Goal: Task Accomplishment & Management: Complete application form

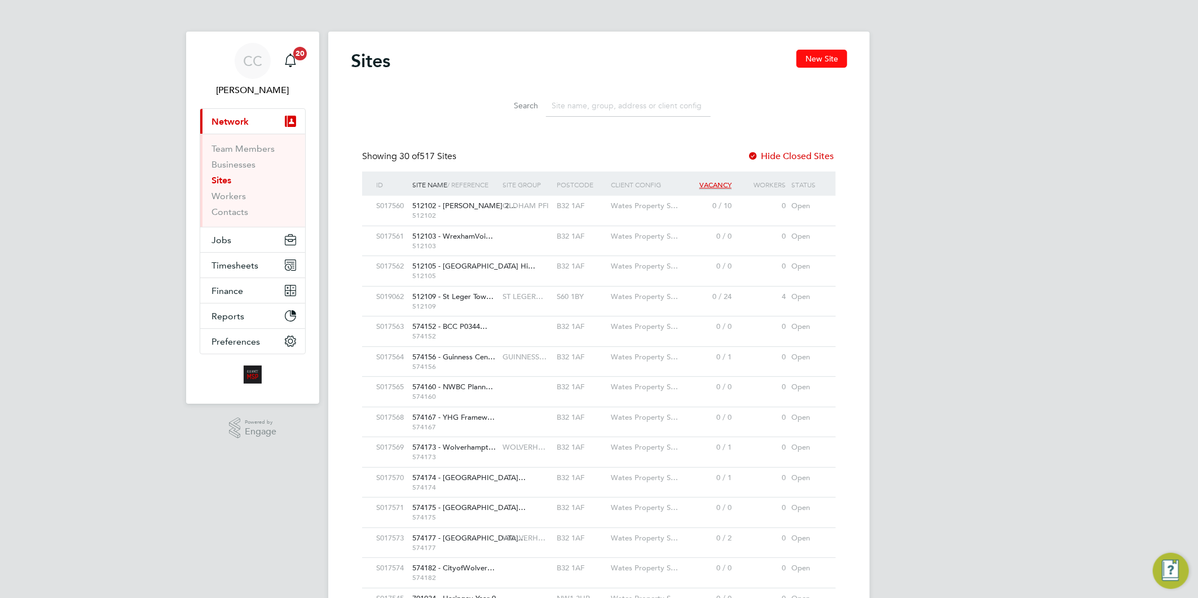
click at [817, 59] on button "New Site" at bounding box center [822, 59] width 51 height 18
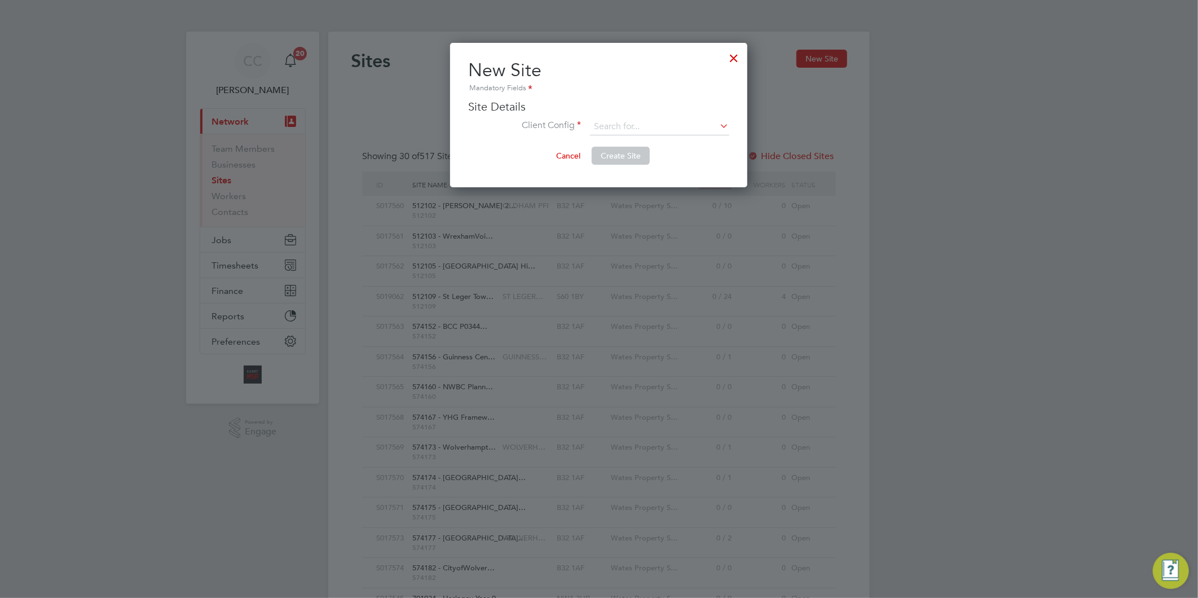
click at [613, 115] on ul "Site Details Client Config Site Name Site Group Site Reference Site Budget (£) …" at bounding box center [598, 122] width 261 height 47
click at [622, 127] on input at bounding box center [659, 126] width 139 height 17
click at [701, 155] on li "Liberty Group (Responsive Maintenance)" at bounding box center [690, 157] width 201 height 15
type input "Liberty Group (Responsive Maintenance)"
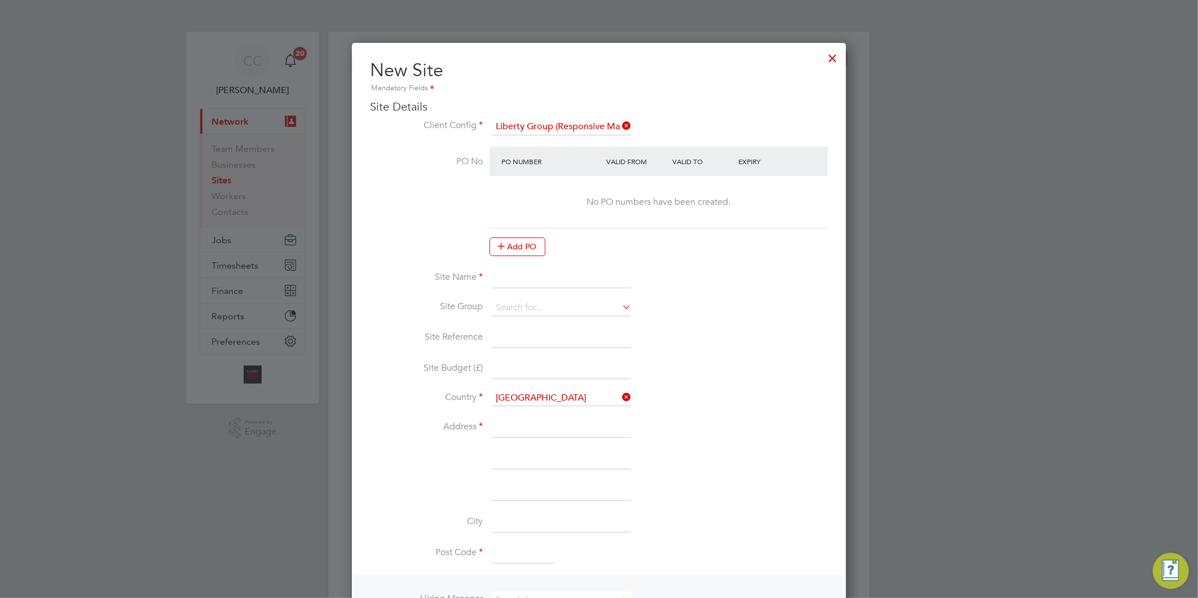
click at [531, 280] on input at bounding box center [561, 278] width 139 height 20
paste input "PEXRR60074"
click at [573, 275] on input "PEXRR60074 -" at bounding box center [561, 278] width 139 height 20
paste input "EXT Onward MCR Disrepair"
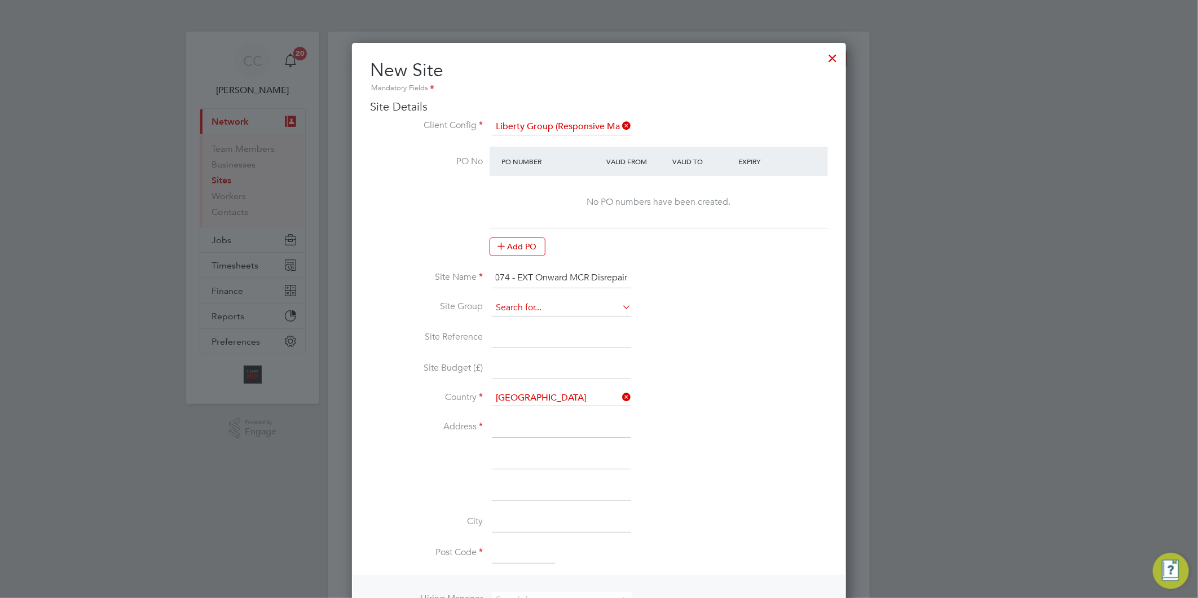
type input "PEXRR60074 - EXT Onward MCR Disrepair"
click at [504, 300] on input at bounding box center [561, 308] width 139 height 17
drag, startPoint x: 545, startPoint y: 274, endPoint x: 505, endPoint y: 274, distance: 40.1
click at [505, 274] on input "PEXRR60074 - EXT Onward MCR Disrepair" at bounding box center [561, 278] width 139 height 20
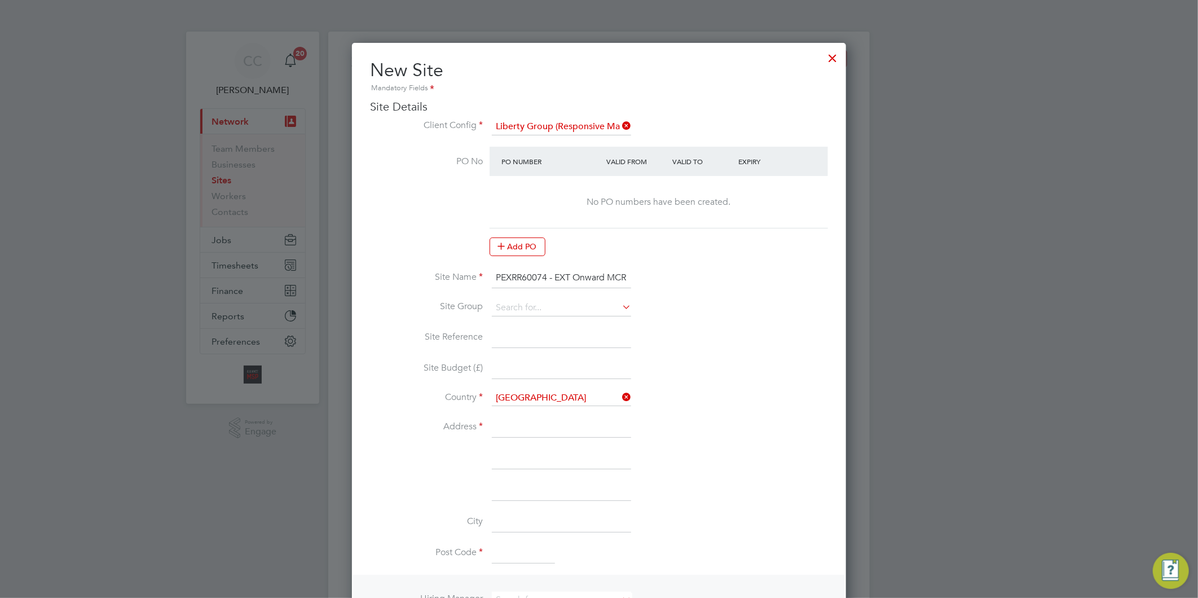
drag, startPoint x: 548, startPoint y: 273, endPoint x: 467, endPoint y: 273, distance: 81.8
click at [467, 273] on li "Site Name PEXRR60074 - EXT Onward MCR Disrepair" at bounding box center [599, 284] width 458 height 32
click at [517, 307] on input at bounding box center [561, 308] width 139 height 17
paste input "PEXRR60074"
type input "PEXRR60074"
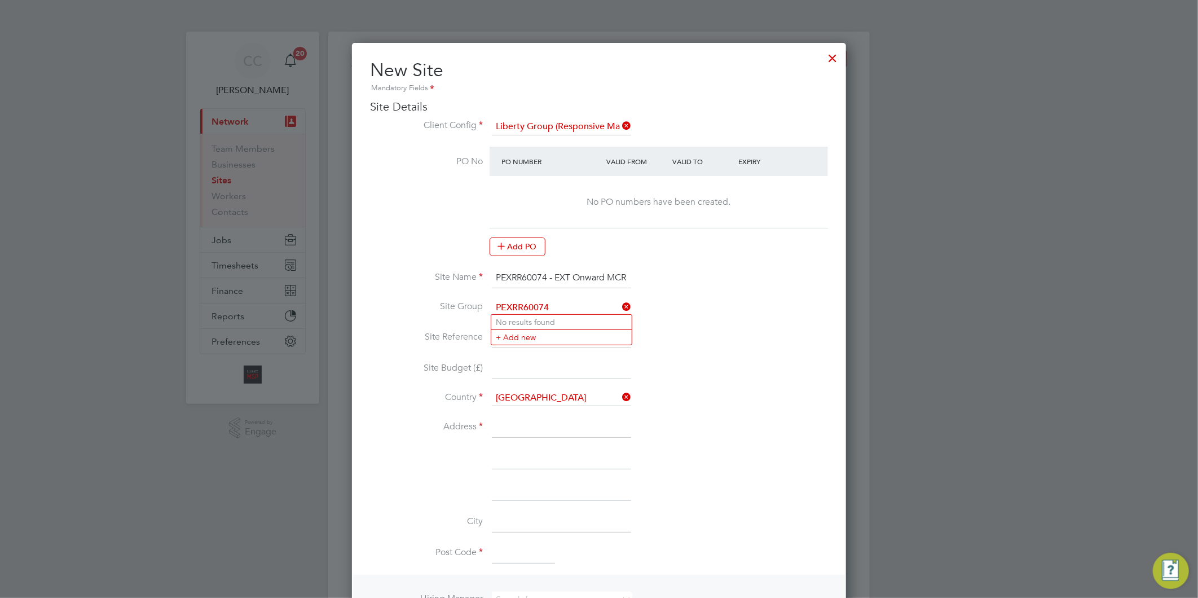
click at [517, 350] on li "Site Reference" at bounding box center [599, 344] width 458 height 32
click at [514, 303] on input at bounding box center [561, 308] width 139 height 17
paste input "PEXRR60074"
type input "PEXRR60074"
click at [526, 364] on input at bounding box center [561, 369] width 139 height 20
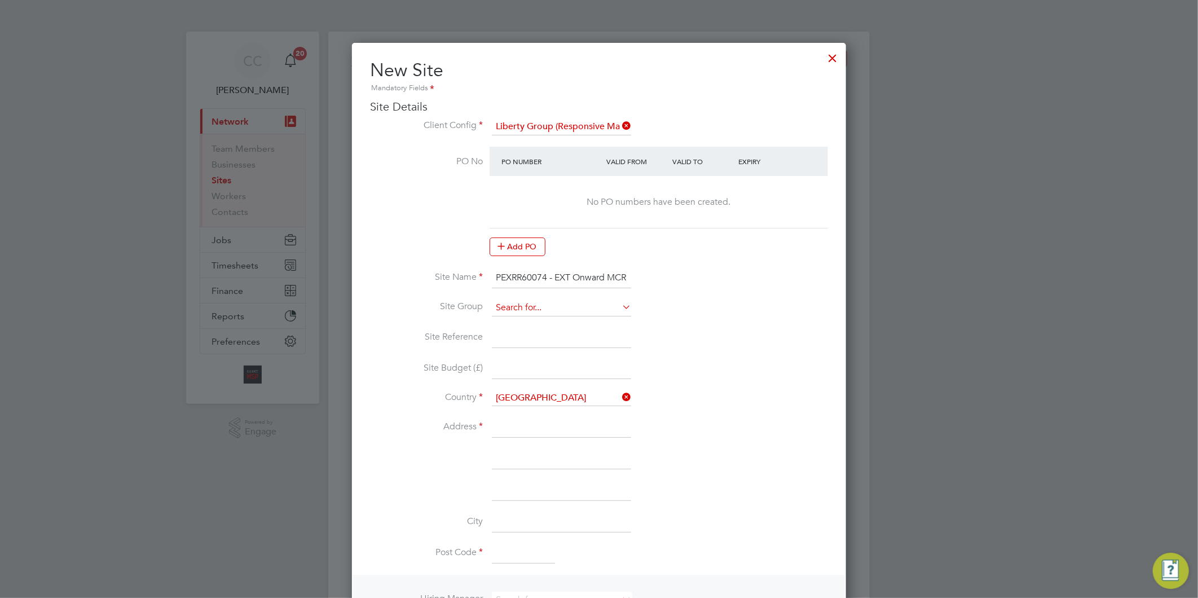
click at [539, 300] on input at bounding box center [561, 308] width 139 height 17
click at [530, 323] on div "Sites New Site Search Showing 30 of 517 Sites Hide Closed Sites ID Site Name / …" at bounding box center [599, 590] width 542 height 1117
click at [522, 307] on input at bounding box center [561, 308] width 139 height 17
click at [521, 318] on li "LIBERTY R&M" at bounding box center [561, 322] width 140 height 15
type input "LIBERTY R&M"
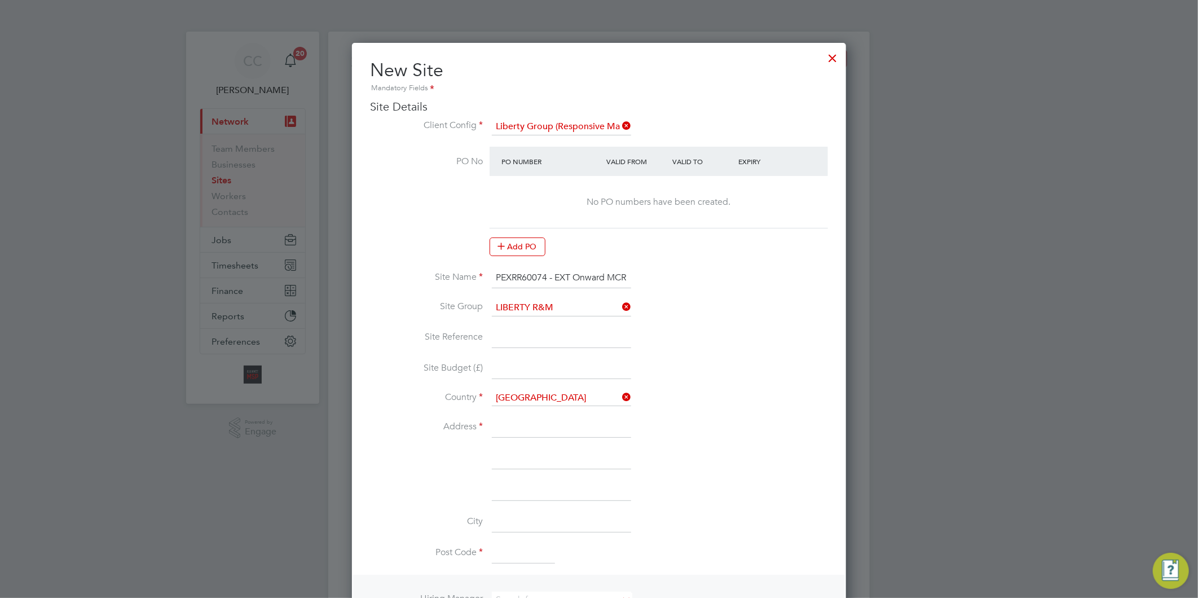
click at [521, 337] on input at bounding box center [561, 338] width 139 height 20
drag, startPoint x: 546, startPoint y: 275, endPoint x: 524, endPoint y: 271, distance: 22.3
click at [471, 274] on li "Site Name PEXRR60074 - EXT Onward MCR Disrepair" at bounding box center [599, 284] width 458 height 32
click at [516, 328] on input at bounding box center [561, 338] width 139 height 20
paste input "PEXRR60074"
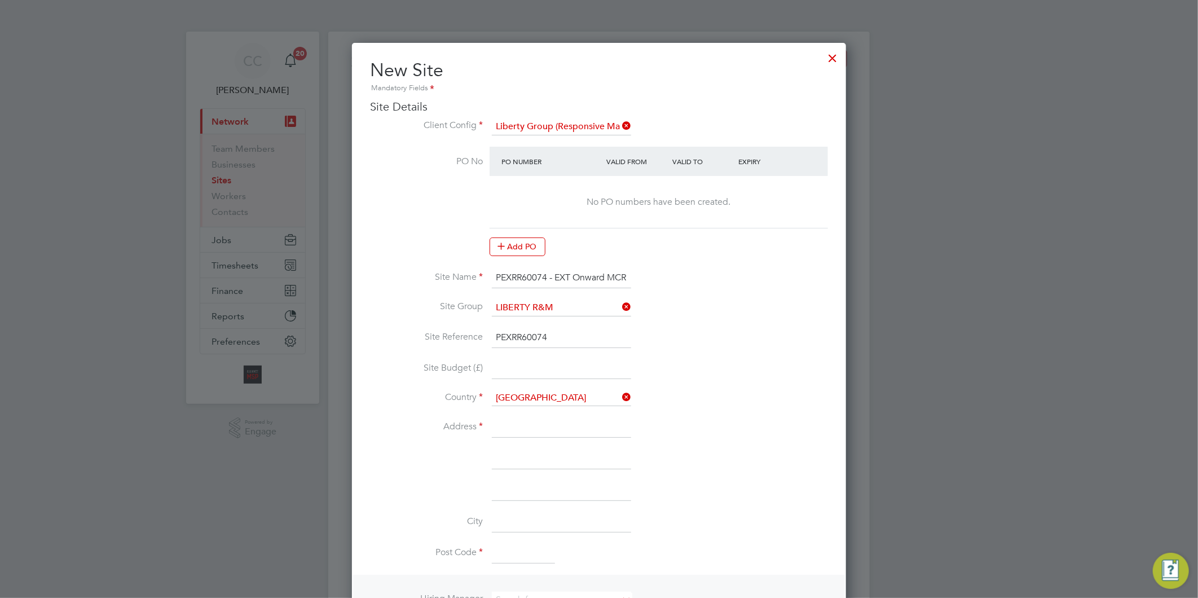
type input "PEXRR60074"
click at [514, 354] on li "Site Reference PEXRR60074" at bounding box center [599, 344] width 458 height 32
click at [513, 422] on input at bounding box center [561, 427] width 139 height 20
click at [526, 425] on input at bounding box center [561, 427] width 139 height 20
paste input "[STREET_ADDRESS]"
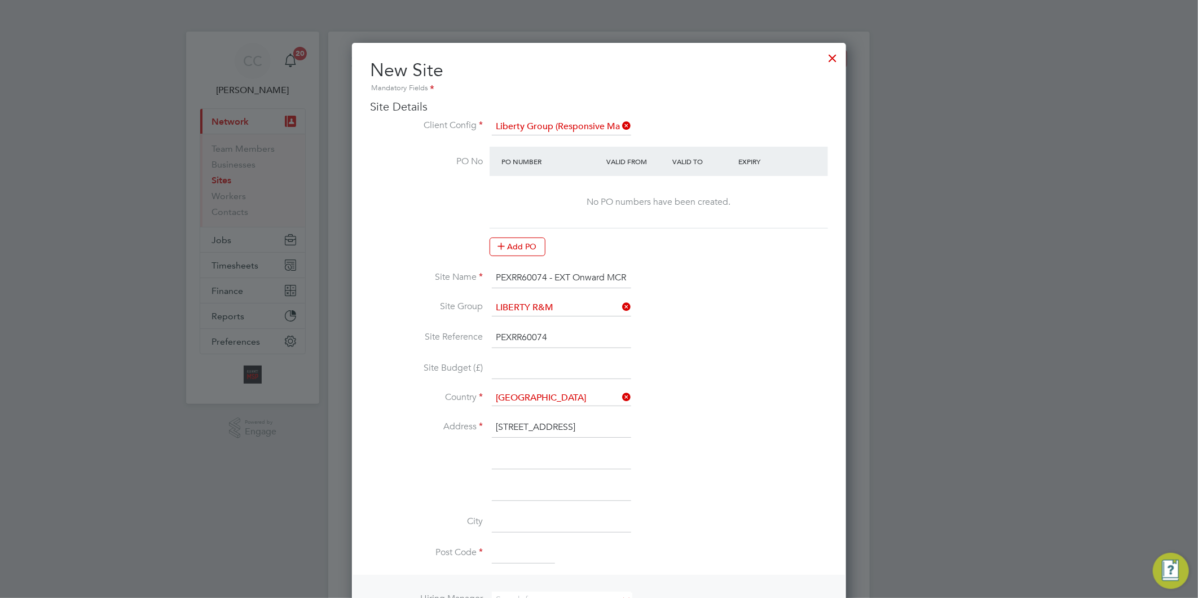
type input "[STREET_ADDRESS]"
click at [517, 460] on input at bounding box center [561, 459] width 139 height 20
click at [503, 455] on input at bounding box center [561, 459] width 139 height 20
paste input "Salford"
type input "Salford"
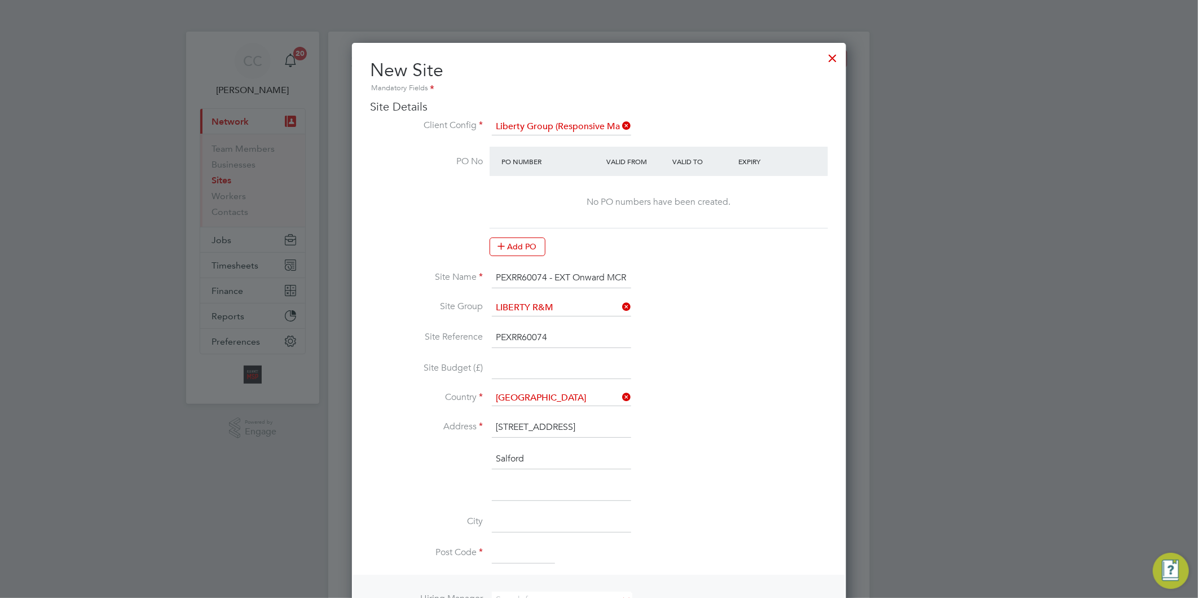
click at [531, 525] on input at bounding box center [561, 522] width 139 height 20
paste input "[GEOGRAPHIC_DATA]"
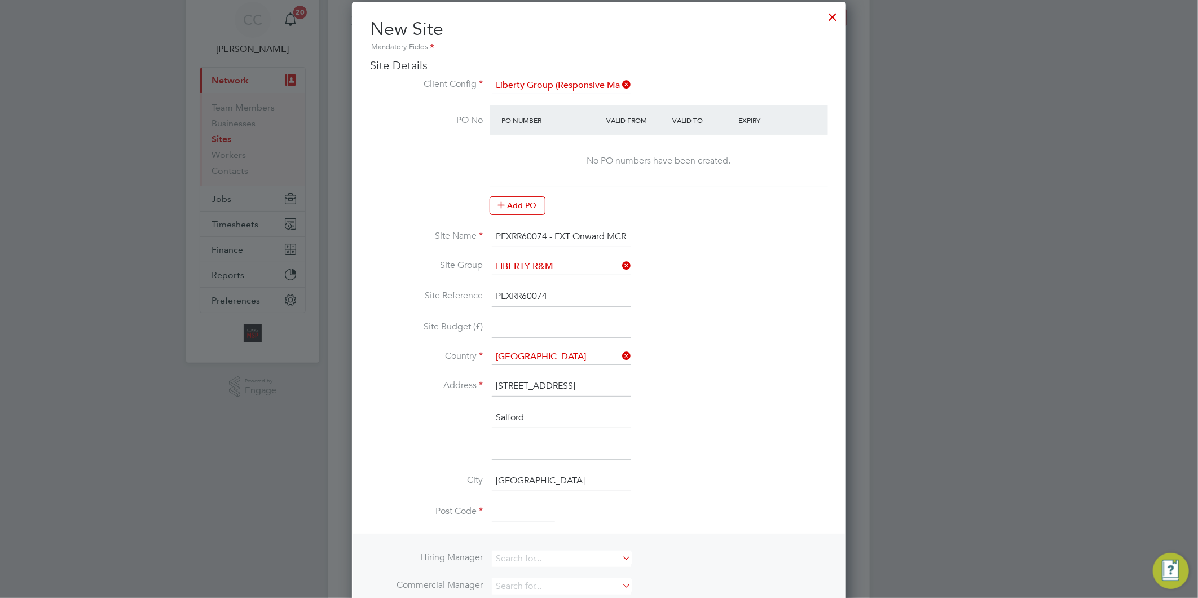
scroll to position [63, 0]
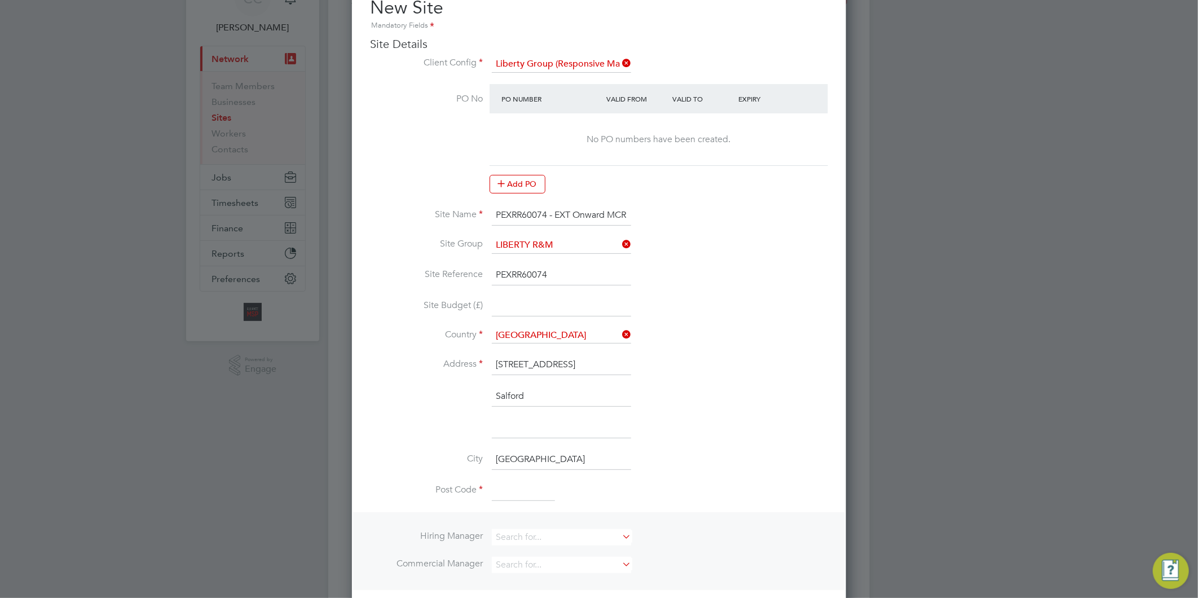
type input "[GEOGRAPHIC_DATA]"
click at [516, 482] on input at bounding box center [523, 491] width 63 height 20
paste input "M5 5SJ"
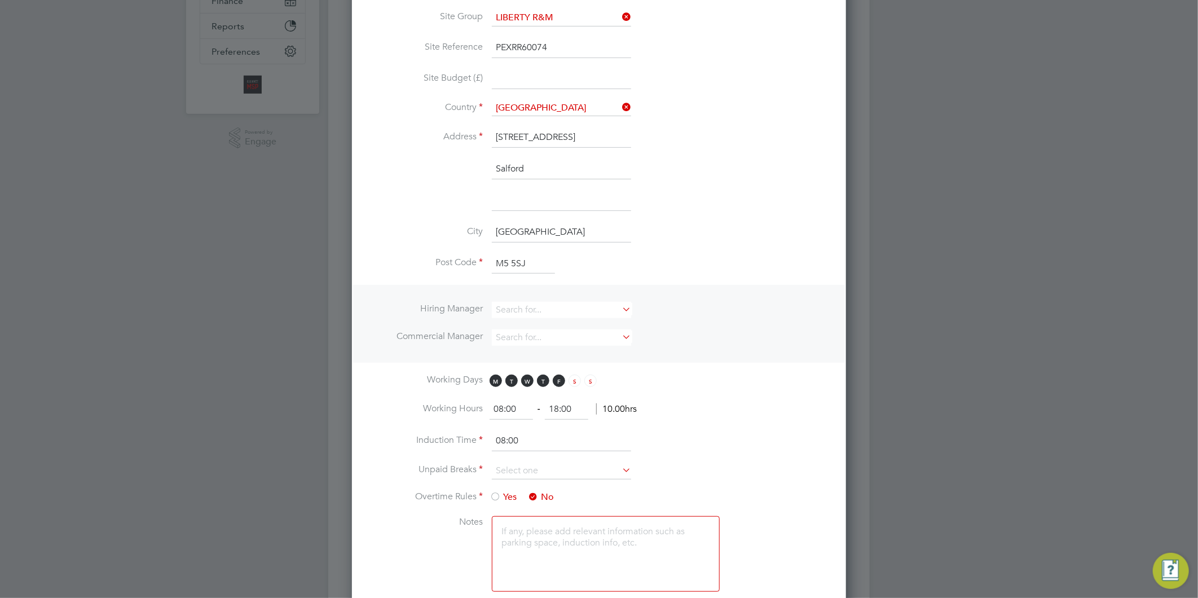
scroll to position [313, 0]
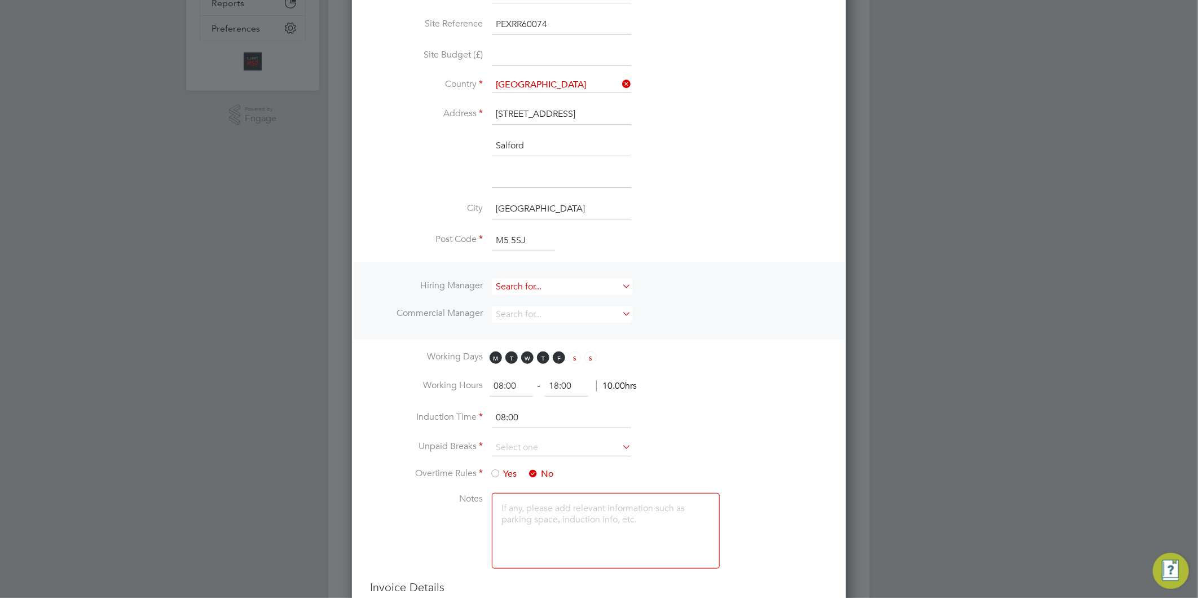
type input "M5 5SJ"
click at [521, 280] on input at bounding box center [561, 287] width 139 height 16
click at [548, 430] on li "Al liance Team" at bounding box center [561, 437] width 140 height 15
type input "Alliance Team"
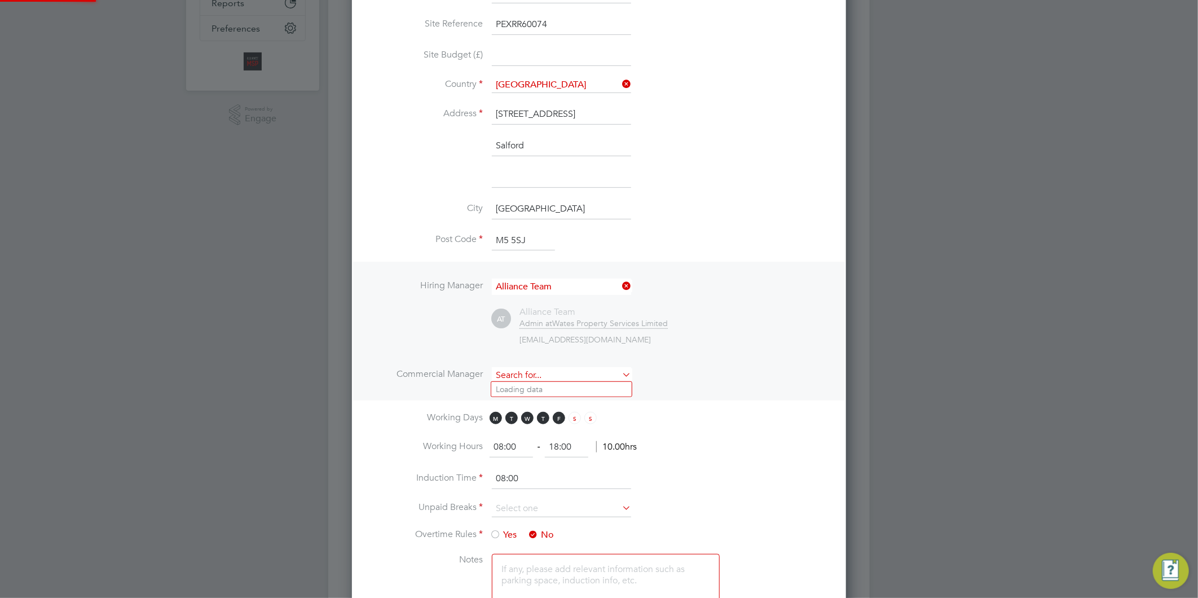
click at [521, 371] on input at bounding box center [561, 375] width 139 height 16
click at [514, 415] on li "All iance Team" at bounding box center [565, 419] width 149 height 15
type input "Alliance Team"
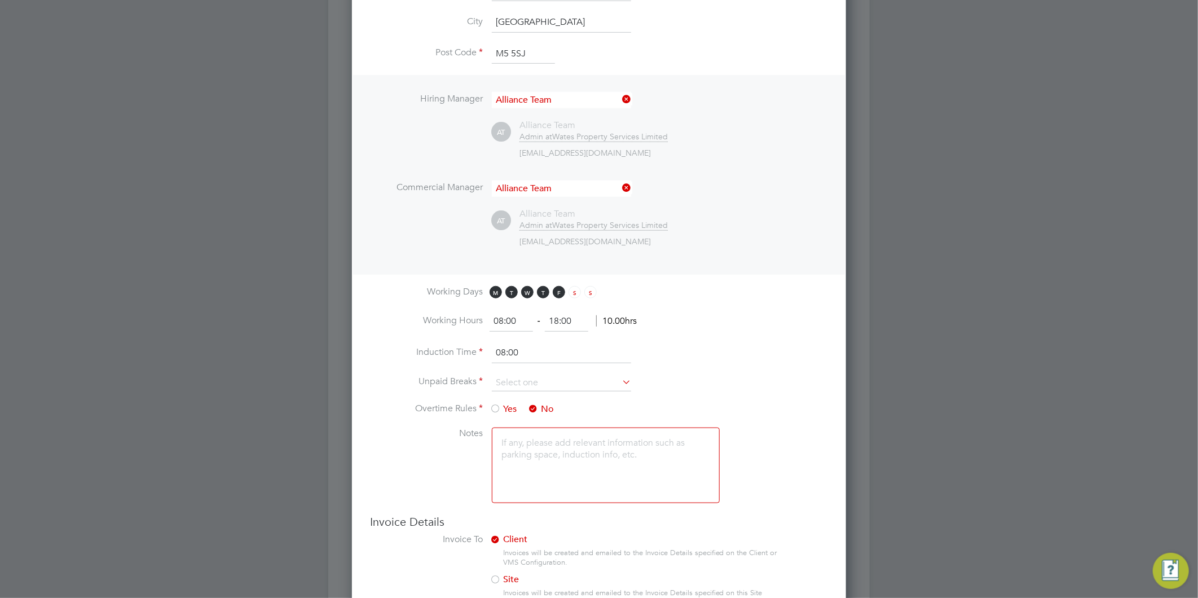
scroll to position [570, 0]
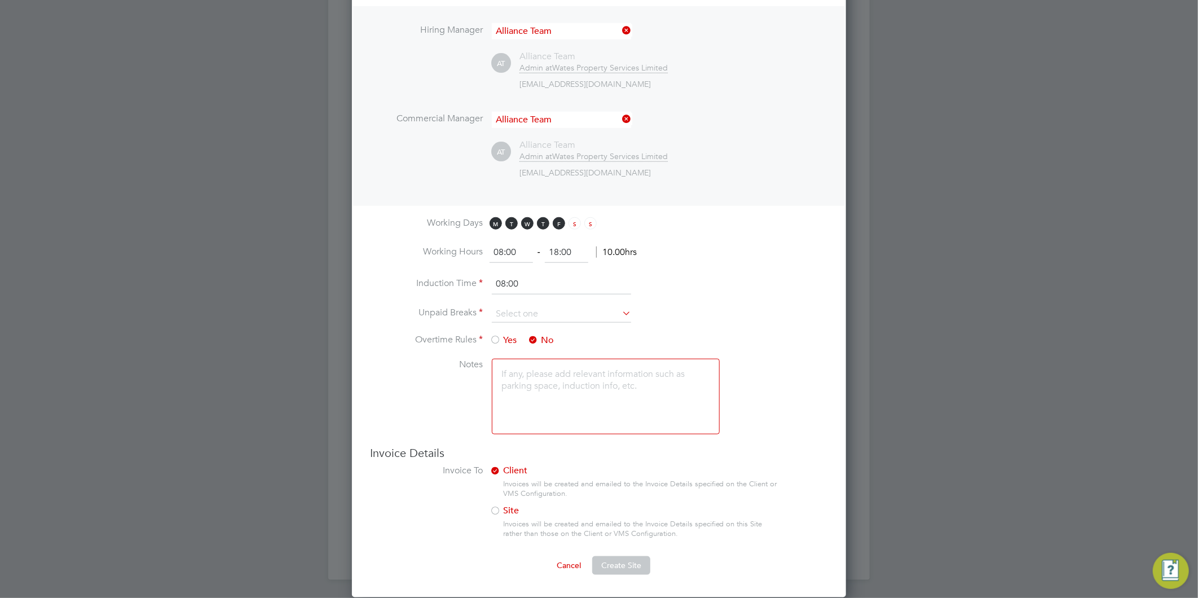
drag, startPoint x: 574, startPoint y: 248, endPoint x: 508, endPoint y: 205, distance: 78.7
click at [502, 247] on ng-form "08:00 ‐ 18:00 10.00hrs" at bounding box center [563, 252] width 147 height 11
type input "17:00"
click at [555, 306] on input at bounding box center [561, 314] width 139 height 17
click at [514, 353] on li "30 mins" at bounding box center [561, 357] width 140 height 15
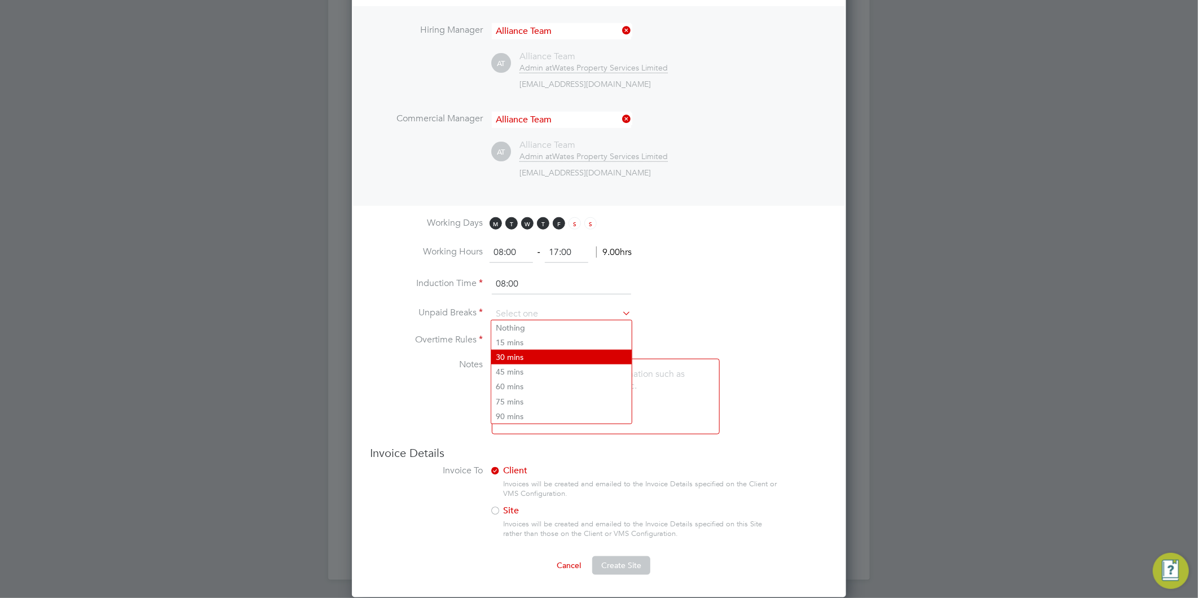
type input "30 mins"
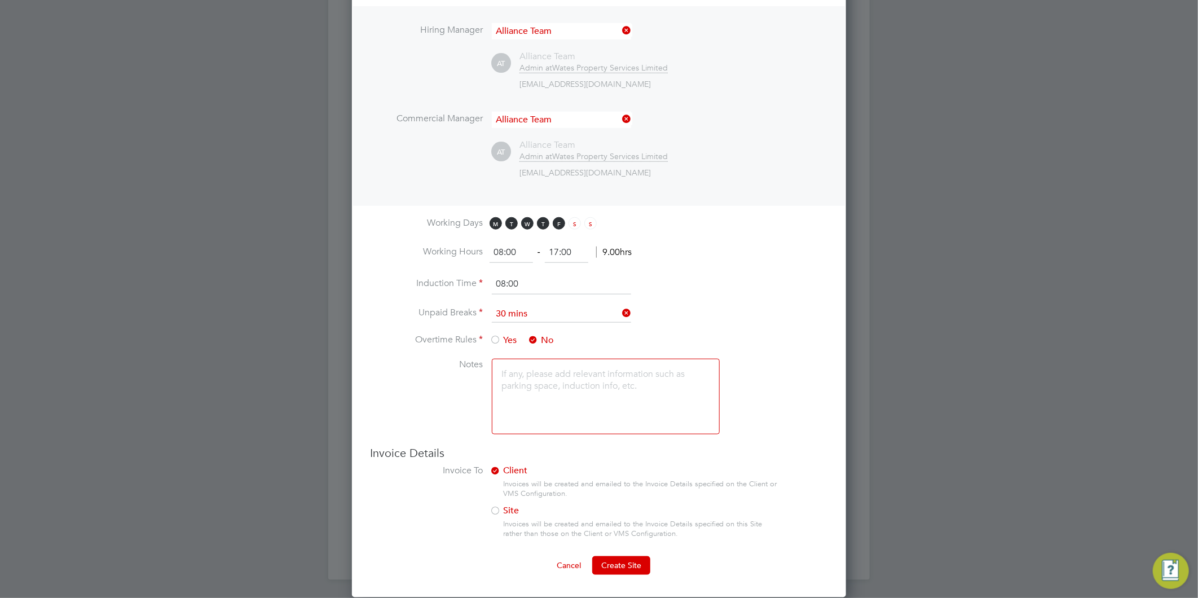
click at [548, 384] on textarea at bounding box center [606, 397] width 228 height 76
click at [636, 562] on span "Create Site" at bounding box center [621, 565] width 40 height 10
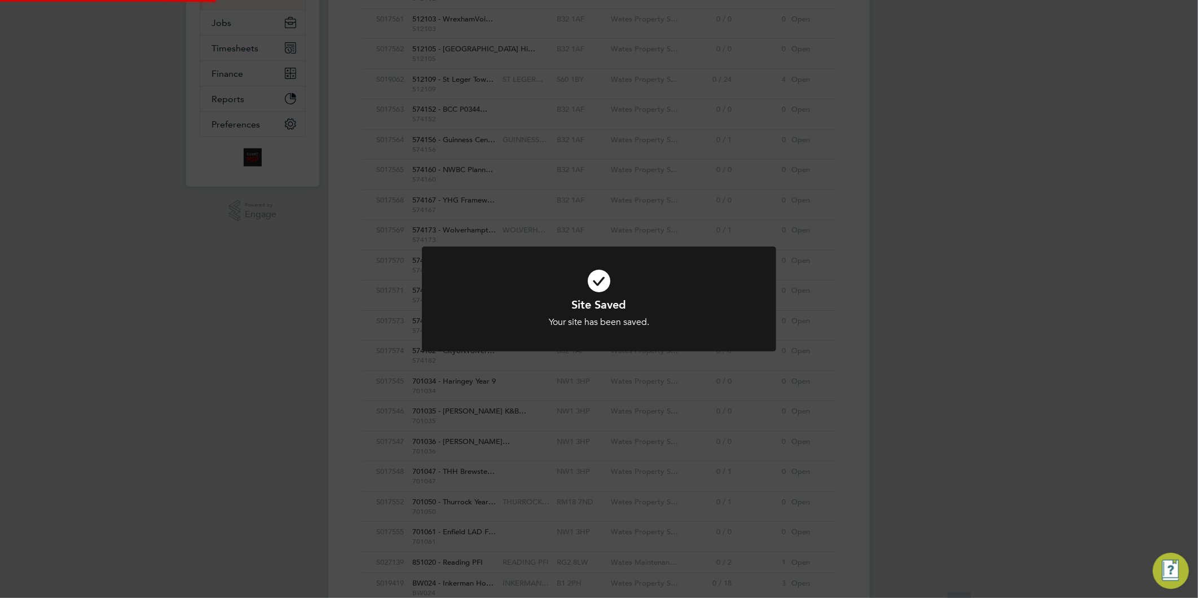
scroll to position [0, 0]
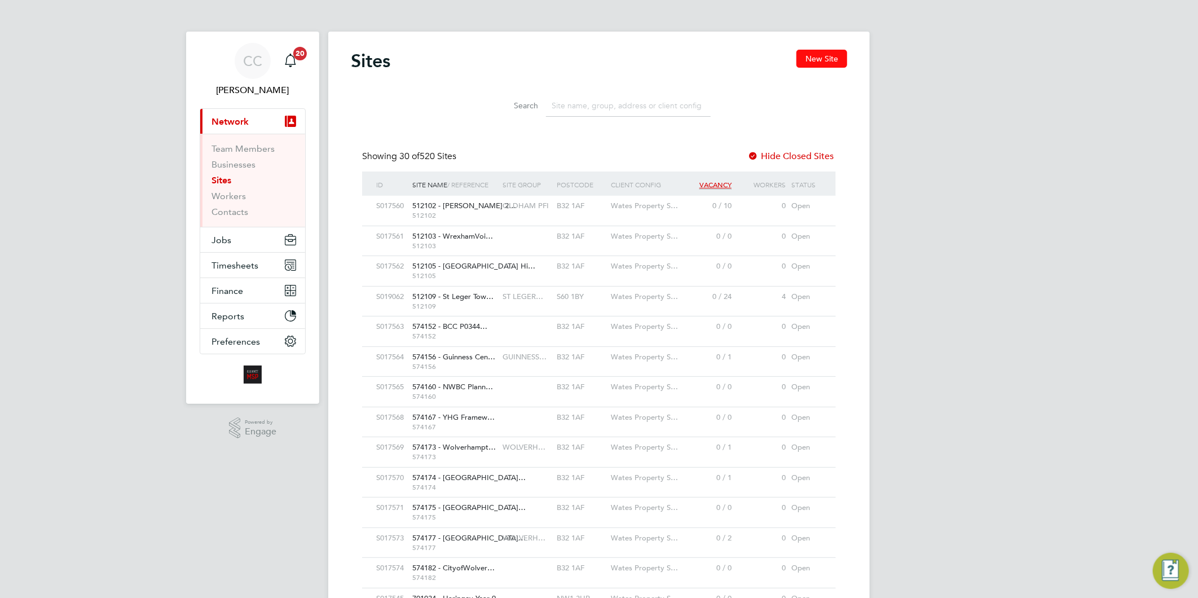
click at [814, 59] on button "New Site" at bounding box center [822, 59] width 51 height 18
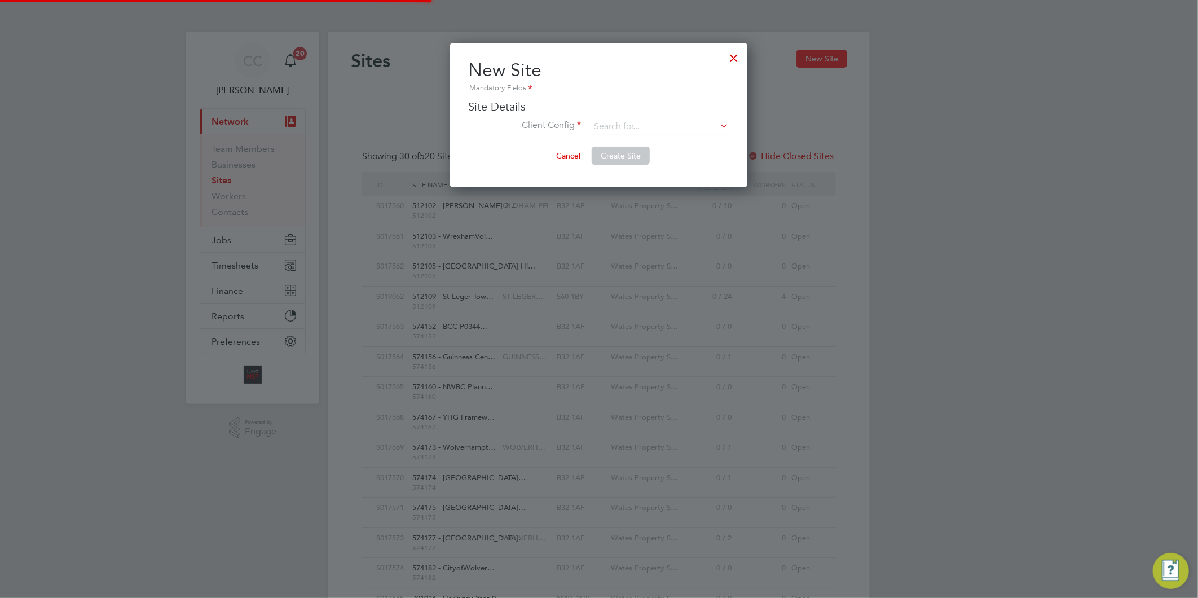
scroll to position [144, 297]
click at [617, 120] on input at bounding box center [659, 126] width 139 height 17
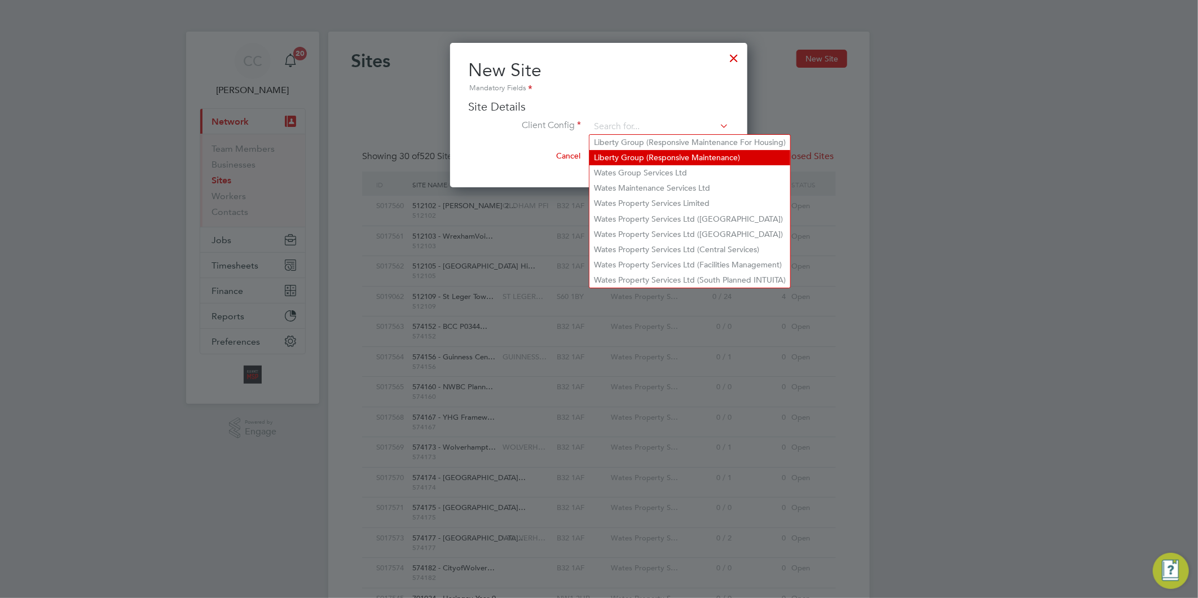
click at [671, 154] on li "Liberty Group (Responsive Maintenance)" at bounding box center [690, 157] width 201 height 15
type input "Liberty Group (Responsive Maintenance)"
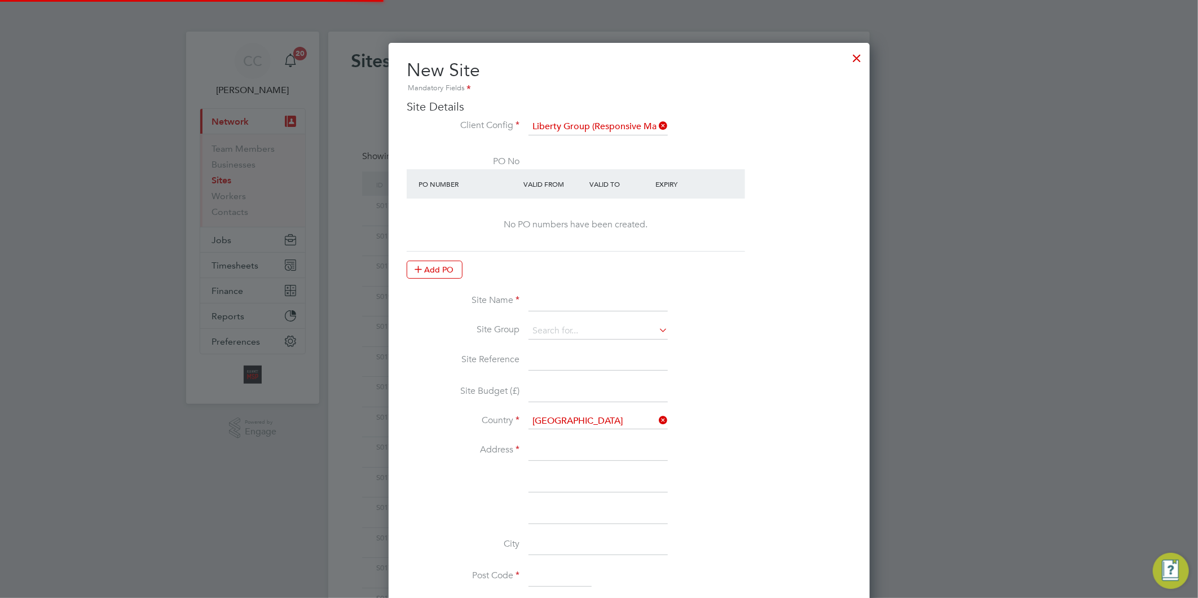
scroll to position [999, 495]
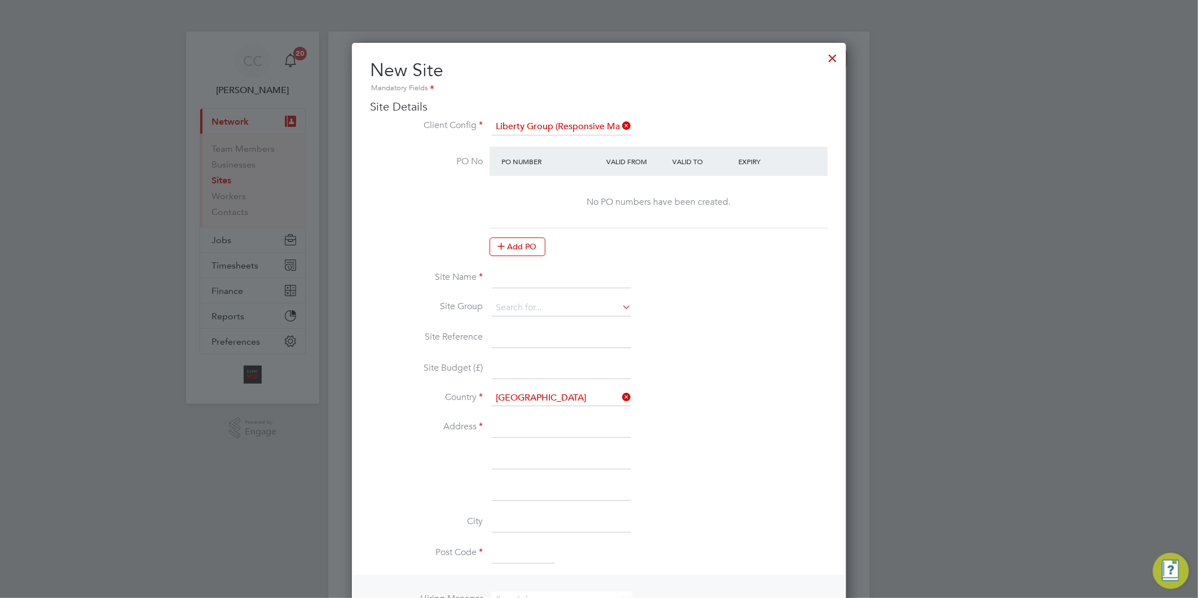
click at [522, 281] on input at bounding box center [561, 278] width 139 height 20
paste input "PEXRR60075"
click at [575, 282] on input "PEXRR60075 -" at bounding box center [561, 278] width 139 height 20
paste input "EXT Riverside Echelon Disrepair"
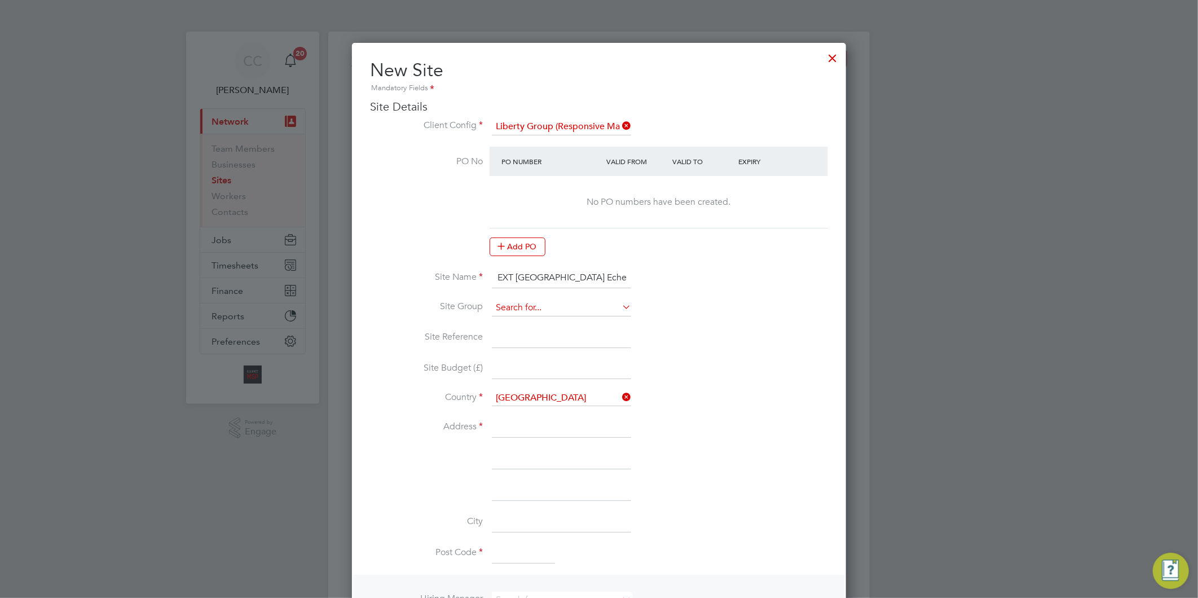
type input "PEXRR60075 - EXT [GEOGRAPHIC_DATA] Echelon Disrepair"
click at [549, 305] on input at bounding box center [561, 308] width 139 height 17
click at [535, 322] on li "LIBERTY R&M" at bounding box center [561, 322] width 140 height 15
type input "LIBERTY R&M"
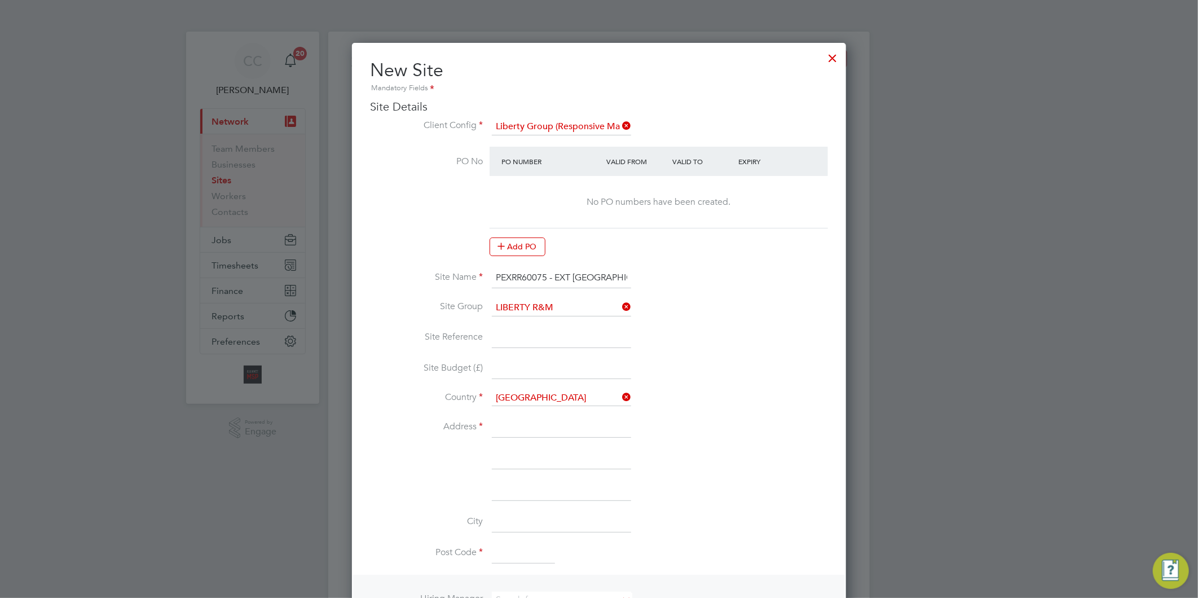
drag, startPoint x: 522, startPoint y: 339, endPoint x: 531, endPoint y: 326, distance: 16.1
click at [522, 339] on input at bounding box center [561, 338] width 139 height 20
drag, startPoint x: 548, startPoint y: 274, endPoint x: 483, endPoint y: 274, distance: 64.9
click at [483, 274] on li "Site Name PEXRR60075 - EXT [GEOGRAPHIC_DATA] Echelon Disrepair" at bounding box center [599, 284] width 458 height 32
click at [519, 334] on input at bounding box center [561, 338] width 139 height 20
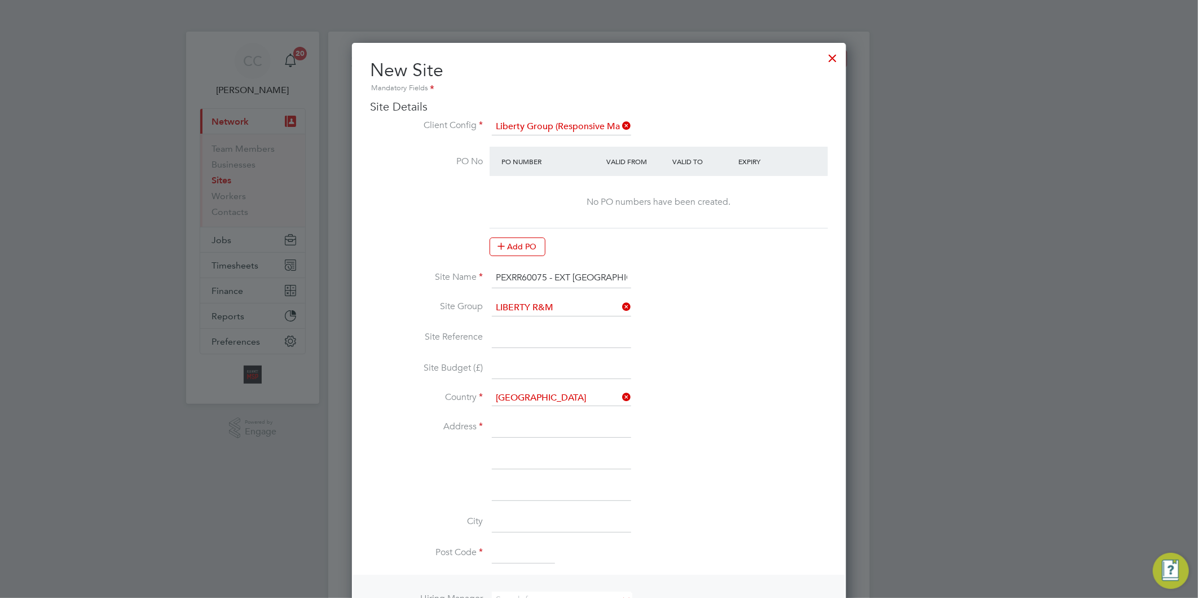
paste input "PEXRR60075"
type input "PEXRR60075"
click at [520, 357] on li "Site Reference PEXRR60075" at bounding box center [599, 344] width 458 height 32
click at [501, 425] on input at bounding box center [561, 427] width 139 height 20
click at [504, 422] on input at bounding box center [561, 427] width 139 height 20
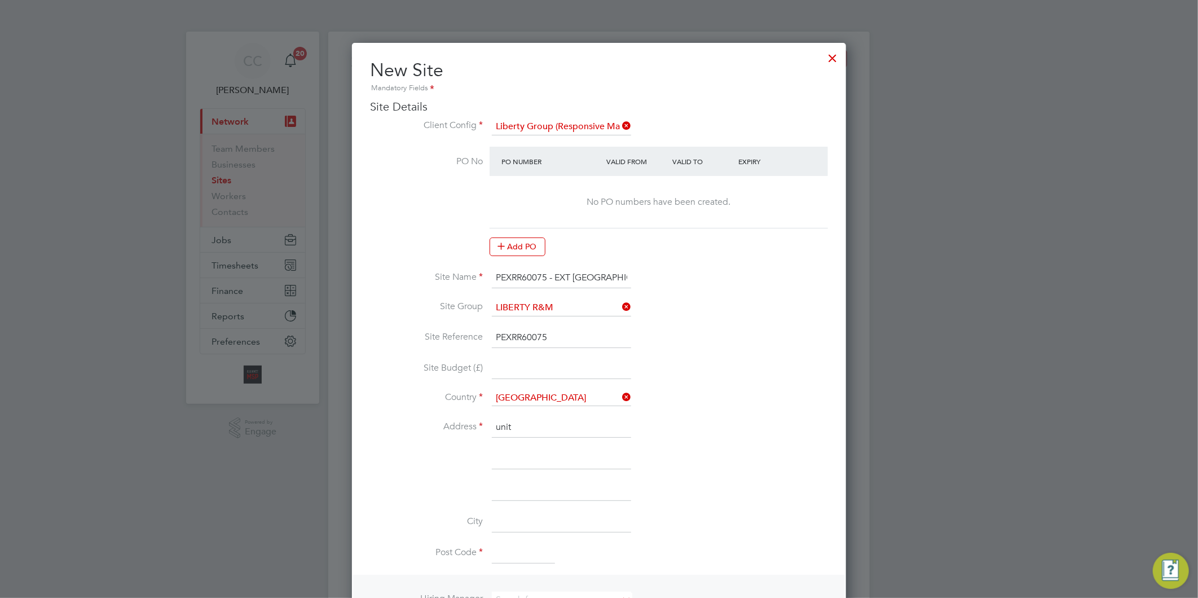
type input "Unit 17/18 Venture Point"
click at [511, 453] on input at bounding box center [561, 459] width 139 height 20
paste input "[GEOGRAPHIC_DATA]"
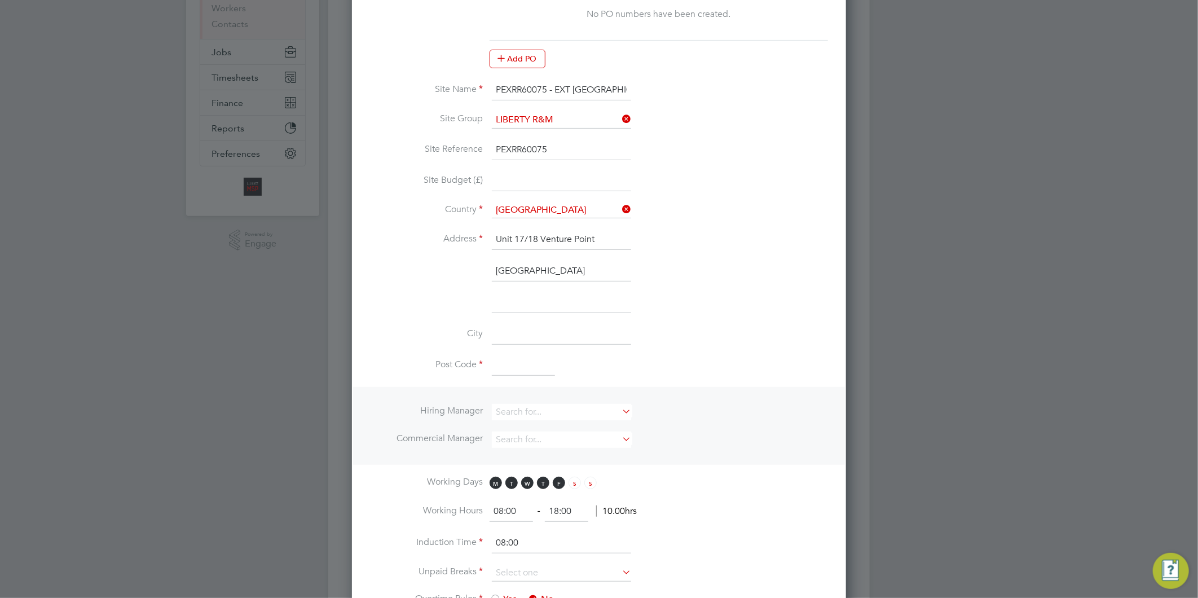
type input "[GEOGRAPHIC_DATA]"
click at [515, 327] on input at bounding box center [561, 334] width 139 height 20
click at [516, 328] on input at bounding box center [561, 334] width 139 height 20
paste input "[GEOGRAPHIC_DATA]"
type input "[GEOGRAPHIC_DATA]"
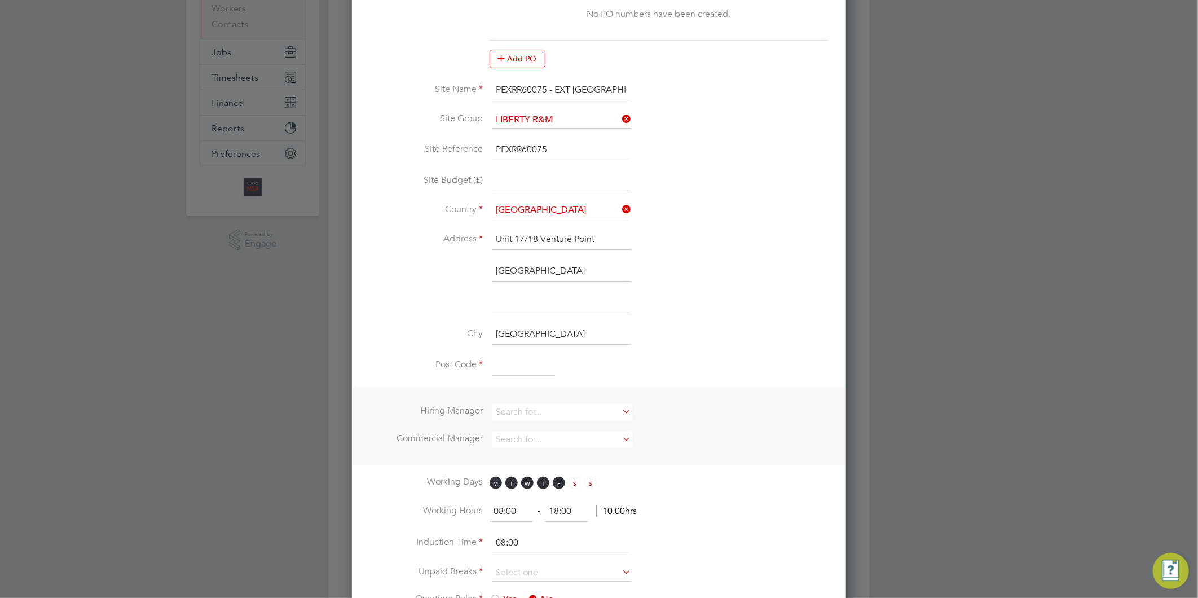
click at [532, 371] on input at bounding box center [523, 366] width 63 height 20
click at [499, 358] on input at bounding box center [523, 366] width 63 height 20
paste input "CH2 4NE"
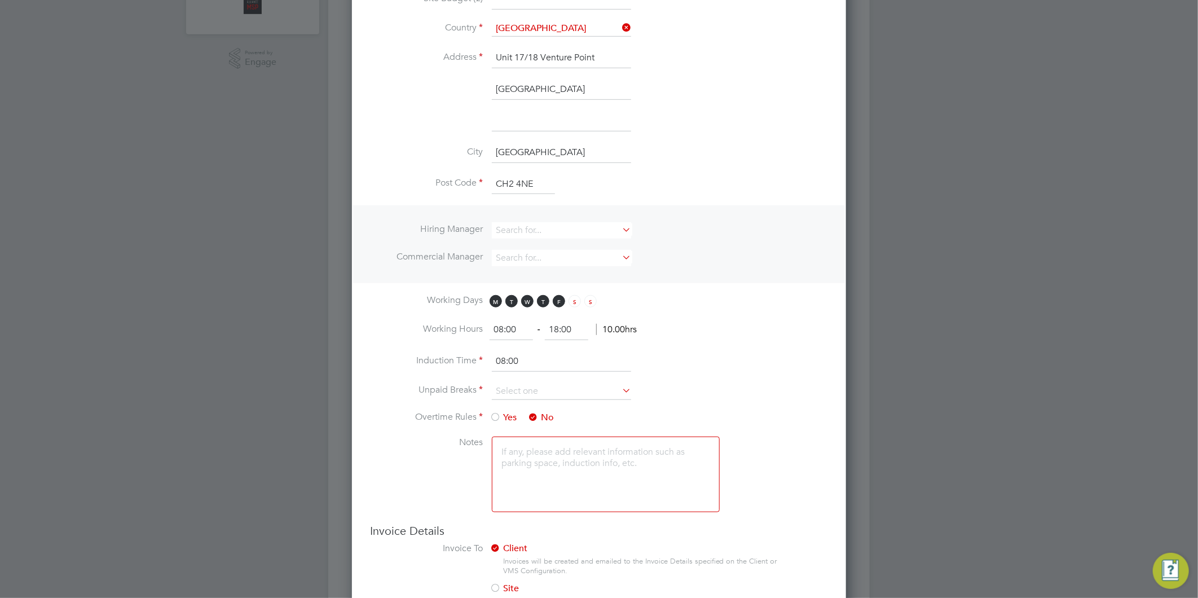
scroll to position [376, 0]
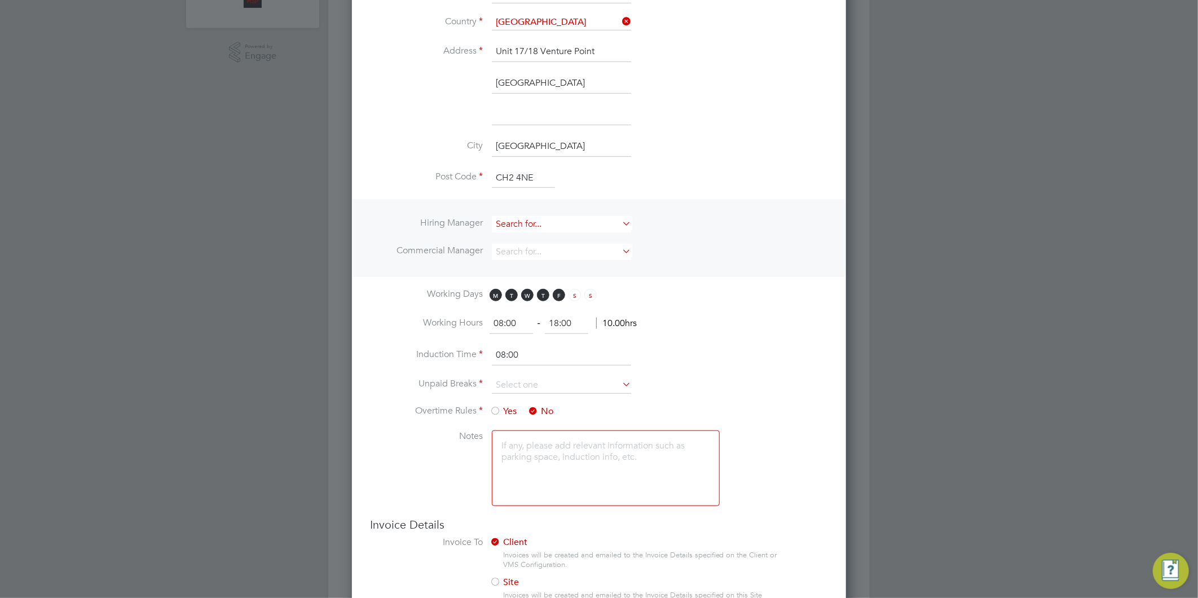
type input "CH2 4NE"
click at [516, 222] on input at bounding box center [561, 224] width 139 height 16
click at [551, 370] on li "Al liance Team" at bounding box center [561, 374] width 140 height 15
type input "Alliance Team"
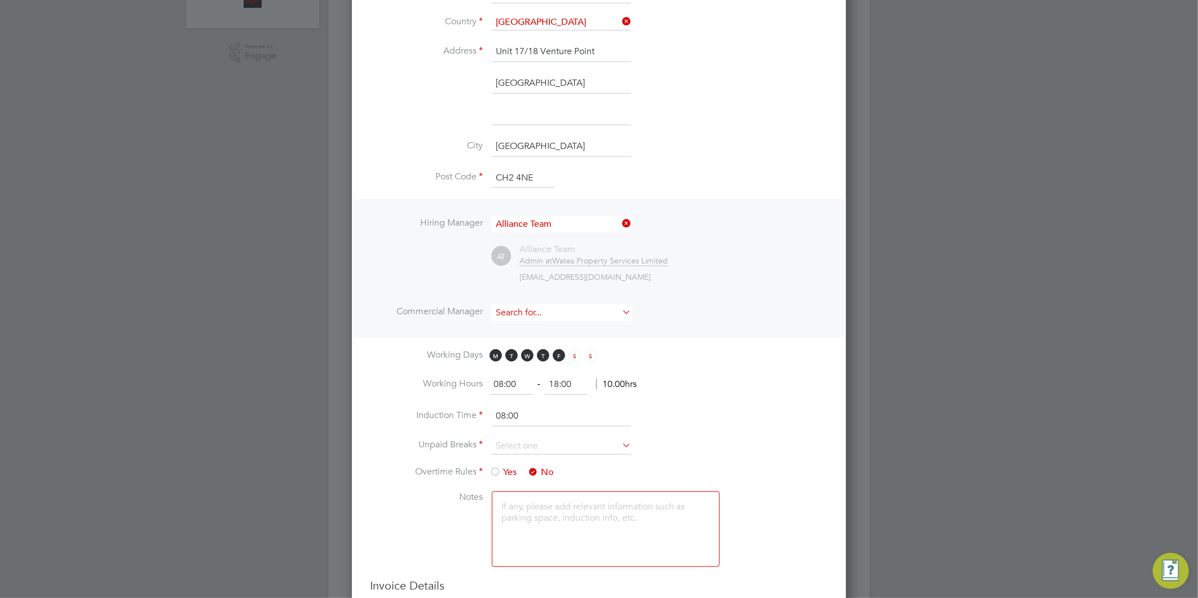
click at [542, 308] on input at bounding box center [561, 313] width 139 height 16
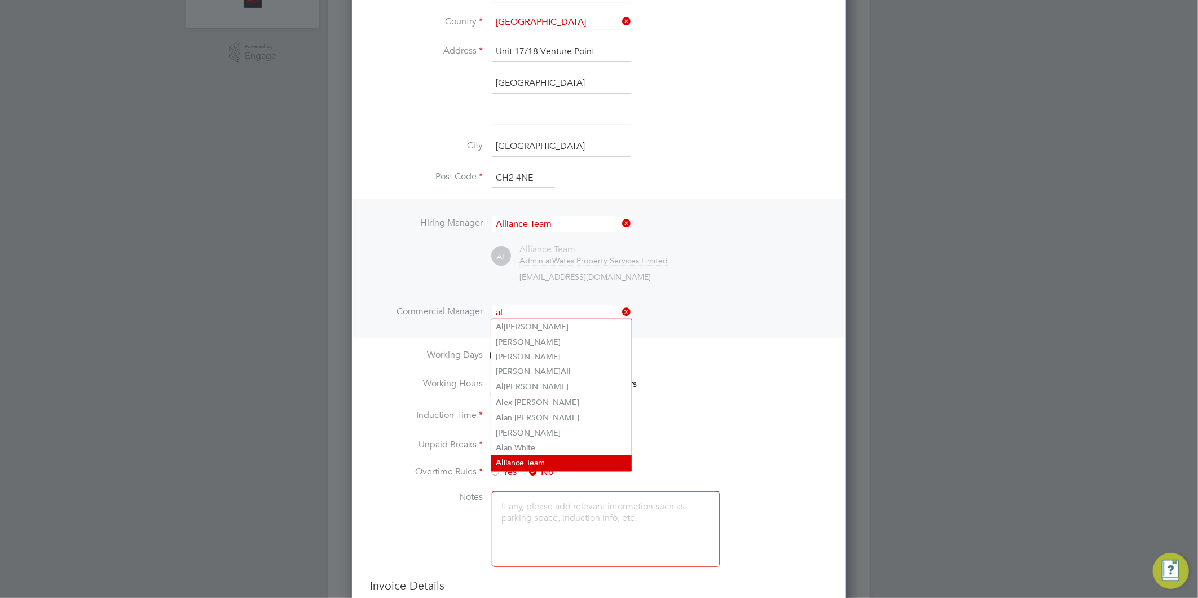
click at [525, 460] on li "Al liance Team" at bounding box center [561, 462] width 140 height 15
type input "Alliance Team"
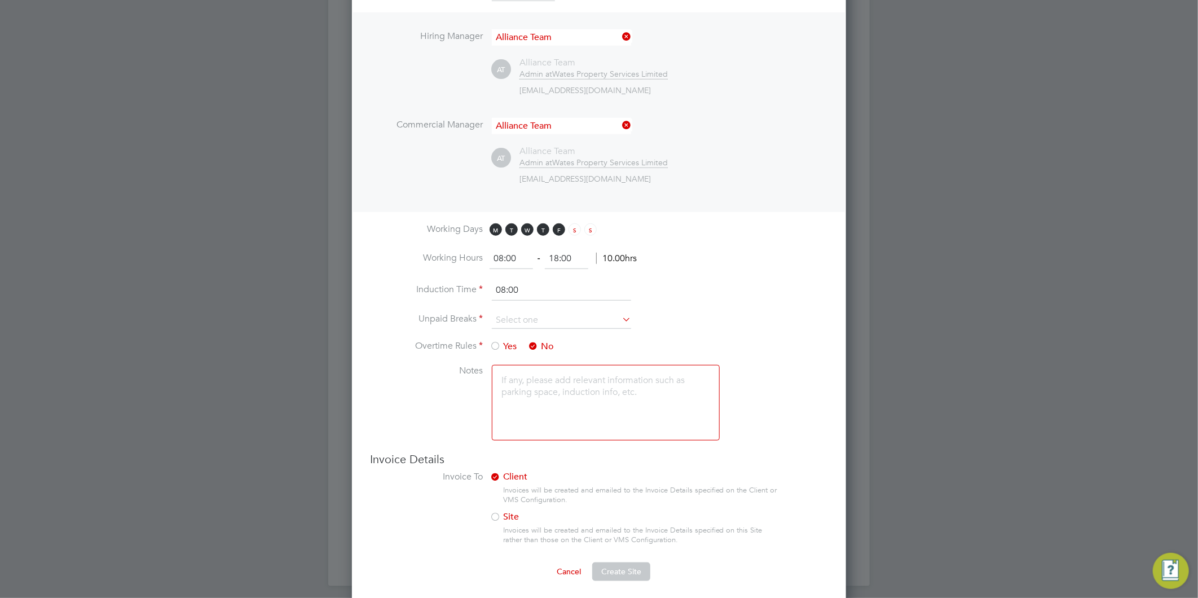
scroll to position [564, 0]
drag, startPoint x: 579, startPoint y: 250, endPoint x: 419, endPoint y: 253, distance: 159.7
click at [419, 254] on li "Working Hours 08:00 ‐ 18:00 10.00hrs" at bounding box center [599, 263] width 458 height 32
type input "17:00"
click at [546, 291] on input "08:00" at bounding box center [561, 289] width 139 height 20
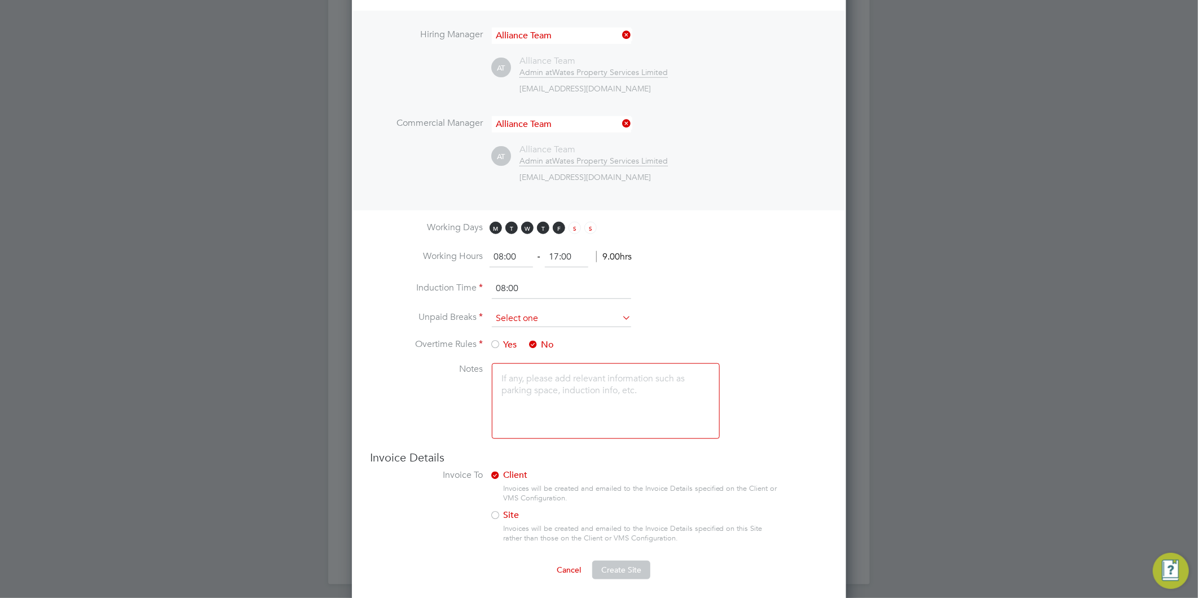
click at [555, 314] on input at bounding box center [561, 318] width 139 height 17
click at [525, 355] on li "30 mins" at bounding box center [561, 361] width 140 height 15
type input "30 mins"
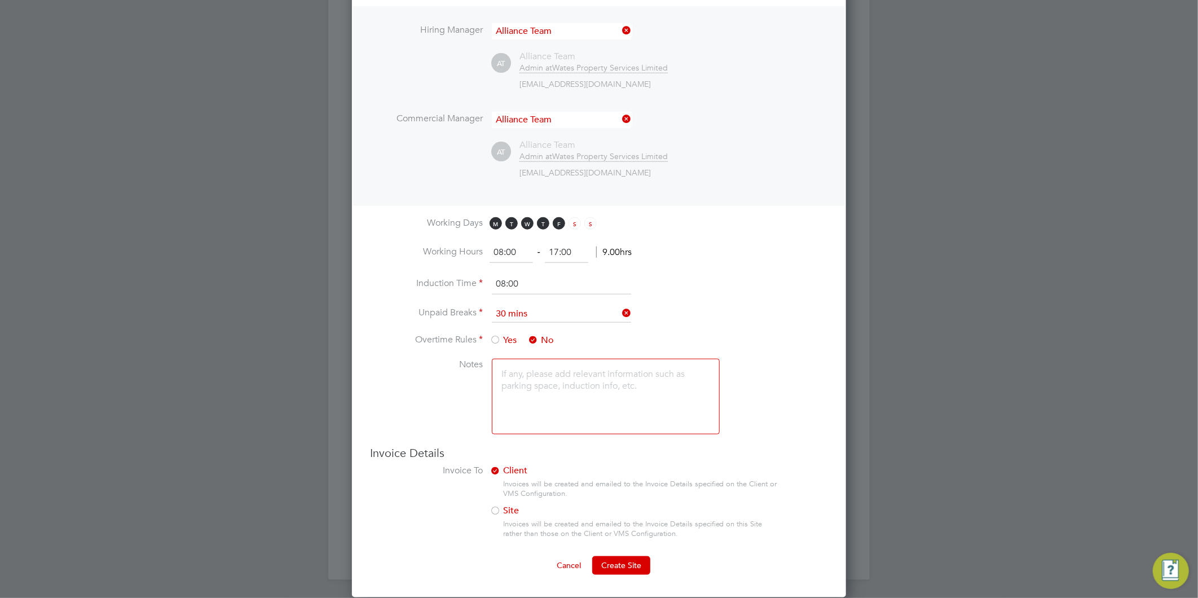
scroll to position [570, 0]
click at [535, 370] on textarea at bounding box center [606, 397] width 228 height 76
click at [632, 560] on span "Create Site" at bounding box center [621, 565] width 40 height 10
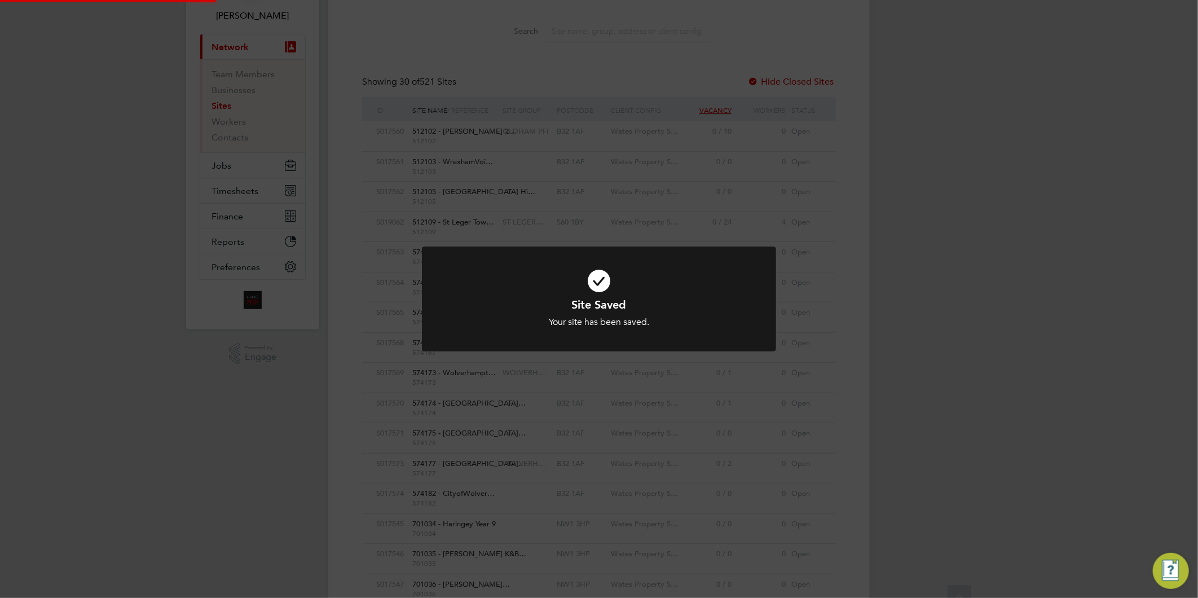
scroll to position [0, 0]
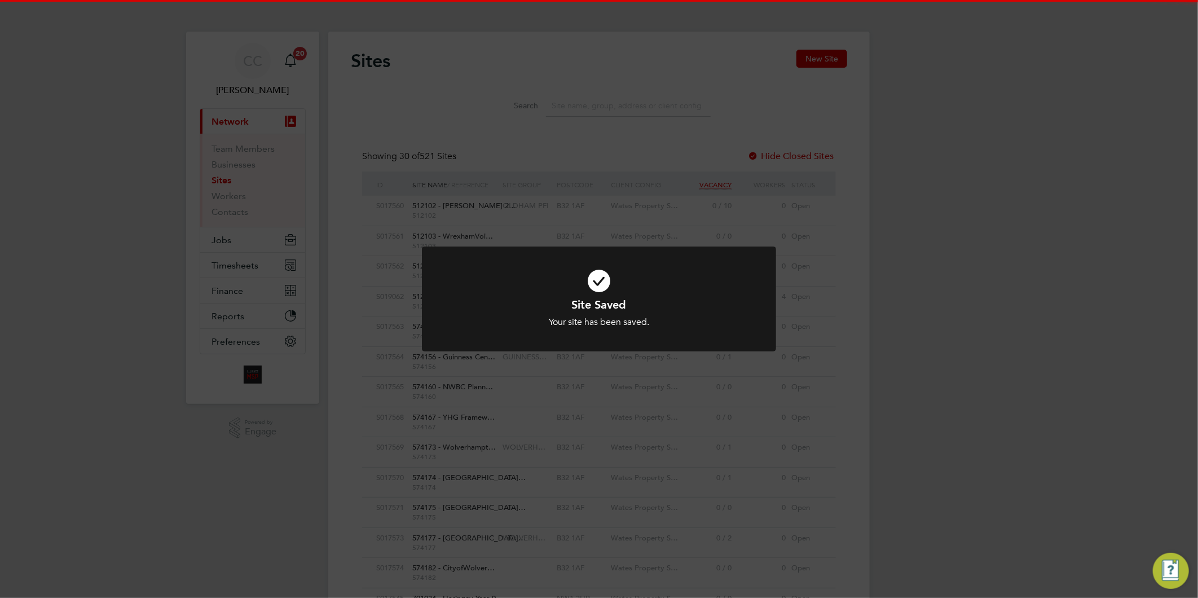
click at [632, 555] on div "Site Saved Your site has been saved. Cancel Okay" at bounding box center [599, 299] width 1198 height 598
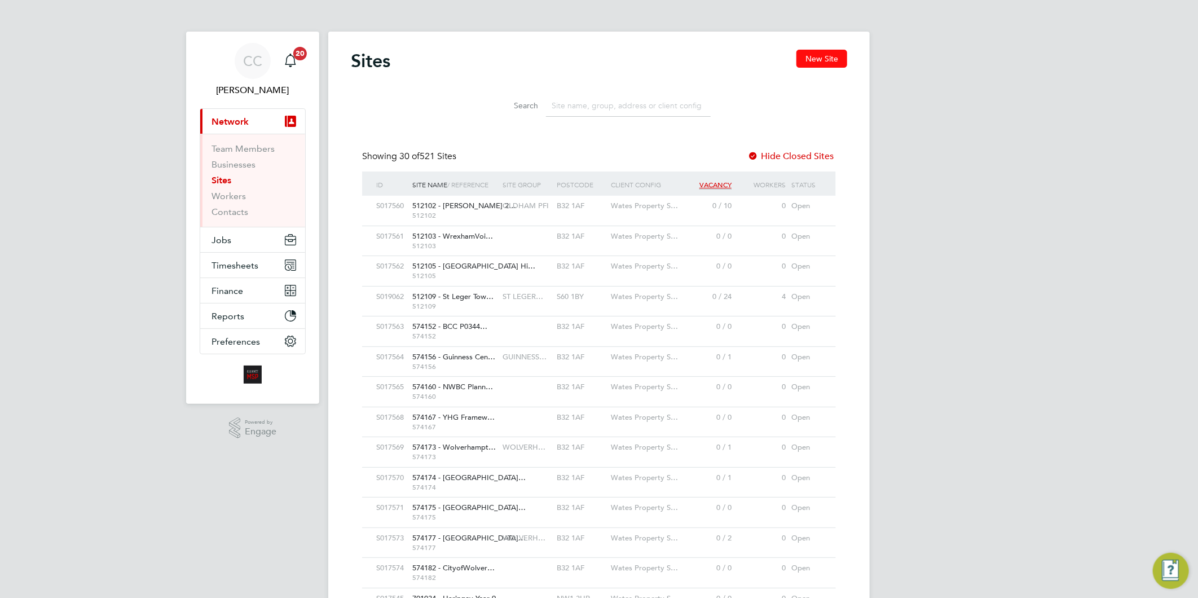
click at [830, 59] on button "New Site" at bounding box center [822, 59] width 51 height 18
type input "[GEOGRAPHIC_DATA]"
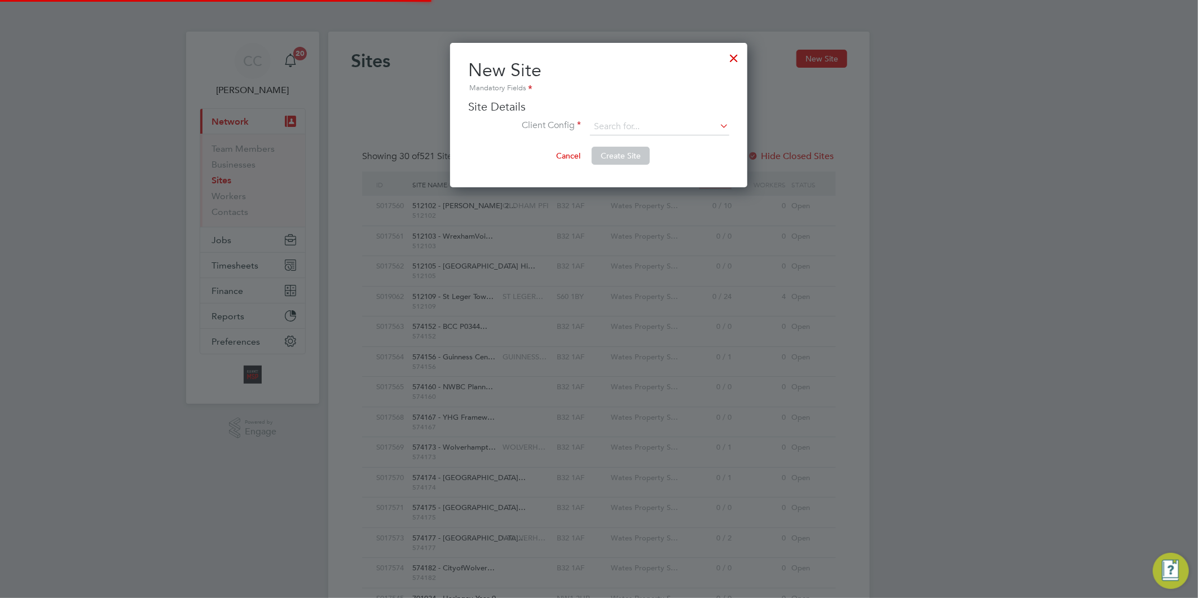
scroll to position [144, 297]
click at [625, 126] on input at bounding box center [659, 126] width 139 height 17
click at [635, 152] on li "Liberty Group (Responsive Maintenance)" at bounding box center [690, 157] width 201 height 15
type input "Liberty Group (Responsive Maintenance)"
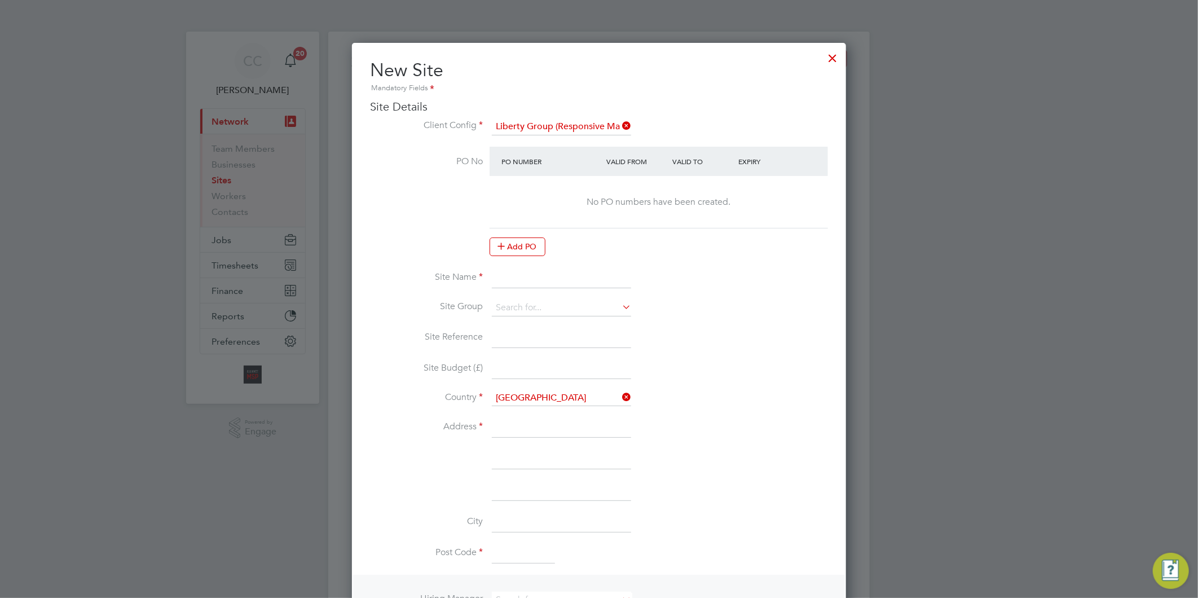
click at [518, 271] on input at bounding box center [561, 278] width 139 height 20
paste input "PEXRR60086"
click at [567, 276] on input "PEXRR60086 -" at bounding box center [561, 278] width 139 height 20
paste input "EXT ARCON RESPONSIVE V7.2"
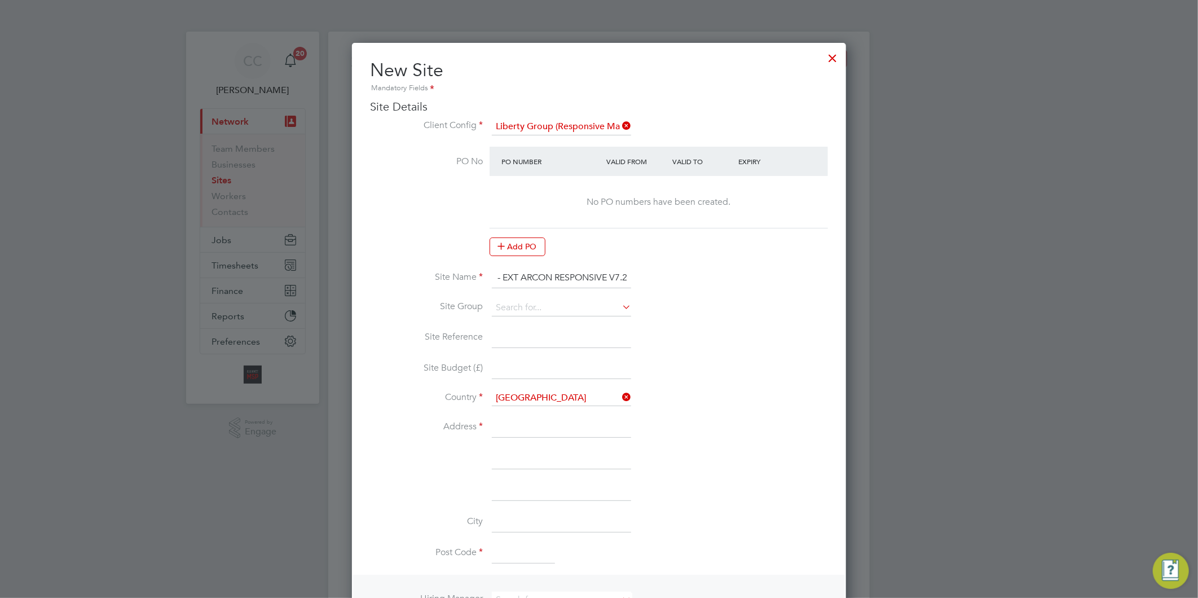
type input "PEXRR60086 - EXT ARCON RESPONSIVE V7.2"
click at [546, 305] on input at bounding box center [561, 308] width 139 height 17
click at [536, 320] on li "LIBERTY R&M" at bounding box center [561, 322] width 140 height 15
type input "LIBERTY R&M"
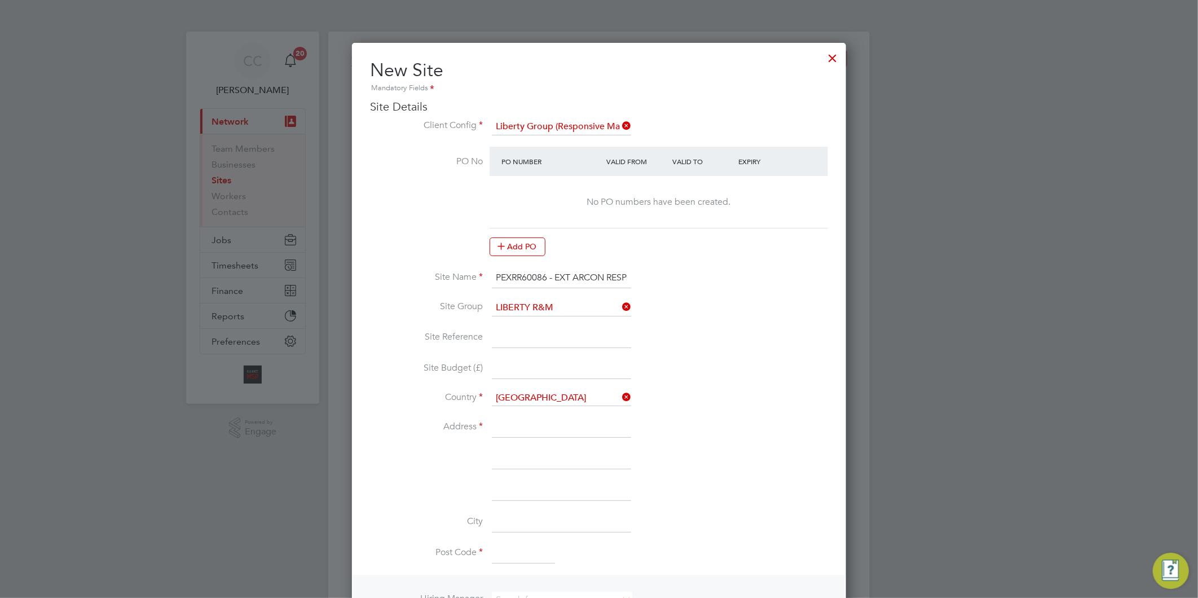
click at [519, 336] on input at bounding box center [561, 338] width 139 height 20
paste input "PEXRR60086"
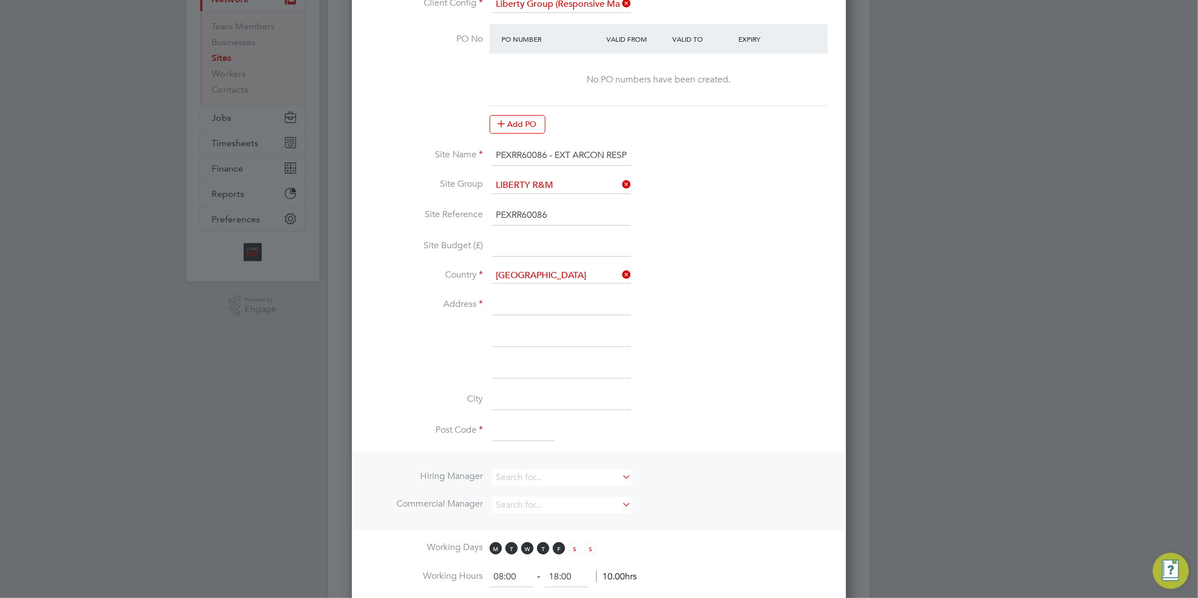
scroll to position [125, 0]
type input "PEXRR60086"
click at [516, 300] on input at bounding box center [561, 302] width 139 height 20
type input "[STREET_ADDRESS]"
click at [510, 327] on input at bounding box center [561, 334] width 139 height 20
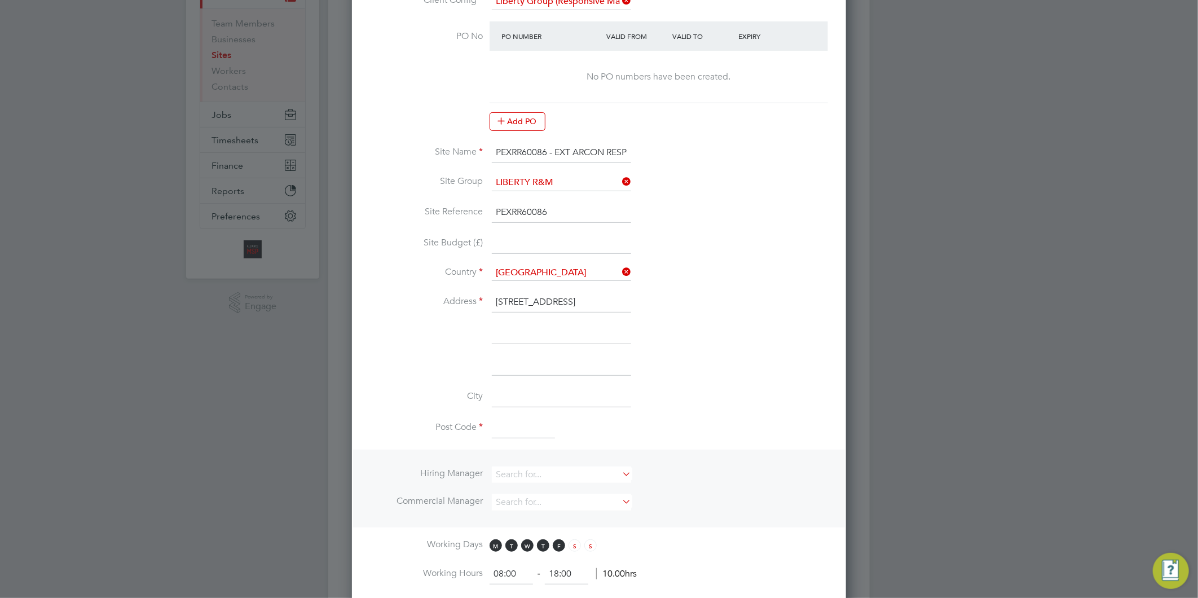
paste input "Salford"
type input "Salford"
click at [513, 392] on input at bounding box center [561, 397] width 139 height 20
paste input "[GEOGRAPHIC_DATA]"
type input "[GEOGRAPHIC_DATA]"
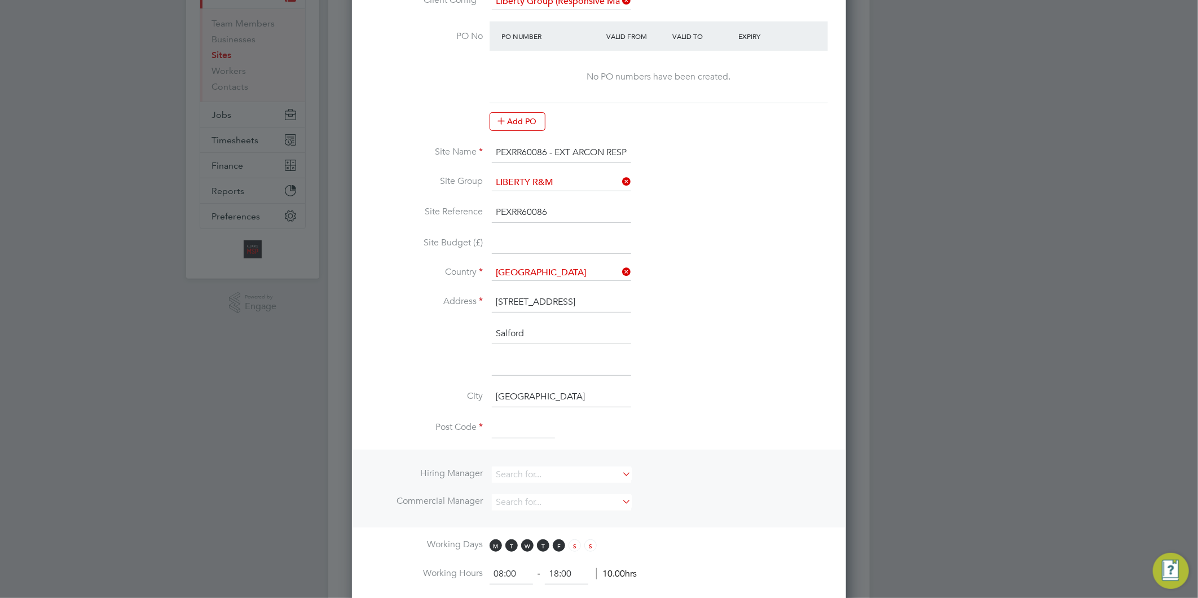
click at [514, 422] on input at bounding box center [523, 429] width 63 height 20
paste input "M5 5SJ"
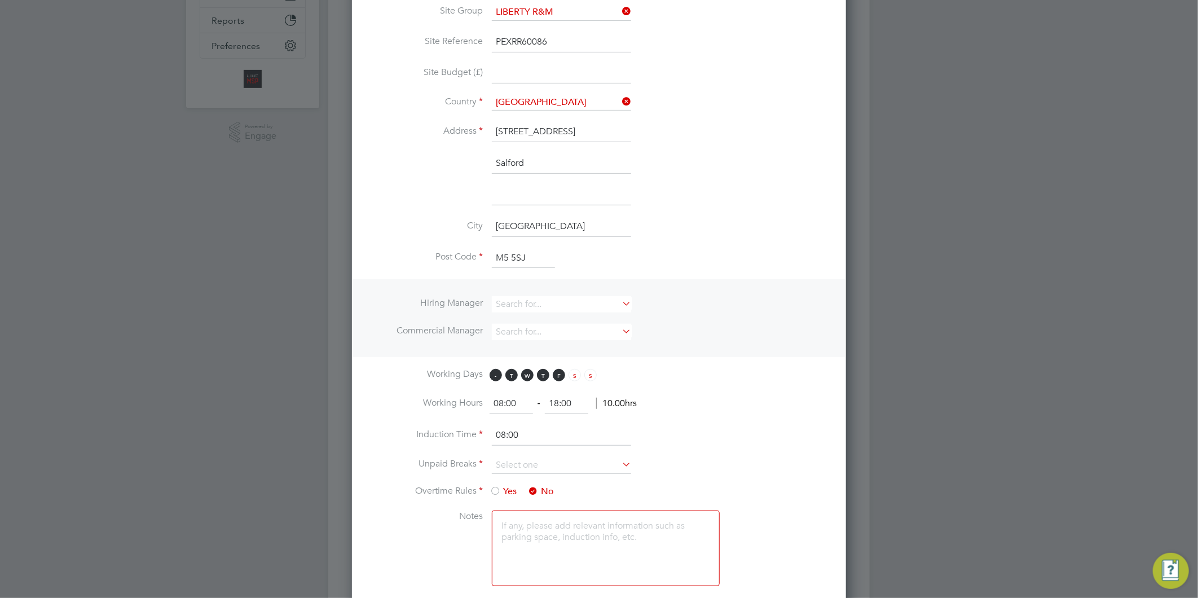
scroll to position [313, 0]
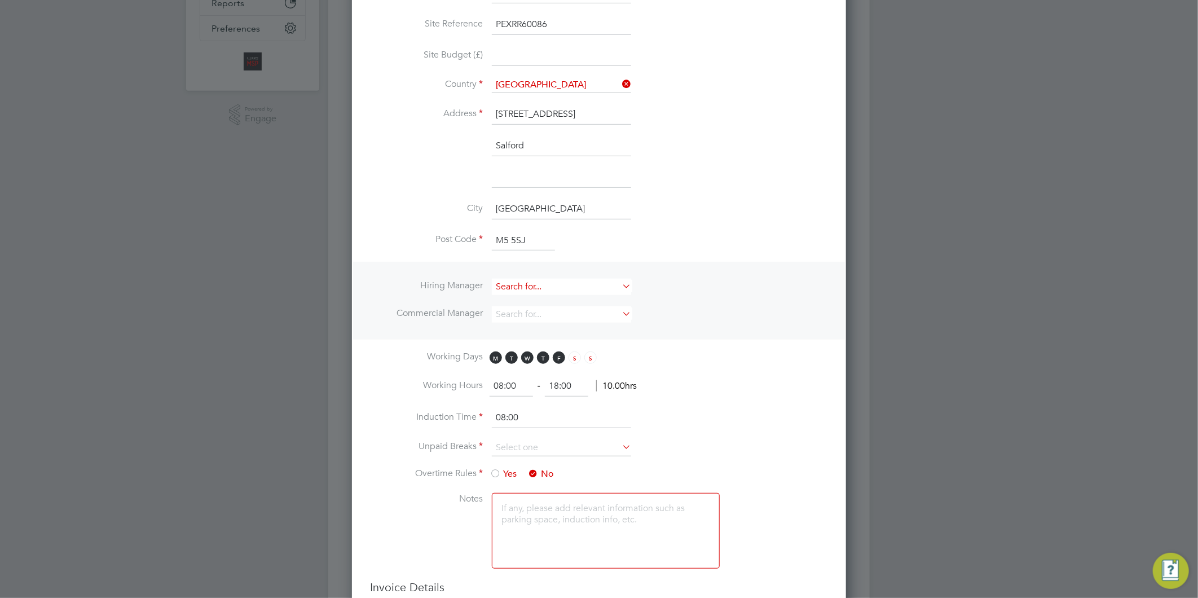
type input "M5 5SJ"
click at [517, 285] on input at bounding box center [561, 287] width 139 height 16
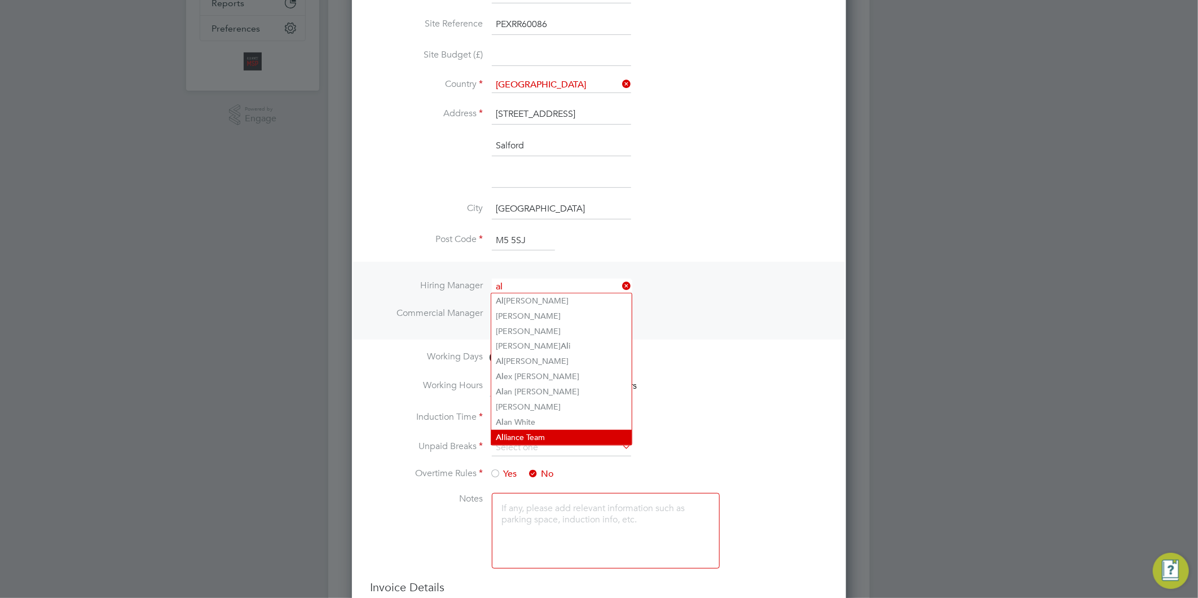
click at [529, 430] on li "Al liance Team" at bounding box center [561, 437] width 140 height 15
type input "Alliance Team"
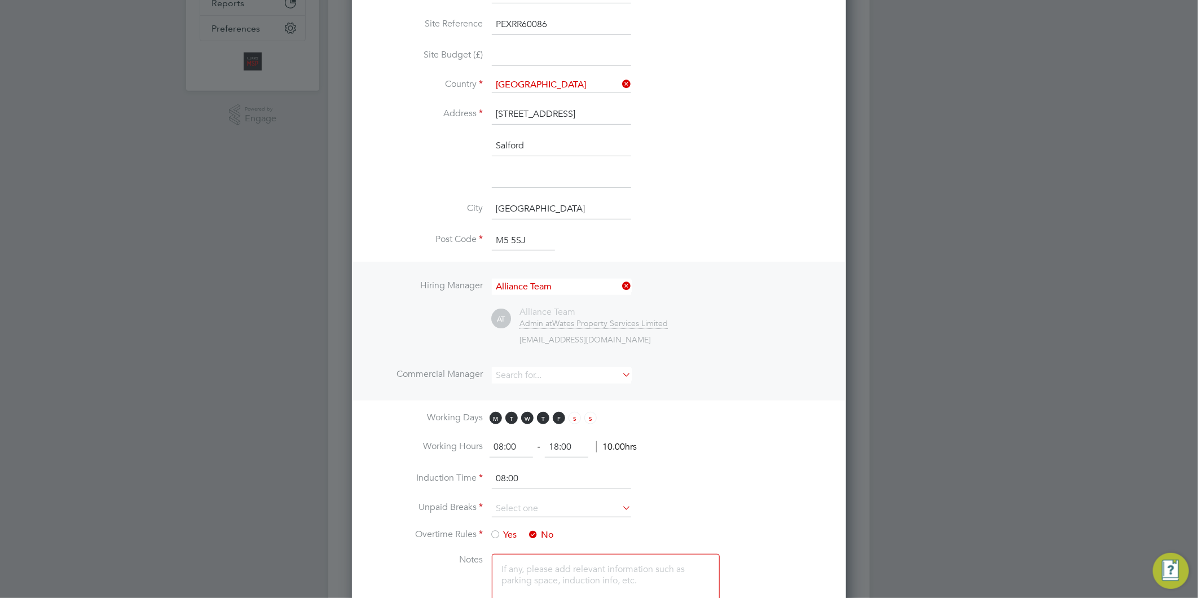
scroll to position [1059, 495]
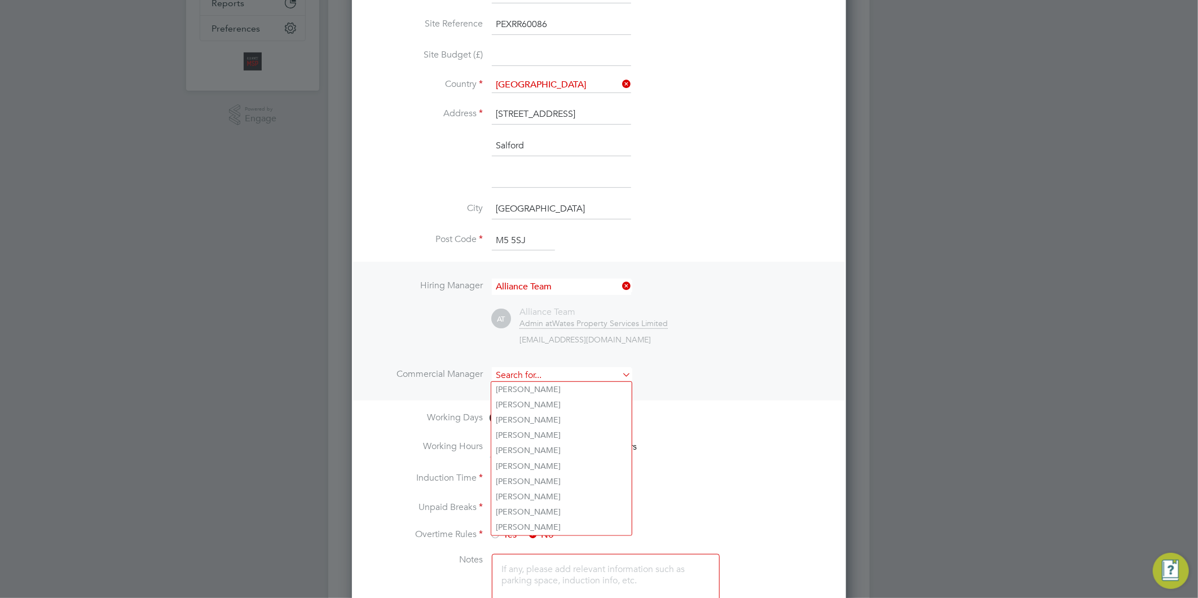
click at [534, 369] on input at bounding box center [561, 375] width 139 height 16
click at [529, 520] on li "Al liance Team" at bounding box center [561, 525] width 140 height 15
type input "Alliance Team"
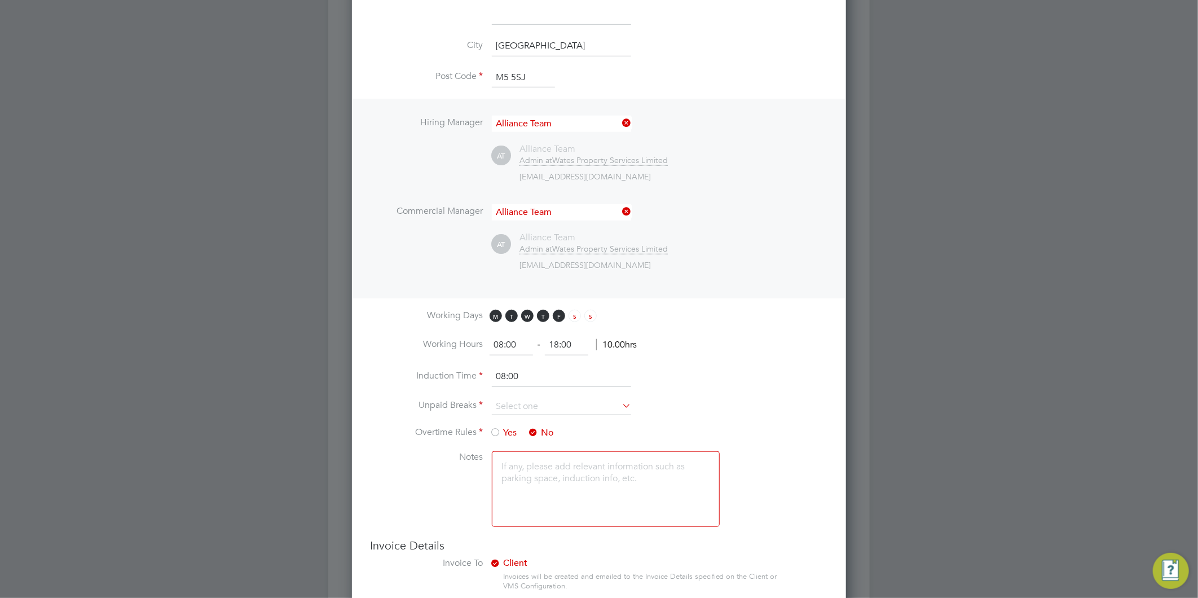
scroll to position [501, 0]
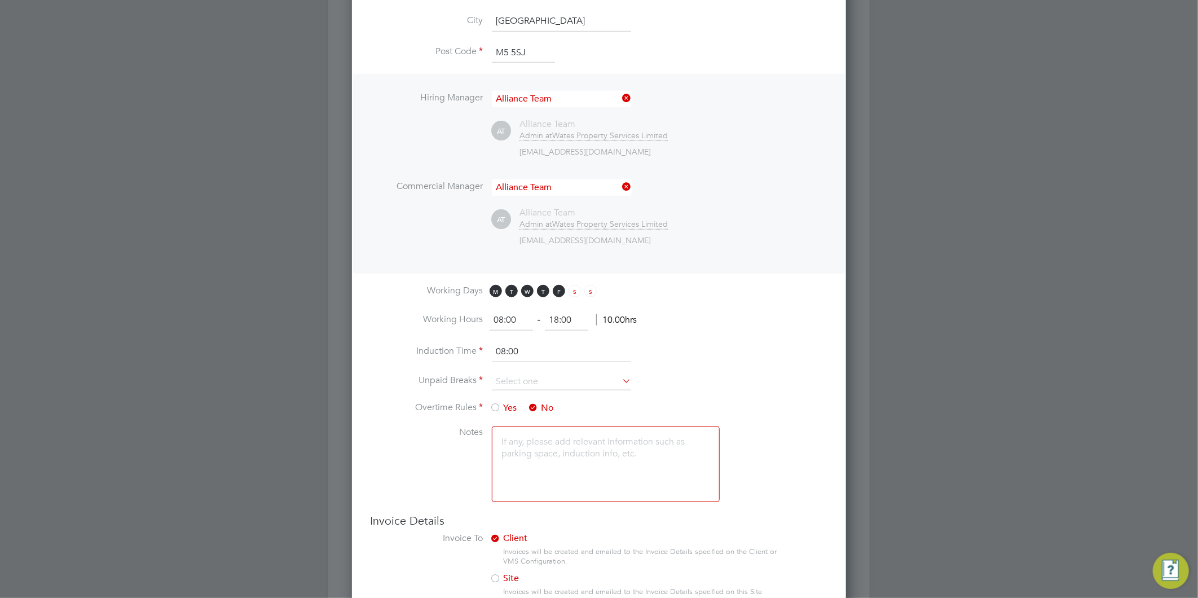
drag, startPoint x: 578, startPoint y: 313, endPoint x: 534, endPoint y: 307, distance: 44.4
click at [538, 314] on ng-form "08:00 ‐ 18:00 10.00hrs" at bounding box center [563, 319] width 147 height 11
type input "17:00"
click at [535, 376] on input at bounding box center [561, 381] width 139 height 17
click at [511, 424] on li "30 mins" at bounding box center [561, 424] width 140 height 15
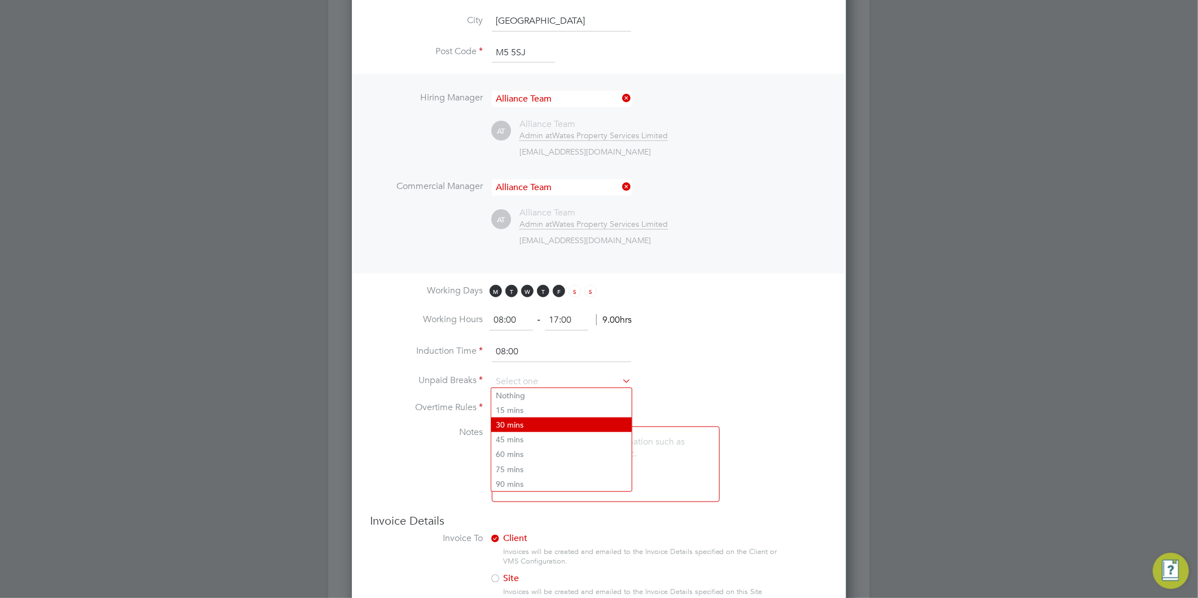
type input "30 mins"
click at [532, 470] on textarea at bounding box center [606, 464] width 228 height 76
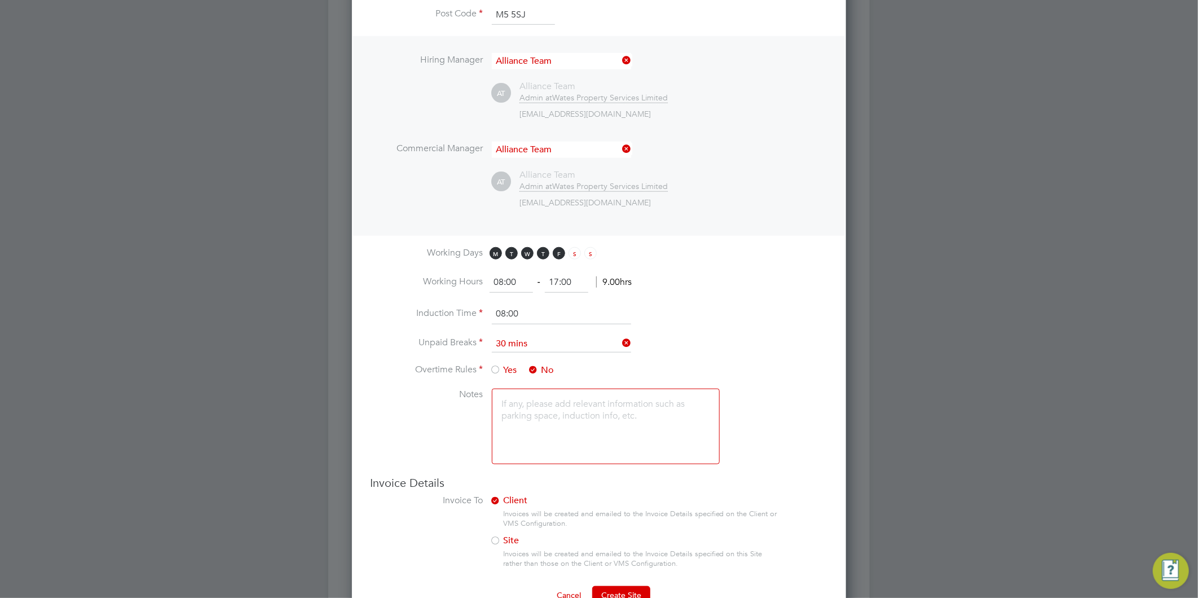
scroll to position [570, 0]
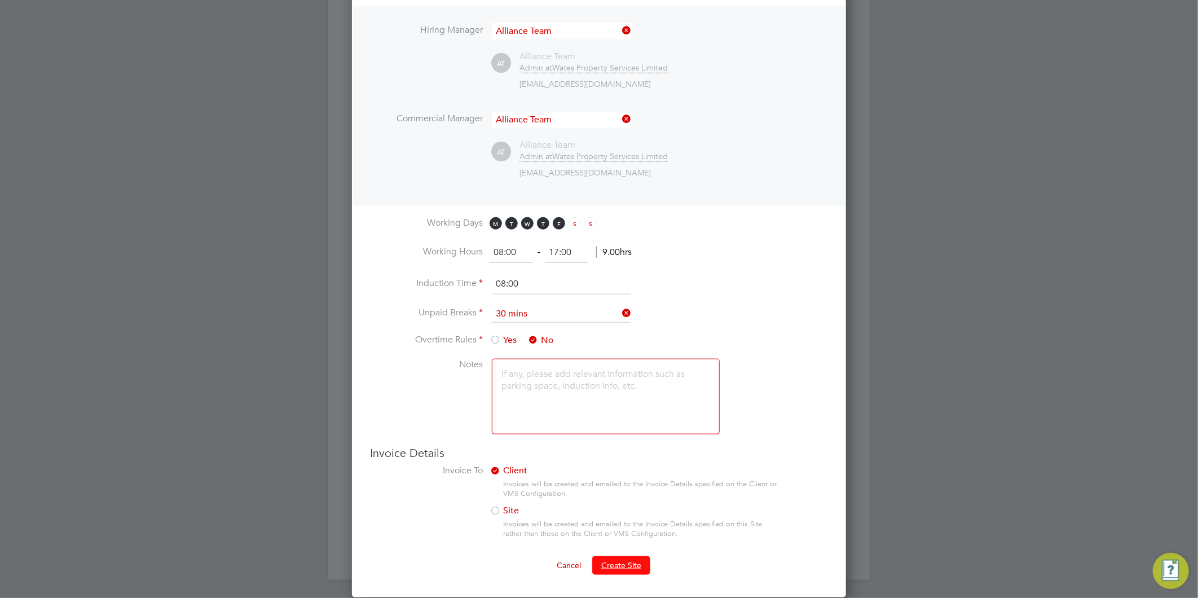
click at [634, 563] on span "Create Site" at bounding box center [621, 565] width 40 height 10
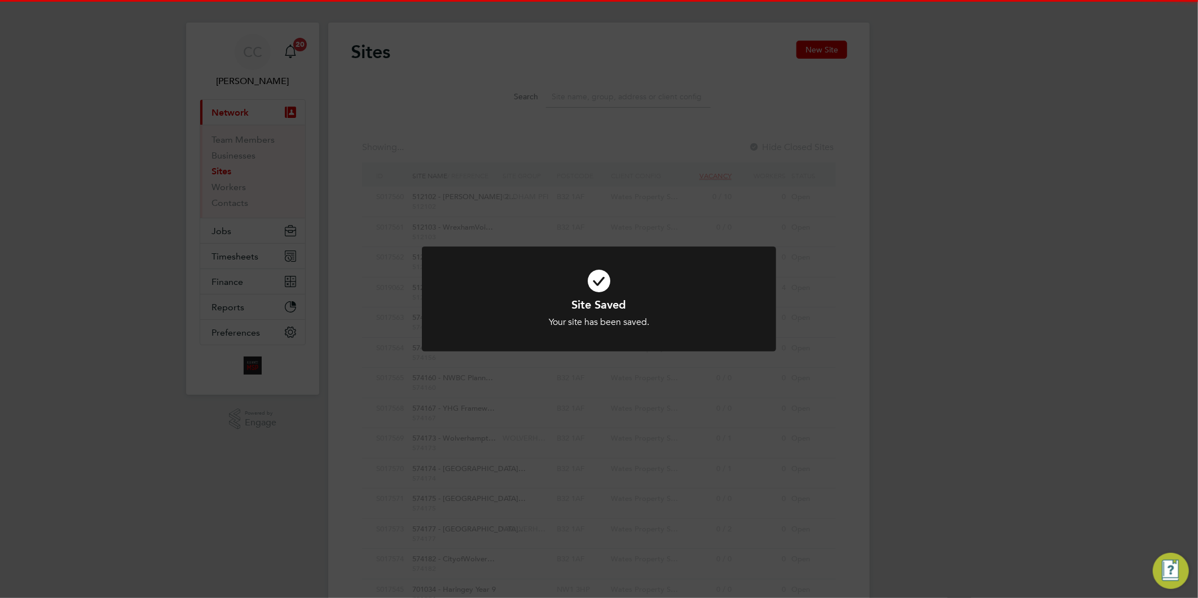
scroll to position [0, 0]
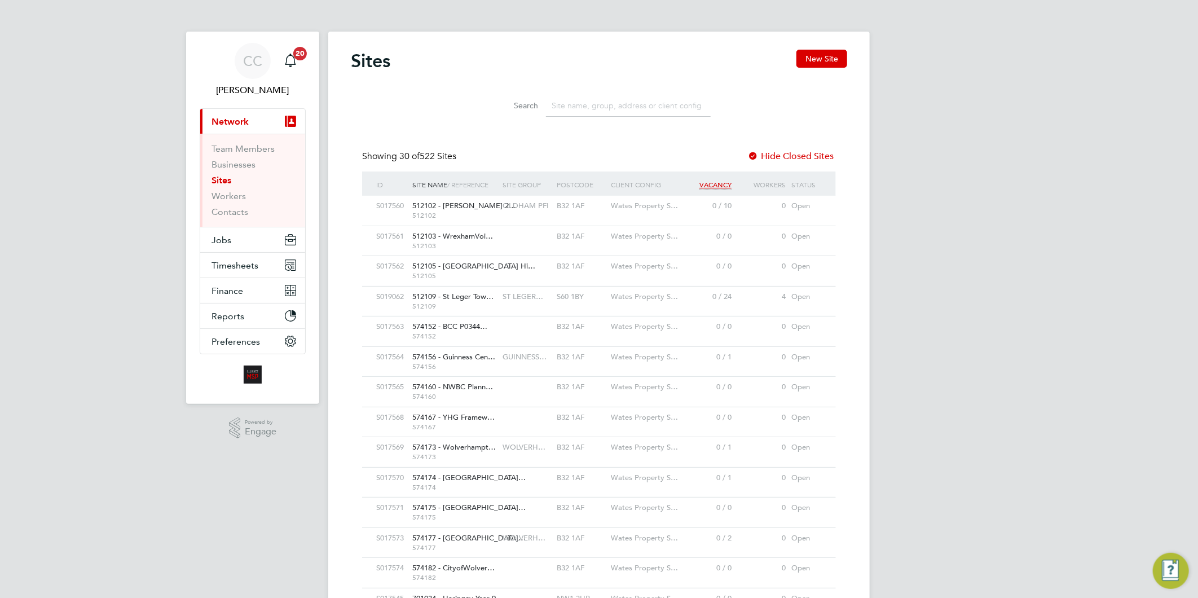
click at [586, 119] on li "Search" at bounding box center [599, 105] width 252 height 33
click at [583, 108] on input at bounding box center [628, 106] width 165 height 22
paste input "M5 5SJ"
type input "M5 5SJ"
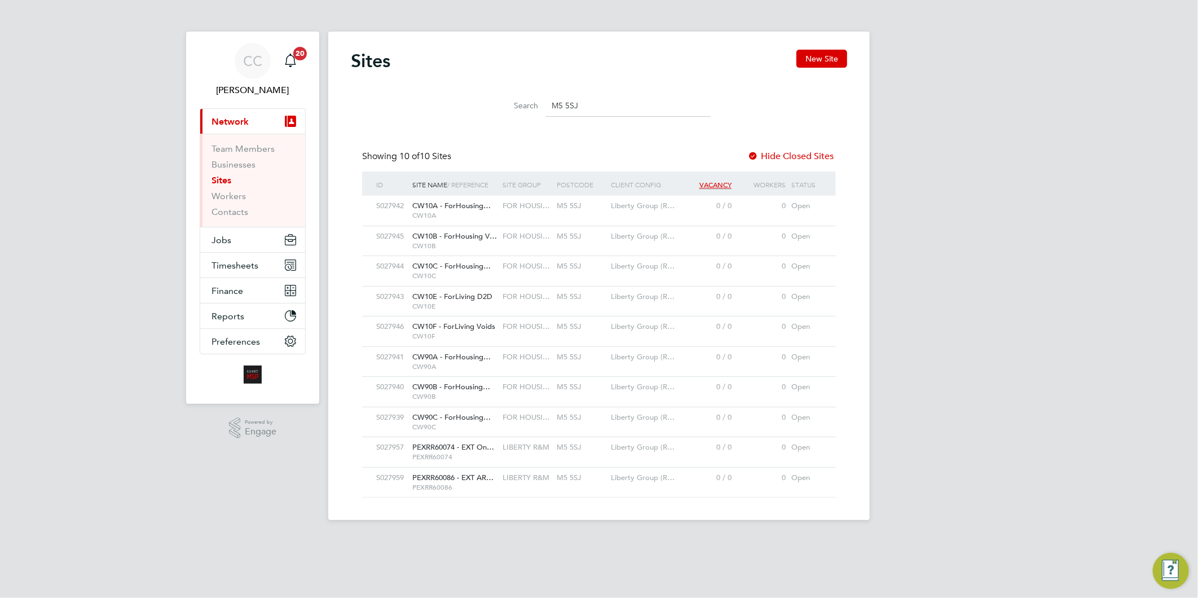
drag, startPoint x: 591, startPoint y: 95, endPoint x: 508, endPoint y: 91, distance: 83.0
click at [508, 91] on li "Search M5 5SJ" at bounding box center [599, 105] width 252 height 33
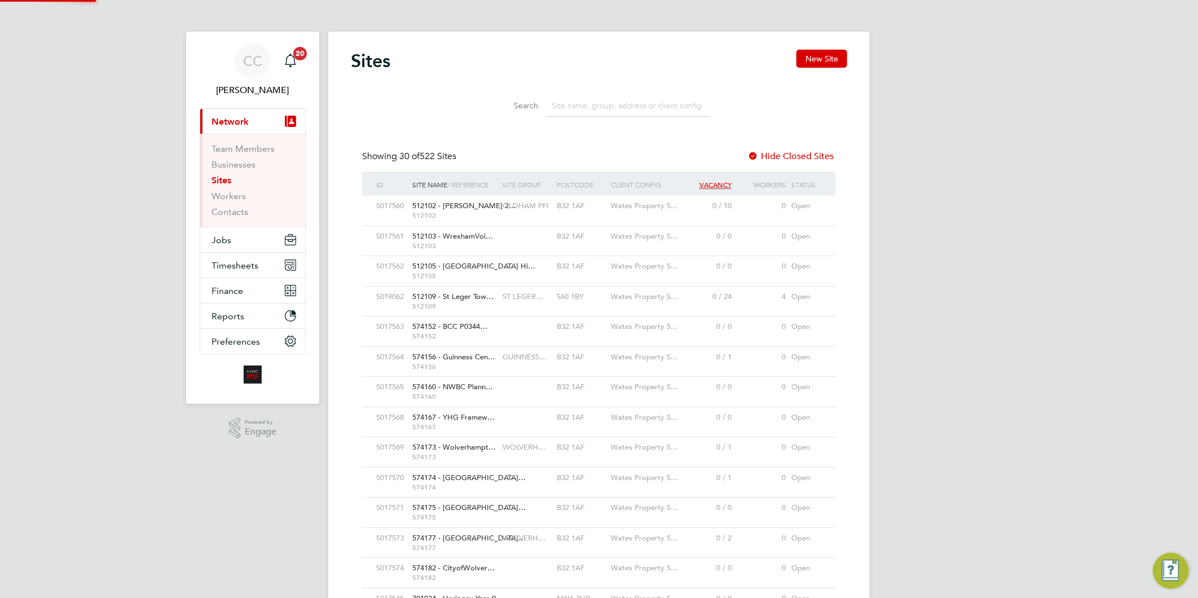
scroll to position [21, 55]
click at [833, 60] on button "New Site" at bounding box center [822, 59] width 51 height 18
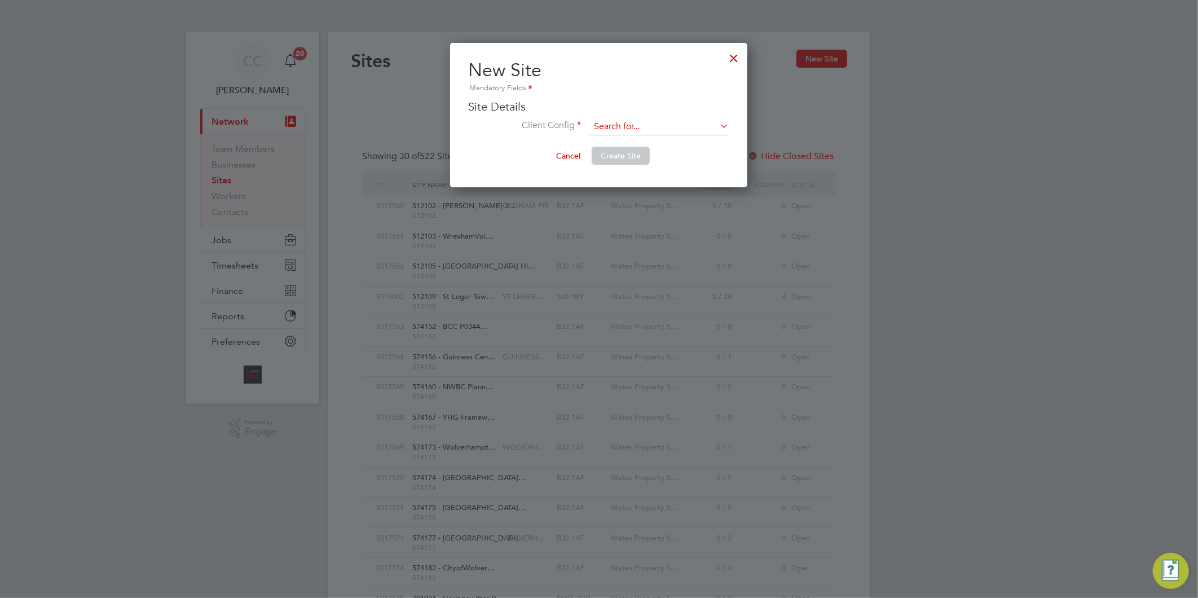
click at [632, 122] on input at bounding box center [659, 126] width 139 height 17
click at [649, 158] on li "Liberty Group (Responsive Maintenance)" at bounding box center [690, 157] width 201 height 15
type input "Liberty Group (Responsive Maintenance)"
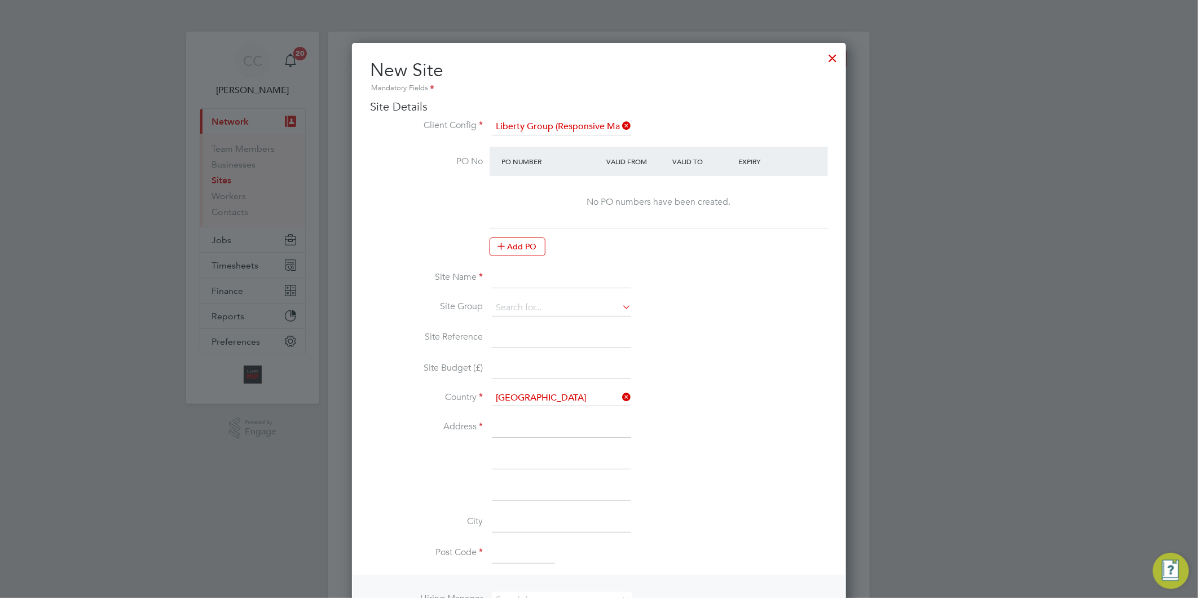
click at [525, 275] on input at bounding box center [561, 278] width 139 height 20
paste input "PEXRR60100"
click at [561, 272] on input "PEXRR60100 -" at bounding box center [561, 278] width 139 height 20
paste input "EXT Sage Homes - Responsive Repairs"
type input "PEXRR60100 - EXT Sage Homes - Responsive Repairs"
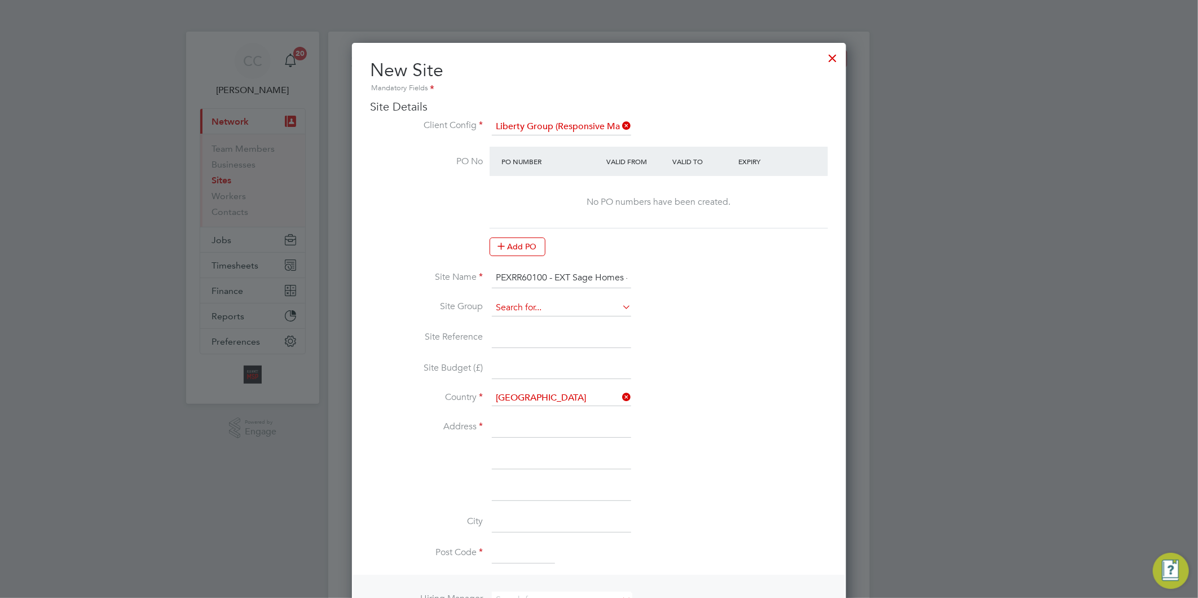
click at [539, 301] on input at bounding box center [561, 308] width 139 height 17
click at [539, 316] on li "LIBERTY R&M" at bounding box center [561, 322] width 140 height 15
type input "LIBERTY R&M"
click at [530, 334] on input at bounding box center [561, 338] width 139 height 20
drag, startPoint x: 547, startPoint y: 278, endPoint x: 488, endPoint y: 271, distance: 59.6
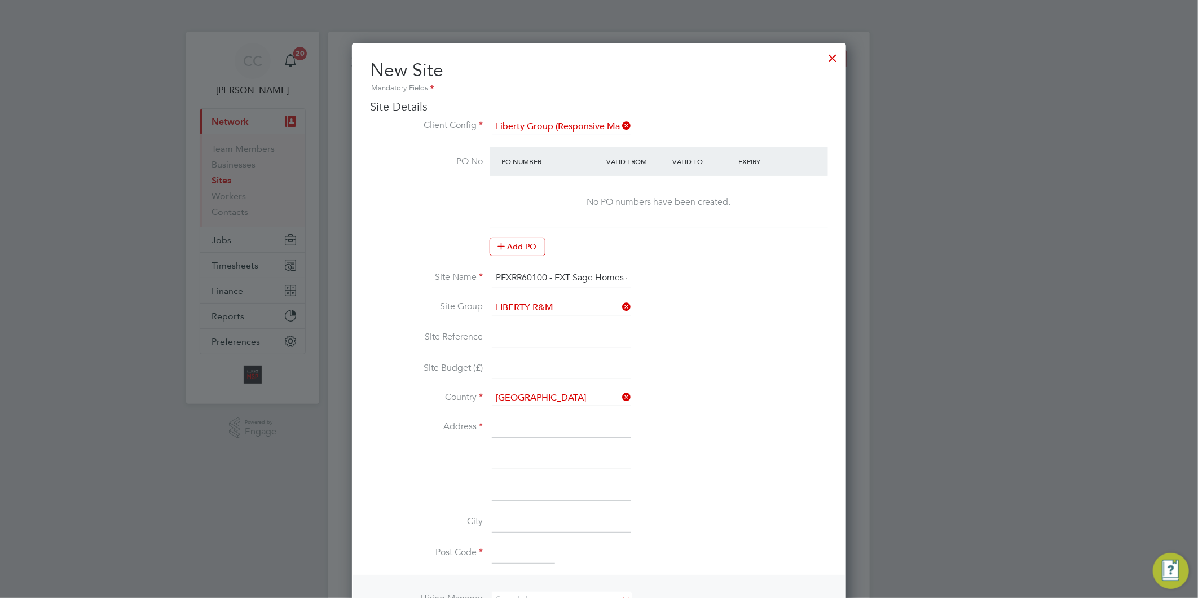
click at [488, 271] on li "Site Name PEXRR60100 - EXT Sage Homes - Responsive Repairs" at bounding box center [599, 284] width 458 height 32
click at [527, 334] on input at bounding box center [561, 338] width 139 height 20
paste input "PEXRR60100"
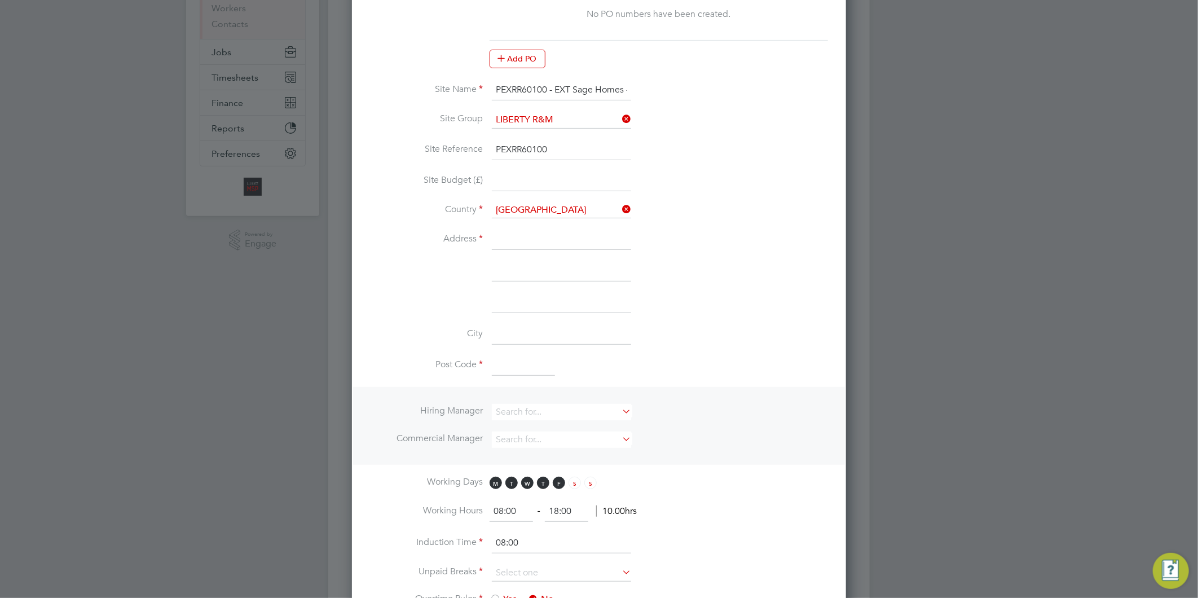
type input "PEXRR60100"
click at [511, 230] on input at bounding box center [561, 240] width 139 height 20
paste input "C/O Huws Gray"
type input "C/O Huws Gray"
click at [534, 272] on input at bounding box center [561, 271] width 139 height 20
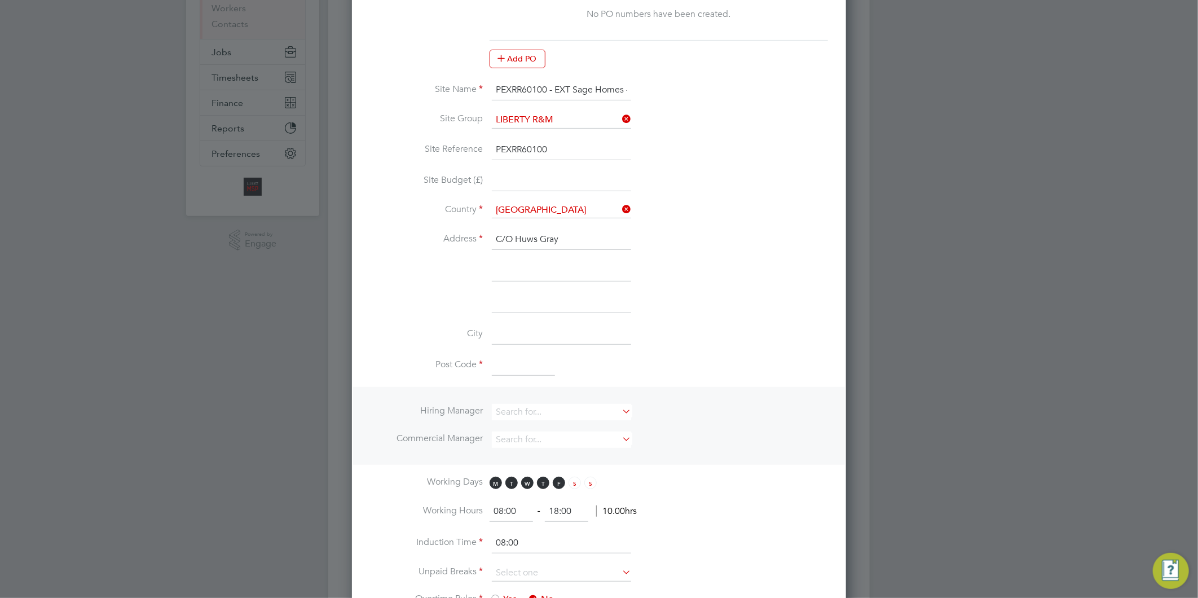
paste input "[GEOGRAPHIC_DATA]"
type input "[GEOGRAPHIC_DATA]"
click at [537, 298] on input at bounding box center [561, 303] width 139 height 20
paste input "[GEOGRAPHIC_DATA]"
type input "[GEOGRAPHIC_DATA]"
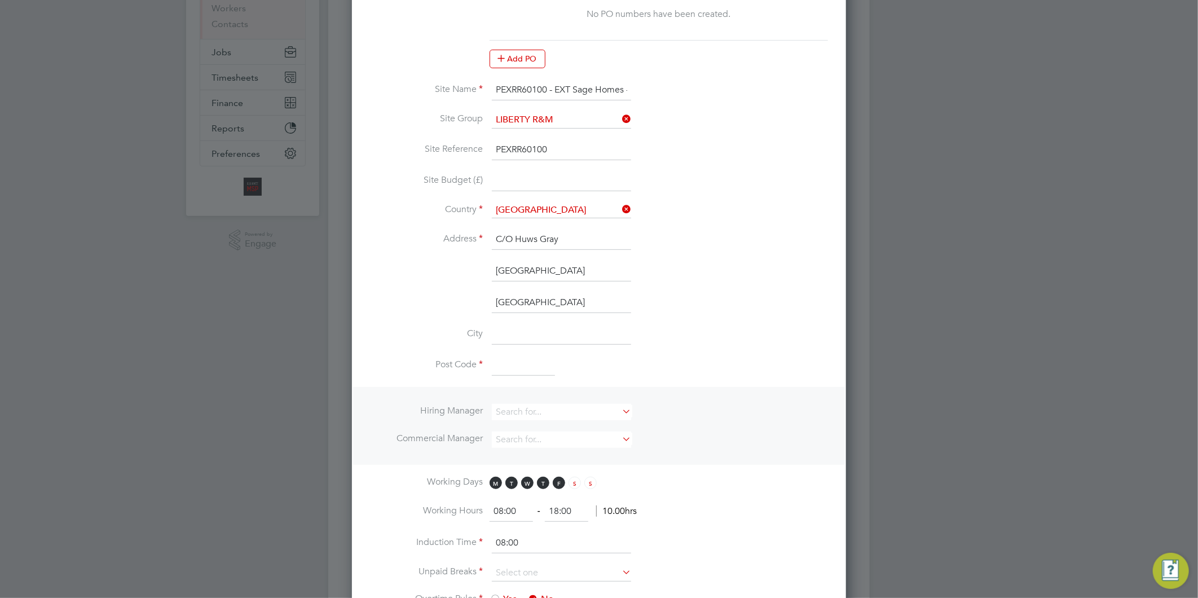
click at [567, 329] on input at bounding box center [561, 334] width 139 height 20
paste input "[GEOGRAPHIC_DATA]"
type input "[GEOGRAPHIC_DATA]"
click at [504, 357] on input at bounding box center [523, 366] width 63 height 20
paste input "DE1 1LQ"
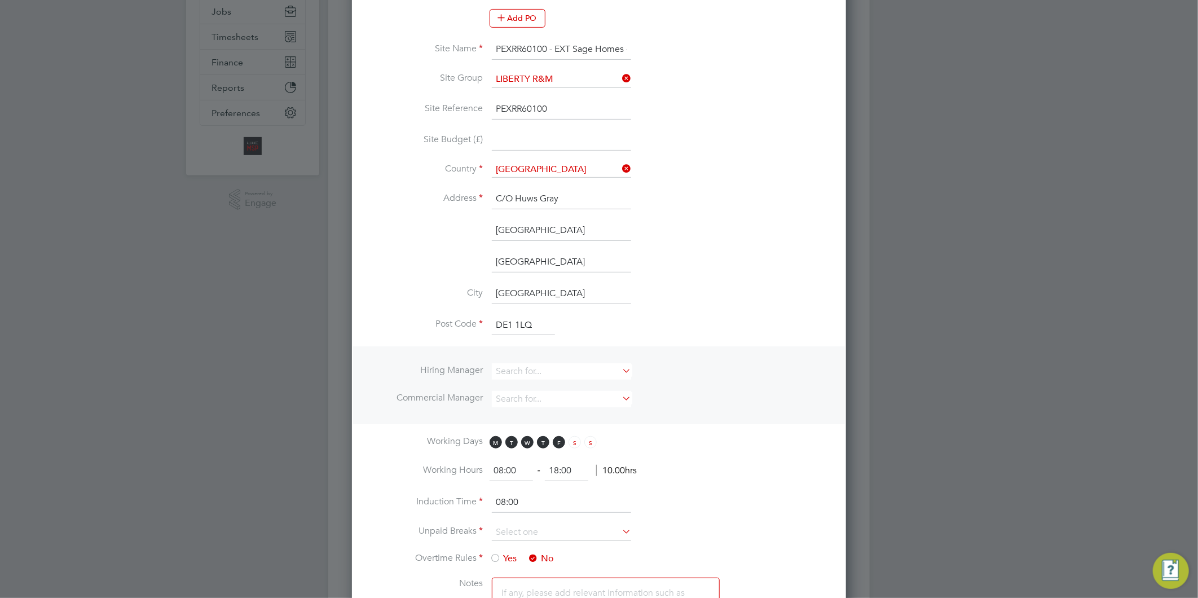
scroll to position [250, 0]
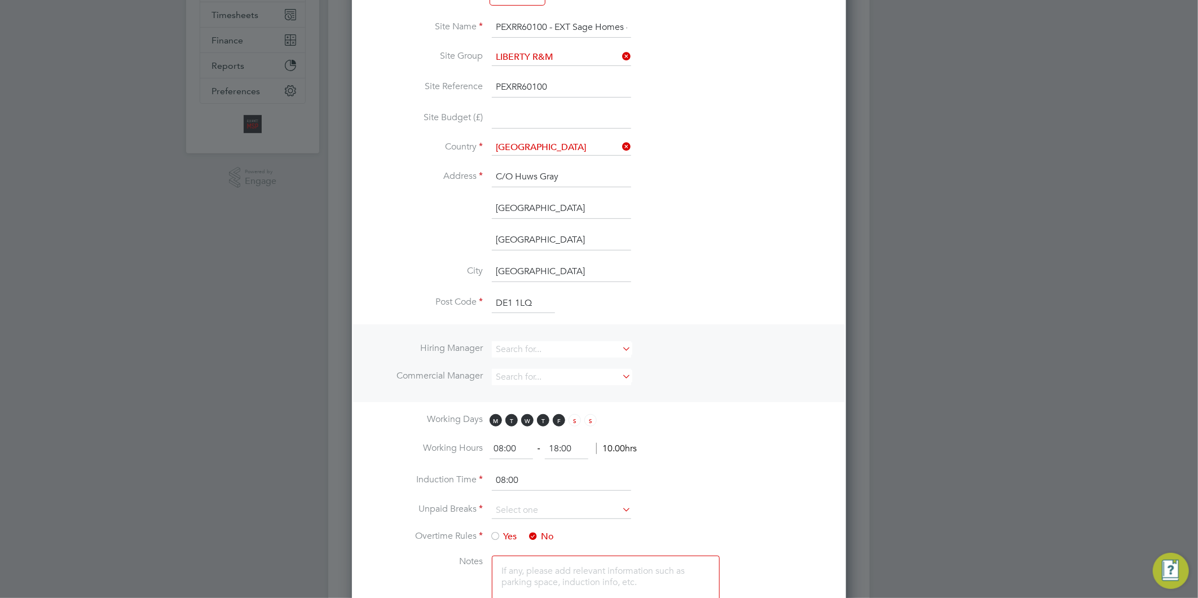
type input "DE1 1LQ"
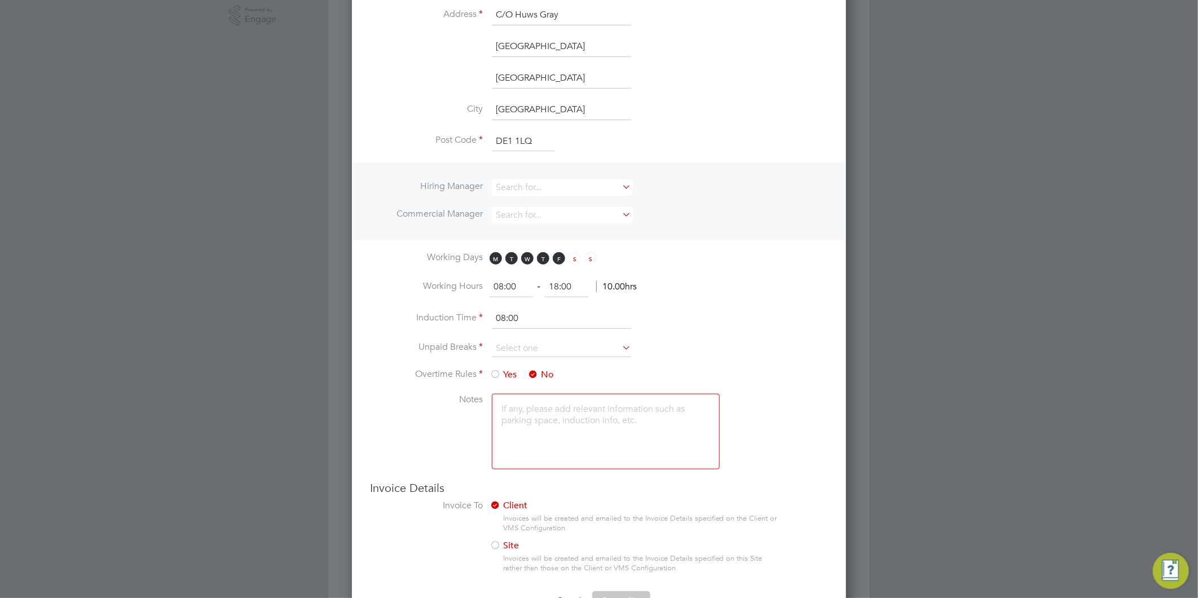
scroll to position [570, 0]
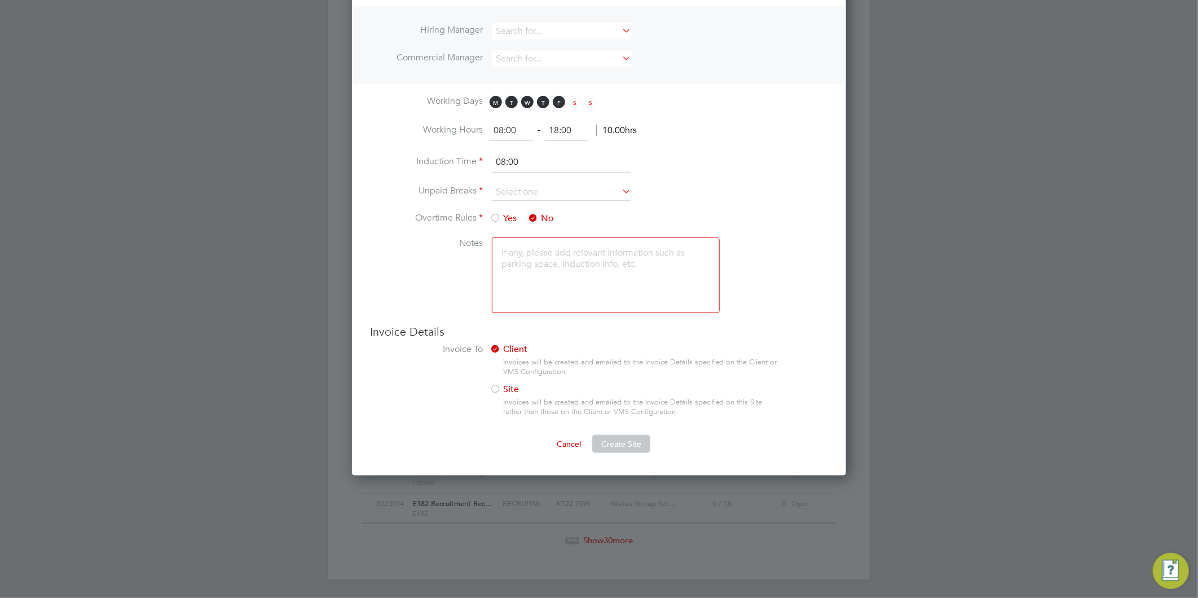
drag, startPoint x: 574, startPoint y: 121, endPoint x: 522, endPoint y: 121, distance: 52.5
click at [523, 125] on ng-form "08:00 ‐ 18:00 10.00hrs" at bounding box center [563, 130] width 147 height 11
type input "17:00"
click at [549, 184] on input at bounding box center [561, 192] width 139 height 17
click at [512, 234] on li "30 mins" at bounding box center [561, 234] width 140 height 15
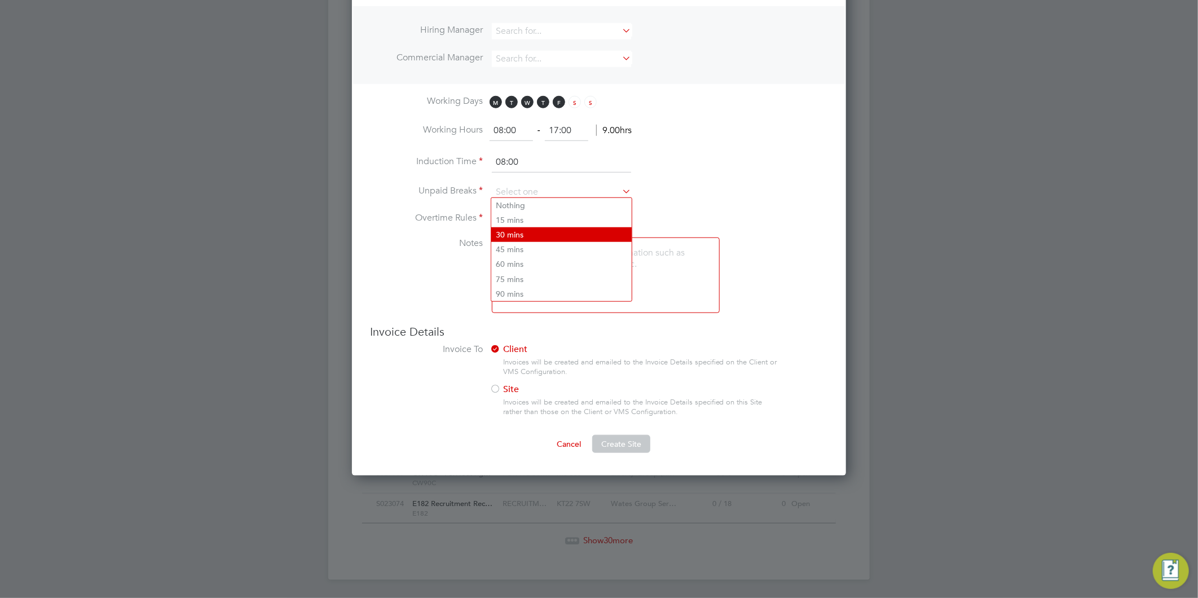
type input "30 mins"
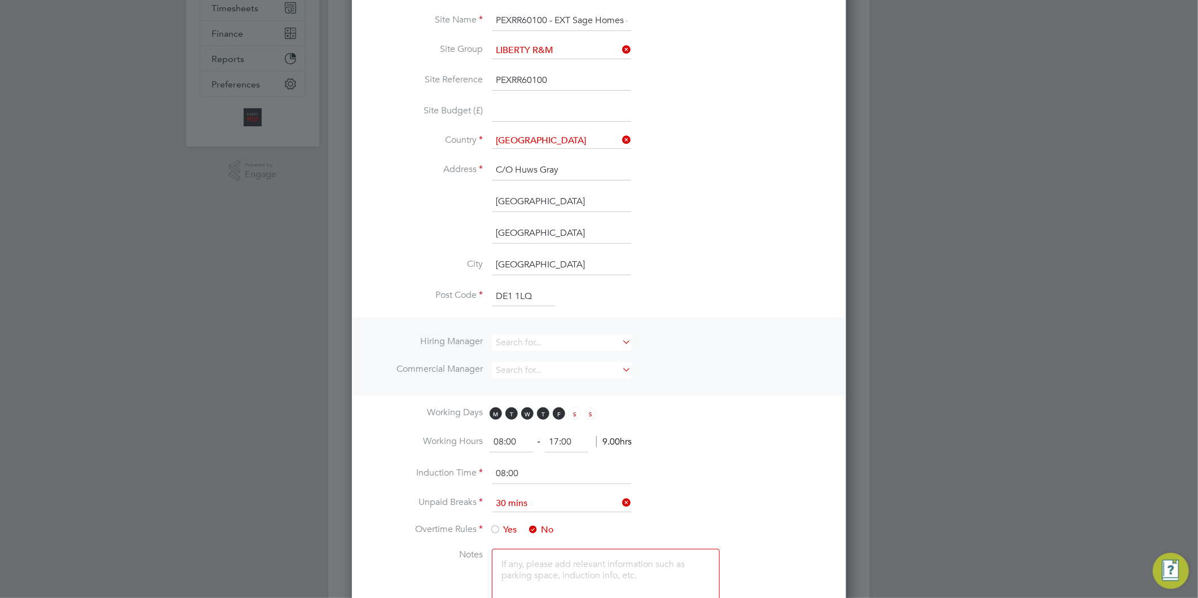
scroll to position [257, 0]
click at [538, 337] on input at bounding box center [561, 343] width 139 height 16
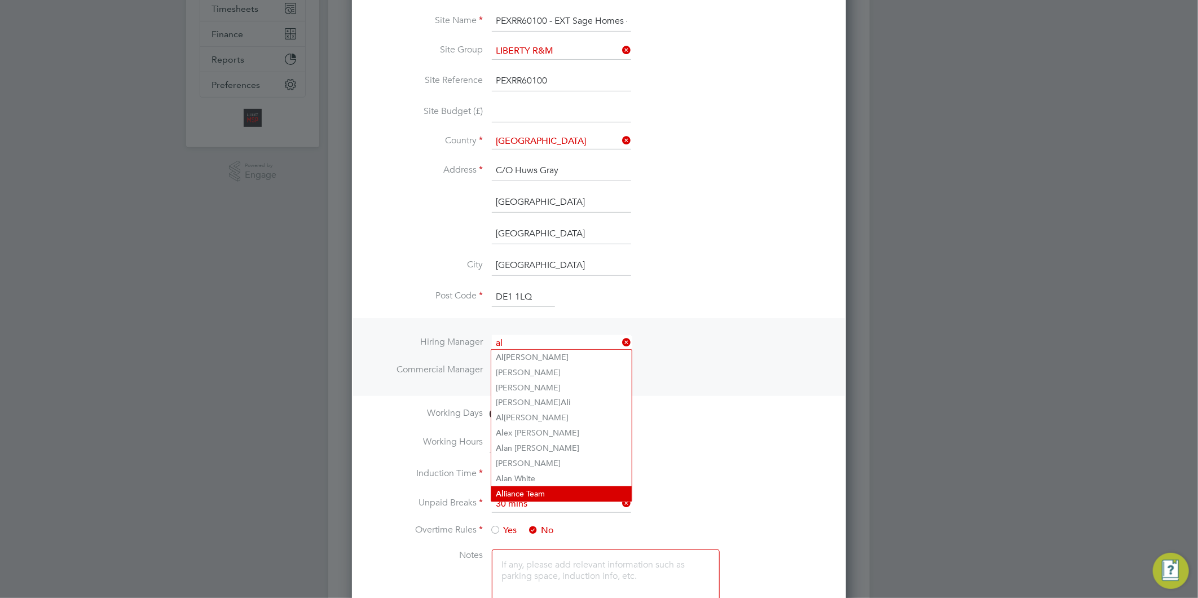
click at [531, 489] on li "Al liance Team" at bounding box center [561, 493] width 140 height 15
type input "Alliance Team"
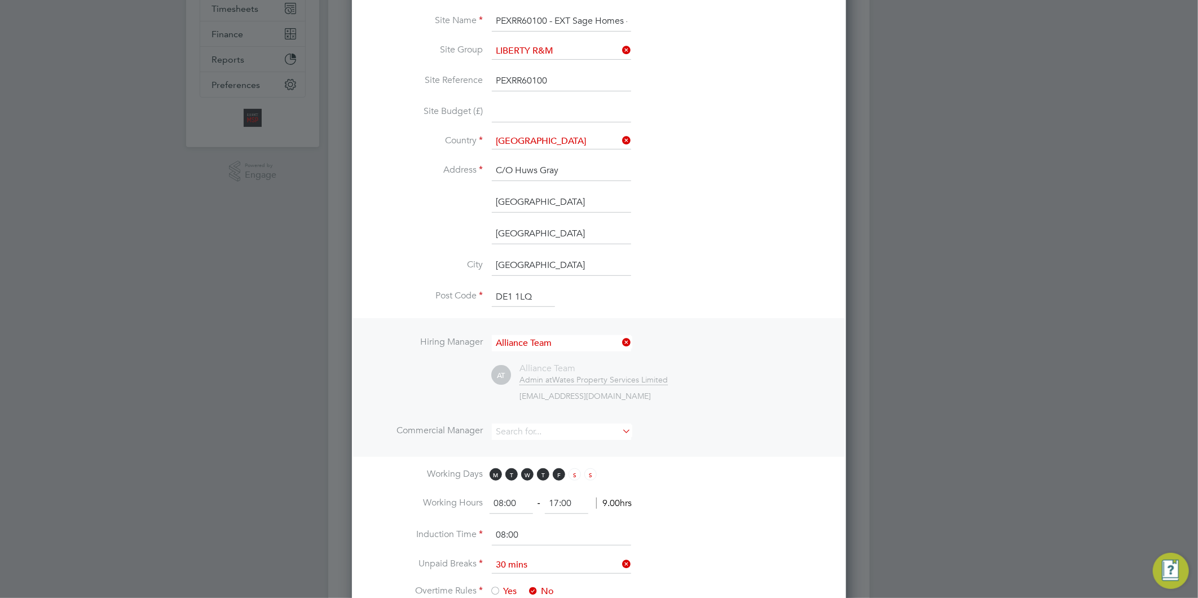
scroll to position [1059, 495]
click at [526, 430] on input at bounding box center [561, 432] width 139 height 16
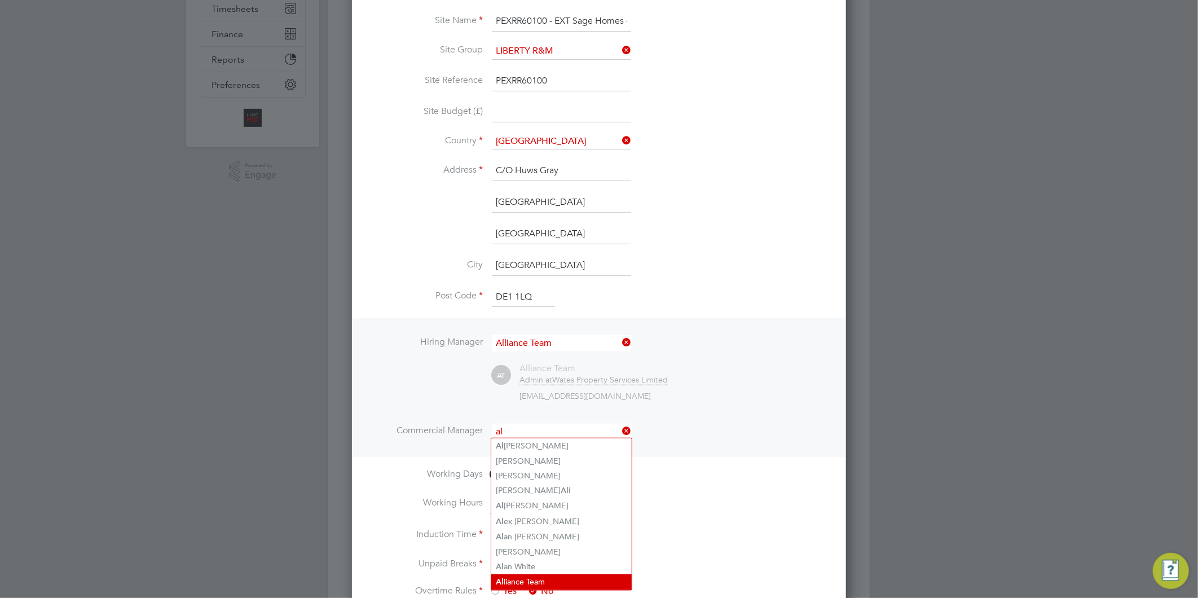
click at [540, 577] on li "Al liance Team" at bounding box center [561, 581] width 140 height 15
type input "Alliance Team"
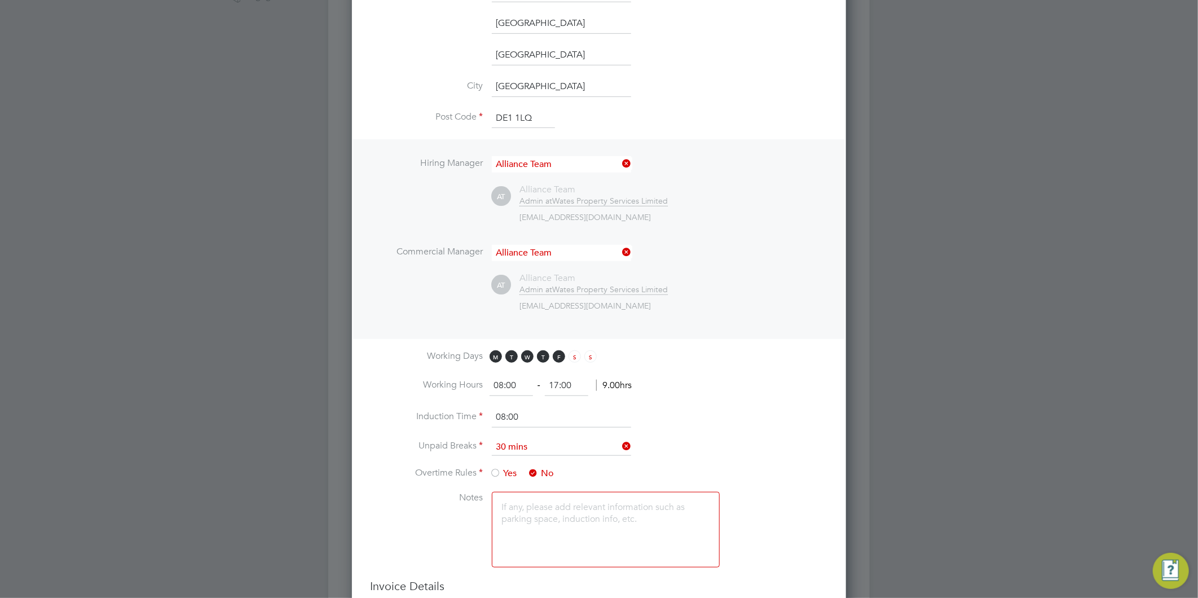
scroll to position [570, 0]
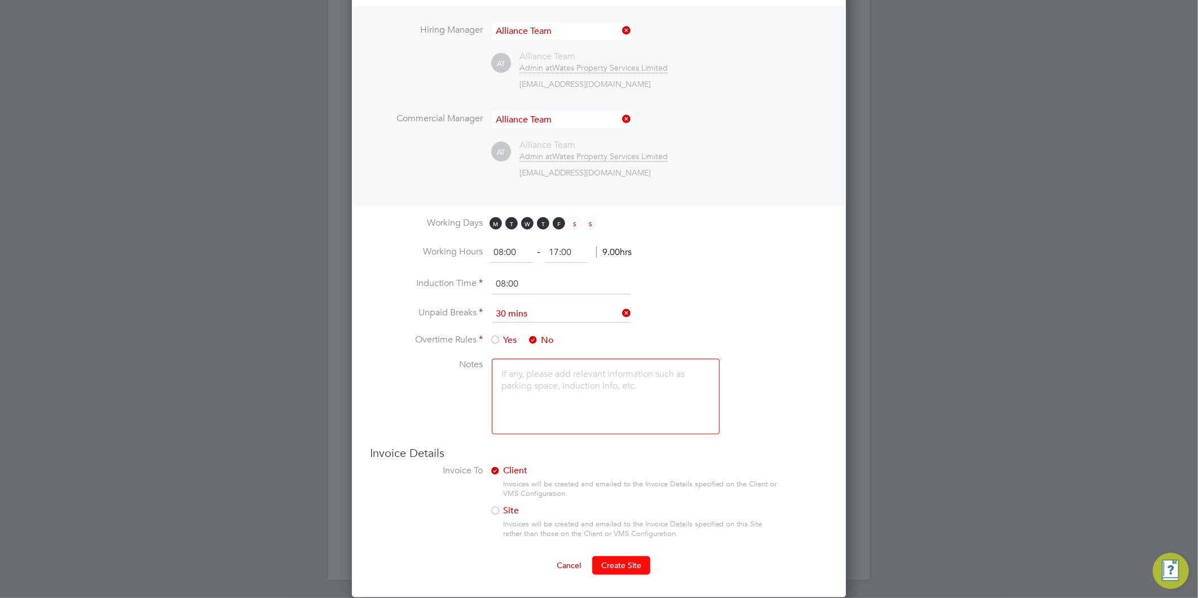
click at [618, 564] on span "Create Site" at bounding box center [621, 565] width 40 height 10
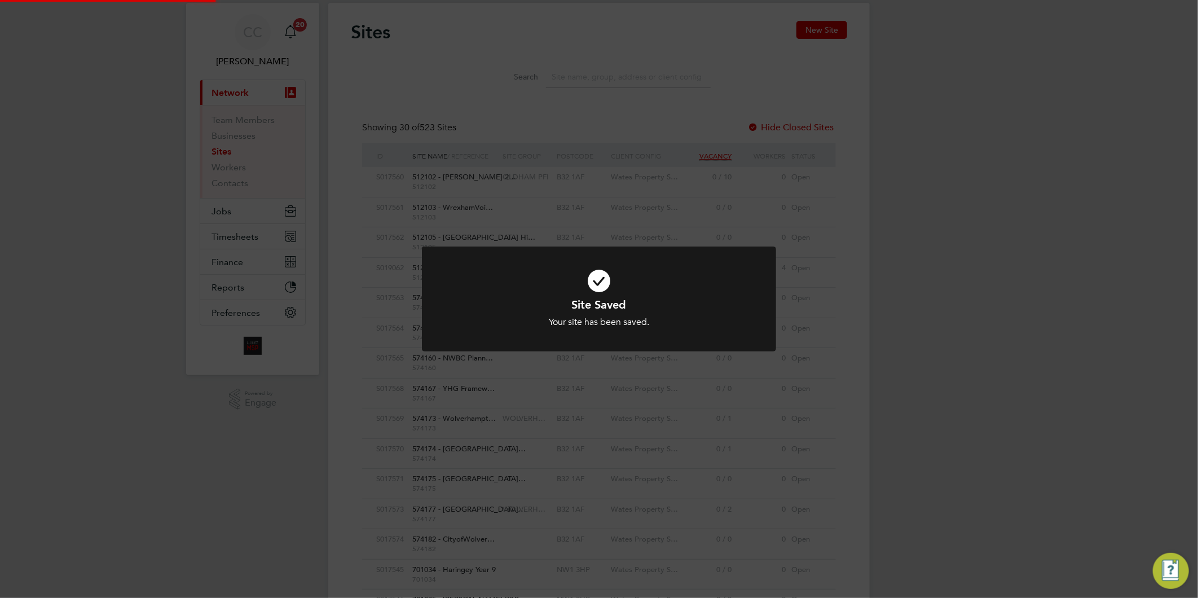
scroll to position [0, 0]
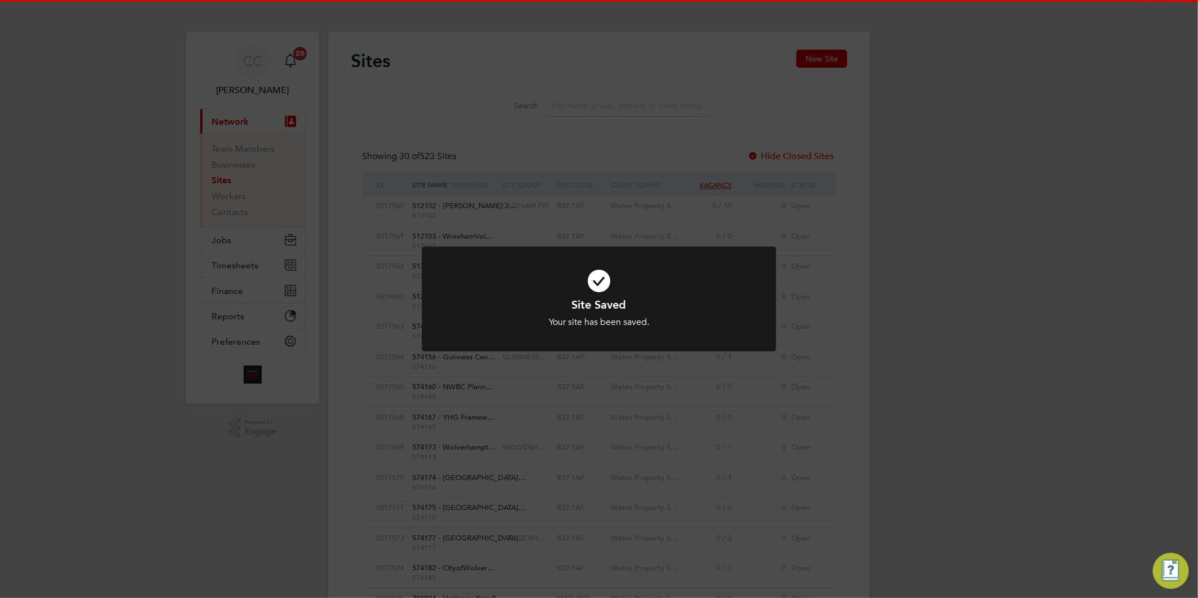
click at [668, 414] on div "Site Saved Your site has been saved. Cancel Okay" at bounding box center [599, 299] width 1198 height 598
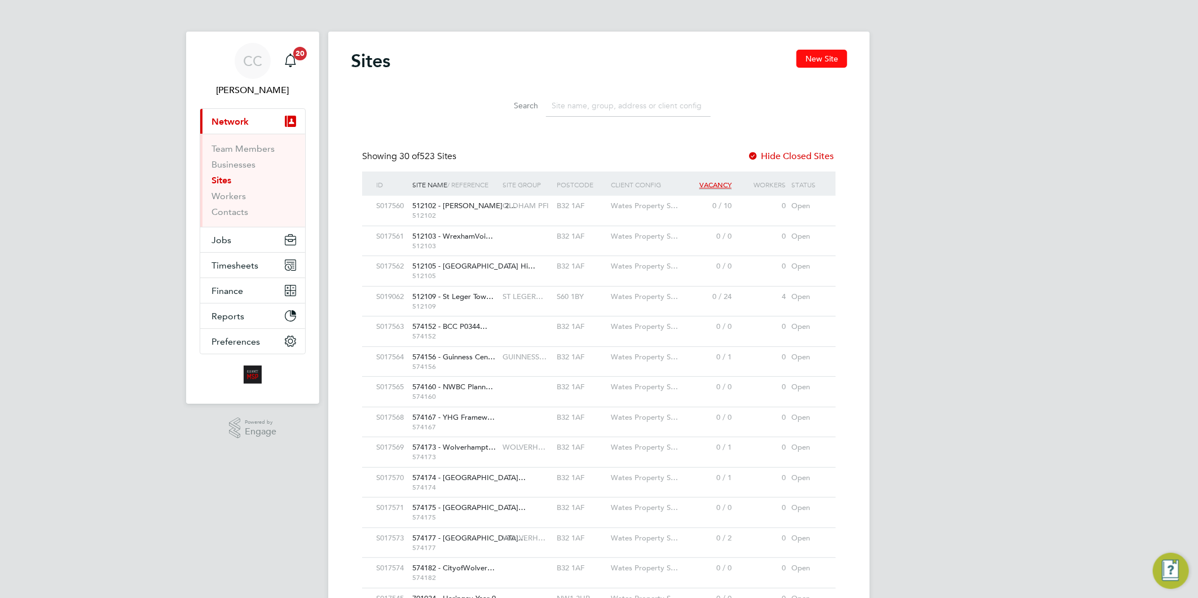
click at [805, 56] on button "New Site" at bounding box center [822, 59] width 51 height 18
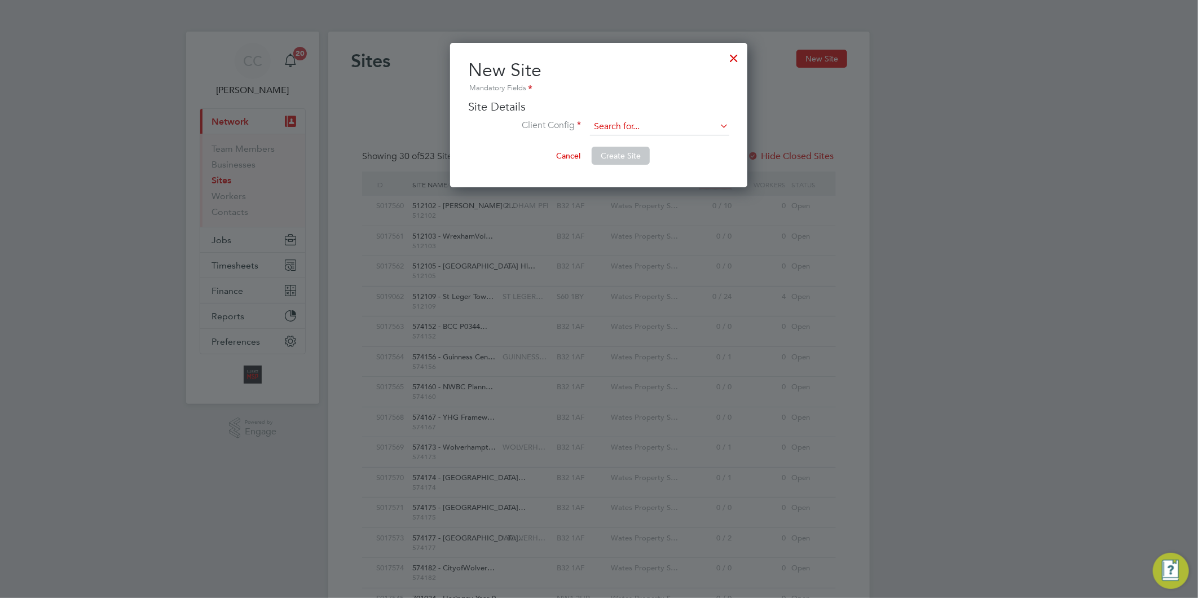
click at [616, 127] on input at bounding box center [659, 126] width 139 height 17
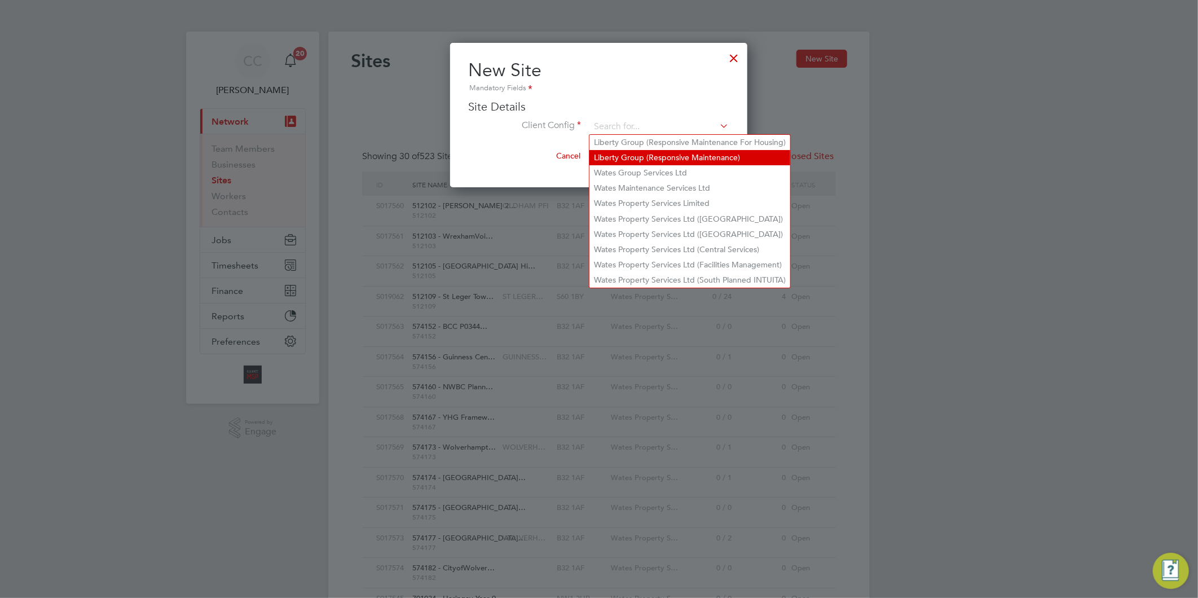
click at [639, 153] on li "Liberty Group (Responsive Maintenance)" at bounding box center [690, 157] width 201 height 15
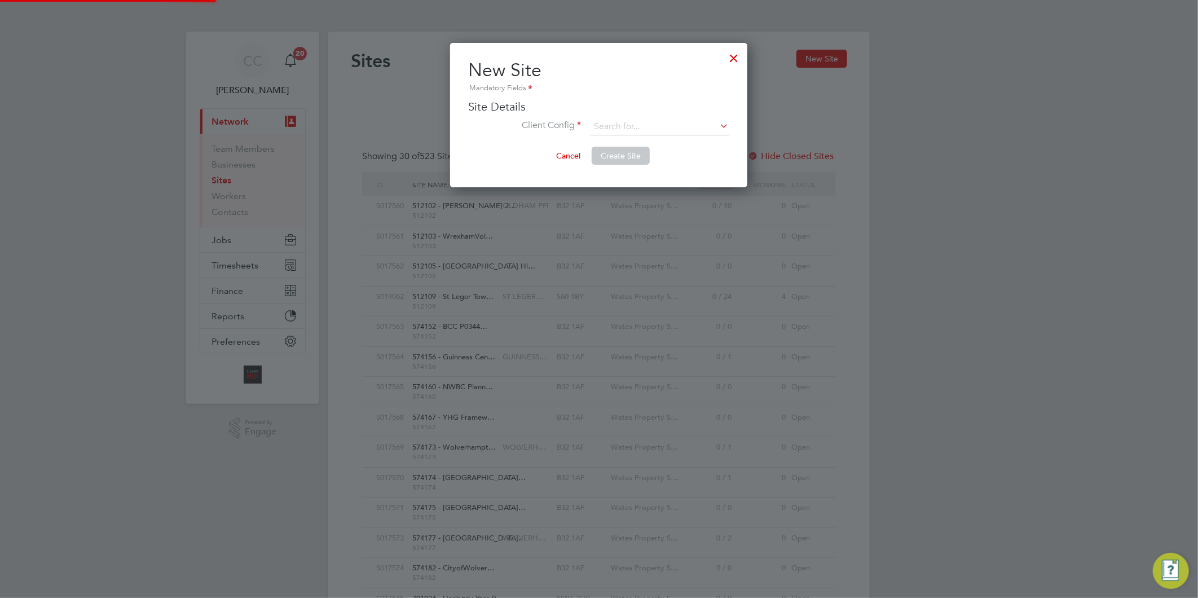
type input "Liberty Group (Responsive Maintenance)"
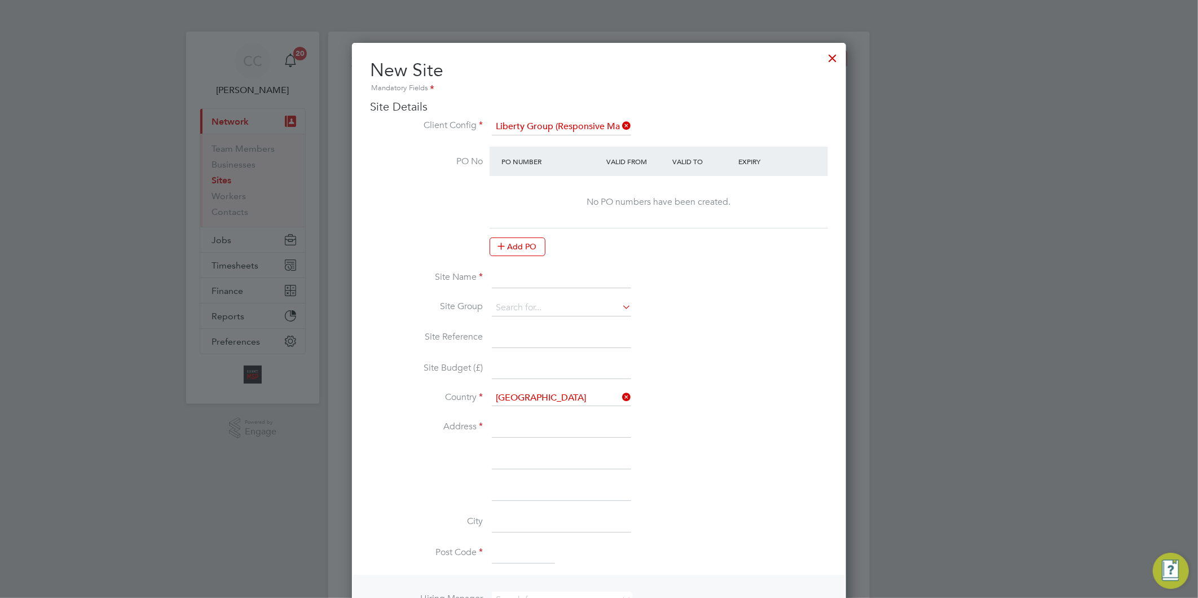
click at [501, 270] on input at bounding box center [561, 278] width 139 height 20
paste input "PEXRR60301"
click at [588, 271] on input "PEXRR60301 -" at bounding box center [561, 278] width 139 height 20
paste input "EXT My Space Responsive Repairs"
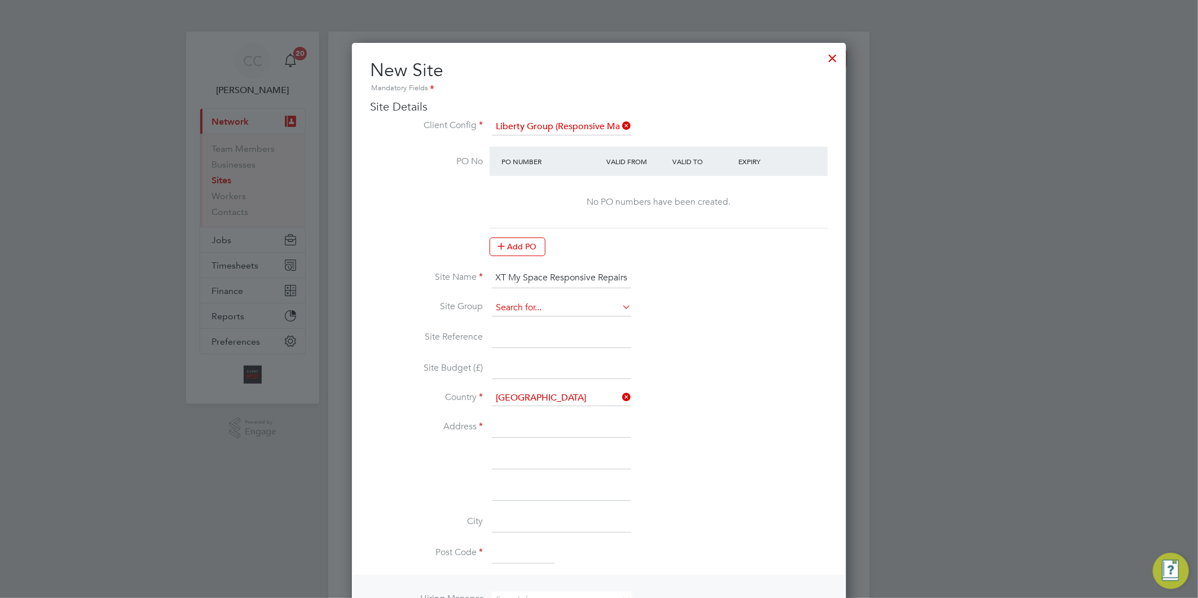
type input "PEXRR60301 - EXT My Space Responsive Repairs"
click at [524, 301] on input at bounding box center [561, 308] width 139 height 17
click at [526, 323] on li "LIBERTY R&M" at bounding box center [561, 322] width 140 height 15
type input "LIBERTY R&M"
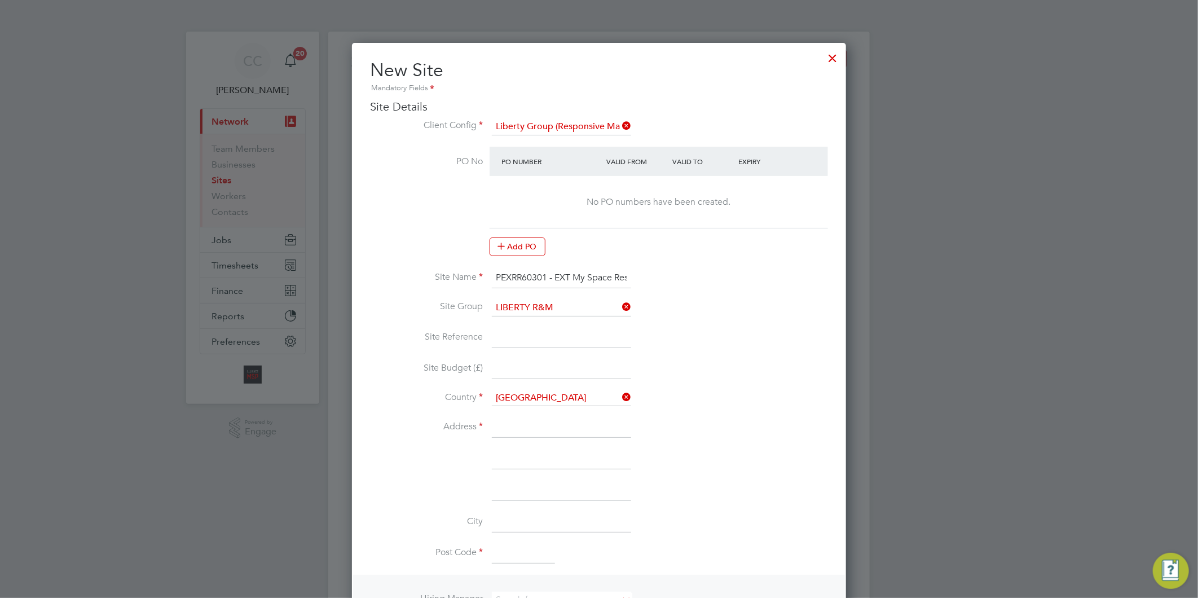
click at [511, 335] on input at bounding box center [561, 338] width 139 height 20
paste input "PEXRR60301"
type input "PEXRR60301"
click at [504, 356] on li "Site Reference PEXRR60301" at bounding box center [599, 344] width 458 height 32
drag, startPoint x: 526, startPoint y: 433, endPoint x: 514, endPoint y: 432, distance: 11.3
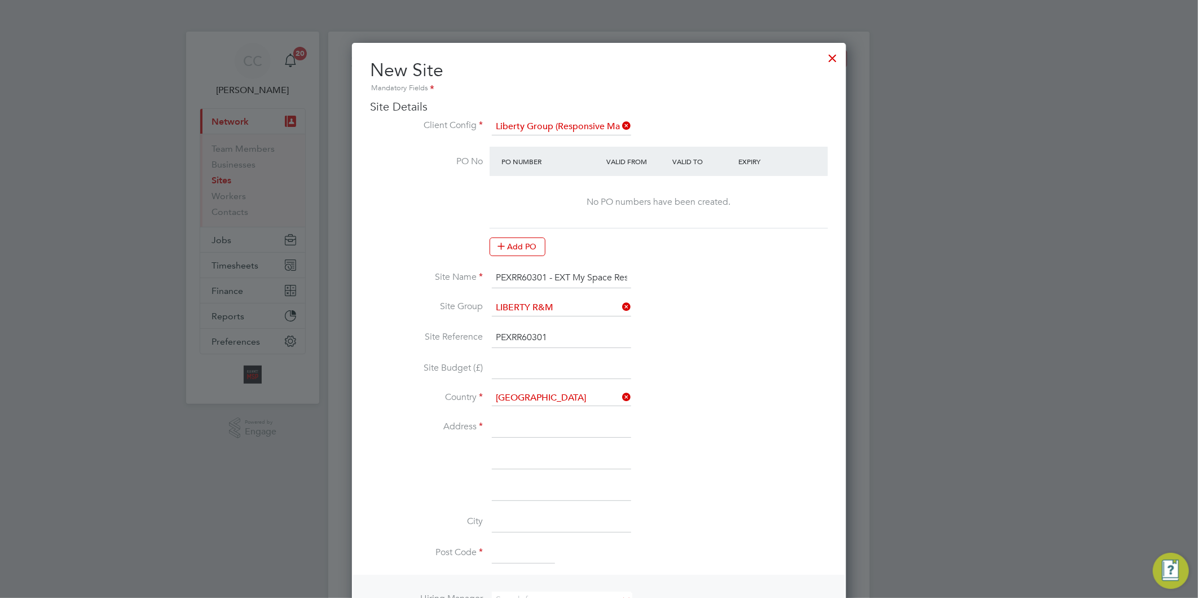
click at [526, 433] on input at bounding box center [561, 427] width 139 height 20
click at [534, 424] on input at bounding box center [561, 427] width 139 height 20
paste input "Liberty"
type input "Liberty"
click at [515, 439] on li "Address Liberty" at bounding box center [599, 433] width 458 height 32
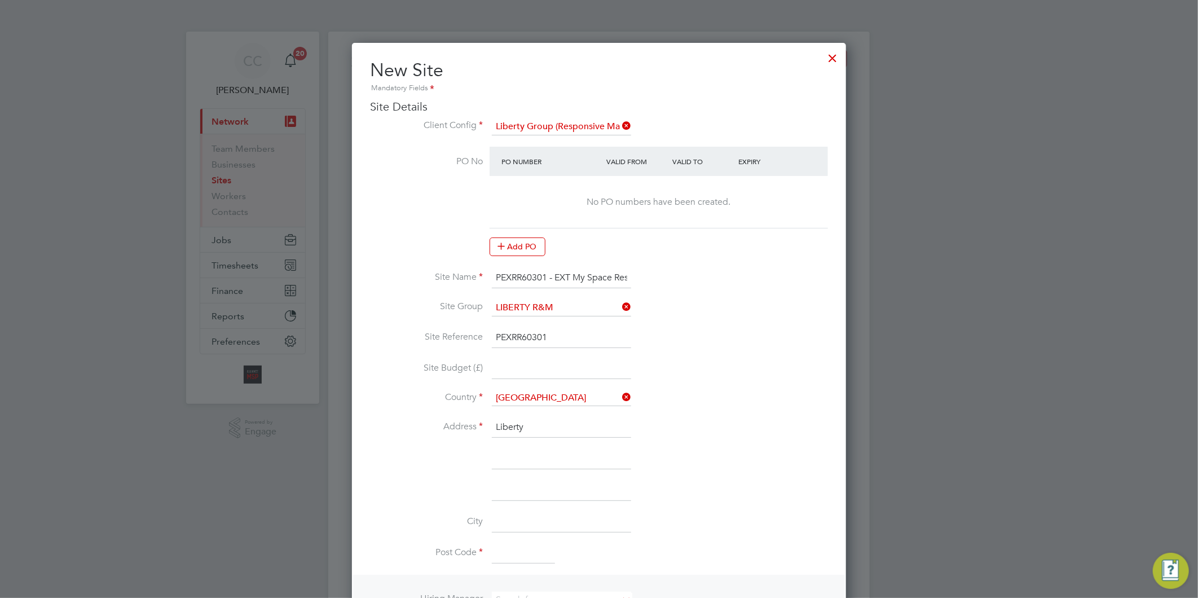
click at [521, 453] on input at bounding box center [561, 459] width 139 height 20
paste input "Manor Court"
type input "Manor Court"
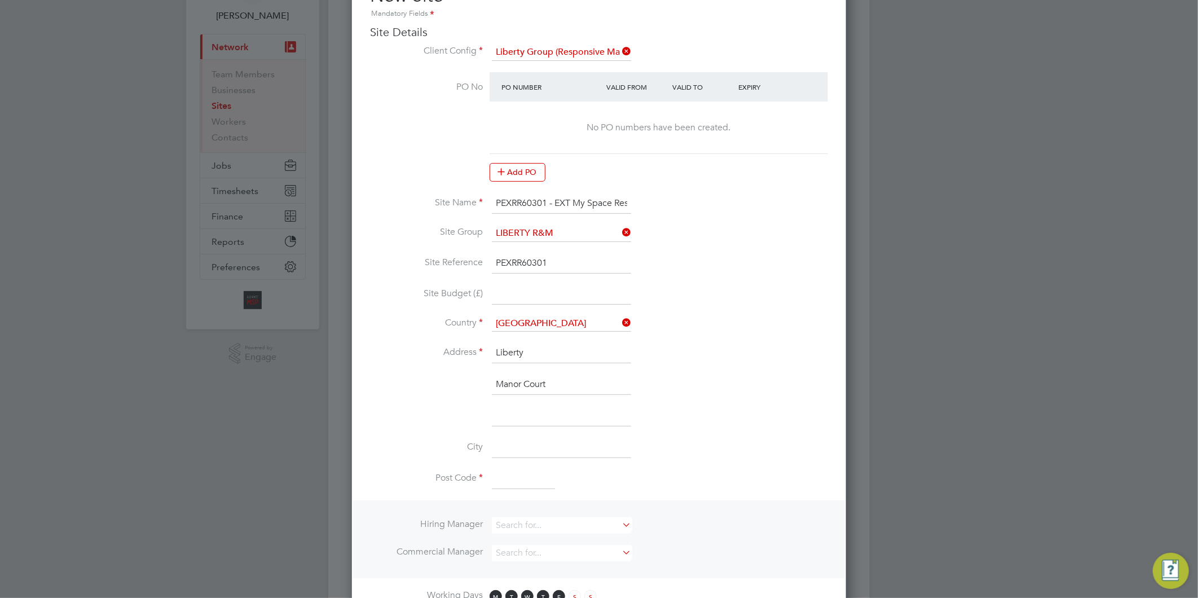
scroll to position [125, 0]
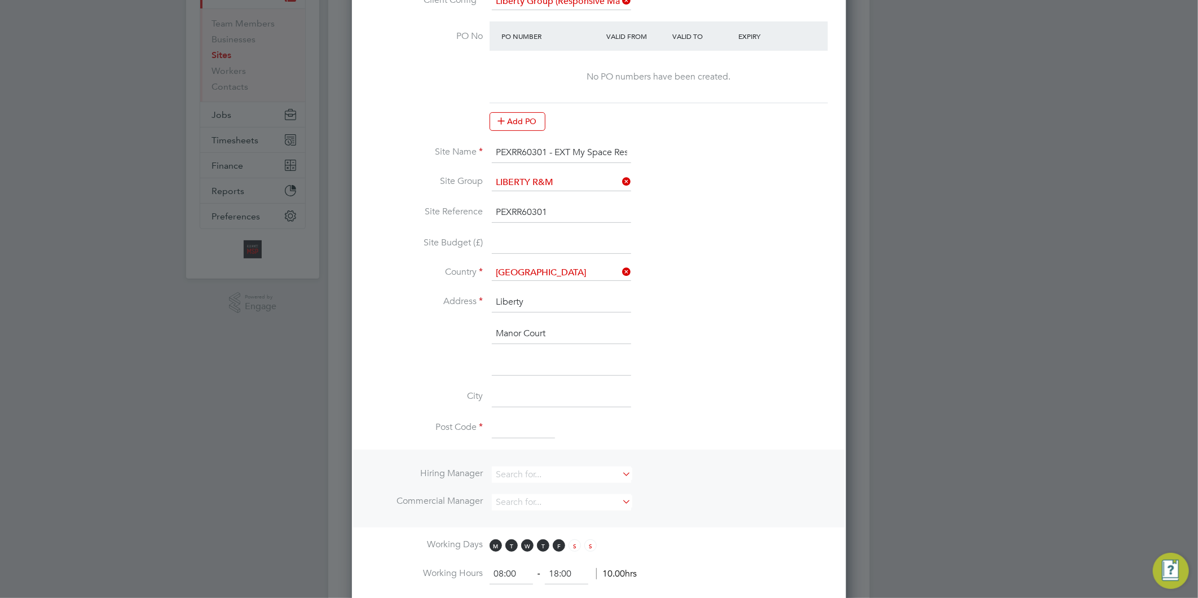
click at [539, 392] on input at bounding box center [561, 397] width 139 height 20
paste input "[GEOGRAPHIC_DATA]"
type input "[GEOGRAPHIC_DATA]"
click at [526, 429] on input at bounding box center [523, 429] width 63 height 20
click at [520, 427] on input at bounding box center [523, 429] width 63 height 20
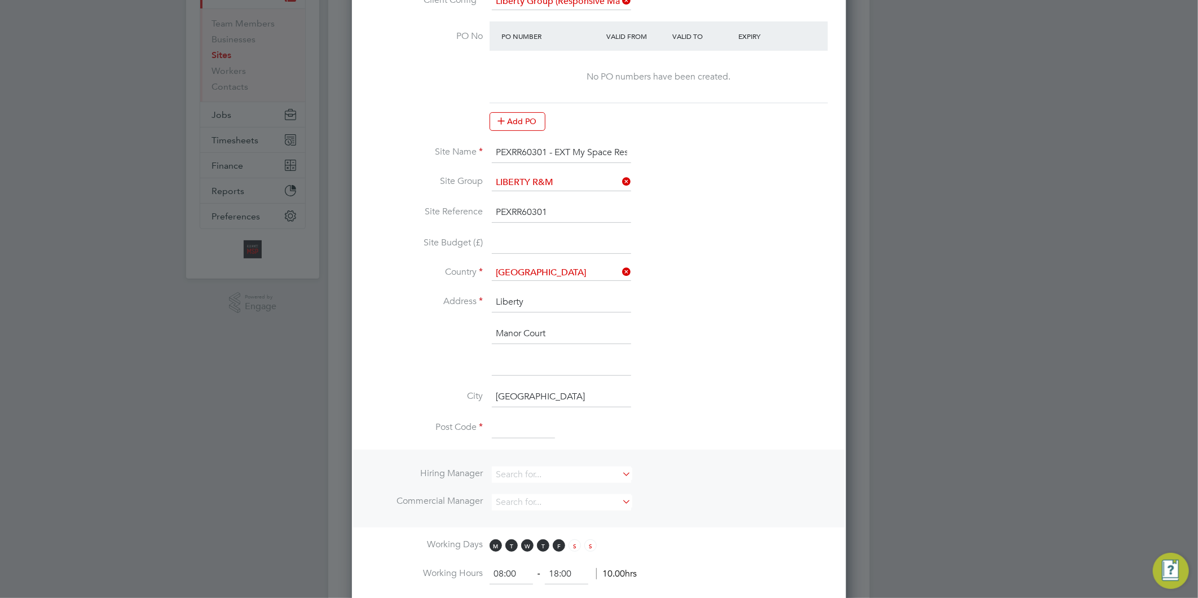
paste input "LS7 1PZ"
type input "LS7 1PZ"
click at [560, 472] on input at bounding box center [561, 475] width 139 height 16
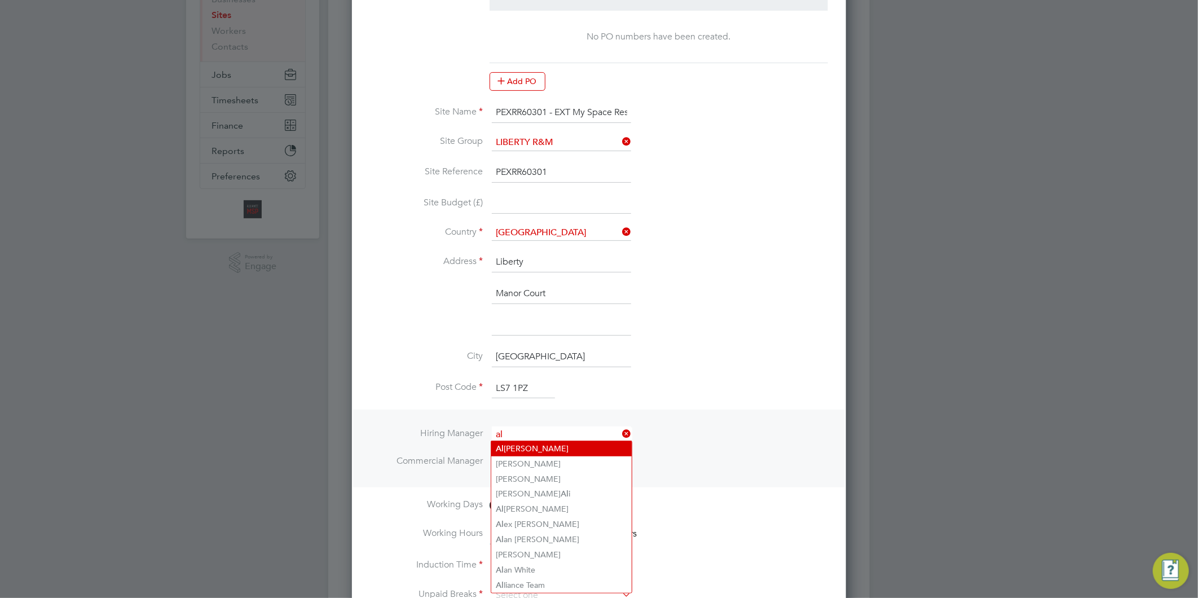
scroll to position [188, 0]
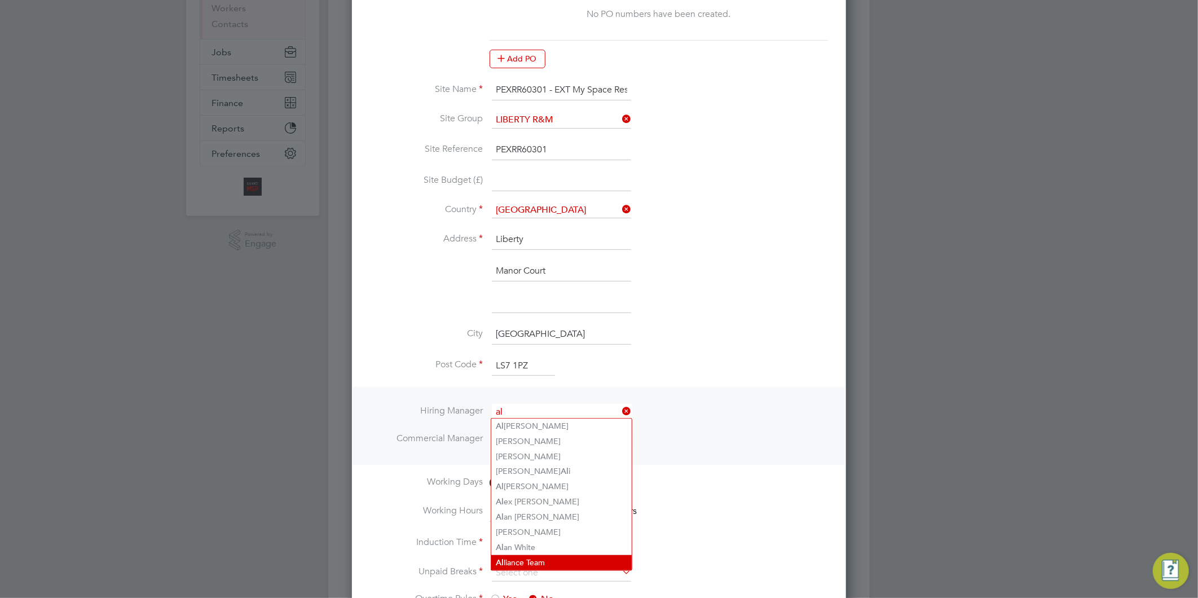
click at [517, 555] on li "Al liance Team" at bounding box center [561, 562] width 140 height 15
type input "Alliance Team"
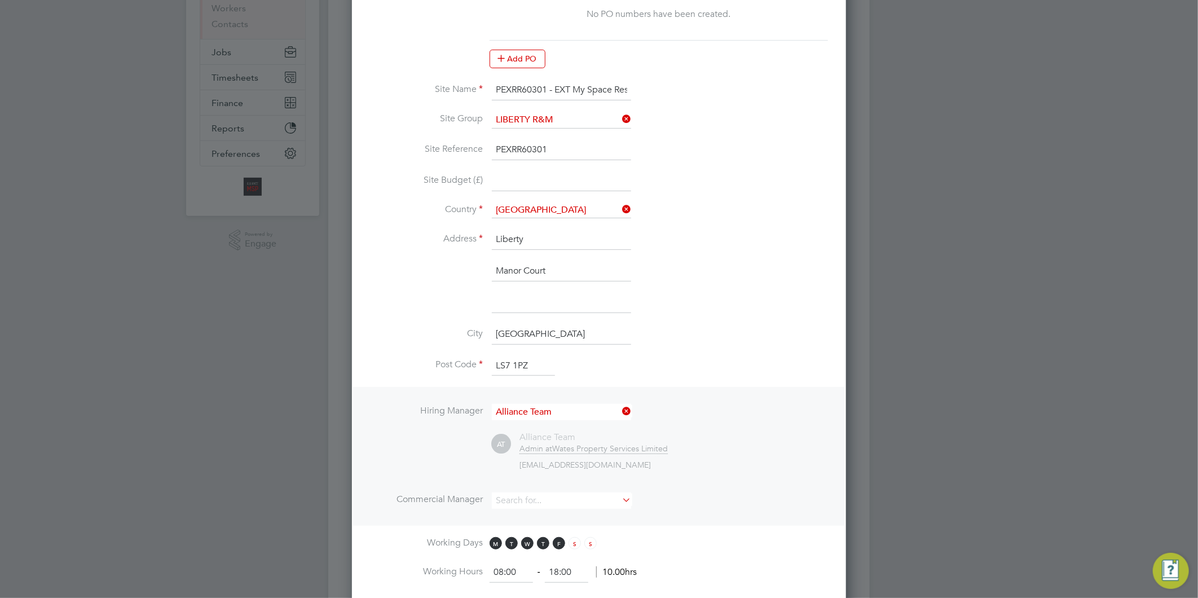
scroll to position [1059, 495]
click at [523, 498] on input at bounding box center [561, 500] width 139 height 16
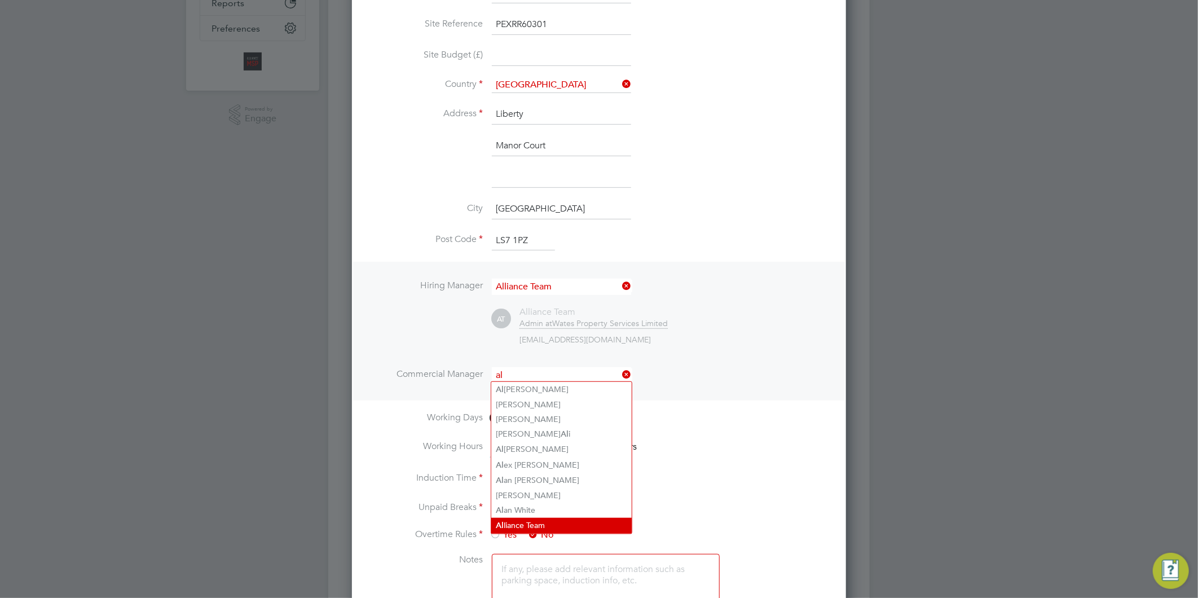
click at [529, 522] on li "Al liance Team" at bounding box center [561, 525] width 140 height 15
type input "Alliance Team"
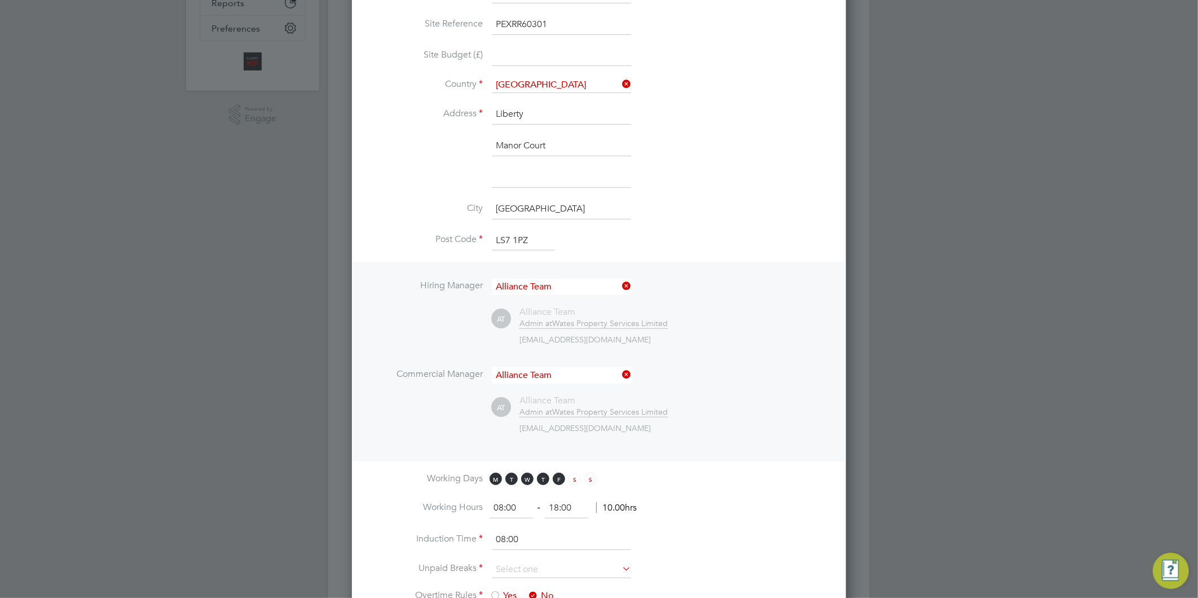
scroll to position [376, 0]
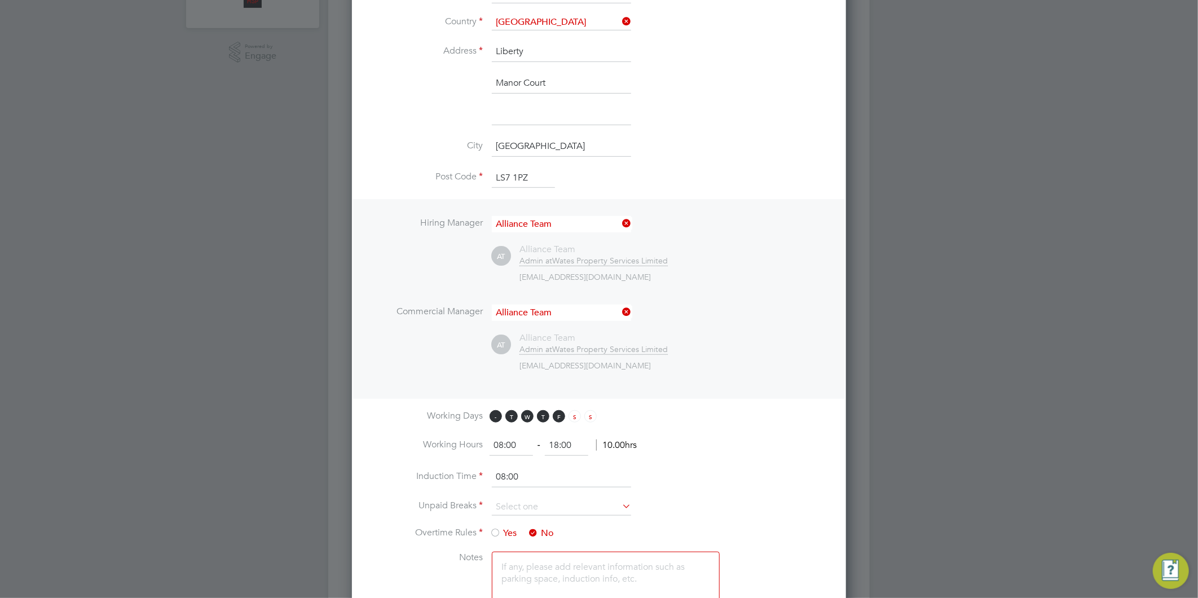
drag, startPoint x: 572, startPoint y: 441, endPoint x: 500, endPoint y: 411, distance: 78.4
click at [501, 439] on ng-form "08:00 ‐ 18:00 10.00hrs" at bounding box center [563, 444] width 147 height 11
type input "17:00"
click at [556, 474] on input "08:00" at bounding box center [561, 477] width 139 height 20
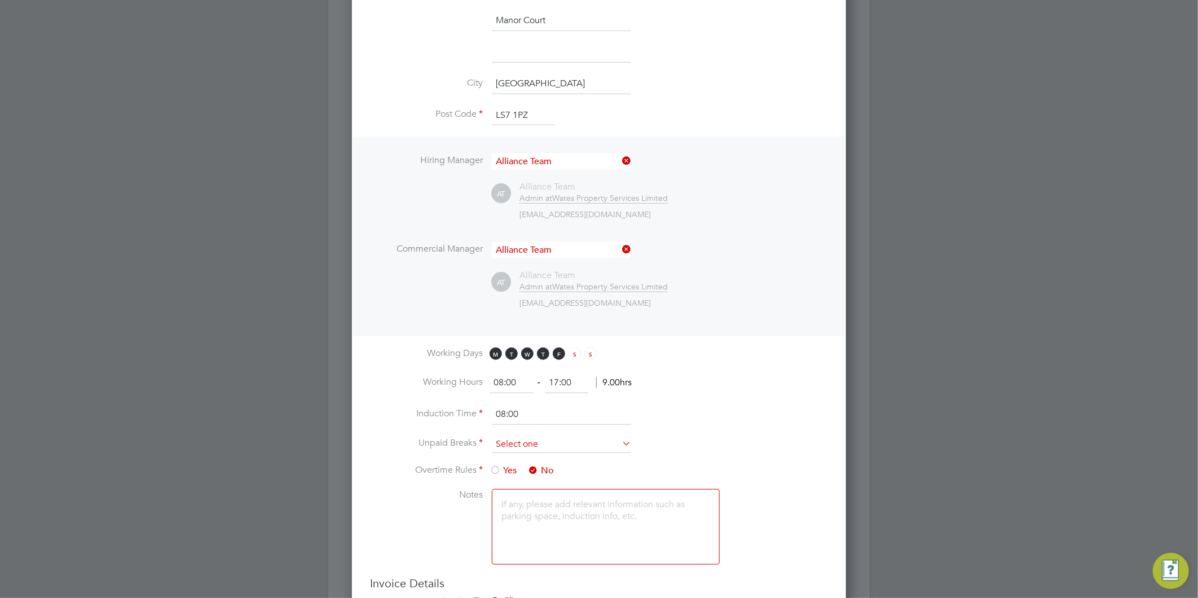
click at [526, 437] on input at bounding box center [561, 444] width 139 height 17
click at [527, 486] on li "30 mins" at bounding box center [561, 487] width 140 height 15
type input "30 mins"
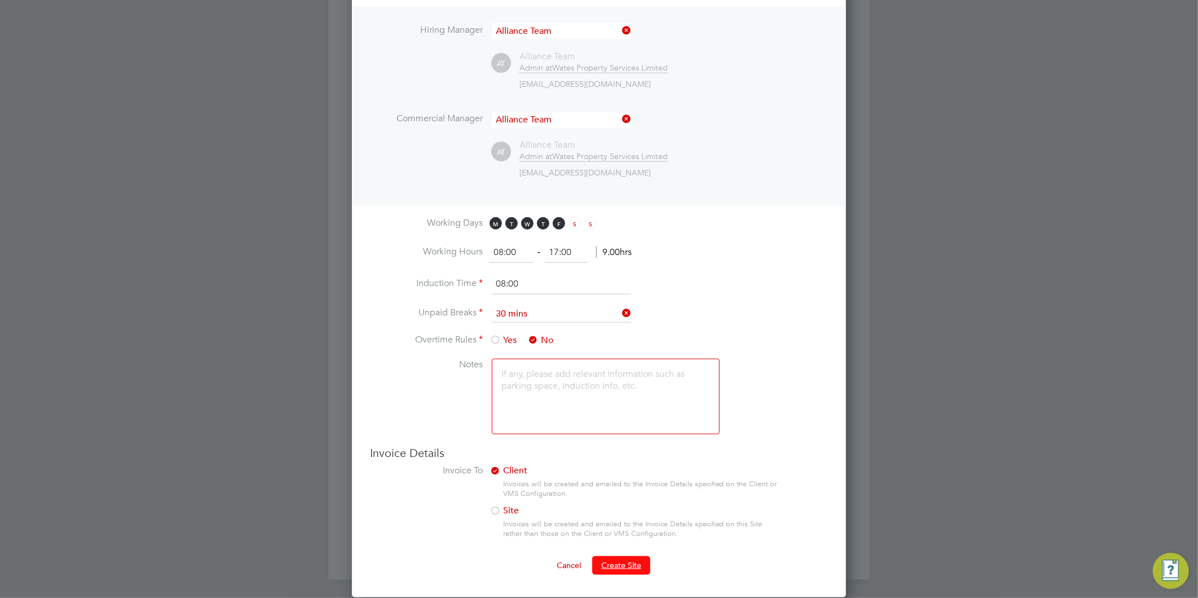
click at [601, 560] on span "Create Site" at bounding box center [621, 565] width 40 height 10
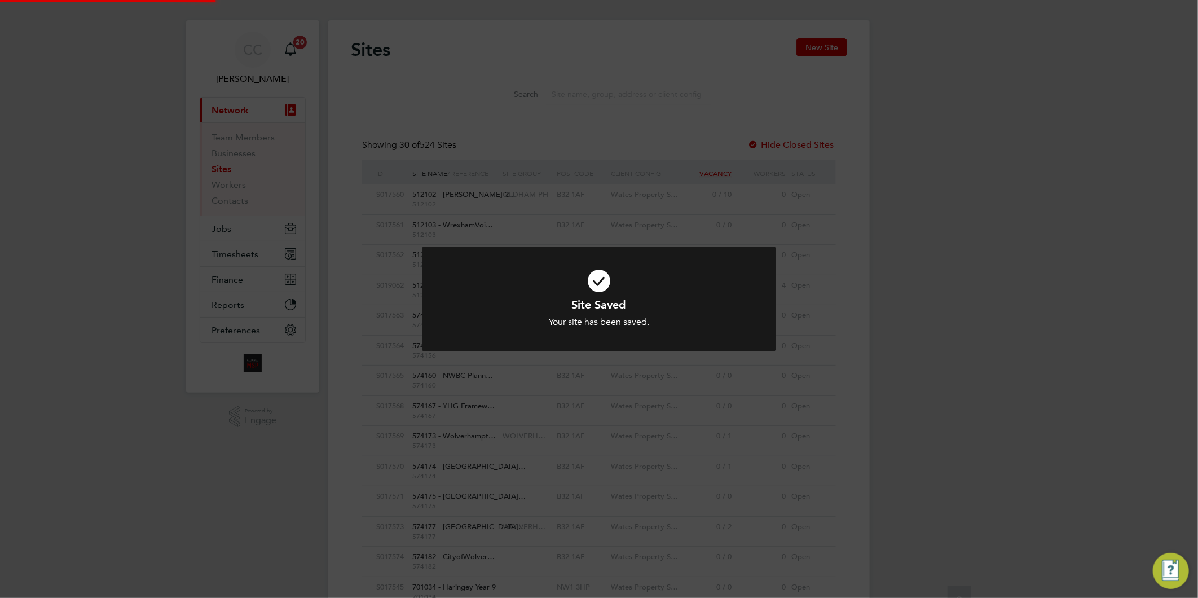
scroll to position [0, 0]
click at [601, 557] on div "Site Saved Your site has been saved. Cancel Okay" at bounding box center [599, 299] width 1198 height 598
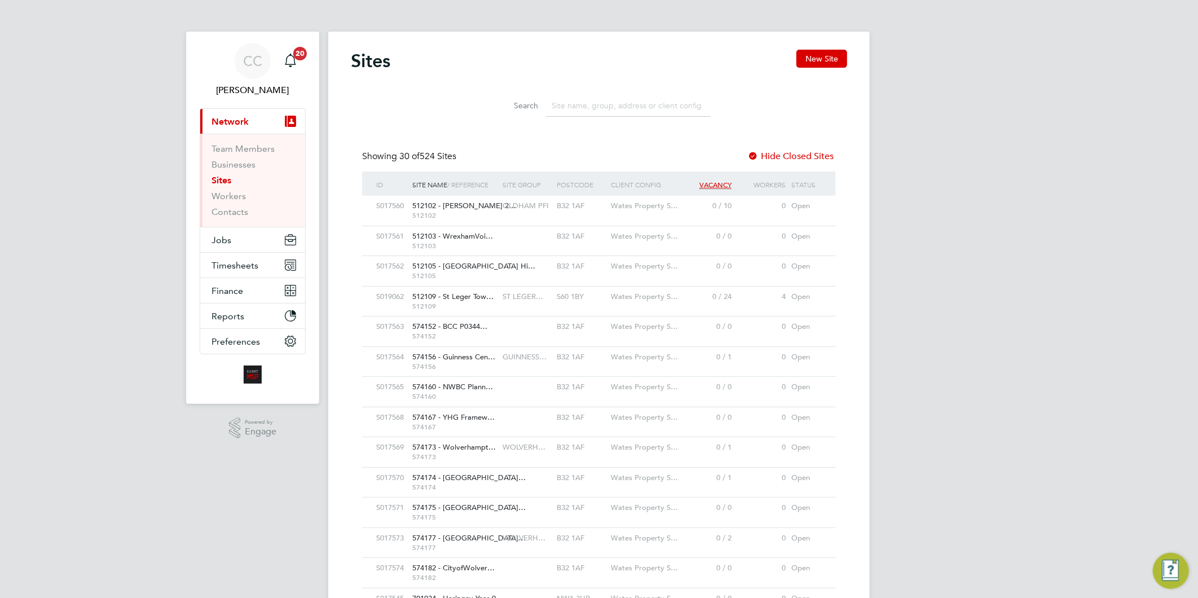
drag, startPoint x: 822, startPoint y: 58, endPoint x: 769, endPoint y: 71, distance: 55.3
click at [822, 58] on button "New Site" at bounding box center [822, 59] width 51 height 18
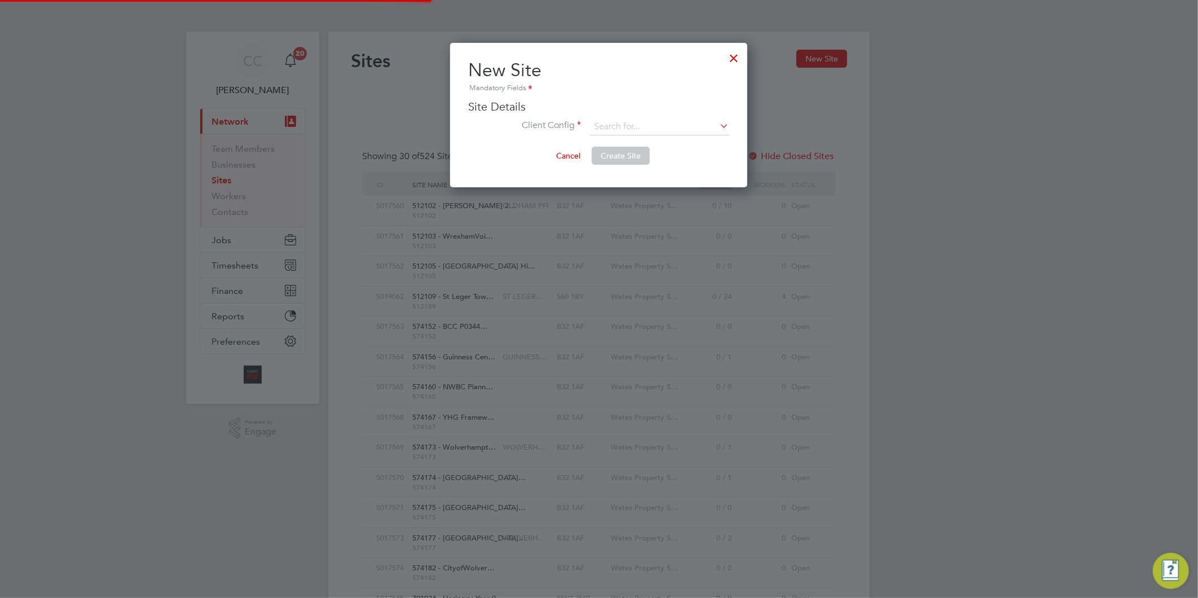
scroll to position [144, 297]
click at [613, 123] on input at bounding box center [659, 126] width 139 height 17
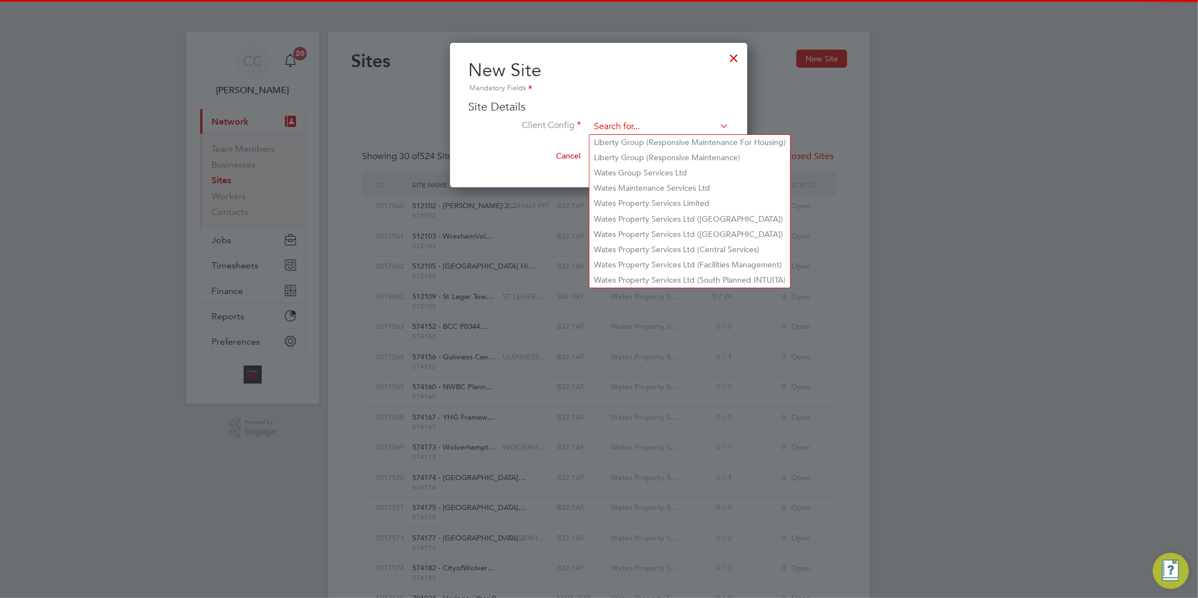
paste input "PEXRR60700"
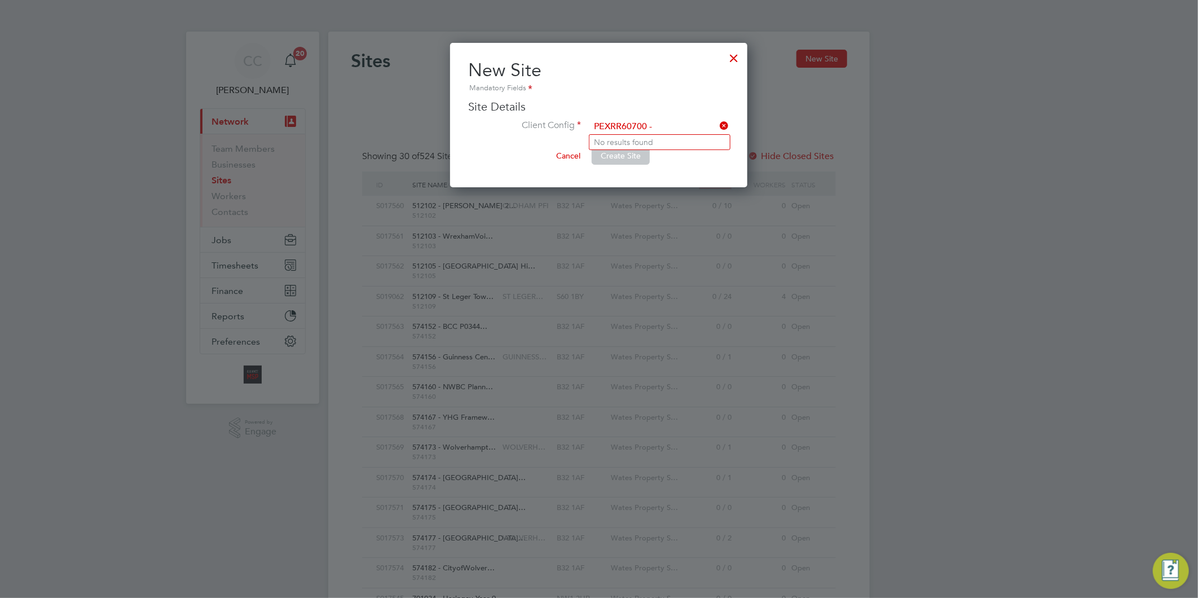
type input "PEXRR60700 -"
click at [718, 127] on icon at bounding box center [718, 126] width 0 height 16
click at [635, 125] on input at bounding box center [659, 126] width 139 height 17
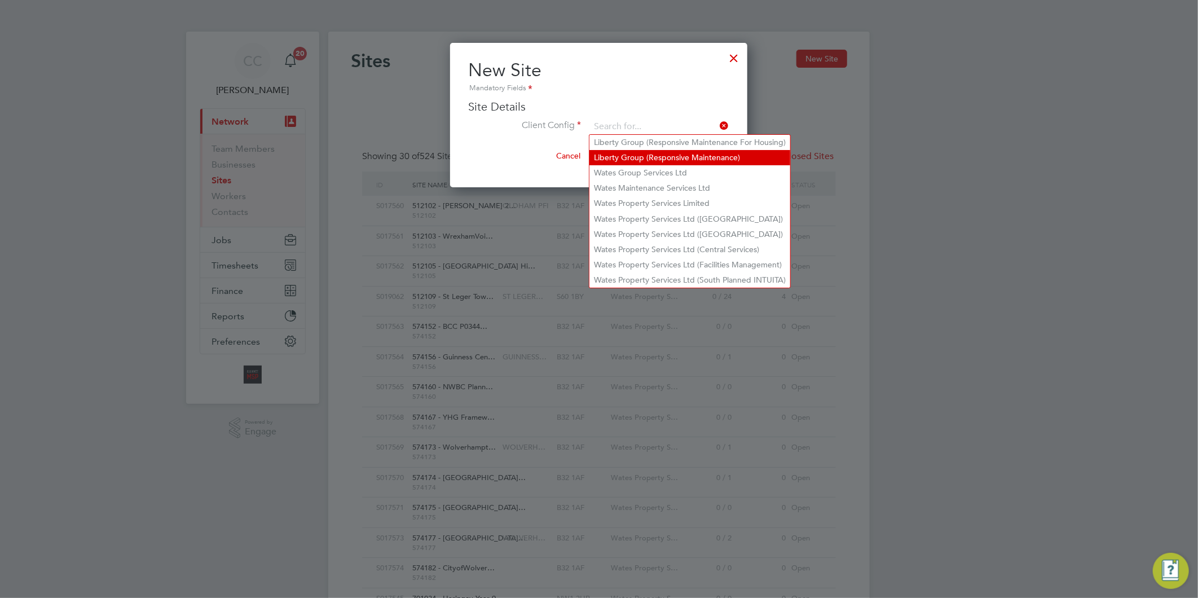
click at [644, 156] on li "Liberty Group (Responsive Maintenance)" at bounding box center [690, 157] width 201 height 15
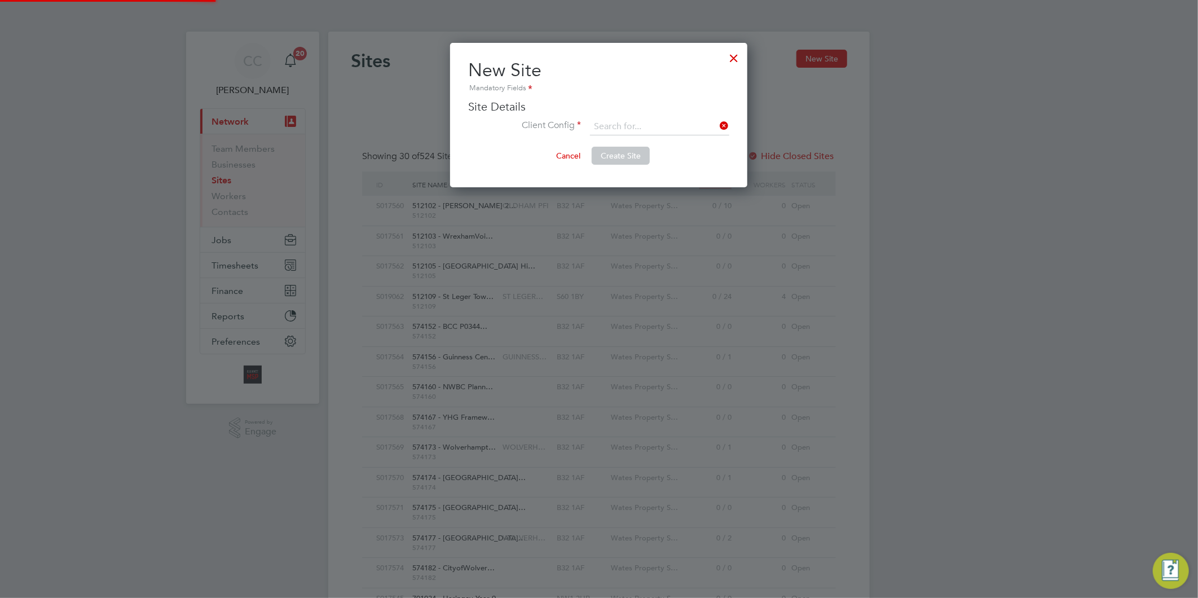
type input "Liberty Group (Responsive Maintenance)"
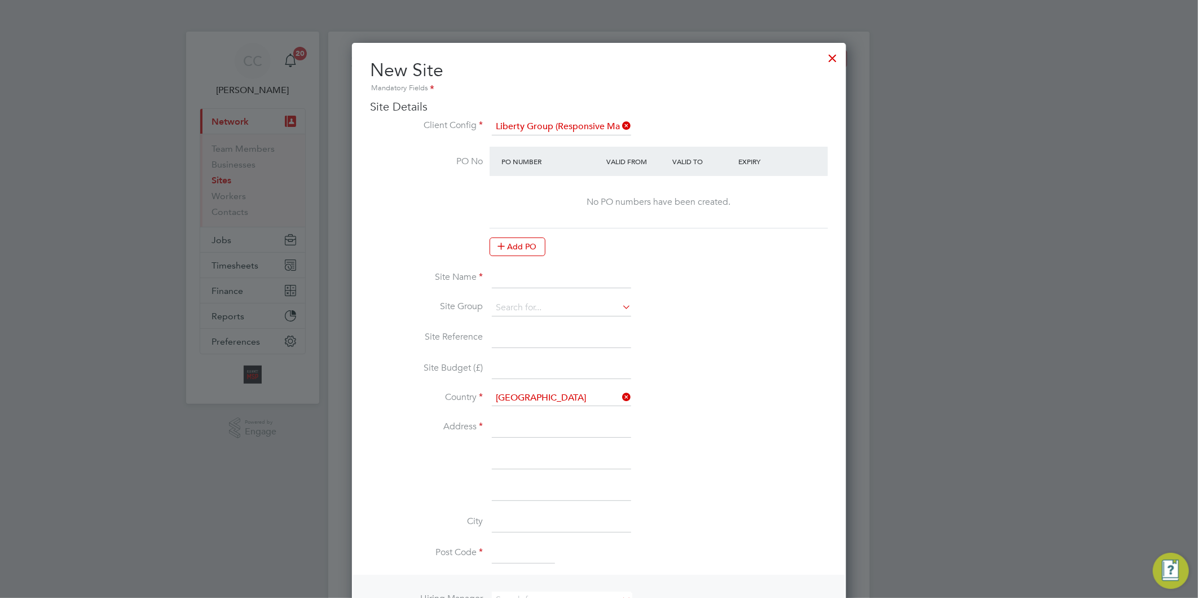
click at [513, 283] on input at bounding box center [561, 278] width 139 height 20
paste input "PEXRR60700"
click at [579, 277] on input "PEXRR60700 -" at bounding box center [561, 278] width 139 height 20
paste input "EXT INCOMMUNITIES - DISREPAIR"
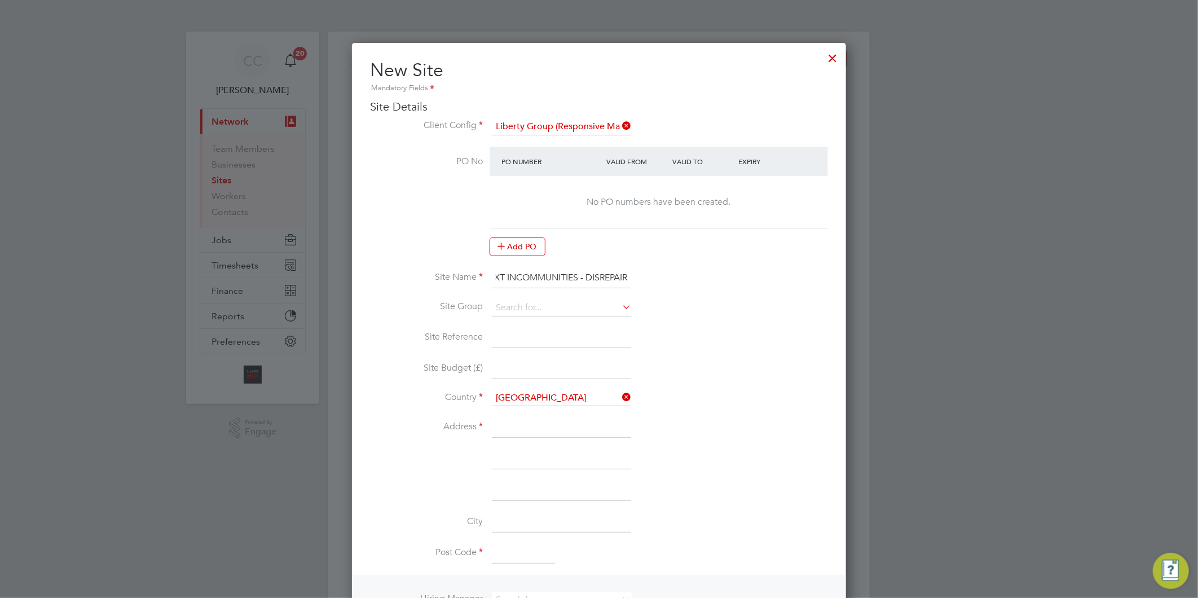
type input "PEXRR60700 - EXT INCOMMUNITIES - DISREPAIR"
click at [500, 306] on input at bounding box center [561, 308] width 139 height 17
paste input "PEXRR60700"
type input "PEXRR60700"
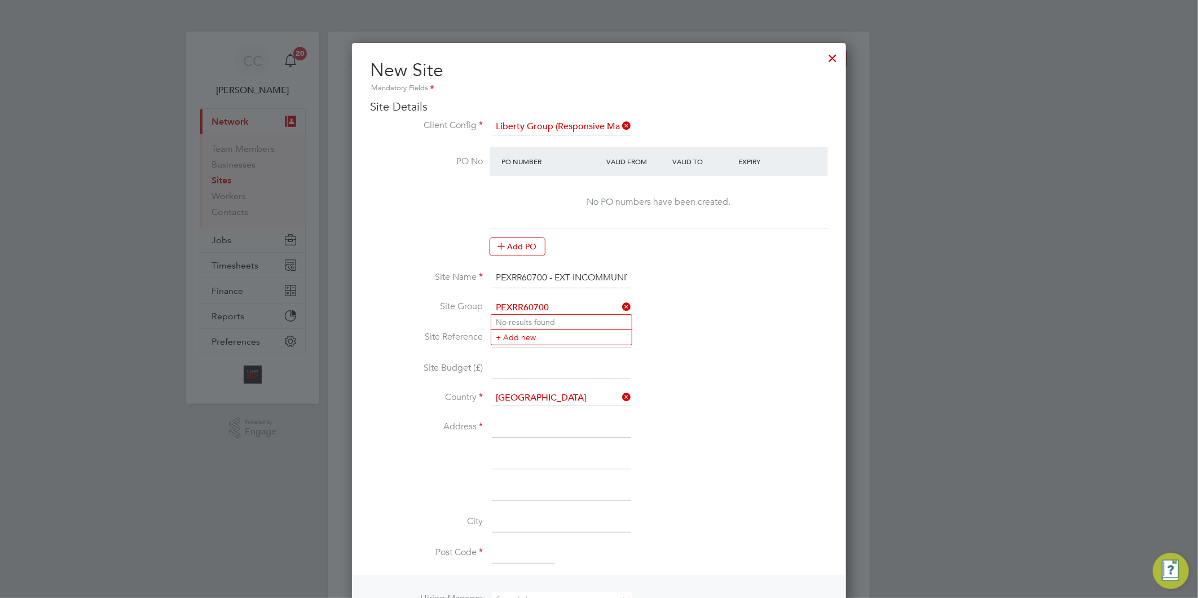
click at [519, 349] on li "Site Reference" at bounding box center [599, 344] width 458 height 32
click at [505, 305] on input at bounding box center [561, 308] width 139 height 17
paste input "PEXRR60700"
click at [558, 301] on input "PEXRR60700" at bounding box center [561, 308] width 139 height 17
type input "PEXRR60700"
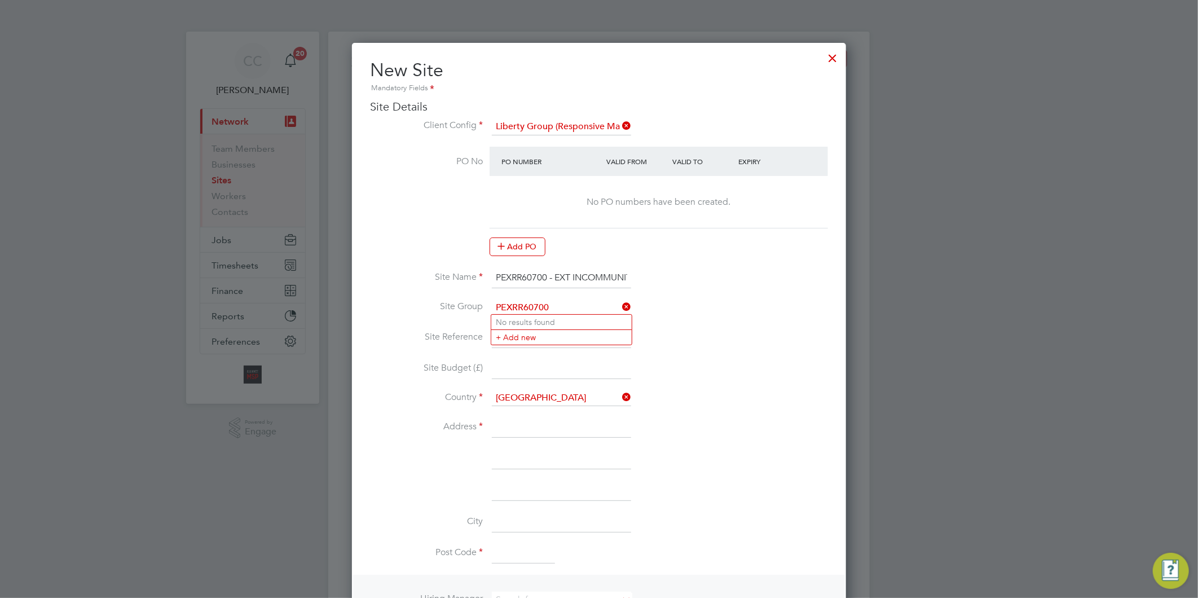
click at [620, 304] on icon at bounding box center [620, 307] width 0 height 16
click at [565, 302] on input at bounding box center [561, 308] width 139 height 17
click at [561, 319] on li "LIBERTY R&M" at bounding box center [561, 322] width 140 height 15
type input "LIBERTY R&M"
click at [529, 339] on input at bounding box center [561, 338] width 139 height 20
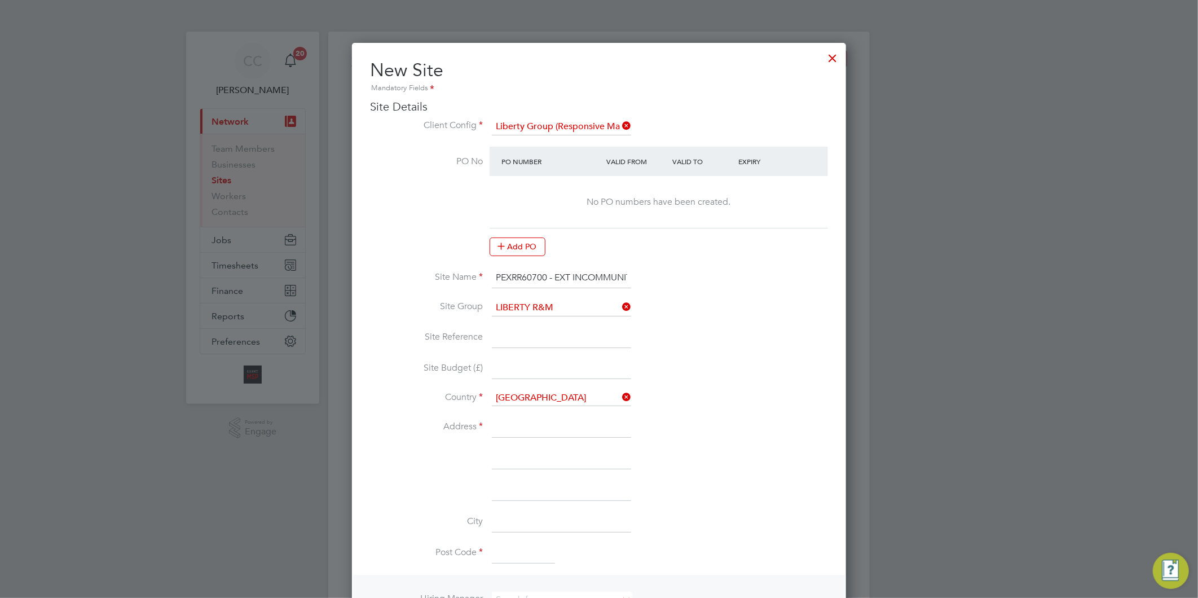
paste input "PEXRR60700"
type input "PEXRR60700"
drag, startPoint x: 515, startPoint y: 428, endPoint x: 516, endPoint y: 421, distance: 6.3
click at [514, 428] on input at bounding box center [561, 427] width 139 height 20
type input "Liberty"
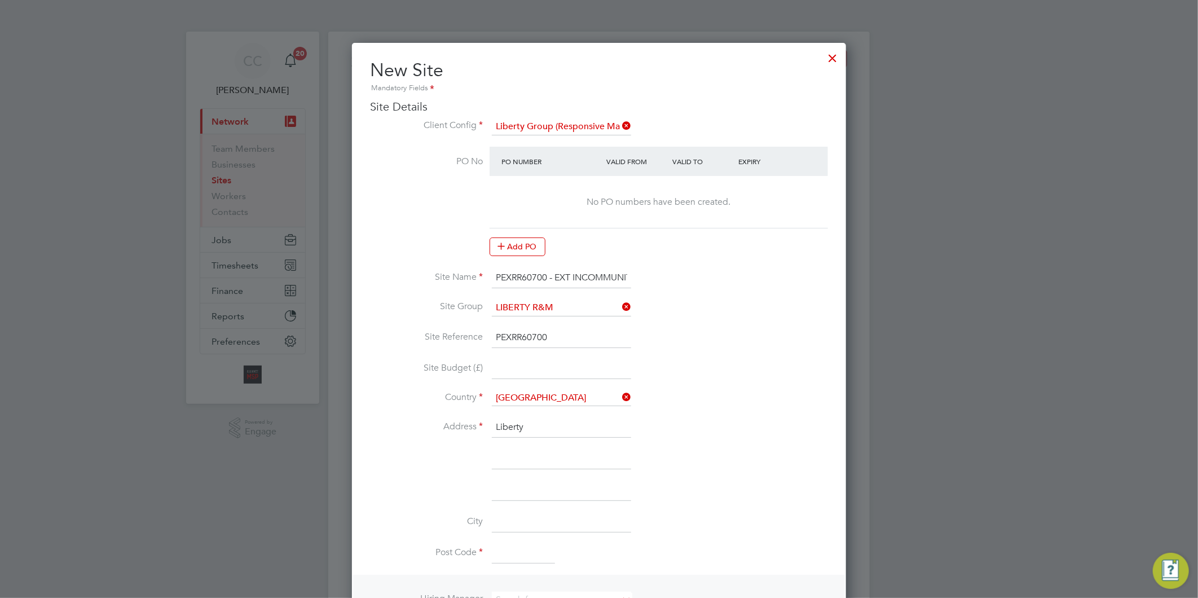
click at [537, 456] on input at bounding box center [561, 459] width 139 height 20
click at [527, 457] on input at bounding box center [561, 459] width 139 height 20
paste input "Manor Court"
type input "Manor Court"
click at [501, 513] on input at bounding box center [561, 522] width 139 height 20
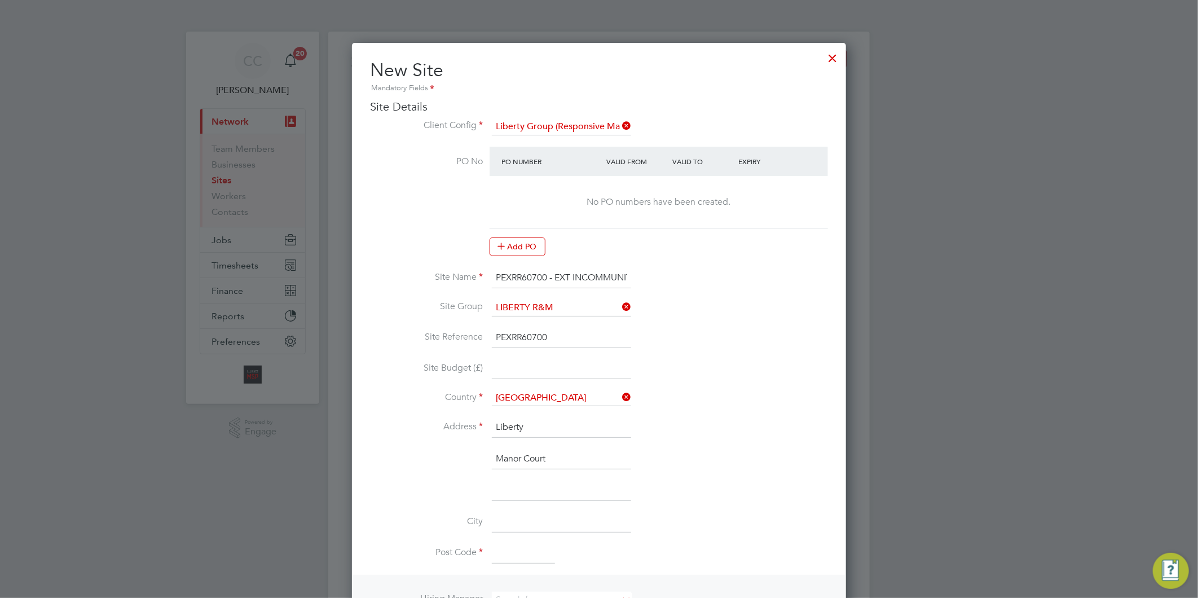
paste input "[GEOGRAPHIC_DATA]"
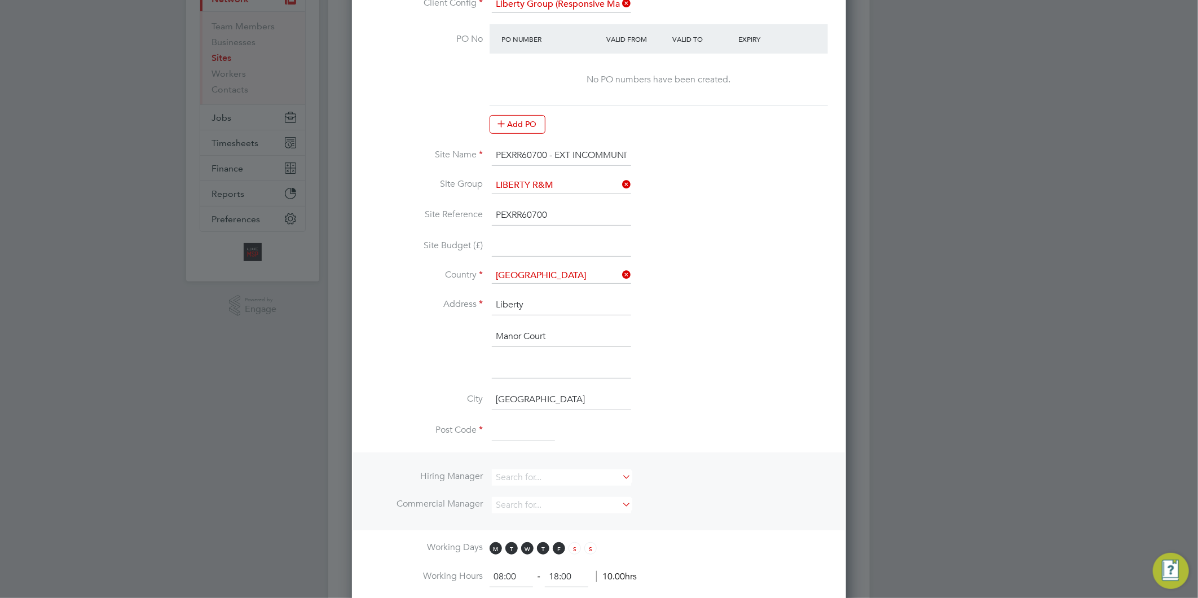
scroll to position [188, 0]
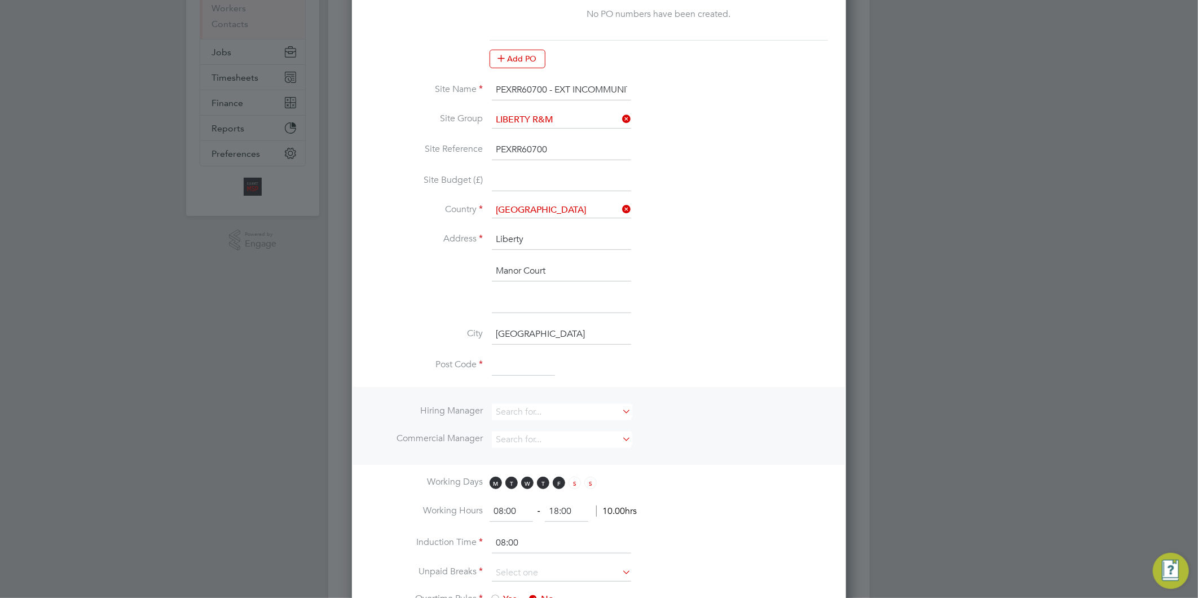
type input "[GEOGRAPHIC_DATA]"
click at [514, 362] on input at bounding box center [523, 366] width 63 height 20
type input "LS7 1PZ"
click at [572, 401] on li "Hiring Manager Commercial Manager" at bounding box center [599, 426] width 492 height 78
click at [572, 407] on input at bounding box center [561, 412] width 139 height 16
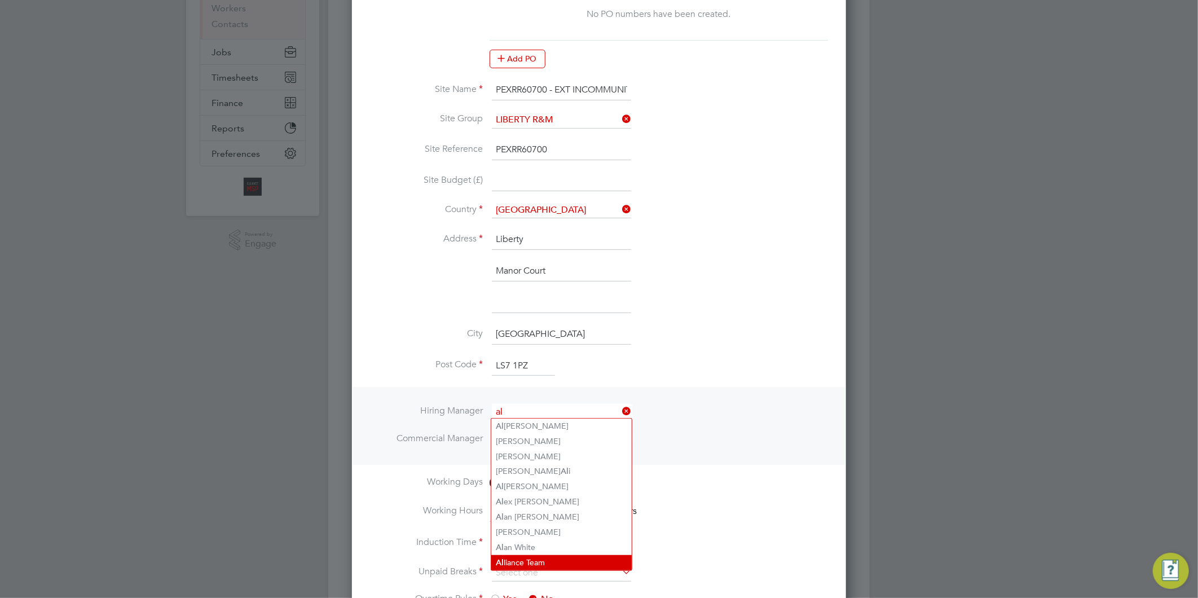
click at [522, 555] on li "Al liance Team" at bounding box center [561, 562] width 140 height 15
type input "Alliance Team"
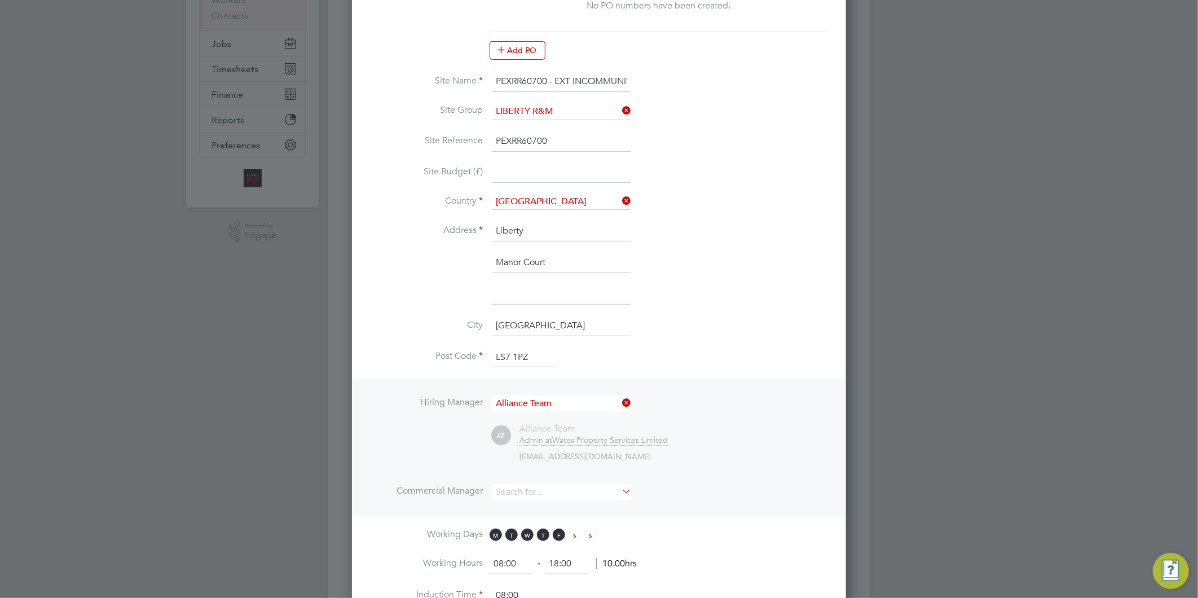
scroll to position [438, 0]
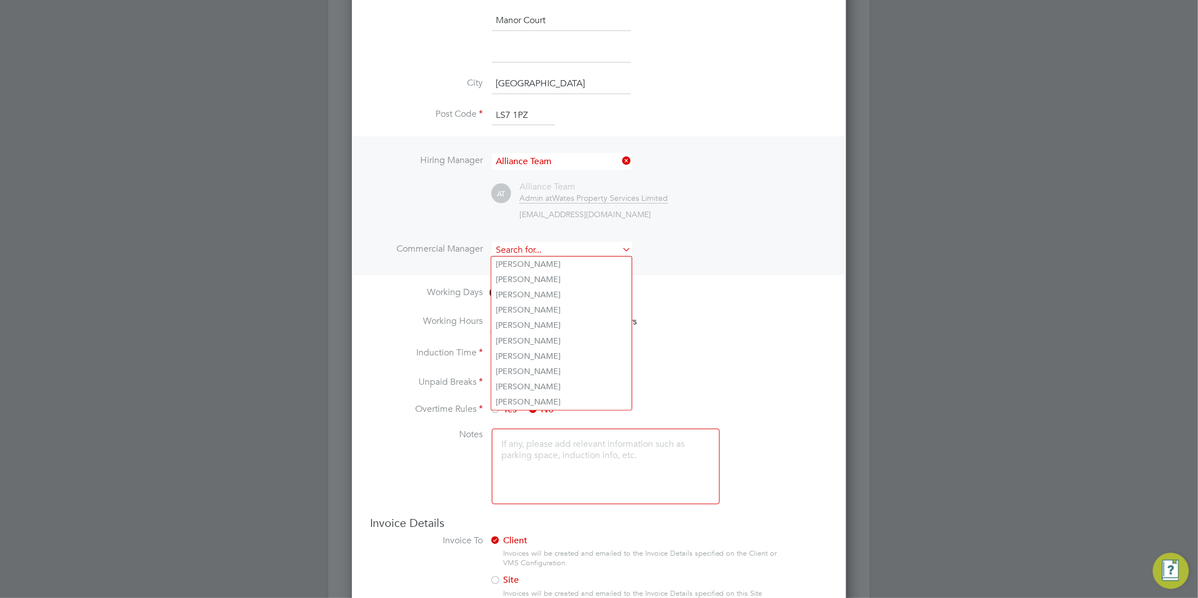
click at [521, 252] on input at bounding box center [561, 250] width 139 height 16
click at [520, 396] on li "Al liance Team" at bounding box center [561, 400] width 140 height 15
type input "Alliance Team"
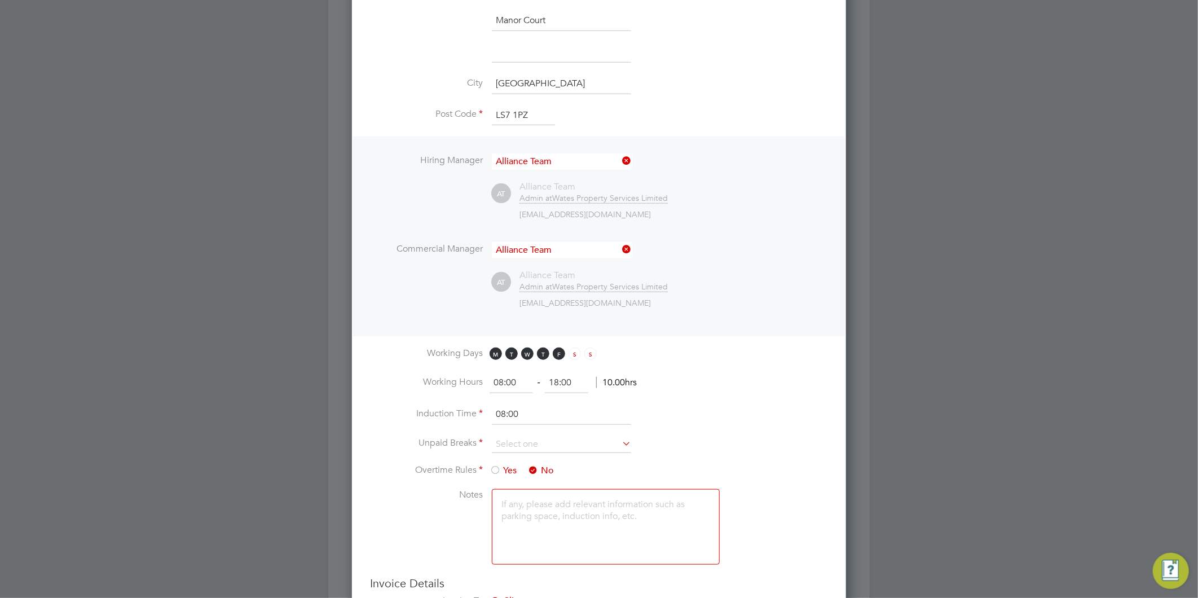
scroll to position [1120, 495]
drag, startPoint x: 580, startPoint y: 380, endPoint x: 544, endPoint y: 376, distance: 35.7
click at [544, 377] on ng-form "08:00 ‐ 18:00 10.00hrs" at bounding box center [563, 382] width 147 height 11
type input "0"
type input "17:00"
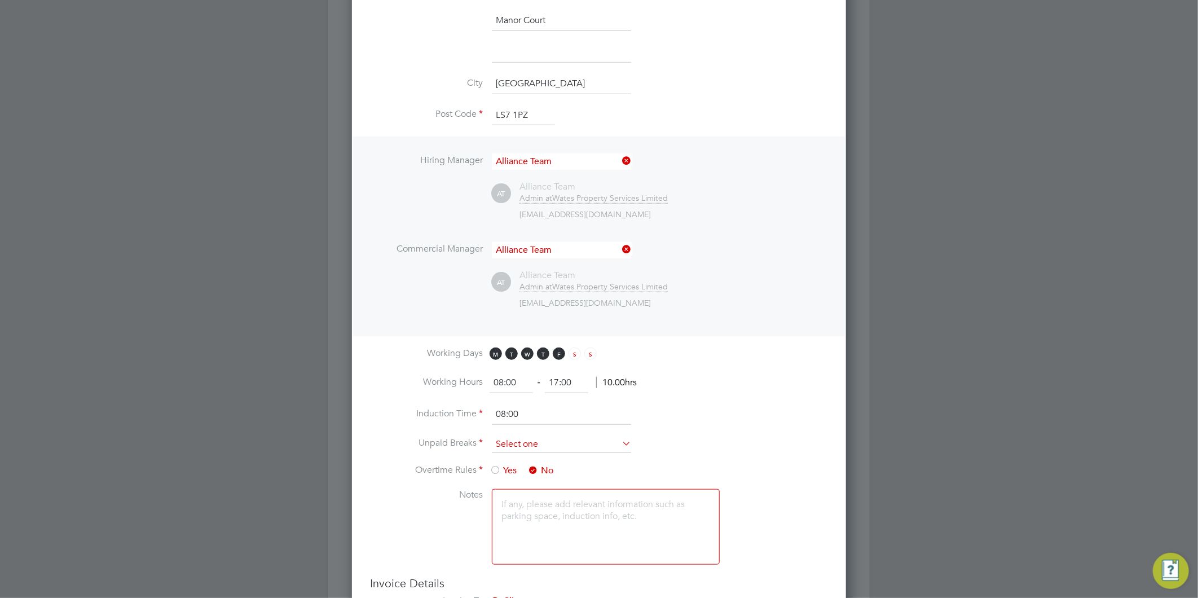
click at [534, 436] on input at bounding box center [561, 444] width 139 height 17
click at [517, 484] on li "30 mins" at bounding box center [561, 487] width 140 height 15
type input "30 mins"
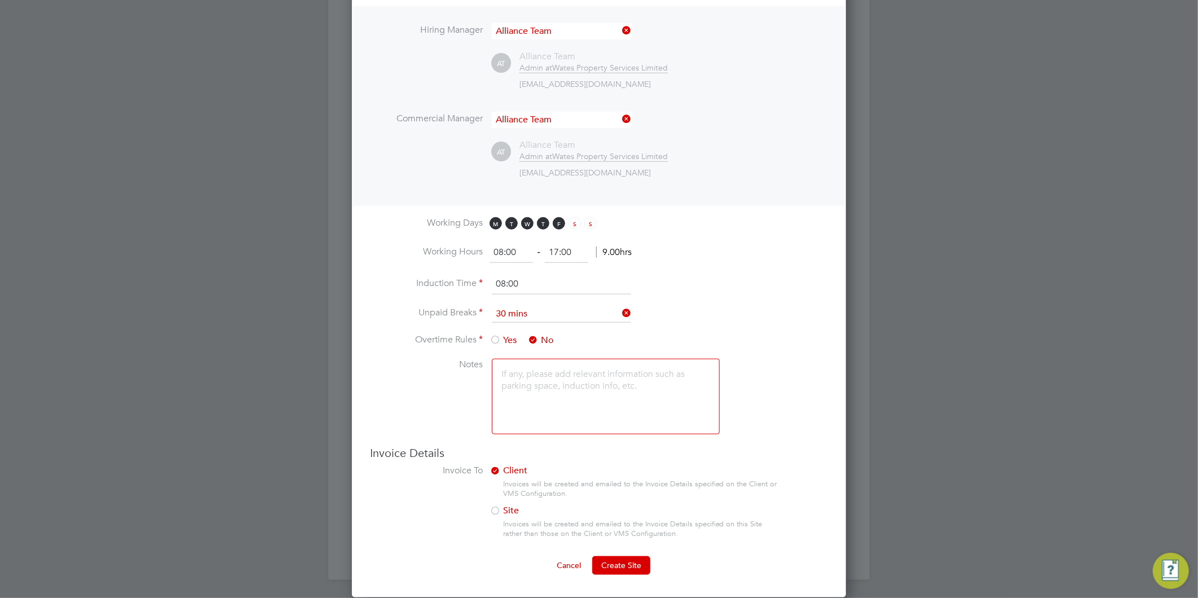
scroll to position [570, 0]
click at [634, 566] on button "Create Site" at bounding box center [621, 565] width 58 height 18
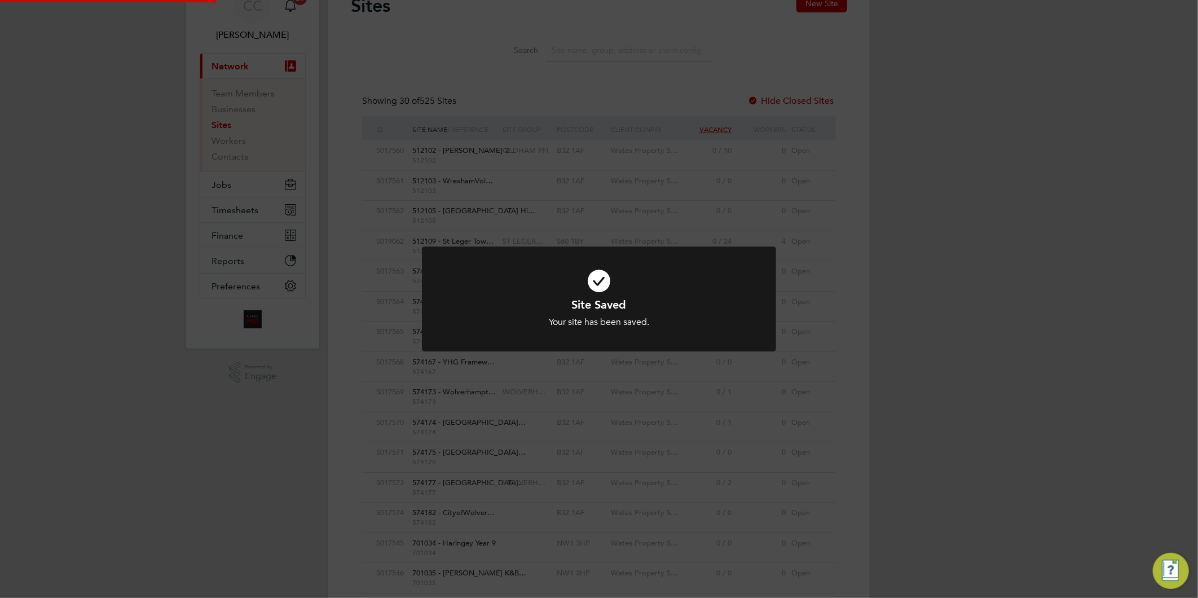
scroll to position [0, 0]
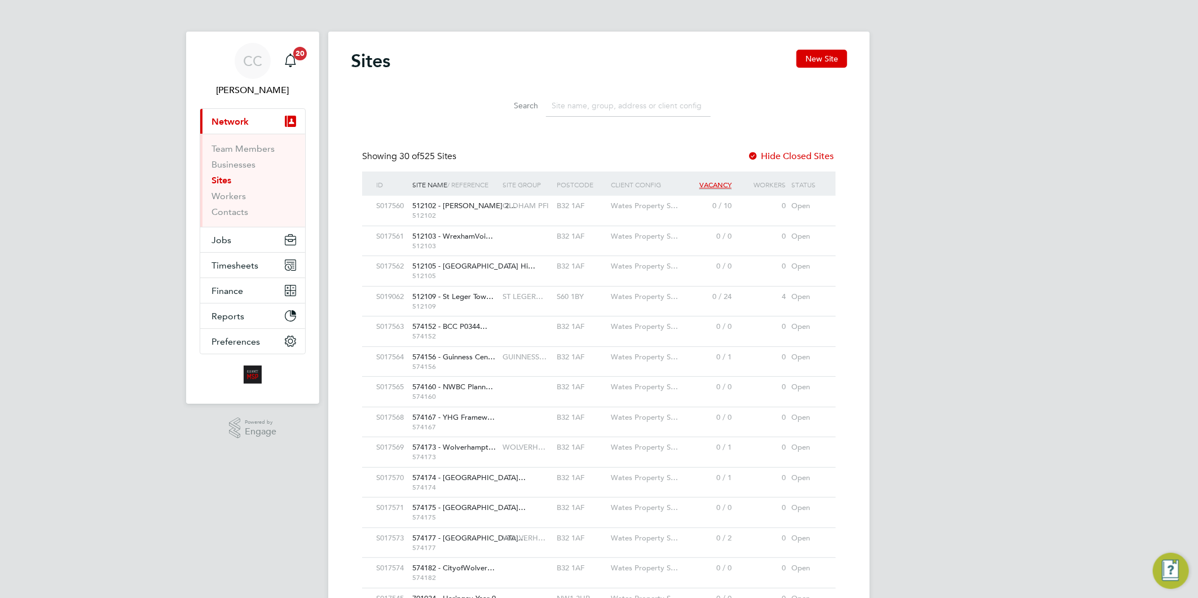
drag, startPoint x: 825, startPoint y: 57, endPoint x: 652, endPoint y: 105, distance: 179.3
click at [825, 57] on button "New Site" at bounding box center [822, 59] width 51 height 18
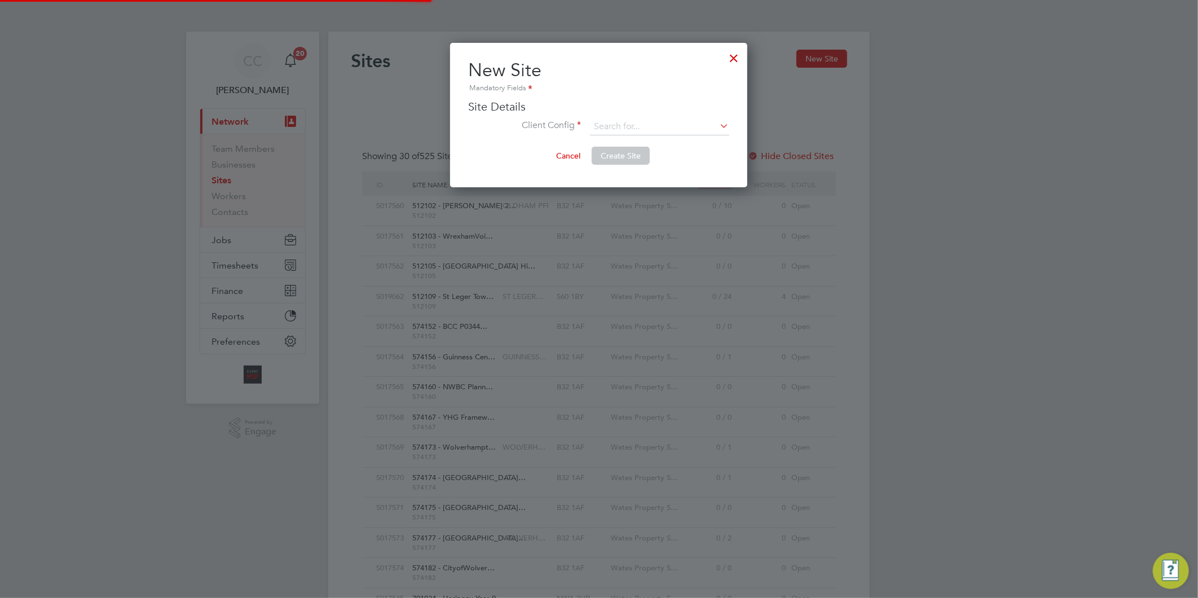
scroll to position [144, 297]
click at [600, 128] on input at bounding box center [659, 126] width 139 height 17
click at [645, 129] on input at bounding box center [659, 126] width 139 height 17
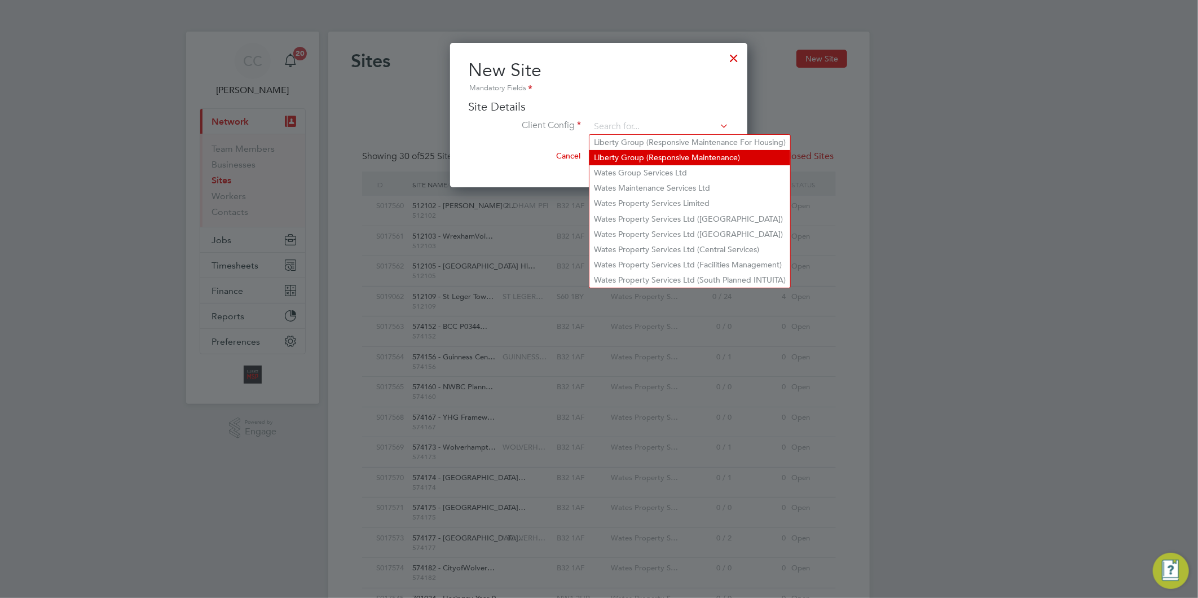
click at [624, 155] on li "Liberty Group (Responsive Maintenance)" at bounding box center [690, 157] width 201 height 15
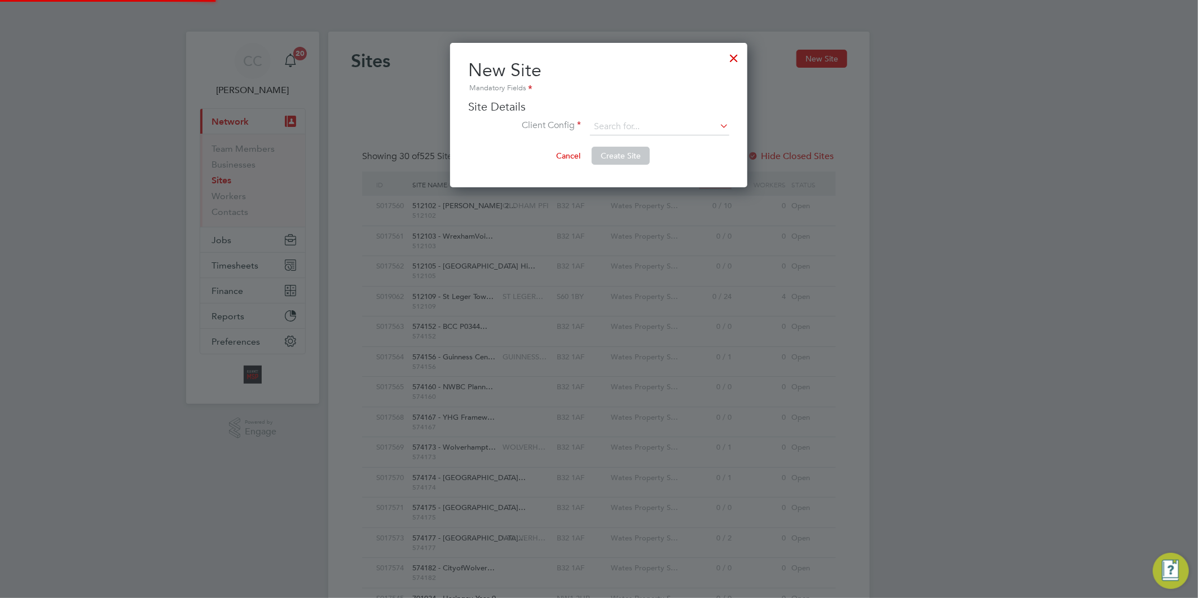
type input "Liberty Group (Responsive Maintenance)"
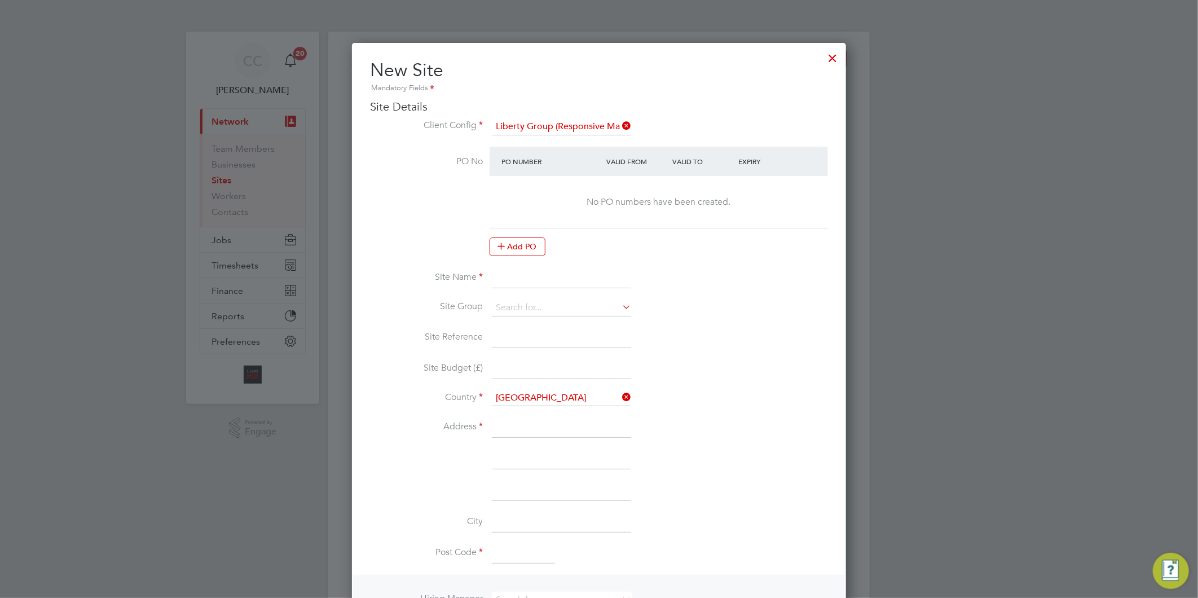
click at [514, 279] on input at bounding box center [561, 278] width 139 height 20
paste input "PEXRR60701"
click at [570, 279] on input "PEXRR60701 -" at bounding box center [561, 278] width 139 height 20
paste input "EXT INCOMMUNITIES - DAMP & MOULD"
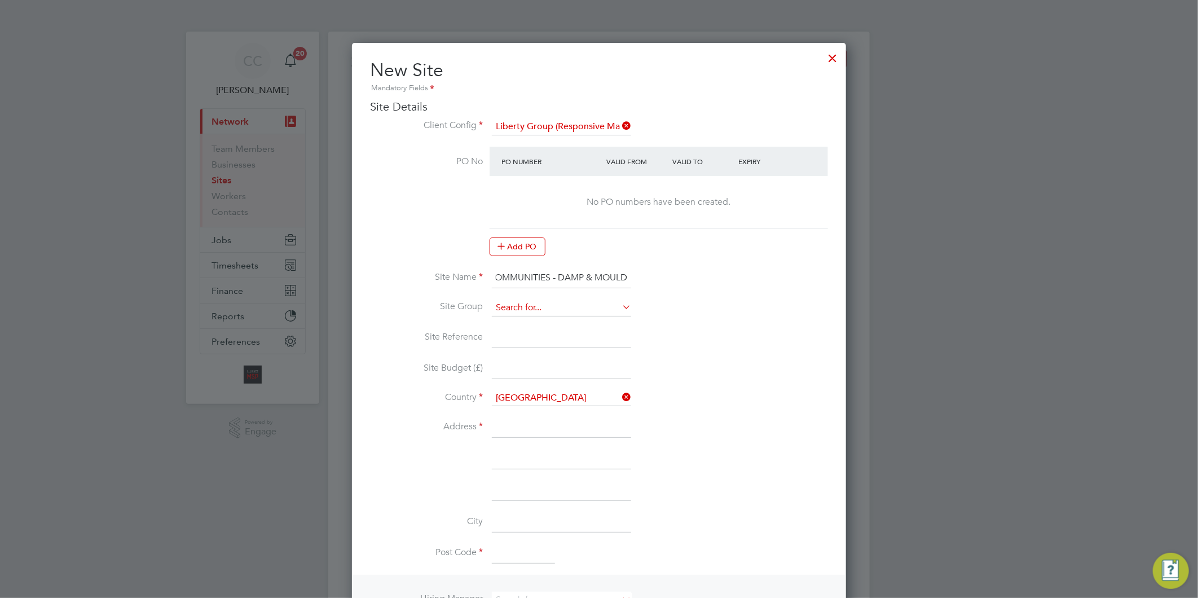
type input "PEXRR60701 - EXT INCOMMUNITIES - DAMP & MOULD"
click at [500, 302] on input at bounding box center [561, 308] width 139 height 17
click at [534, 322] on li "LIBERTY R&M" at bounding box center [561, 322] width 140 height 15
type input "LIBERTY R&M"
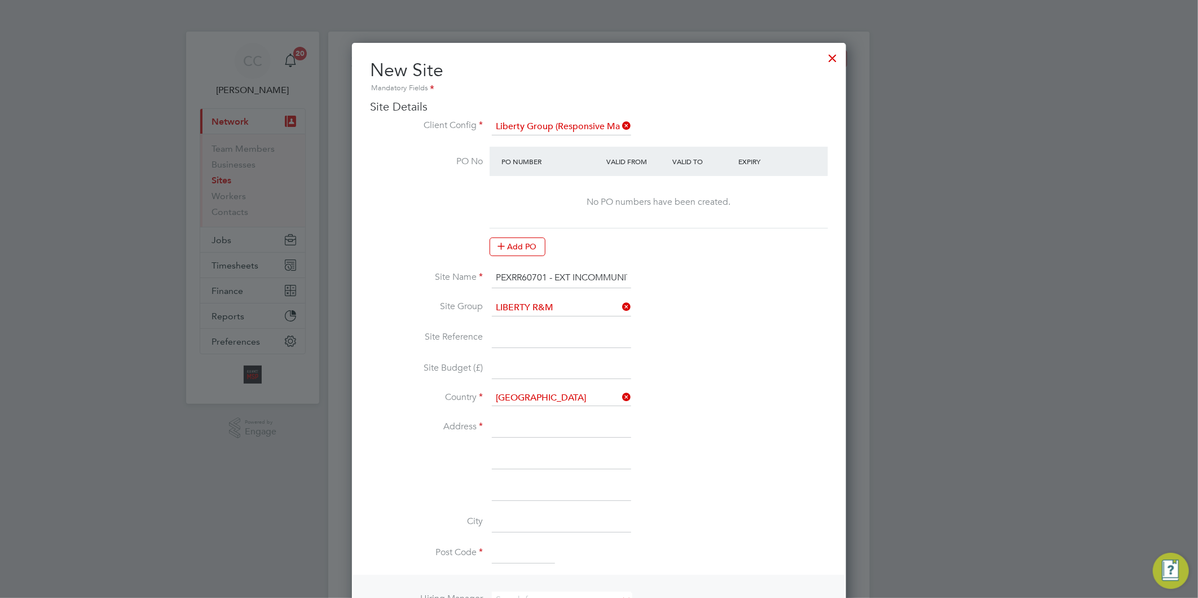
click at [508, 339] on input at bounding box center [561, 338] width 139 height 20
paste input "PEXRR60701"
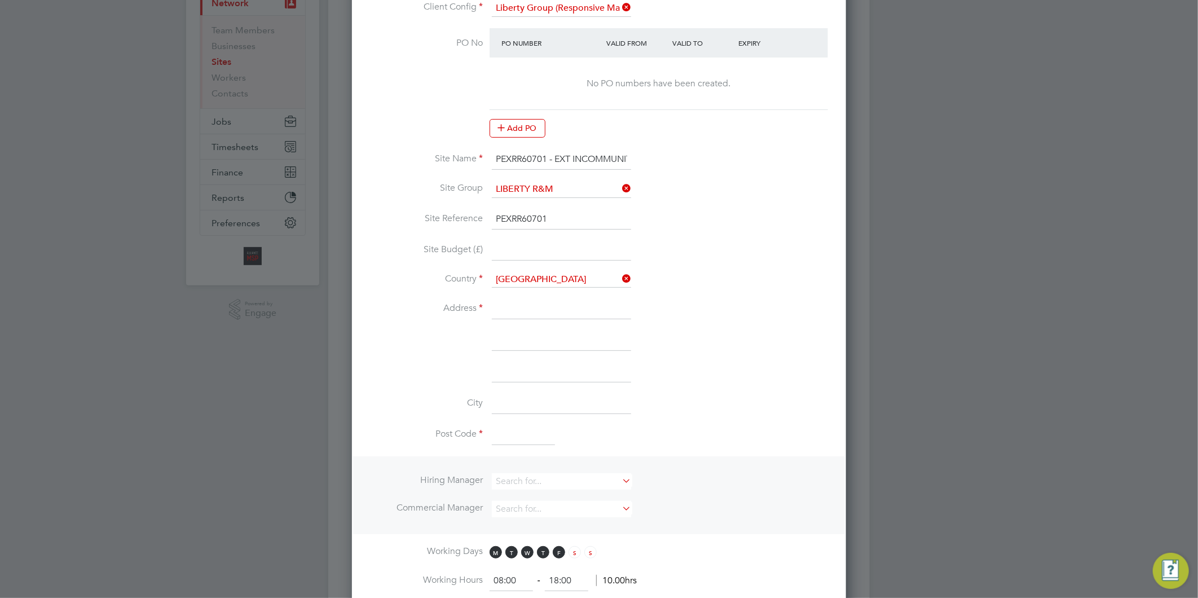
scroll to position [125, 0]
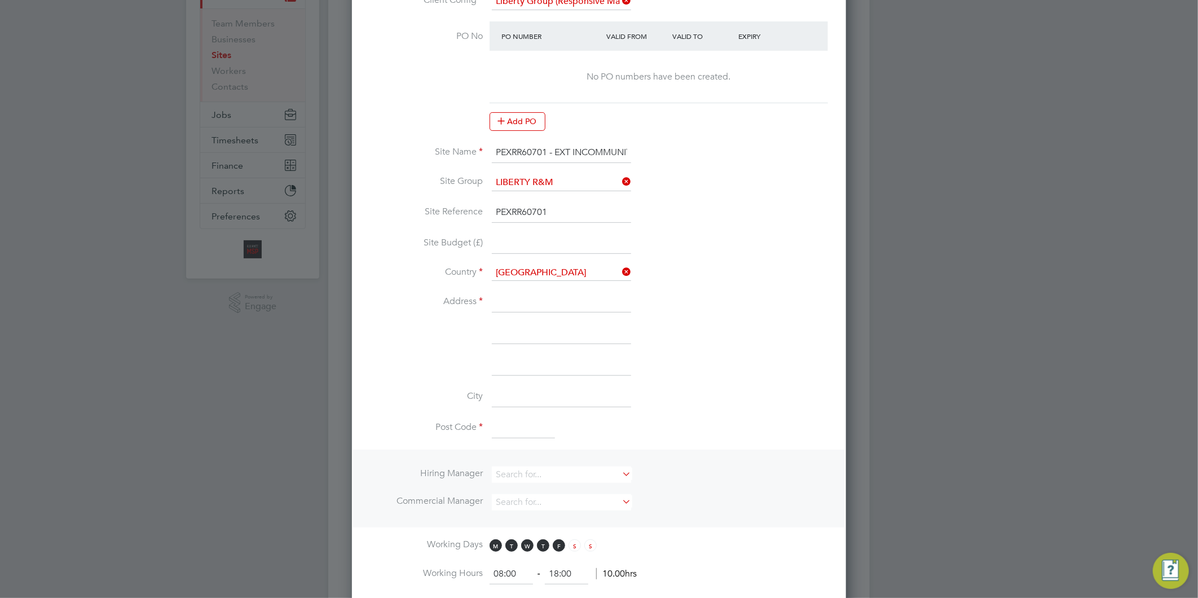
type input "PEXRR60701"
click at [504, 302] on input at bounding box center [561, 302] width 139 height 20
type input "Liberty"
type input "Manor Court"
type input "[GEOGRAPHIC_DATA]"
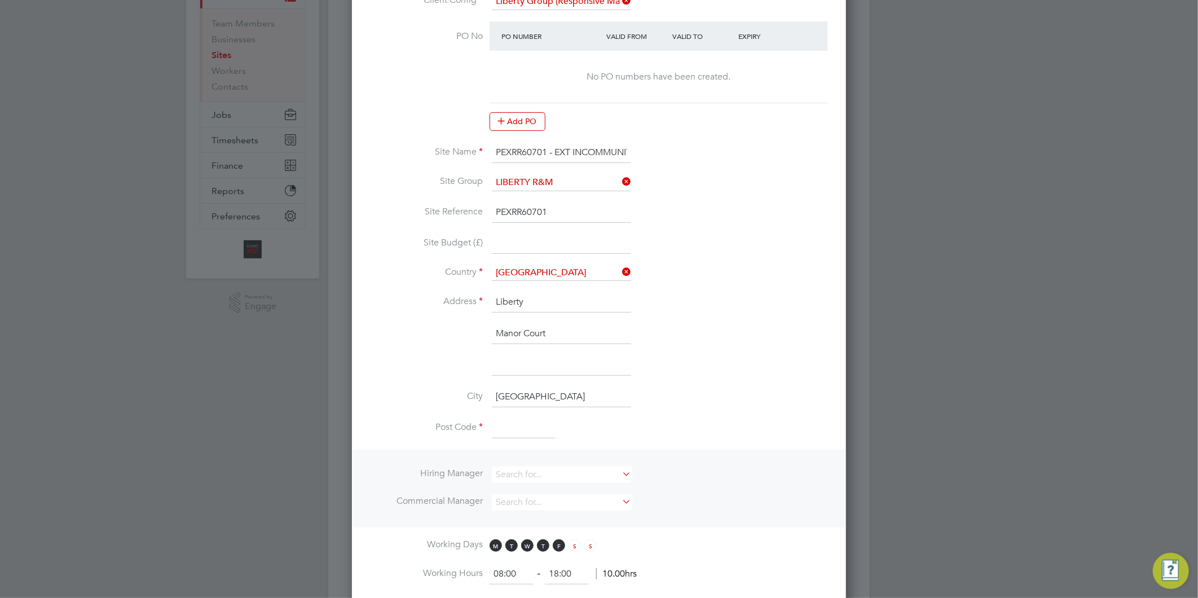
type input "LS7 1PZ"
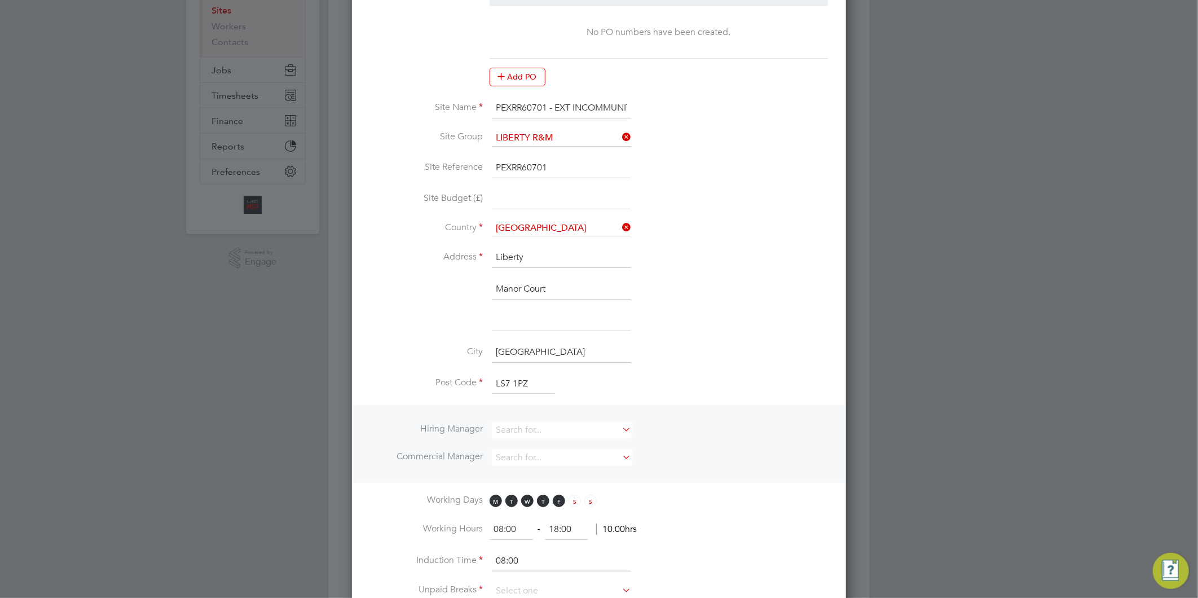
scroll to position [313, 0]
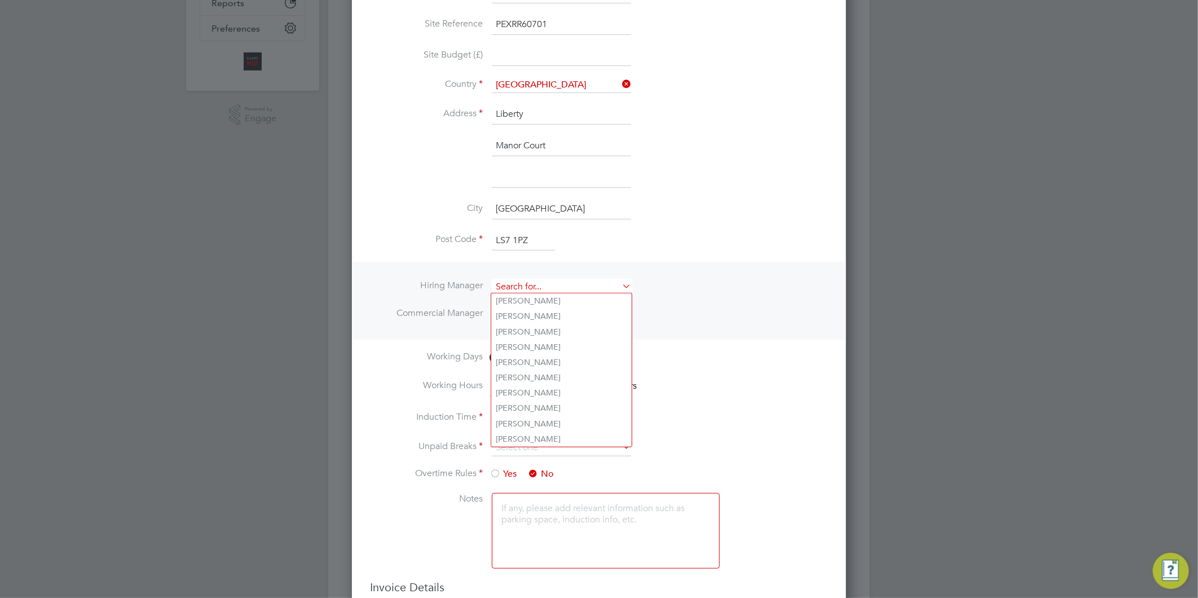
click at [526, 286] on input at bounding box center [561, 287] width 139 height 16
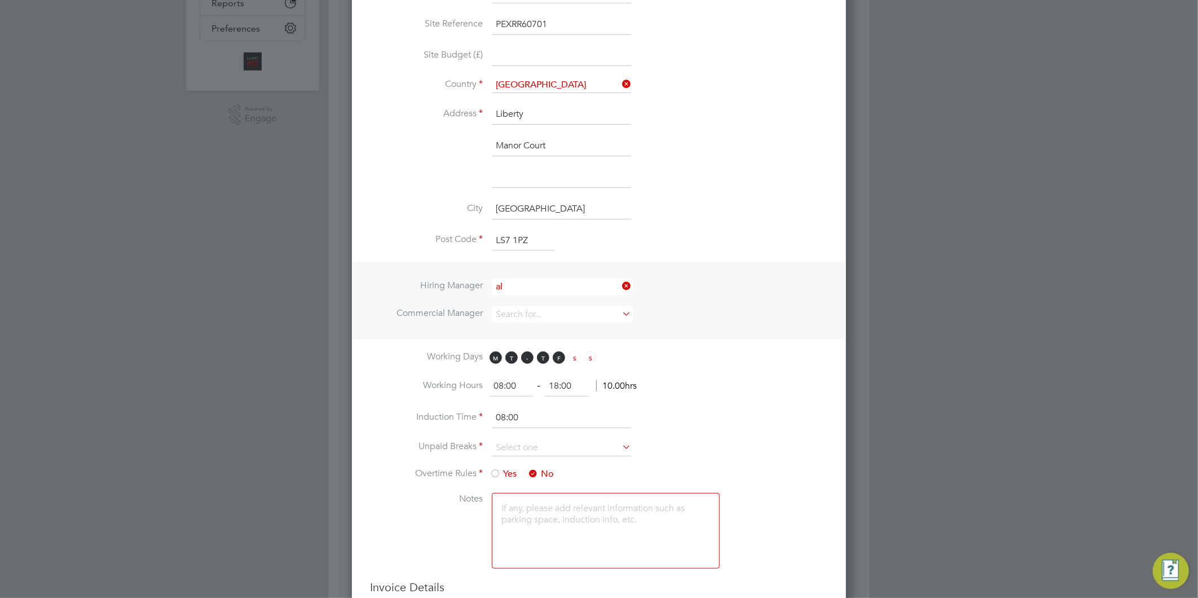
drag, startPoint x: 525, startPoint y: 433, endPoint x: 525, endPoint y: 420, distance: 12.4
click at [525, 433] on li "Al liance Team" at bounding box center [561, 437] width 140 height 15
type input "Alliance Team"
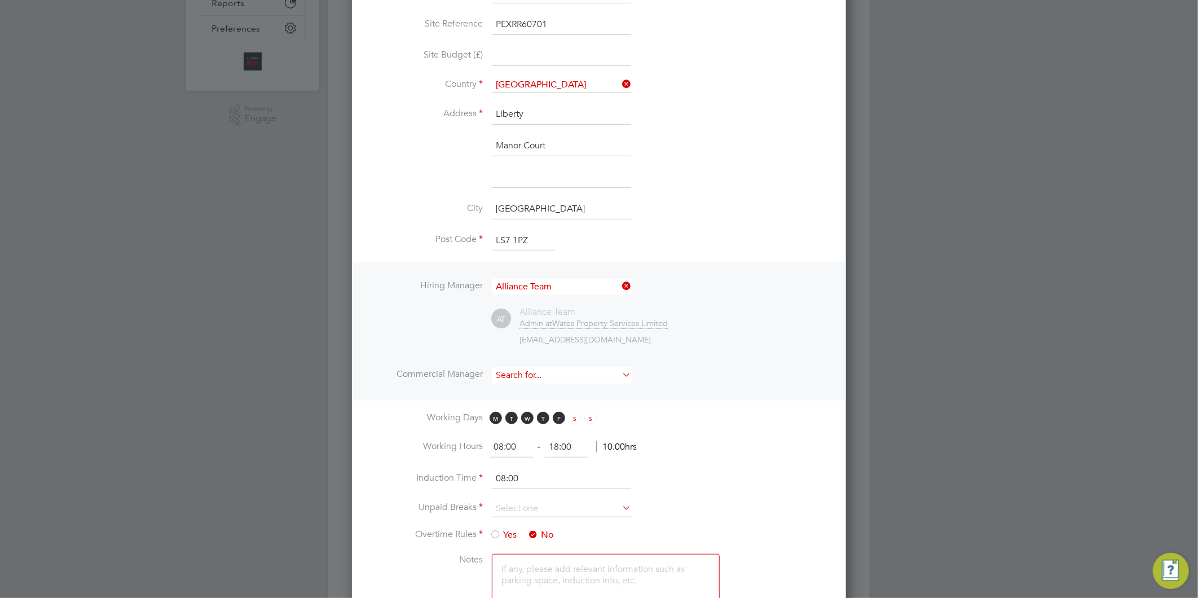
click at [509, 378] on input at bounding box center [561, 375] width 139 height 16
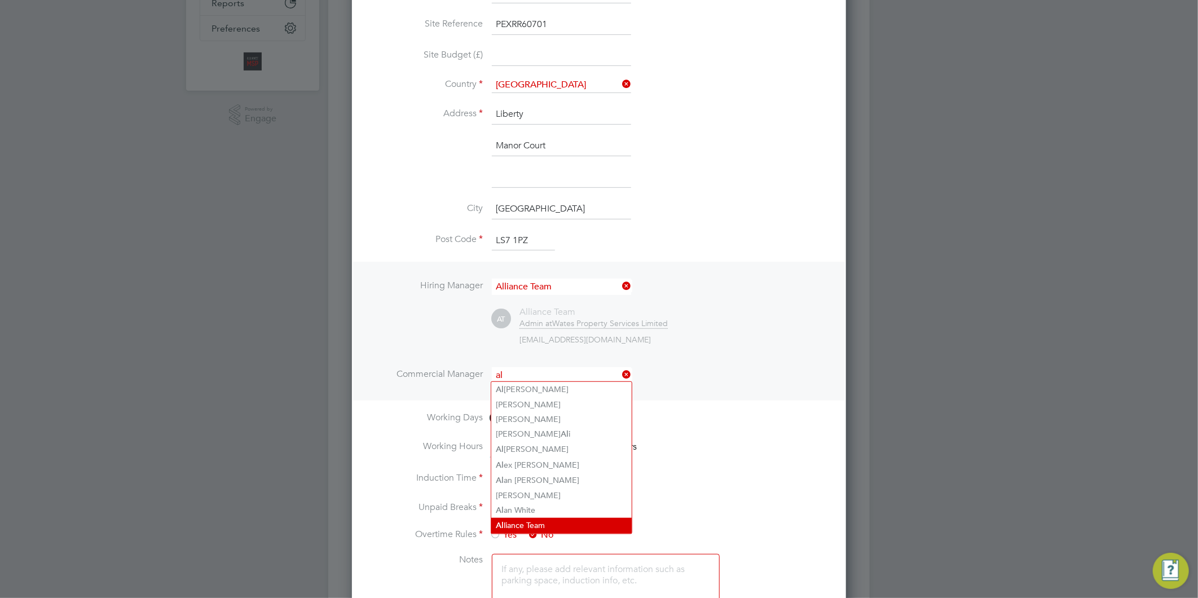
click at [525, 522] on li "Al liance Team" at bounding box center [561, 525] width 140 height 15
type input "Alliance Team"
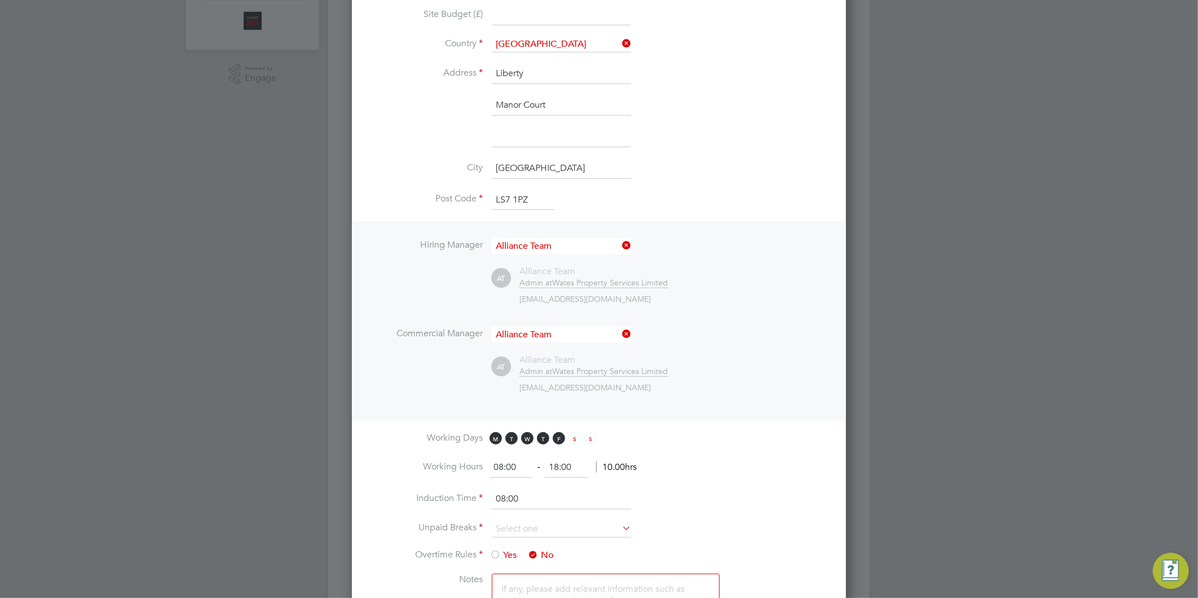
scroll to position [376, 0]
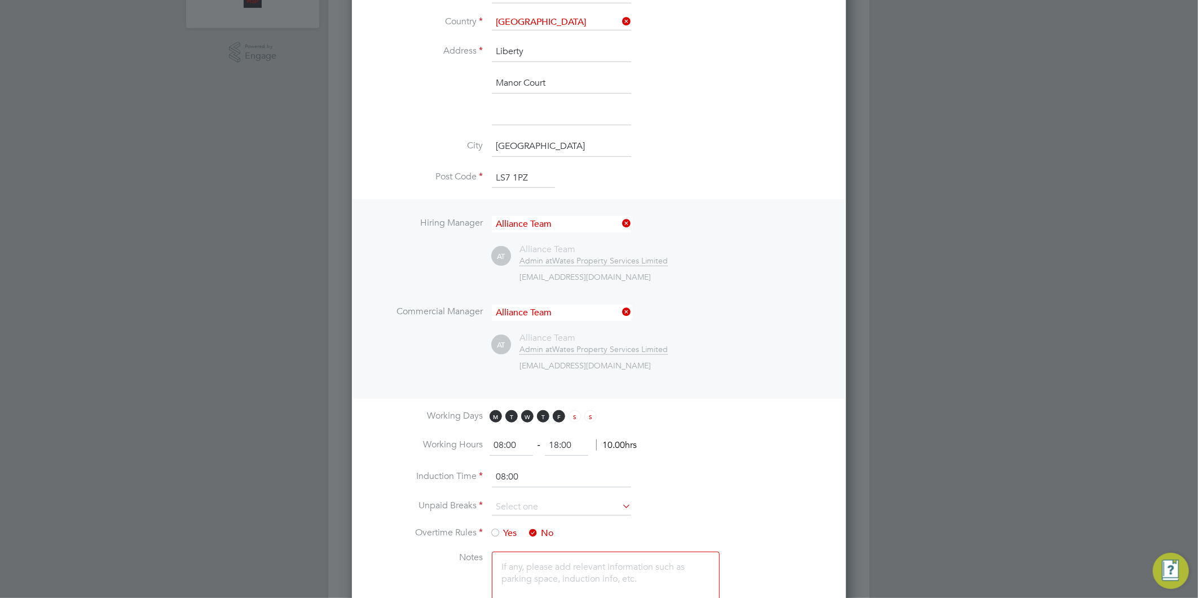
drag, startPoint x: 574, startPoint y: 441, endPoint x: 498, endPoint y: 437, distance: 76.8
click at [498, 439] on ng-form "08:00 ‐ 18:00 10.00hrs" at bounding box center [563, 444] width 147 height 11
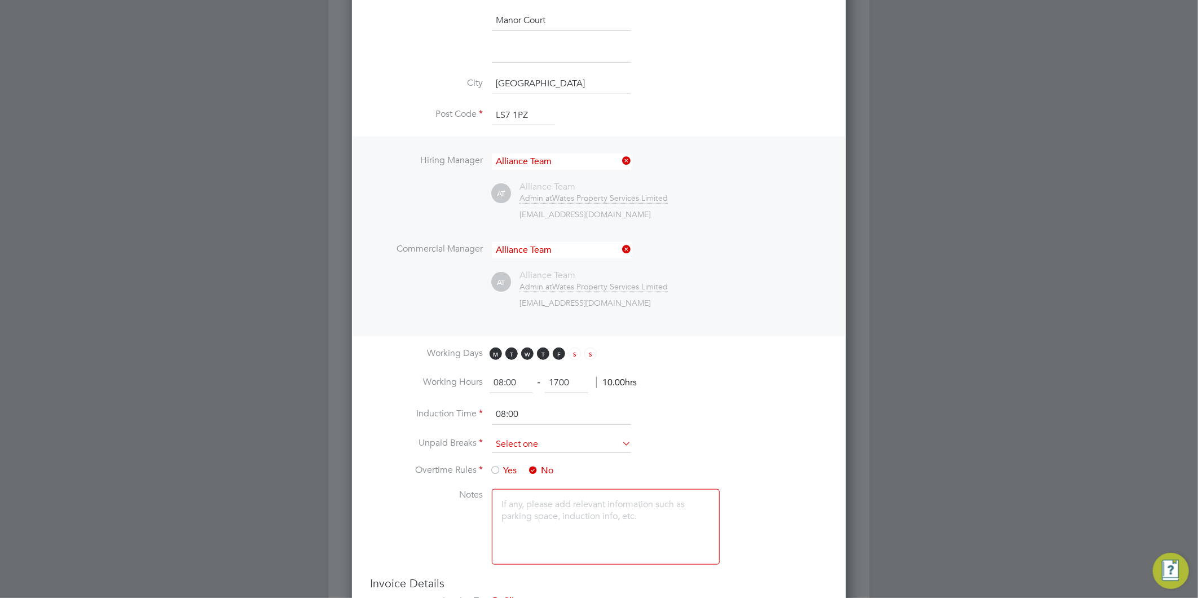
type input "17:00"
click at [525, 436] on input at bounding box center [561, 444] width 139 height 17
click at [516, 485] on li "30 mins" at bounding box center [561, 487] width 140 height 15
type input "30 mins"
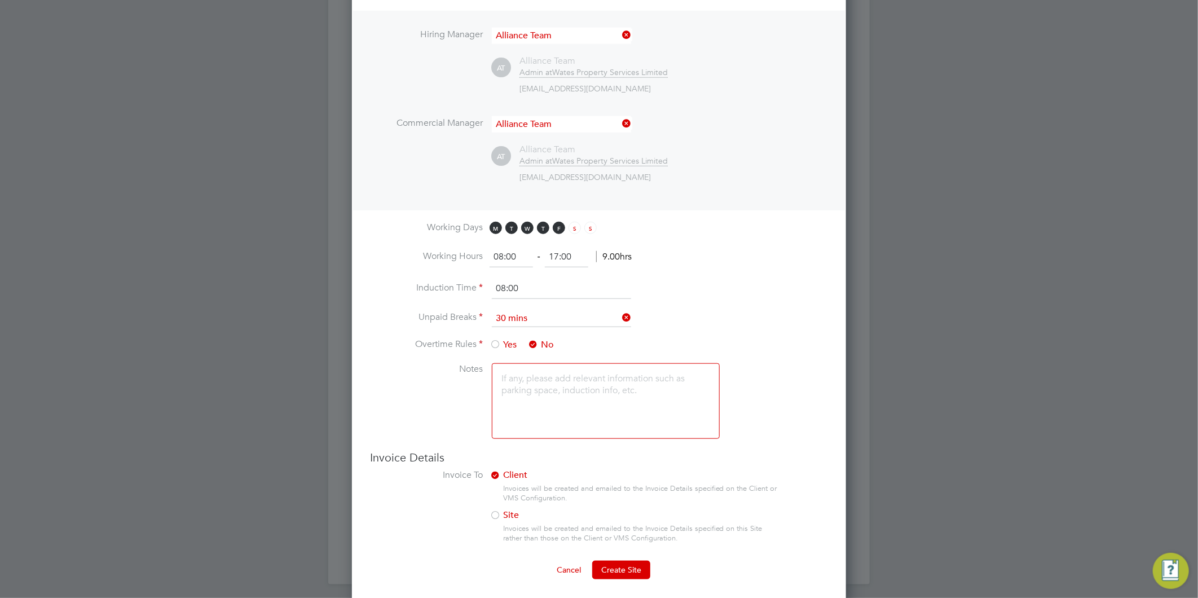
scroll to position [570, 0]
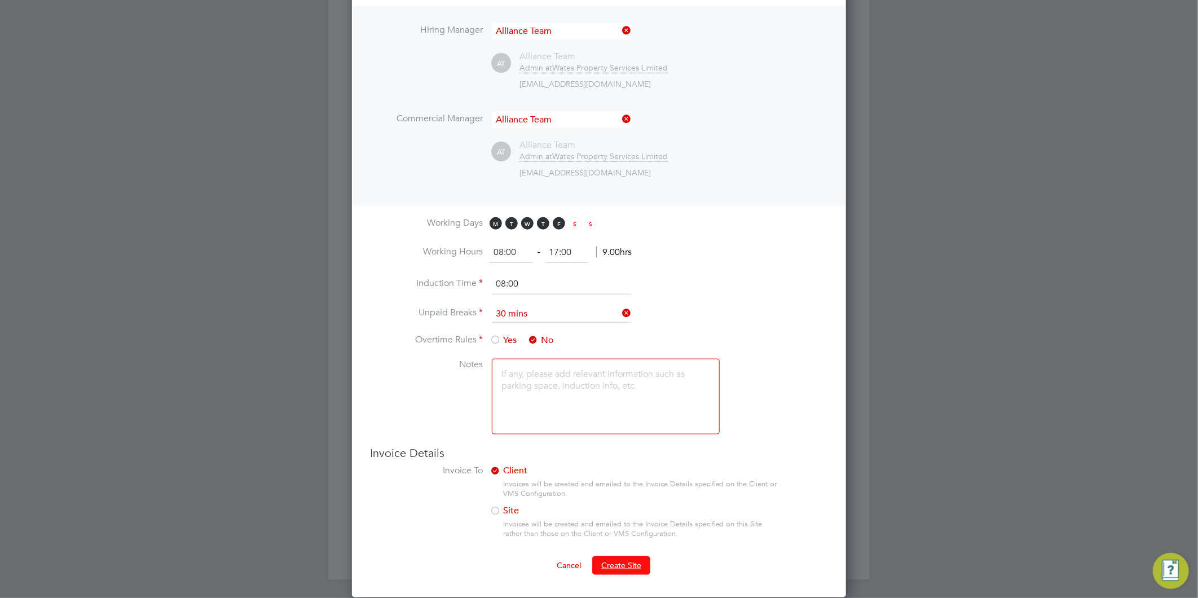
click at [618, 562] on span "Create Site" at bounding box center [621, 565] width 40 height 10
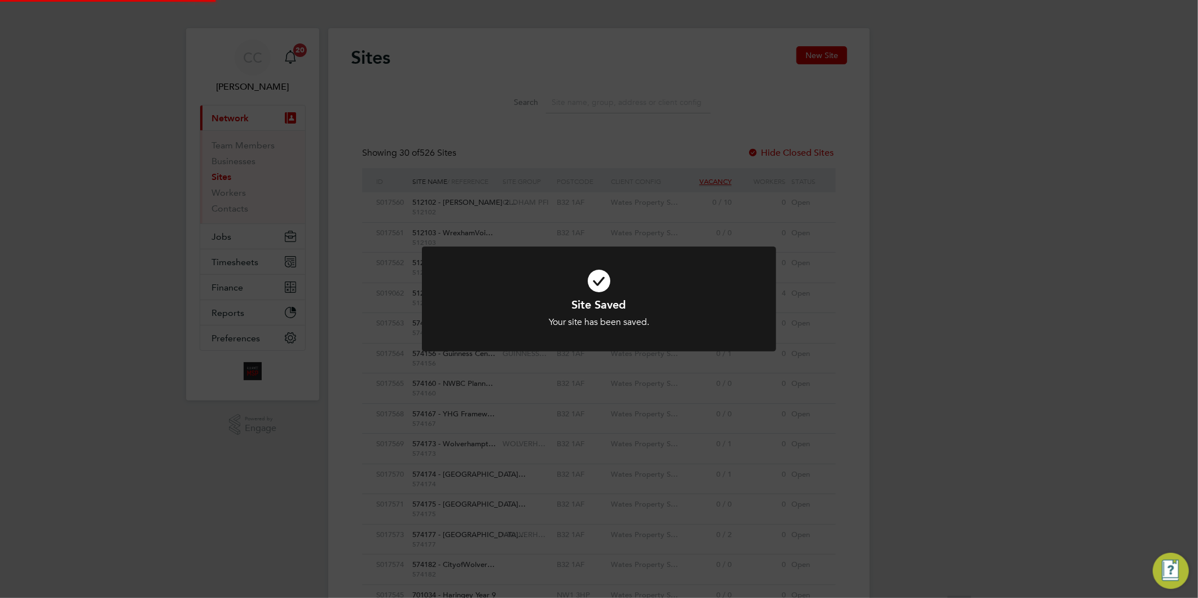
scroll to position [0, 0]
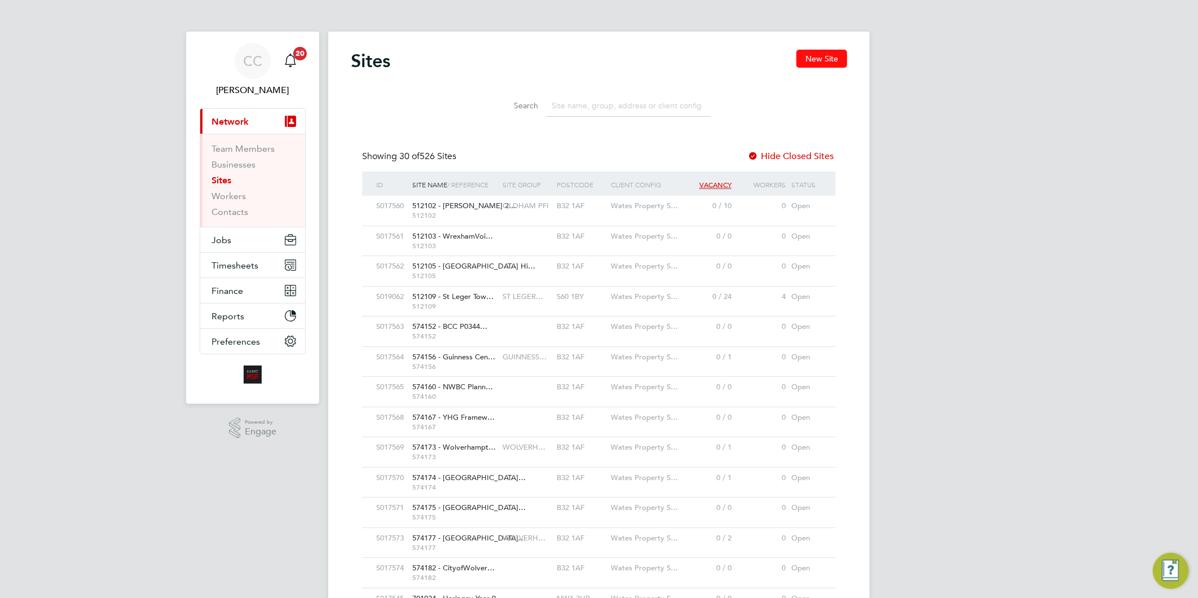
click at [807, 58] on button "New Site" at bounding box center [822, 59] width 51 height 18
type input "[GEOGRAPHIC_DATA]"
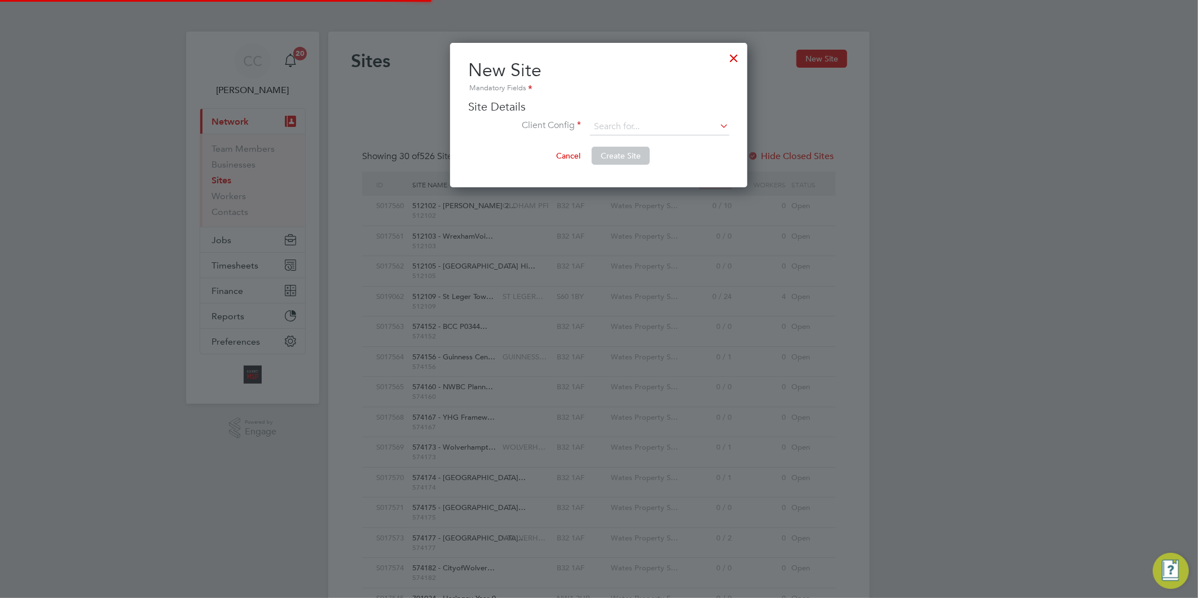
scroll to position [144, 297]
click at [617, 118] on input at bounding box center [659, 126] width 139 height 17
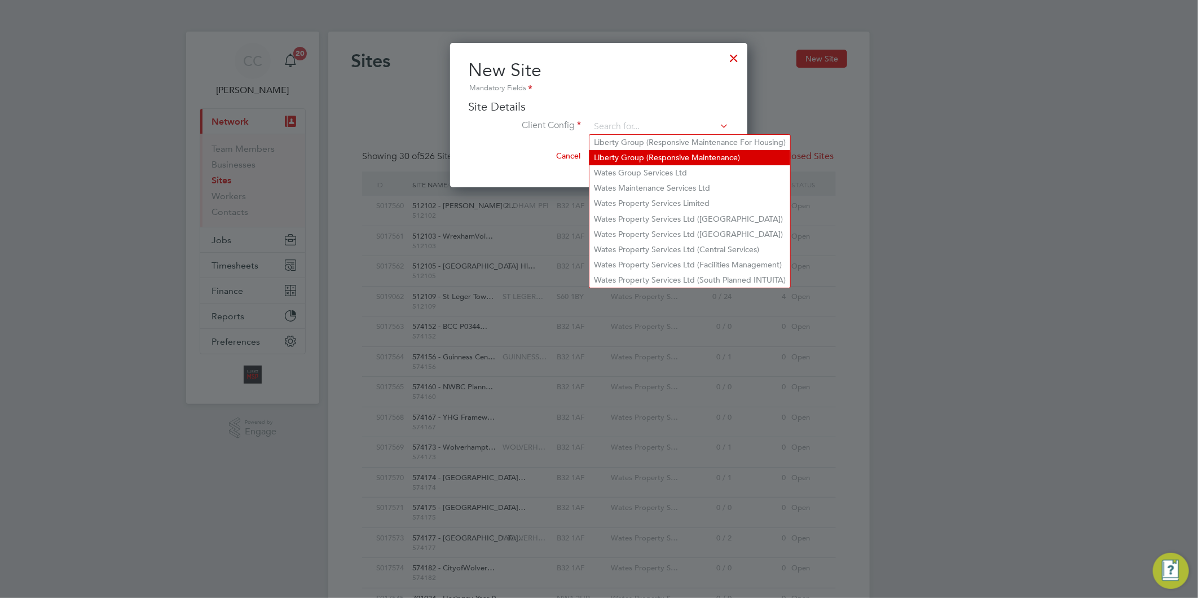
click at [649, 159] on li "Liberty Group (Responsive Maintenance)" at bounding box center [690, 157] width 201 height 15
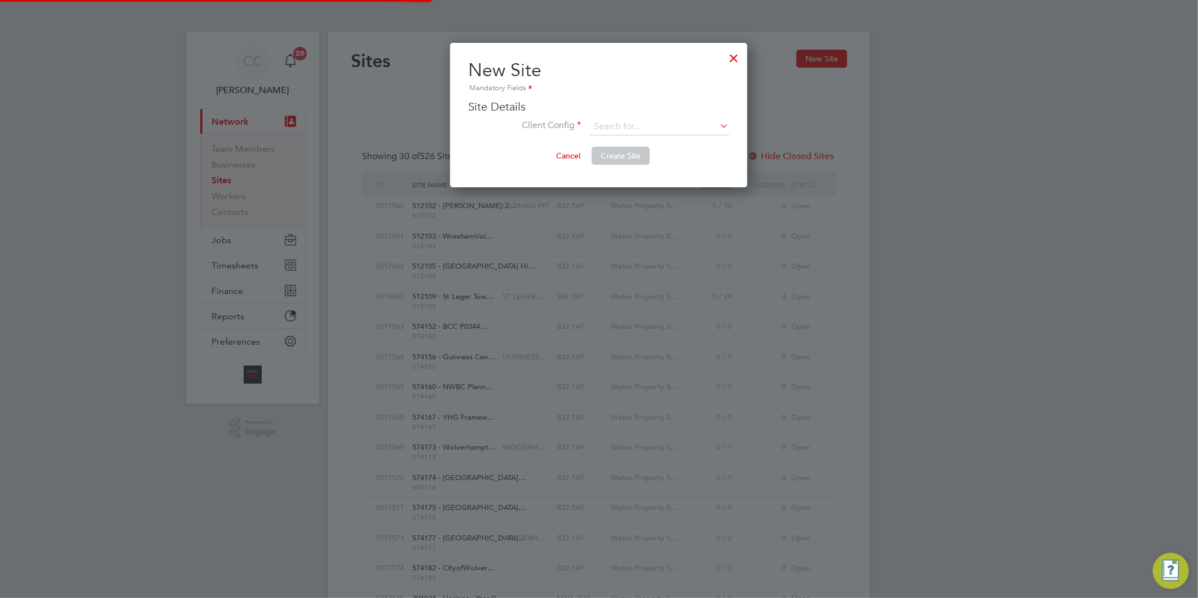
type input "Liberty Group (Responsive Maintenance)"
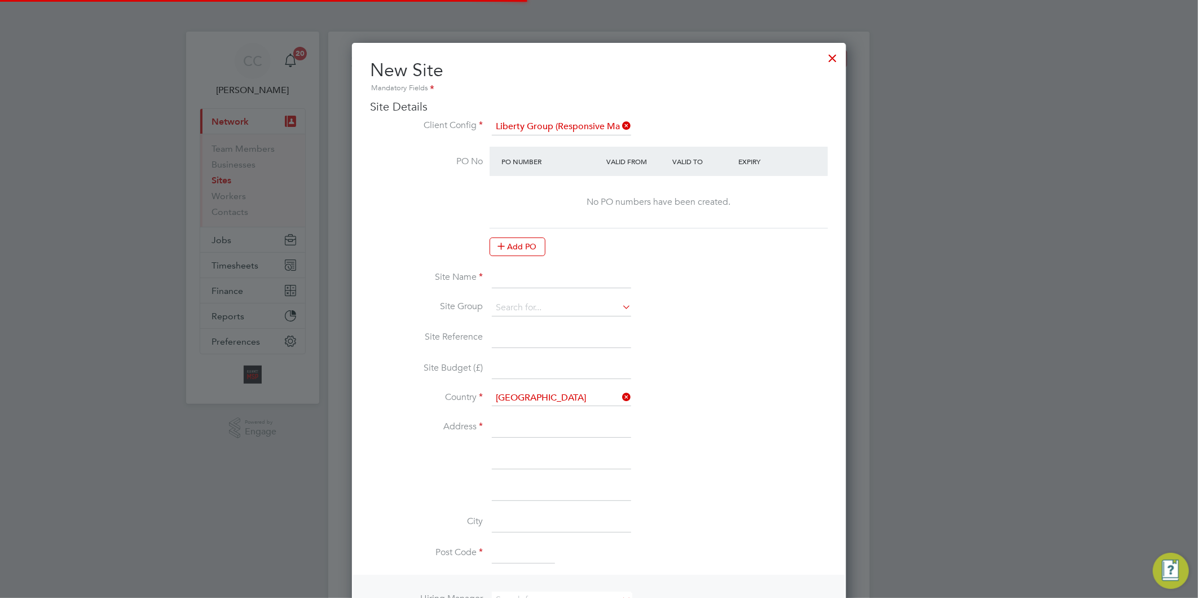
scroll to position [999, 495]
click at [534, 275] on input at bounding box center [561, 278] width 139 height 20
paste input "PEXRR60925"
click at [593, 271] on input "PEXRR60925 -" at bounding box center [561, 278] width 139 height 20
paste input "EXT Thirteen Framework - Lot1 Responsive"
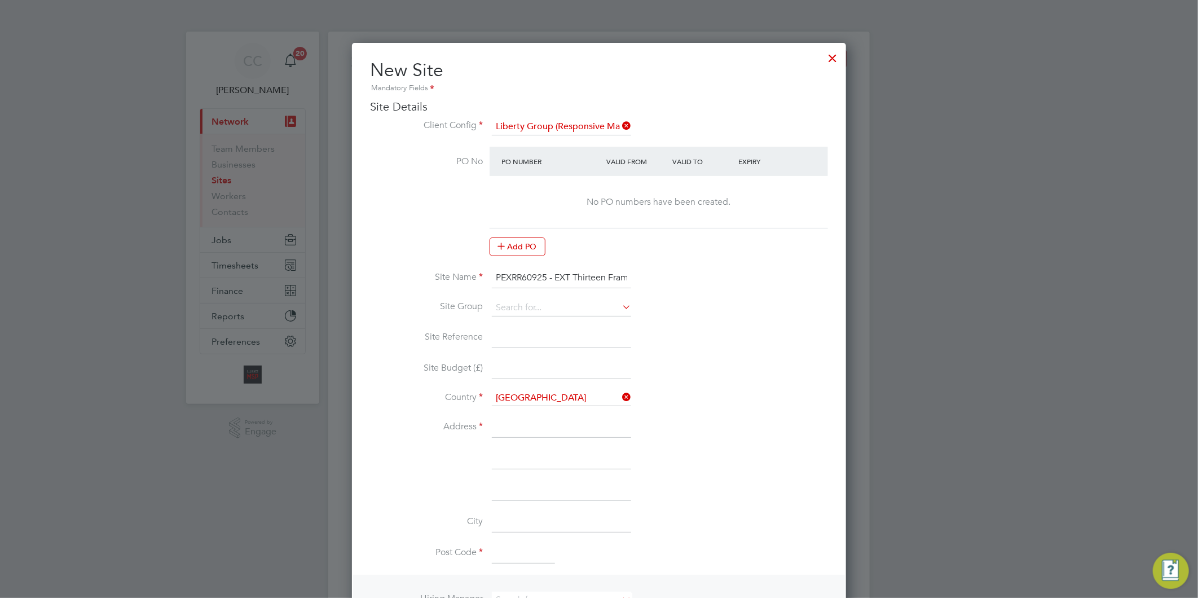
scroll to position [0, 102]
type input "PEXRR60925 - EXT Thirteen Framework - Lot1 Responsive"
click at [514, 294] on li "Site Name PEXRR60925 - EXT Thirteen Framework - Lot1 Responsive" at bounding box center [599, 284] width 458 height 32
click at [520, 300] on input at bounding box center [561, 308] width 139 height 17
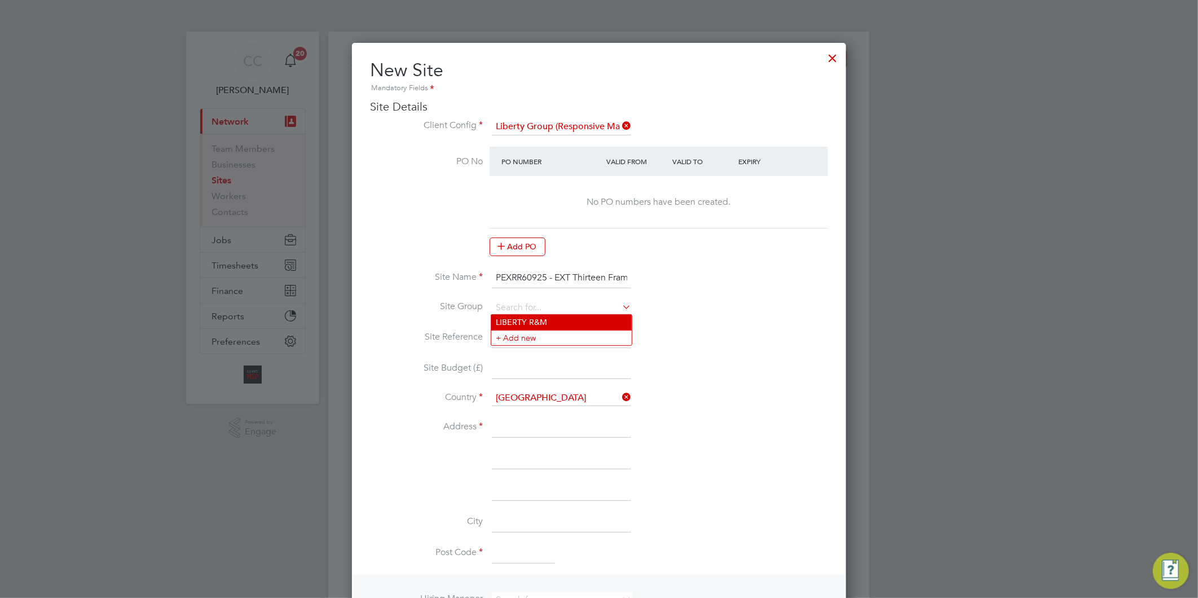
click at [528, 323] on li "LIBERTY R&M" at bounding box center [561, 322] width 140 height 15
type input "LIBERTY R&M"
click at [539, 334] on input at bounding box center [561, 338] width 139 height 20
drag, startPoint x: 548, startPoint y: 276, endPoint x: 498, endPoint y: 273, distance: 50.3
click at [498, 273] on input "PEXRR60925 - EXT Thirteen Framework - Lot1 Responsive" at bounding box center [561, 278] width 139 height 20
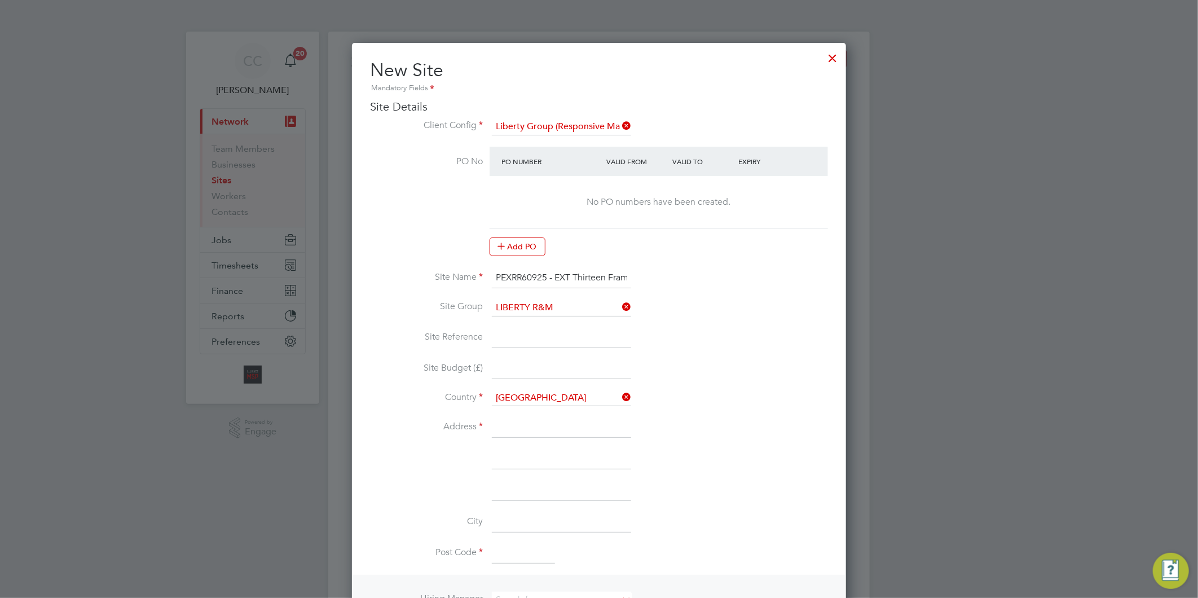
click at [533, 336] on input at bounding box center [561, 338] width 139 height 20
paste input "PEXRR60925"
type input "PEXRR60925"
click at [525, 422] on input at bounding box center [561, 427] width 139 height 20
type input "Liberty"
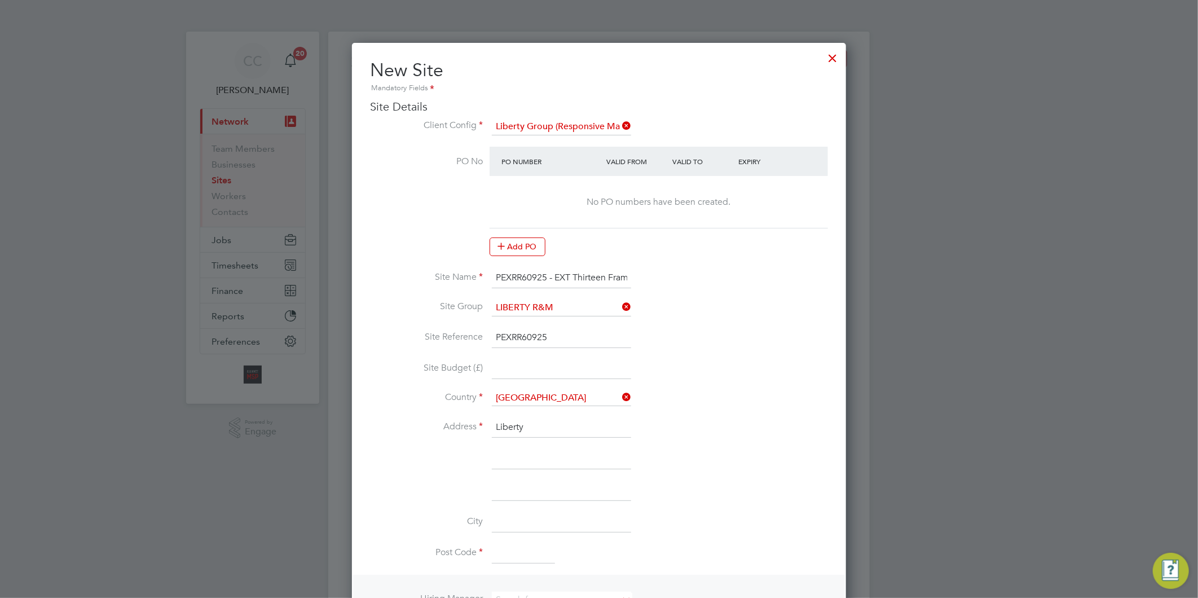
type input "Manor Court"
type input "[GEOGRAPHIC_DATA]"
type input "LS7 1PZ"
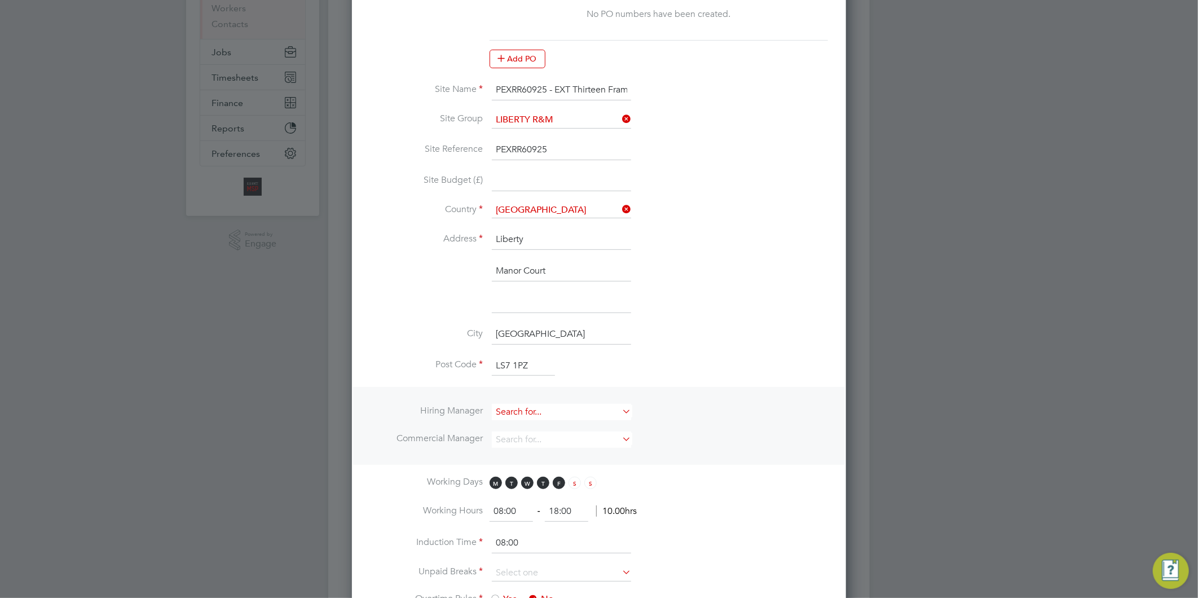
click at [543, 404] on input at bounding box center [561, 412] width 139 height 16
click at [512, 556] on li "Al liance Team" at bounding box center [561, 562] width 140 height 15
type input "Alliance Team"
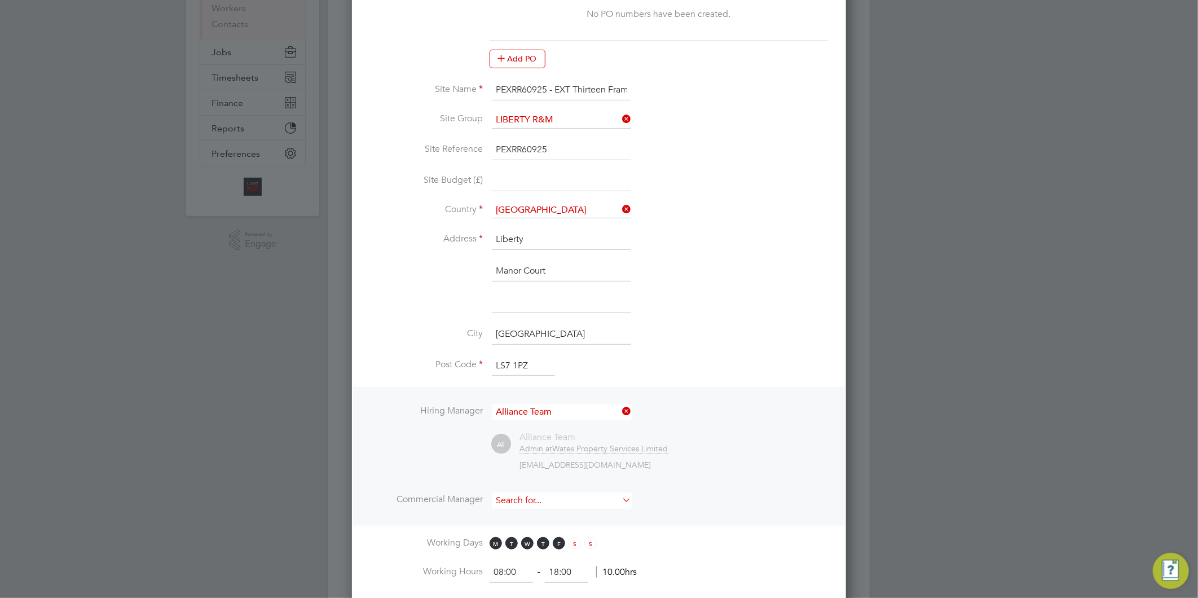
click at [519, 495] on input at bounding box center [561, 500] width 139 height 16
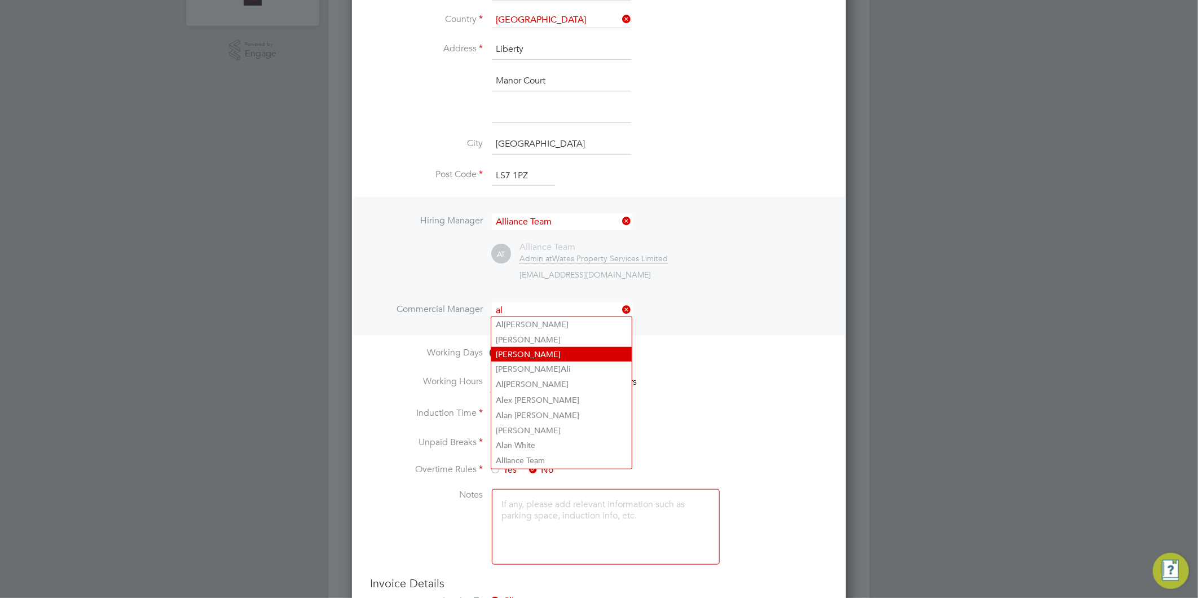
scroll to position [438, 0]
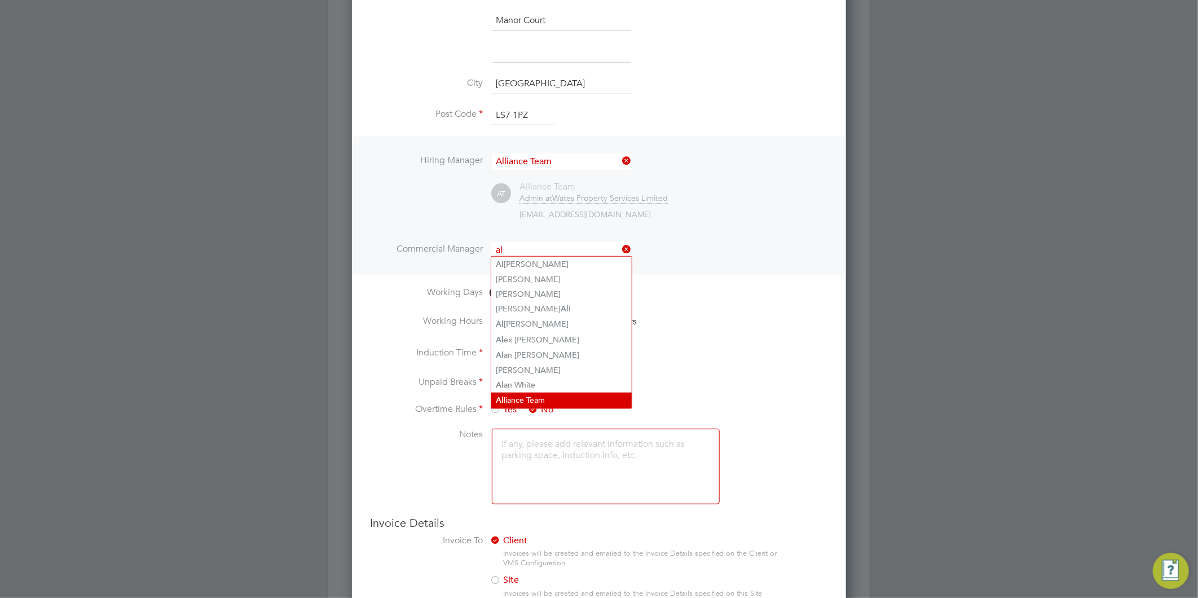
click at [521, 397] on li "Al liance Team" at bounding box center [561, 400] width 140 height 15
type input "Alliance Team"
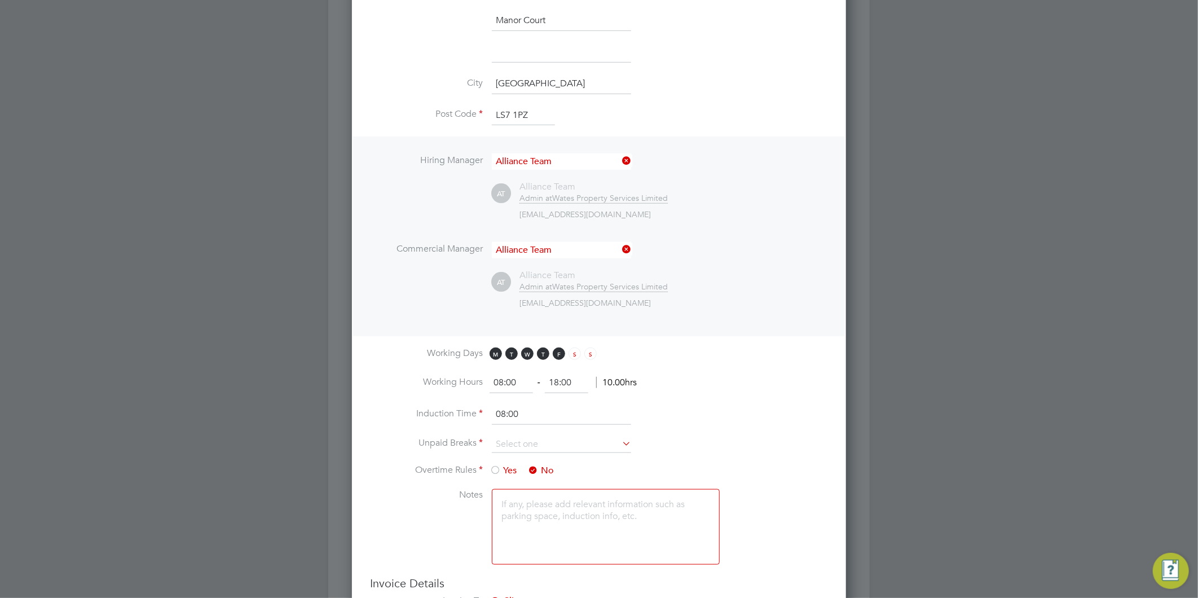
drag, startPoint x: 574, startPoint y: 380, endPoint x: 508, endPoint y: 369, distance: 67.0
click at [514, 377] on ng-form "08:00 ‐ 18:00 10.00hrs" at bounding box center [563, 382] width 147 height 11
type input "17:00"
click at [551, 440] on input at bounding box center [561, 444] width 139 height 17
click at [521, 482] on li "30 mins" at bounding box center [561, 487] width 140 height 15
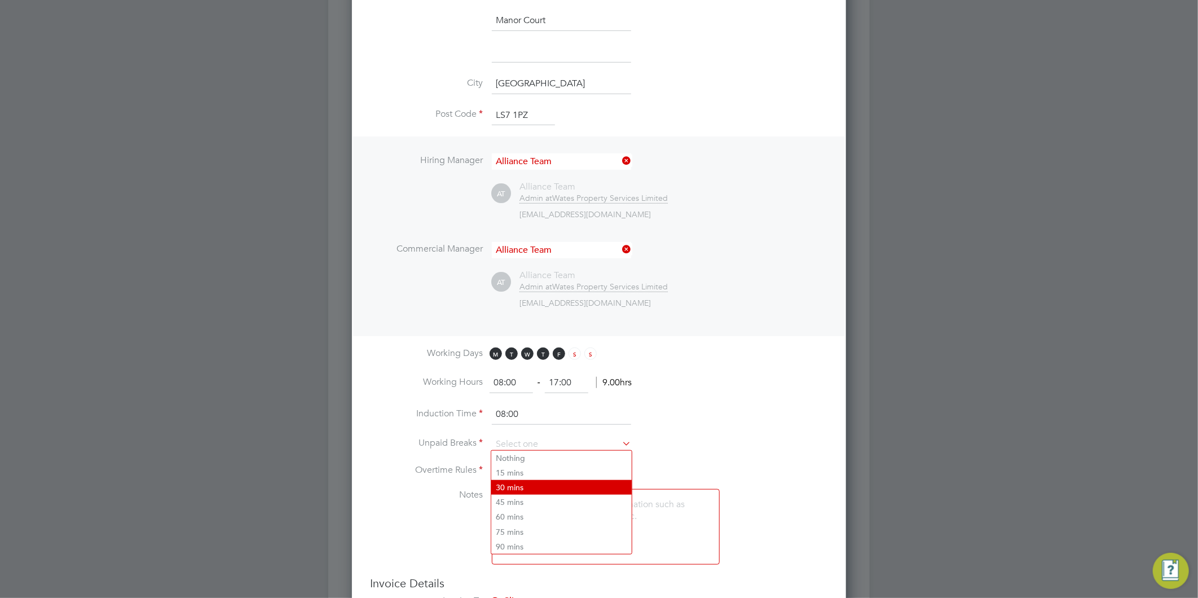
type input "30 mins"
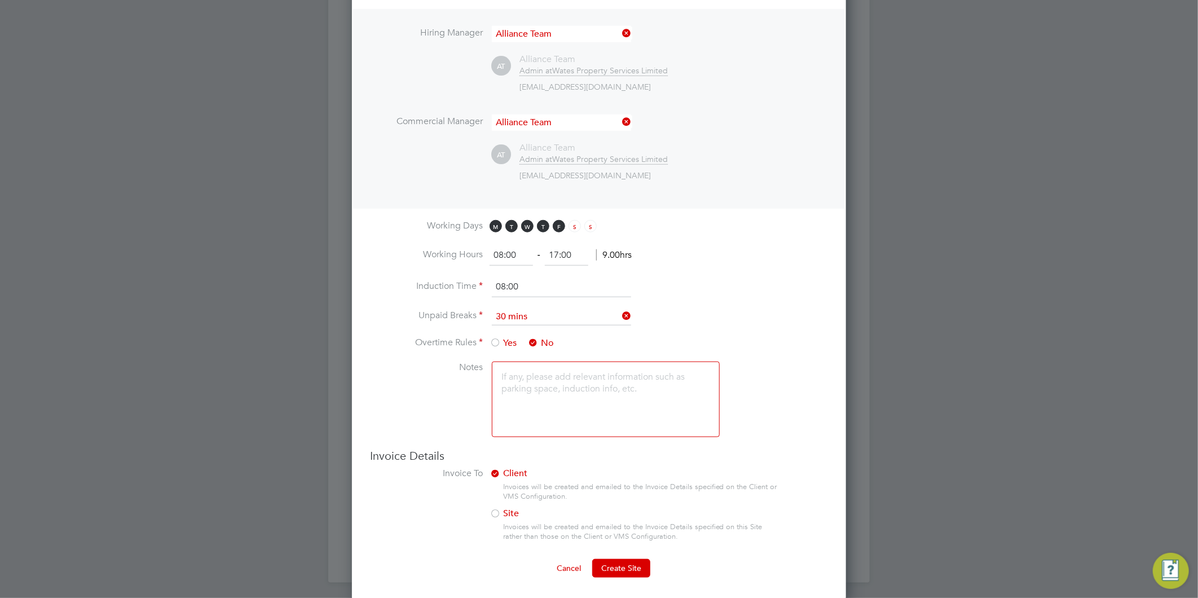
scroll to position [570, 0]
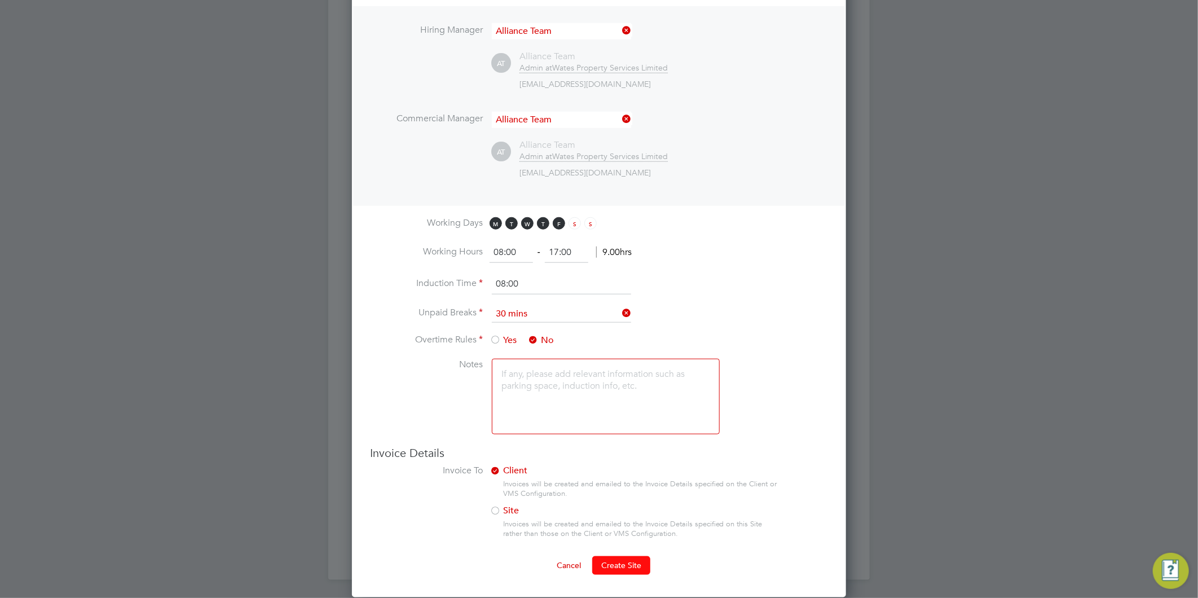
click at [635, 561] on span "Create Site" at bounding box center [621, 565] width 40 height 10
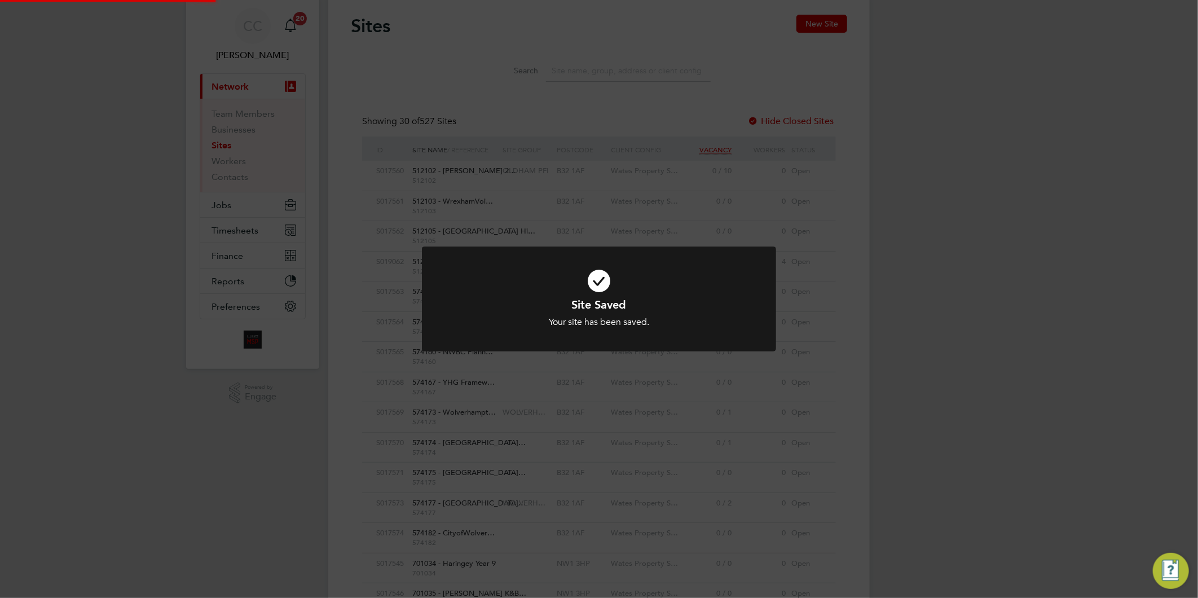
scroll to position [0, 0]
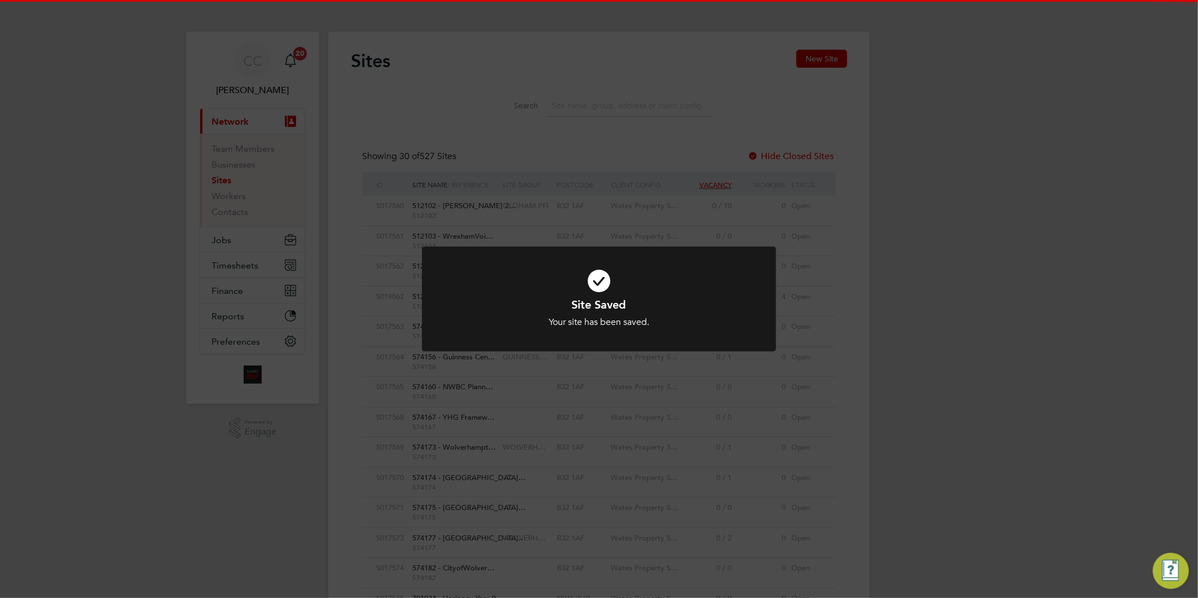
click at [639, 546] on div "Site Saved Your site has been saved. Cancel Okay" at bounding box center [599, 299] width 1198 height 598
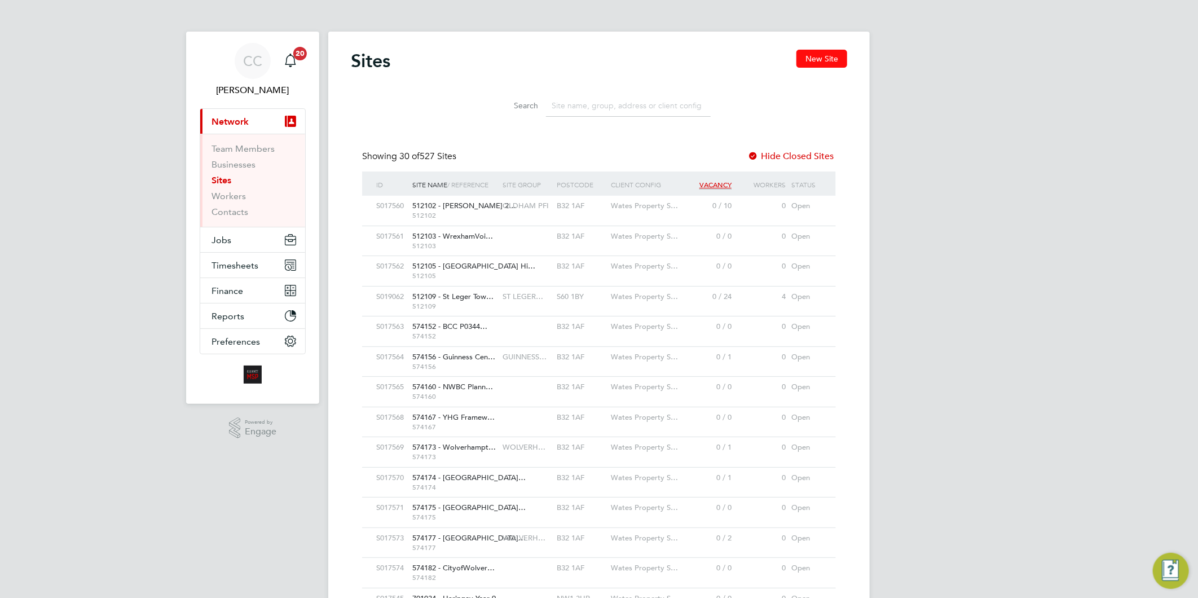
click at [835, 58] on button "New Site" at bounding box center [822, 59] width 51 height 18
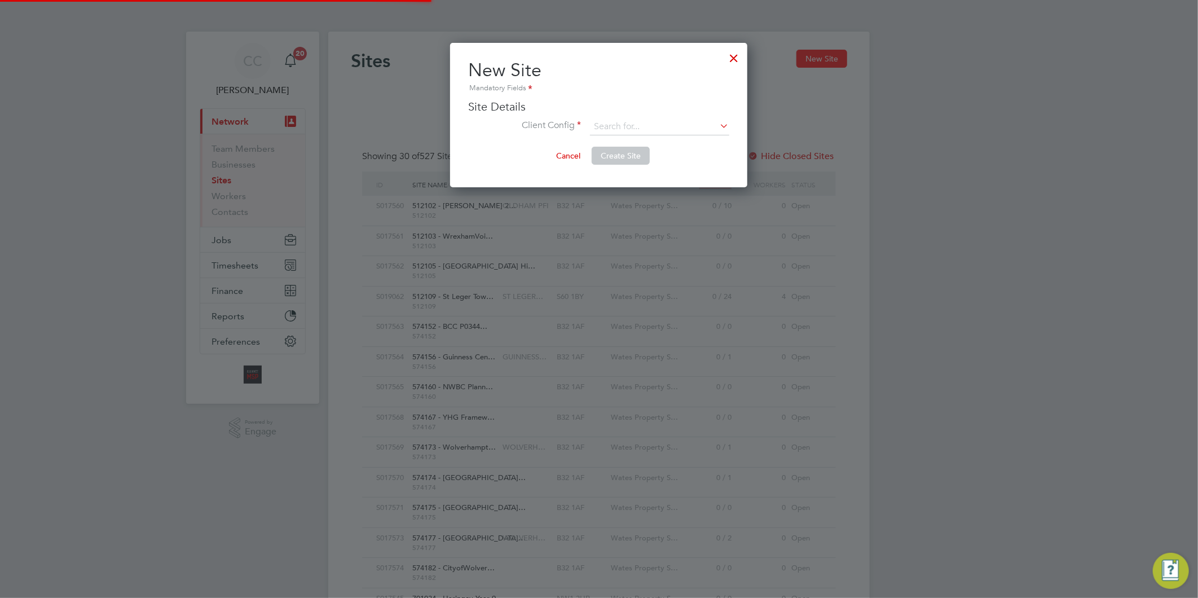
scroll to position [144, 297]
click at [639, 114] on ul "Site Details Client Config Site Name Site Group Site Reference Site Budget (£) …" at bounding box center [598, 122] width 261 height 47
click at [641, 121] on input at bounding box center [659, 126] width 139 height 17
click at [664, 150] on li "Liberty Group (Responsive Maintenance)" at bounding box center [690, 157] width 201 height 15
type input "Liberty Group (Responsive Maintenance)"
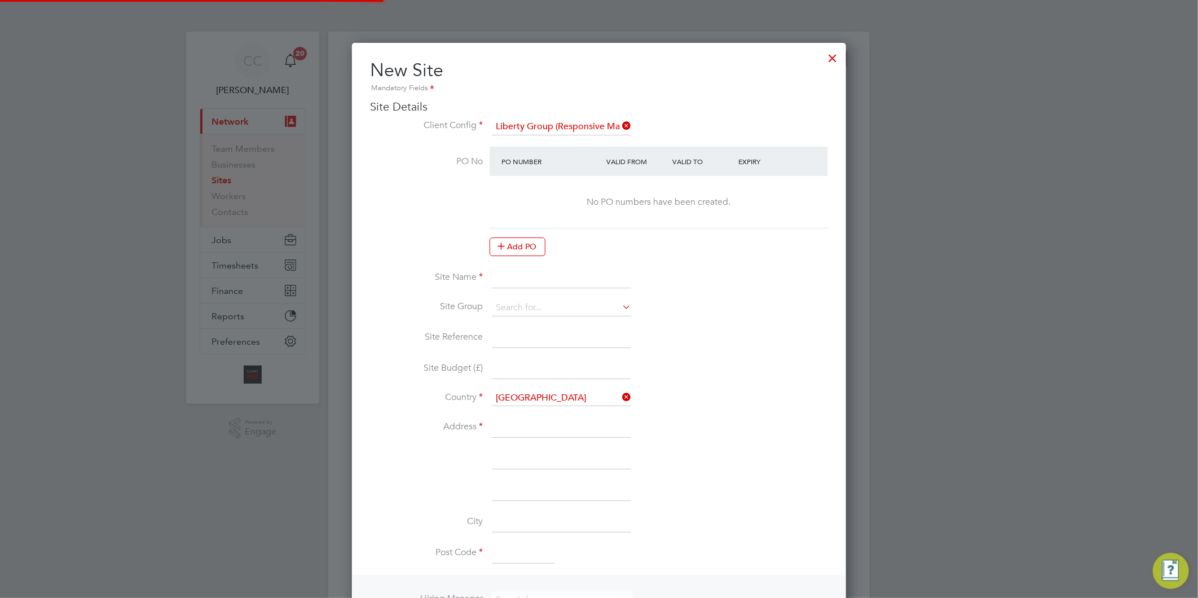
scroll to position [6, 6]
click at [531, 268] on input at bounding box center [561, 278] width 139 height 20
click at [504, 270] on input at bounding box center [561, 278] width 139 height 20
paste input "PEXRR60927"
click at [585, 285] on input "PEXRR60927 -" at bounding box center [561, 278] width 139 height 20
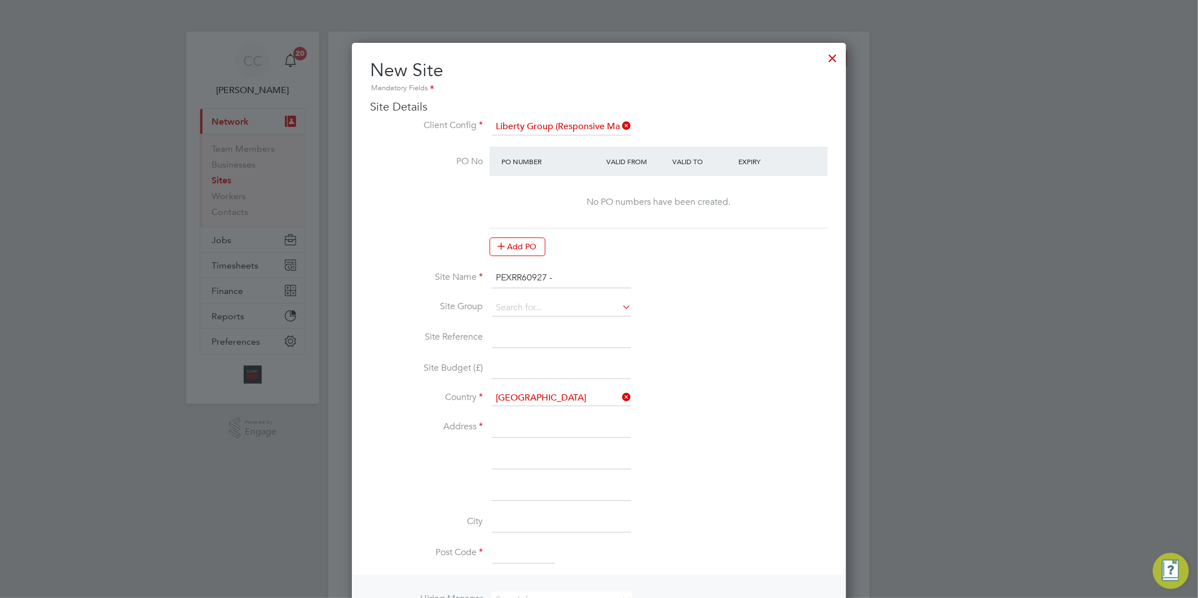
paste input "EXT Thirteen Framework - Lot4 Electrical"
type input "PEXRR60927 - EXT Thirteen Framework - Lot4 Electrical"
click at [526, 305] on input at bounding box center [561, 308] width 139 height 17
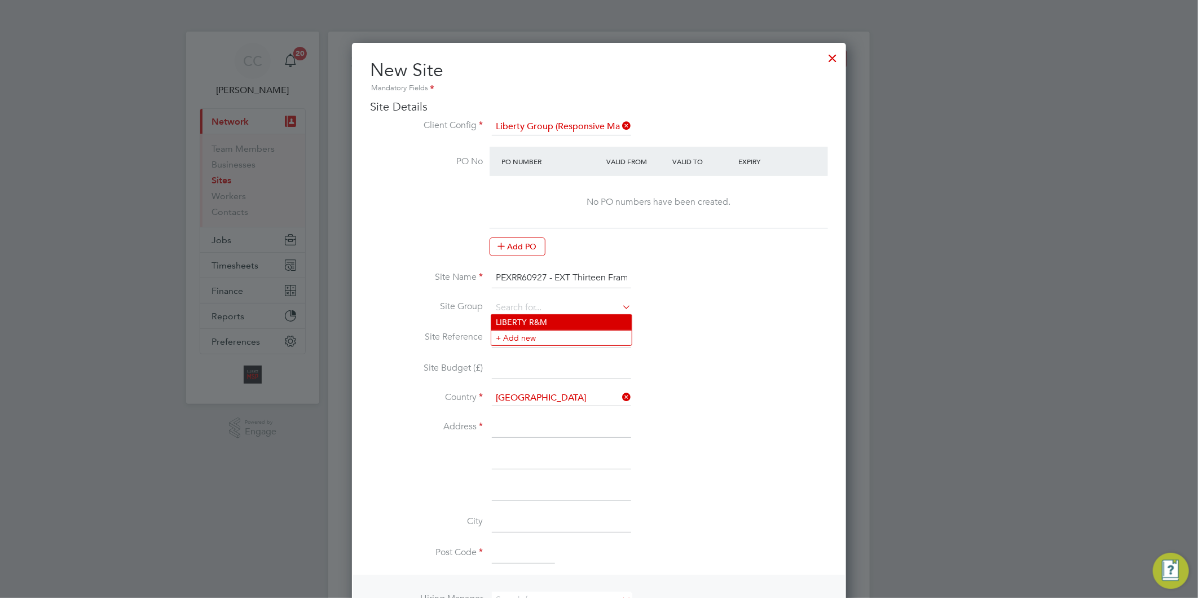
click at [522, 315] on li "LIBERTY R&M" at bounding box center [561, 322] width 140 height 15
type input "LIBERTY R&M"
drag, startPoint x: 544, startPoint y: 278, endPoint x: 503, endPoint y: 276, distance: 41.8
click at [503, 276] on input "PEXRR60927 - EXT Thirteen Framework - Lot4 Electrical" at bounding box center [561, 278] width 139 height 20
drag, startPoint x: 546, startPoint y: 277, endPoint x: 483, endPoint y: 268, distance: 63.3
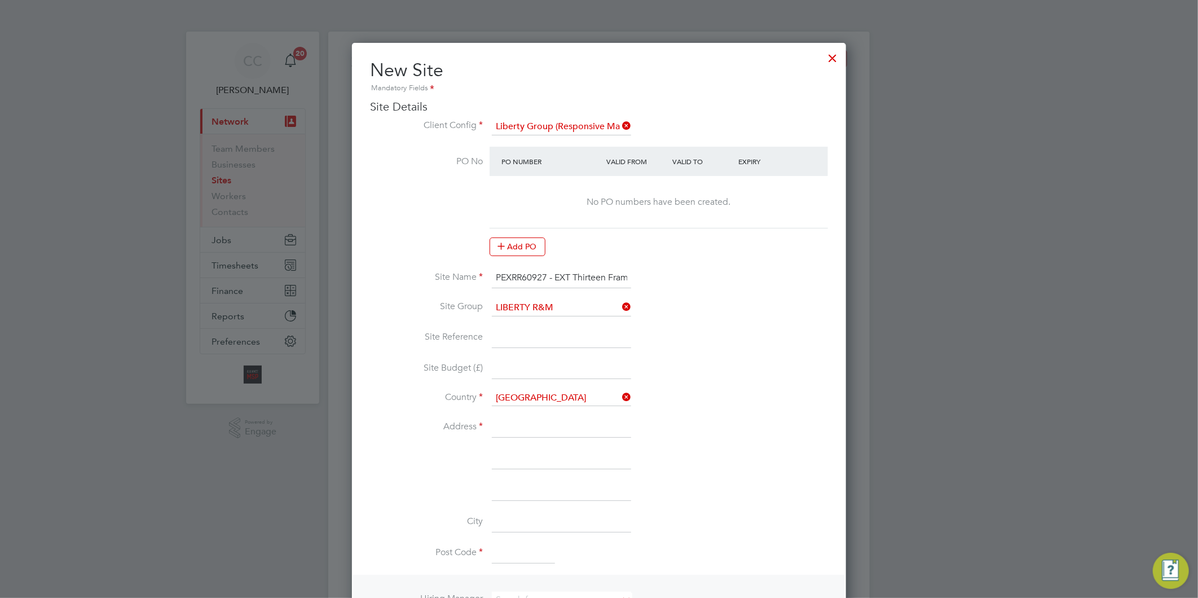
click at [483, 268] on li "Site Name PEXRR60927 - EXT Thirteen Framework - Lot4 Electrical" at bounding box center [599, 284] width 458 height 32
click at [524, 338] on input at bounding box center [561, 338] width 139 height 20
paste input "PEXRR60927"
type input "PEXRR60927"
click at [526, 420] on input at bounding box center [561, 427] width 139 height 20
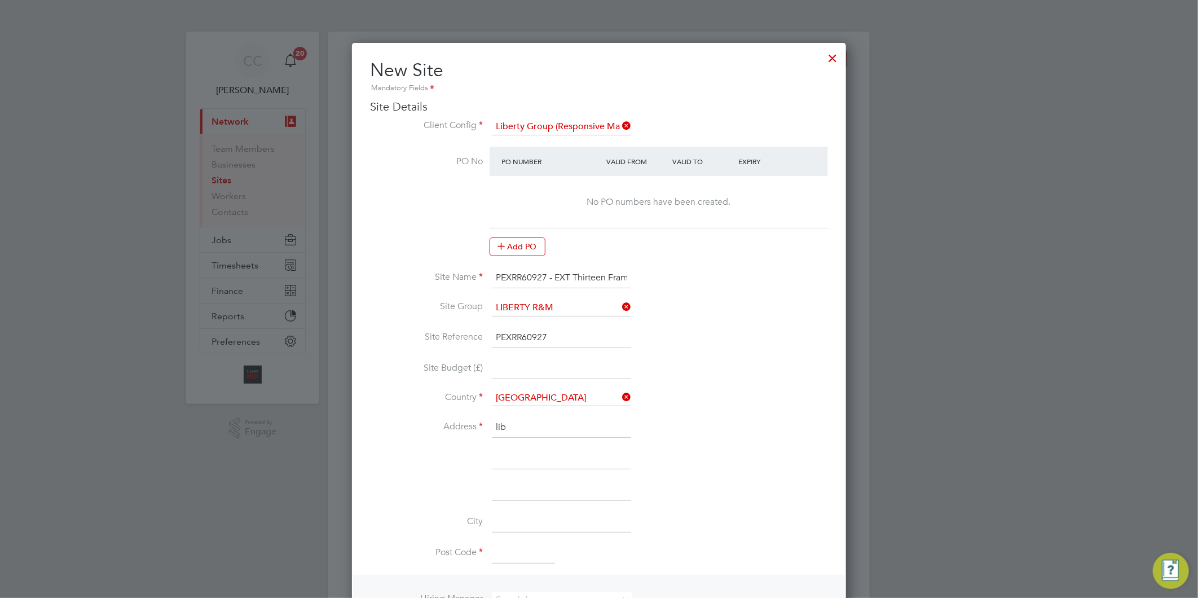
type input "Liberty"
type input "Manor Court"
type input "[GEOGRAPHIC_DATA]"
type input "LS7 1PZ"
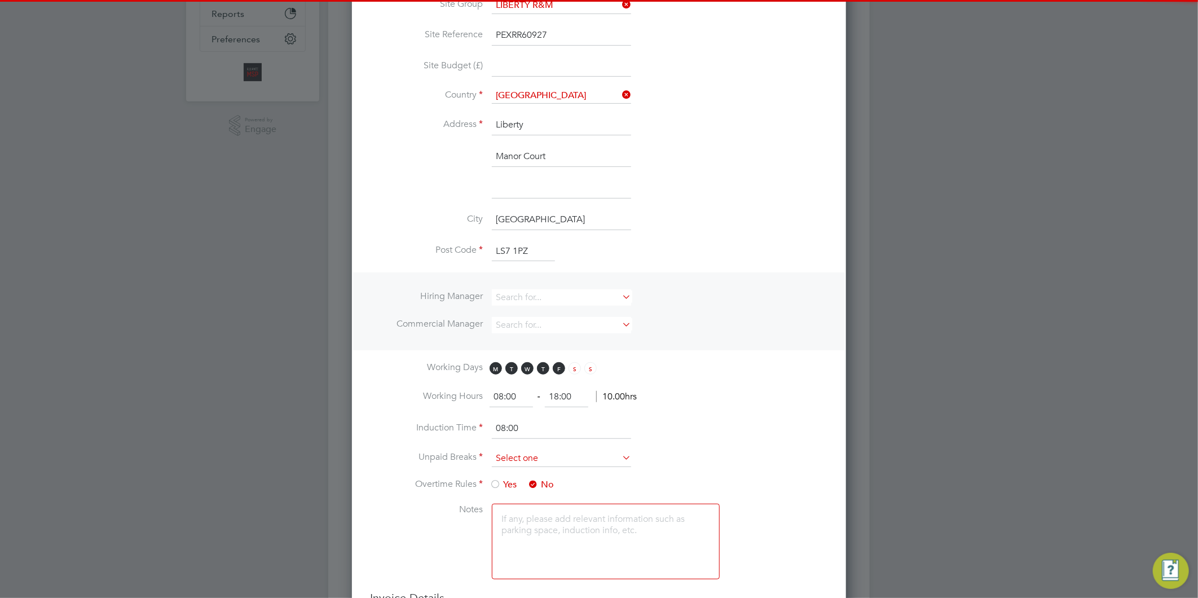
scroll to position [313, 0]
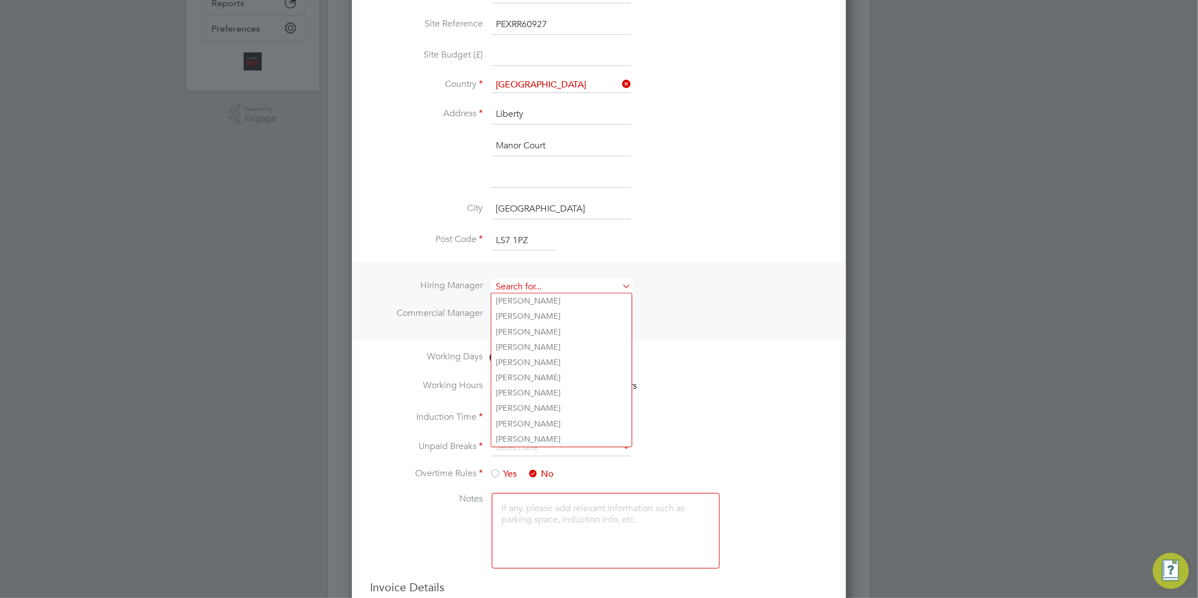
click at [524, 281] on input at bounding box center [561, 287] width 139 height 16
click at [530, 433] on li "Al liance Team" at bounding box center [561, 437] width 140 height 15
type input "Alliance Team"
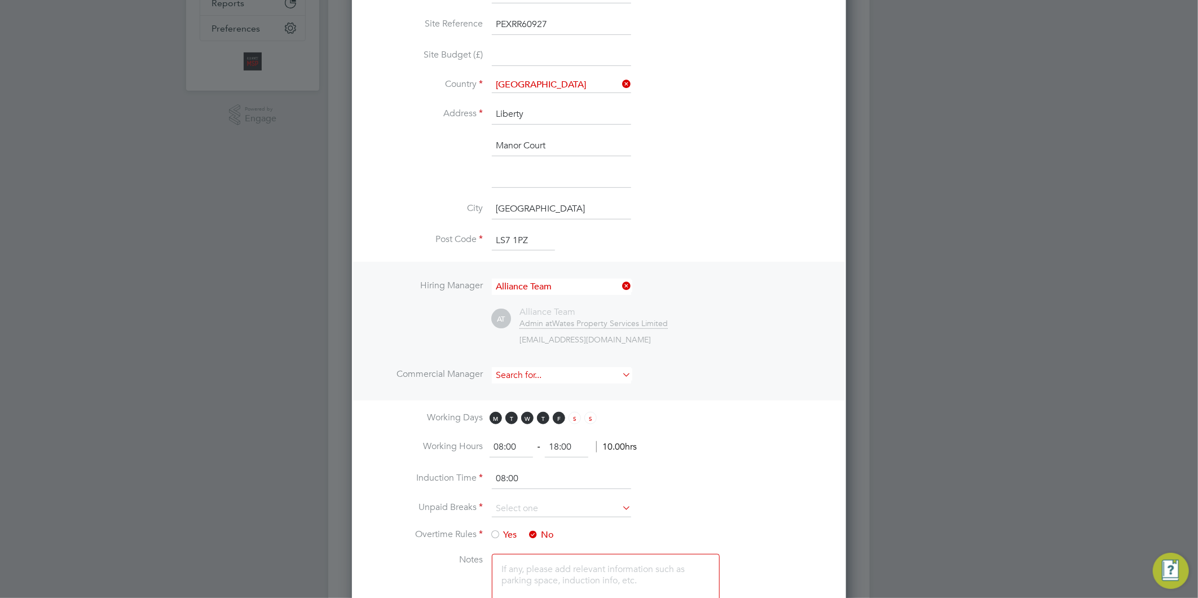
click at [531, 368] on input at bounding box center [561, 375] width 139 height 16
click at [527, 525] on li "Al liance Team" at bounding box center [561, 525] width 140 height 15
type input "Alliance Team"
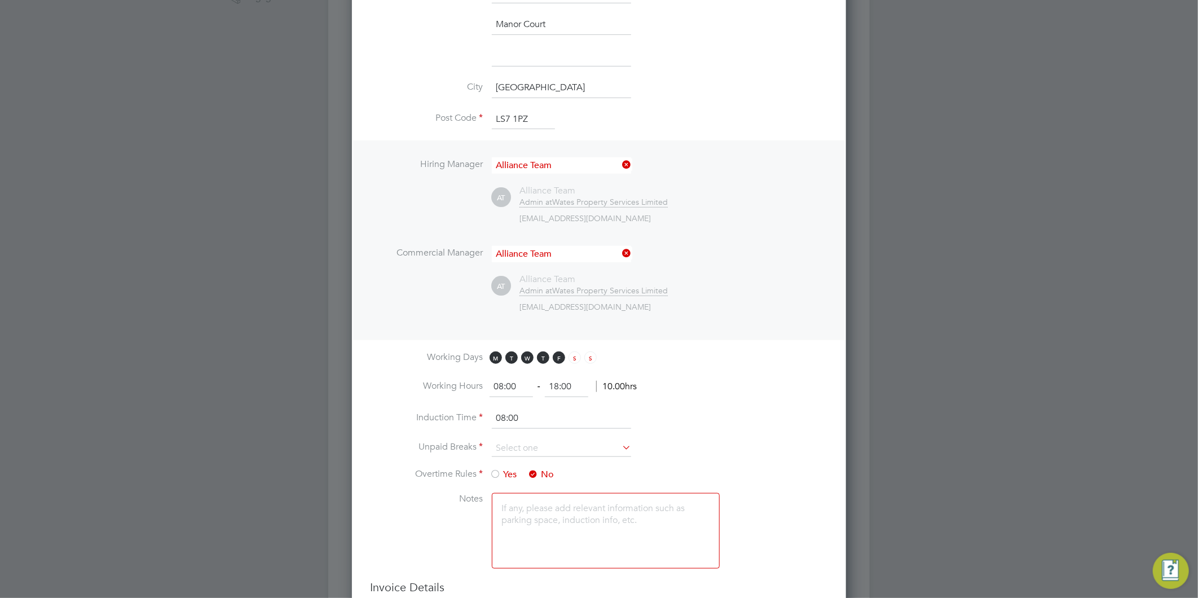
scroll to position [438, 0]
drag, startPoint x: 571, startPoint y: 382, endPoint x: 508, endPoint y: 370, distance: 64.9
click at [509, 377] on ng-form "08:00 ‐ 18:00 10.00hrs" at bounding box center [563, 382] width 147 height 11
type input "17:00"
click at [521, 436] on input at bounding box center [561, 444] width 139 height 17
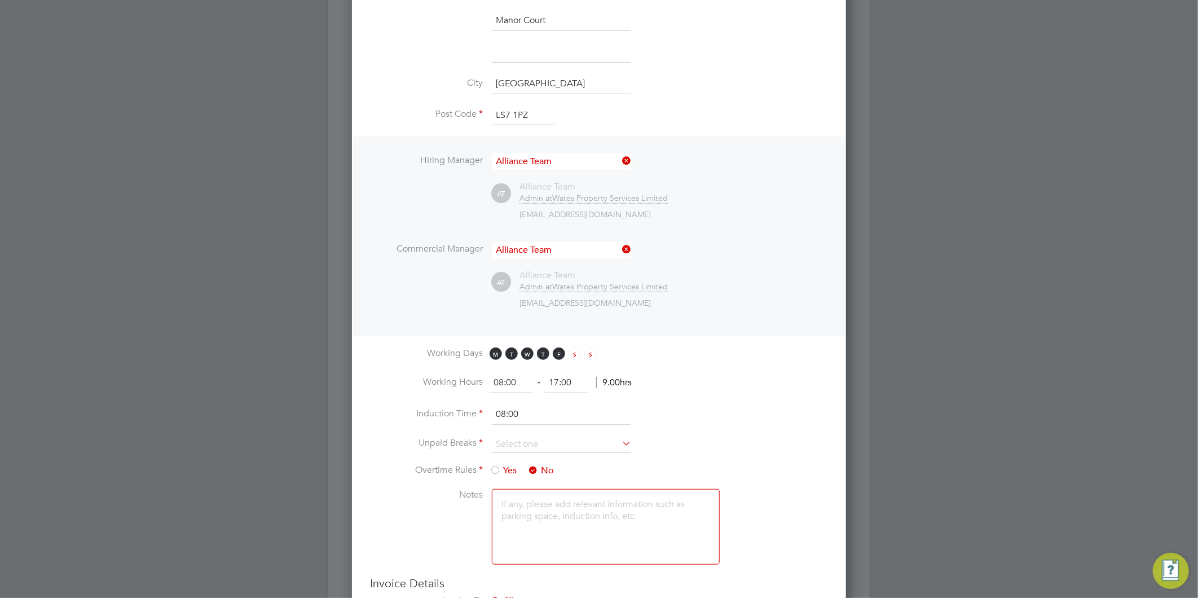
click at [508, 480] on li "30 mins" at bounding box center [561, 487] width 140 height 15
type input "30 mins"
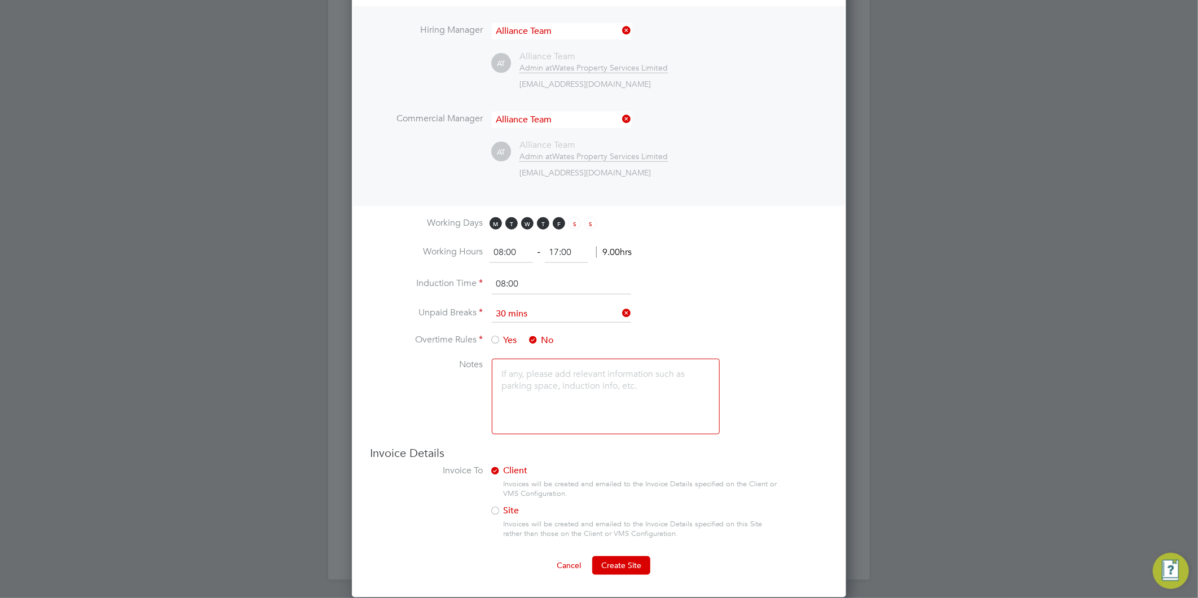
scroll to position [570, 0]
click at [617, 565] on span "Create Site" at bounding box center [621, 565] width 40 height 10
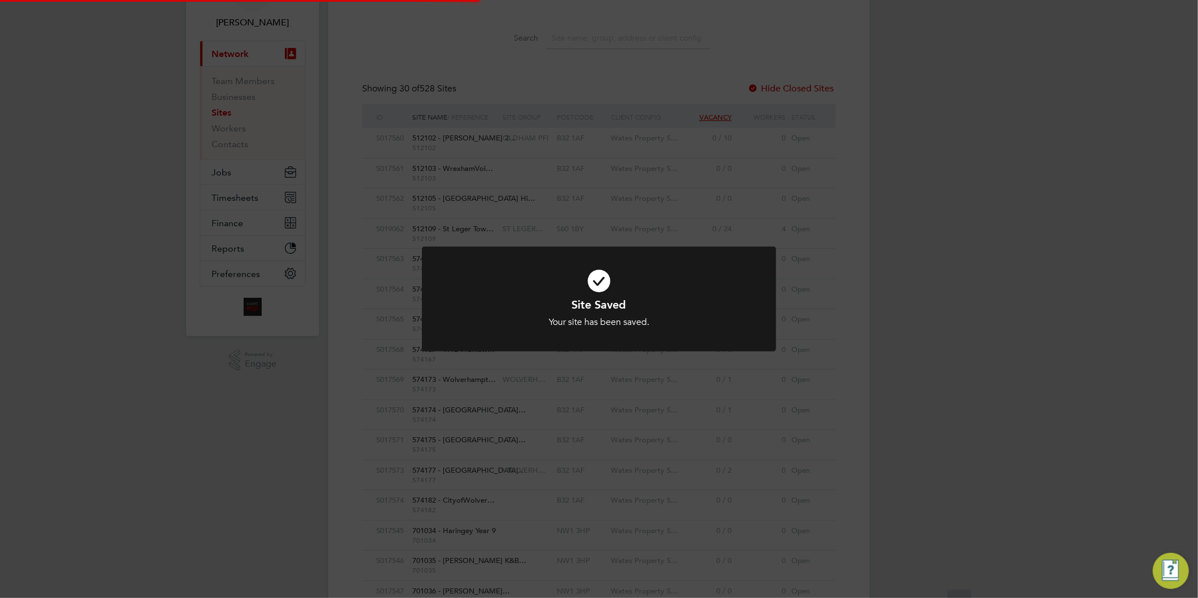
scroll to position [0, 0]
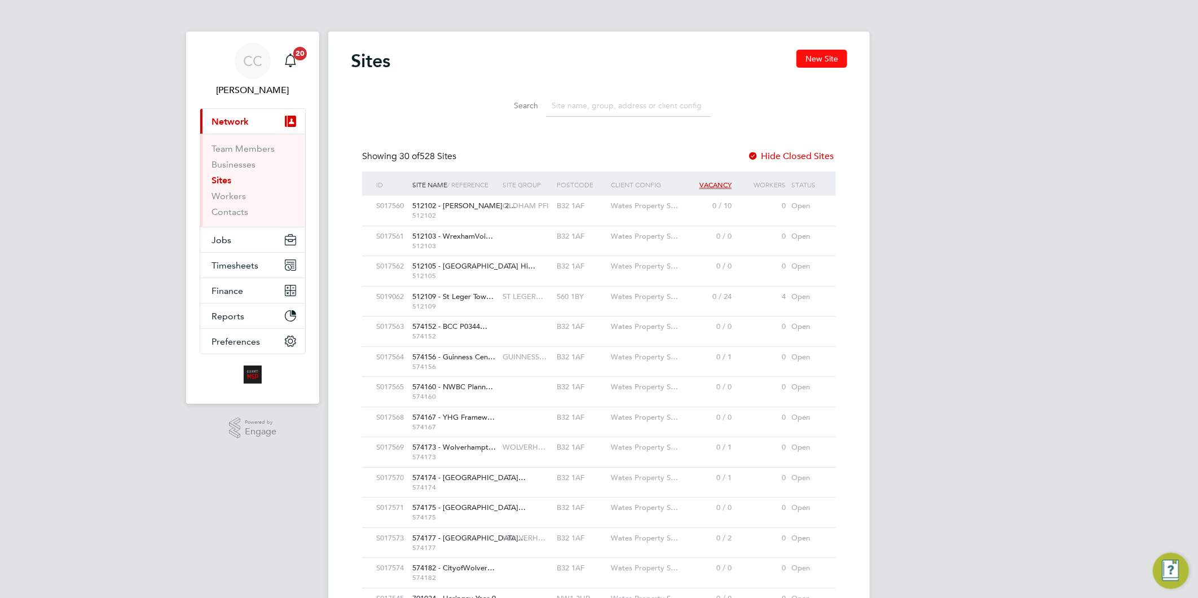
click at [820, 59] on button "New Site" at bounding box center [822, 59] width 51 height 18
type input "[GEOGRAPHIC_DATA]"
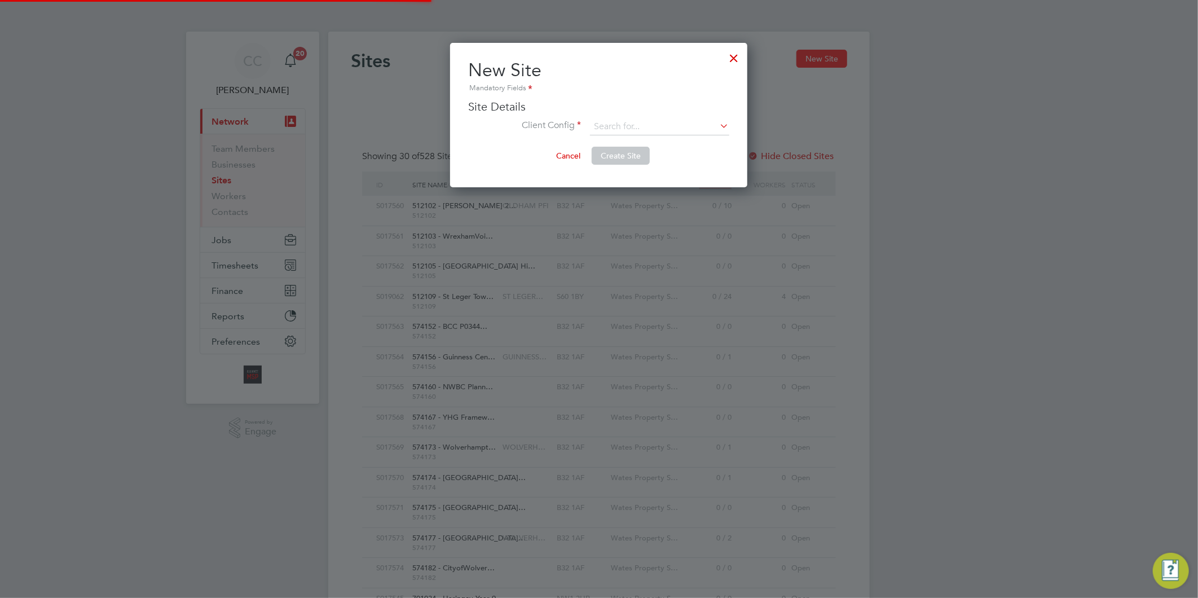
scroll to position [144, 297]
click at [632, 130] on input at bounding box center [659, 126] width 139 height 17
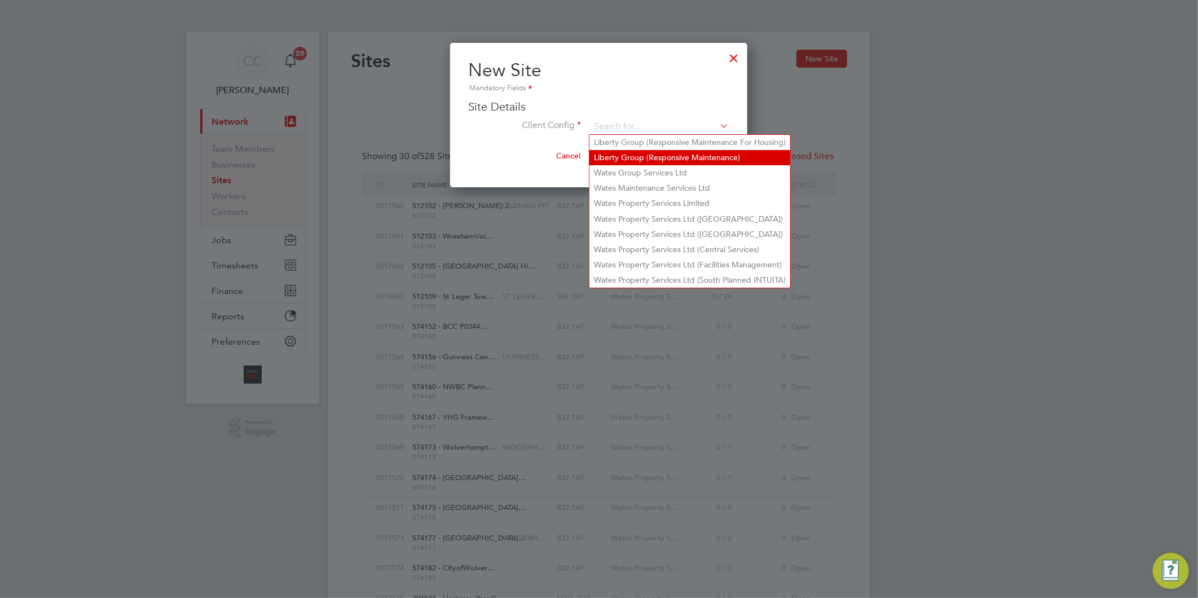
click at [644, 156] on li "Liberty Group (Responsive Maintenance)" at bounding box center [690, 157] width 201 height 15
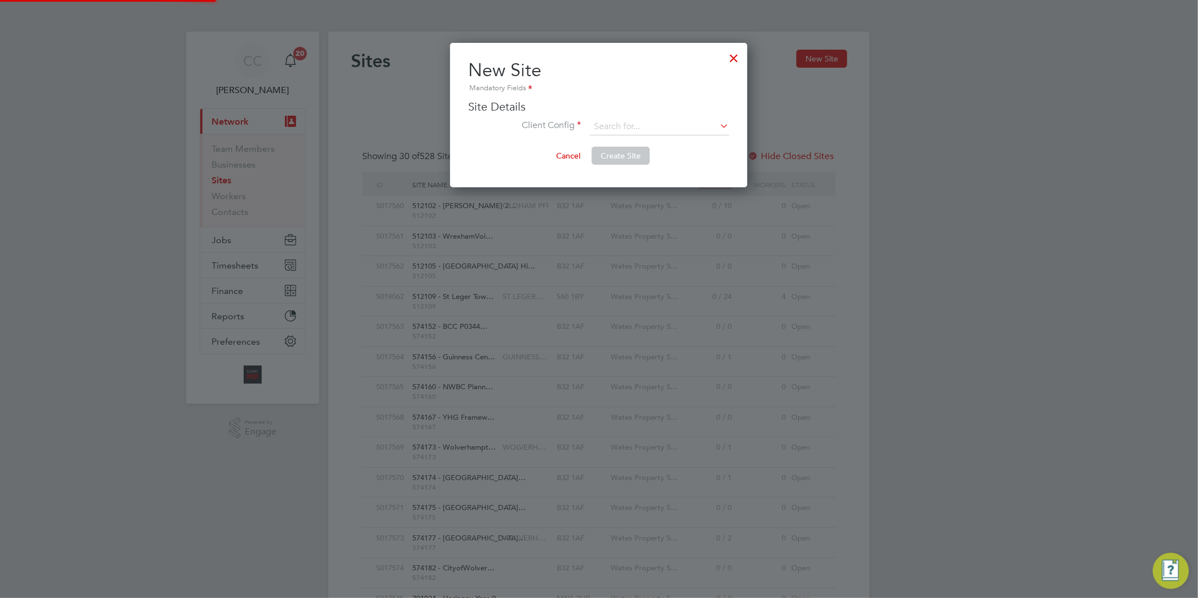
type input "Liberty Group (Responsive Maintenance)"
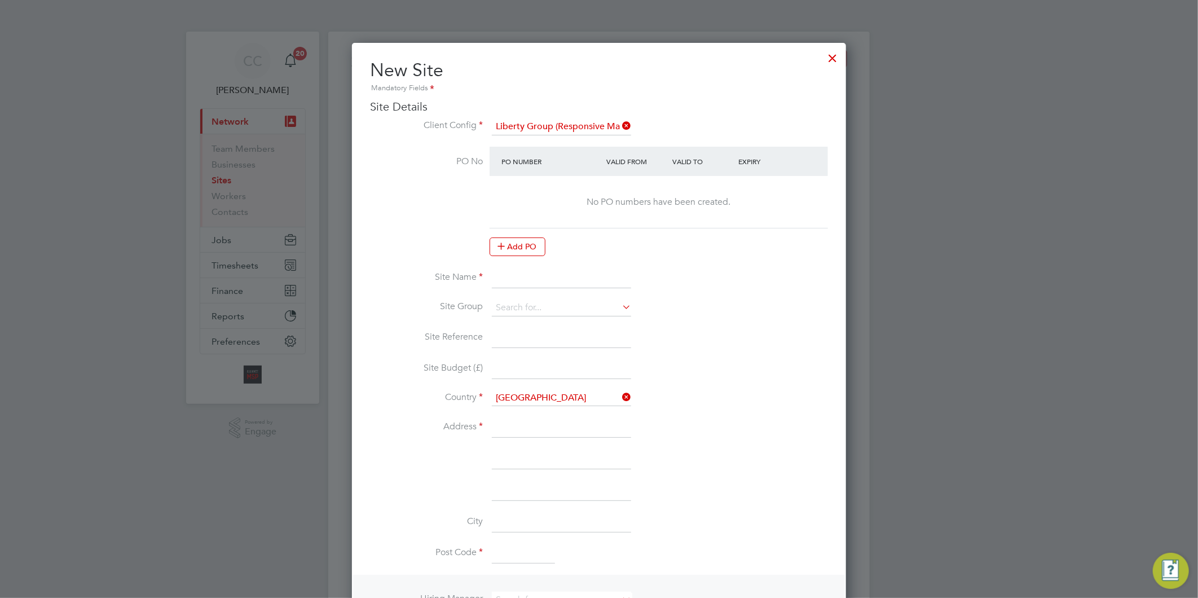
click at [527, 275] on input at bounding box center [561, 278] width 139 height 20
paste input "PEXRR60928"
click at [563, 268] on input "PEXRR60928 -" at bounding box center [561, 278] width 139 height 20
paste input "EXT Thirteen Framework - Lot5 Damp"
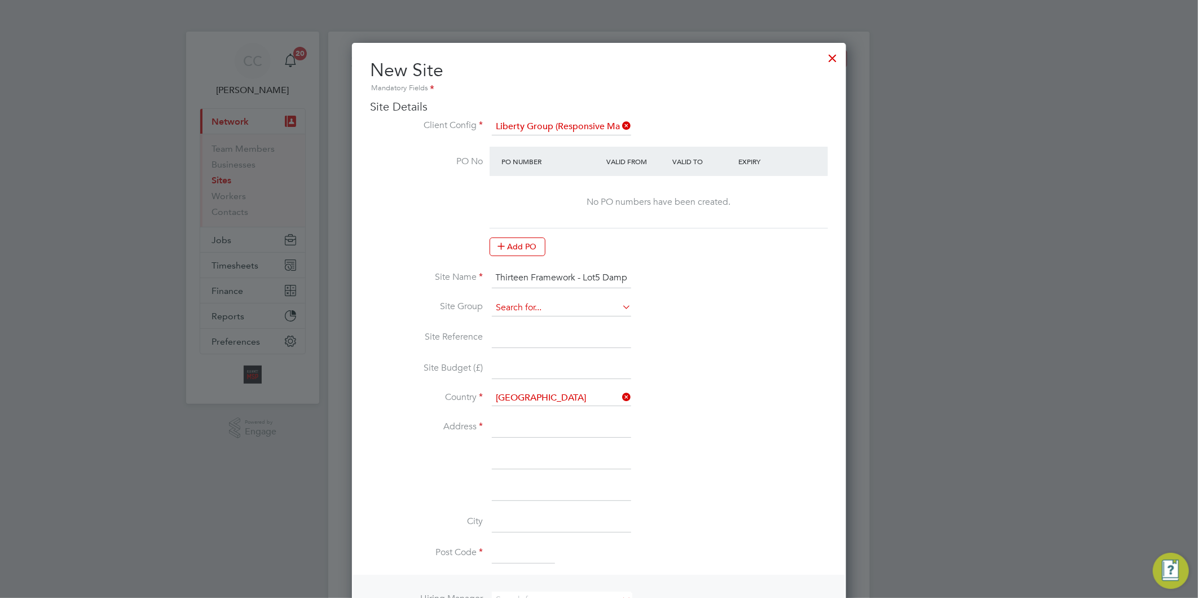
type input "PEXRR60928 - EXT Thirteen Framework - Lot5 Damp"
click at [538, 302] on input at bounding box center [561, 308] width 139 height 17
click at [543, 323] on li "LIBERTY R&M" at bounding box center [561, 322] width 140 height 15
type input "LIBERTY R&M"
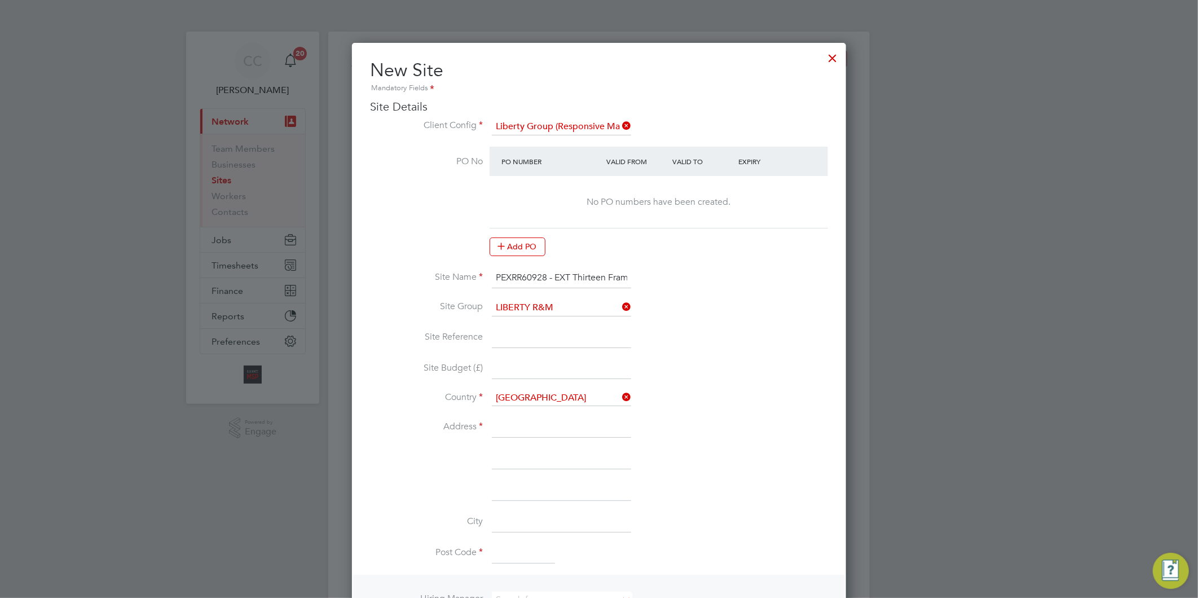
click at [505, 318] on li "Site Group LIBERTY R&M" at bounding box center [599, 314] width 458 height 28
click at [516, 337] on input at bounding box center [561, 338] width 139 height 20
paste input "PEXRR60928"
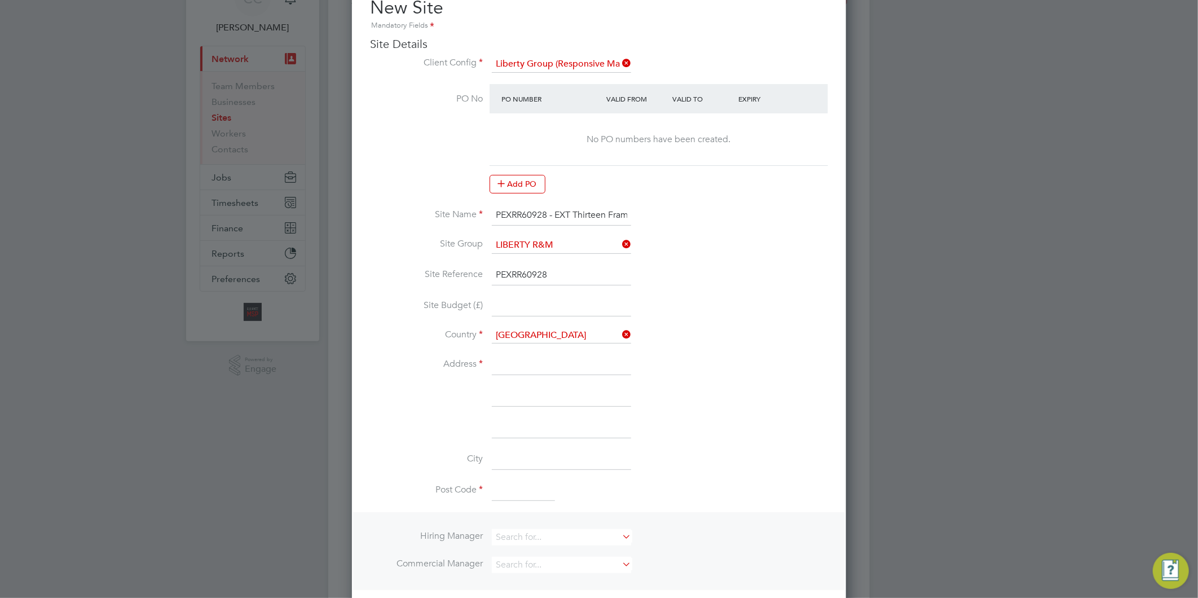
scroll to position [125, 0]
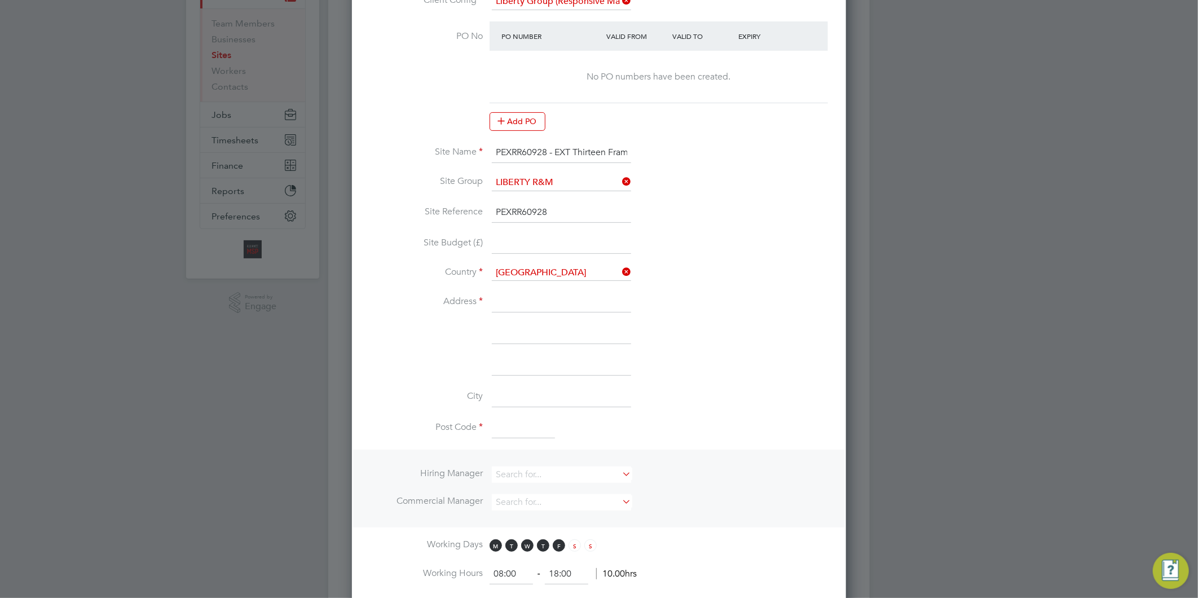
type input "PEXRR60928"
click at [510, 295] on input at bounding box center [561, 302] width 139 height 20
type input "Liberty"
type input "Manor Court"
type input "[GEOGRAPHIC_DATA]"
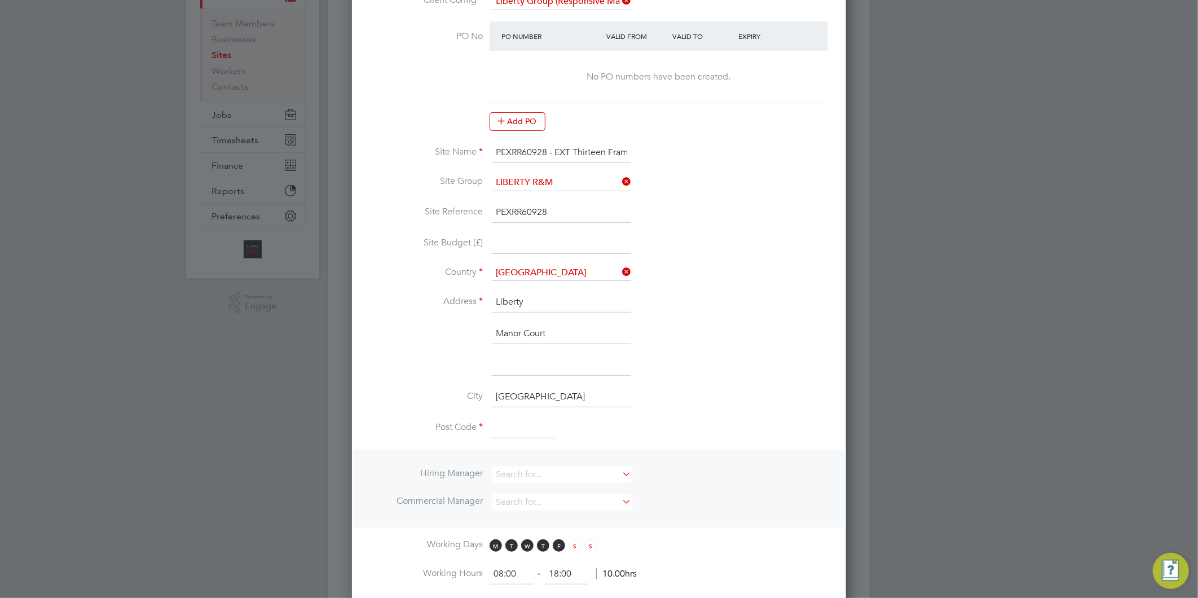
type input "LS7 1PZ"
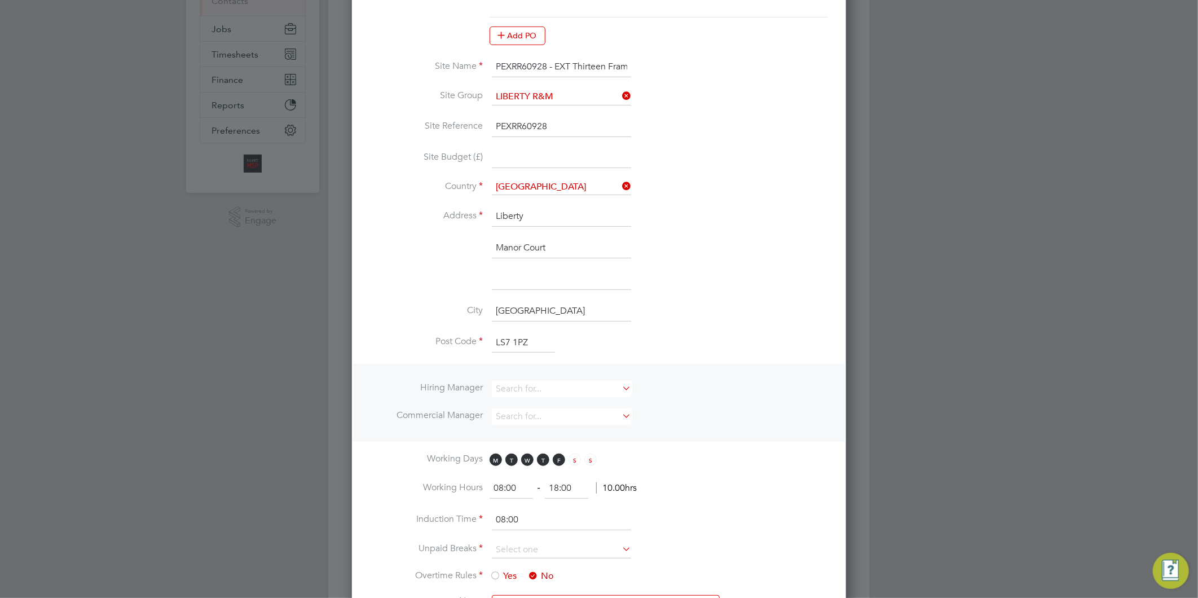
scroll to position [313, 0]
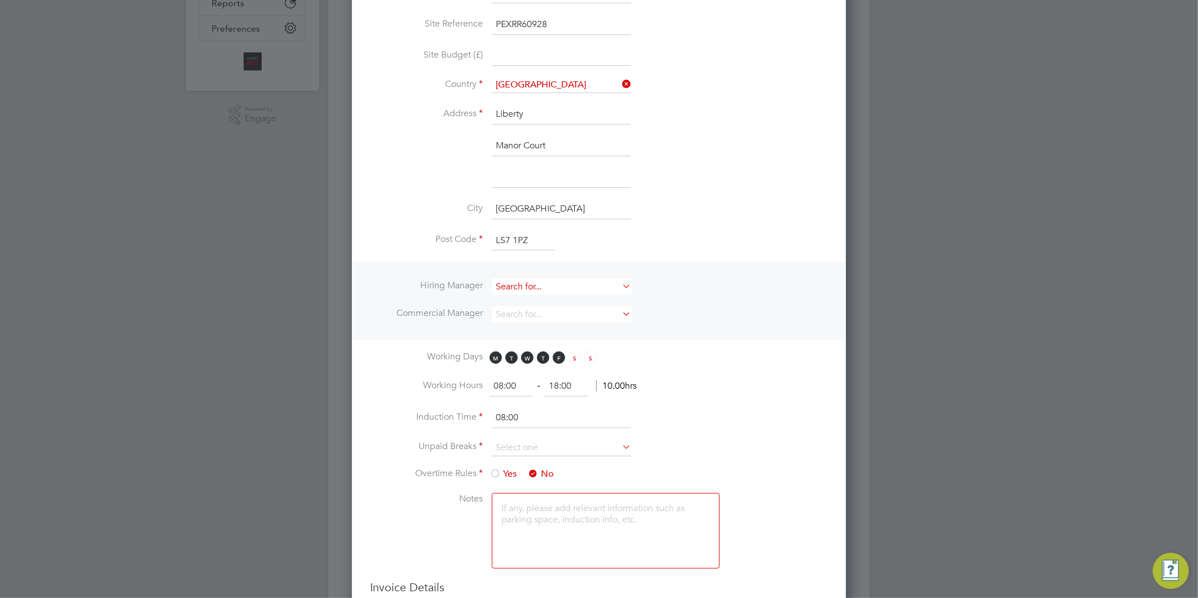
drag, startPoint x: 521, startPoint y: 284, endPoint x: 530, endPoint y: 276, distance: 11.6
click at [521, 283] on input at bounding box center [561, 287] width 139 height 16
click at [528, 430] on li "Al liance Team" at bounding box center [561, 437] width 140 height 15
type input "Alliance Team"
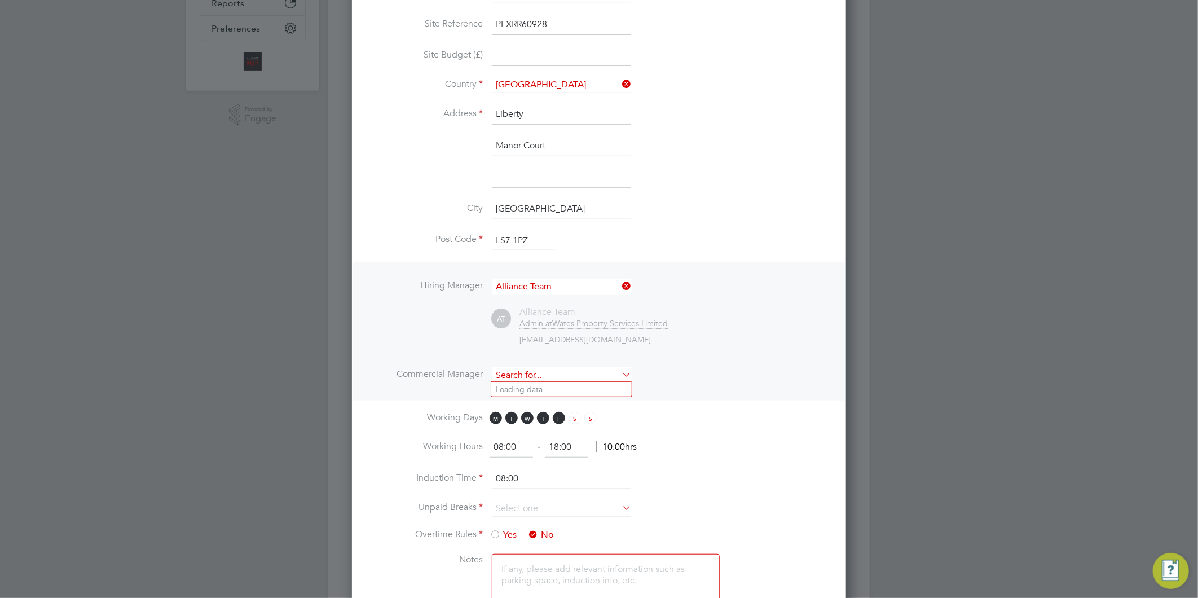
click at [518, 373] on input at bounding box center [561, 375] width 139 height 16
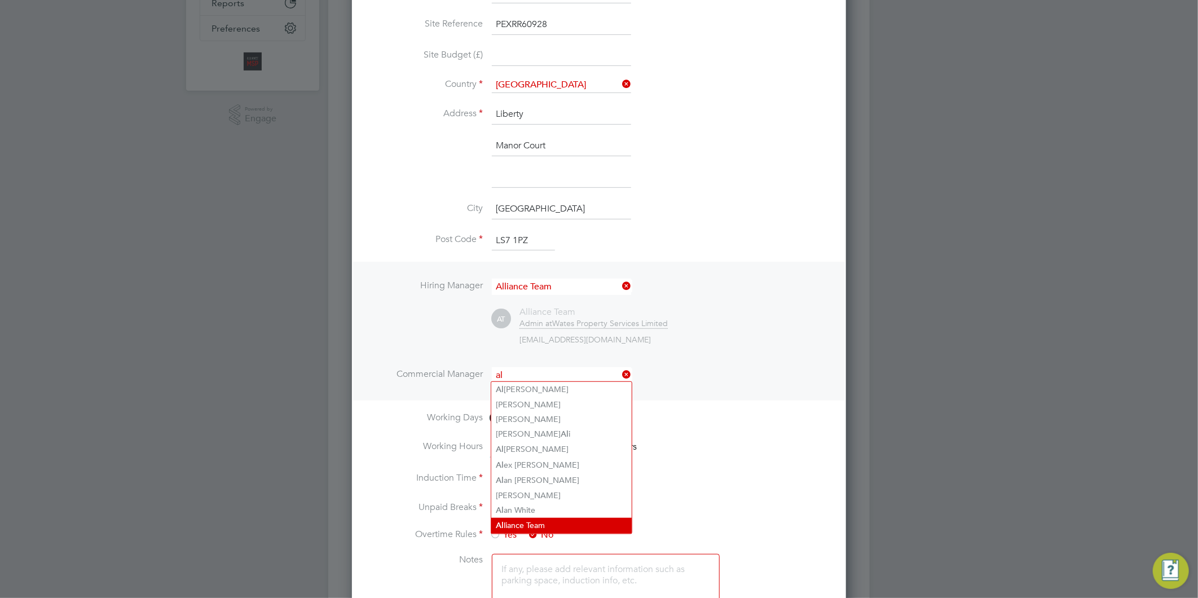
click at [539, 522] on li "Al liance Team" at bounding box center [561, 525] width 140 height 15
type input "Alliance Team"
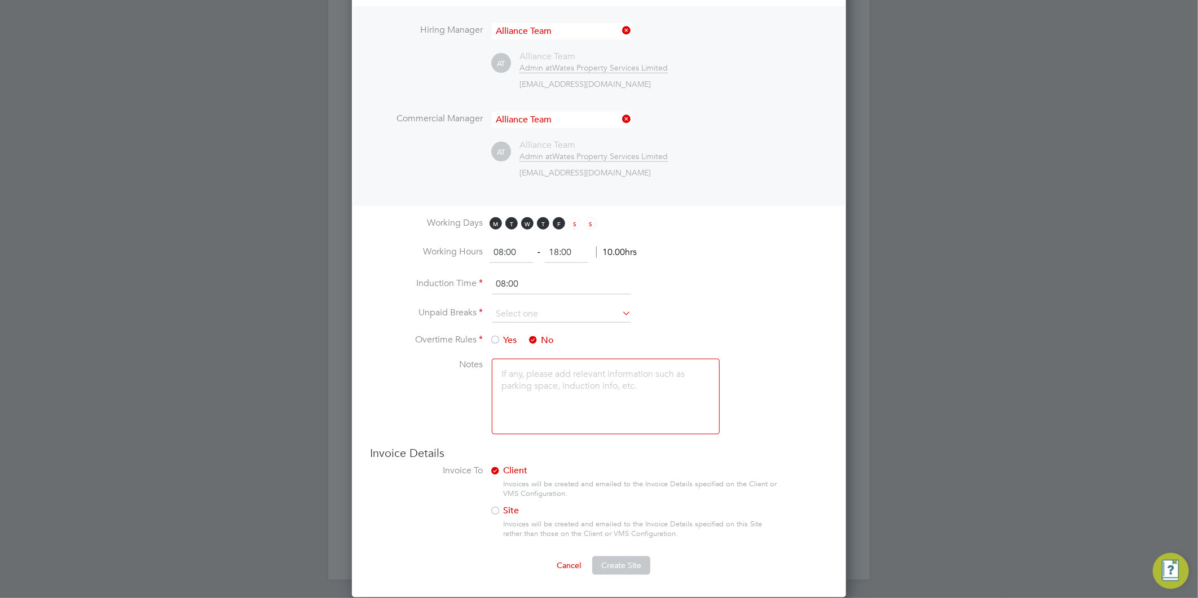
scroll to position [570, 0]
click at [565, 250] on input "18:00" at bounding box center [566, 253] width 43 height 20
drag, startPoint x: 573, startPoint y: 246, endPoint x: 538, endPoint y: 243, distance: 35.1
click at [539, 247] on ng-form "08:00 ‐ 18:00 10.00hrs" at bounding box center [563, 252] width 147 height 11
type input "17:00"
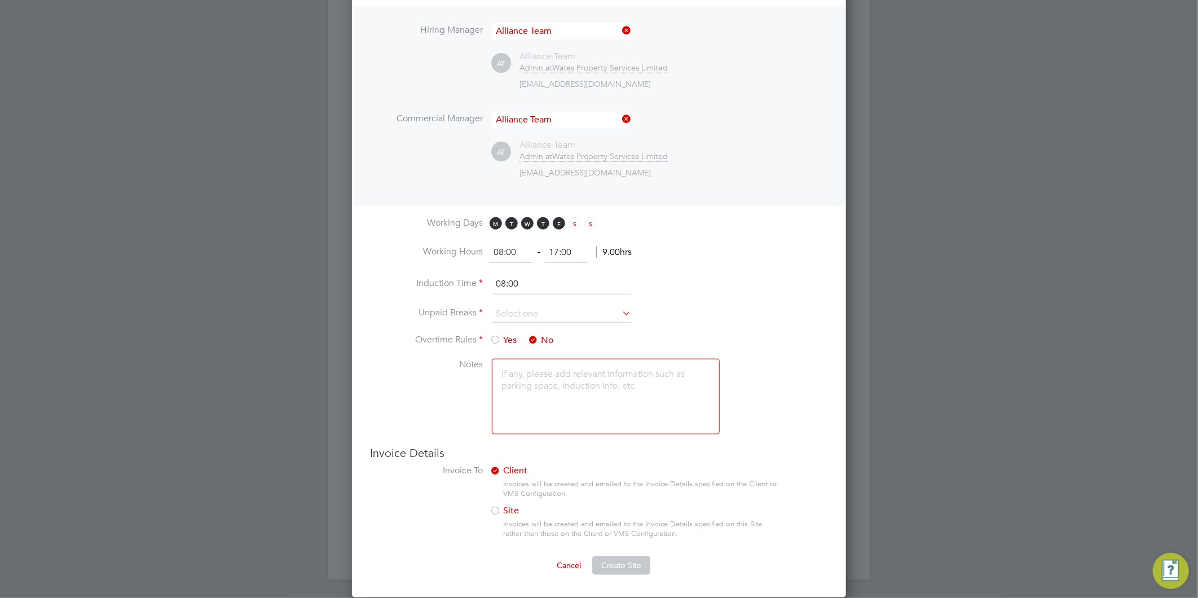
click at [551, 280] on input "08:00" at bounding box center [561, 284] width 139 height 20
click at [506, 306] on input at bounding box center [561, 314] width 139 height 17
click at [521, 354] on li "30 mins" at bounding box center [561, 357] width 140 height 15
type input "30 mins"
click at [538, 375] on textarea at bounding box center [606, 397] width 228 height 76
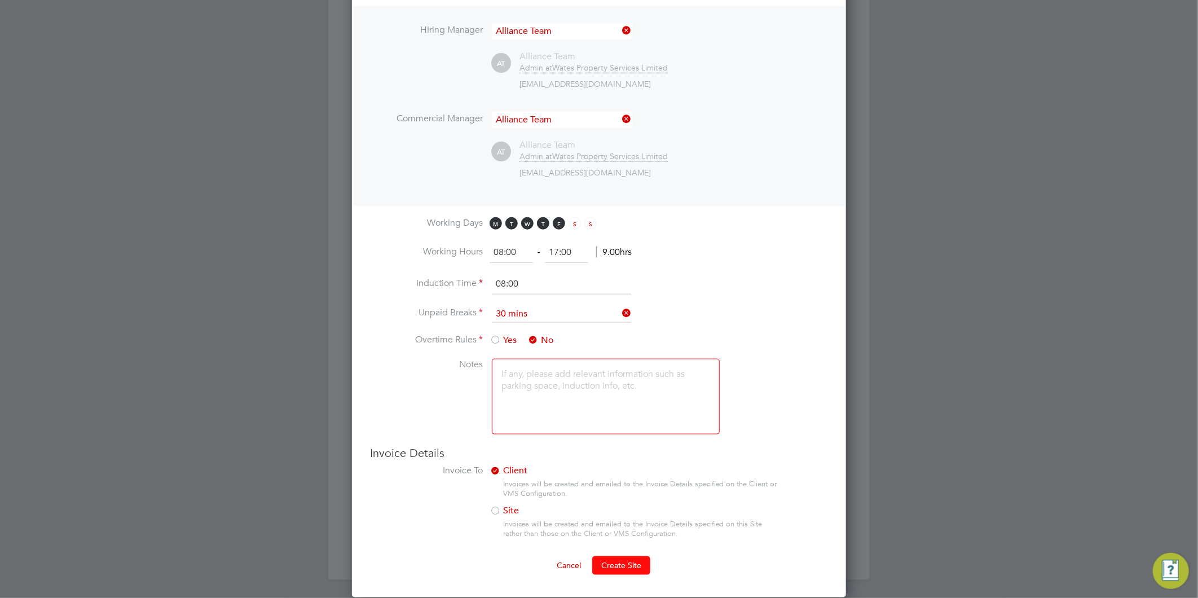
click at [632, 567] on button "Create Site" at bounding box center [621, 565] width 58 height 18
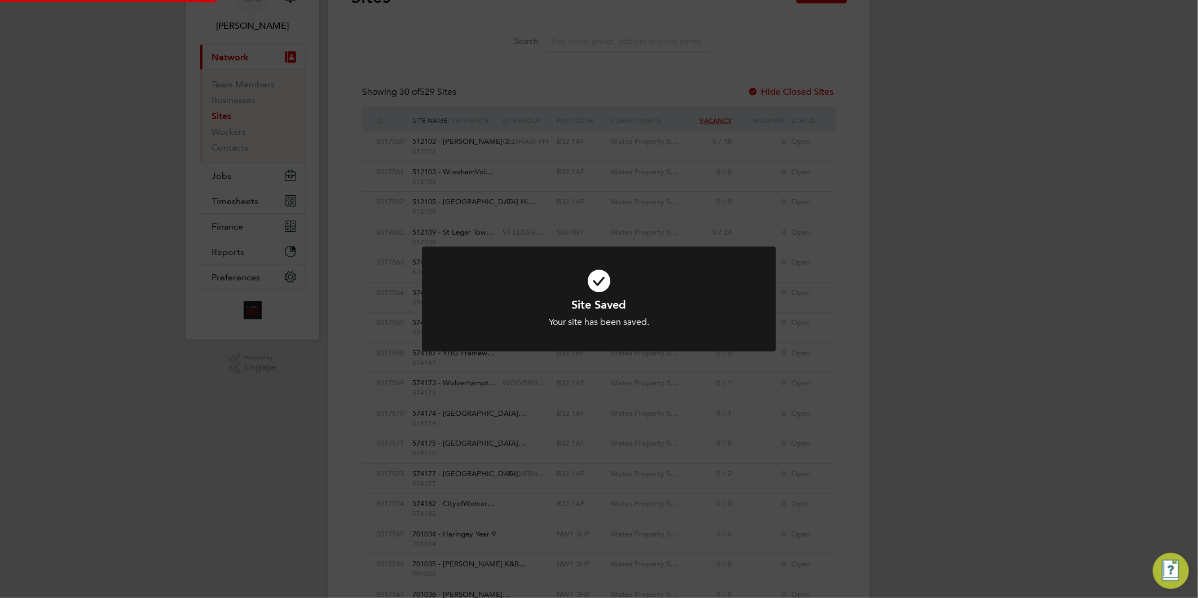
scroll to position [0, 0]
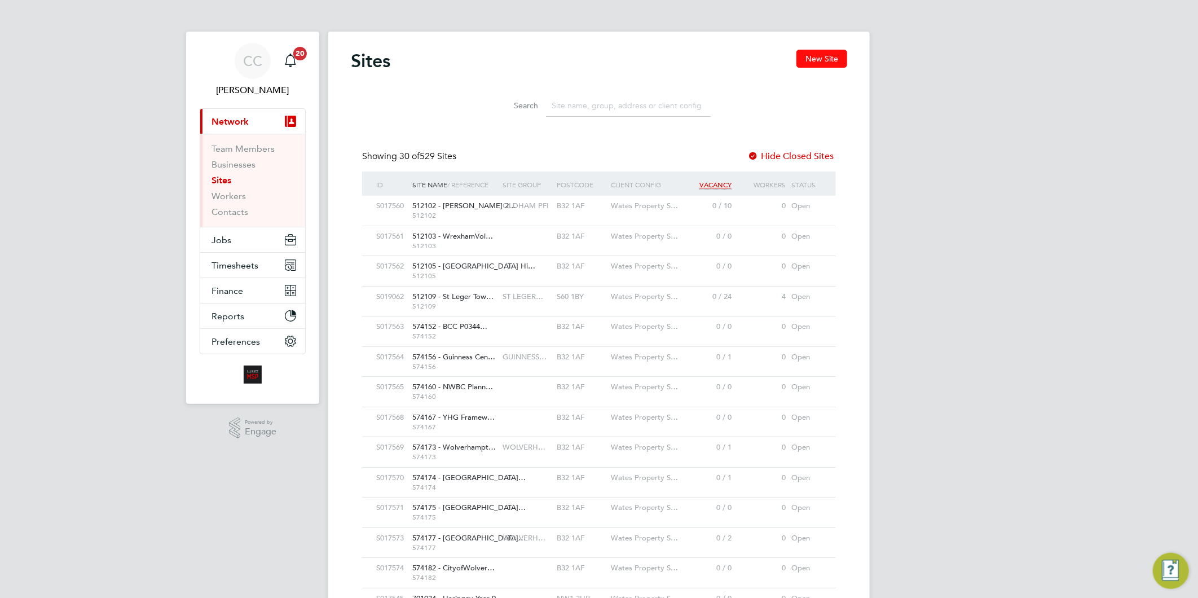
click at [825, 60] on button "New Site" at bounding box center [822, 59] width 51 height 18
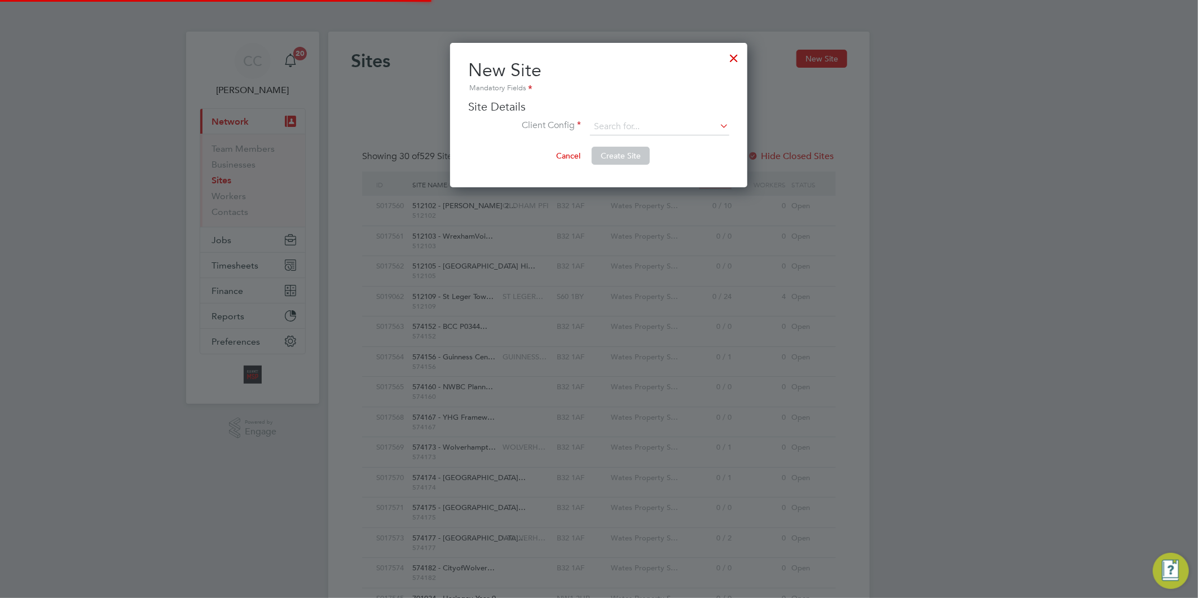
scroll to position [144, 297]
click at [630, 120] on input at bounding box center [659, 126] width 139 height 17
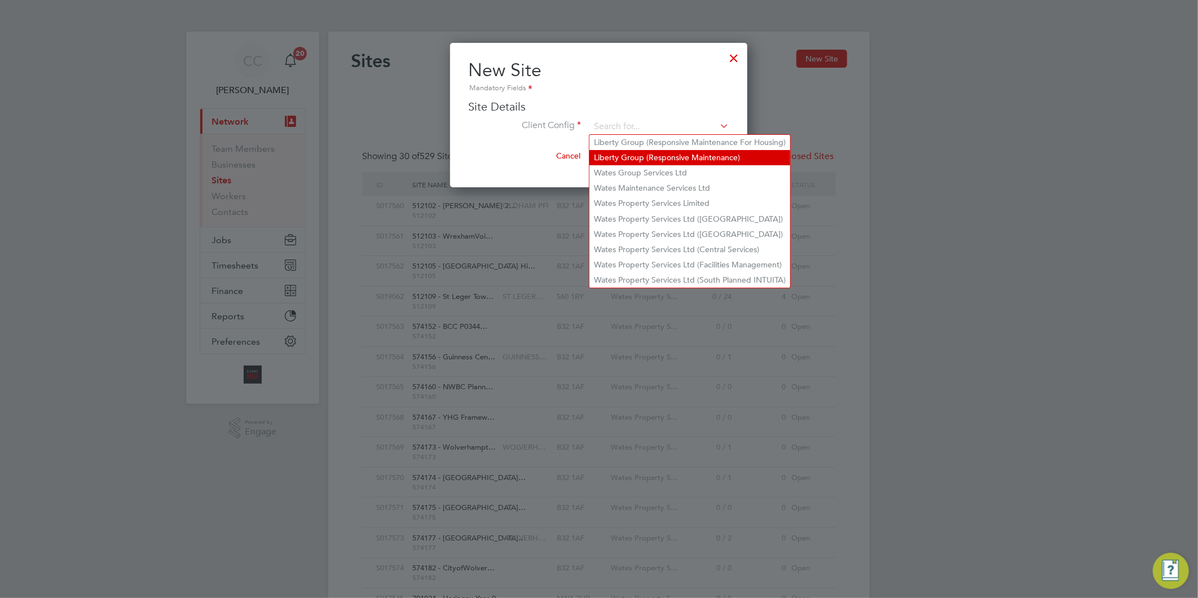
click at [698, 158] on li "Liberty Group (Responsive Maintenance)" at bounding box center [690, 157] width 201 height 15
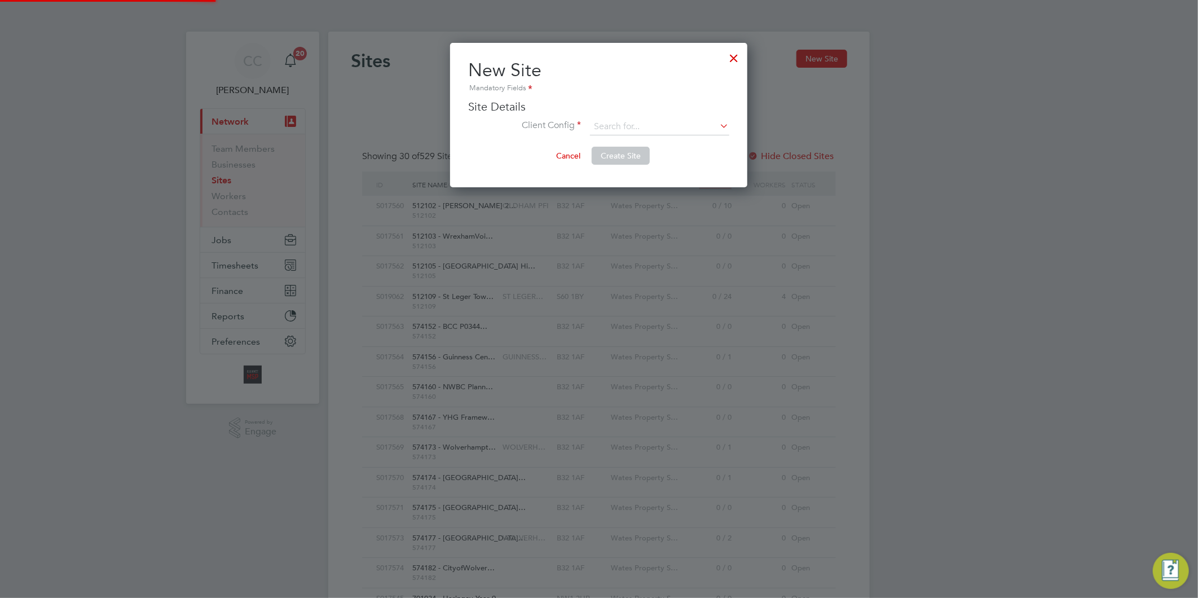
type input "Liberty Group (Responsive Maintenance)"
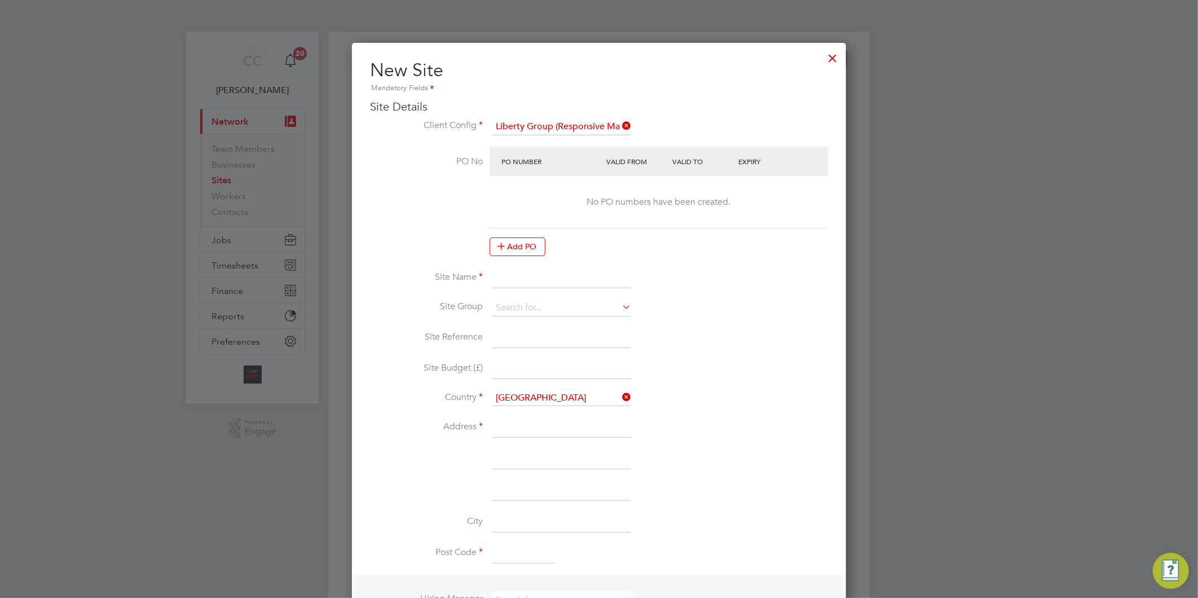
click at [533, 272] on input at bounding box center [561, 278] width 139 height 20
paste input "PEXRR61070"
click at [582, 283] on input "PEXRR61070 -" at bounding box center [561, 278] width 139 height 20
paste input "EXT Onward 24 - CPS"
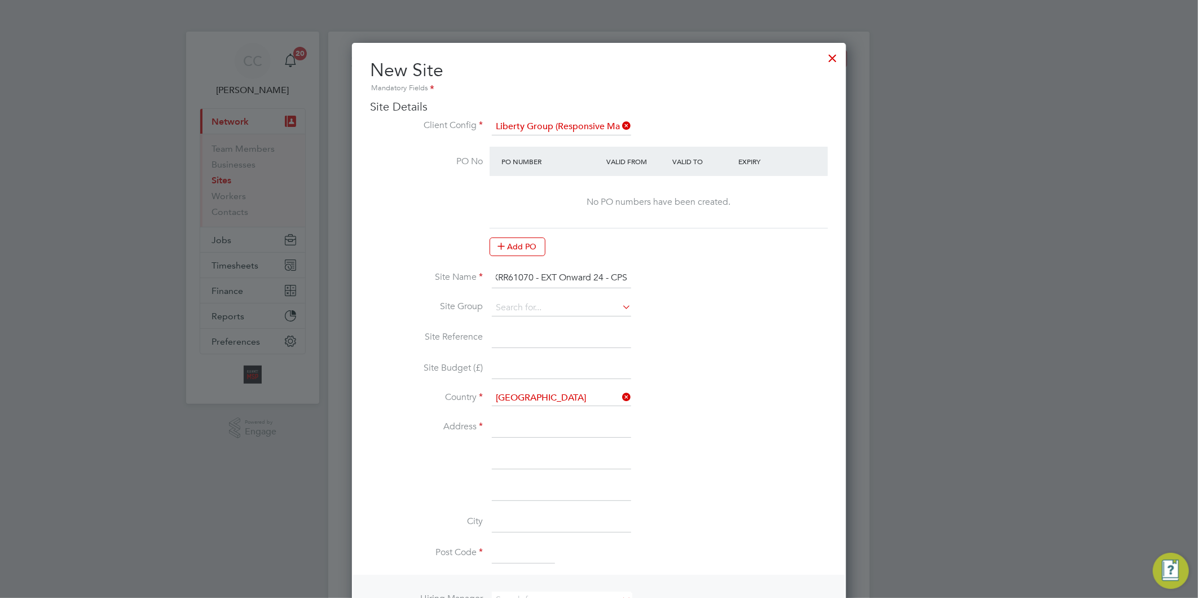
type input "PEXRR61070 - EXT Onward 24 - CPS"
click at [511, 297] on li "Site Name PEXRR61070 - EXT Onward 24 - CPS" at bounding box center [599, 284] width 458 height 32
click at [518, 303] on input at bounding box center [561, 308] width 139 height 17
click at [527, 319] on li "LIBERTY R&M" at bounding box center [561, 322] width 140 height 15
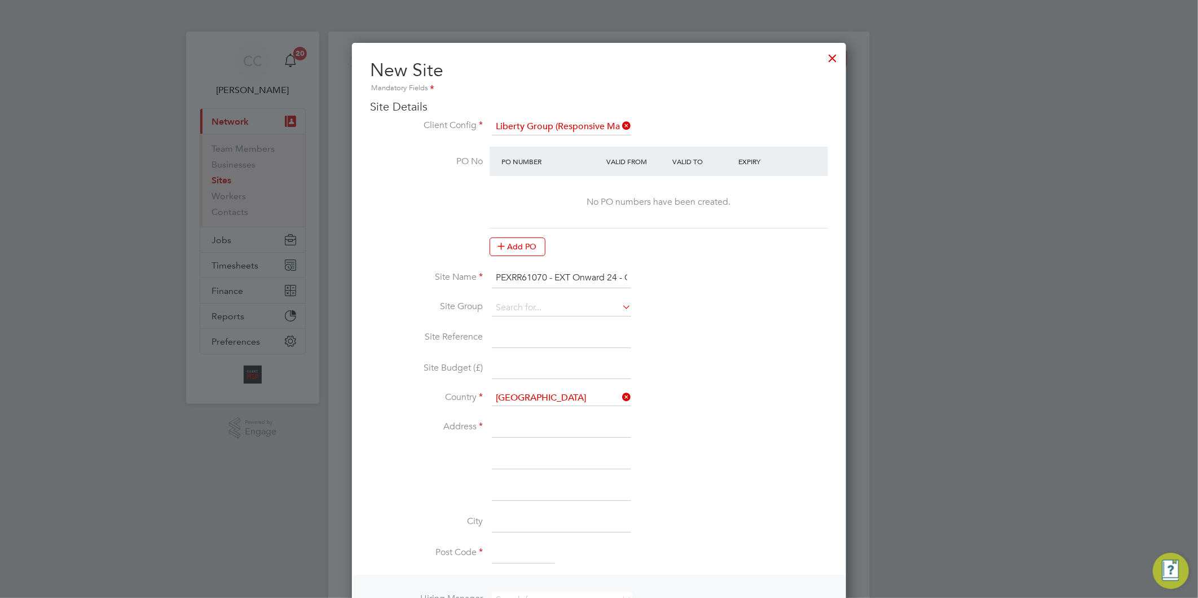
type input "LIBERTY R&M"
click at [528, 337] on input at bounding box center [561, 338] width 139 height 20
paste input "PEXRR61070"
type input "PEXRR61070"
click at [523, 364] on input at bounding box center [561, 369] width 139 height 20
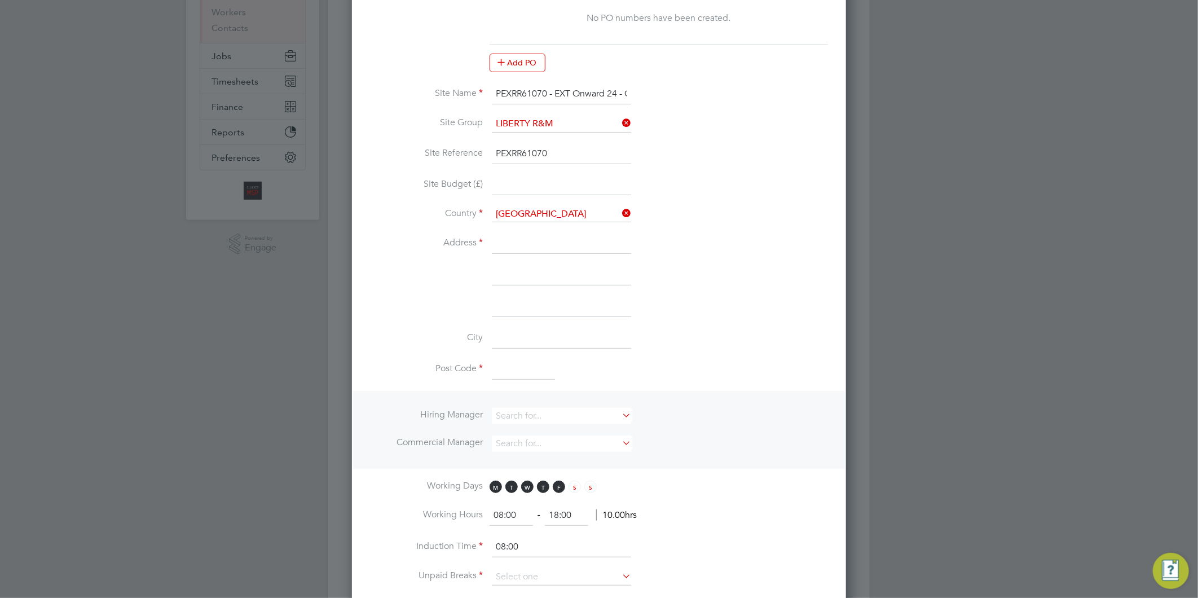
scroll to position [188, 0]
click at [525, 241] on input at bounding box center [561, 240] width 139 height 20
type input "[STREET_ADDRESS]"
click at [497, 269] on input at bounding box center [561, 271] width 139 height 20
type input "Salford"
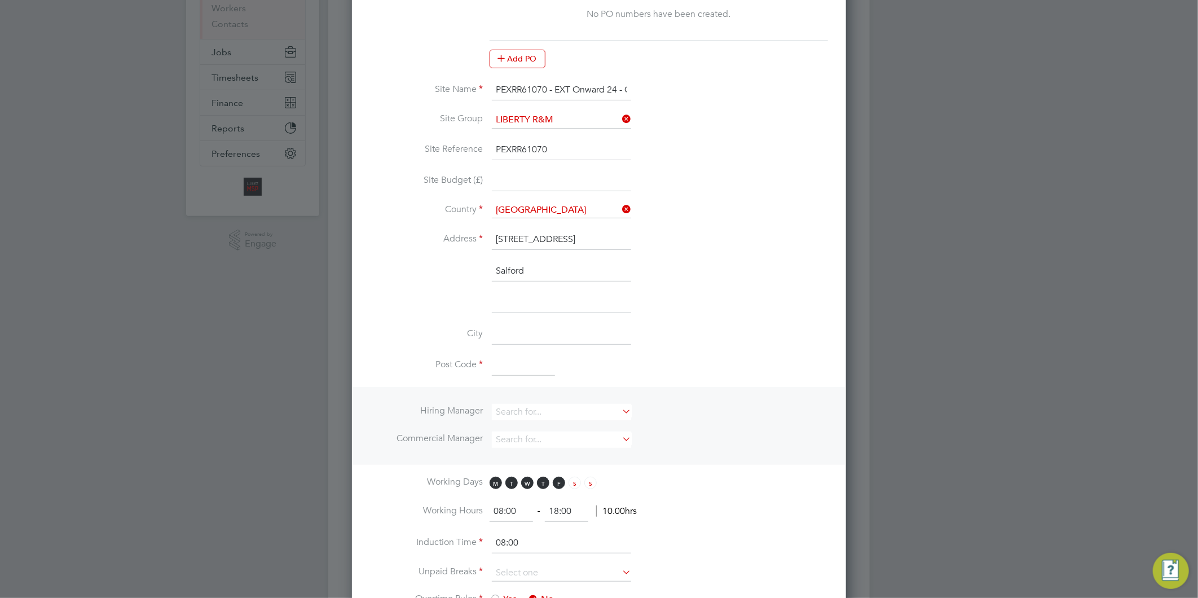
click at [531, 330] on input at bounding box center [561, 334] width 139 height 20
type input "[GEOGRAPHIC_DATA]"
click at [521, 362] on input at bounding box center [523, 366] width 63 height 20
type input "M5 5SJ"
click at [546, 407] on input at bounding box center [561, 412] width 139 height 16
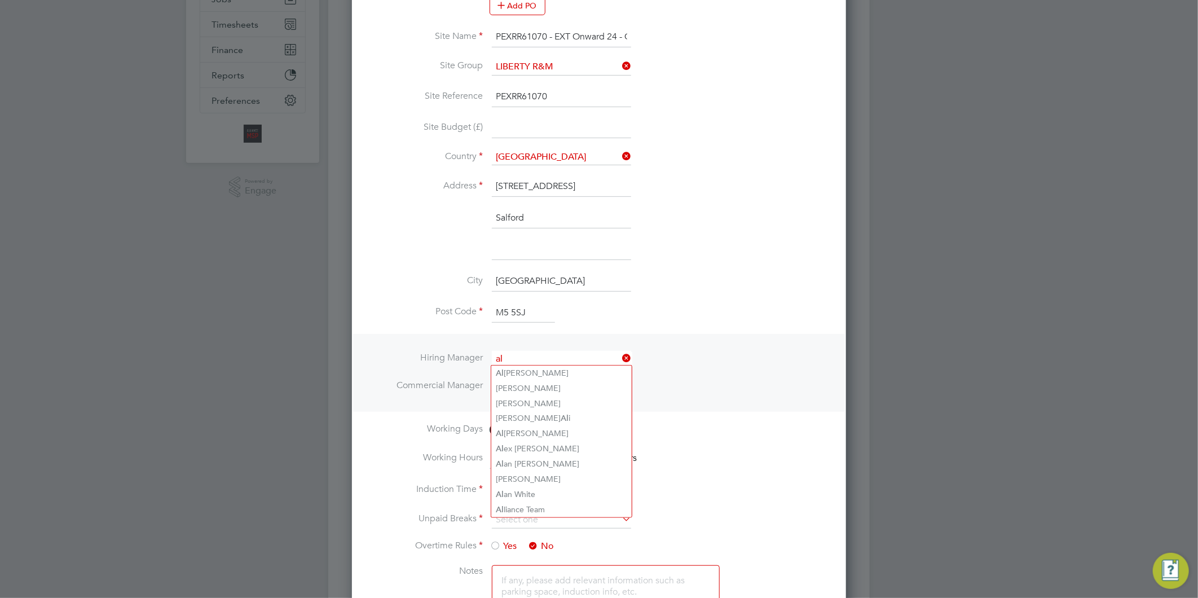
scroll to position [376, 0]
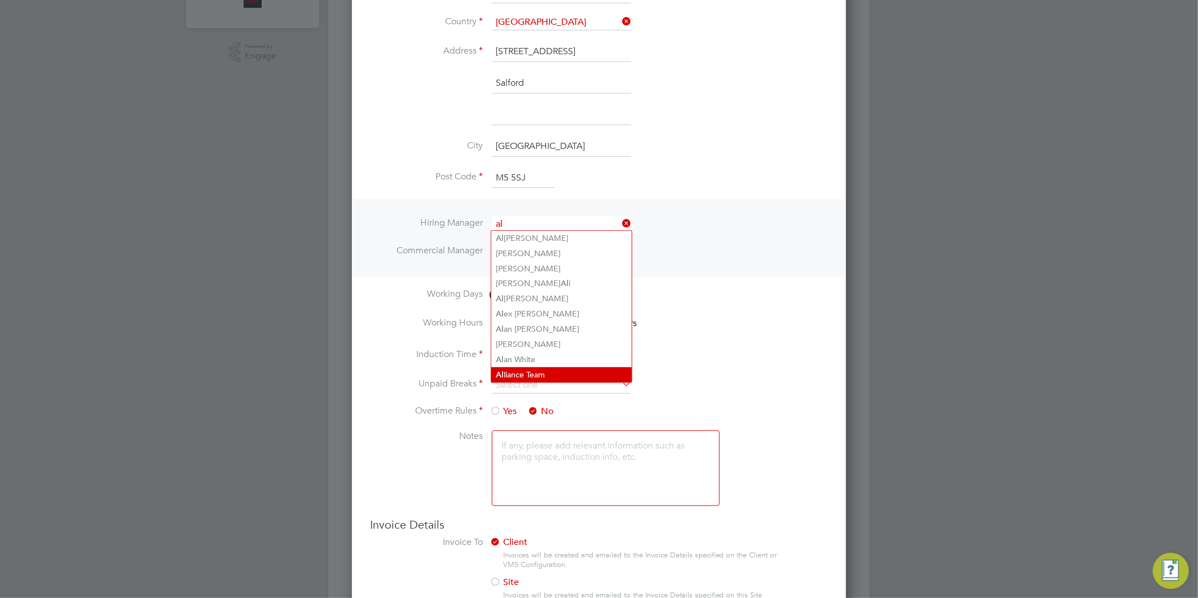
click at [526, 376] on li "Al liance Team" at bounding box center [561, 374] width 140 height 15
type input "Alliance Team"
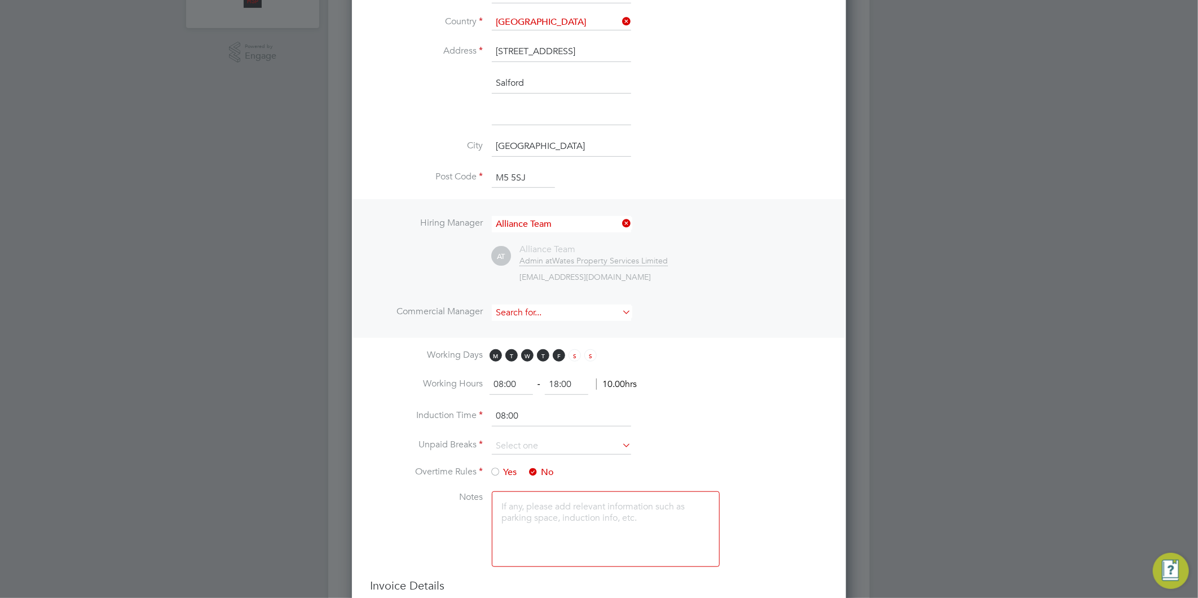
click at [522, 312] on input at bounding box center [561, 313] width 139 height 16
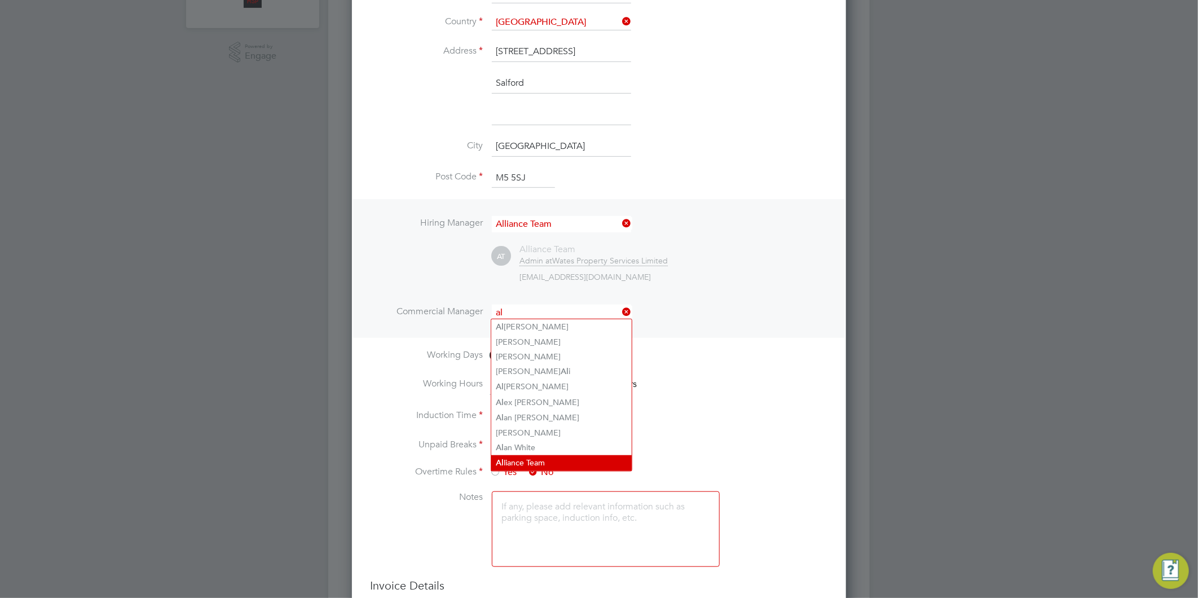
click at [561, 458] on li "Al liance Team" at bounding box center [561, 462] width 140 height 15
type input "Alliance Team"
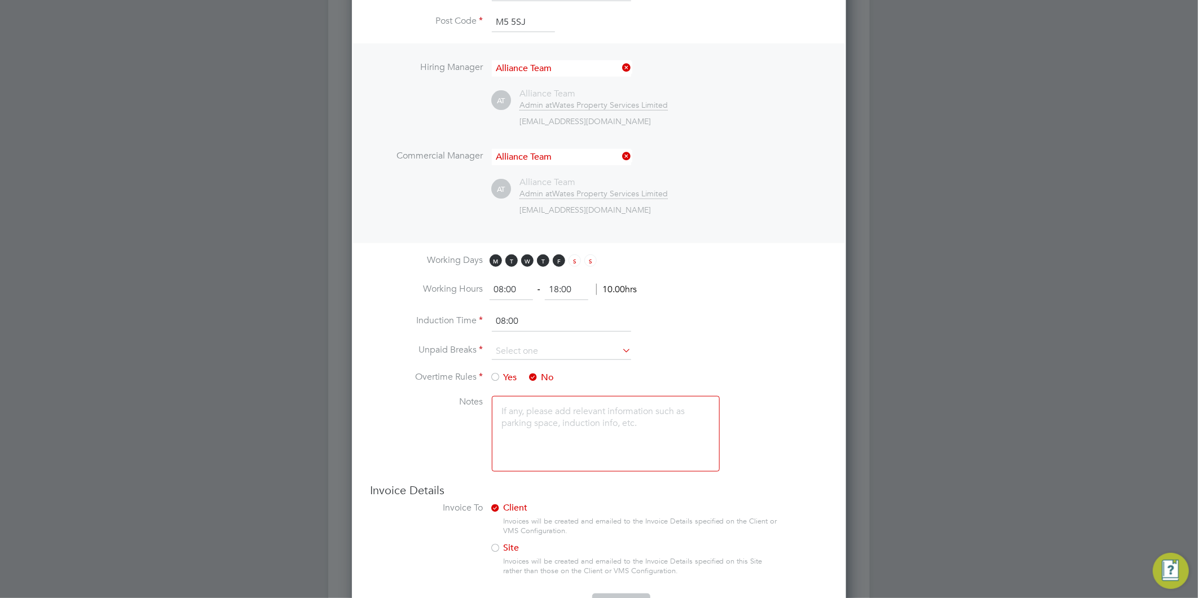
scroll to position [564, 0]
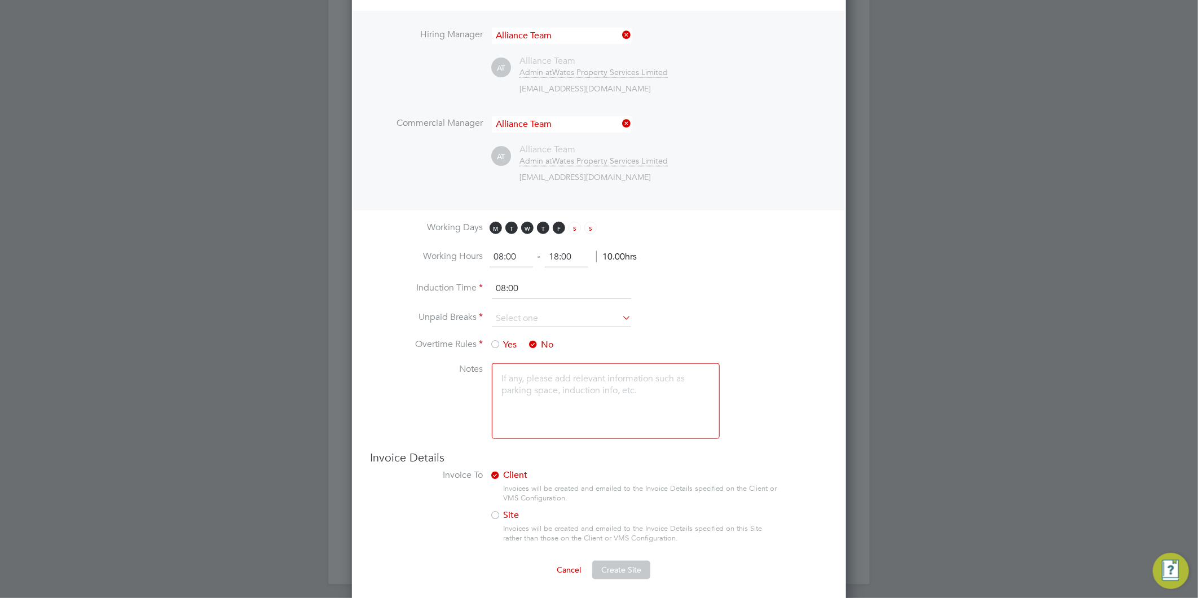
drag, startPoint x: 570, startPoint y: 254, endPoint x: 529, endPoint y: 251, distance: 40.8
click at [529, 251] on ng-form "08:00 ‐ 18:00 10.00hrs" at bounding box center [563, 256] width 147 height 11
type input "17:00"
click at [526, 310] on input at bounding box center [561, 318] width 139 height 17
click at [514, 363] on li "30 mins" at bounding box center [561, 361] width 140 height 15
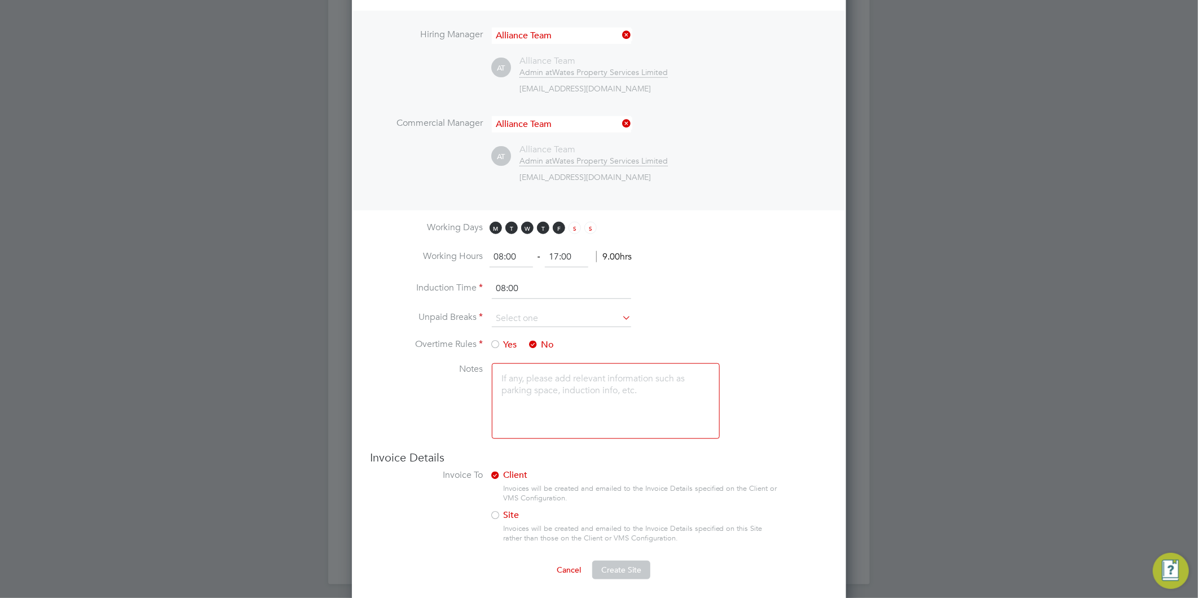
type input "30 mins"
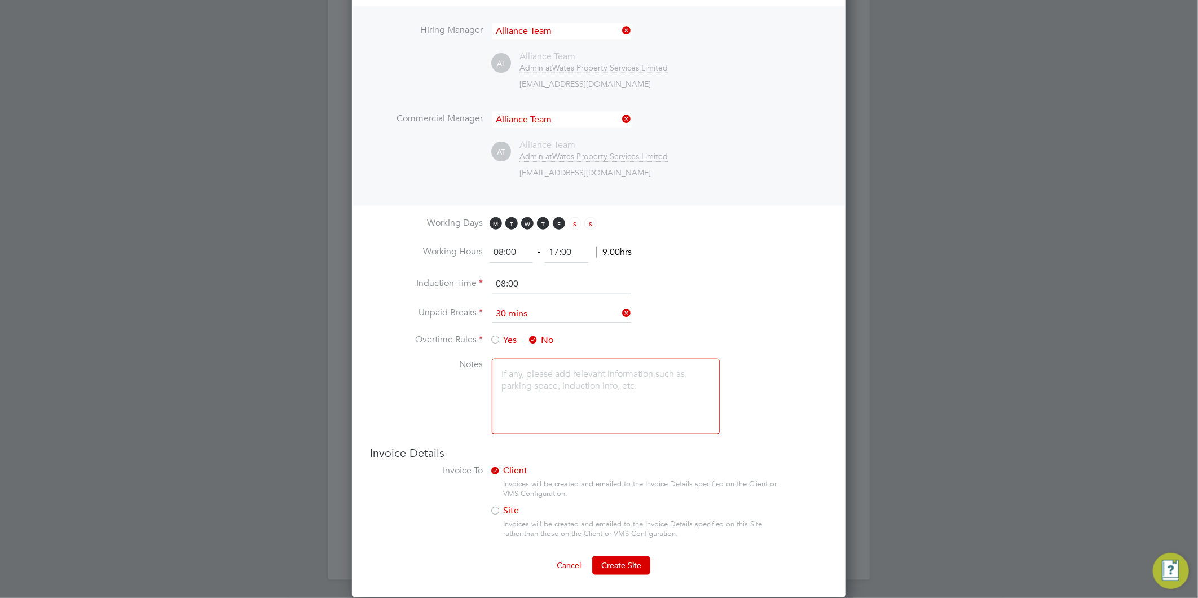
scroll to position [570, 0]
click at [634, 560] on span "Create Site" at bounding box center [621, 565] width 40 height 10
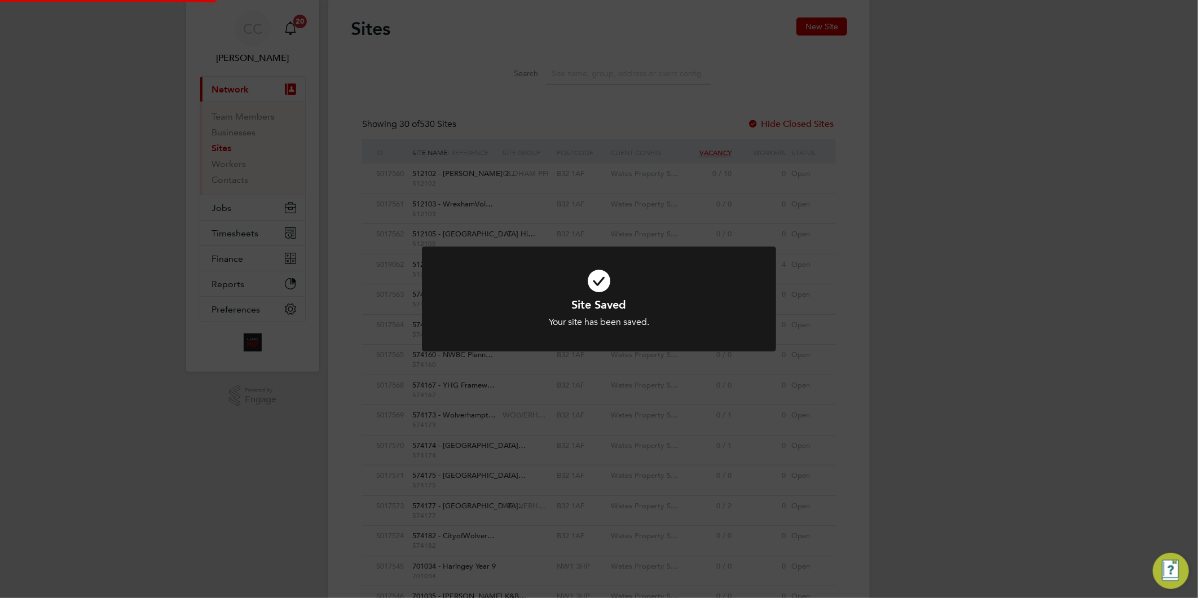
scroll to position [0, 0]
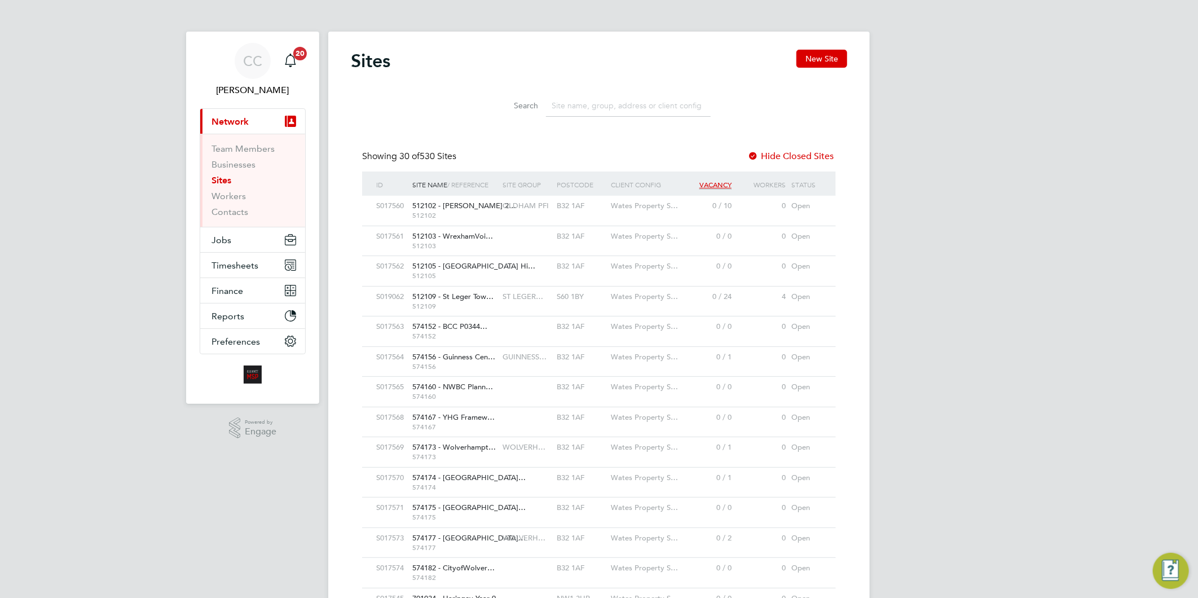
drag, startPoint x: 724, startPoint y: 91, endPoint x: 741, endPoint y: 89, distance: 17.0
click at [724, 91] on li "Search" at bounding box center [599, 105] width 252 height 33
click at [821, 54] on button "New Site" at bounding box center [822, 59] width 51 height 18
type input "[GEOGRAPHIC_DATA]"
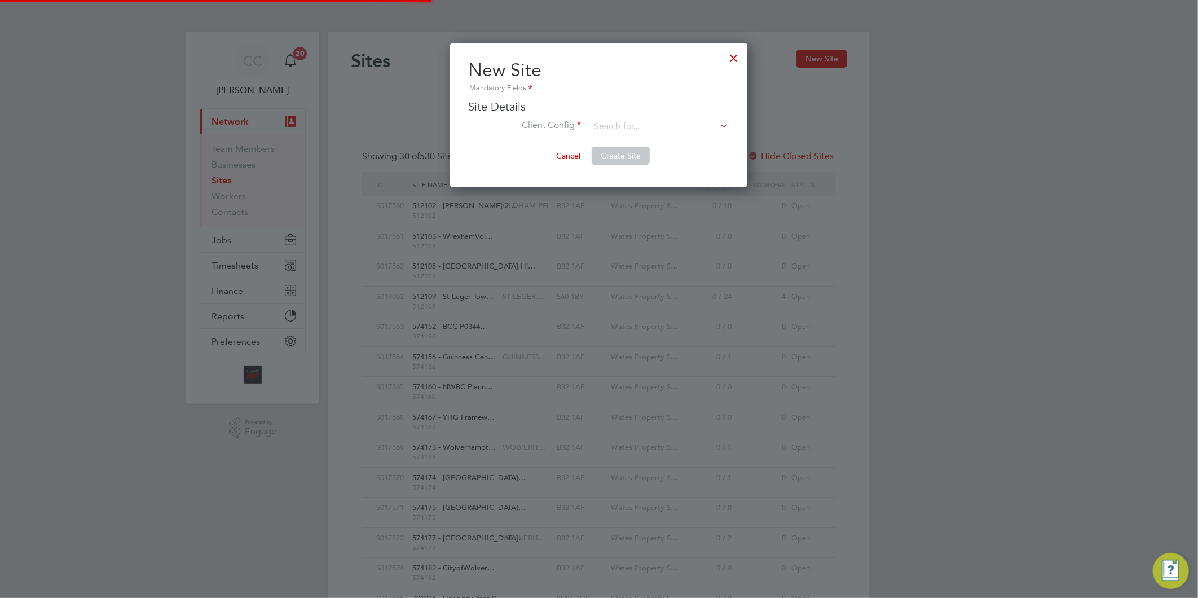
scroll to position [144, 297]
click at [630, 120] on input at bounding box center [659, 126] width 139 height 17
click at [680, 156] on li "Liberty Group (Responsive Maintenance)" at bounding box center [690, 157] width 201 height 15
type input "Liberty Group (Responsive Maintenance)"
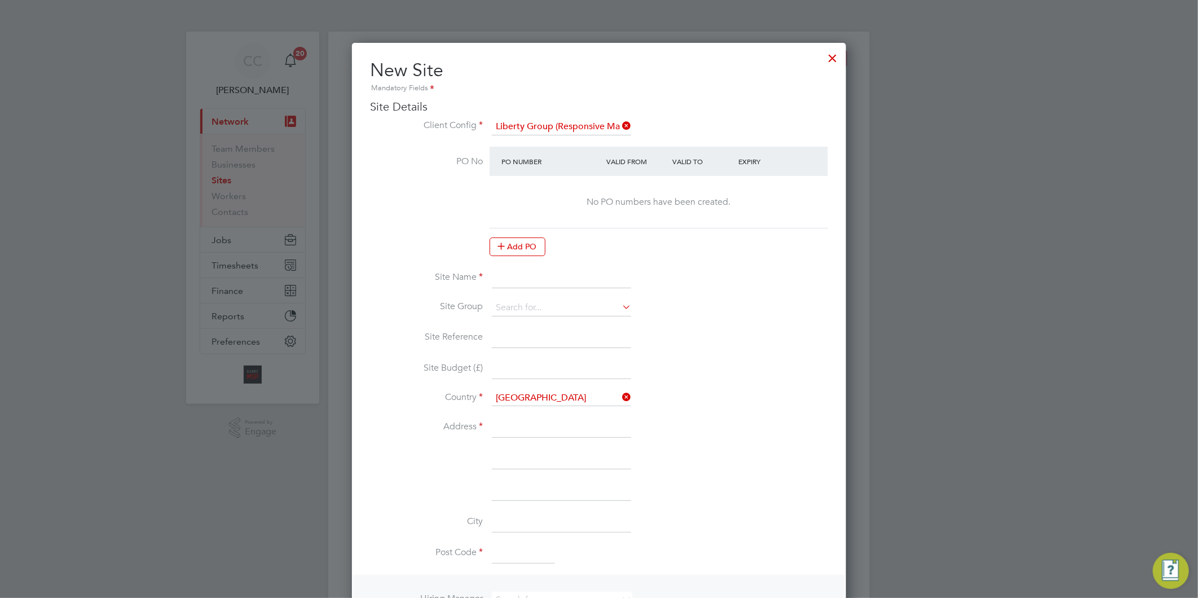
click at [505, 278] on input at bounding box center [561, 278] width 139 height 20
paste input "PEXRR61071"
click at [587, 278] on input "PEXRR61071 -" at bounding box center [561, 278] width 139 height 20
paste input "EXT Onward 24 - Leasehold Responsive"
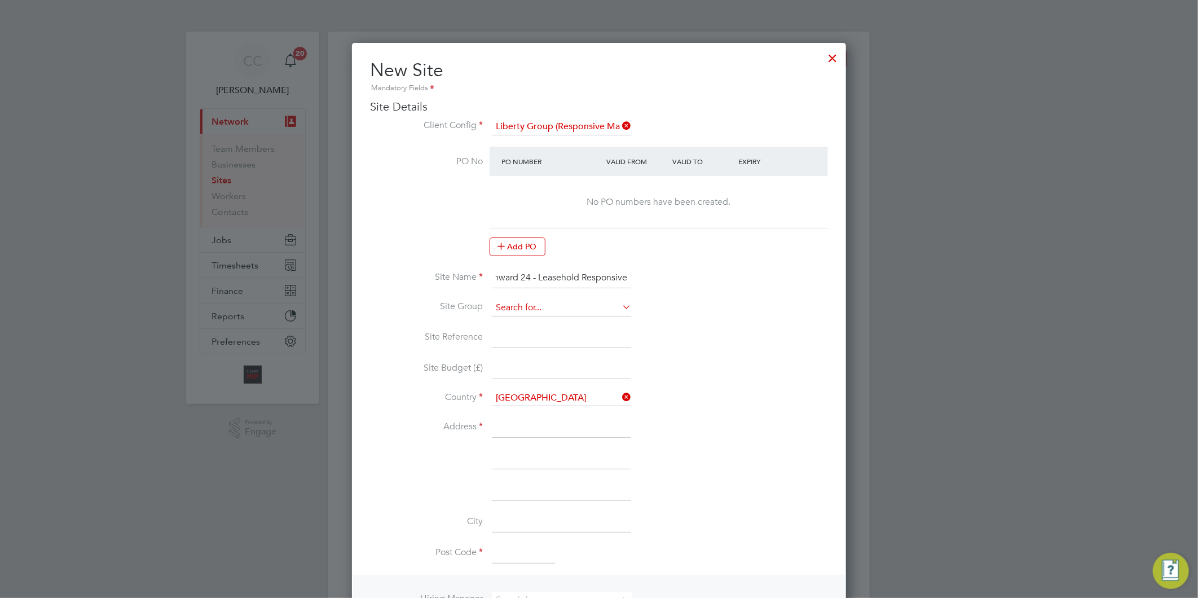
type input "PEXRR61071 - EXT Onward 24 - Leasehold Responsive"
click at [529, 304] on input at bounding box center [561, 308] width 139 height 17
click at [534, 322] on li "LIBERTY R&M" at bounding box center [561, 322] width 140 height 15
type input "LIBERTY R&M"
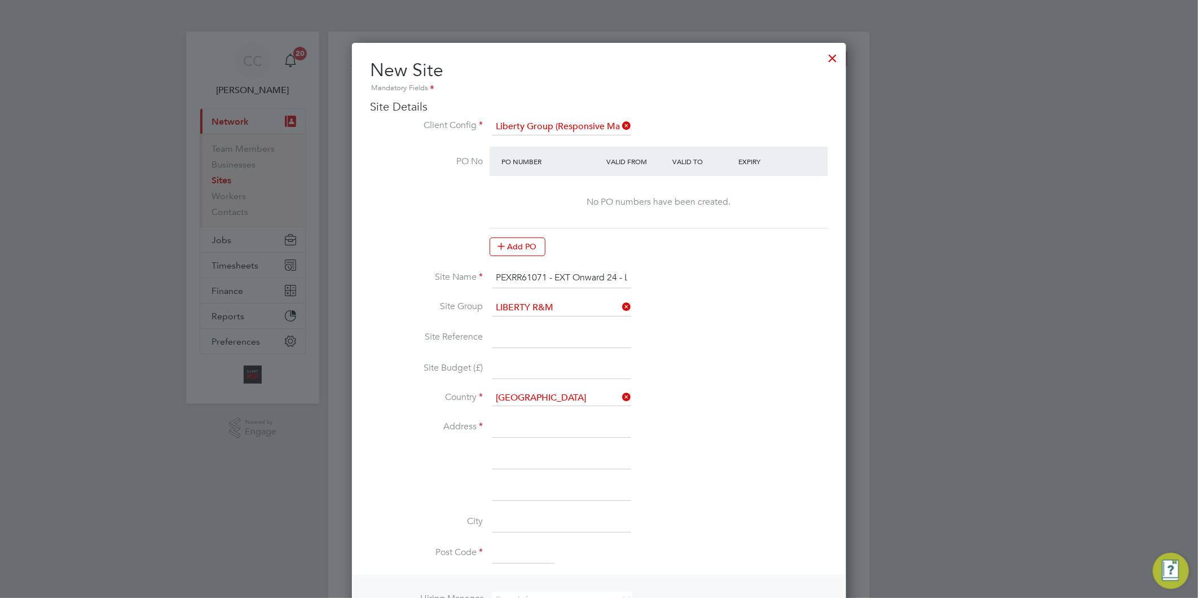
click at [526, 337] on input at bounding box center [561, 338] width 139 height 20
click at [539, 340] on input at bounding box center [561, 338] width 139 height 20
paste input "PEXRR61071"
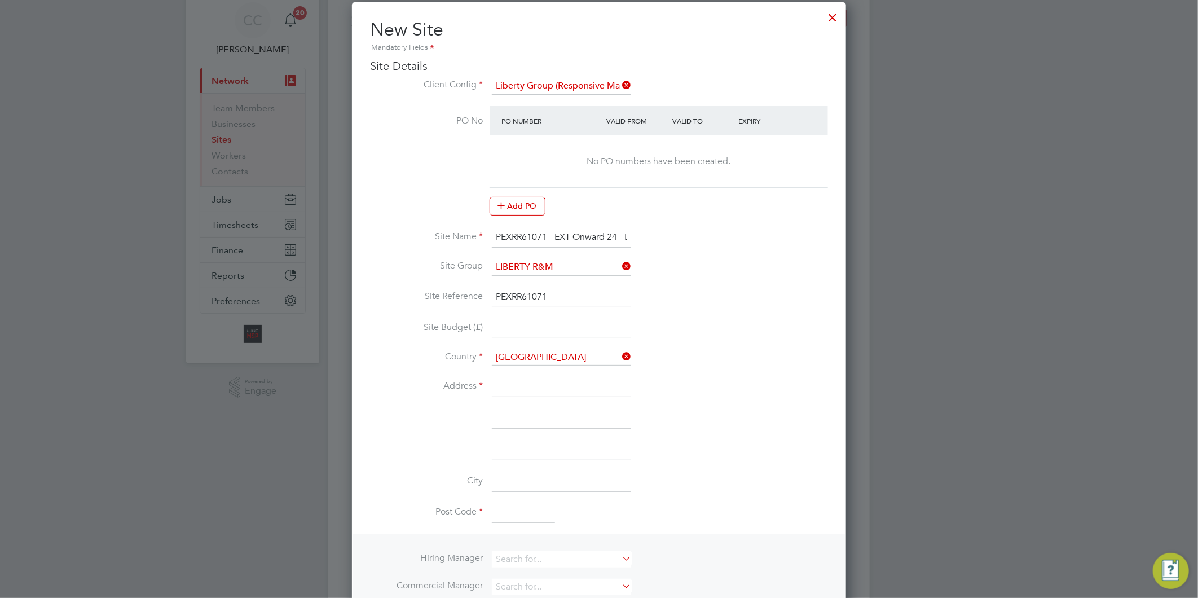
type input "PEXRR61071"
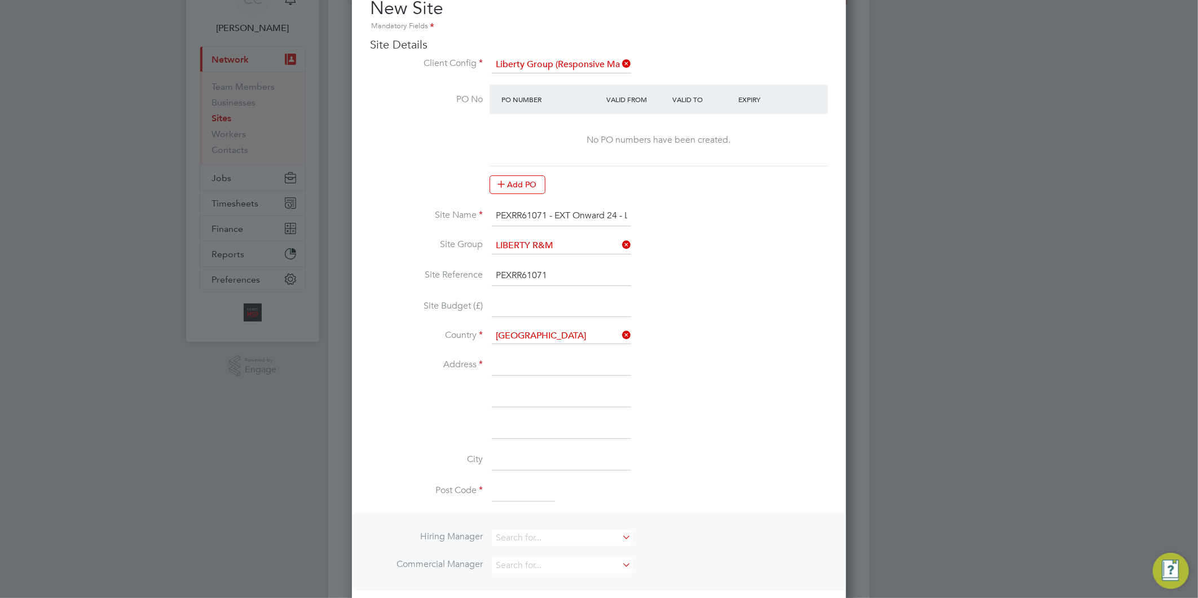
click at [520, 363] on ng-template "PO No PO Number Valid From Valid To Expiry No PO numbers have been created. Add…" at bounding box center [599, 458] width 458 height 746
click at [520, 357] on input at bounding box center [561, 365] width 139 height 20
click at [522, 357] on input at bounding box center [561, 365] width 139 height 20
type input "[STREET_ADDRESS]"
type input "Salford"
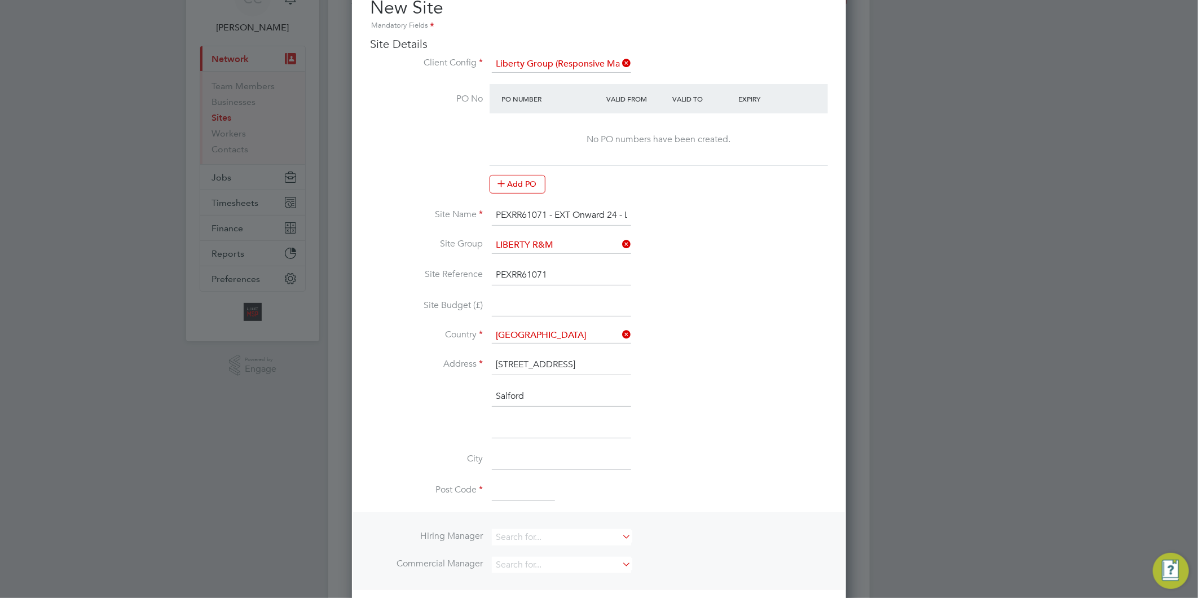
type input "[GEOGRAPHIC_DATA]"
type input "M5 5SJ"
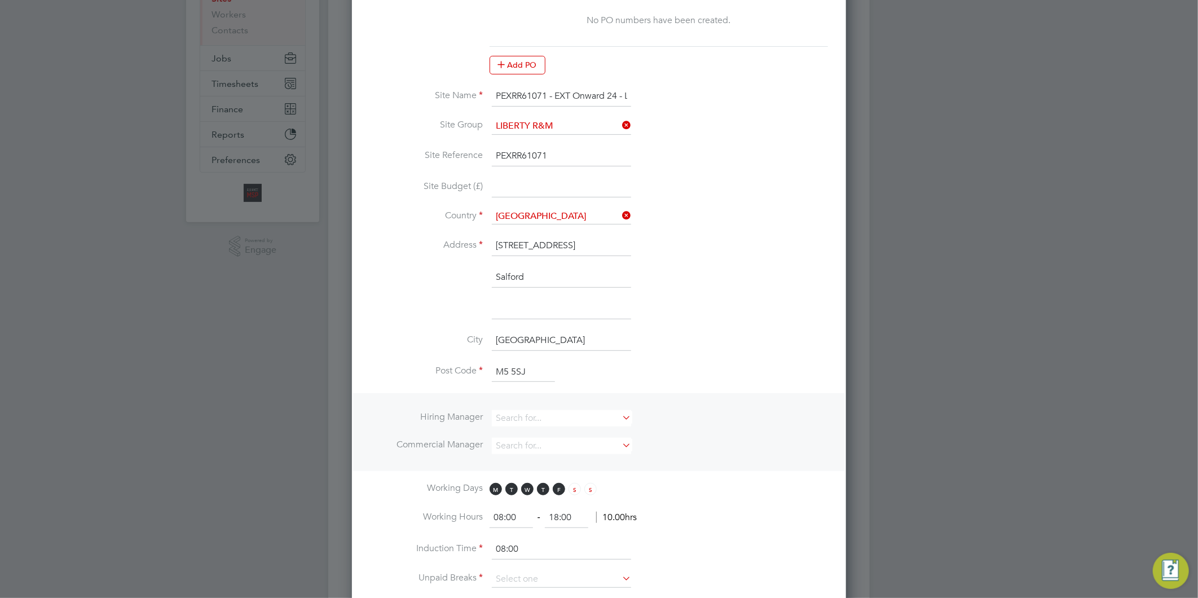
scroll to position [313, 0]
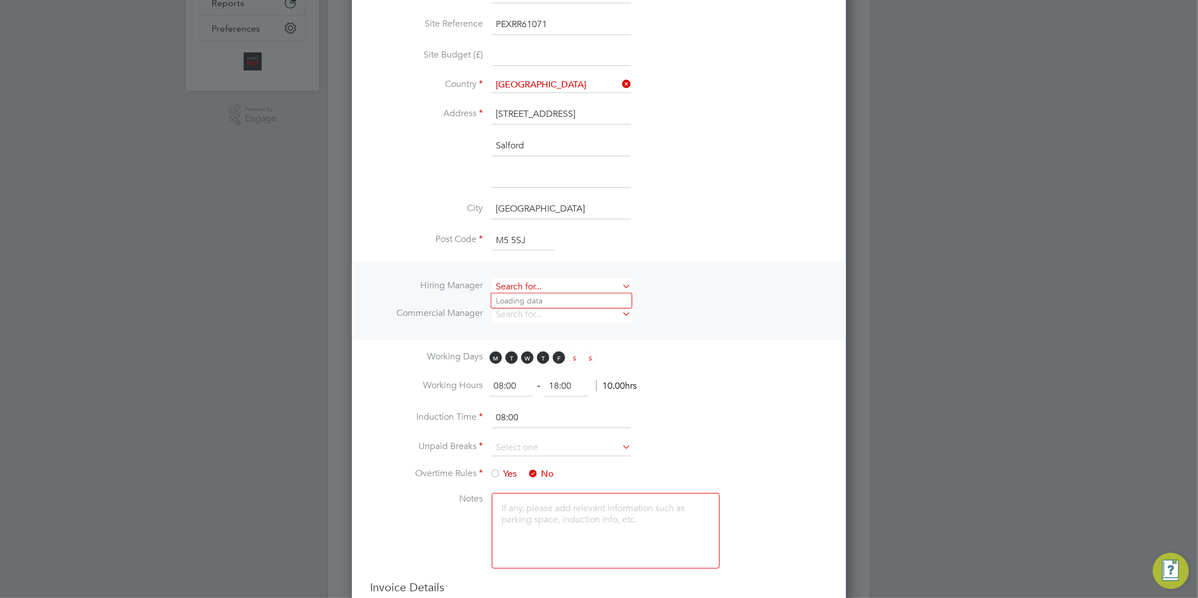
click at [514, 284] on input at bounding box center [561, 287] width 139 height 16
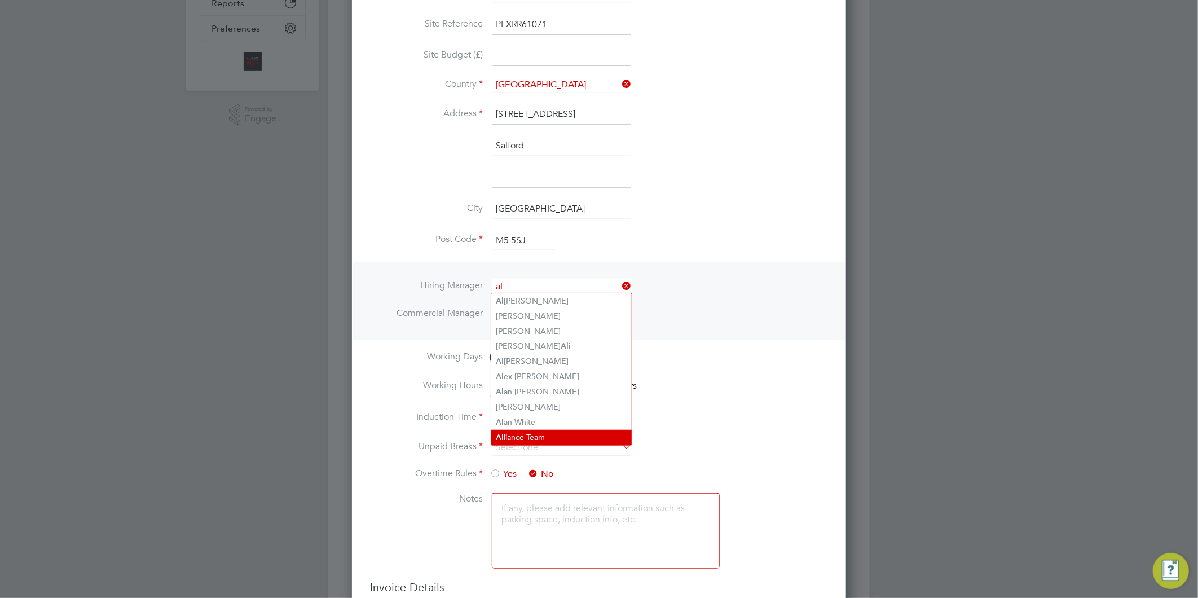
click at [528, 430] on li "Al liance Team" at bounding box center [561, 437] width 140 height 15
type input "Alliance Team"
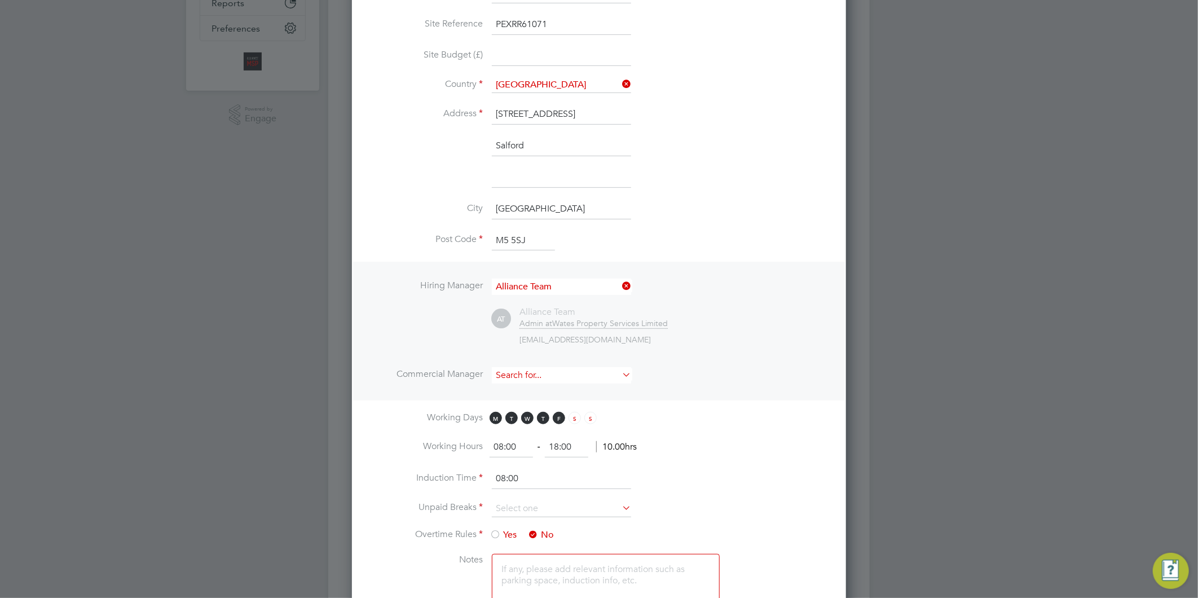
click at [519, 374] on input at bounding box center [561, 375] width 139 height 16
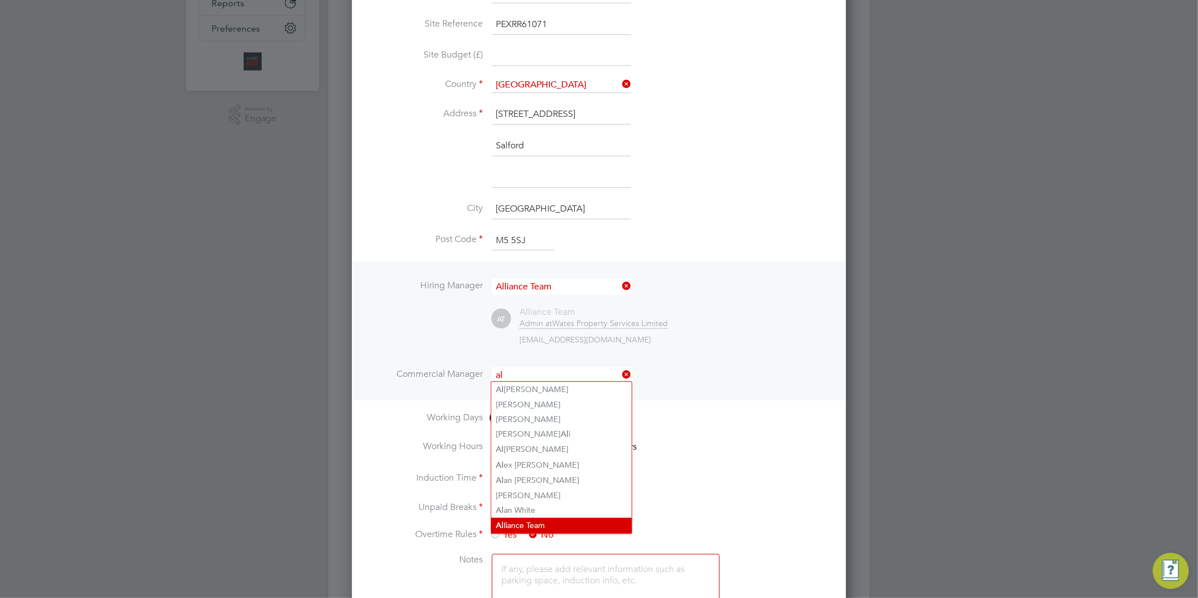
click at [519, 522] on li "Al liance Team" at bounding box center [561, 525] width 140 height 15
type input "Alliance Team"
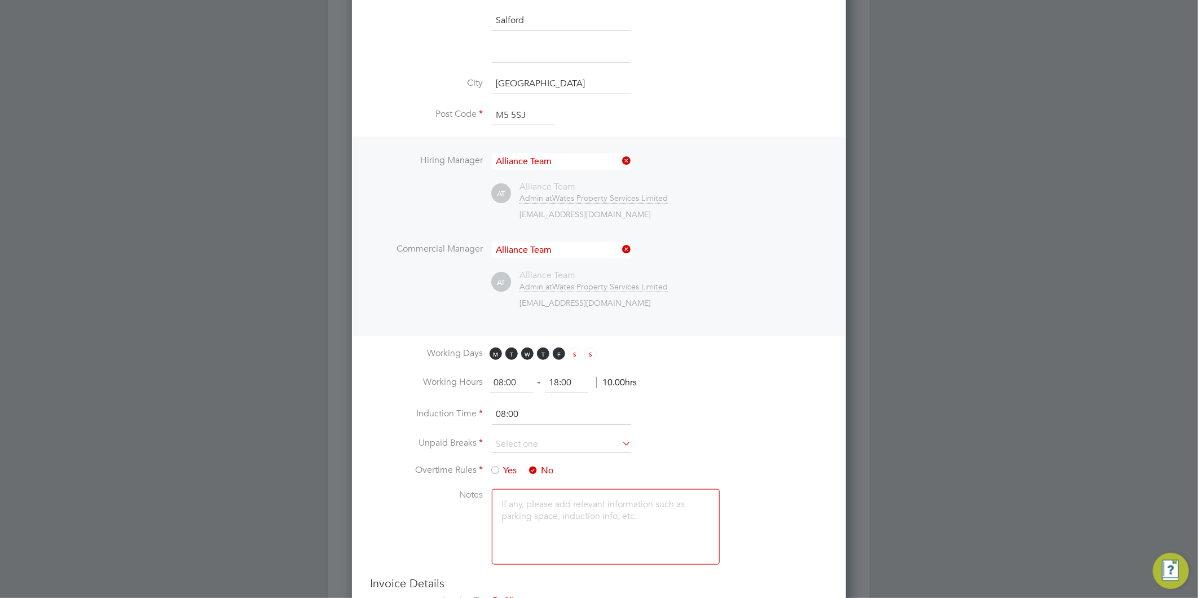
scroll to position [501, 0]
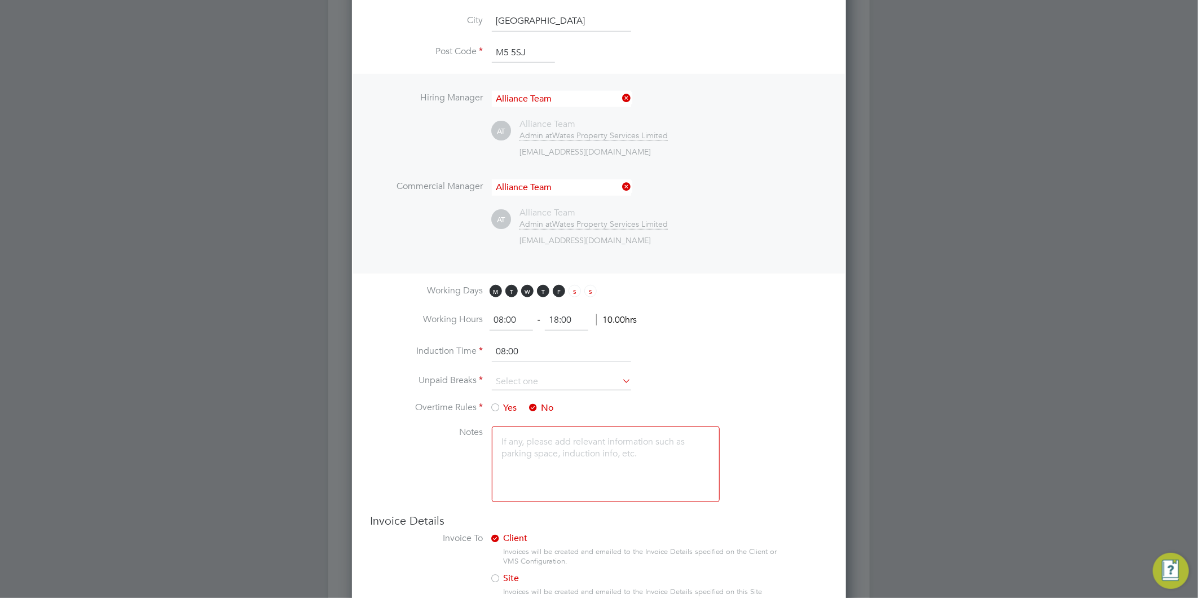
drag, startPoint x: 570, startPoint y: 314, endPoint x: 511, endPoint y: 316, distance: 59.8
click at [525, 318] on ng-form "08:00 ‐ 18:00 10.00hrs" at bounding box center [563, 319] width 147 height 11
type input "17:00"
click at [542, 370] on li "Induction Time 08:00" at bounding box center [599, 358] width 458 height 32
click at [514, 375] on input at bounding box center [561, 381] width 139 height 17
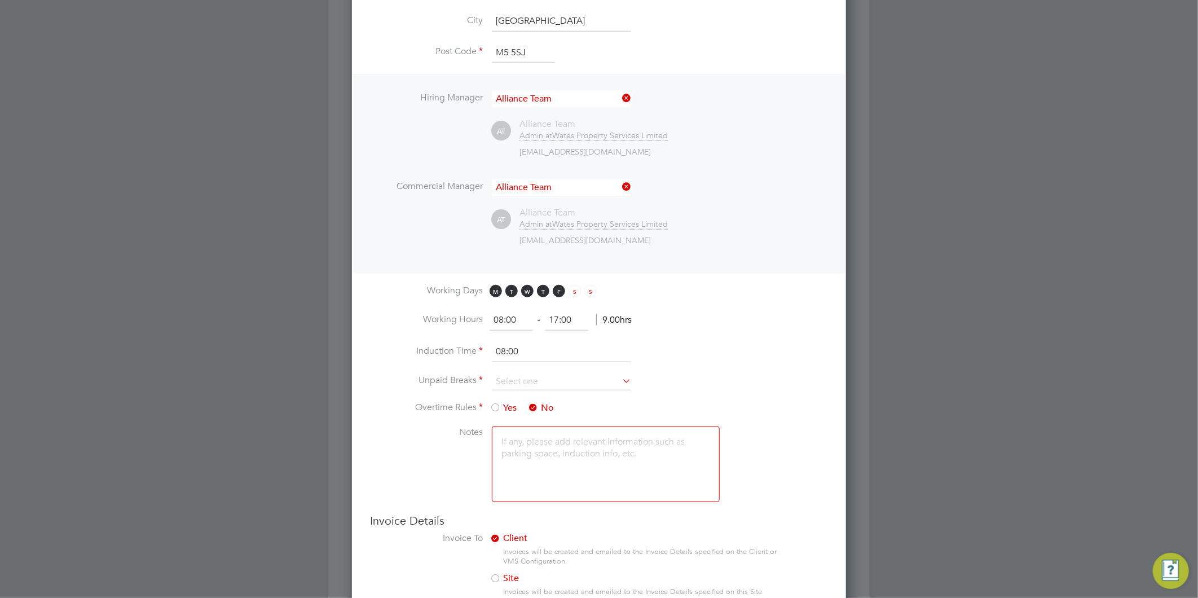
click at [521, 419] on li "30 mins" at bounding box center [561, 424] width 140 height 15
type input "30 mins"
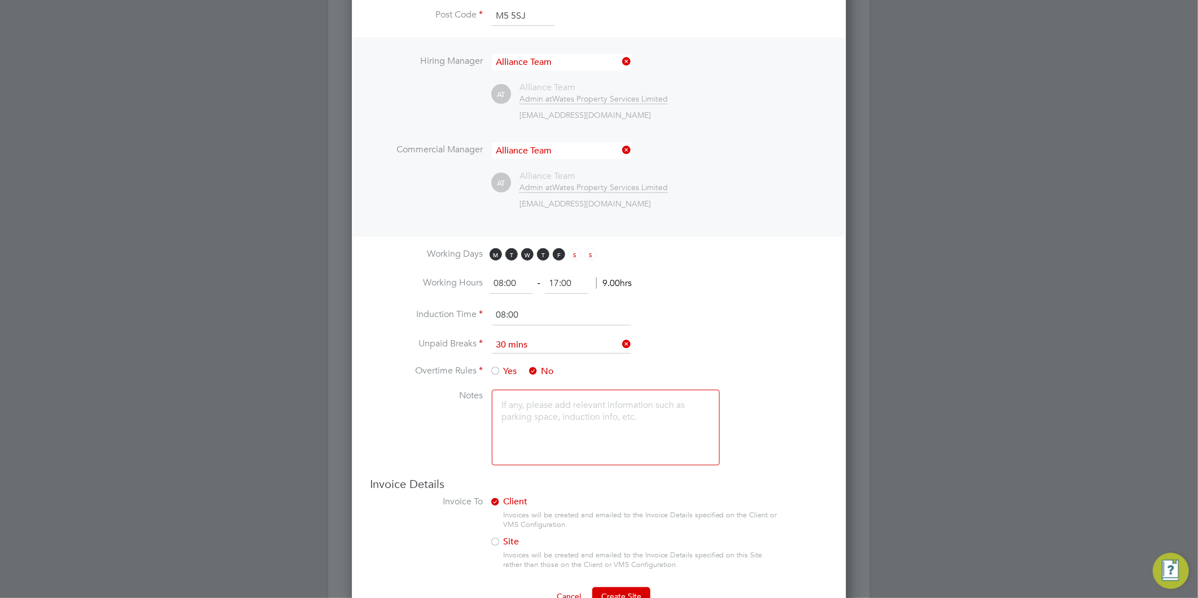
scroll to position [570, 0]
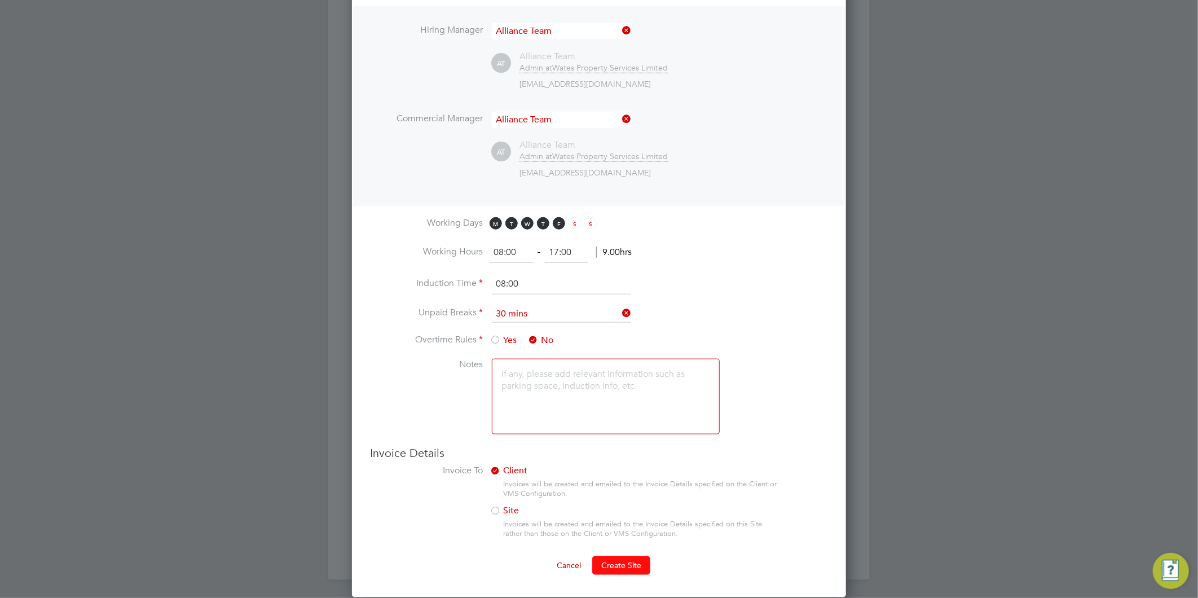
click at [628, 560] on span "Create Site" at bounding box center [621, 565] width 40 height 10
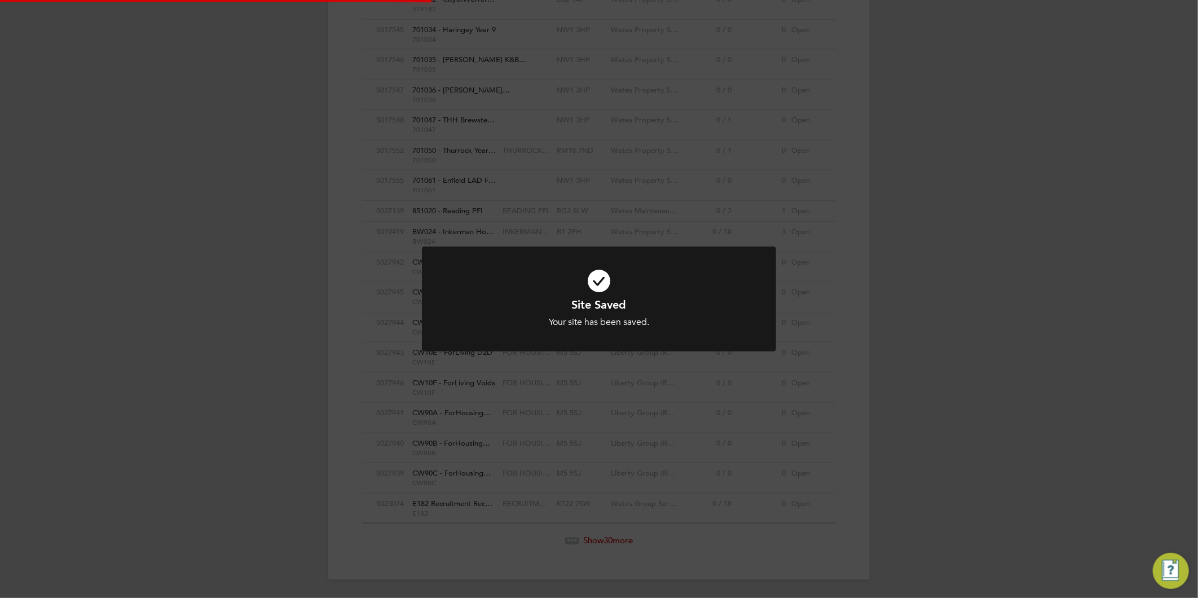
scroll to position [0, 0]
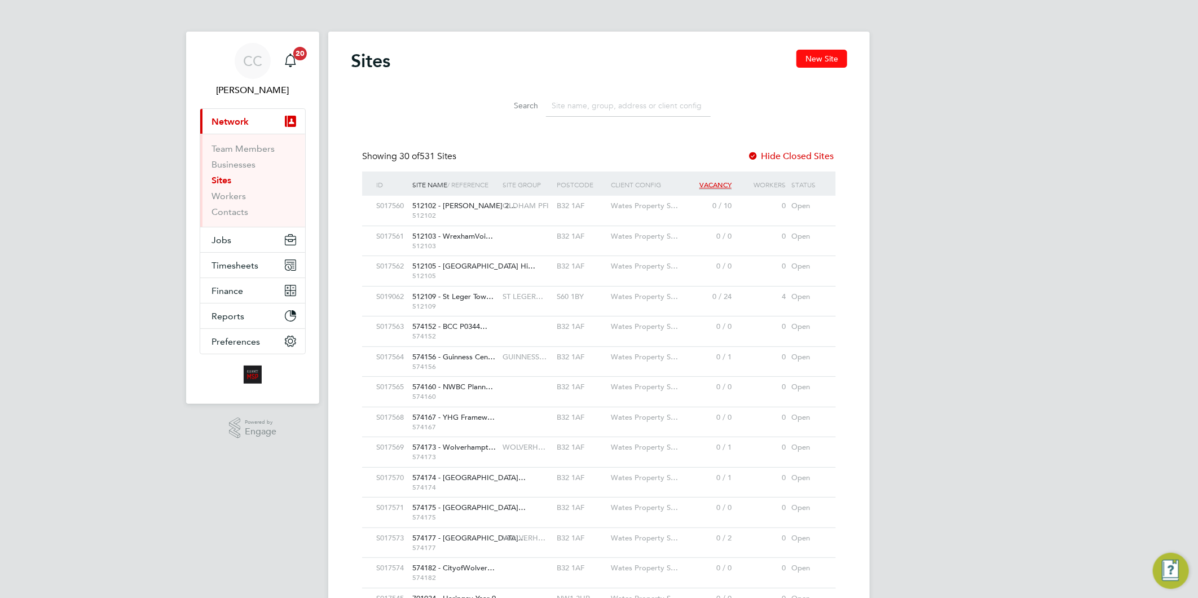
click at [824, 62] on button "New Site" at bounding box center [822, 59] width 51 height 18
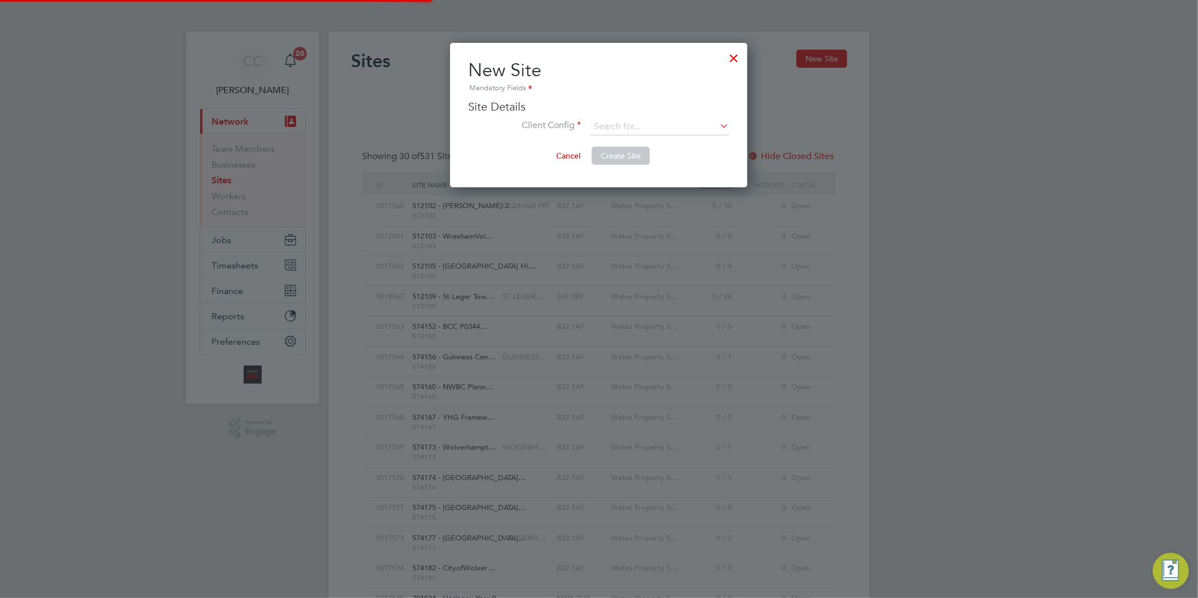
scroll to position [144, 297]
click at [665, 125] on input at bounding box center [659, 126] width 139 height 17
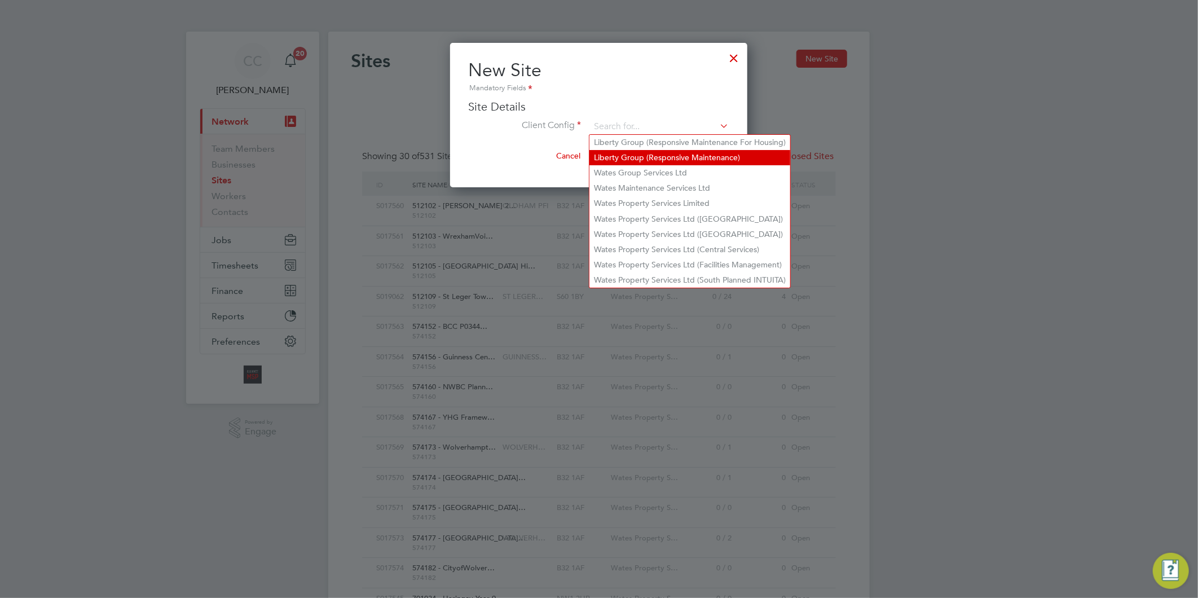
click at [666, 154] on li "Liberty Group (Responsive Maintenance)" at bounding box center [690, 157] width 201 height 15
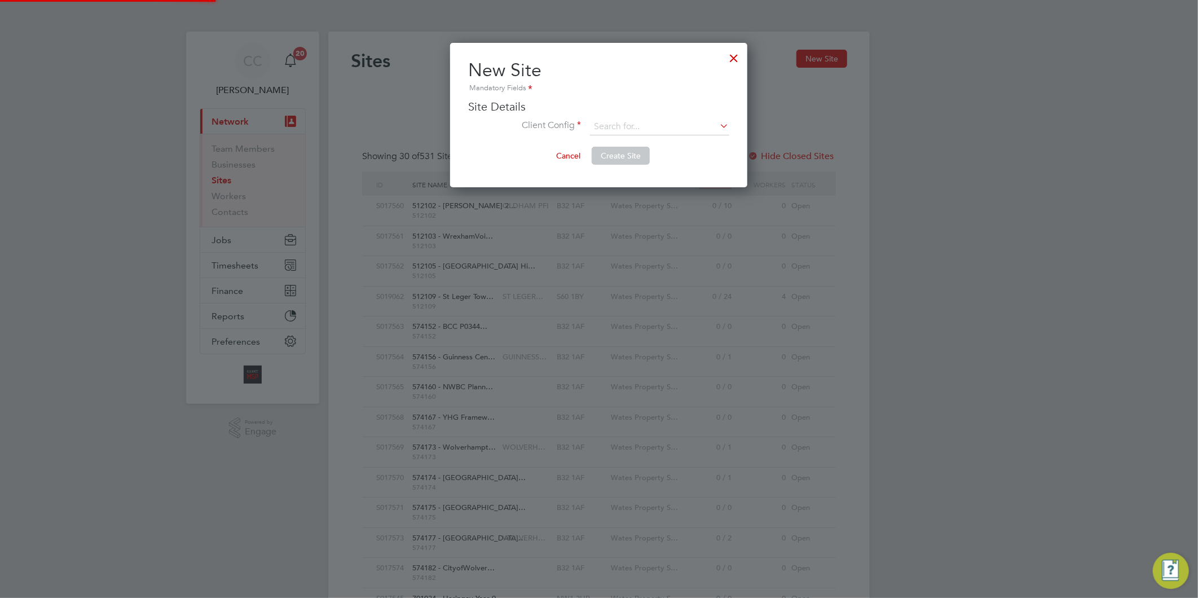
type input "Liberty Group (Responsive Maintenance)"
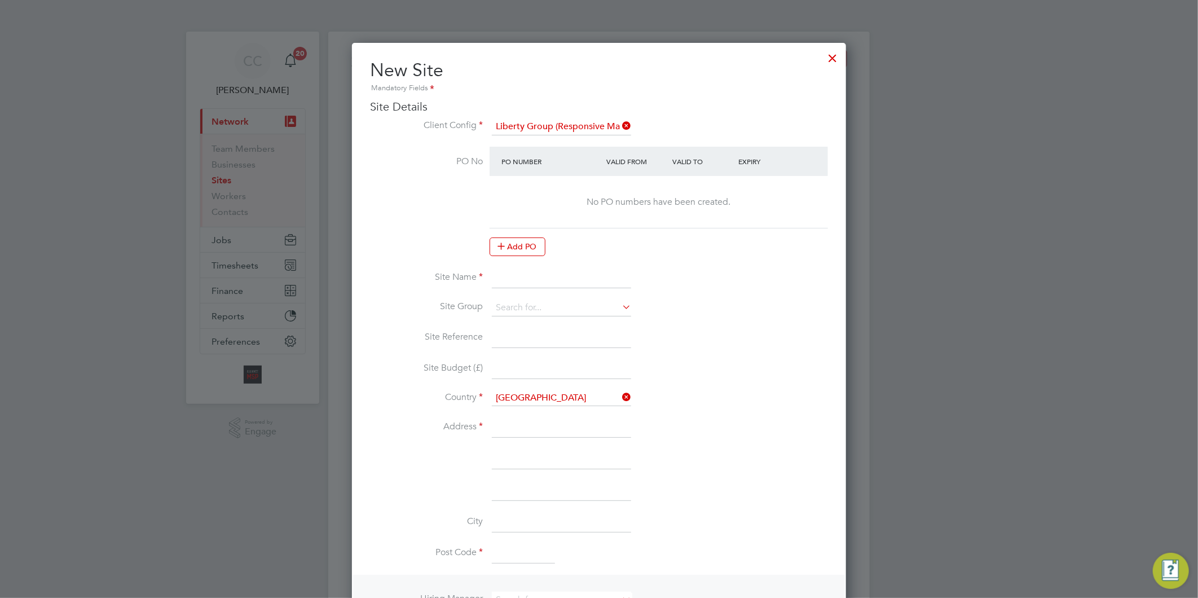
click at [509, 280] on input at bounding box center [561, 278] width 139 height 20
click at [510, 274] on input at bounding box center [561, 278] width 139 height 20
paste input "PEXRR61074"
click at [574, 276] on input "PEXRR61074 -" at bounding box center [561, 278] width 139 height 20
paste input "EXT Onward 24 - Market Rent Responsive"
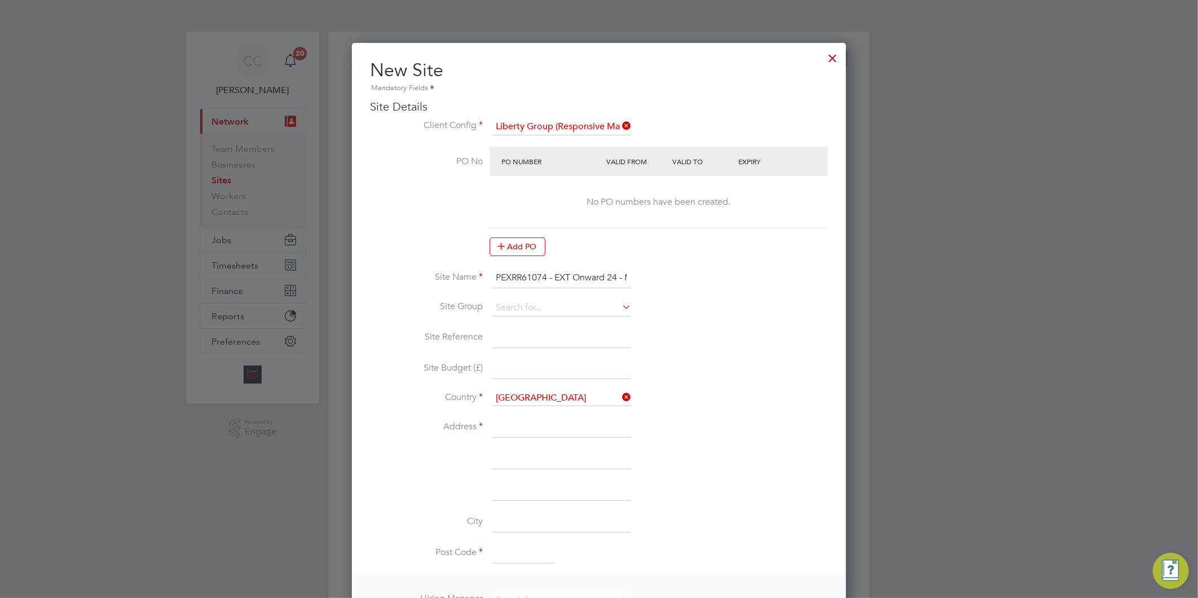
scroll to position [0, 96]
type input "PEXRR61074 - EXT Onward 24 - Market Rent Responsive"
click at [558, 307] on input at bounding box center [561, 308] width 139 height 17
click at [561, 319] on li "LIBERTY R&M" at bounding box center [561, 322] width 140 height 15
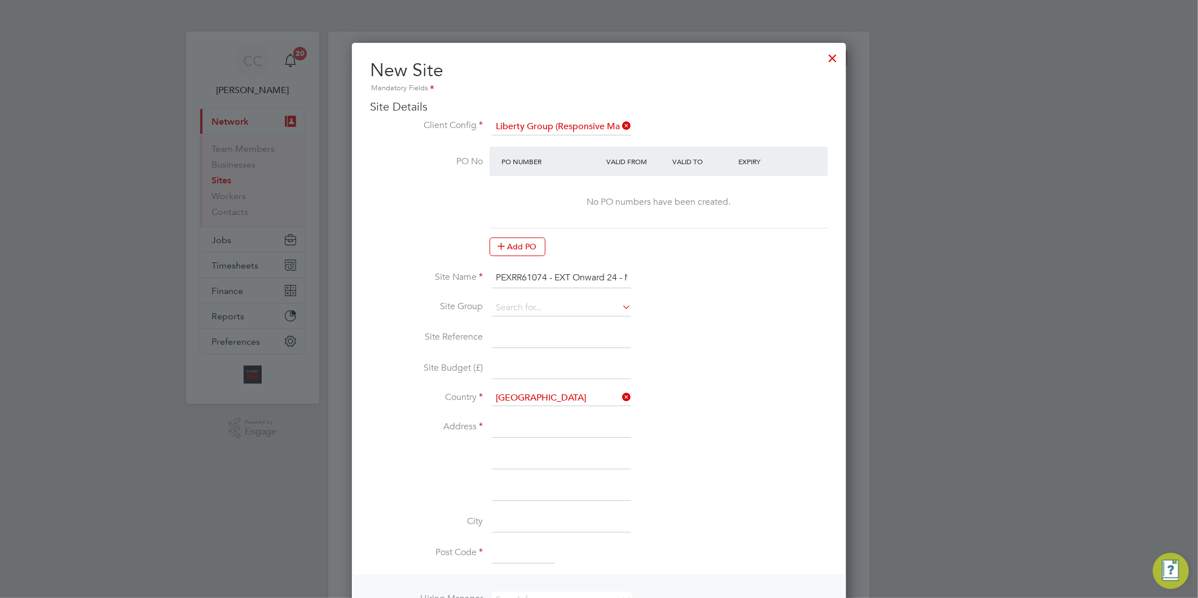
type input "LIBERTY R&M"
click at [500, 329] on input at bounding box center [561, 338] width 139 height 20
paste input "PEXRR61074"
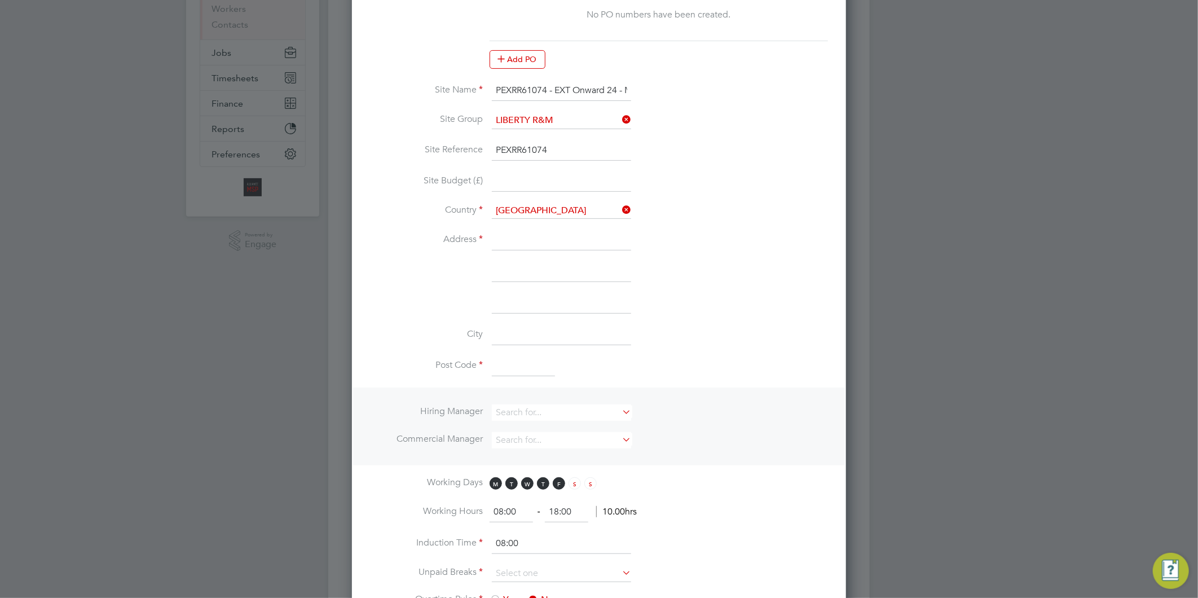
scroll to position [188, 0]
type input "PEXRR61074"
click at [500, 237] on input at bounding box center [561, 240] width 139 height 20
type input "[STREET_ADDRESS]"
type input "Salford"
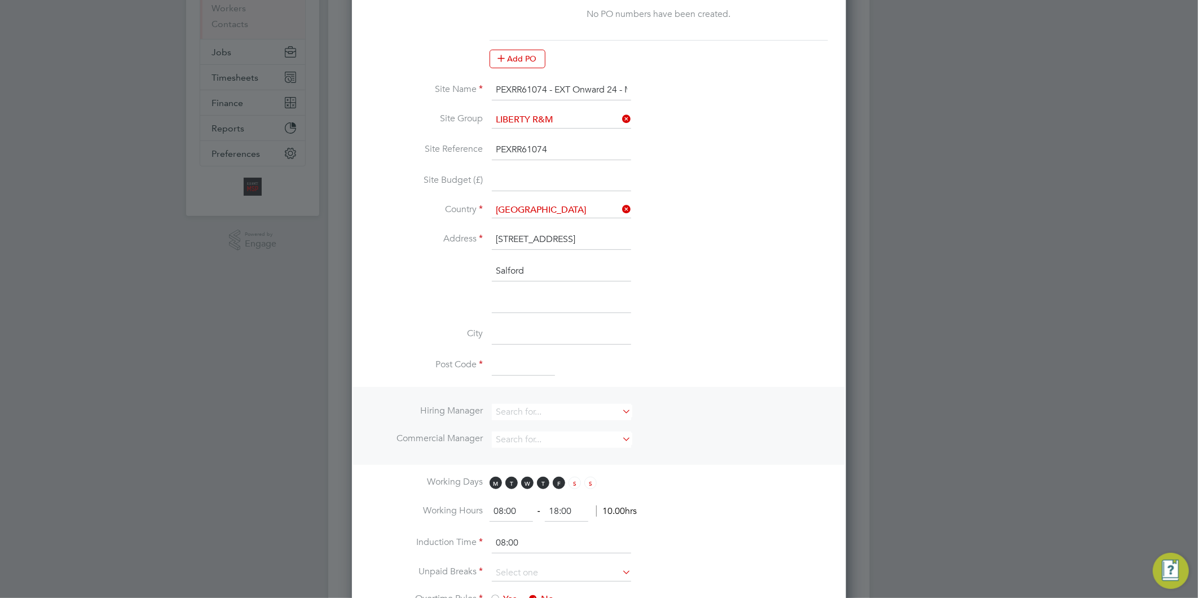
type input "[GEOGRAPHIC_DATA]"
type input "M5 5SJ"
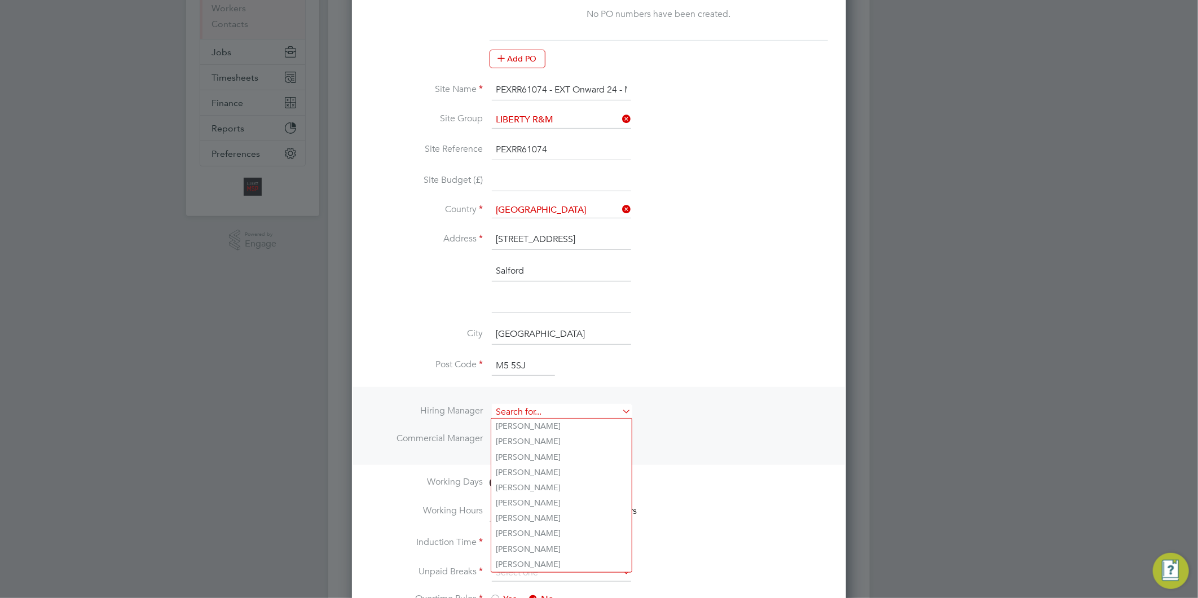
click at [511, 406] on input at bounding box center [561, 412] width 139 height 16
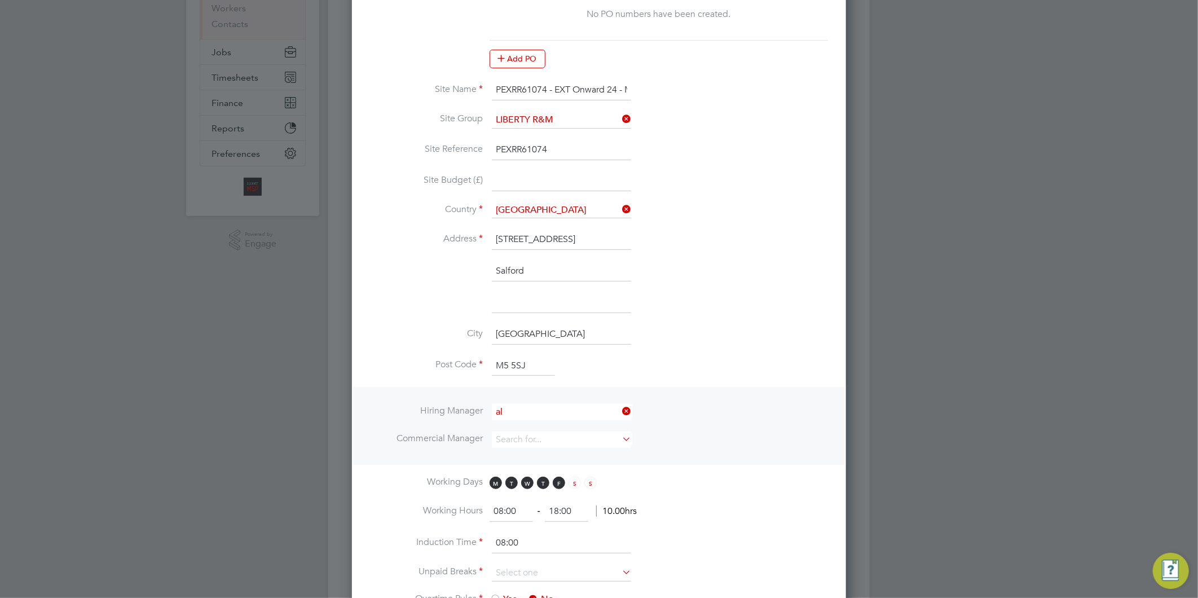
drag, startPoint x: 507, startPoint y: 556, endPoint x: 509, endPoint y: 549, distance: 7.1
click at [507, 556] on li "Al liance Team" at bounding box center [561, 562] width 140 height 15
type input "Alliance Team"
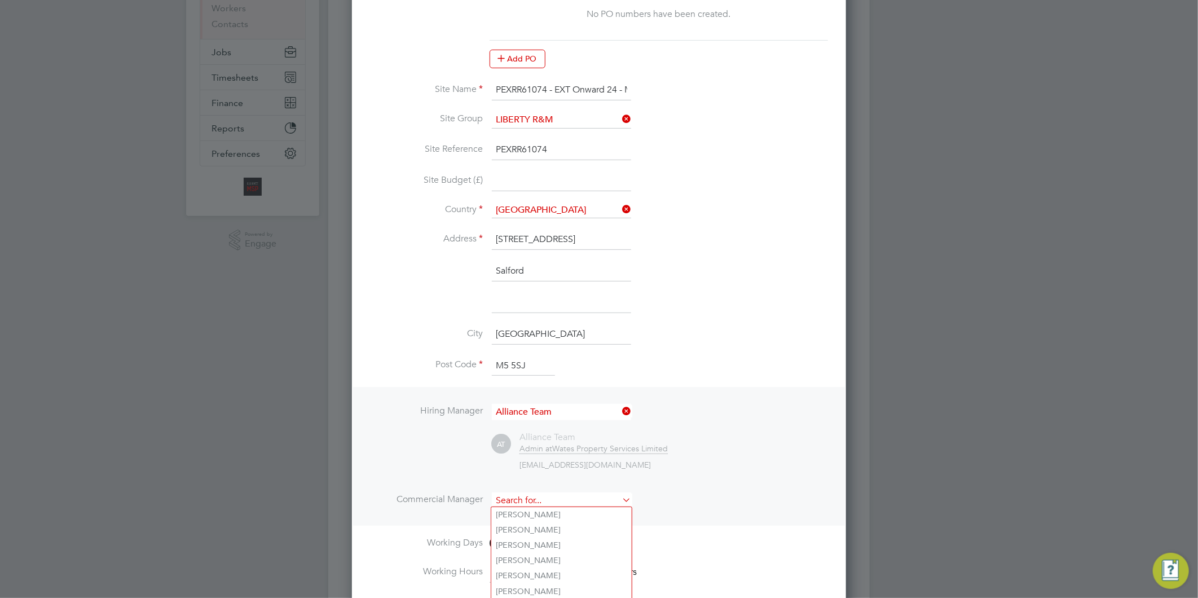
click at [518, 493] on input at bounding box center [561, 500] width 139 height 16
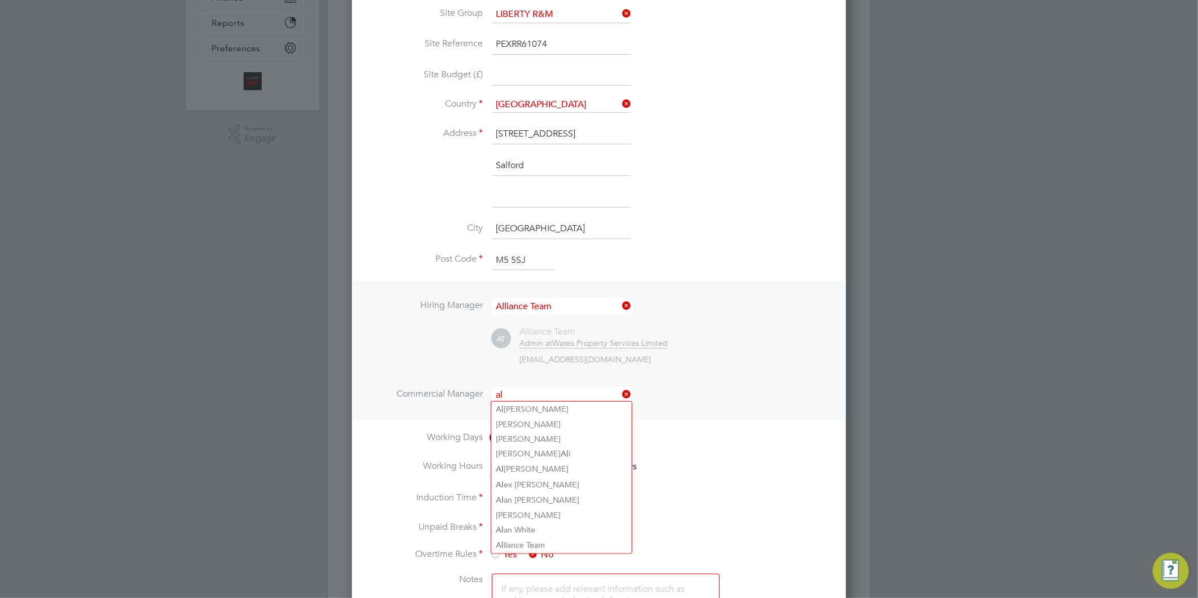
scroll to position [438, 0]
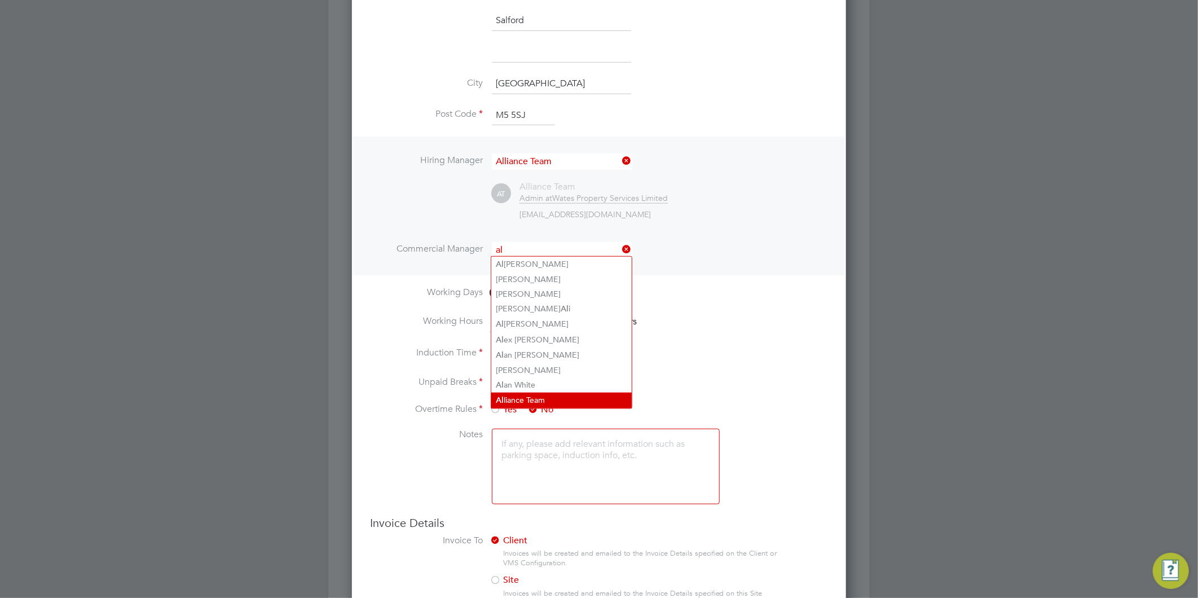
click at [524, 397] on li "Al liance Team" at bounding box center [561, 400] width 140 height 15
type input "Alliance Team"
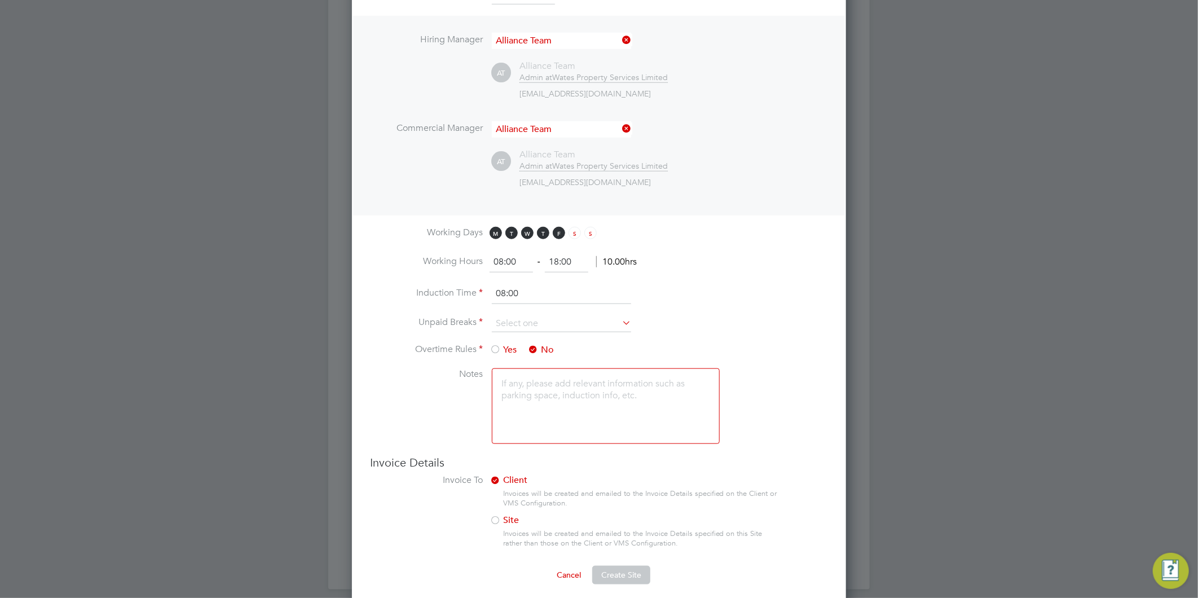
scroll to position [564, 0]
click at [512, 317] on input at bounding box center [561, 318] width 139 height 17
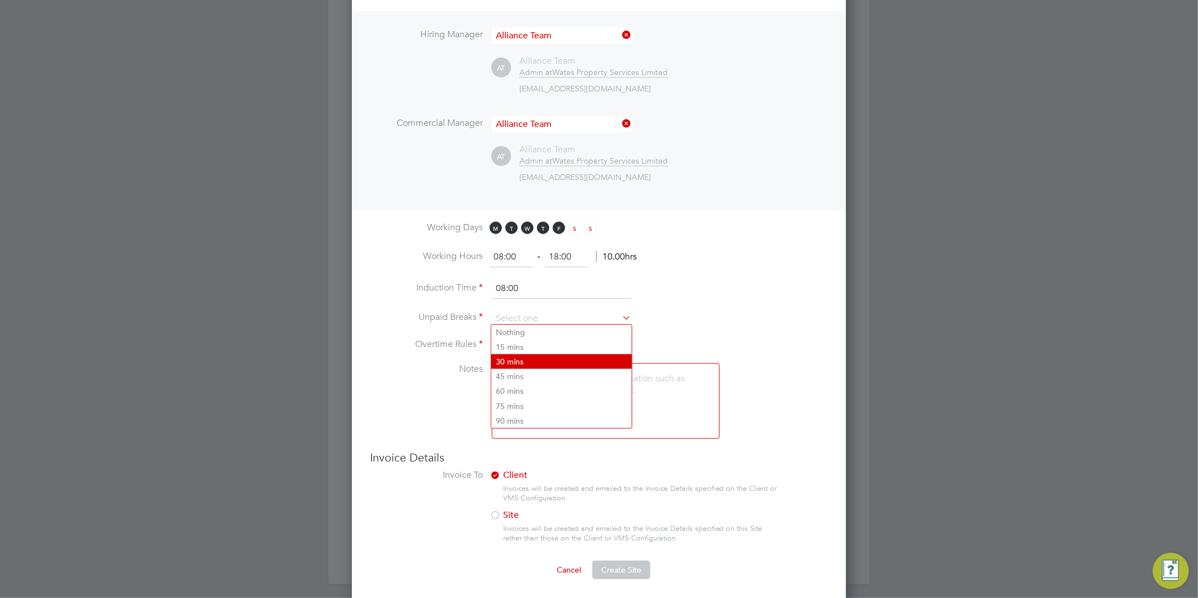
click at [517, 357] on li "30 mins" at bounding box center [561, 361] width 140 height 15
type input "30 mins"
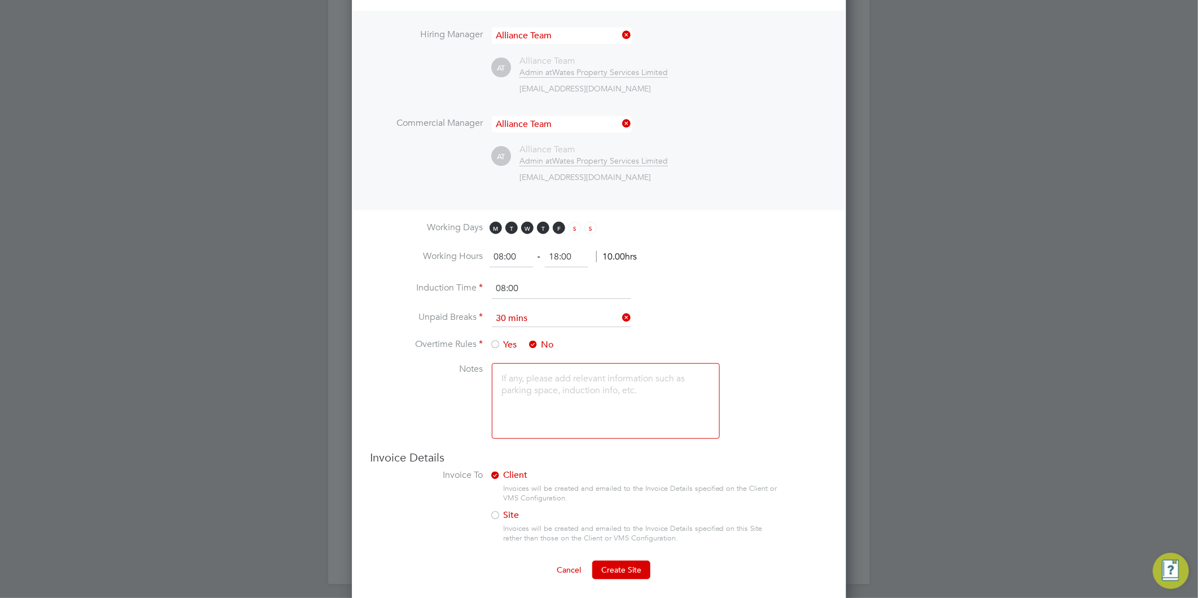
drag, startPoint x: 577, startPoint y: 253, endPoint x: 503, endPoint y: 253, distance: 74.5
click at [503, 253] on ng-form "08:00 ‐ 18:00 10.00hrs" at bounding box center [563, 256] width 147 height 11
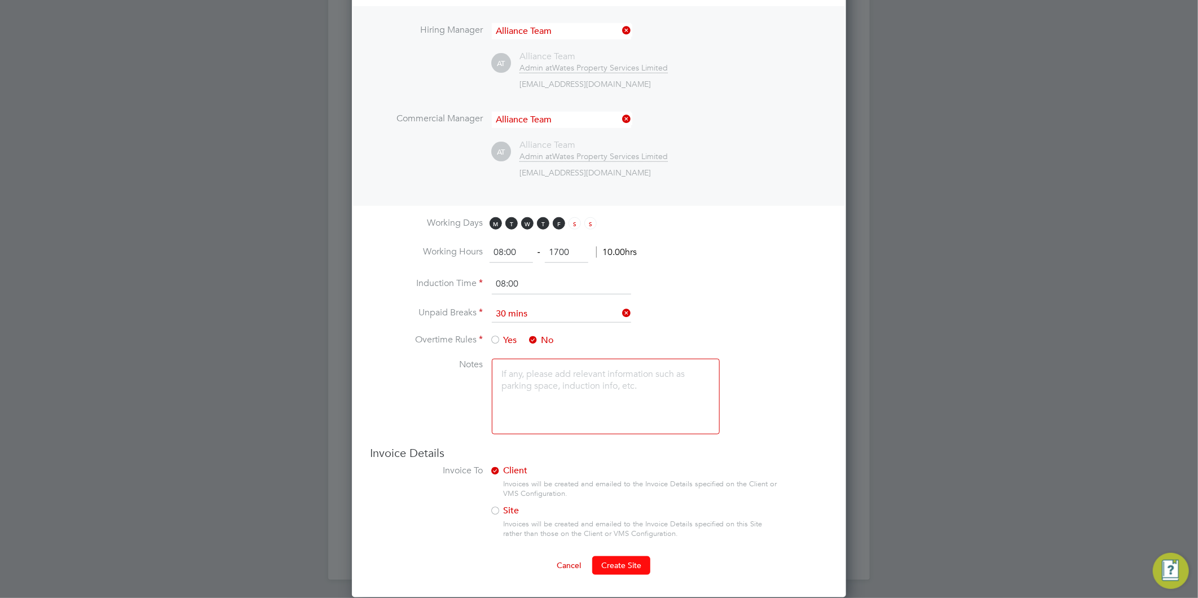
type input "17:00"
click at [636, 560] on span "Create Site" at bounding box center [621, 565] width 40 height 10
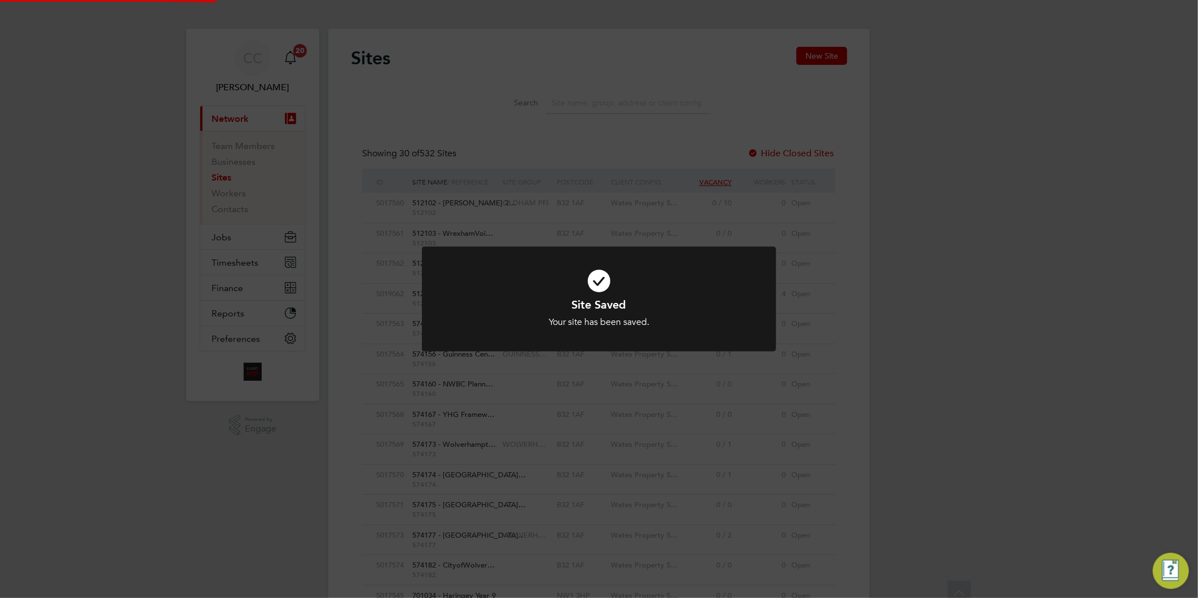
scroll to position [0, 0]
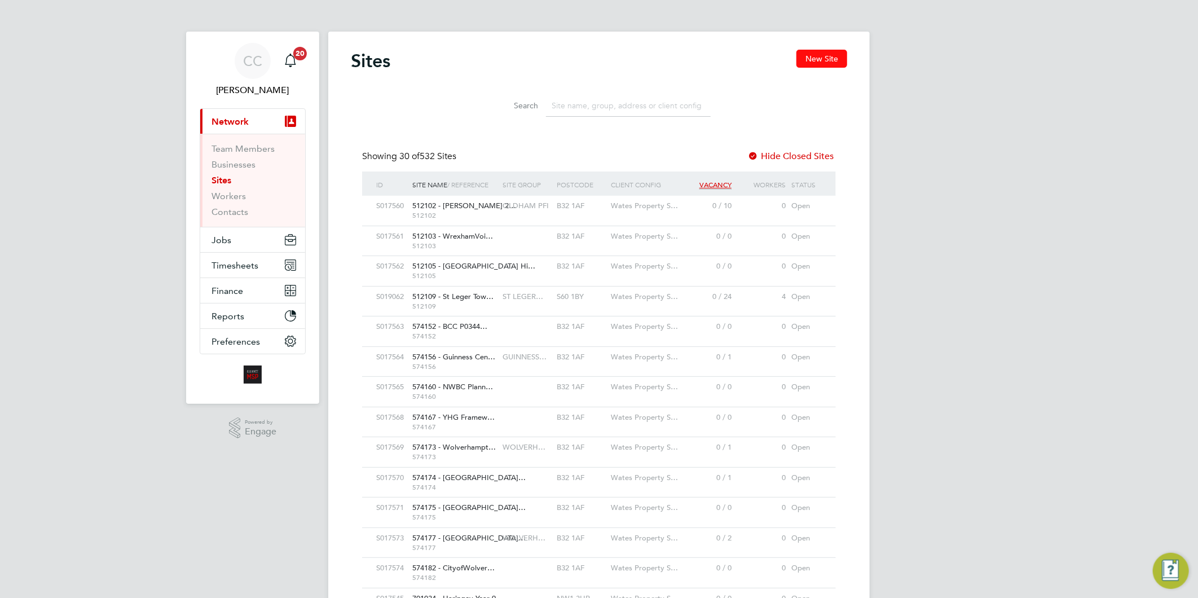
drag, startPoint x: 813, startPoint y: 53, endPoint x: 808, endPoint y: 55, distance: 5.9
click at [813, 53] on button "New Site" at bounding box center [822, 59] width 51 height 18
type input "[GEOGRAPHIC_DATA]"
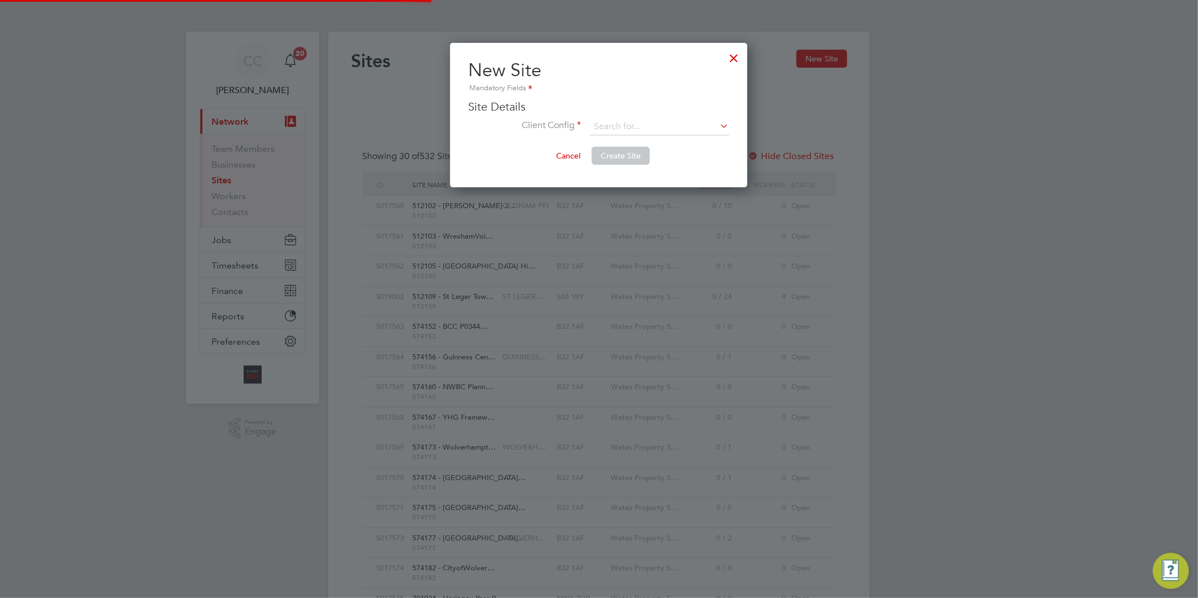
scroll to position [144, 297]
click at [623, 125] on input at bounding box center [659, 126] width 139 height 17
click at [634, 155] on li "Liberty Group (Responsive Maintenance)" at bounding box center [690, 157] width 201 height 15
type input "Liberty Group (Responsive Maintenance)"
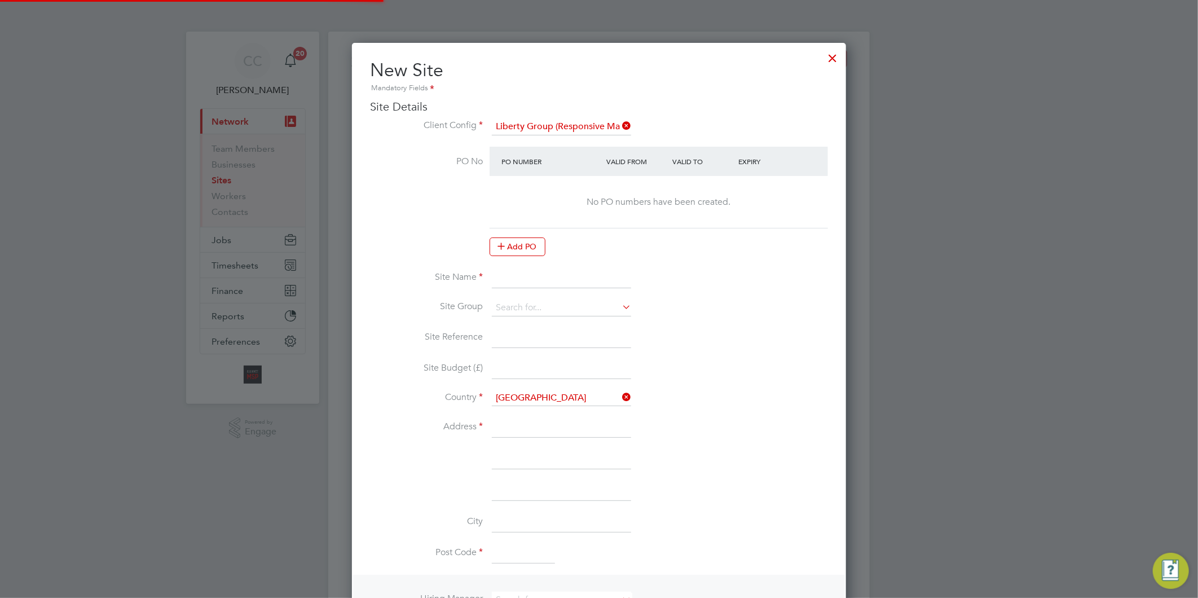
scroll to position [999, 495]
click at [520, 272] on input at bounding box center [561, 278] width 139 height 20
paste input "PEXVO60087"
click at [583, 276] on input "PEXVO60087 -" at bounding box center [561, 278] width 139 height 20
paste input "EXT ARCON VOIDS V7.2"
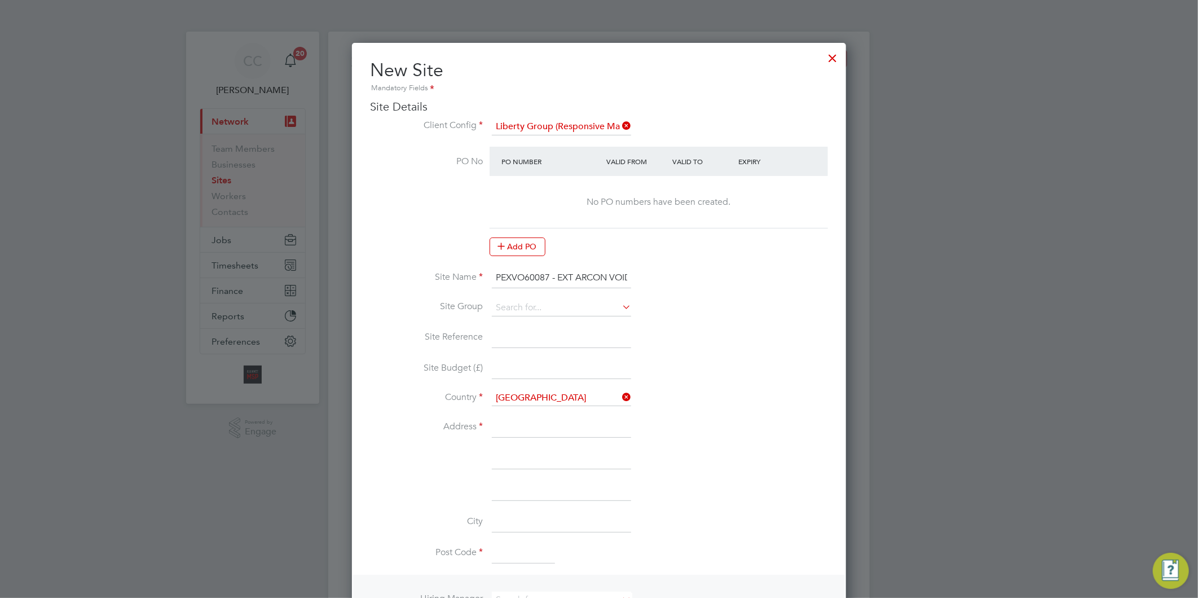
scroll to position [0, 32]
type input "PEXVO60087 - EXT ARCON VOIDS V7.2"
click at [550, 297] on li "Site Name PEXVO60087 - EXT ARCON VOIDS V7.2" at bounding box center [599, 284] width 458 height 32
click at [546, 304] on input at bounding box center [561, 308] width 139 height 17
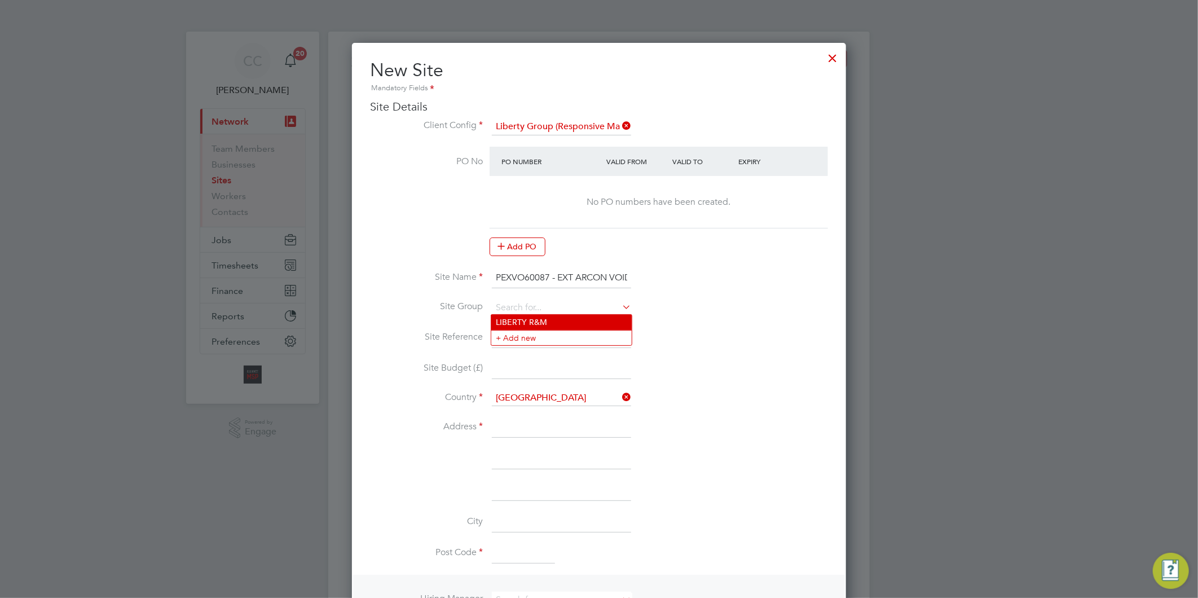
click at [549, 322] on li "LIBERTY R&M" at bounding box center [561, 322] width 140 height 15
type input "LIBERTY R&M"
drag, startPoint x: 551, startPoint y: 272, endPoint x: 455, endPoint y: 267, distance: 96.0
click at [455, 268] on li "Site Name PEXVO60087 - EXT ARCON VOIDS V7.2" at bounding box center [599, 284] width 458 height 32
click at [539, 328] on input at bounding box center [561, 338] width 139 height 20
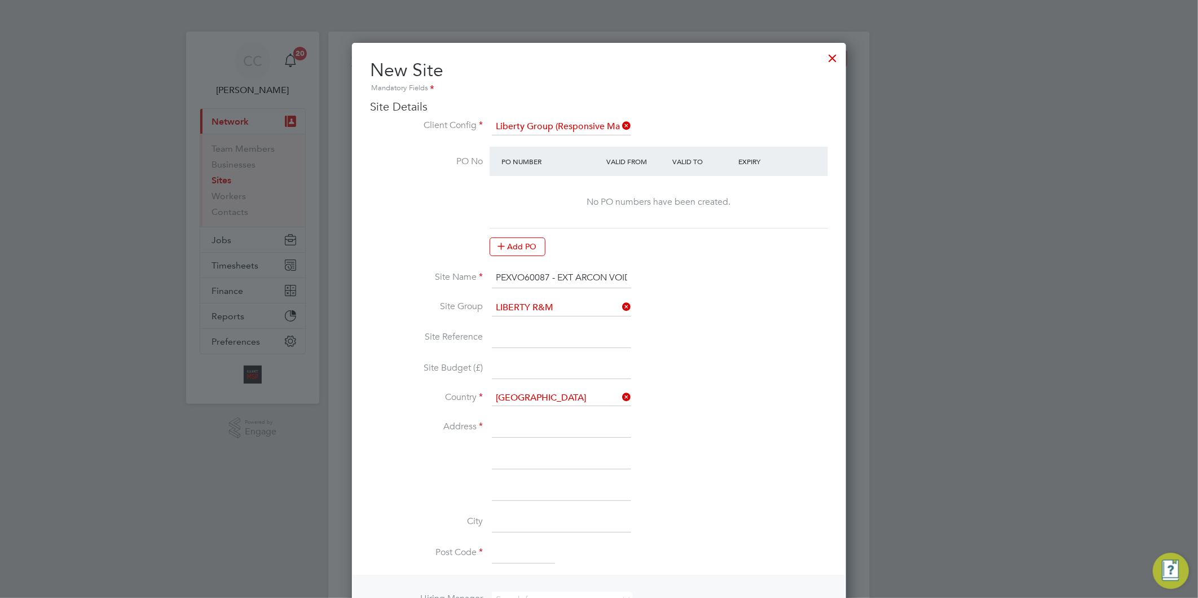
paste input "PEXVO60087"
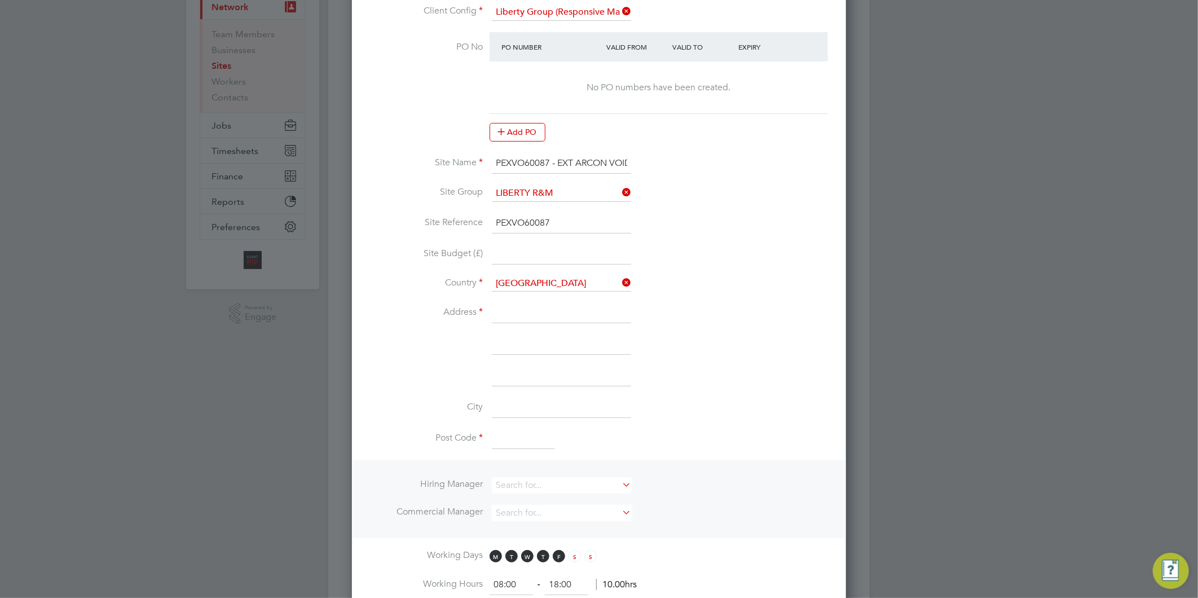
scroll to position [125, 0]
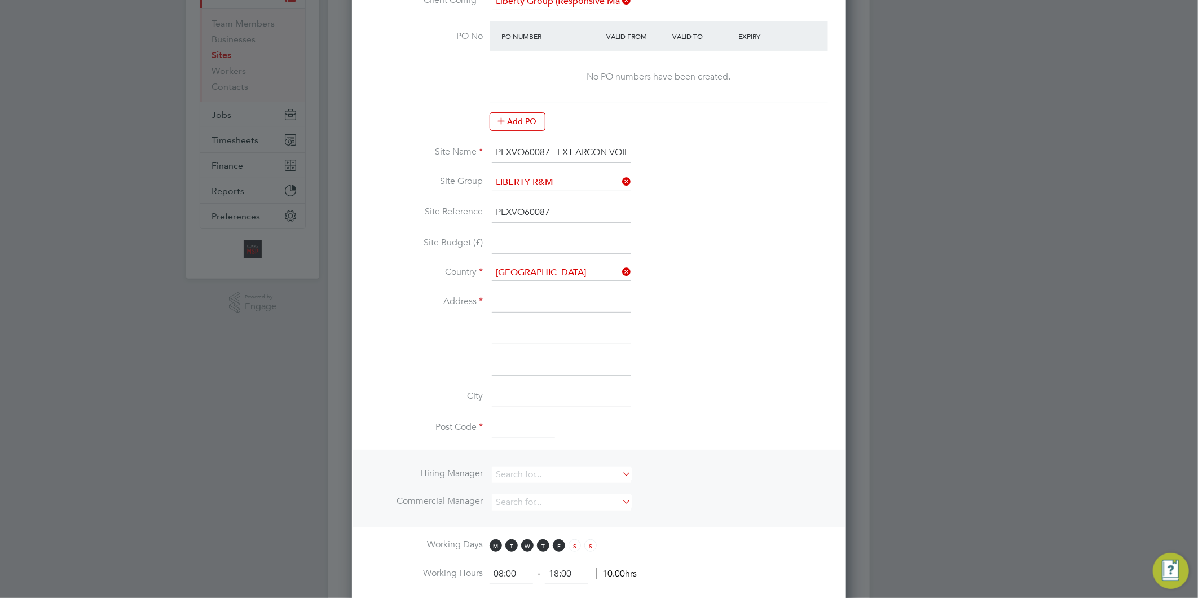
type input "PEXVO60087"
click at [521, 304] on input at bounding box center [561, 302] width 139 height 20
type input "[STREET_ADDRESS]"
type input "Salford"
type input "[GEOGRAPHIC_DATA]"
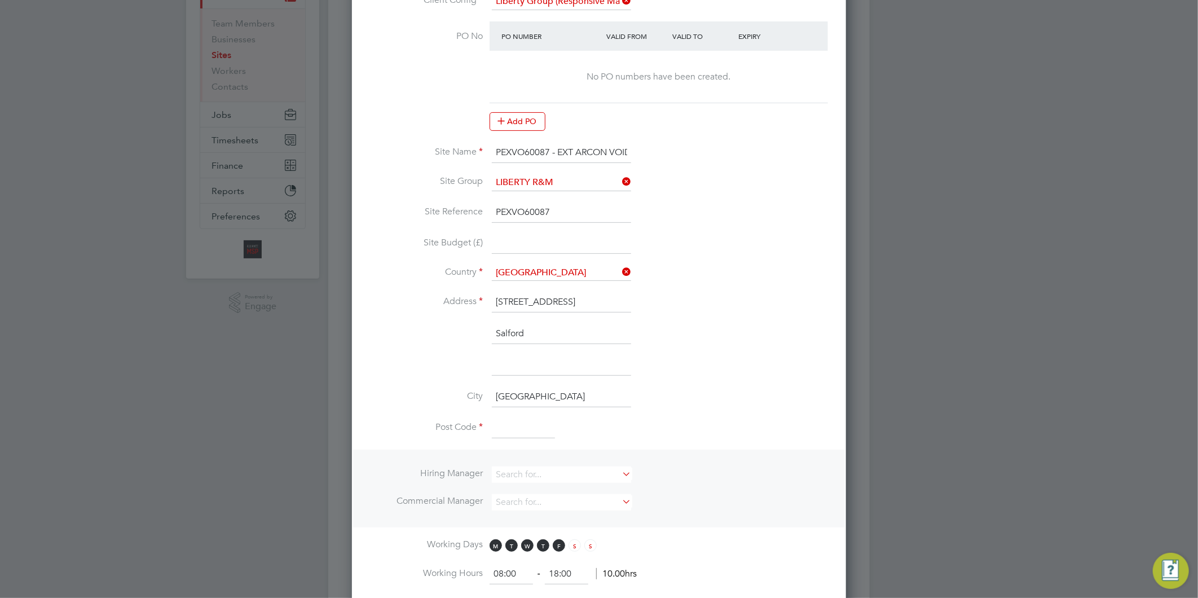
type input "M5 5SJ"
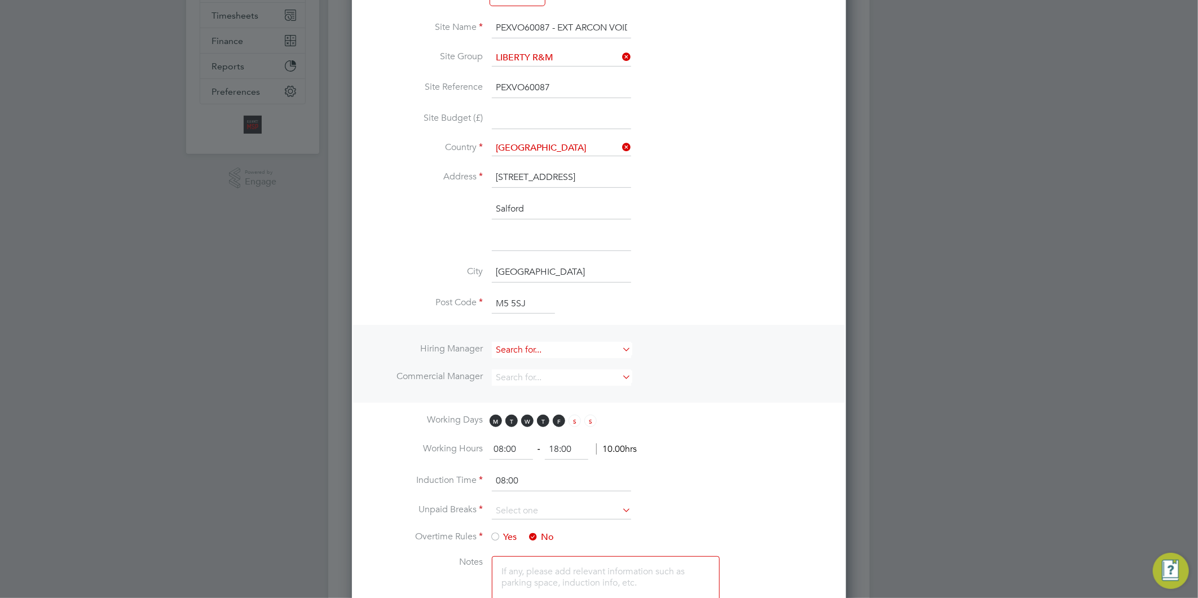
scroll to position [250, 0]
click at [555, 348] on input at bounding box center [561, 349] width 139 height 16
click at [520, 492] on li "Al liance Team" at bounding box center [561, 499] width 140 height 15
type input "Alliance Team"
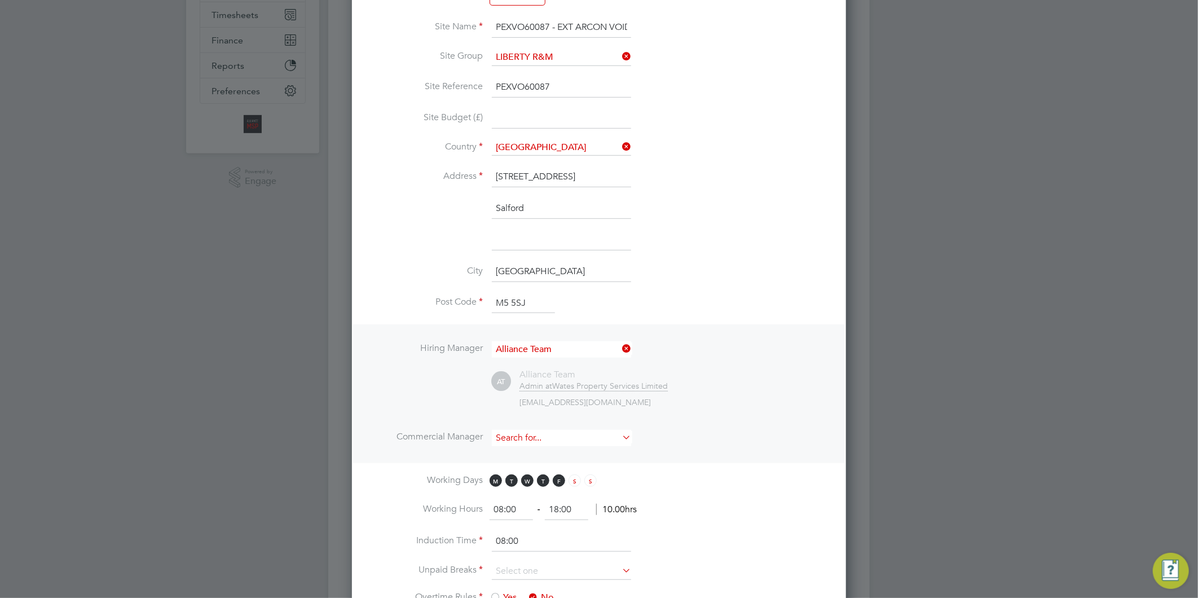
click at [527, 433] on input at bounding box center [561, 438] width 139 height 16
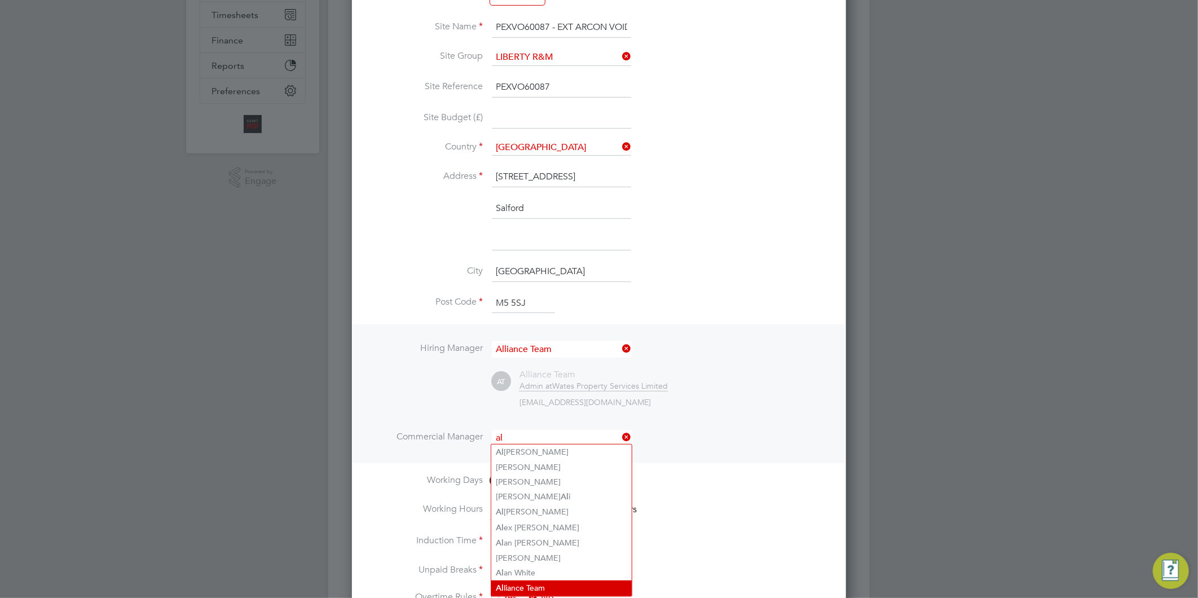
click at [543, 580] on li "Al liance Team" at bounding box center [561, 587] width 140 height 15
type input "Alliance Team"
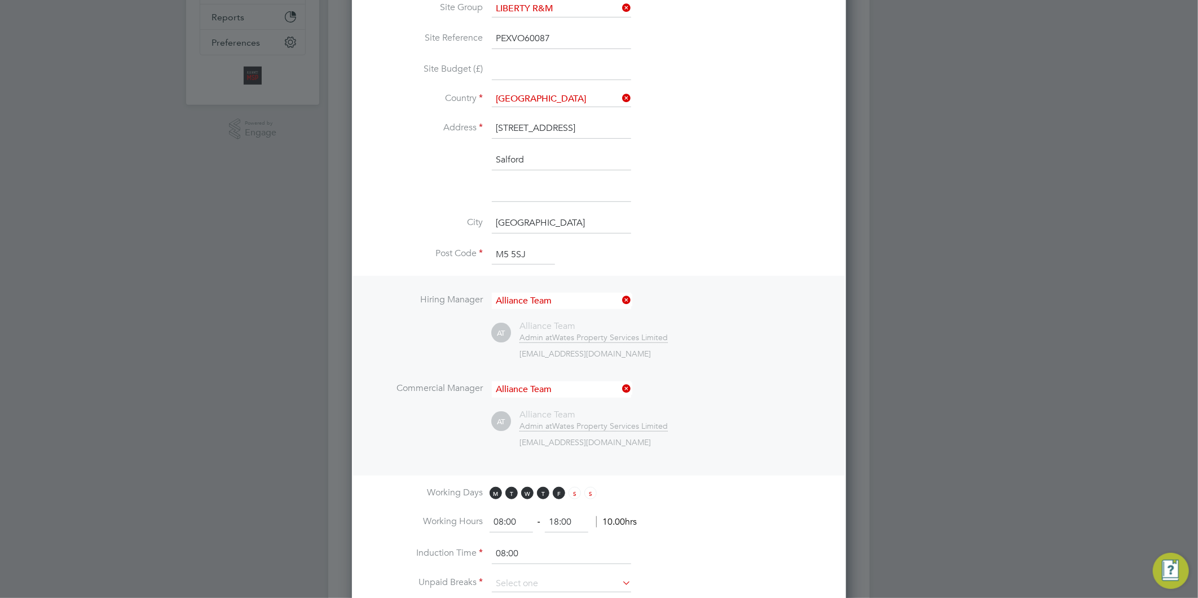
scroll to position [501, 0]
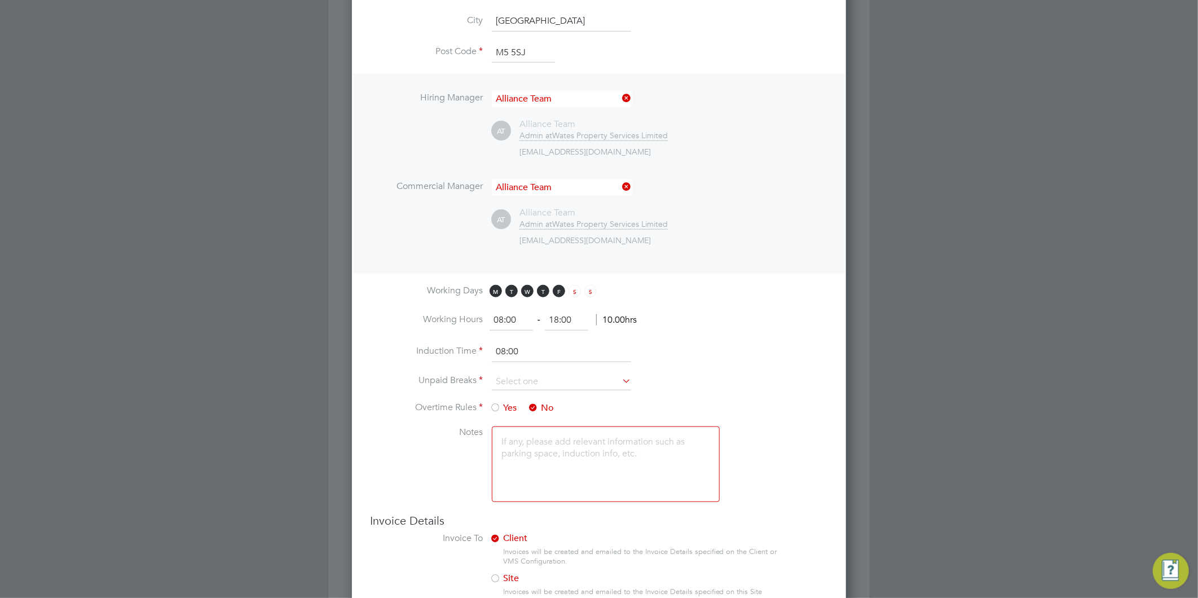
drag, startPoint x: 579, startPoint y: 319, endPoint x: 470, endPoint y: 285, distance: 113.3
click at [476, 316] on li "Working Hours 08:00 ‐ 18:00 10.00hrs" at bounding box center [599, 326] width 458 height 32
type input "17:00"
click at [521, 373] on input at bounding box center [561, 381] width 139 height 17
click at [504, 420] on li "30 mins" at bounding box center [561, 424] width 140 height 15
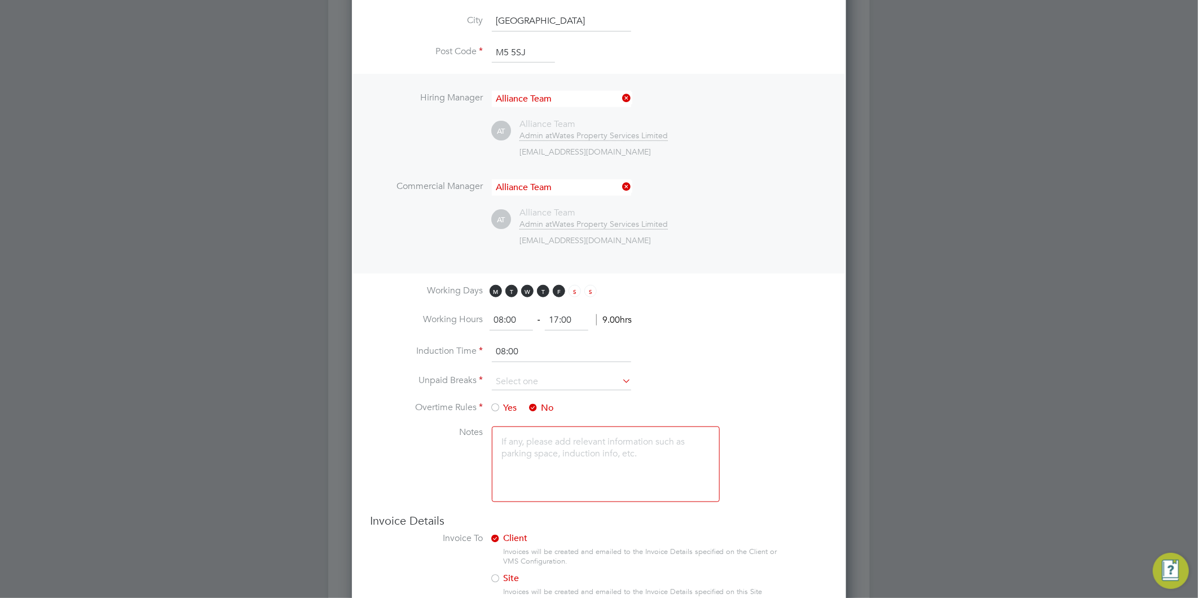
type input "30 mins"
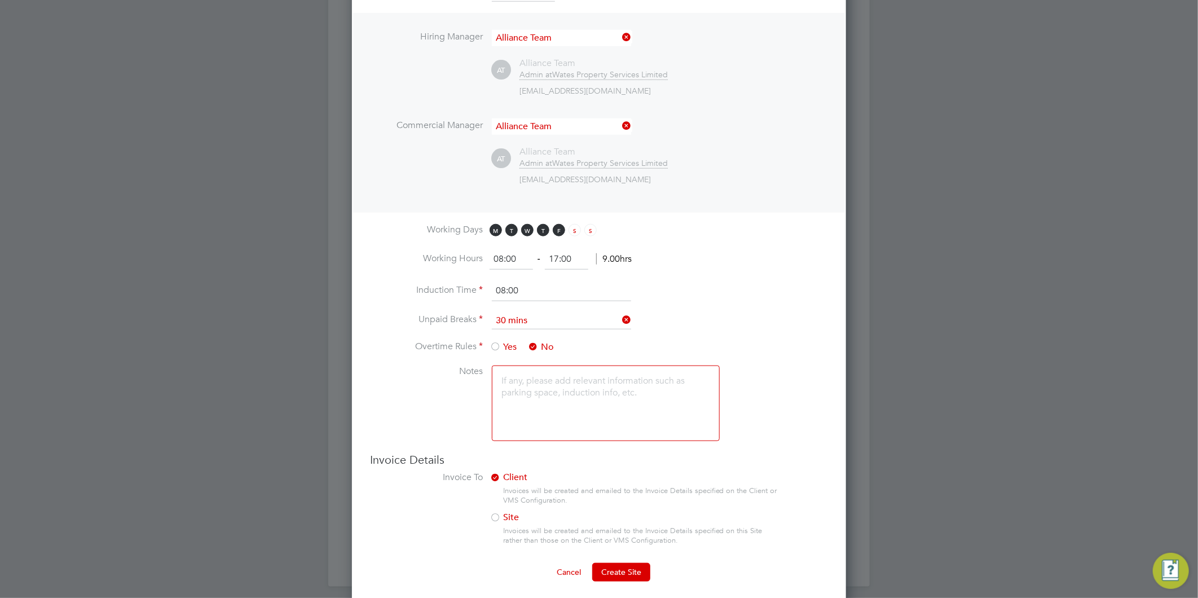
scroll to position [570, 0]
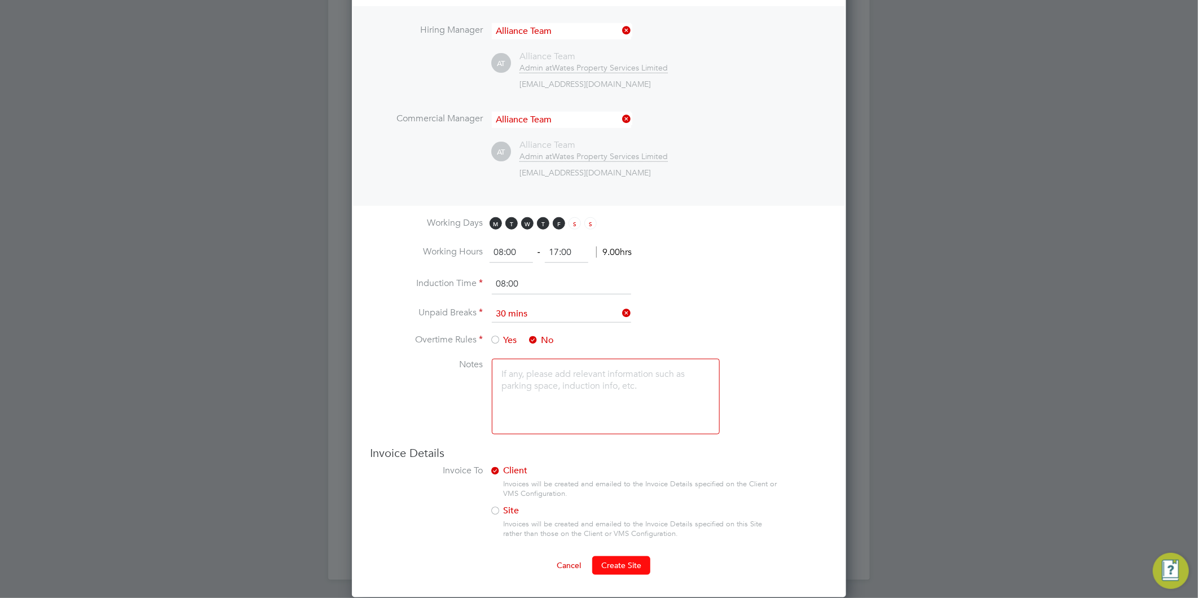
click at [622, 560] on span "Create Site" at bounding box center [621, 565] width 40 height 10
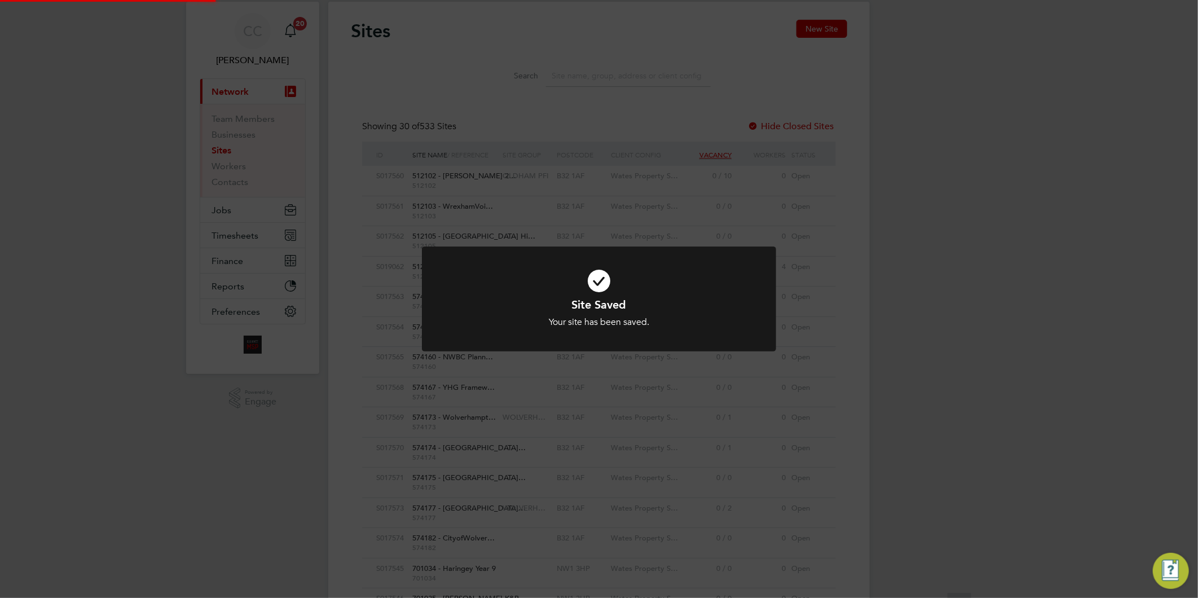
scroll to position [0, 0]
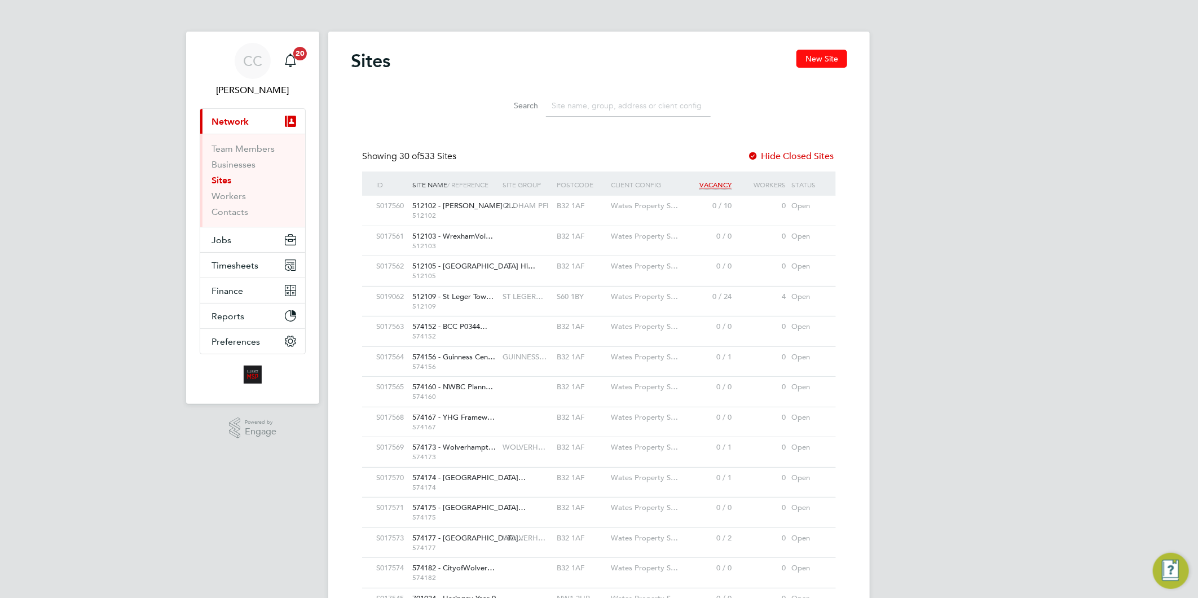
click at [819, 55] on button "New Site" at bounding box center [822, 59] width 51 height 18
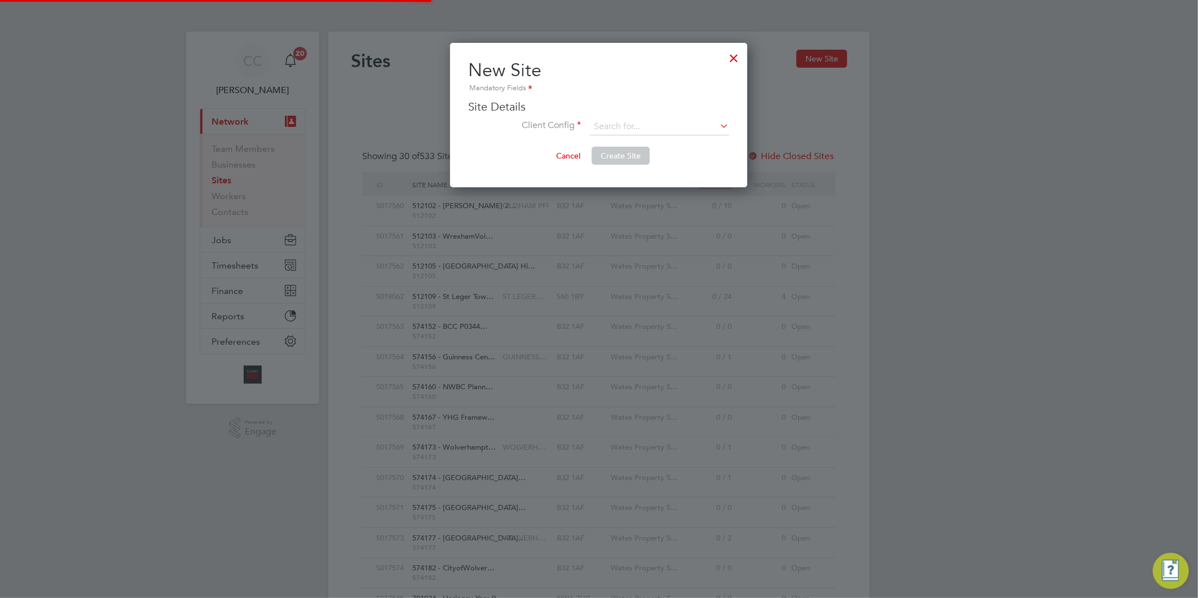
scroll to position [144, 297]
click at [640, 122] on input at bounding box center [659, 126] width 139 height 17
click at [650, 157] on li "Liberty Group (Responsive Maintenance)" at bounding box center [690, 157] width 201 height 15
type input "Liberty Group (Responsive Maintenance)"
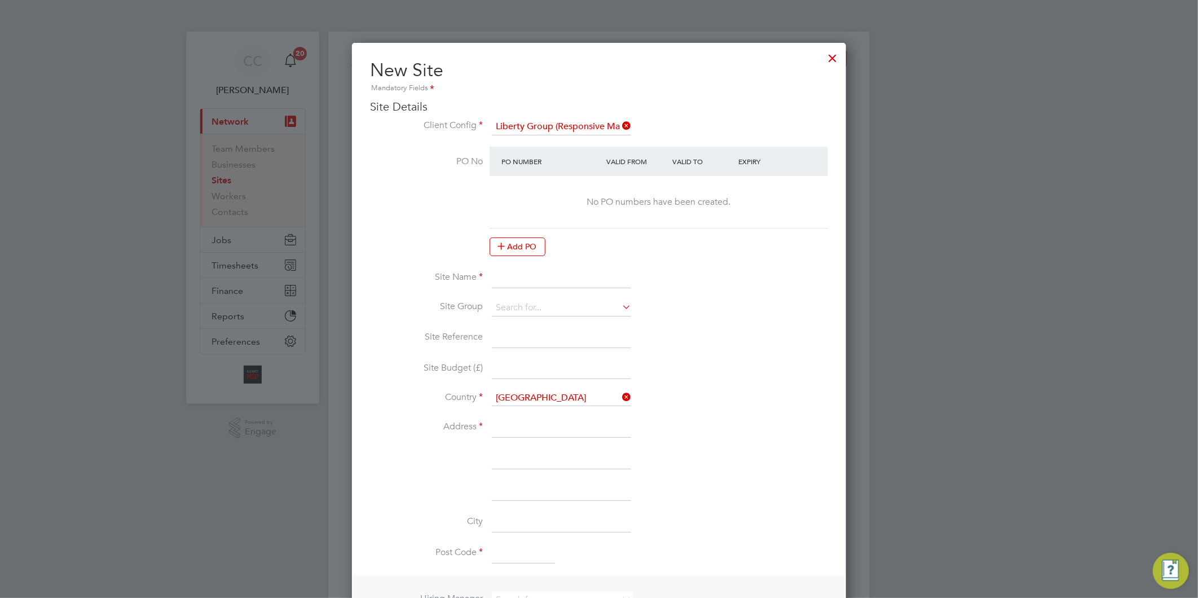
click at [522, 277] on input at bounding box center [561, 278] width 139 height 20
paste input "PEXVO60101"
click at [589, 278] on input "PEXVO60101 -" at bounding box center [561, 278] width 139 height 20
paste input "'EXT Sage Homes - Voids"
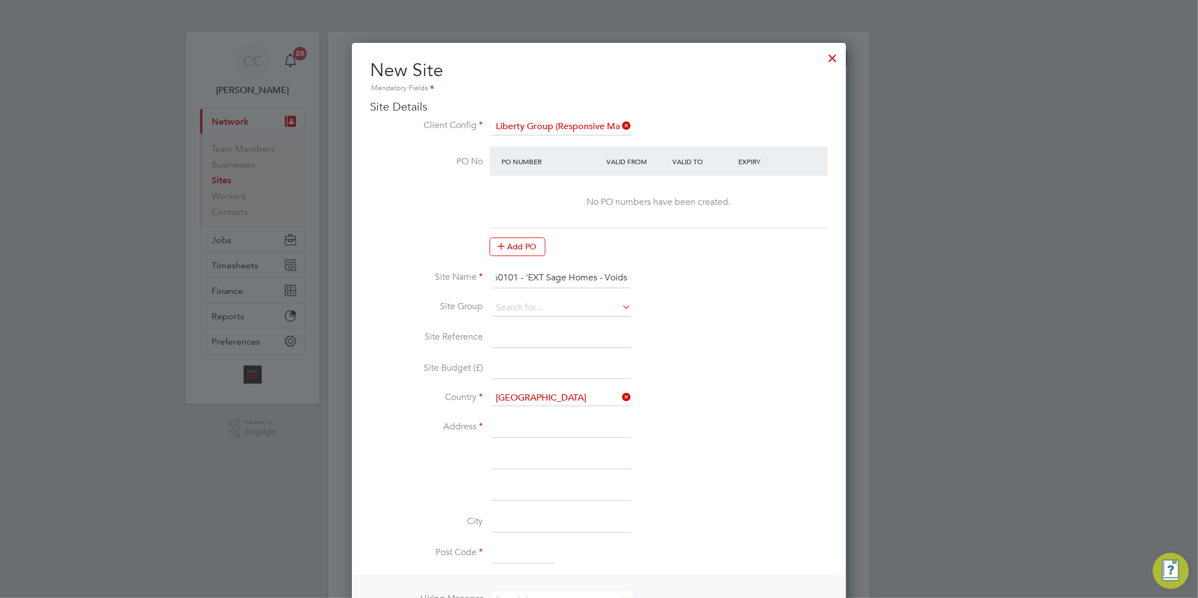
click at [526, 273] on input "PEXVO60101 - 'EXT Sage Homes - Voids" at bounding box center [561, 278] width 139 height 20
type input "PEXVO60101 - EXT Sage Homes - Voids"
click at [501, 305] on input at bounding box center [561, 308] width 139 height 17
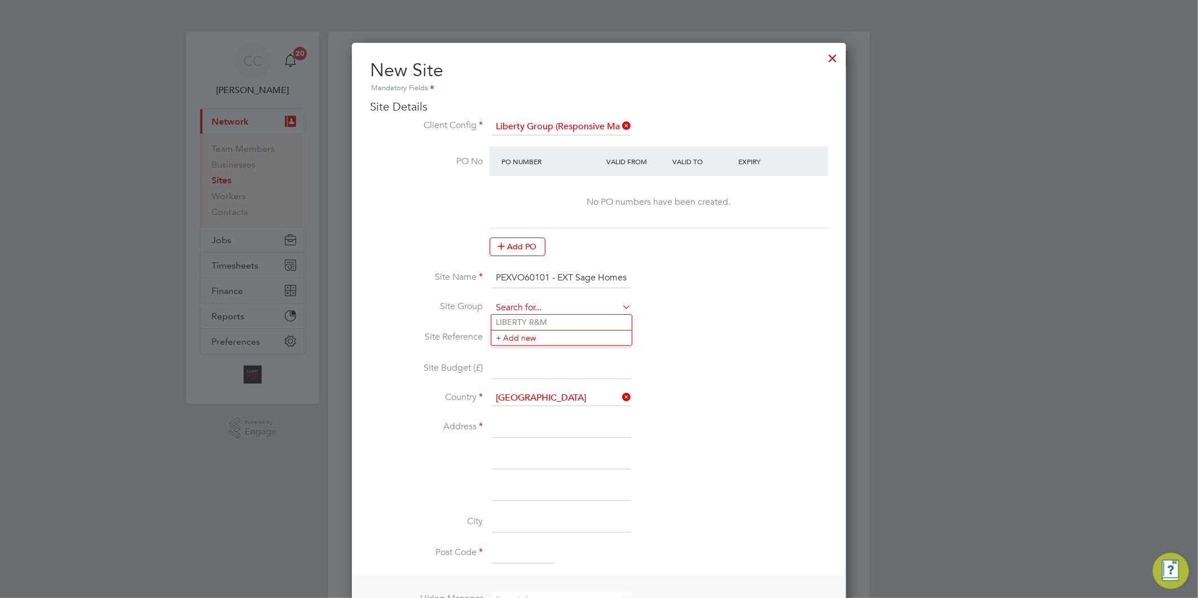
paste input "PEXVO60101"
type input "PEXVO60101"
click at [620, 302] on icon at bounding box center [620, 307] width 0 height 16
click at [527, 302] on input at bounding box center [561, 308] width 139 height 17
click at [536, 326] on li "LIBERTY R&M" at bounding box center [561, 322] width 140 height 15
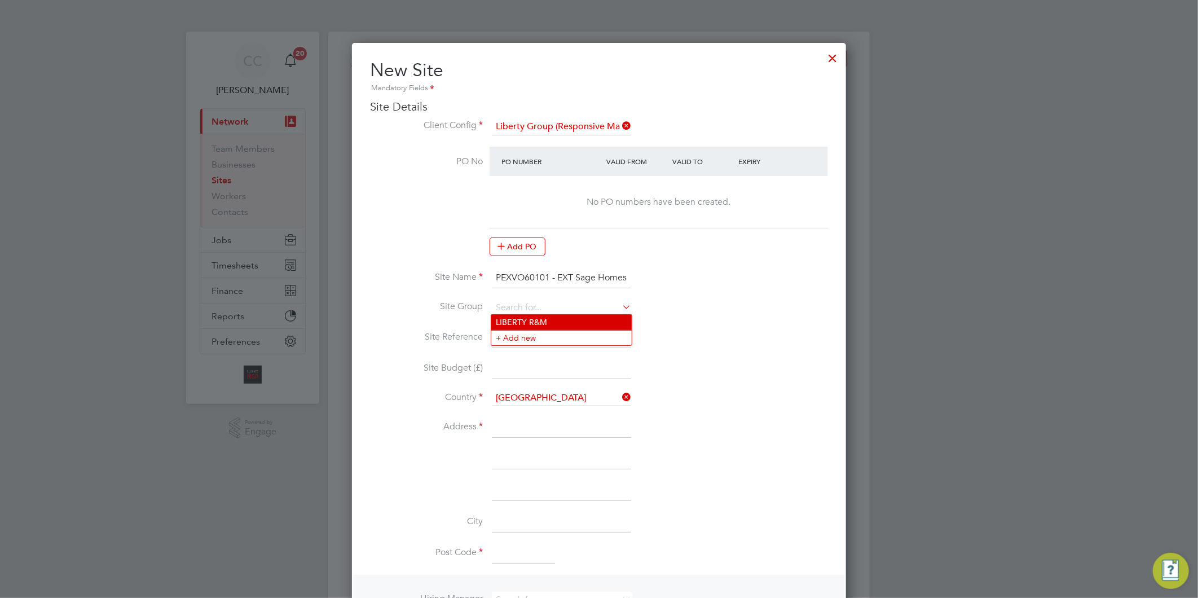
type input "LIBERTY R&M"
click at [525, 334] on input at bounding box center [561, 338] width 139 height 20
drag, startPoint x: 549, startPoint y: 273, endPoint x: 455, endPoint y: 267, distance: 94.4
click at [455, 268] on li "Site Name PEXVO60101 - EXT Sage Homes - Voids" at bounding box center [599, 284] width 458 height 32
click at [515, 335] on input at bounding box center [561, 338] width 139 height 20
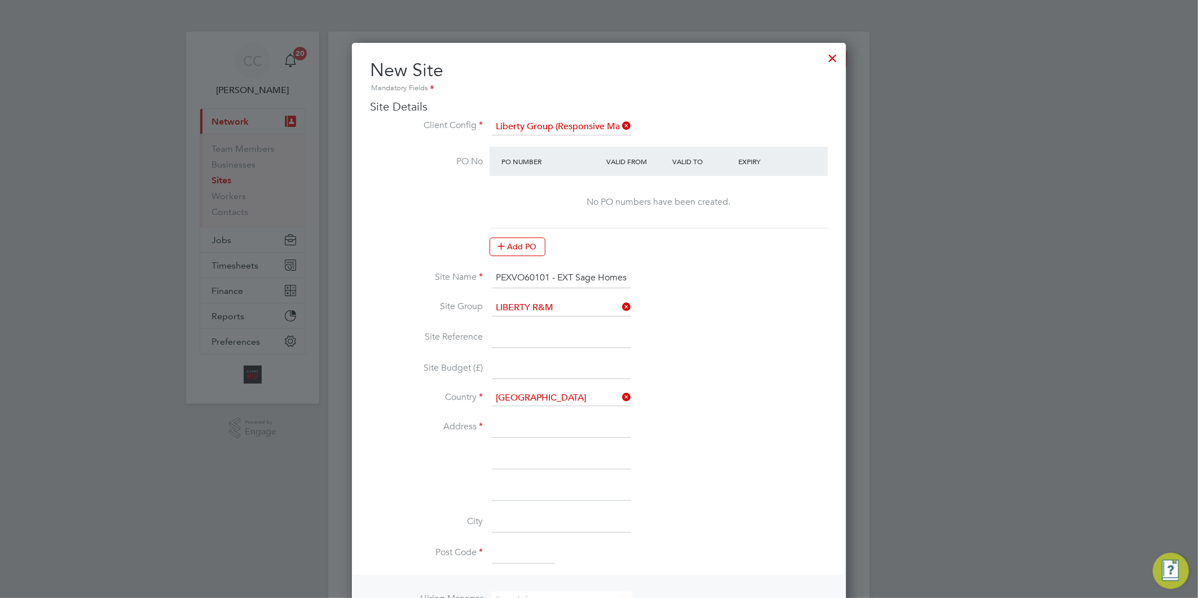
paste input "PEXVO60101"
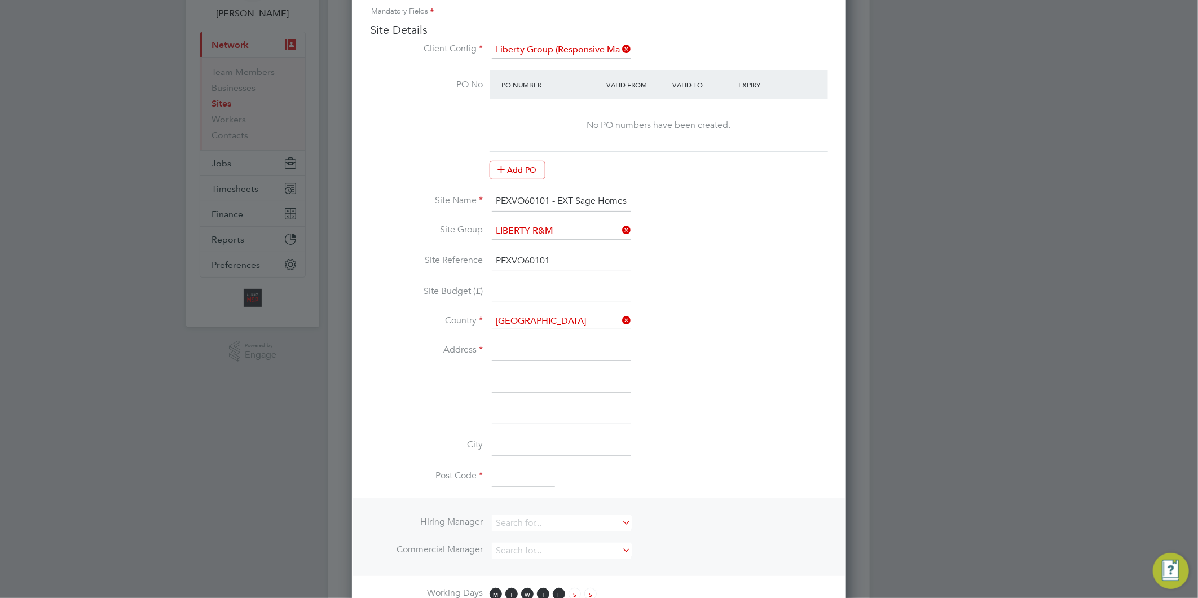
scroll to position [125, 0]
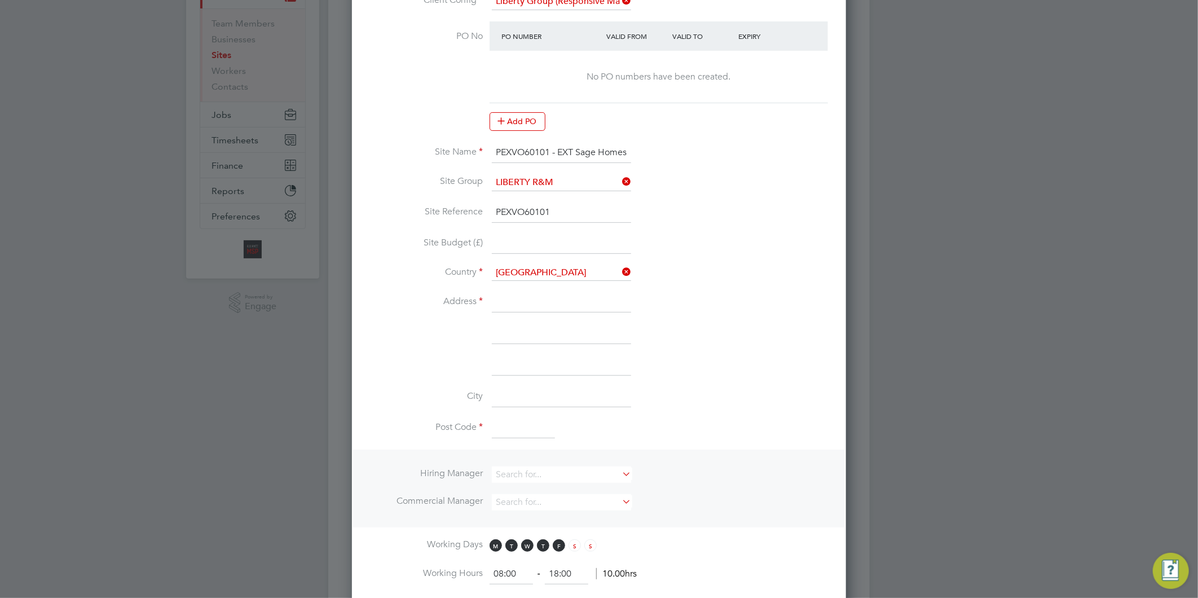
type input "PEXVO60101"
click at [511, 305] on input at bounding box center [561, 302] width 139 height 20
paste input "C/O Huws Gray"
type input "C/O Huws Gray"
click at [529, 329] on input at bounding box center [561, 334] width 139 height 20
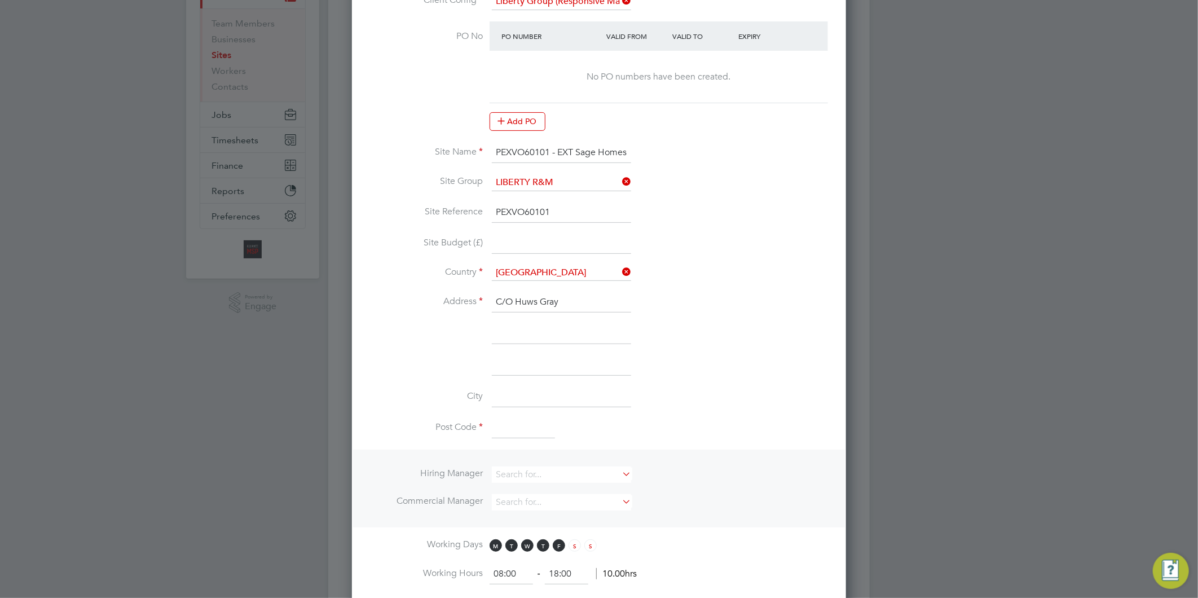
paste input "[GEOGRAPHIC_DATA]"
type input "[GEOGRAPHIC_DATA]"
click at [511, 355] on input at bounding box center [561, 365] width 139 height 20
paste input "[GEOGRAPHIC_DATA]"
type input "[GEOGRAPHIC_DATA]"
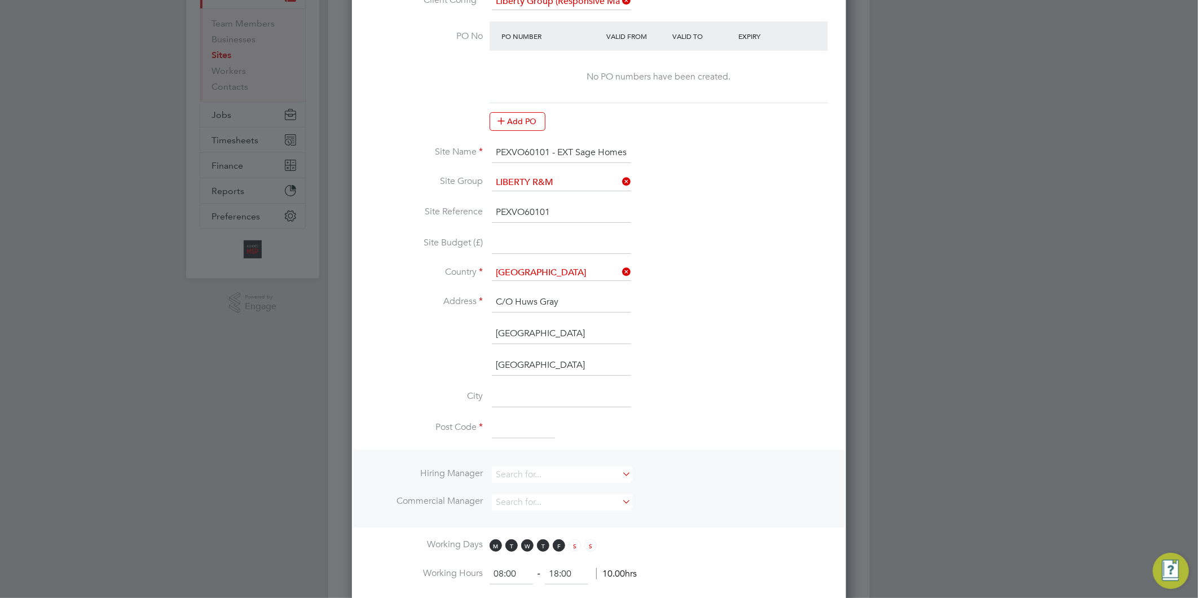
click at [538, 395] on input at bounding box center [561, 397] width 139 height 20
paste input "[GEOGRAPHIC_DATA]"
type input "[GEOGRAPHIC_DATA]"
click at [503, 419] on input at bounding box center [523, 429] width 63 height 20
paste input "DE1 1LQ"
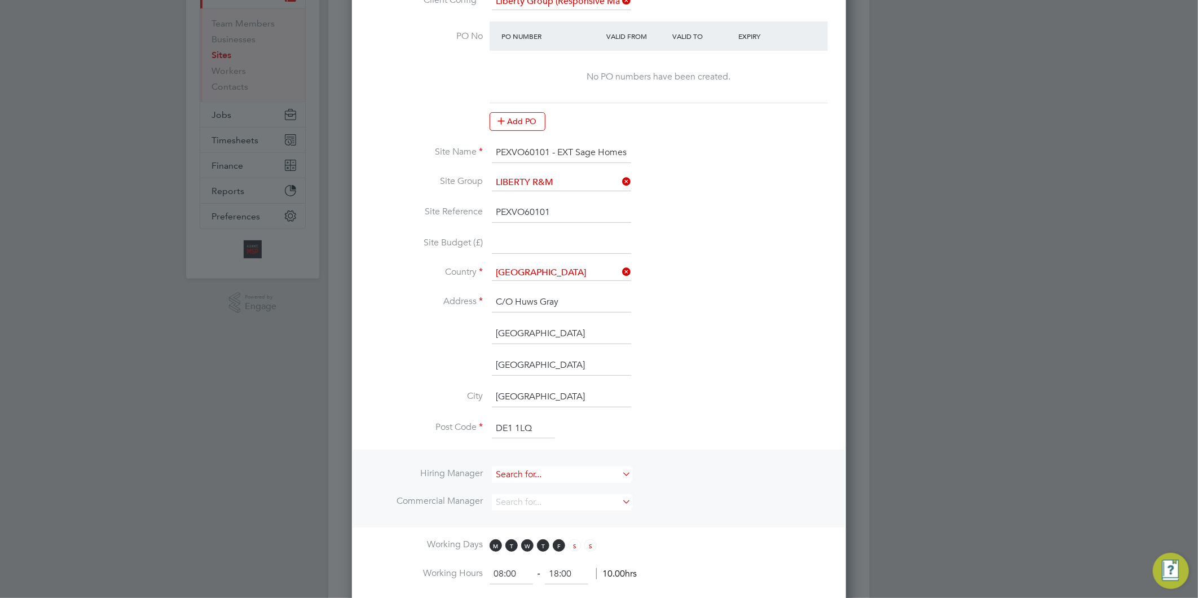
type input "DE1 1LQ"
click at [528, 476] on input at bounding box center [561, 475] width 139 height 16
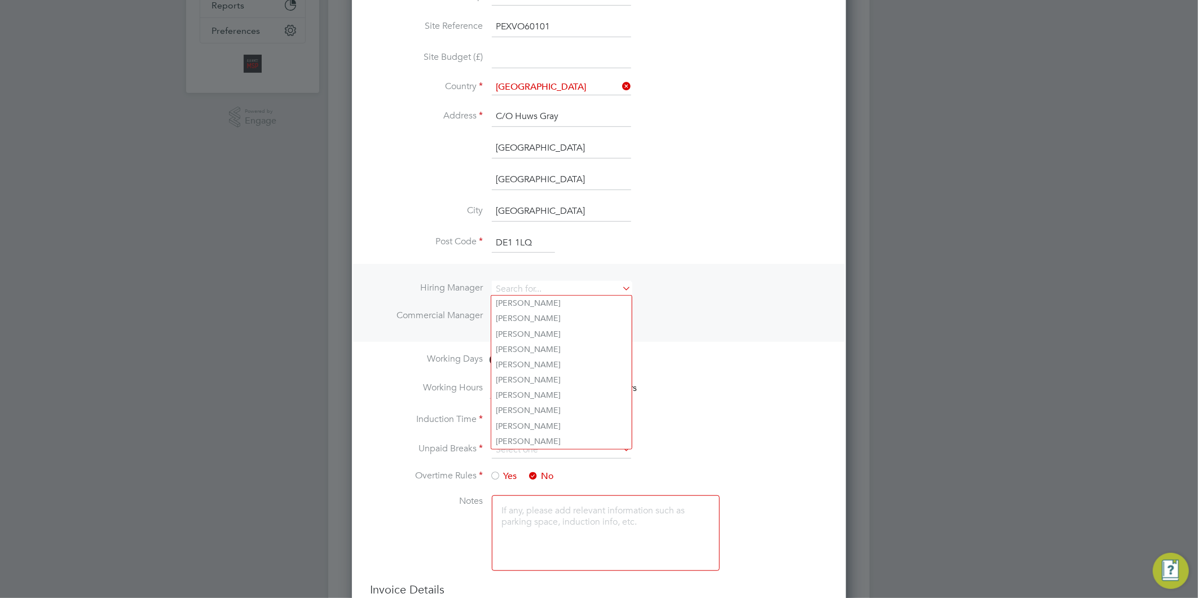
scroll to position [313, 0]
click at [517, 433] on li "Al liance Team" at bounding box center [561, 437] width 140 height 15
type input "Alliance Team"
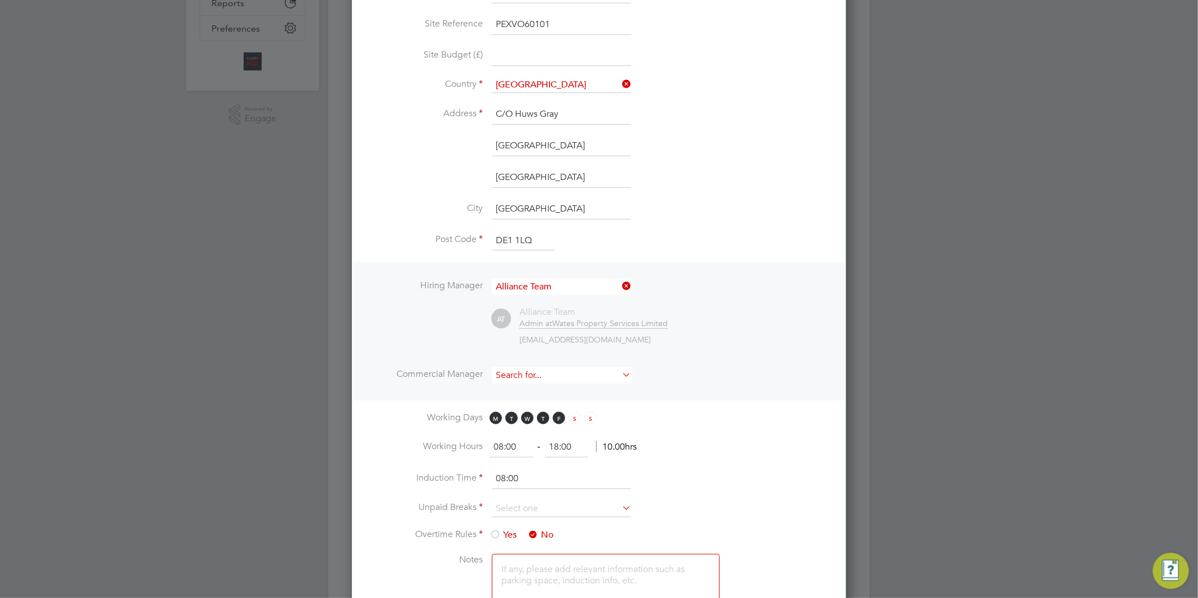
click at [527, 373] on input at bounding box center [561, 375] width 139 height 16
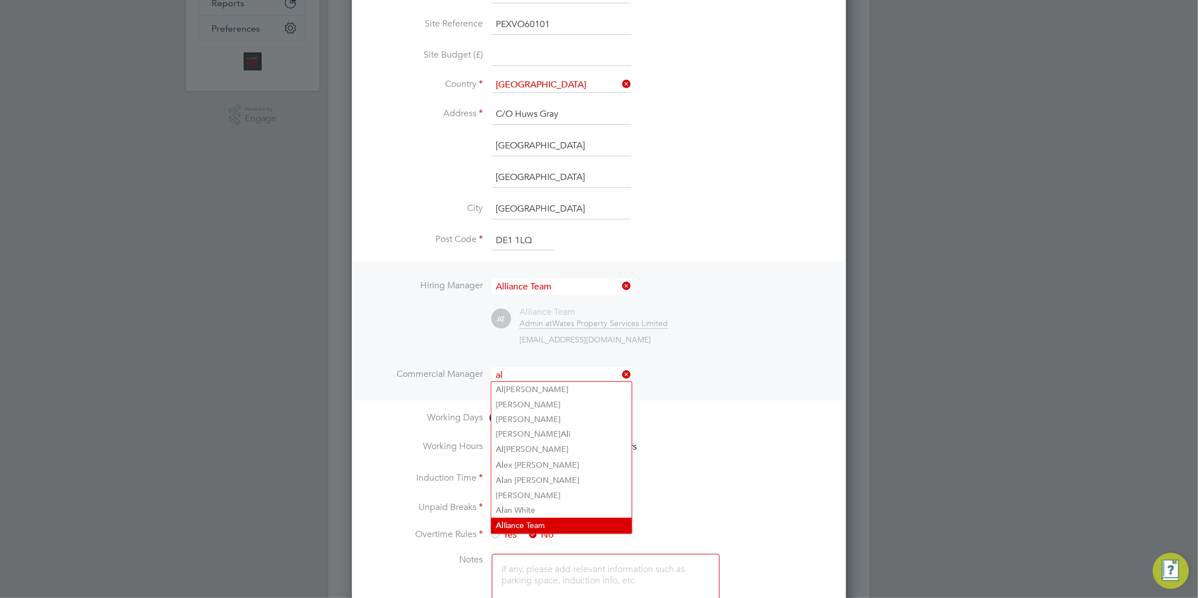
click at [539, 522] on li "Al liance Team" at bounding box center [561, 525] width 140 height 15
type input "Alliance Team"
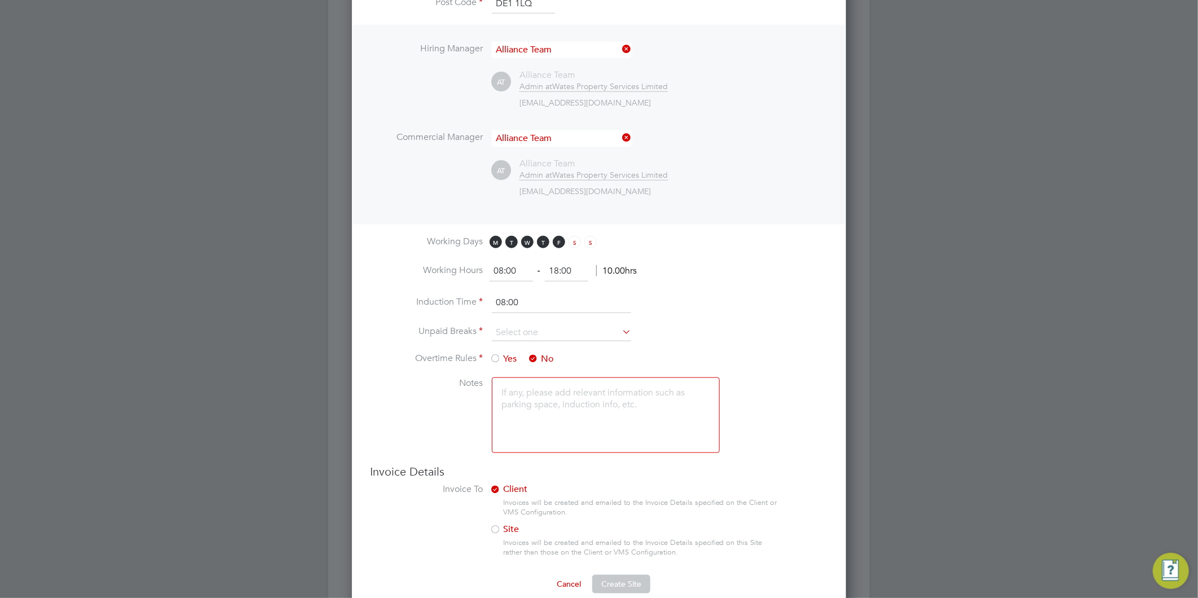
scroll to position [564, 0]
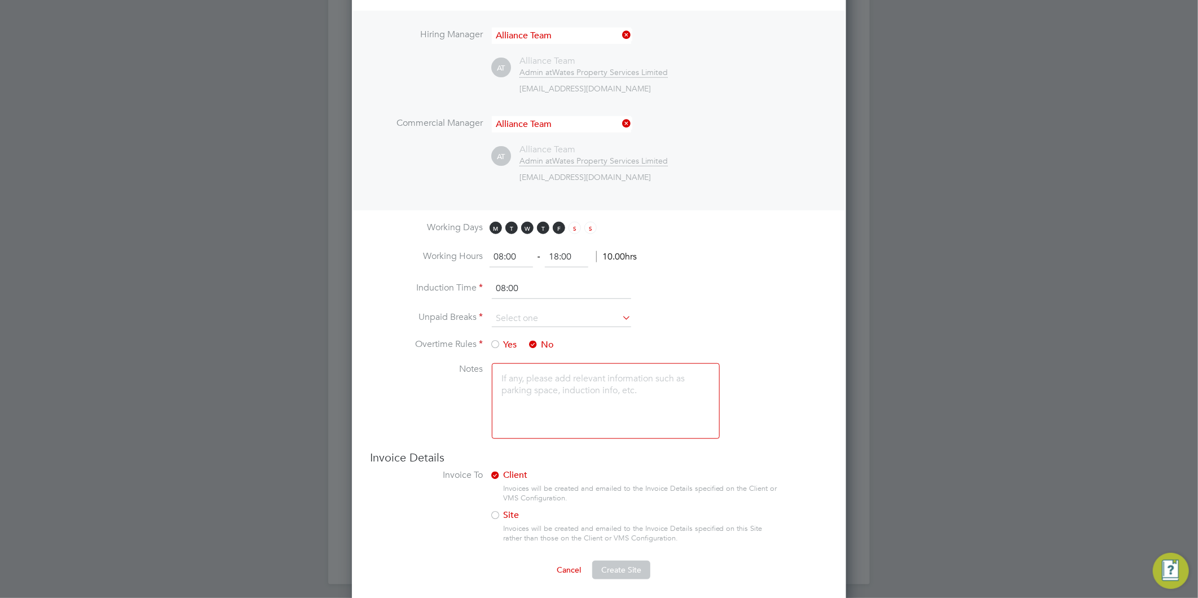
click at [538, 307] on li "Induction Time 08:00" at bounding box center [599, 295] width 458 height 32
click at [537, 319] on input at bounding box center [561, 318] width 139 height 17
click at [520, 358] on li "30 mins" at bounding box center [561, 361] width 140 height 15
type input "30 mins"
drag, startPoint x: 574, startPoint y: 253, endPoint x: 429, endPoint y: 233, distance: 146.3
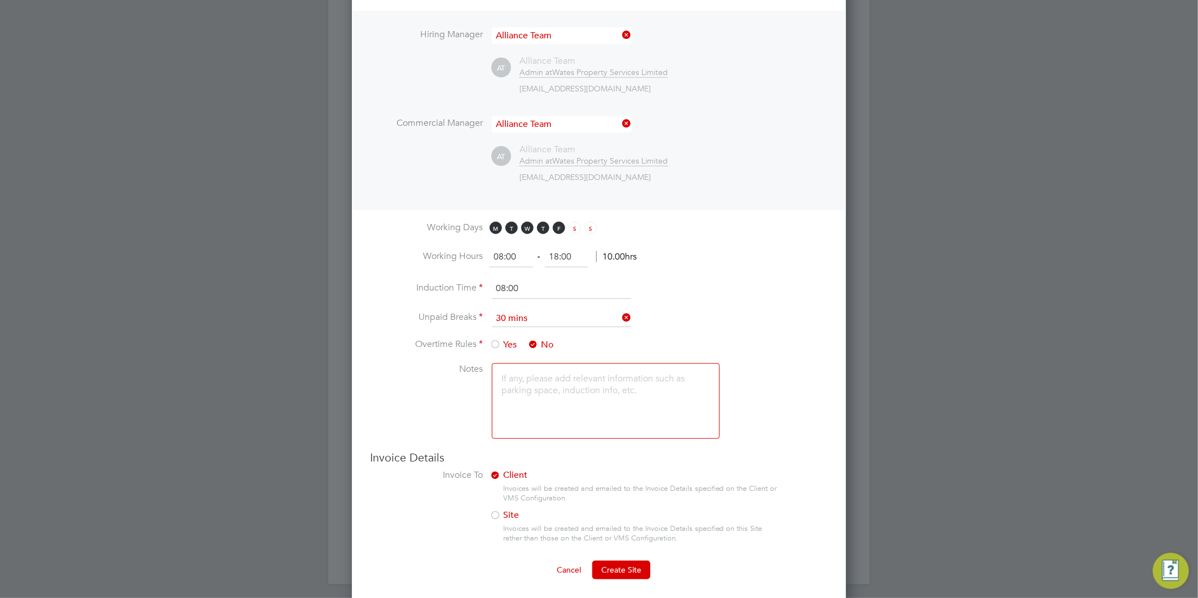
click at [429, 233] on ng-template "PO No PO Number Valid From Valid To Expiry No PO numbers have been created. Add…" at bounding box center [599, 17] width 458 height 868
type input "17:00"
click at [583, 406] on textarea at bounding box center [606, 401] width 228 height 76
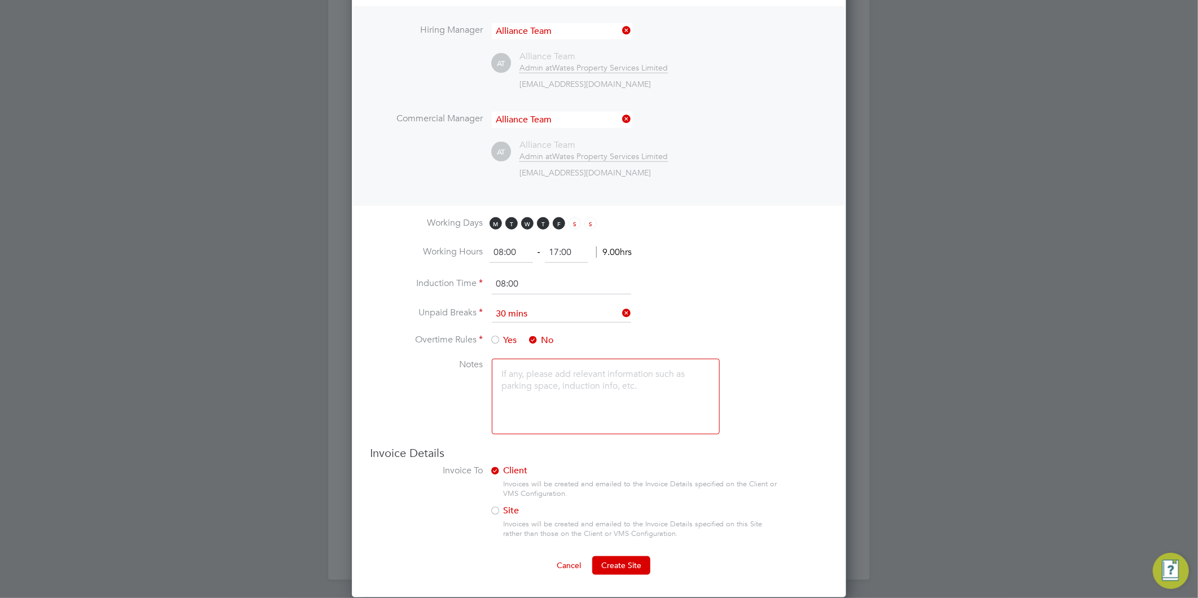
scroll to position [570, 0]
click at [632, 556] on button "Create Site" at bounding box center [621, 565] width 58 height 18
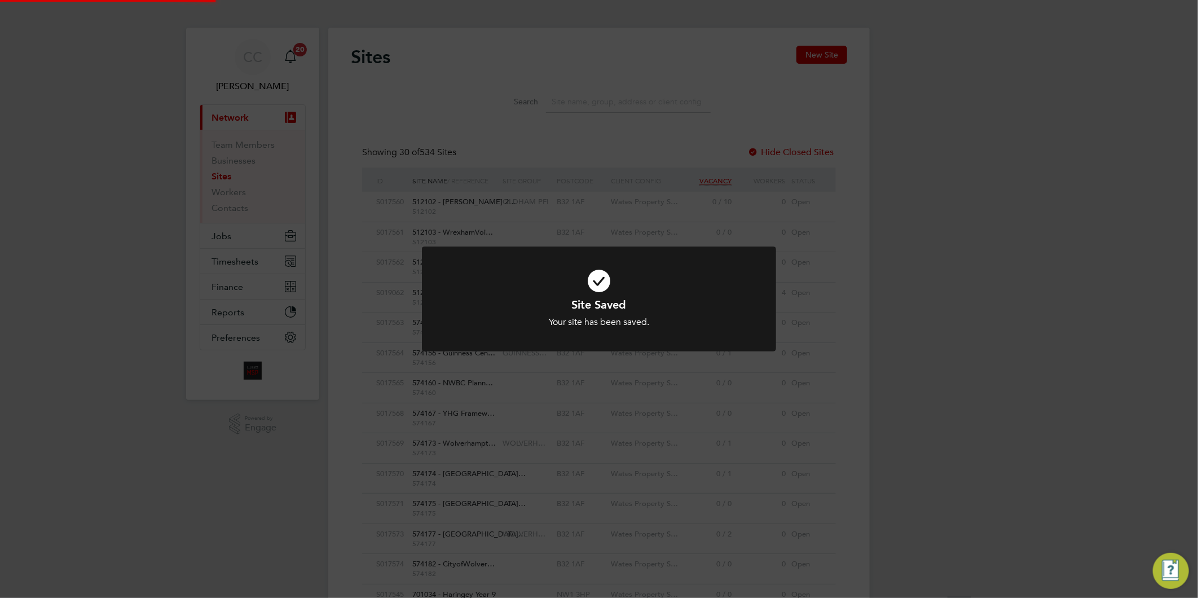
scroll to position [0, 0]
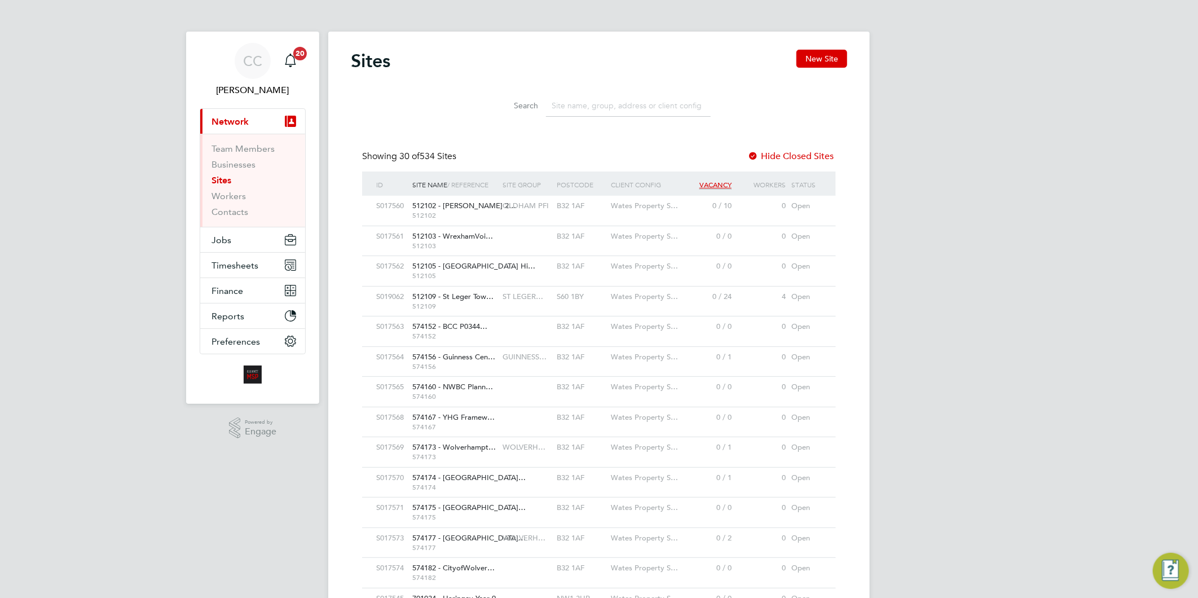
click at [587, 102] on input at bounding box center [628, 106] width 165 height 22
paste input "PEXVO61072"
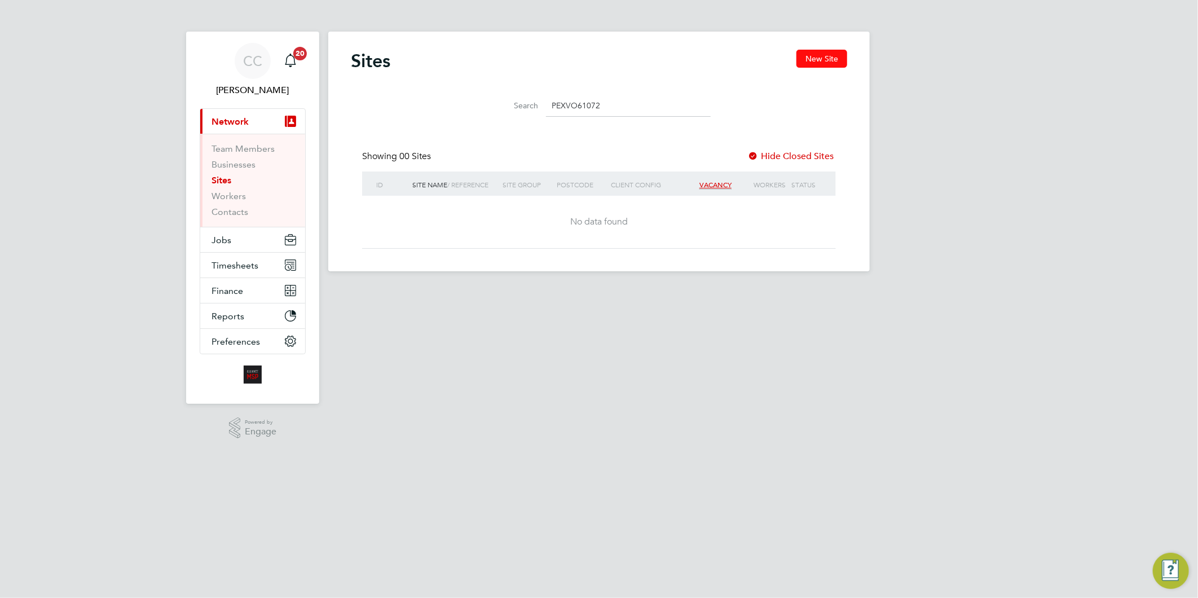
type input "PEXVO61072"
click at [808, 65] on button "New Site" at bounding box center [822, 59] width 51 height 18
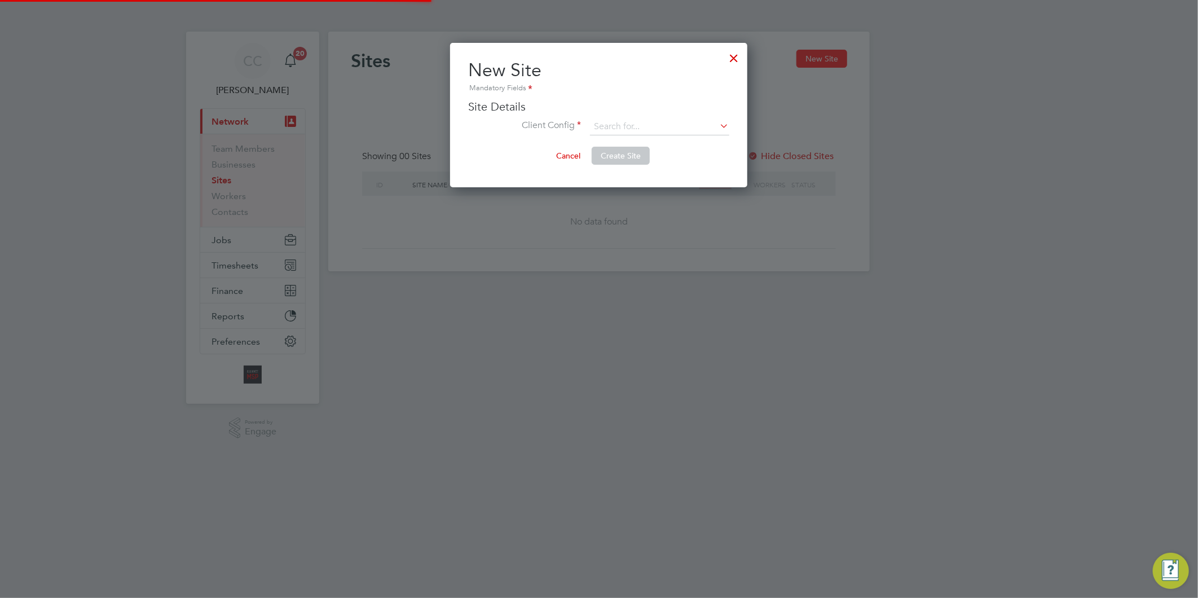
scroll to position [144, 297]
click at [689, 126] on input at bounding box center [659, 126] width 139 height 17
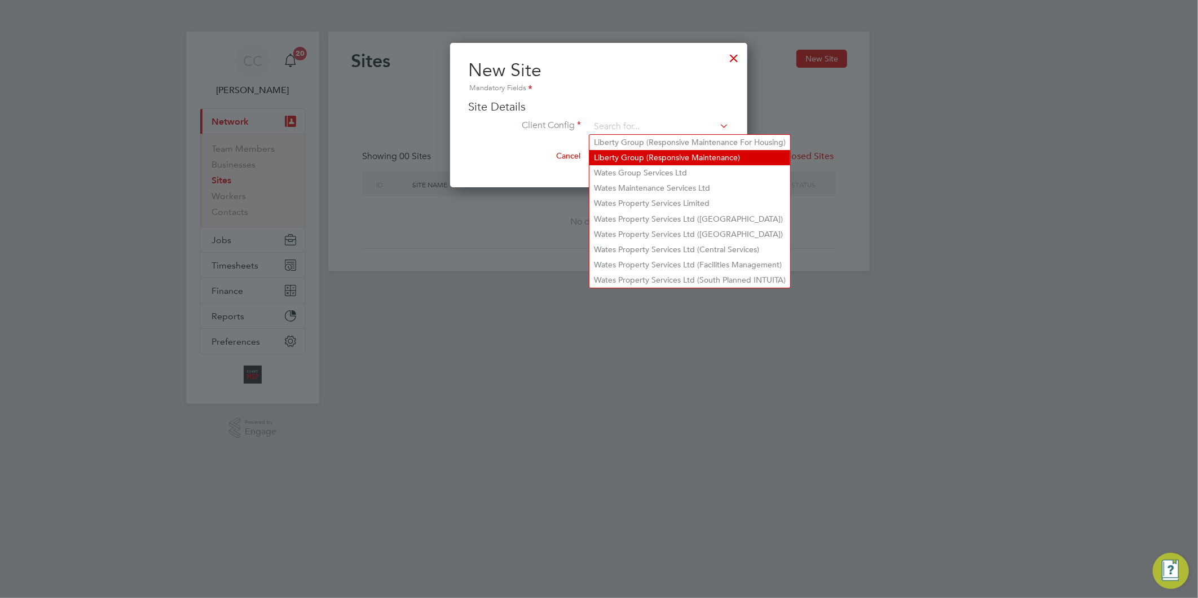
click at [676, 160] on li "Liberty Group (Responsive Maintenance)" at bounding box center [690, 157] width 201 height 15
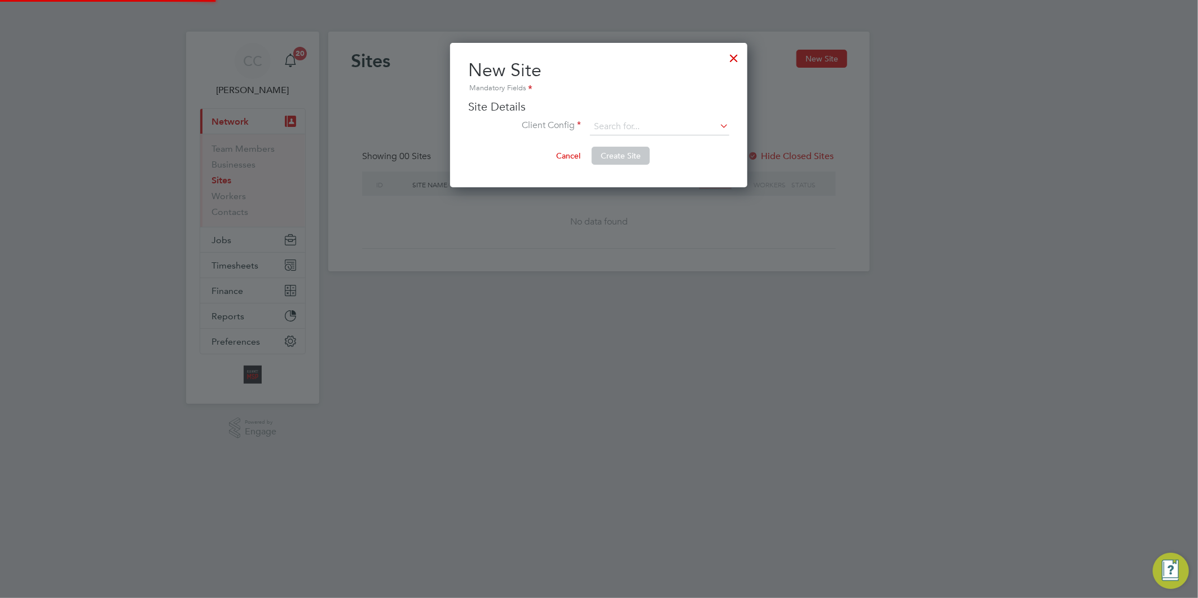
type input "Liberty Group (Responsive Maintenance)"
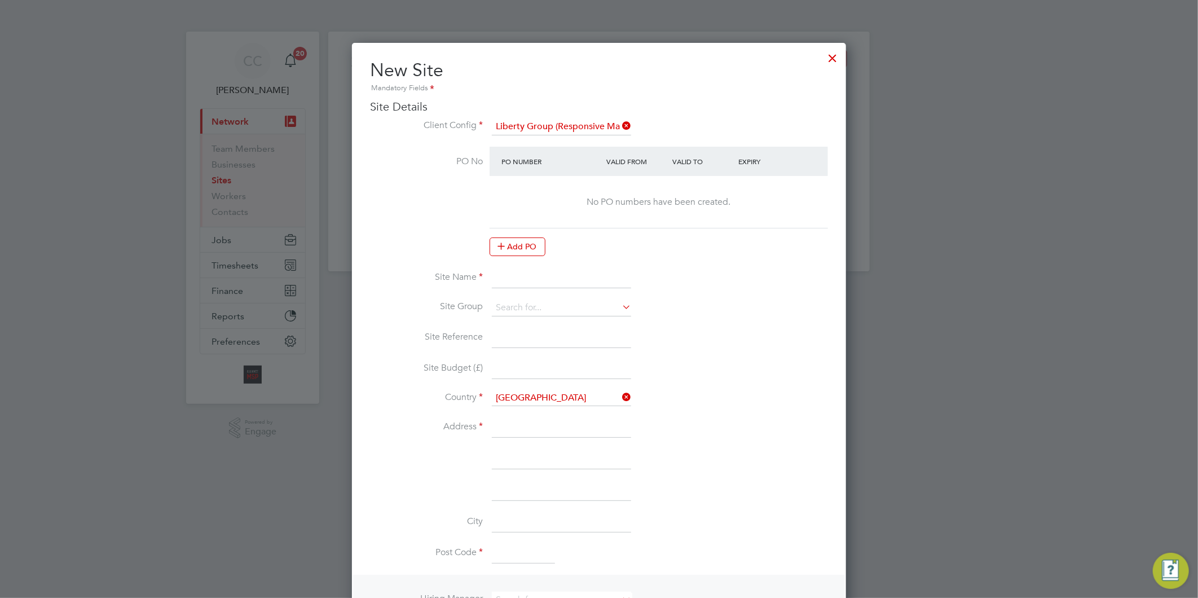
click at [544, 274] on input at bounding box center [561, 278] width 139 height 20
paste input "PEXVO61072"
click at [590, 275] on input "PEXVO61072 -" at bounding box center [561, 278] width 139 height 20
paste input "EXT Onward 24 - Leasehold Voids"
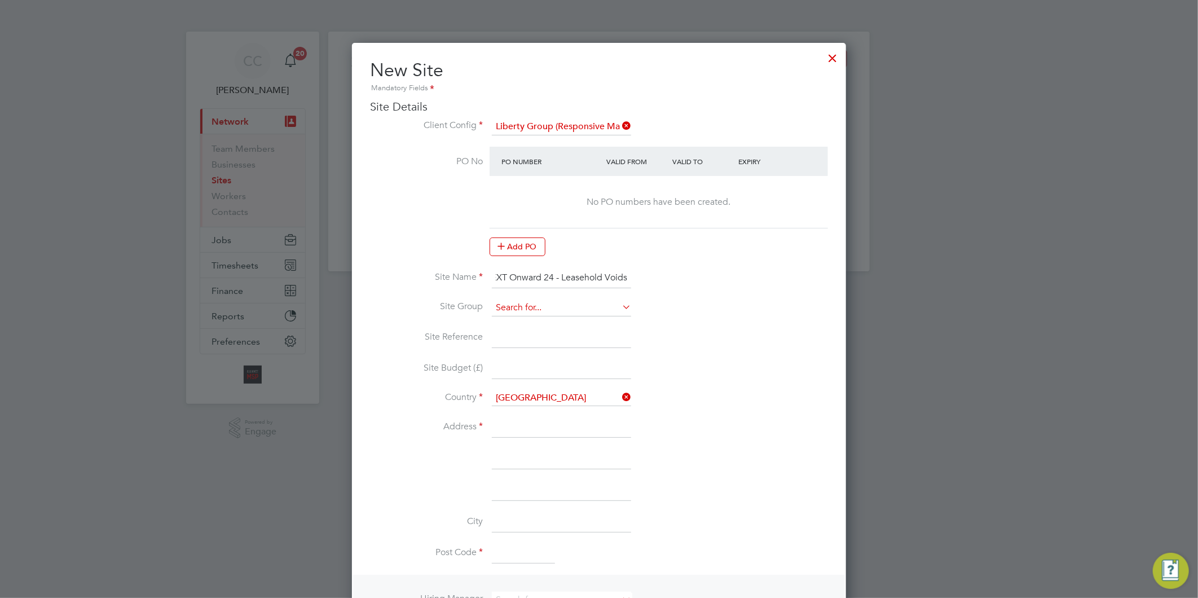
type input "PEXVO61072 - EXT Onward 24 - Leasehold Voids"
click at [577, 302] on input at bounding box center [561, 308] width 139 height 17
click at [554, 318] on li "LIBERTY R&M" at bounding box center [561, 322] width 140 height 15
type input "LIBERTY R&M"
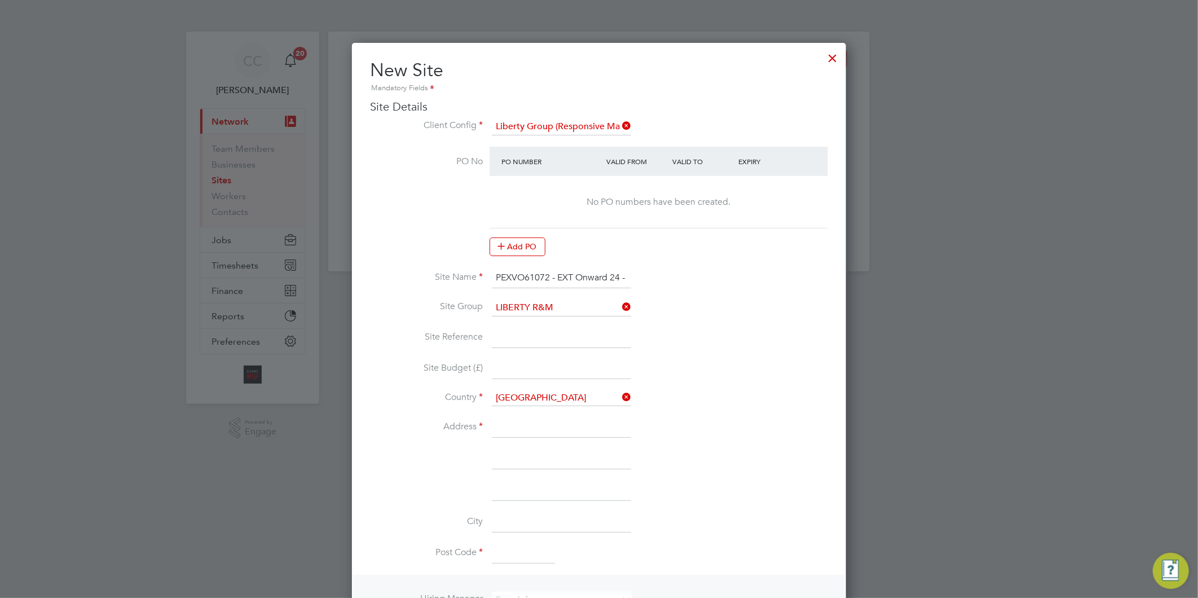
drag, startPoint x: 548, startPoint y: 275, endPoint x: 493, endPoint y: 275, distance: 55.3
click at [493, 275] on input "PEXVO61072 - EXT Onward 24 - Leasehold Voids" at bounding box center [561, 278] width 139 height 20
click at [542, 331] on input at bounding box center [561, 338] width 139 height 20
paste input "PEXVO61072"
click at [540, 418] on input at bounding box center [561, 427] width 139 height 20
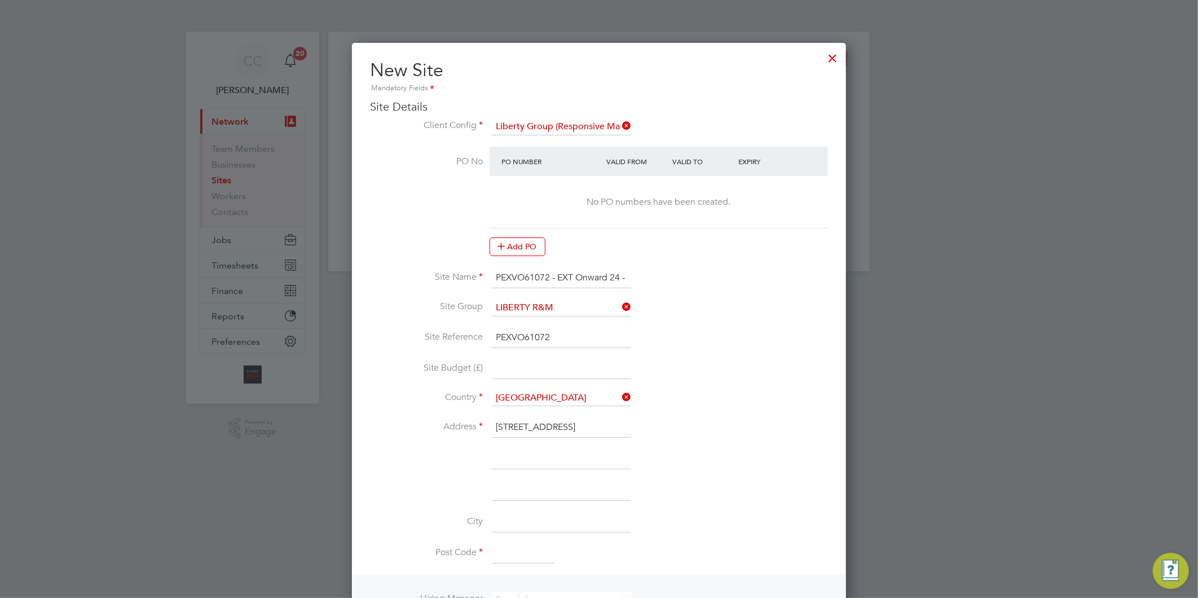
click at [561, 459] on input at bounding box center [561, 459] width 139 height 20
click at [521, 514] on input at bounding box center [561, 522] width 139 height 20
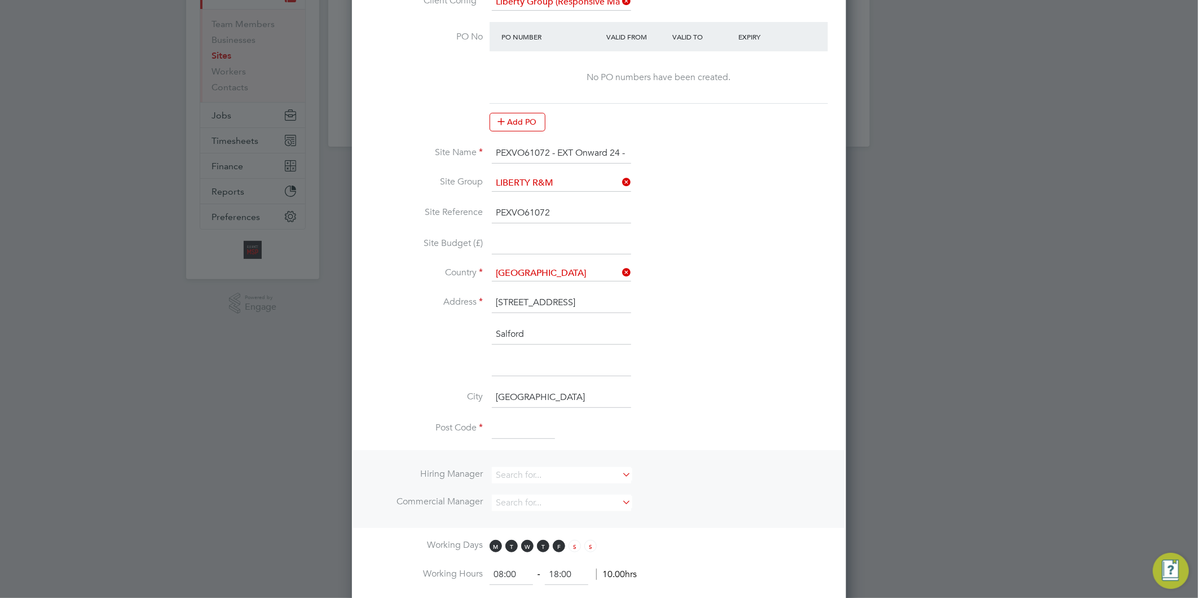
scroll to position [125, 0]
click at [529, 424] on input at bounding box center [523, 429] width 63 height 20
click at [540, 467] on input at bounding box center [561, 475] width 139 height 16
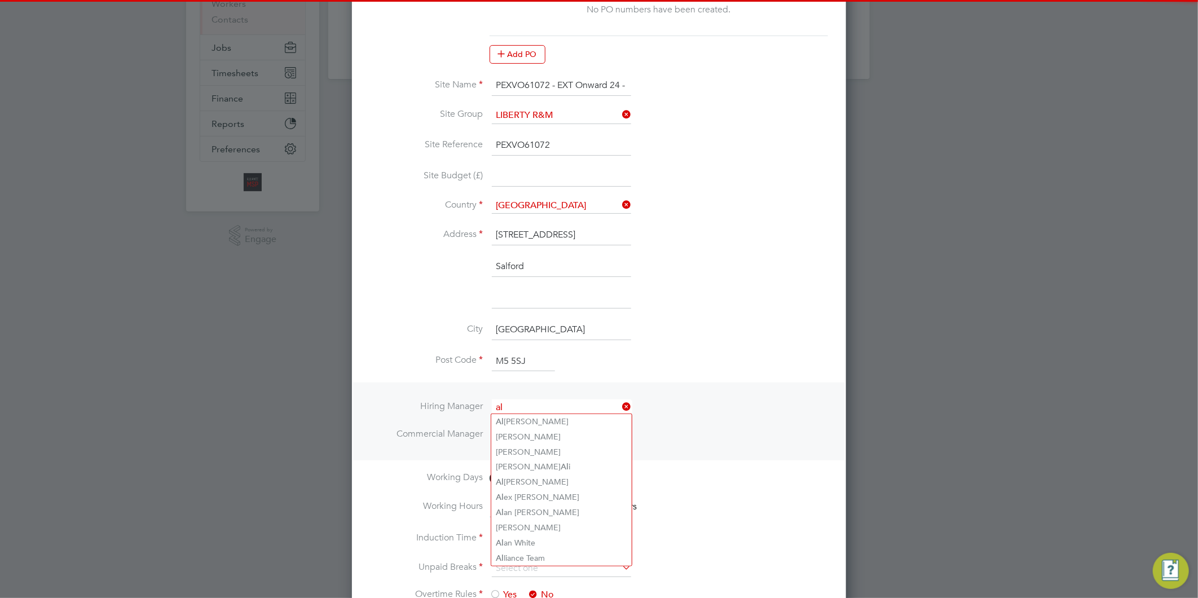
scroll to position [313, 0]
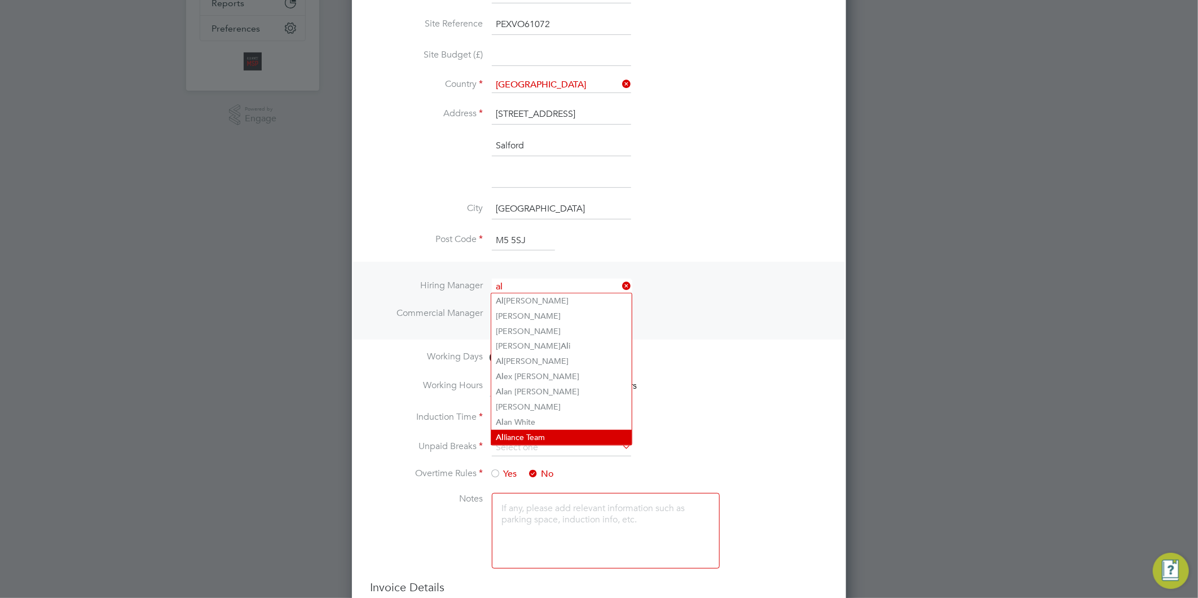
click at [538, 436] on li "Al liance Team" at bounding box center [561, 437] width 140 height 15
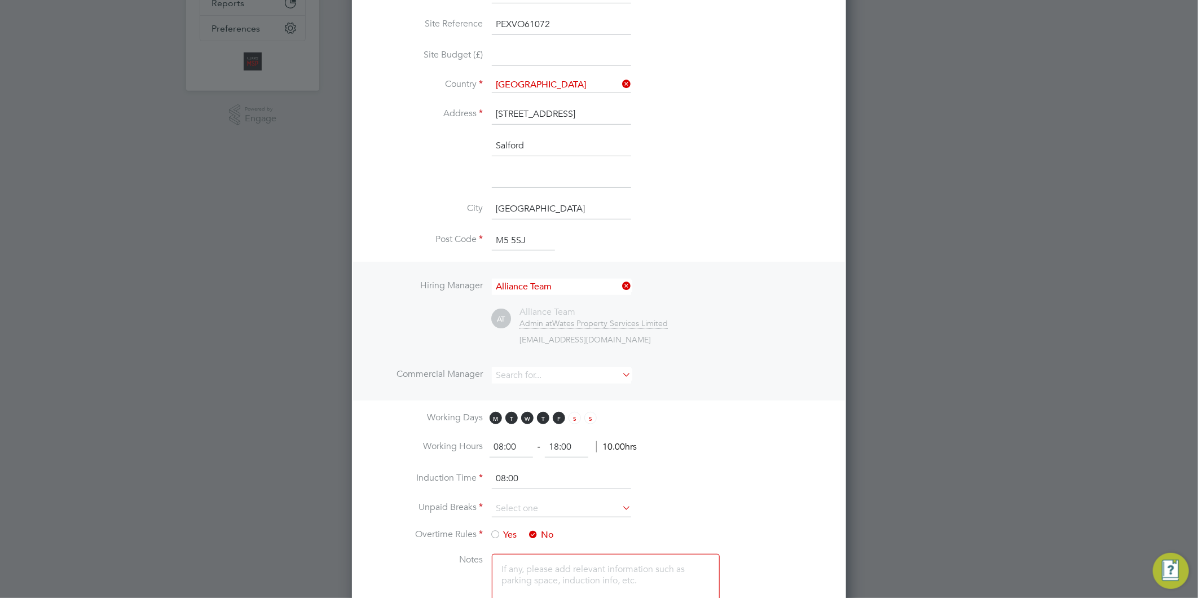
scroll to position [1059, 495]
click at [539, 377] on input at bounding box center [561, 375] width 139 height 16
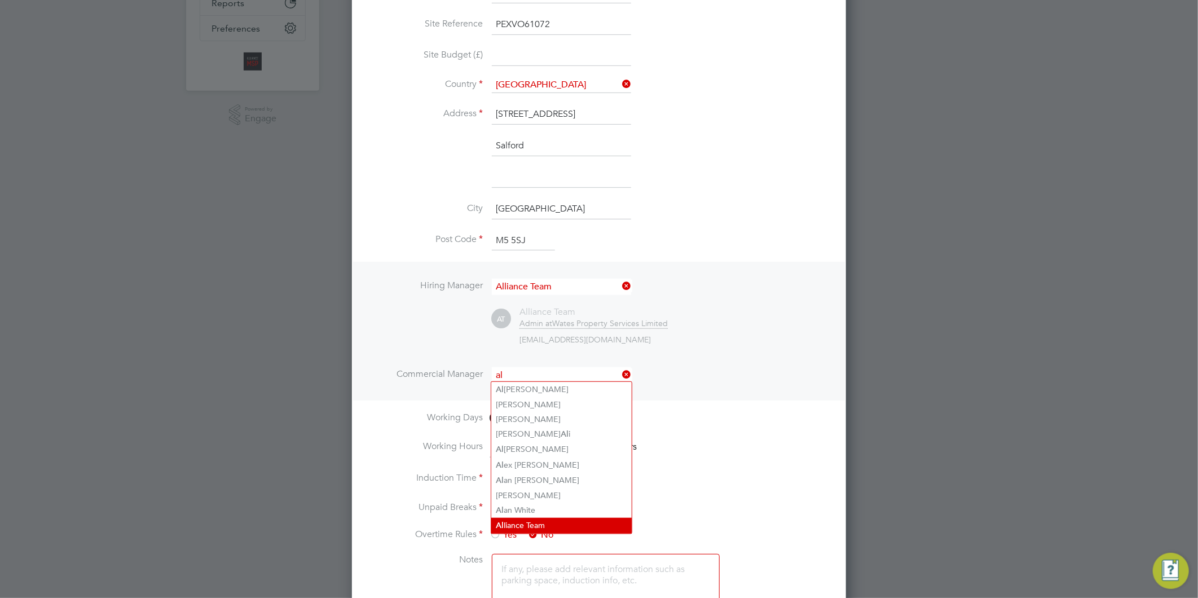
click at [530, 519] on li "Al liance Team" at bounding box center [561, 525] width 140 height 15
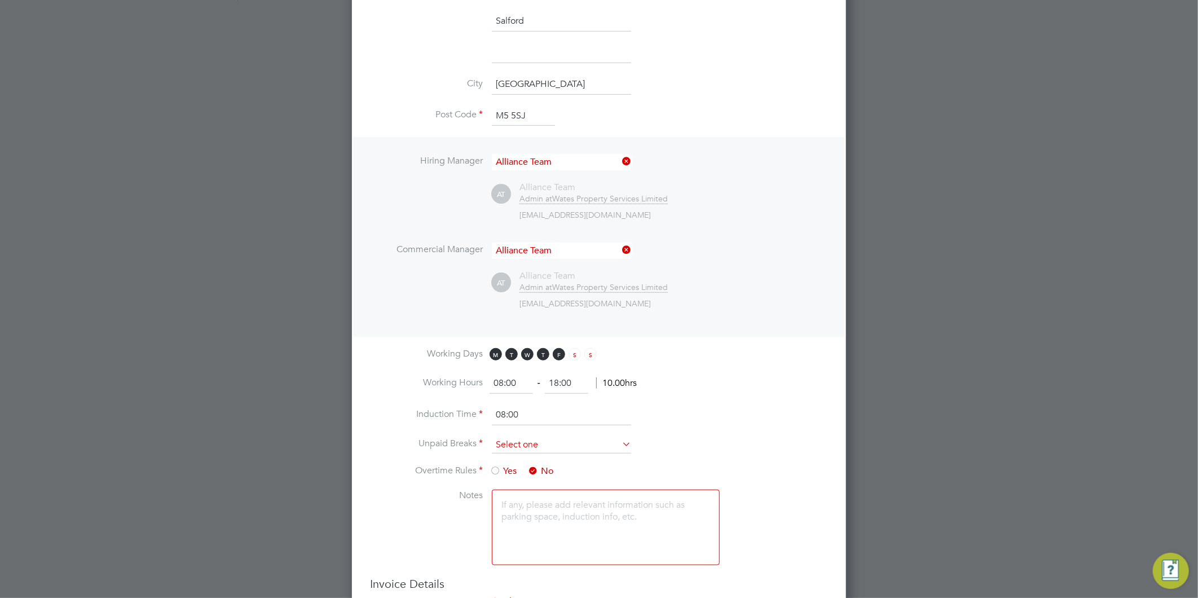
scroll to position [438, 0]
drag, startPoint x: 574, startPoint y: 381, endPoint x: 526, endPoint y: 378, distance: 47.5
click at [526, 378] on ng-form "08:00 ‐ 18:00 10.00hrs" at bounding box center [563, 382] width 147 height 11
click at [533, 438] on input at bounding box center [561, 444] width 139 height 17
click at [515, 489] on li "30 mins" at bounding box center [561, 487] width 140 height 15
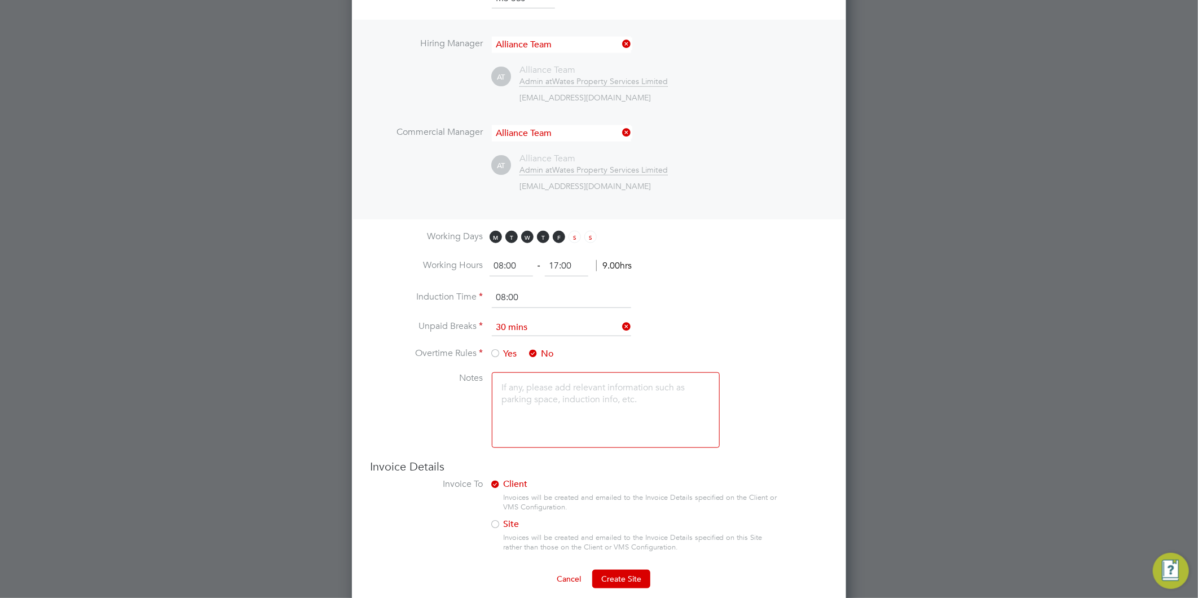
scroll to position [565, 0]
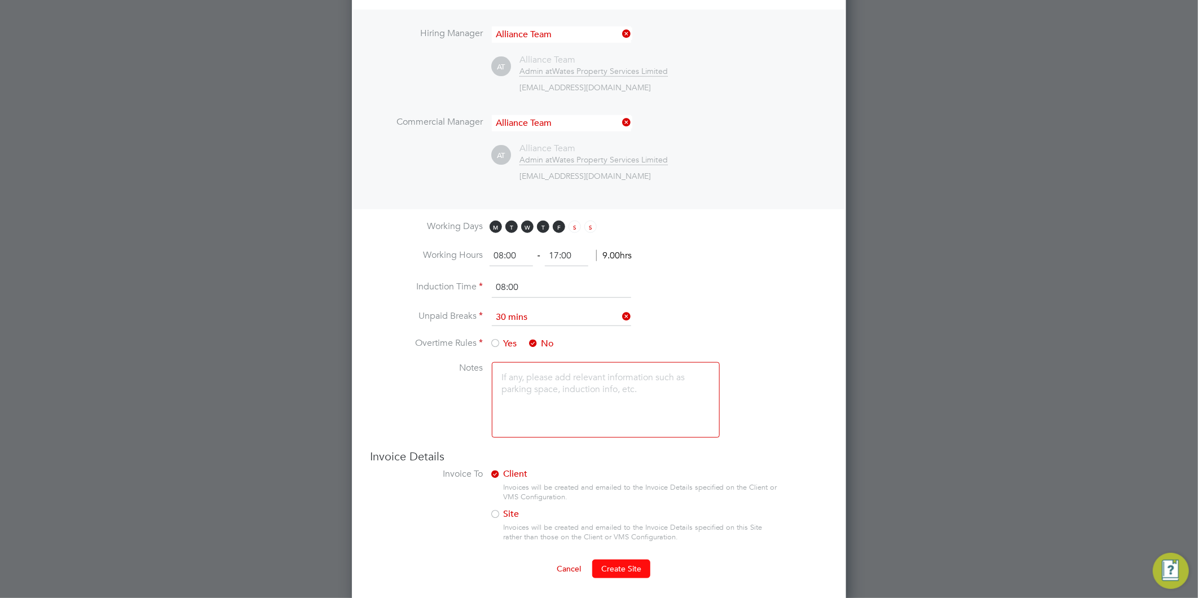
click at [638, 569] on span "Create Site" at bounding box center [621, 569] width 40 height 10
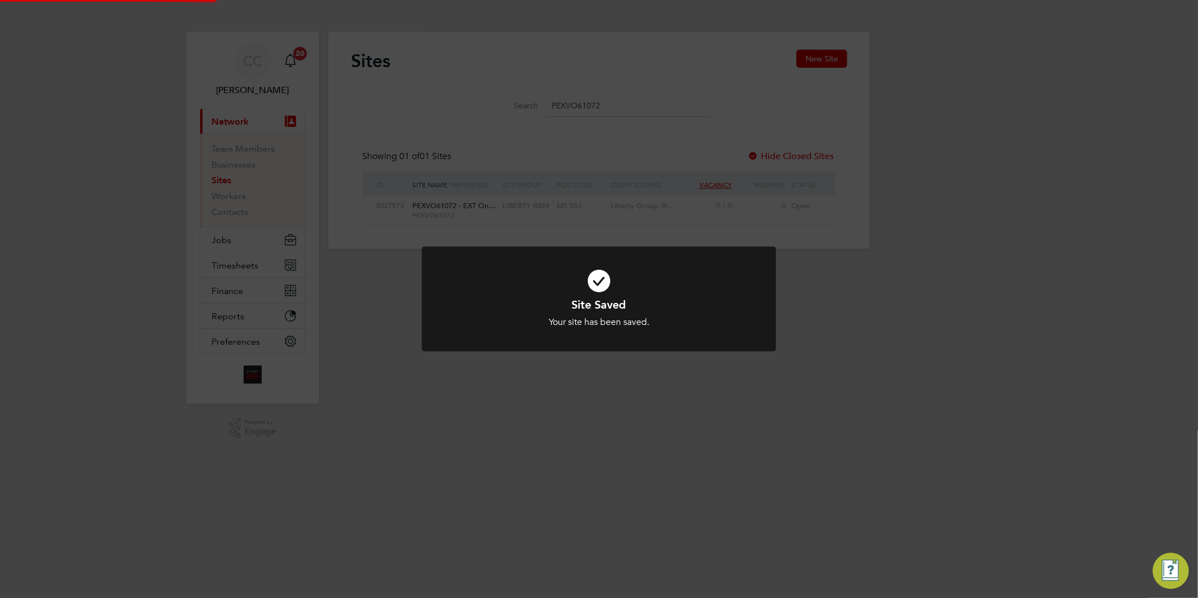
scroll to position [21, 72]
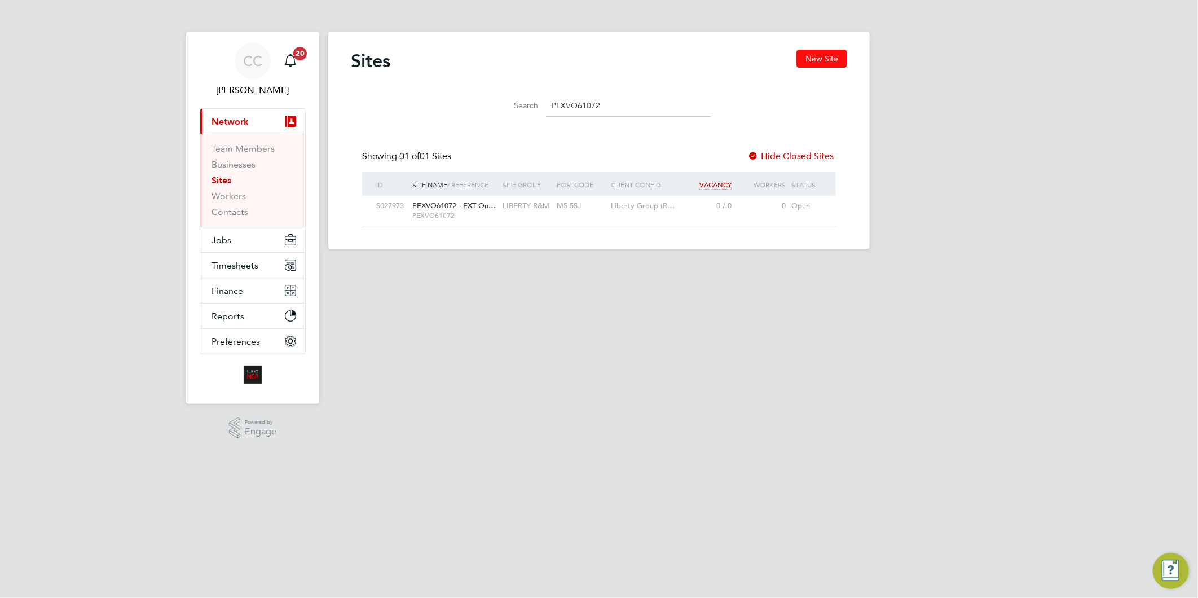
click at [811, 59] on button "New Site" at bounding box center [822, 59] width 51 height 18
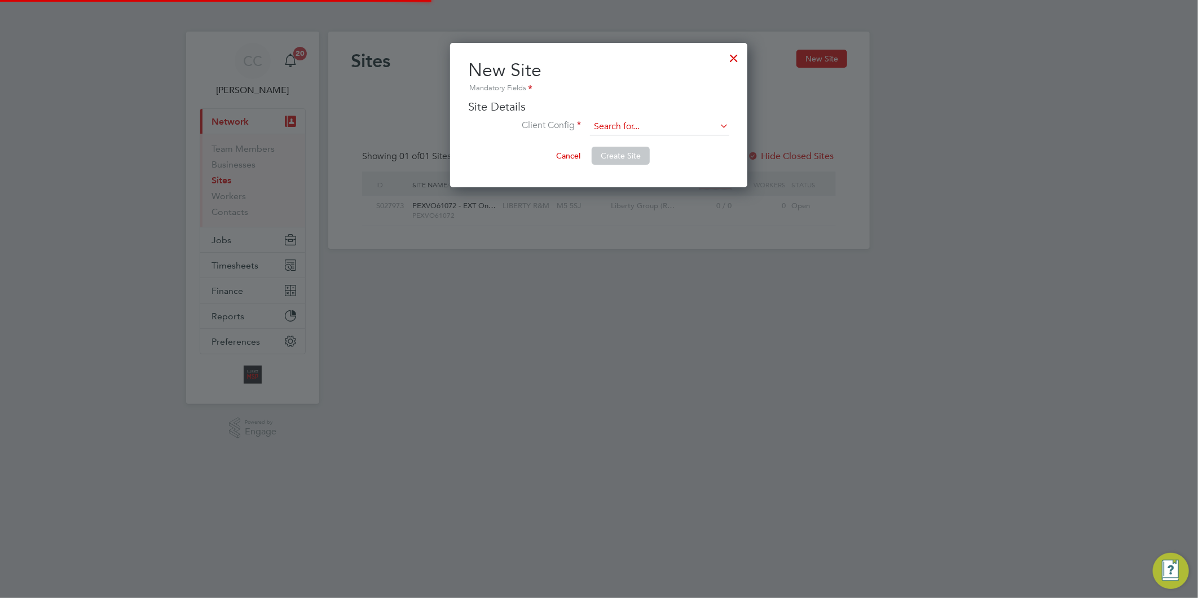
scroll to position [144, 297]
click at [640, 123] on input at bounding box center [659, 126] width 139 height 17
click at [641, 151] on div "Sites New Site Search PEXVO61072 Showing 01 of 01 Sites Hide Closed Sites ID Si…" at bounding box center [599, 140] width 542 height 217
click at [657, 122] on input at bounding box center [659, 126] width 139 height 17
click at [657, 159] on li "Liberty Group (Responsive Maintenance)" at bounding box center [690, 157] width 201 height 15
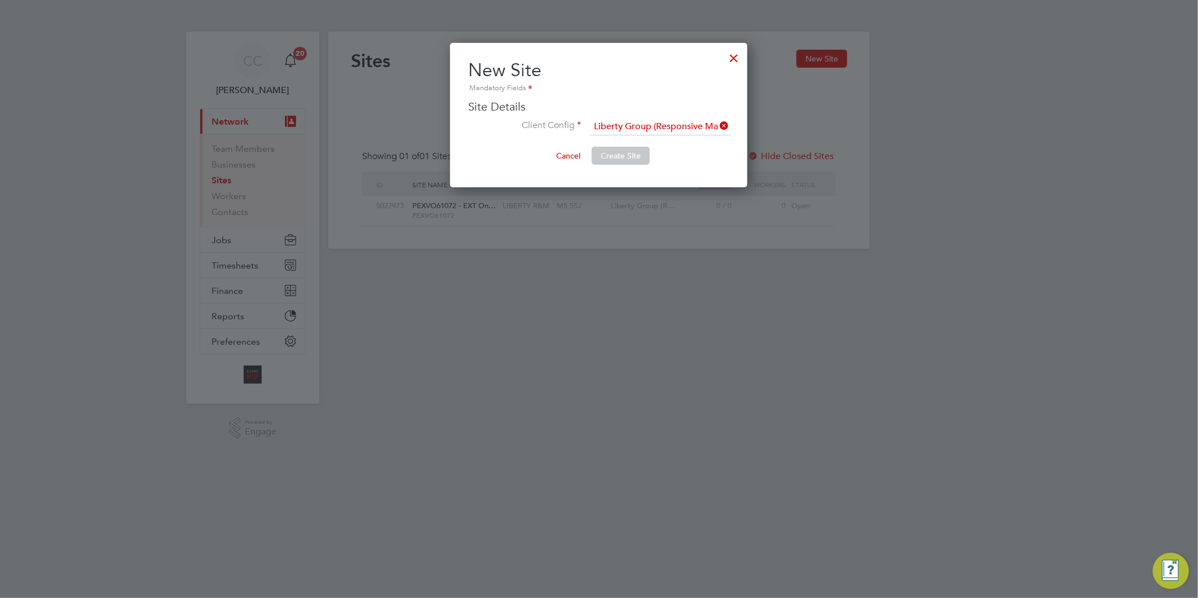
scroll to position [999, 495]
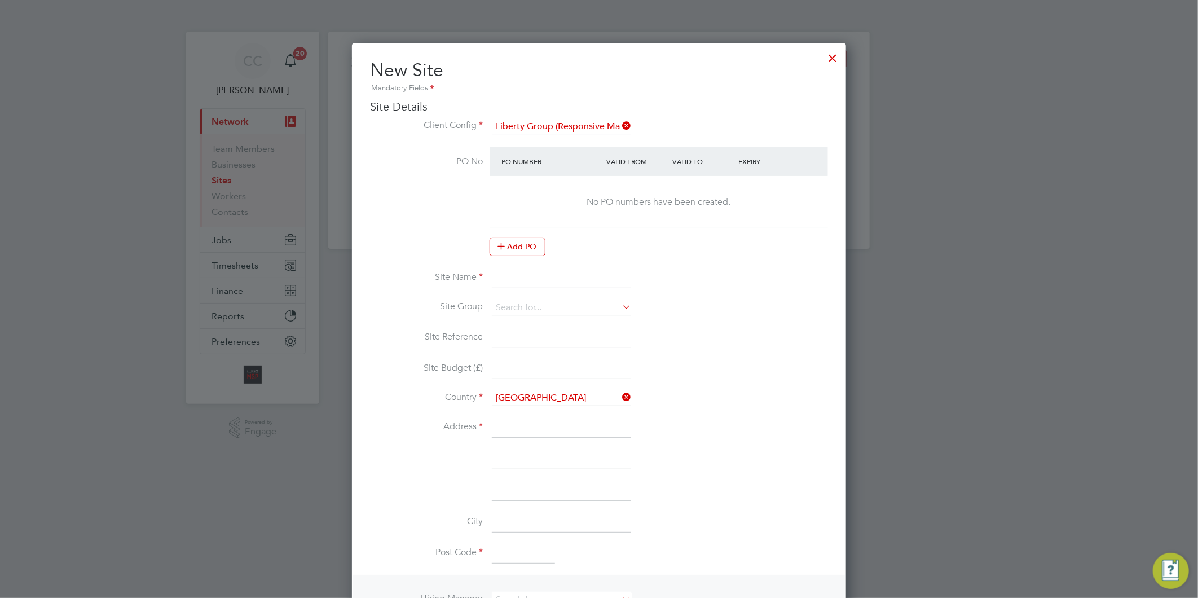
click at [533, 277] on input at bounding box center [561, 278] width 139 height 20
paste input "PEXVO61074"
click at [600, 278] on input "PEXVO61074 -" at bounding box center [561, 278] width 139 height 20
paste input "'EXT Onward 24 - Market Rent Voids"
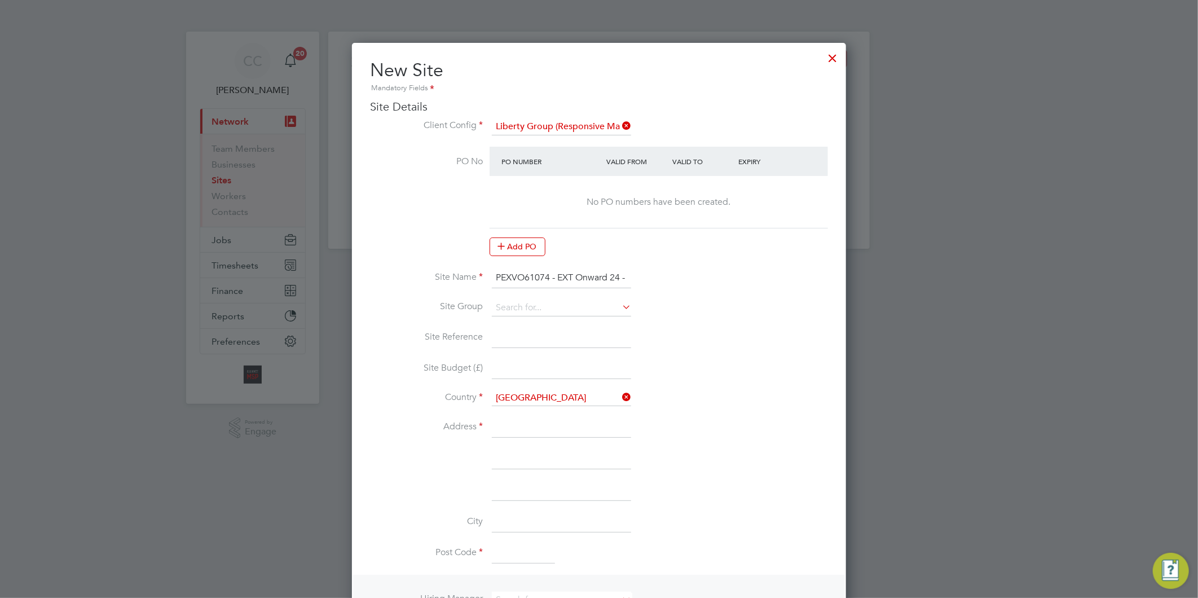
click at [546, 296] on li "Site Name PEXVO61074 - EXT Onward 24 - Market Rent Voids" at bounding box center [599, 284] width 458 height 32
click at [557, 307] on input at bounding box center [561, 308] width 139 height 17
click at [556, 318] on li "LIBERTY R&M" at bounding box center [561, 322] width 140 height 15
click at [547, 328] on input at bounding box center [561, 338] width 139 height 20
drag, startPoint x: 549, startPoint y: 275, endPoint x: 502, endPoint y: 272, distance: 47.4
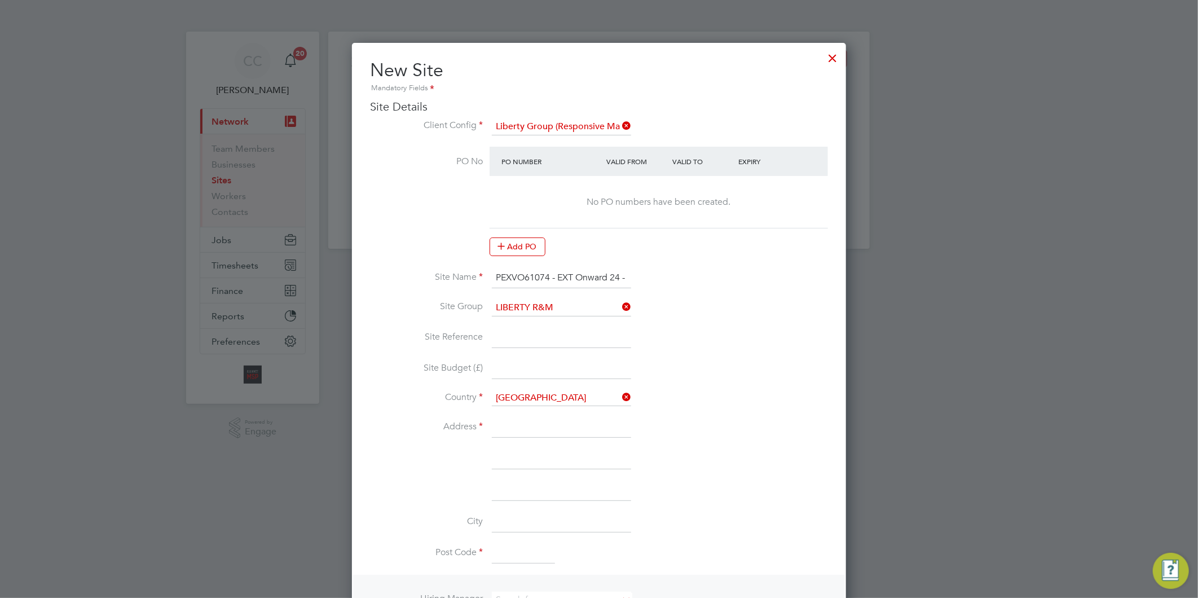
click at [494, 274] on input "PEXVO61074 - EXT Onward 24 - Market Rent Voids" at bounding box center [561, 278] width 139 height 20
click at [515, 335] on input at bounding box center [561, 338] width 139 height 20
paste input "PEXVO61074"
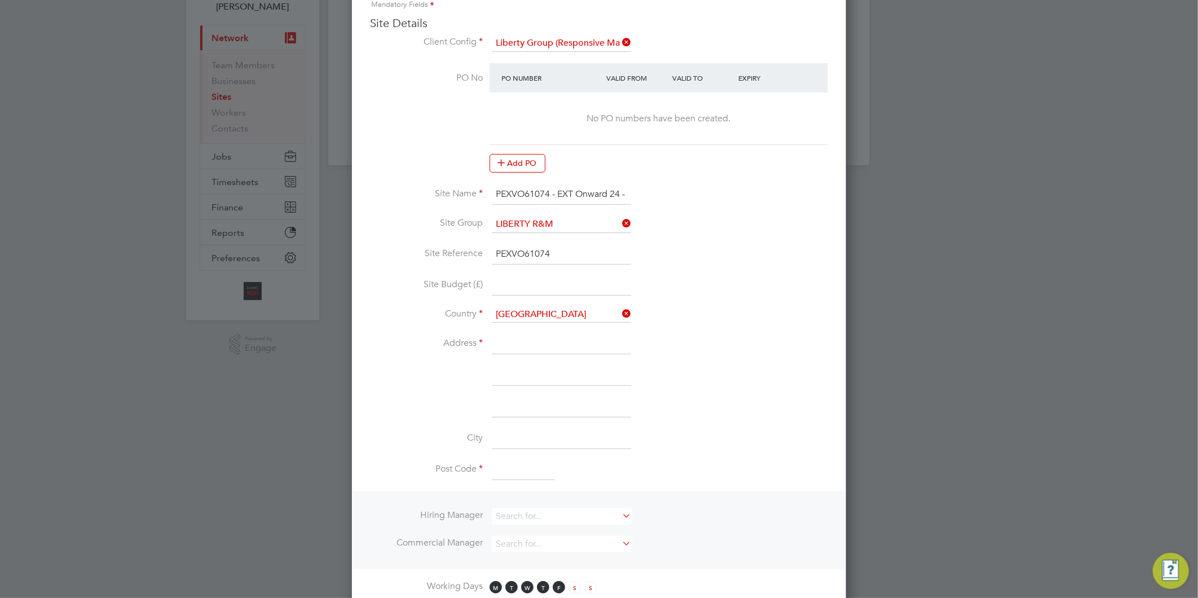
scroll to position [188, 0]
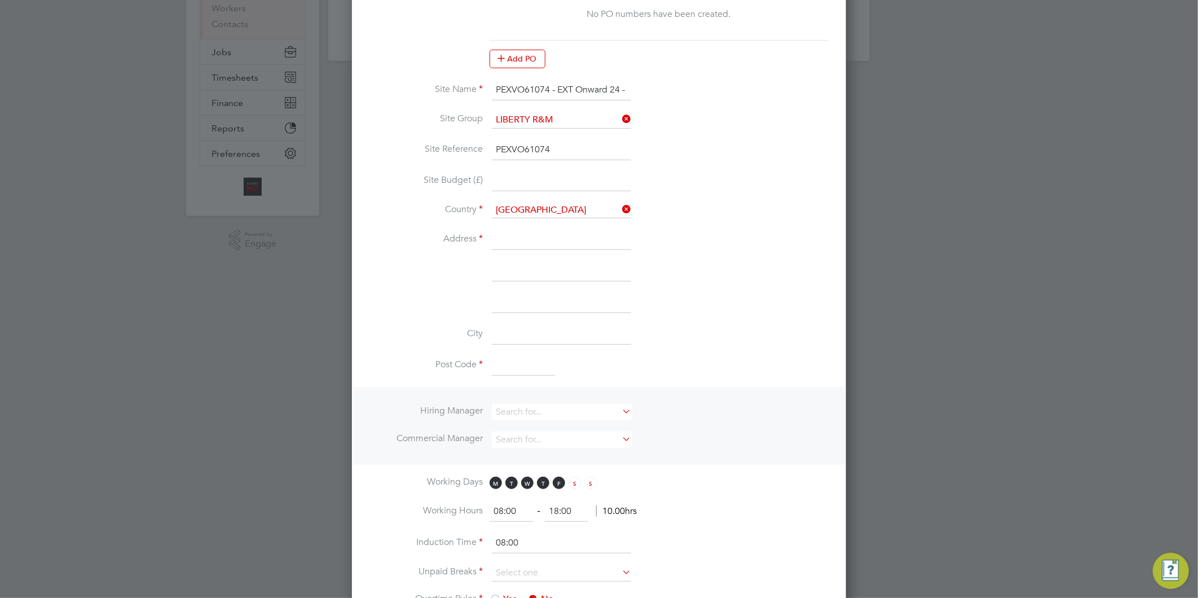
click at [519, 238] on input at bounding box center [561, 240] width 139 height 20
click at [540, 411] on input at bounding box center [561, 412] width 139 height 16
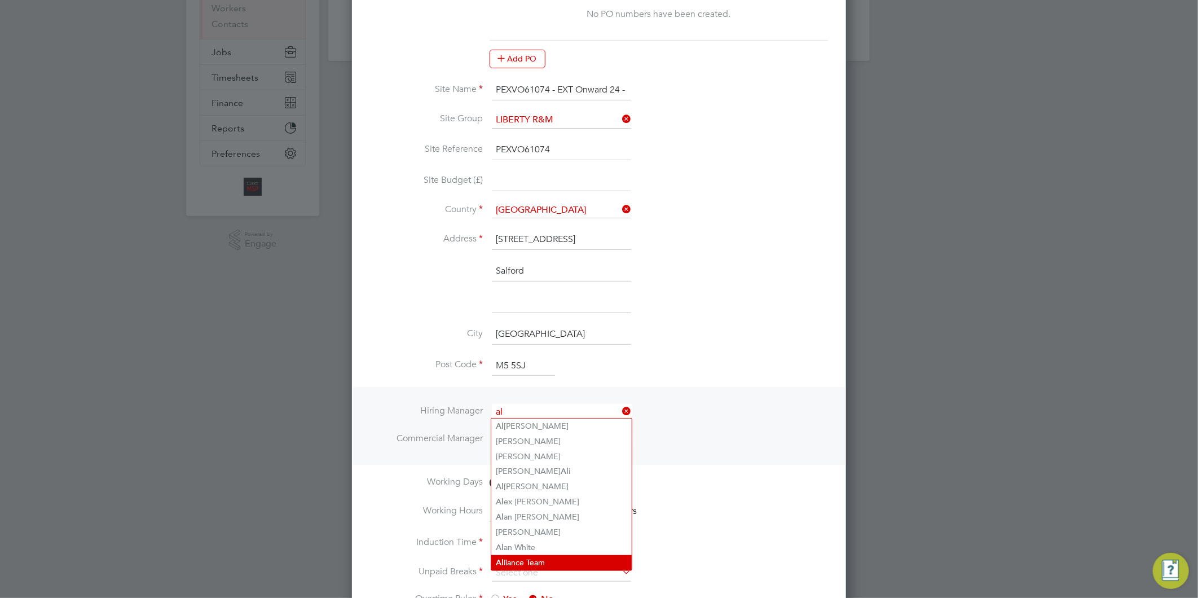
click at [540, 557] on li "Al liance Team" at bounding box center [561, 562] width 140 height 15
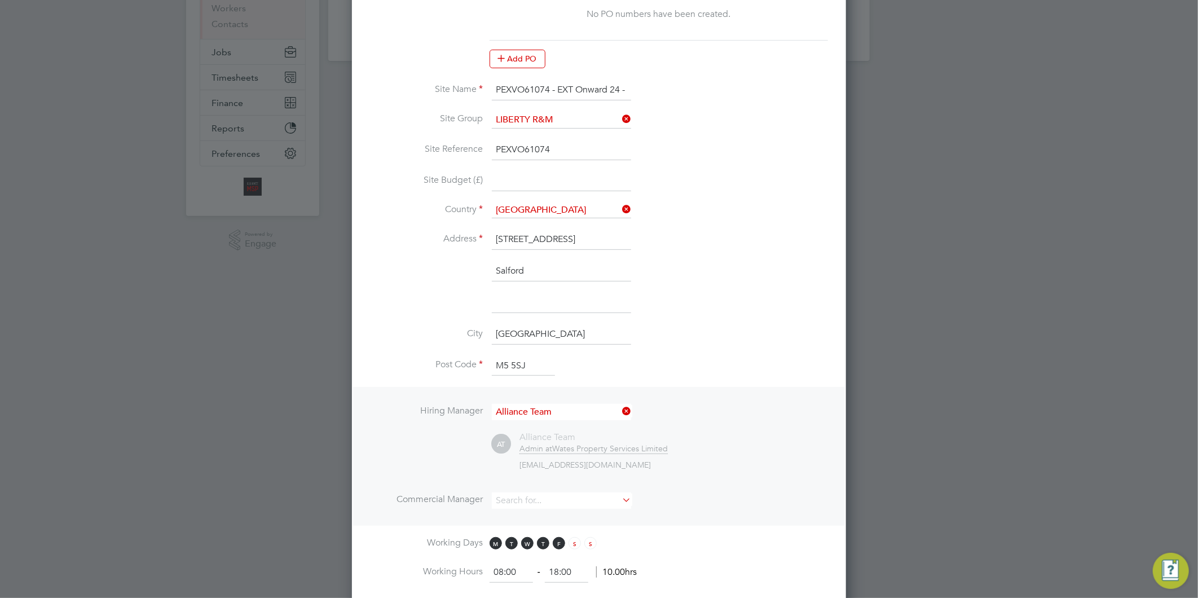
scroll to position [313, 0]
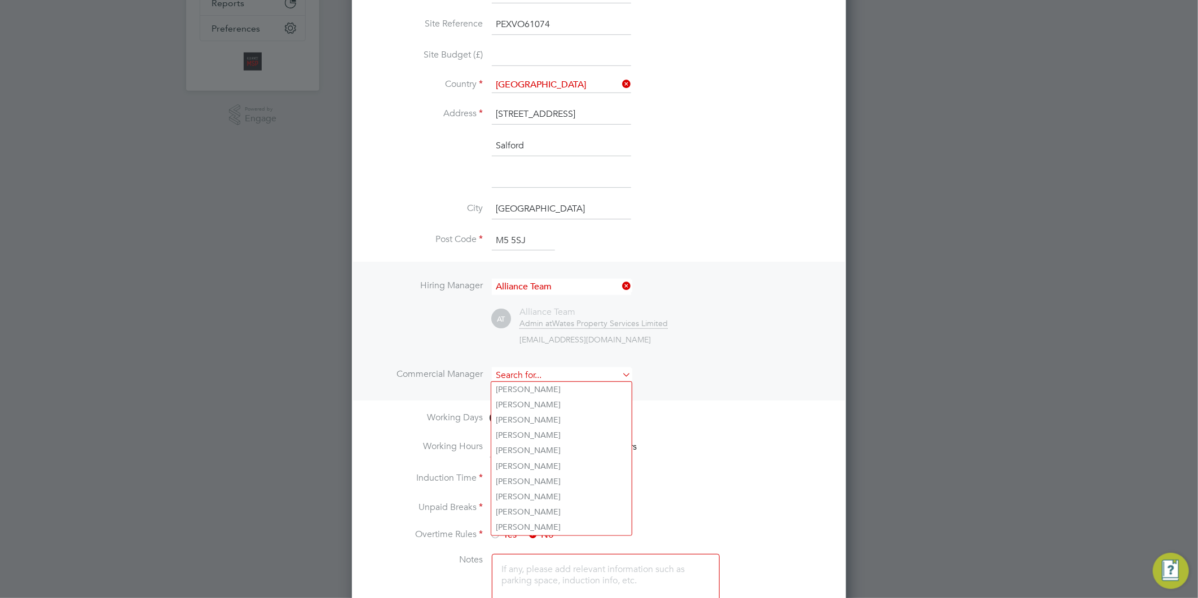
click at [537, 375] on input at bounding box center [561, 375] width 139 height 16
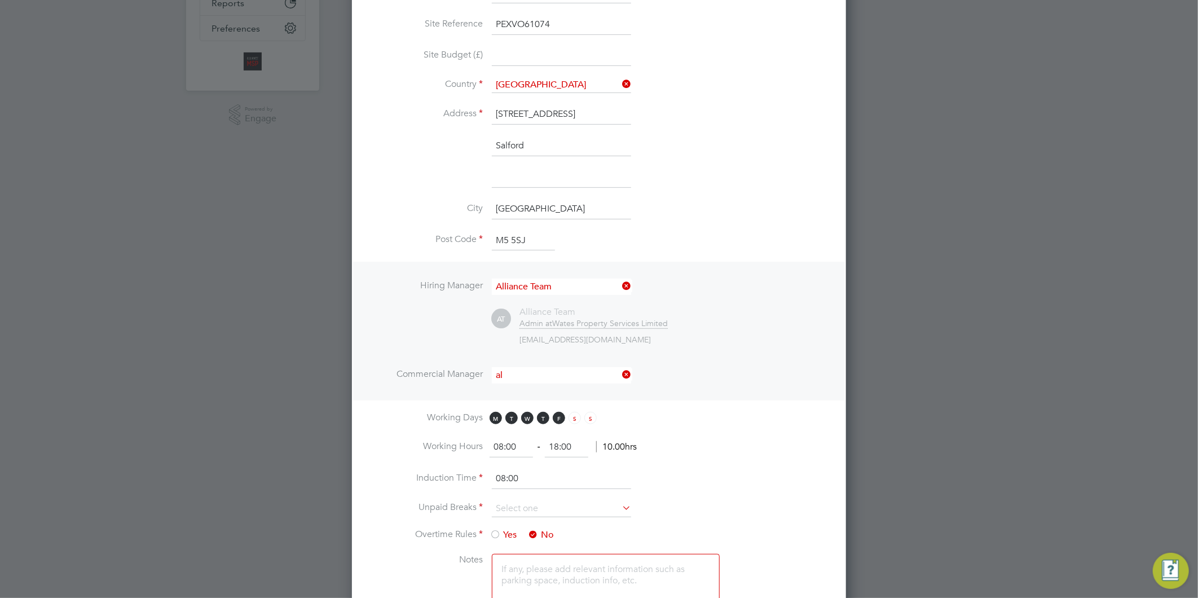
click at [529, 518] on li "Al liance Team" at bounding box center [561, 525] width 140 height 15
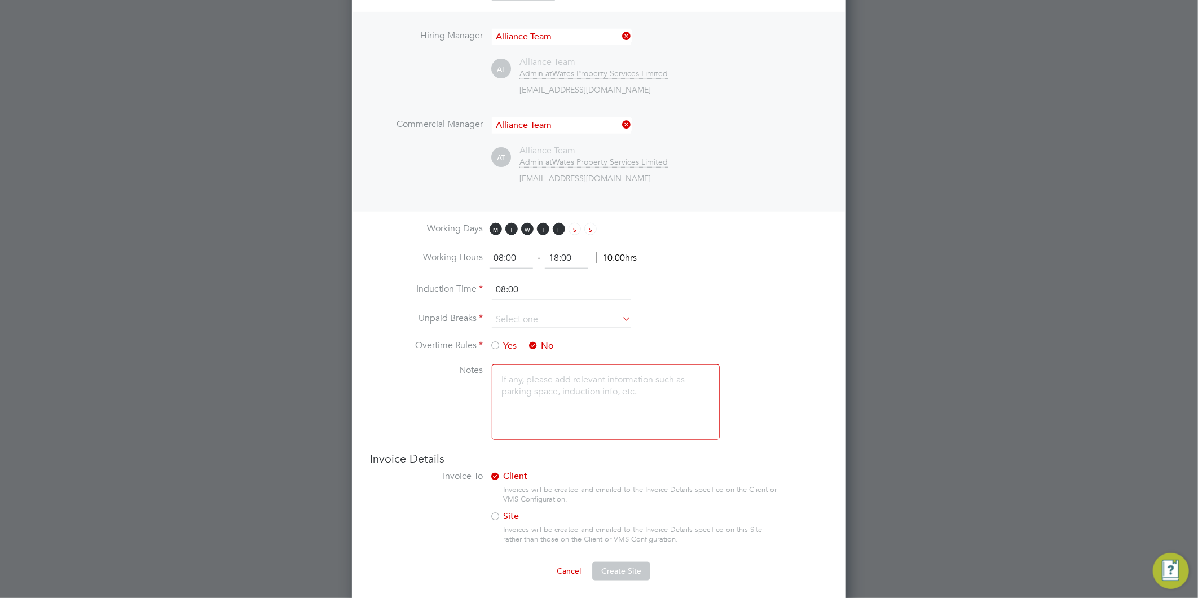
scroll to position [564, 0]
drag, startPoint x: 572, startPoint y: 254, endPoint x: 522, endPoint y: 252, distance: 50.2
click at [525, 251] on ng-form "08:00 ‐ 18:00 10.00hrs" at bounding box center [563, 256] width 147 height 11
click at [531, 318] on input at bounding box center [561, 318] width 139 height 17
click at [531, 357] on li "30 mins" at bounding box center [561, 361] width 140 height 15
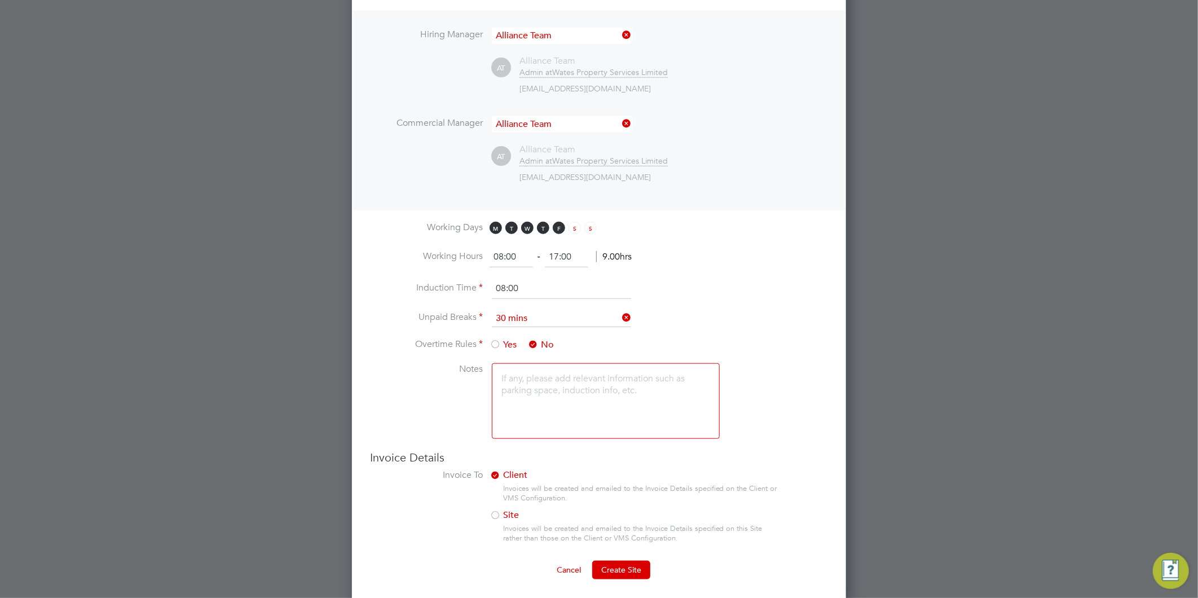
scroll to position [565, 0]
click at [624, 566] on span "Create Site" at bounding box center [621, 569] width 40 height 10
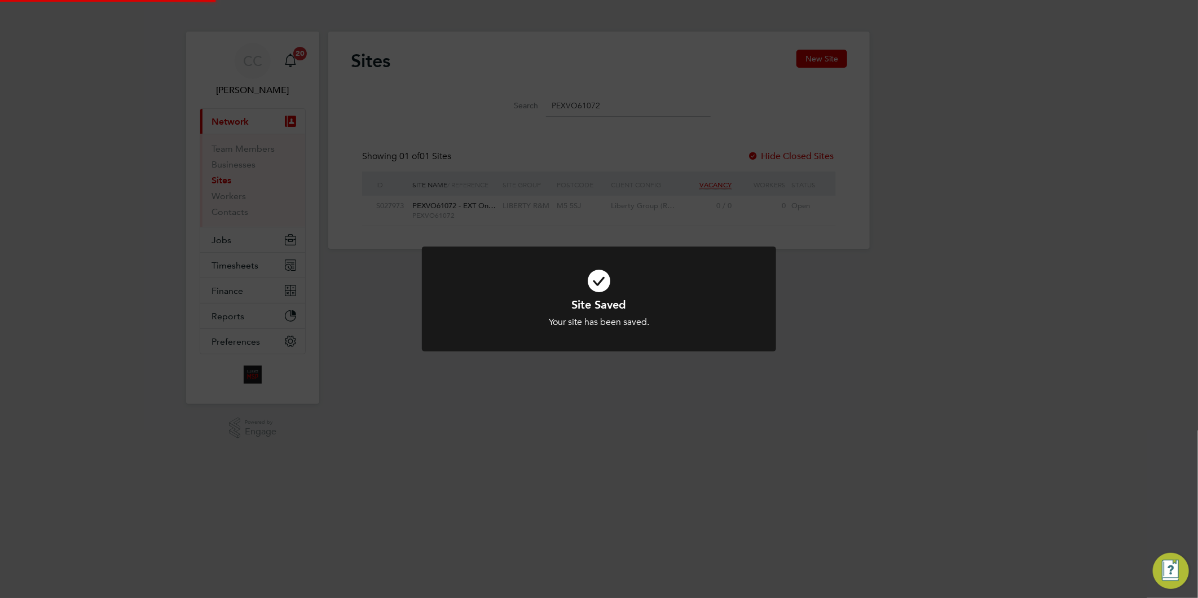
scroll to position [0, 0]
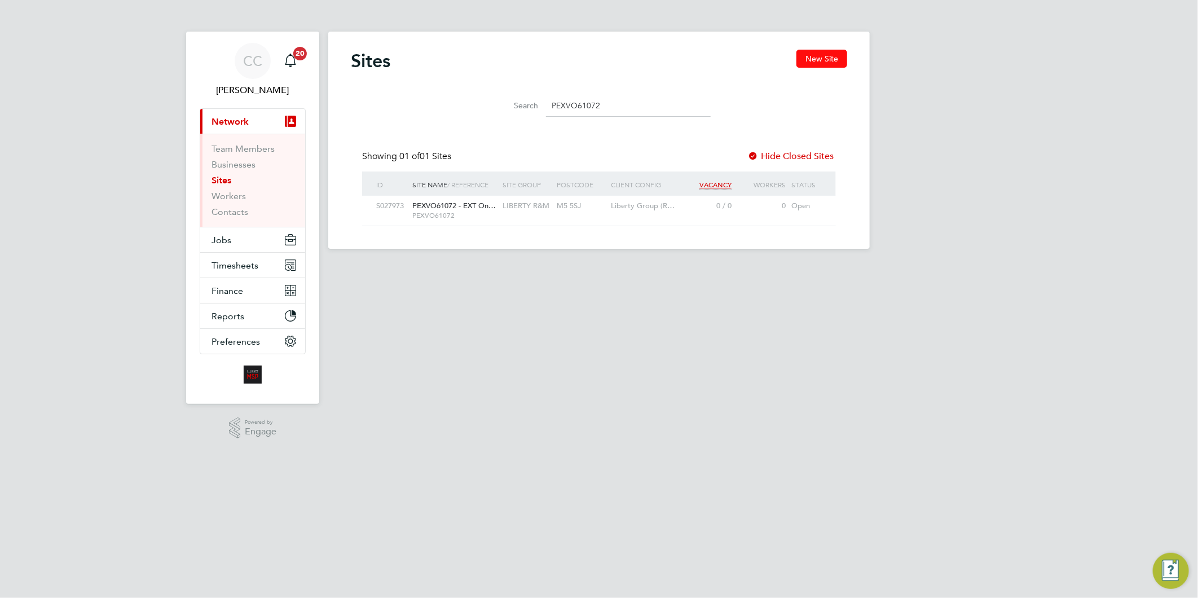
click at [811, 53] on button "New Site" at bounding box center [822, 59] width 51 height 18
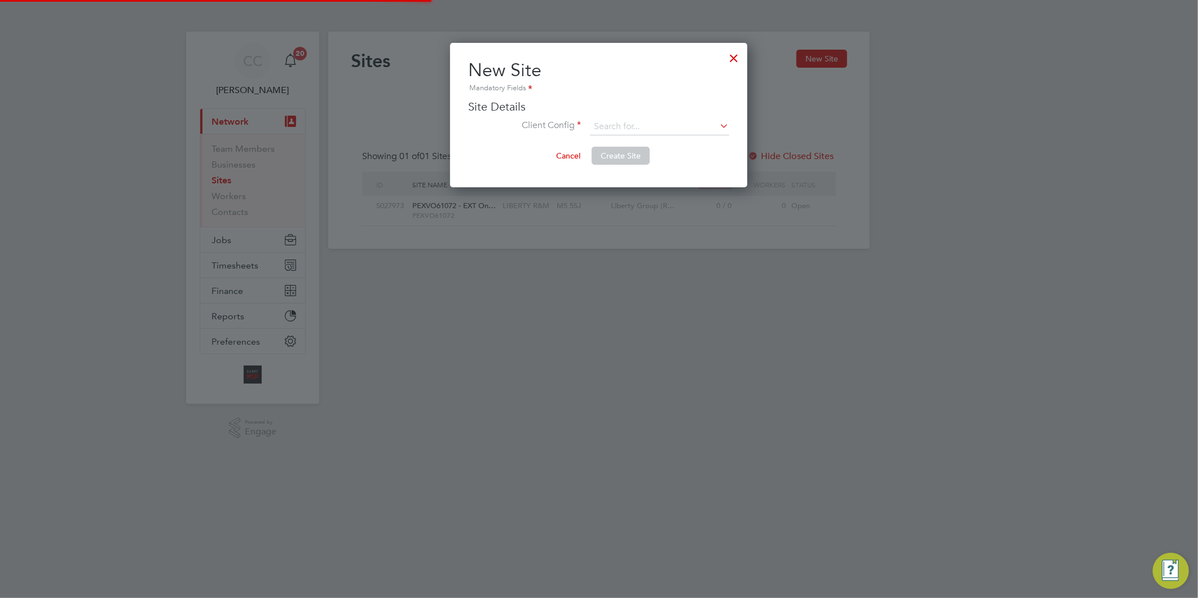
scroll to position [144, 297]
click at [608, 120] on input at bounding box center [659, 126] width 139 height 17
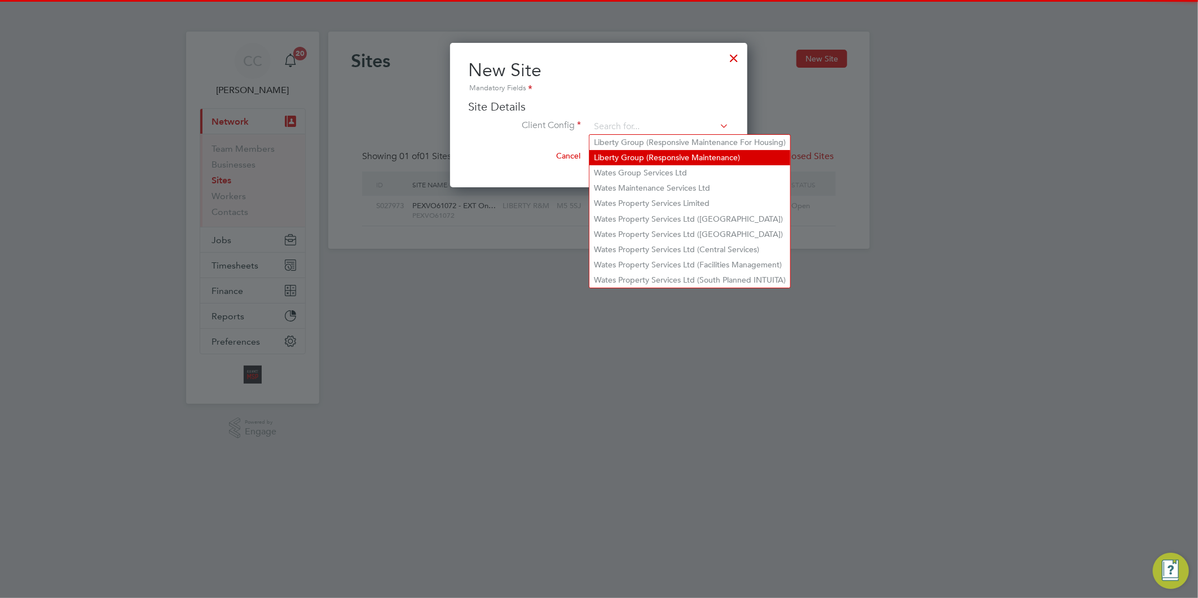
click at [630, 159] on li "Liberty Group (Responsive Maintenance)" at bounding box center [690, 157] width 201 height 15
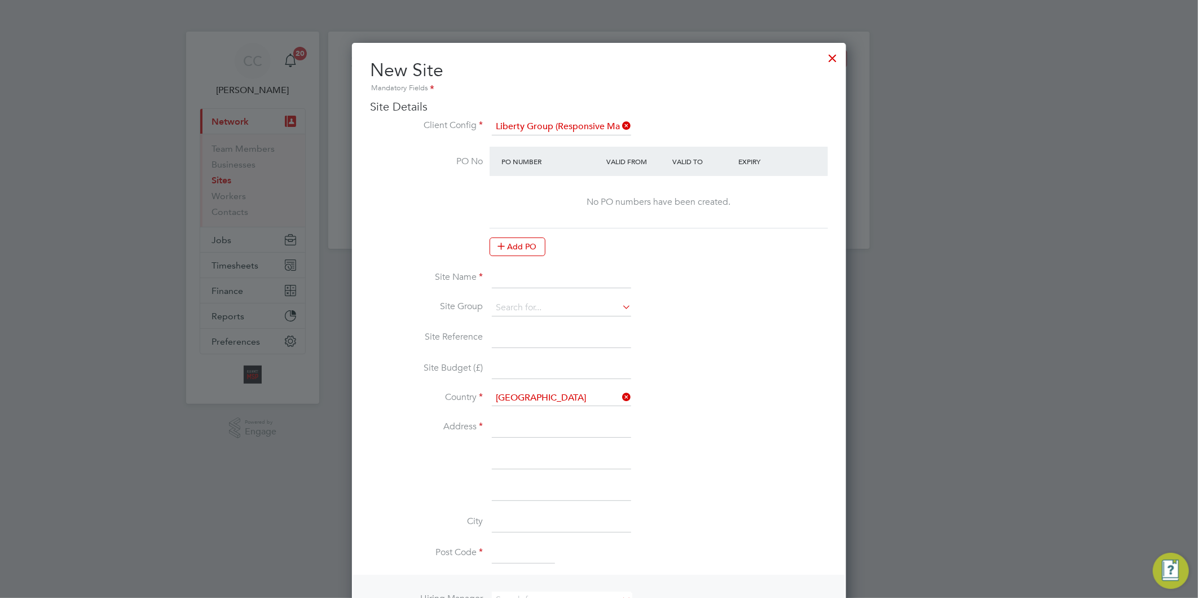
click at [531, 269] on input at bounding box center [561, 278] width 139 height 20
paste input "PINPL11003"
click at [565, 279] on input "PINPL11003 -" at bounding box center [561, 278] width 139 height 20
paste input "FH HMC DISABLED ADAPTS"
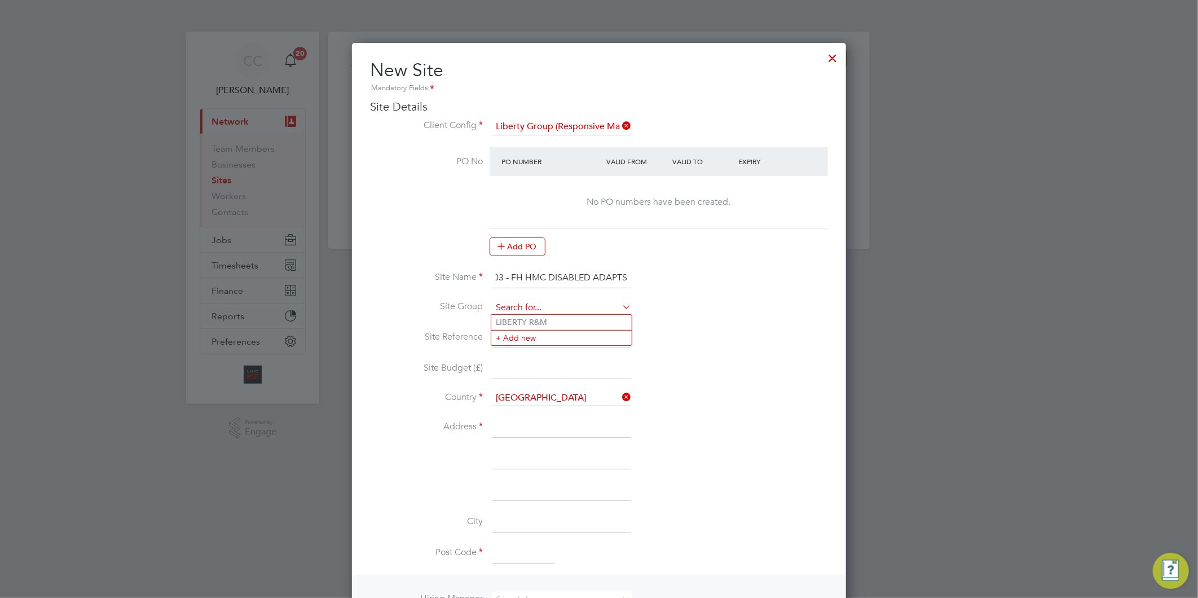
click at [522, 301] on input at bounding box center [561, 308] width 139 height 17
click at [533, 318] on li "LIBERTY R&M" at bounding box center [561, 322] width 140 height 15
drag, startPoint x: 545, startPoint y: 275, endPoint x: 484, endPoint y: 276, distance: 60.9
click at [483, 276] on li "Site Name PINPL11003 - FH HMC DISABLED ADAPTS" at bounding box center [599, 284] width 458 height 32
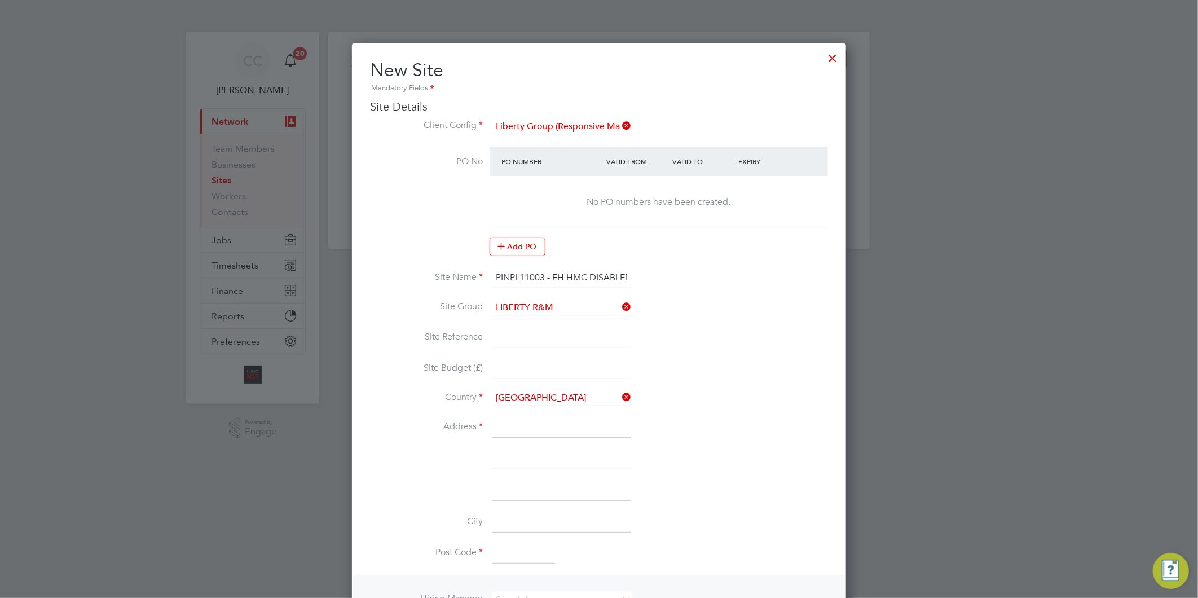
click at [534, 335] on input at bounding box center [561, 338] width 139 height 20
paste input "PINPL11003"
click at [511, 429] on input at bounding box center [561, 427] width 139 height 20
click at [549, 457] on input at bounding box center [561, 459] width 139 height 20
click at [535, 522] on input at bounding box center [561, 522] width 139 height 20
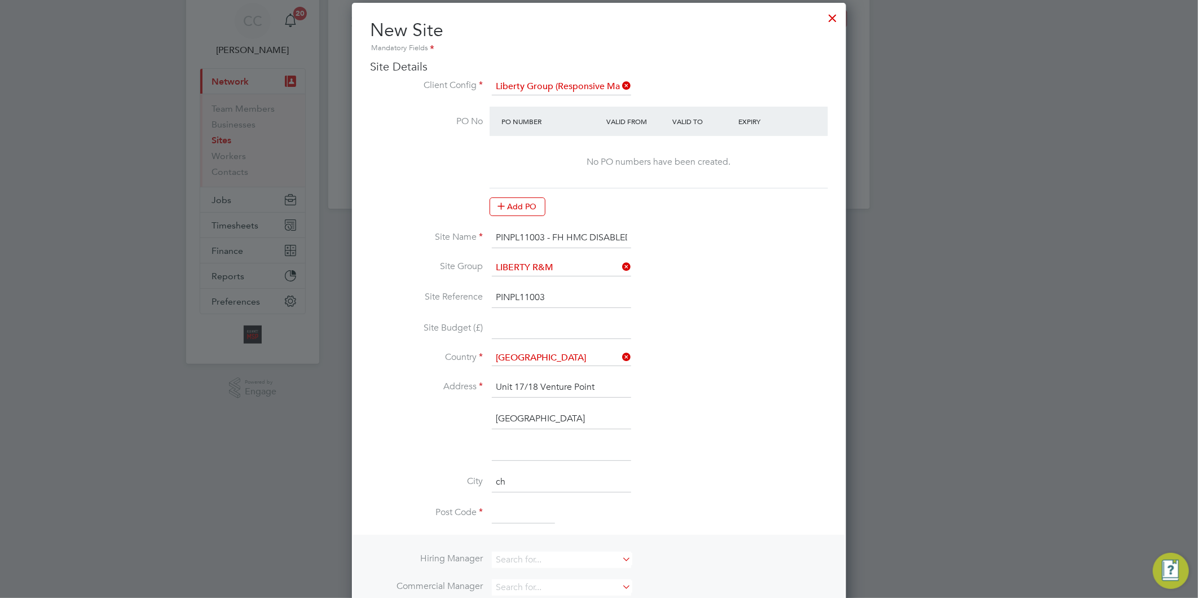
scroll to position [63, 0]
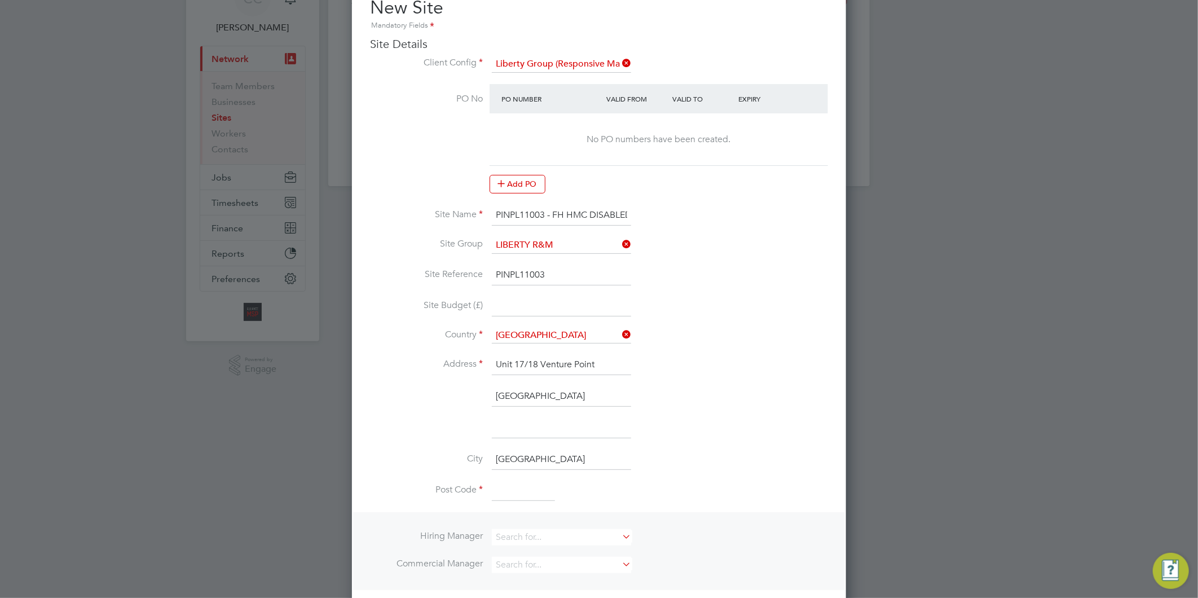
click at [533, 485] on input at bounding box center [523, 491] width 63 height 20
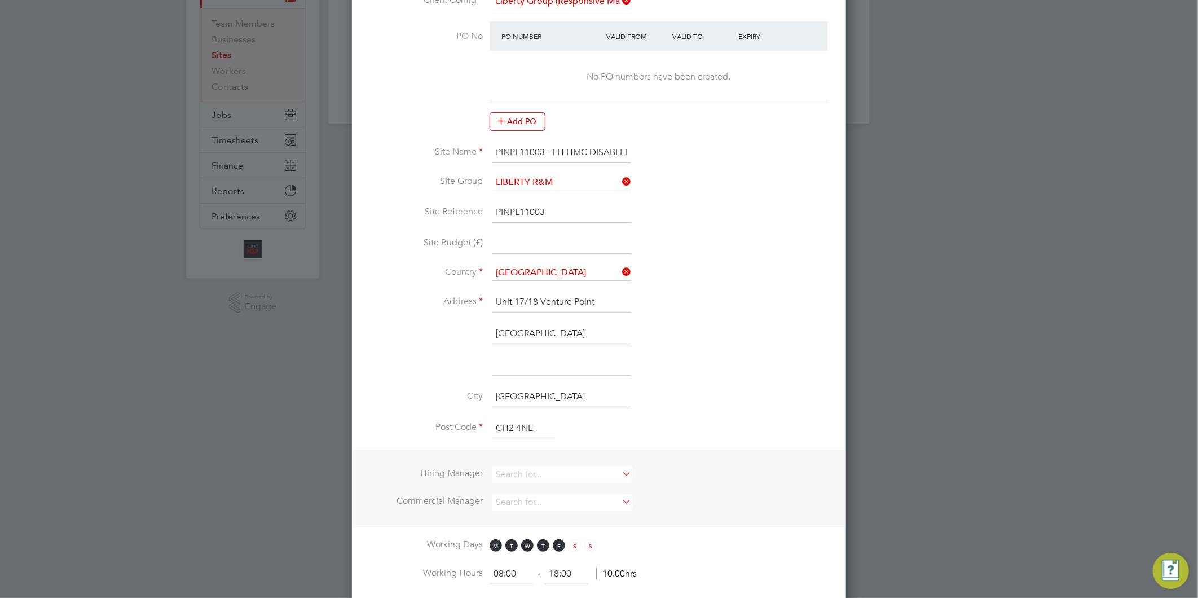
click at [533, 482] on li "Hiring Manager" at bounding box center [599, 481] width 458 height 28
click at [531, 475] on input at bounding box center [561, 475] width 139 height 16
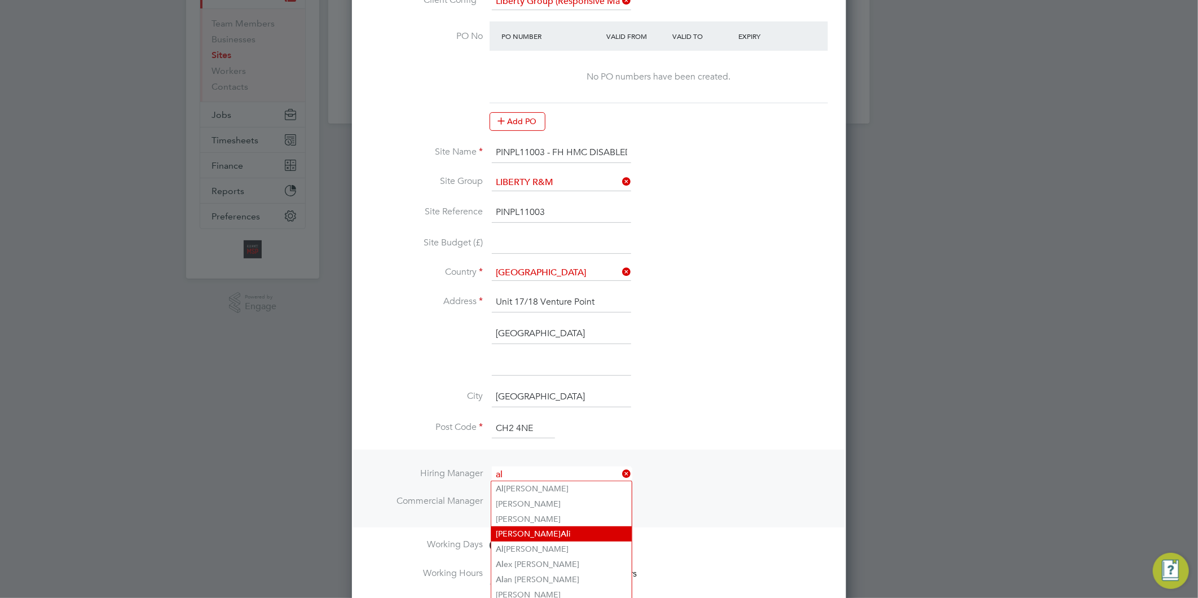
scroll to position [250, 0]
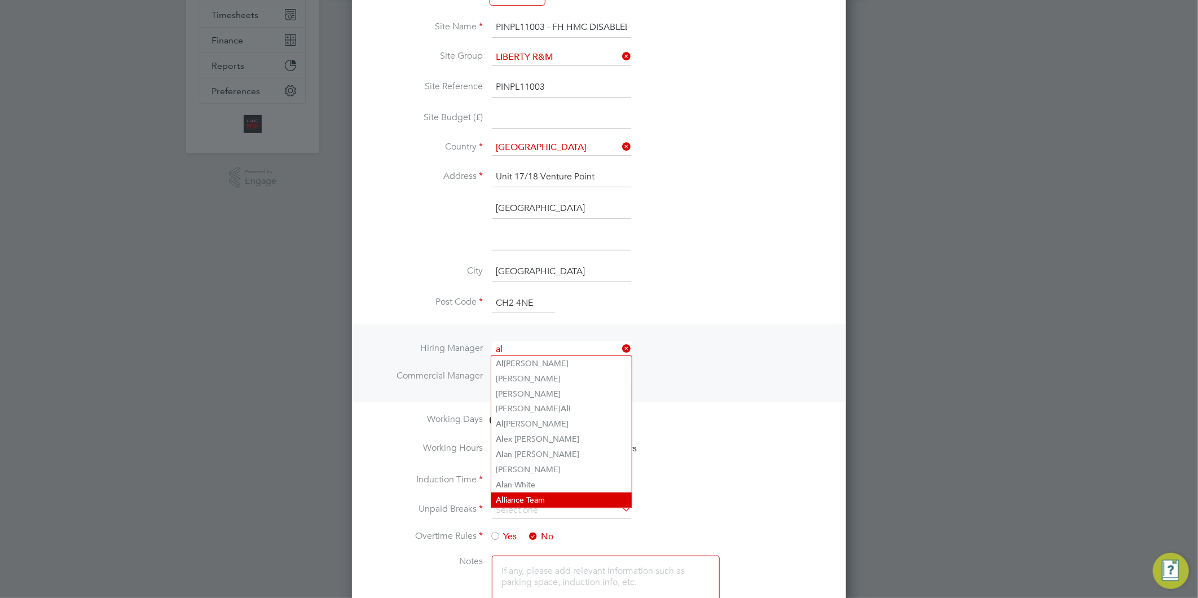
click at [518, 496] on li "Al liance Team" at bounding box center [561, 499] width 140 height 15
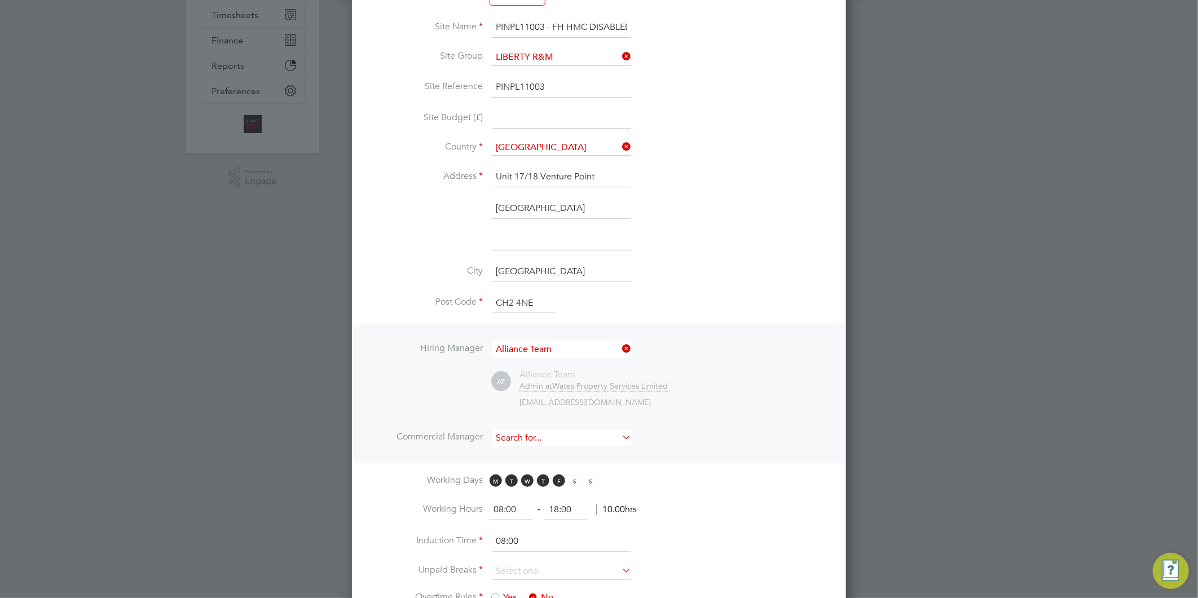
scroll to position [1059, 495]
click at [509, 433] on input at bounding box center [561, 438] width 139 height 16
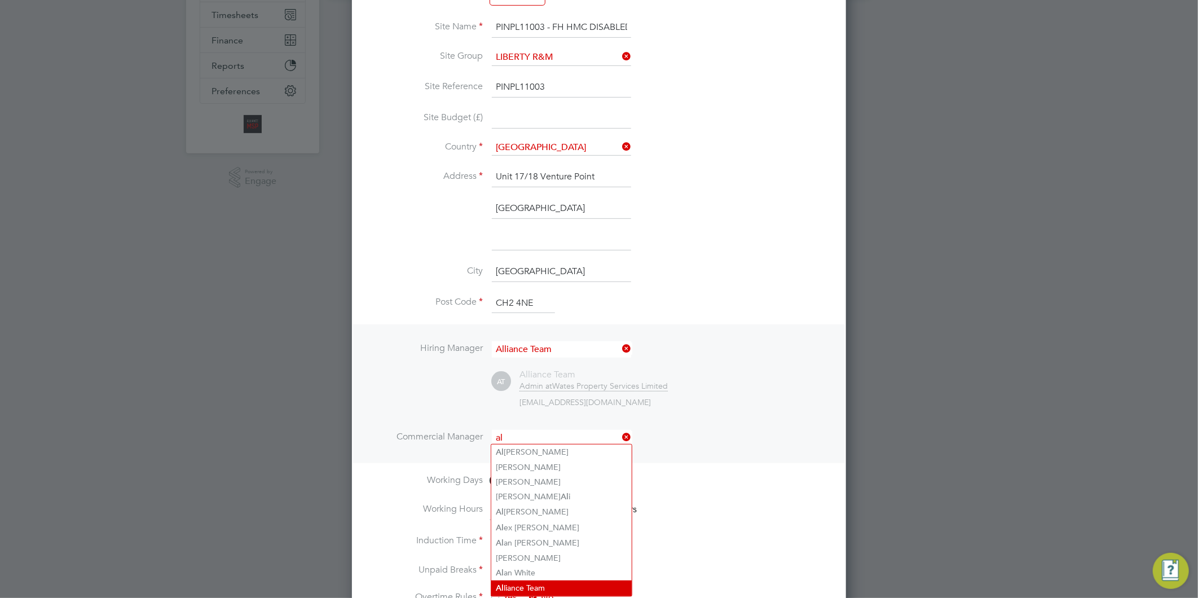
click at [529, 583] on li "Al liance Team" at bounding box center [561, 587] width 140 height 15
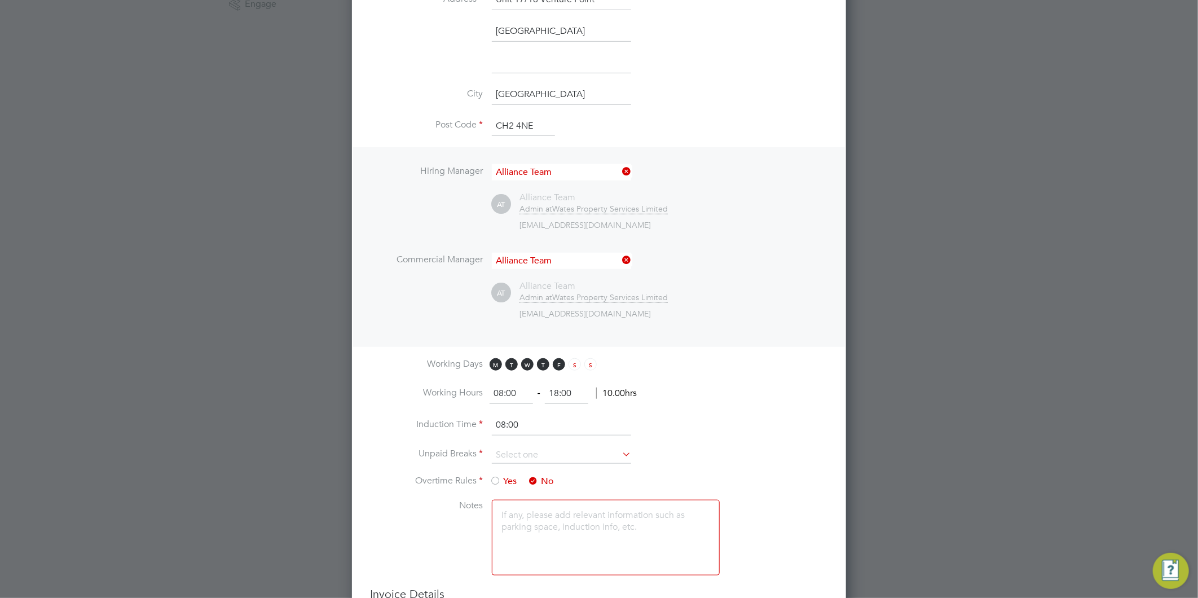
scroll to position [501, 0]
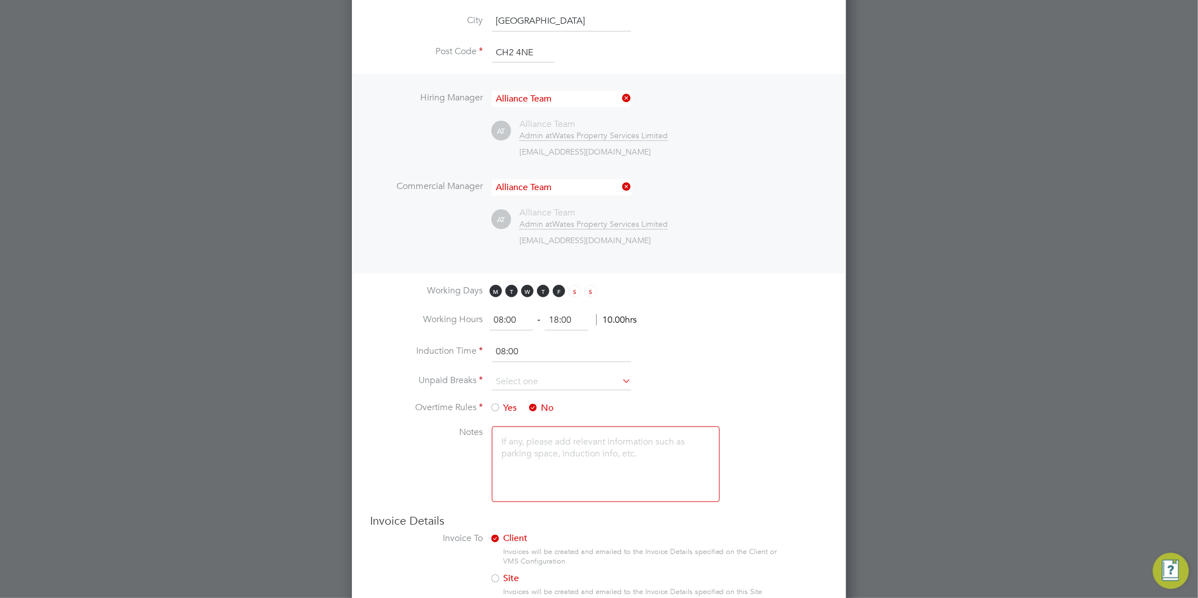
drag, startPoint x: 574, startPoint y: 319, endPoint x: 529, endPoint y: 323, distance: 45.4
click at [529, 323] on ng-form "08:00 ‐ 18:00 10.00hrs" at bounding box center [563, 319] width 147 height 11
click at [522, 376] on input at bounding box center [561, 381] width 139 height 17
click at [513, 430] on li "30 mins" at bounding box center [561, 424] width 140 height 15
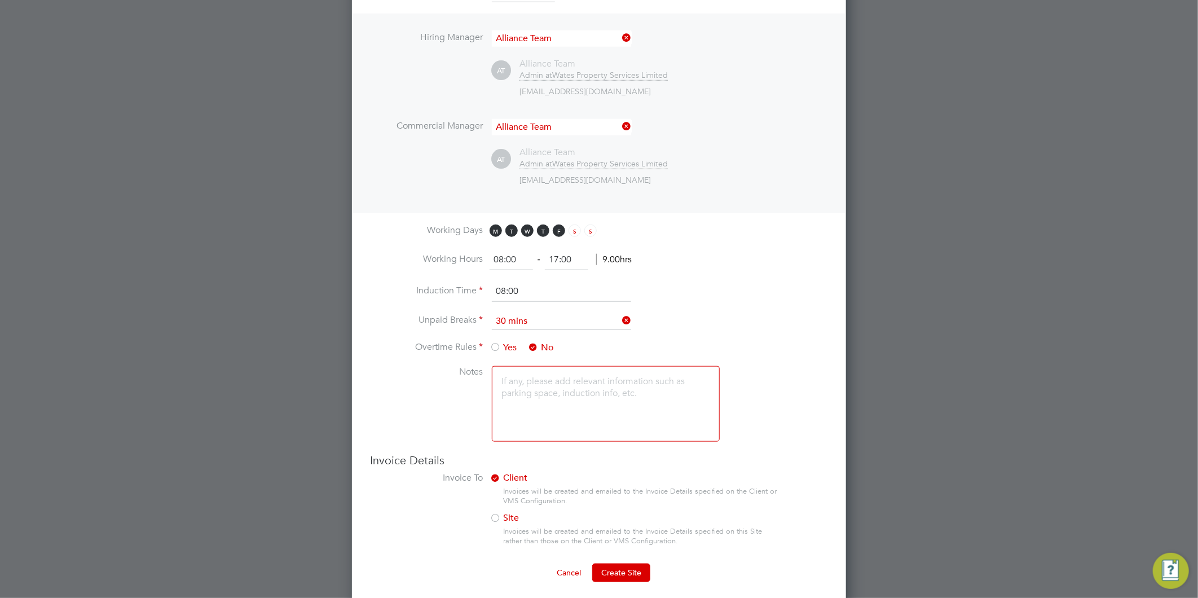
scroll to position [565, 0]
click at [621, 573] on button "Create Site" at bounding box center [621, 569] width 58 height 18
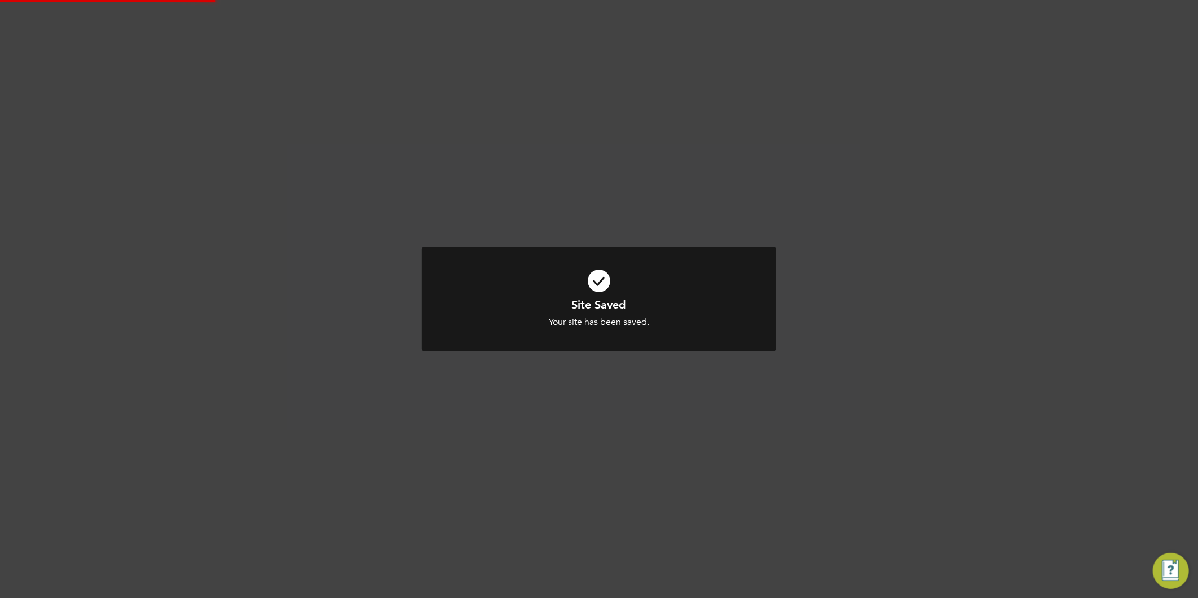
scroll to position [0, 0]
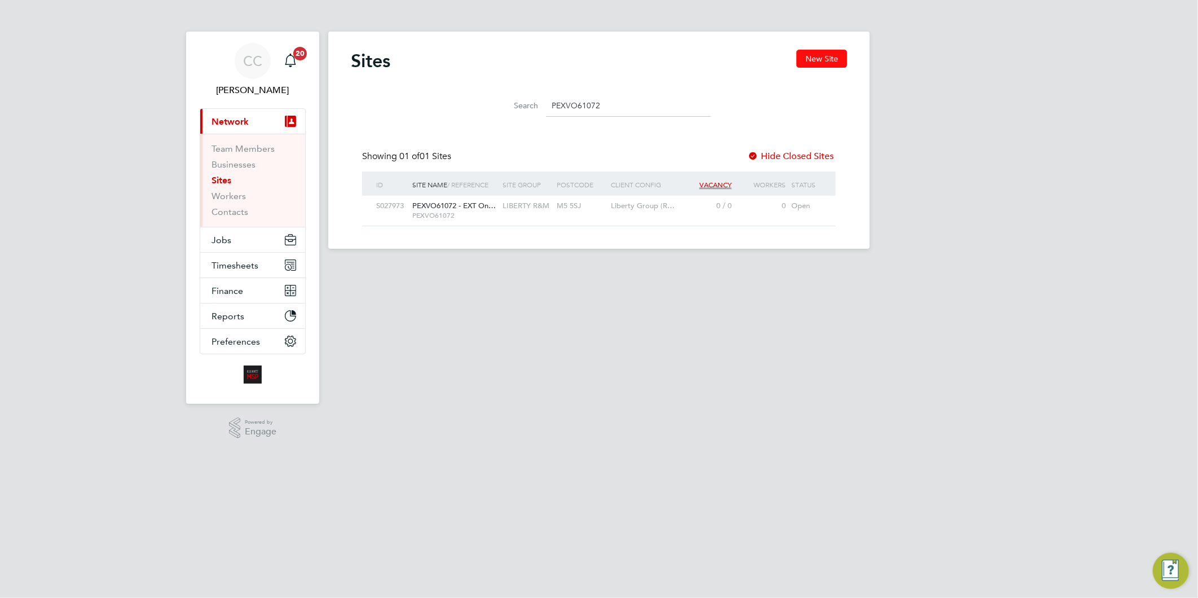
click at [820, 50] on button "New Site" at bounding box center [822, 59] width 51 height 18
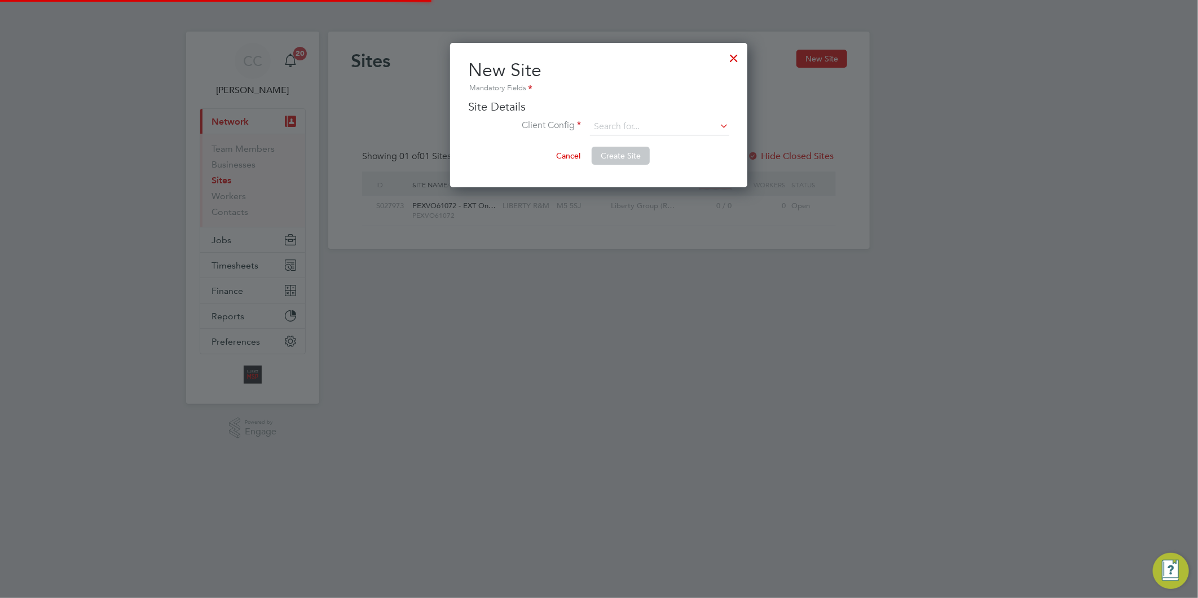
scroll to position [144, 297]
click at [628, 127] on input at bounding box center [659, 126] width 139 height 17
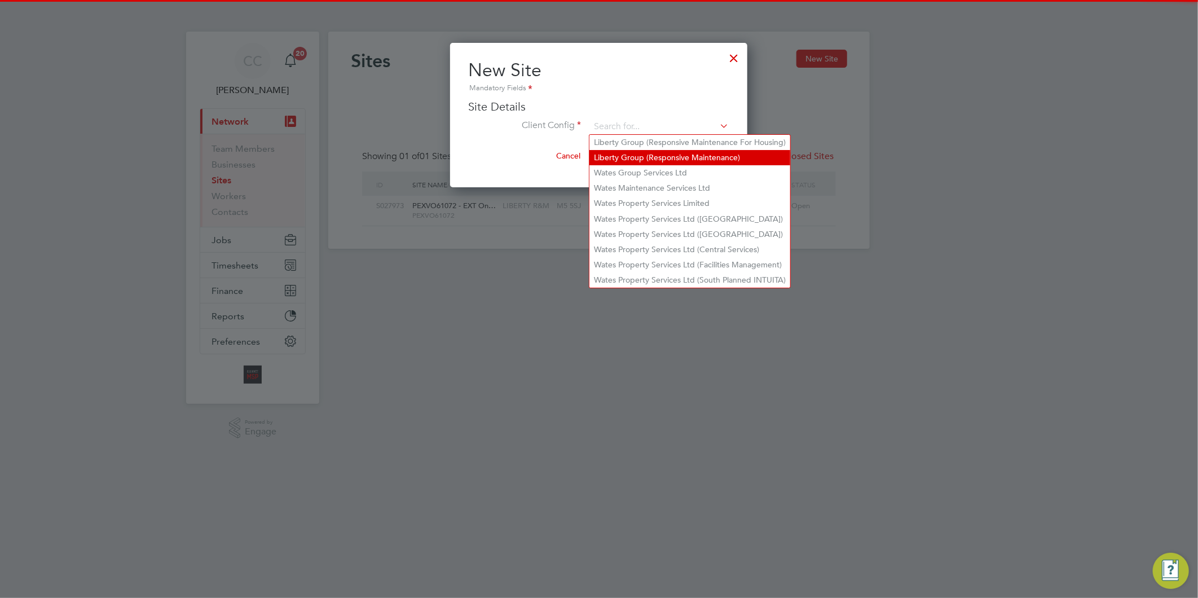
click at [625, 156] on li "Liberty Group (Responsive Maintenance)" at bounding box center [690, 157] width 201 height 15
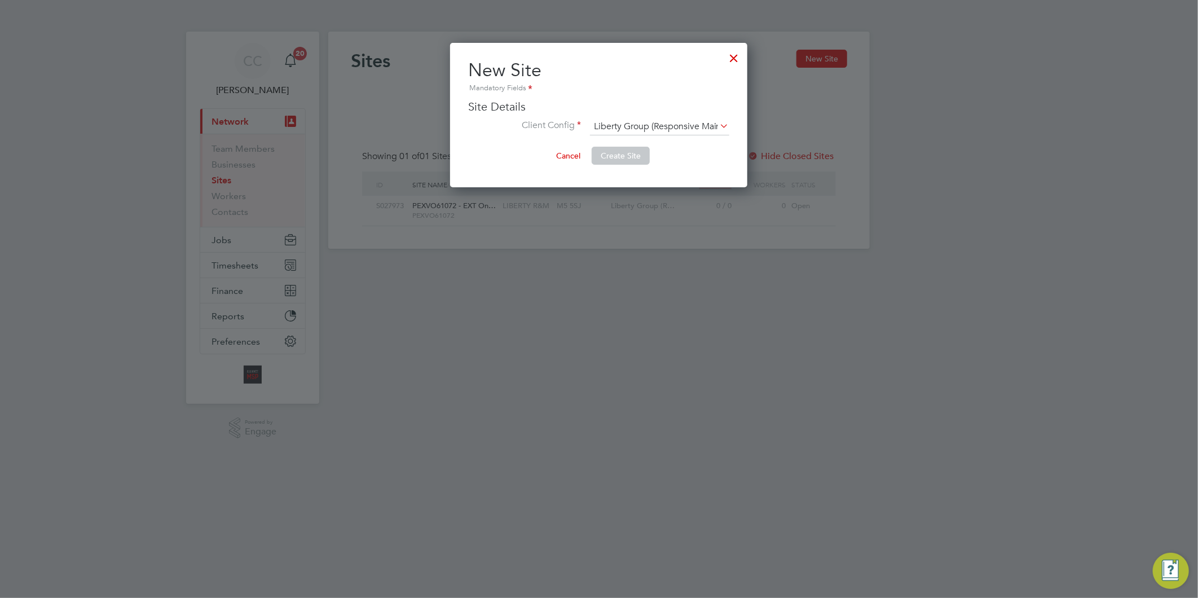
scroll to position [999, 495]
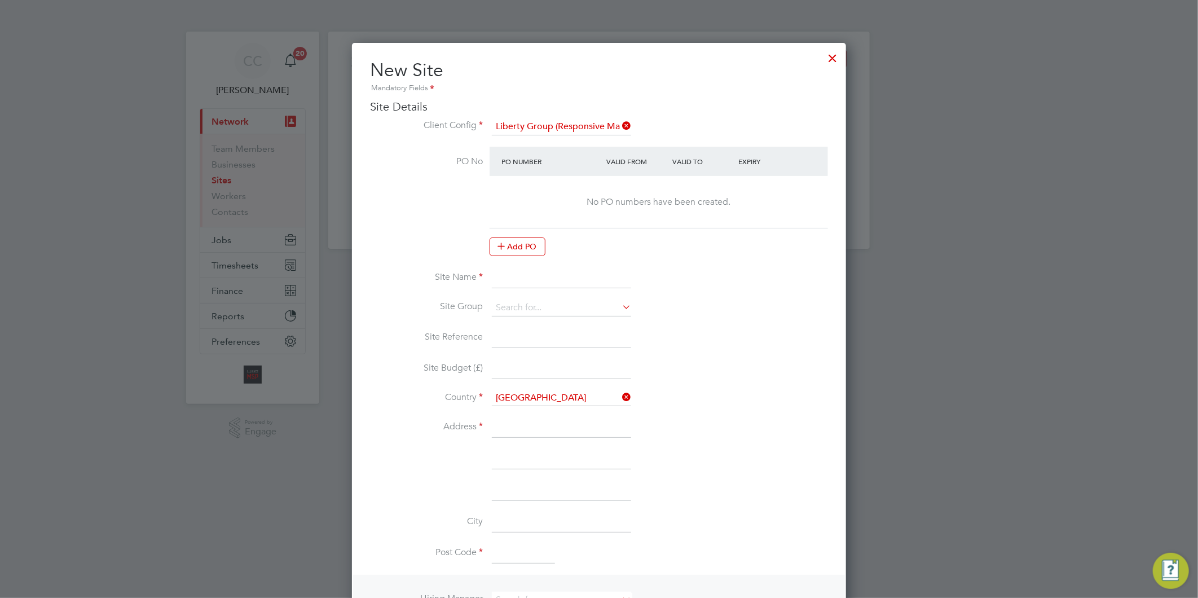
click at [521, 275] on input at bounding box center [561, 278] width 139 height 20
paste input "'PINPL11015"
click at [499, 275] on input "'PINPL11015 -" at bounding box center [561, 278] width 139 height 20
click at [576, 278] on input "PINPL11015 -" at bounding box center [561, 278] width 139 height 20
paste input "FH HMC EICR"
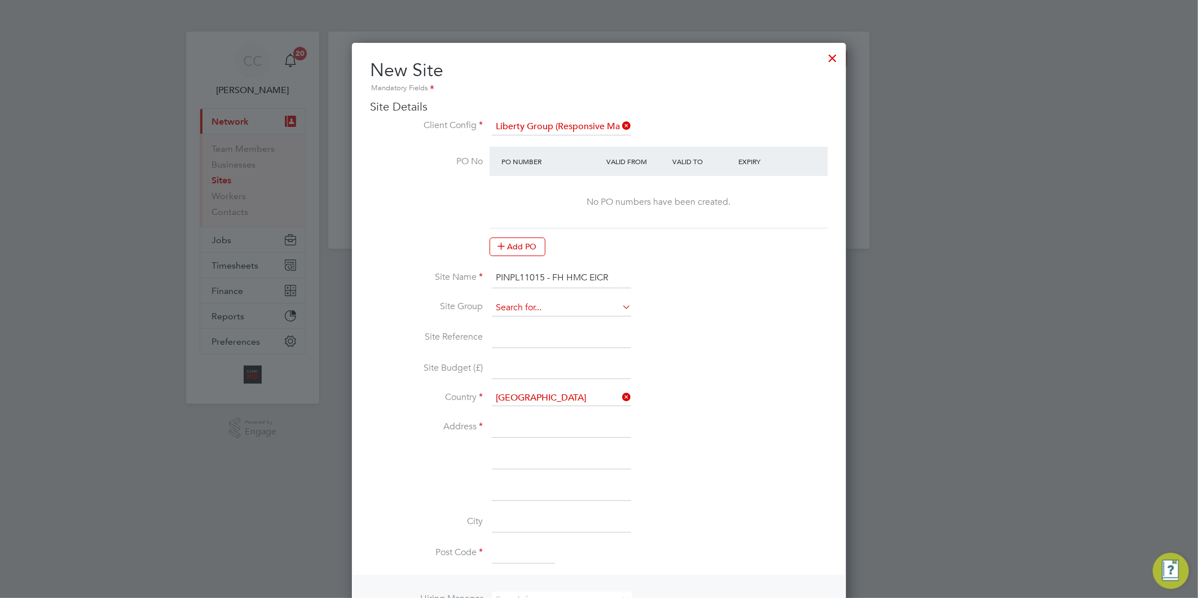
click at [533, 305] on input at bounding box center [561, 308] width 139 height 17
click at [539, 316] on li "LIBERTY R&M" at bounding box center [561, 322] width 140 height 15
drag, startPoint x: 543, startPoint y: 272, endPoint x: 495, endPoint y: 271, distance: 48.5
click at [495, 271] on input "PINPL11015 - FH HMC EICR" at bounding box center [561, 278] width 139 height 20
click at [527, 336] on input at bounding box center [561, 338] width 139 height 20
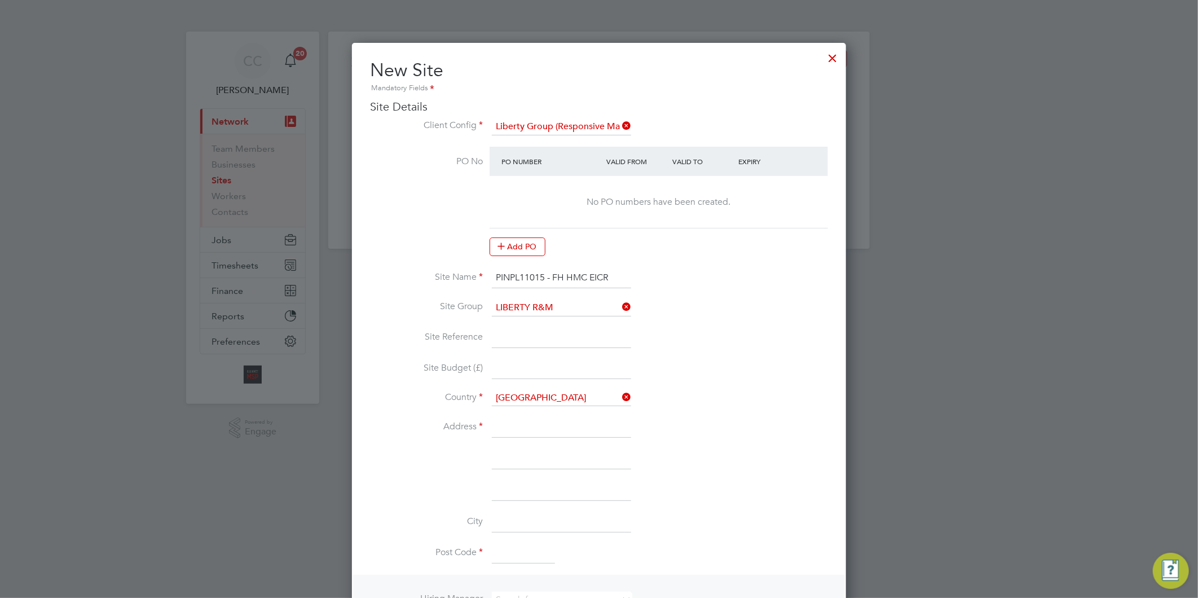
paste input "PINPL11015"
click at [519, 429] on input at bounding box center [561, 427] width 139 height 20
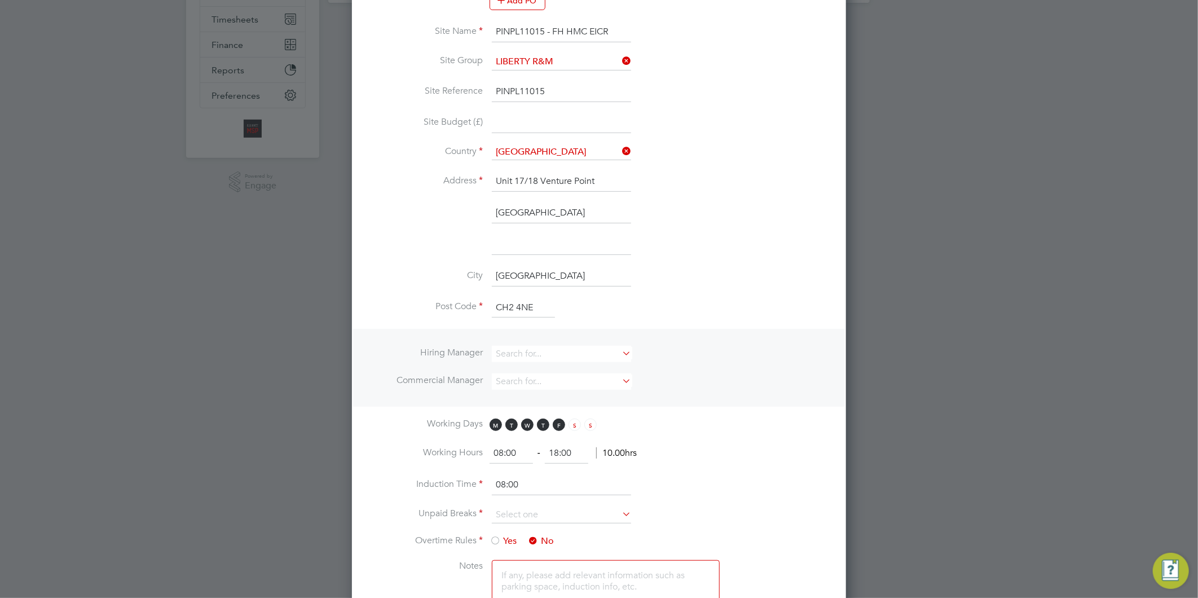
scroll to position [250, 0]
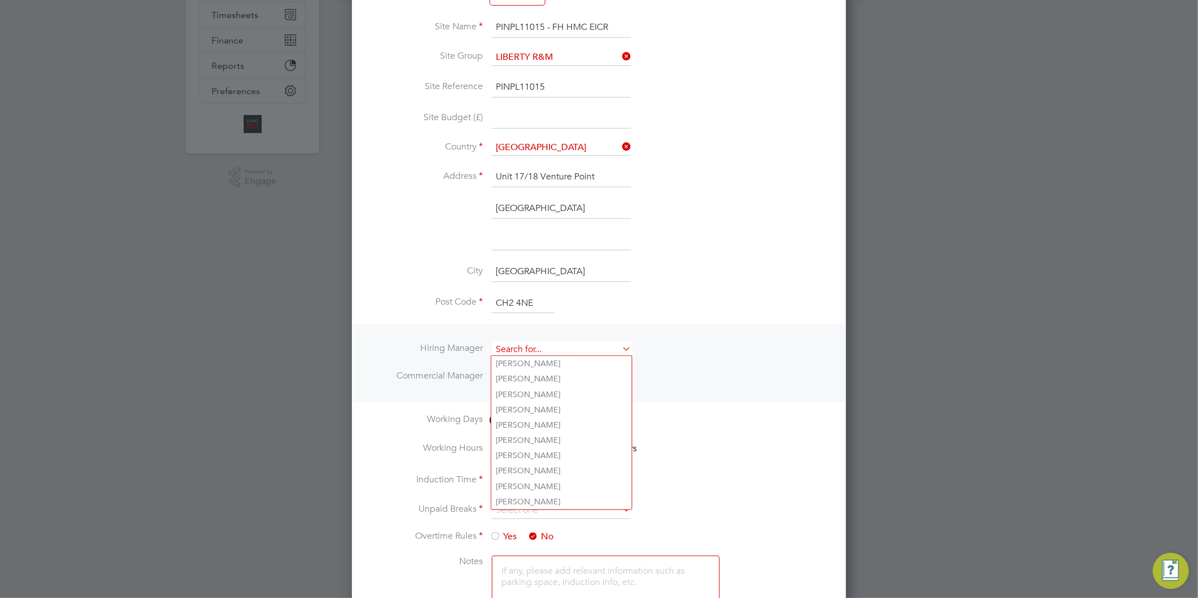
click at [516, 347] on input at bounding box center [561, 349] width 139 height 16
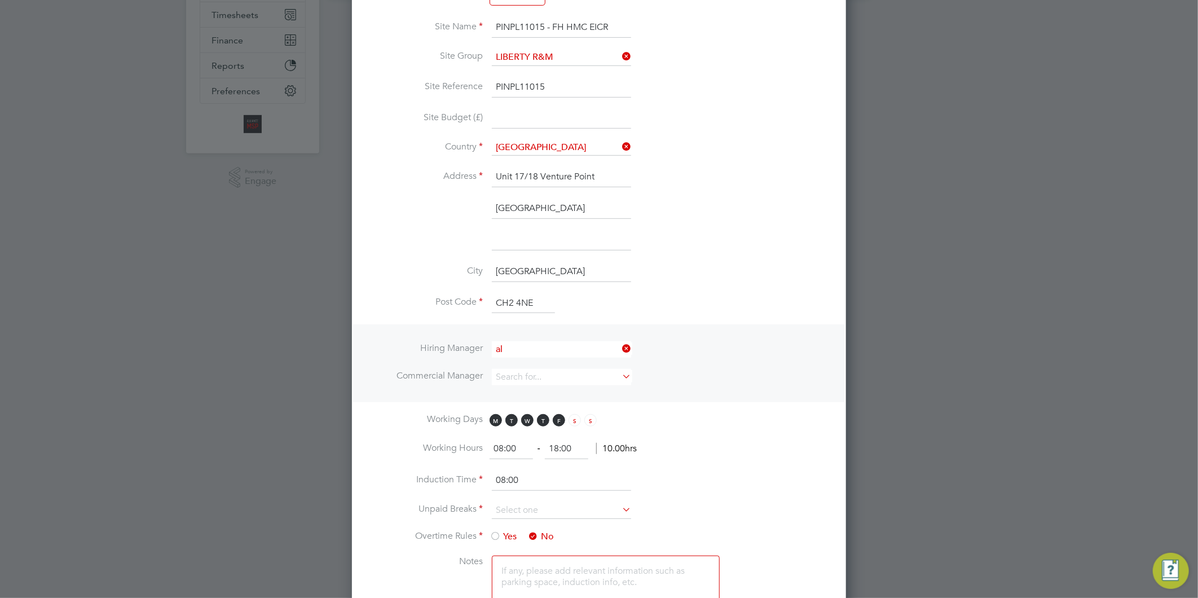
click at [539, 492] on li "Al liance Team" at bounding box center [561, 499] width 140 height 15
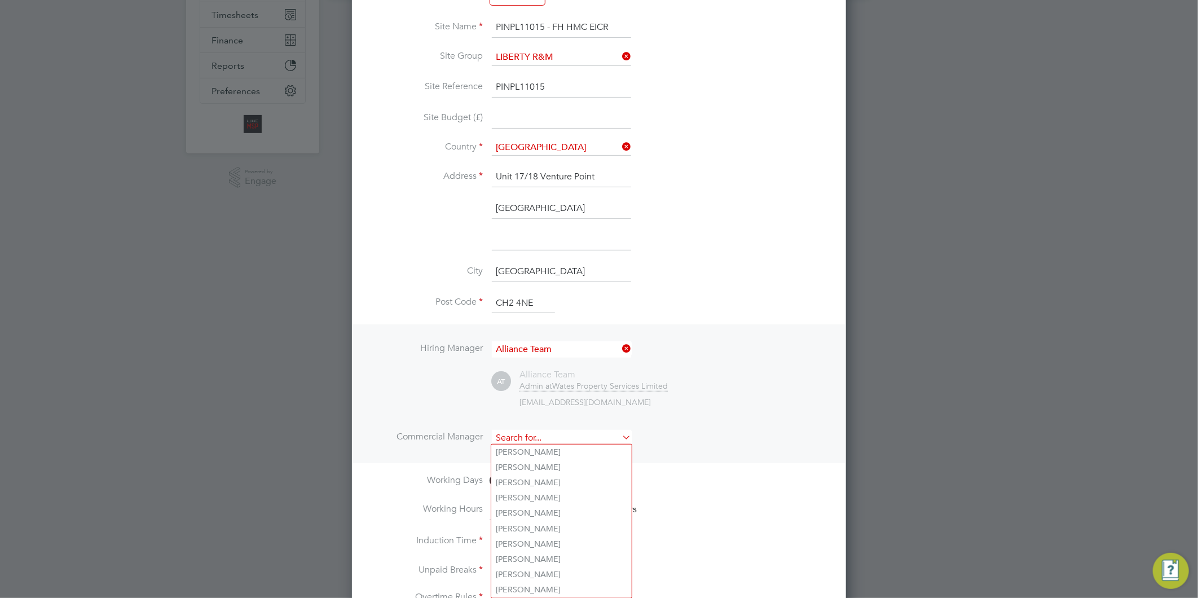
click at [514, 430] on input at bounding box center [561, 438] width 139 height 16
click at [531, 584] on li "Al liance Team" at bounding box center [561, 587] width 140 height 15
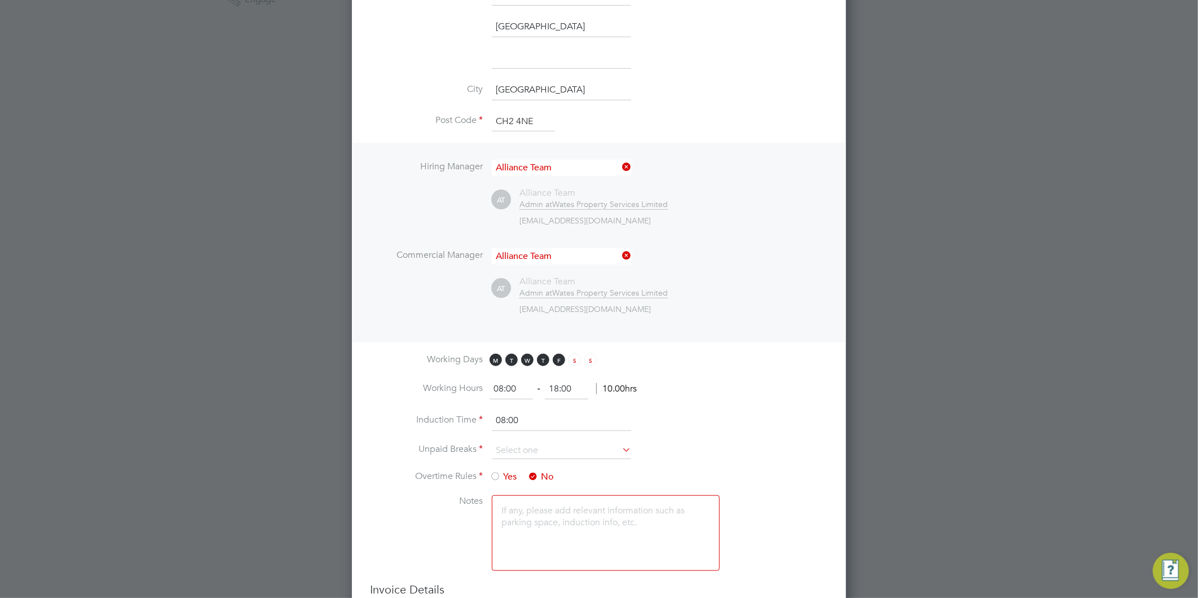
scroll to position [501, 0]
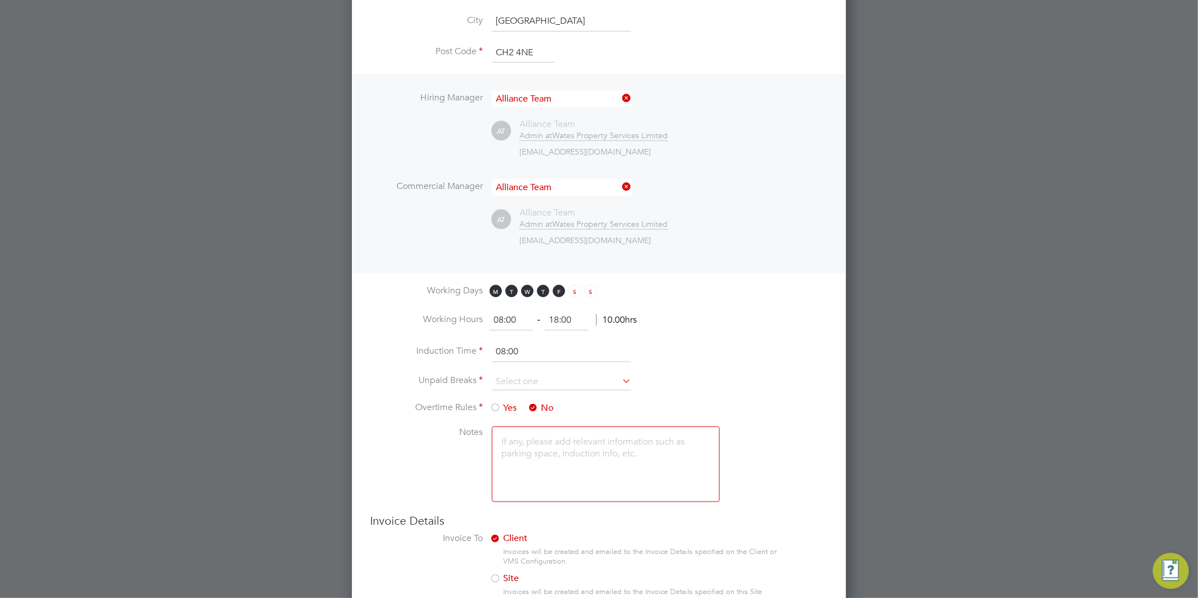
drag, startPoint x: 578, startPoint y: 317, endPoint x: 538, endPoint y: 322, distance: 39.7
click at [542, 320] on ng-form "08:00 ‐ 18:00 10.00hrs" at bounding box center [563, 319] width 147 height 11
click at [503, 373] on input at bounding box center [561, 381] width 139 height 17
click at [526, 419] on li "30 mins" at bounding box center [561, 424] width 140 height 15
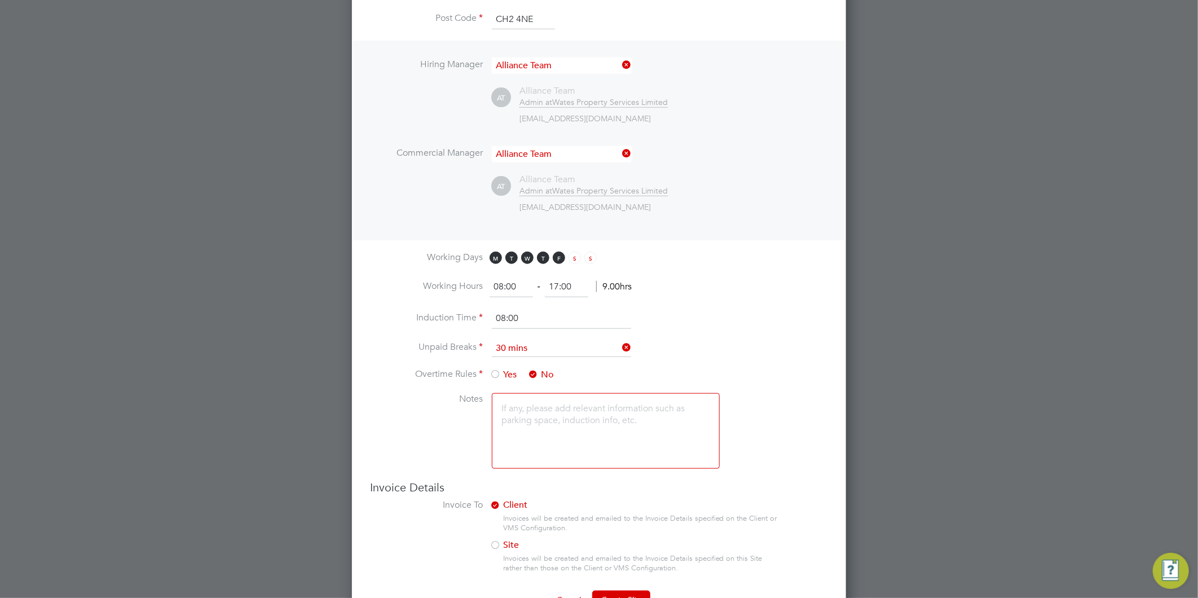
scroll to position [565, 0]
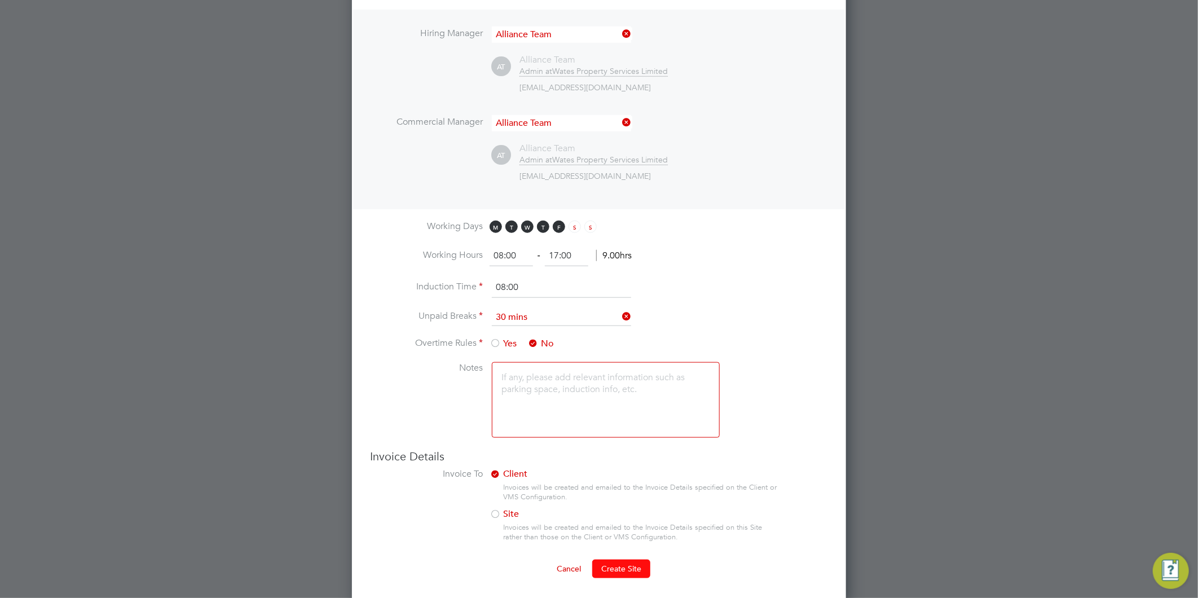
click at [627, 568] on span "Create Site" at bounding box center [621, 569] width 40 height 10
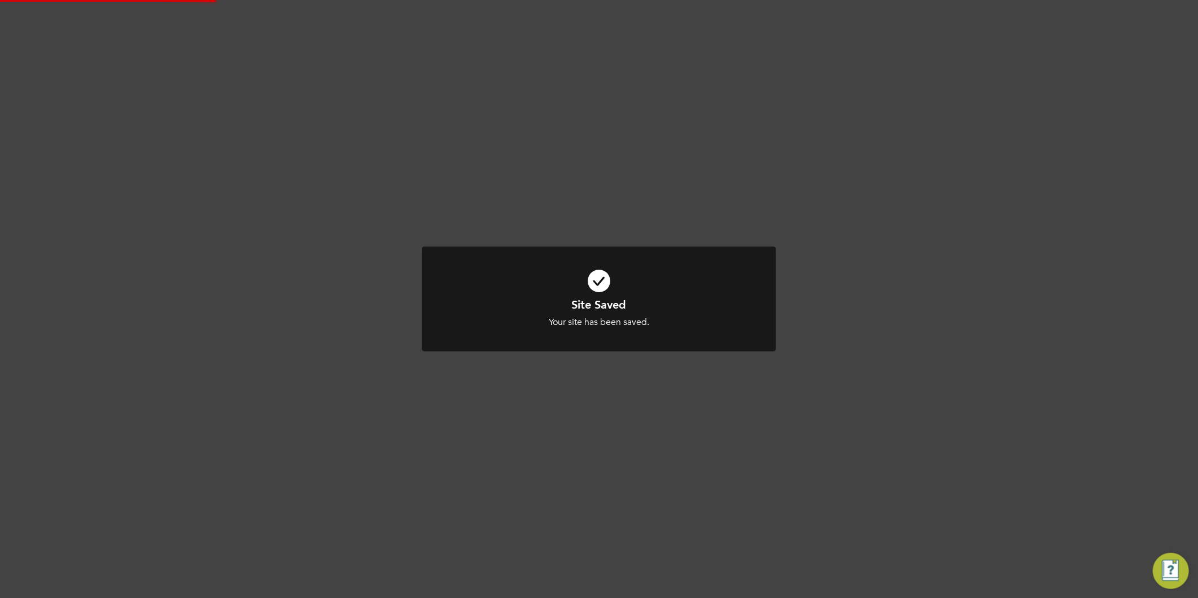
scroll to position [0, 0]
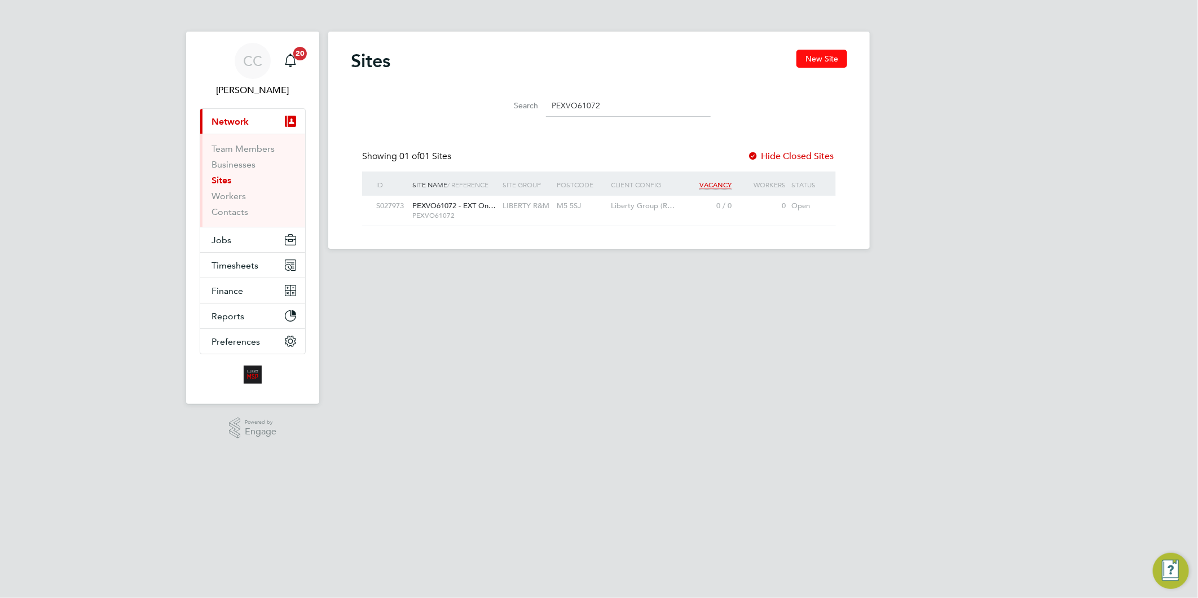
click at [825, 56] on button "New Site" at bounding box center [822, 59] width 51 height 18
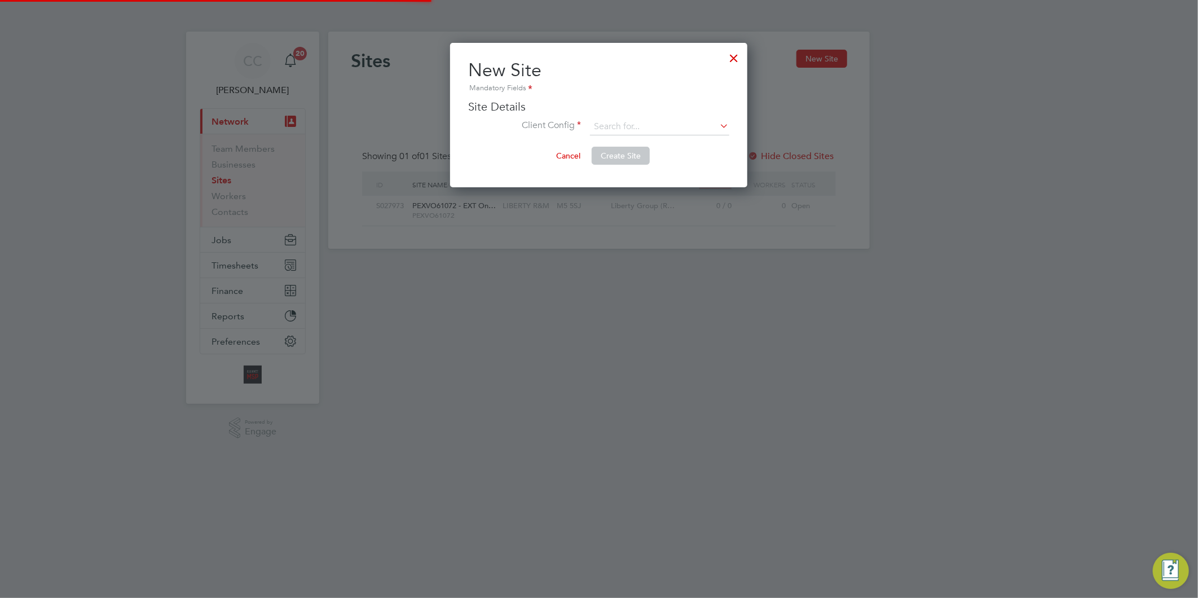
scroll to position [144, 297]
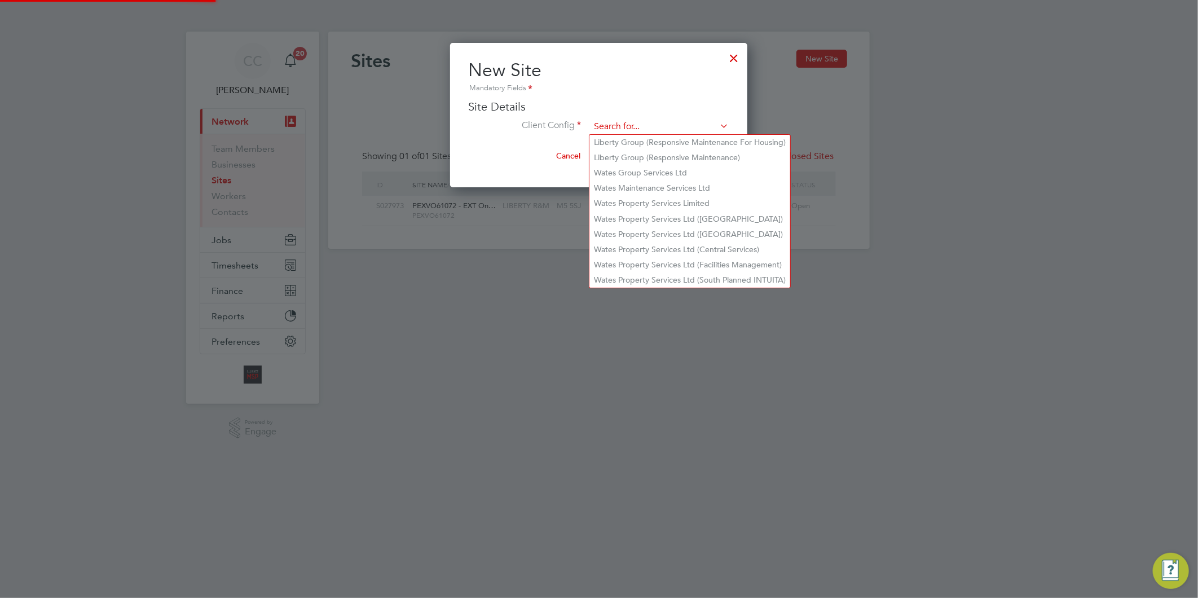
click at [612, 121] on input at bounding box center [659, 126] width 139 height 17
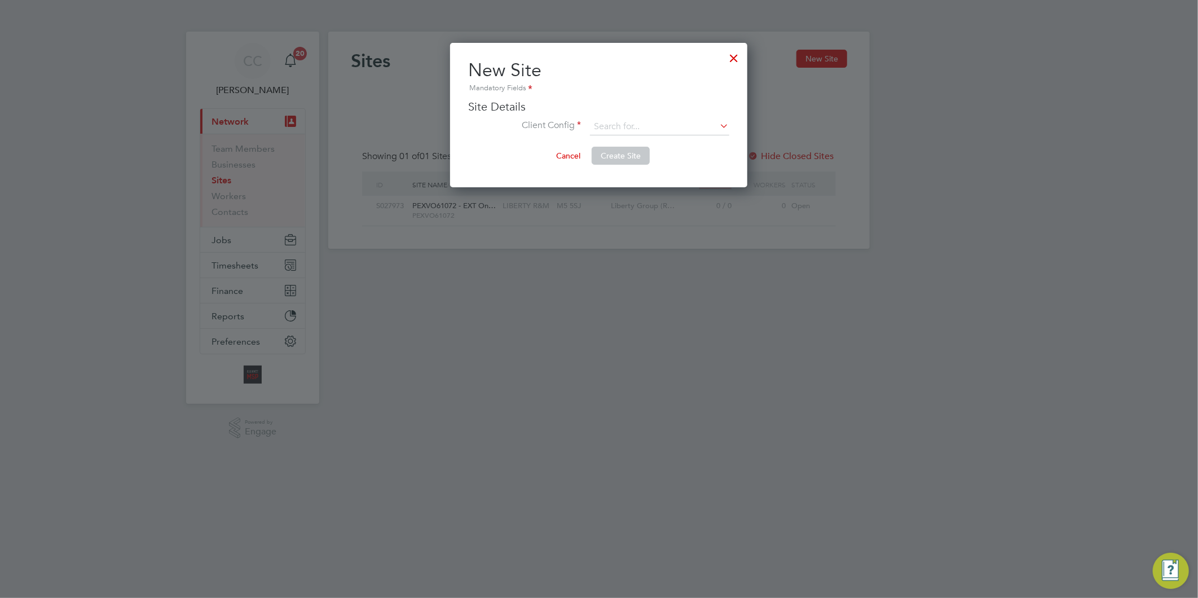
click at [648, 161] on li "Liberty Group (Responsive Maintenance)" at bounding box center [690, 157] width 201 height 15
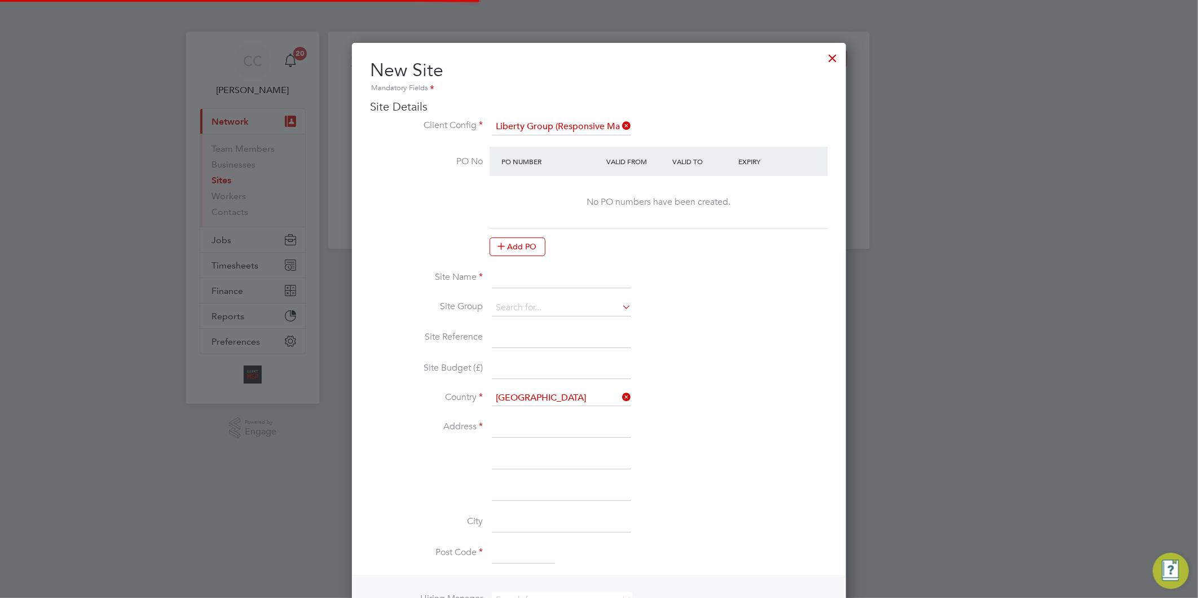
scroll to position [999, 495]
click at [543, 282] on input at bounding box center [561, 278] width 139 height 20
paste input "PINPL11050"
click at [570, 279] on input "PINPL11050 -" at bounding box center [561, 278] width 139 height 20
paste input "FH HMC [PERSON_NAME] WAY REFURB BLOCKS 1-6 & 10"
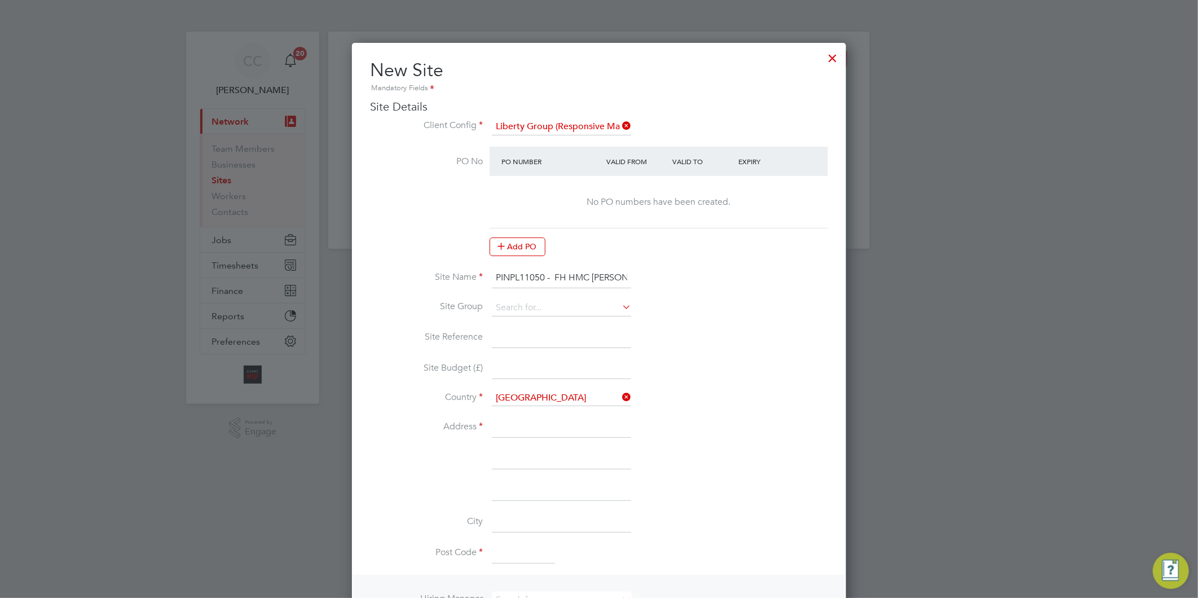
scroll to position [0, 133]
click at [525, 312] on input at bounding box center [561, 308] width 139 height 17
click at [542, 319] on li "LIBERTY R&M" at bounding box center [561, 322] width 140 height 15
click at [527, 331] on input at bounding box center [561, 338] width 139 height 20
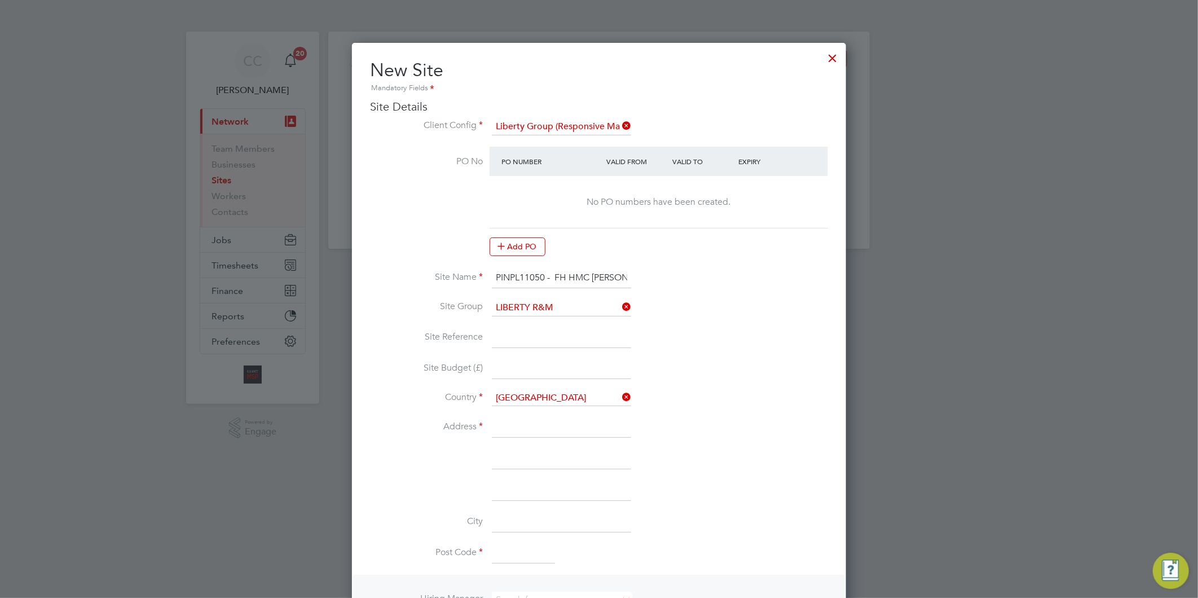
drag, startPoint x: 544, startPoint y: 274, endPoint x: 447, endPoint y: 273, distance: 97.0
click at [447, 273] on li "Site Name PINPL11050 - FH HMC [PERSON_NAME] WAY REFURB BLOCKS 1-6 & 10" at bounding box center [599, 284] width 458 height 32
click at [525, 337] on input at bounding box center [561, 338] width 139 height 20
paste input "PINPL11050"
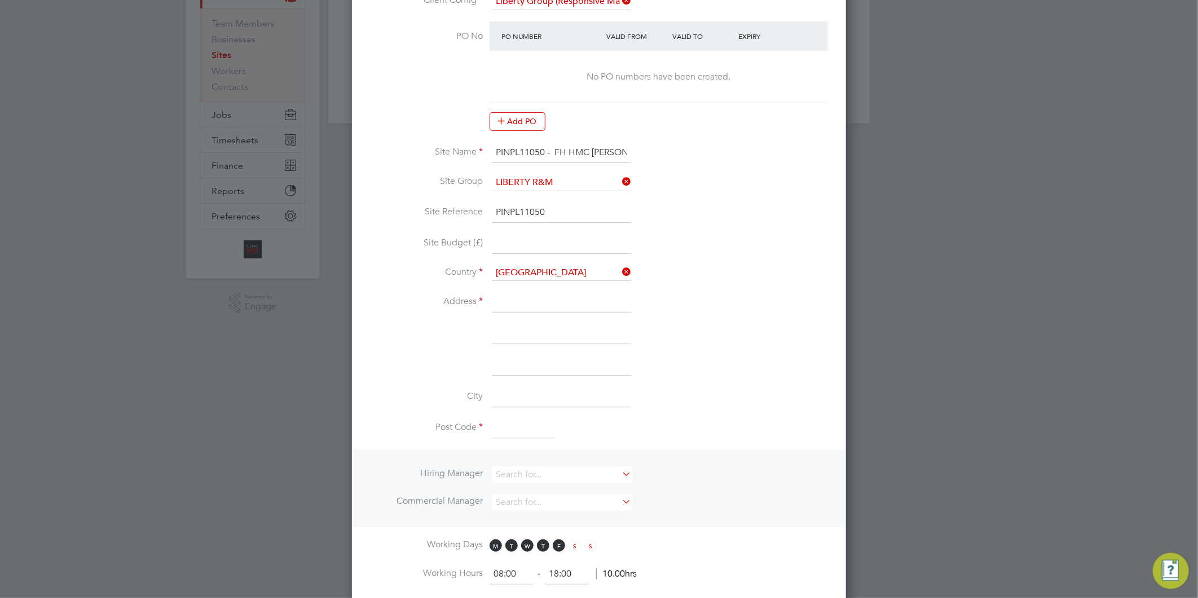
click at [527, 301] on input at bounding box center [561, 302] width 139 height 20
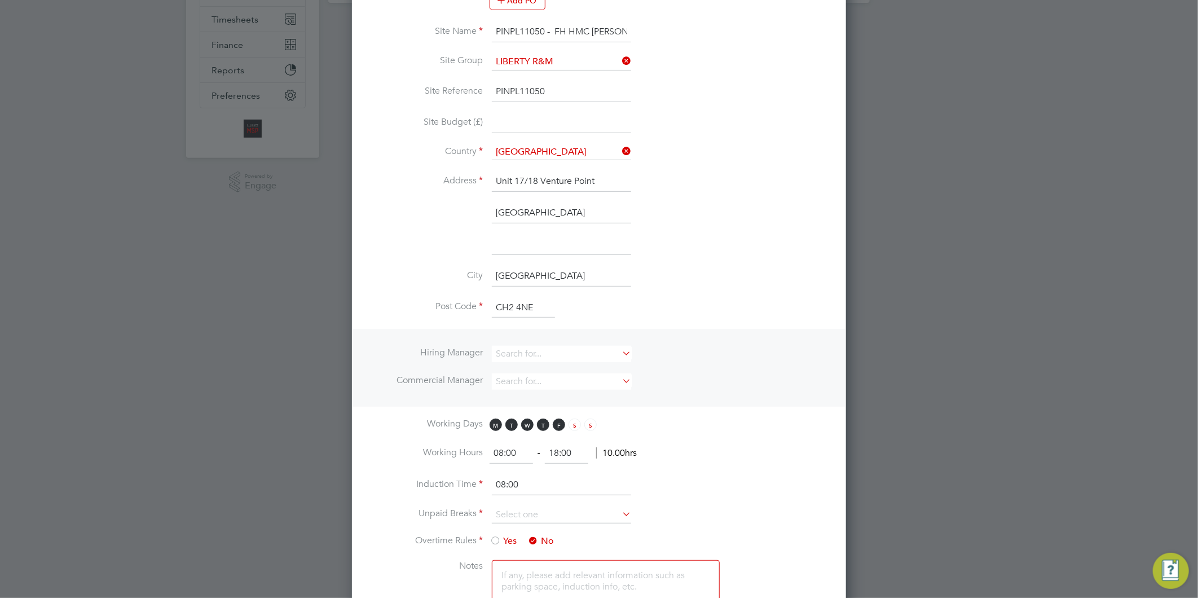
scroll to position [250, 0]
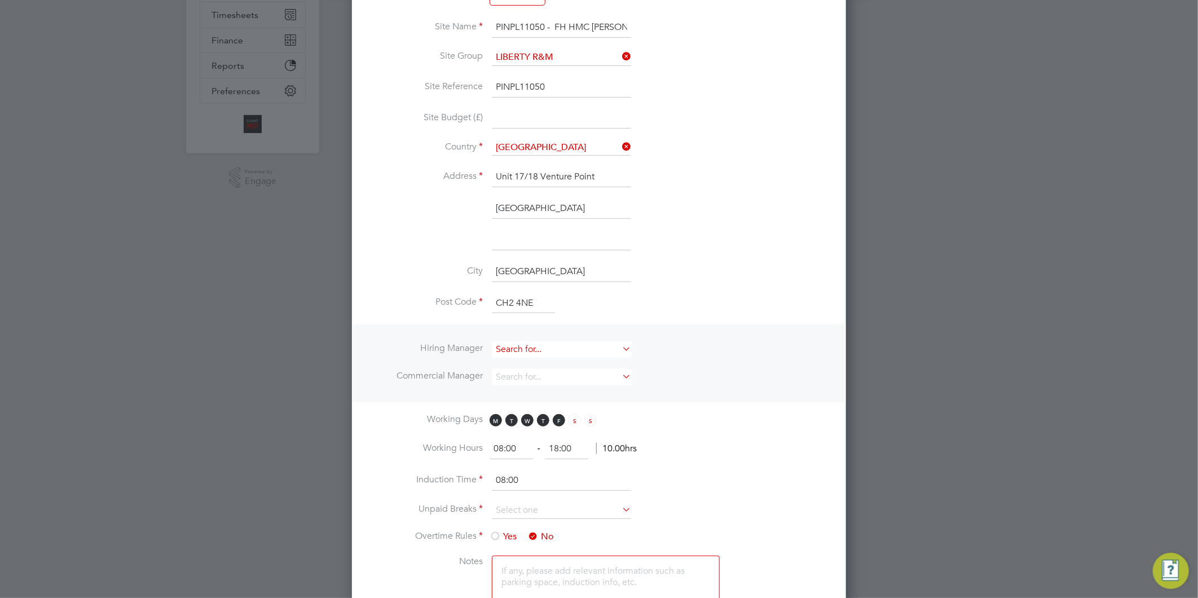
click at [538, 348] on input at bounding box center [561, 349] width 139 height 16
drag, startPoint x: 555, startPoint y: 498, endPoint x: 527, endPoint y: 442, distance: 62.6
click at [555, 496] on li "Al liance Team" at bounding box center [561, 499] width 140 height 15
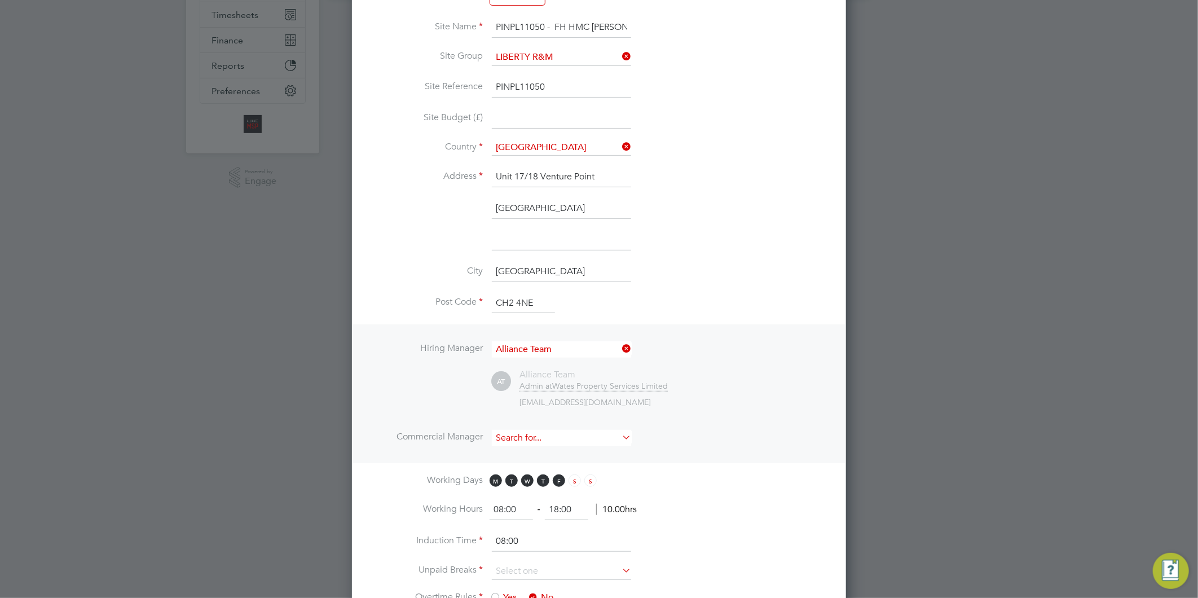
click at [526, 442] on input at bounding box center [561, 438] width 139 height 16
click at [542, 584] on li "Al liance Team" at bounding box center [561, 587] width 140 height 15
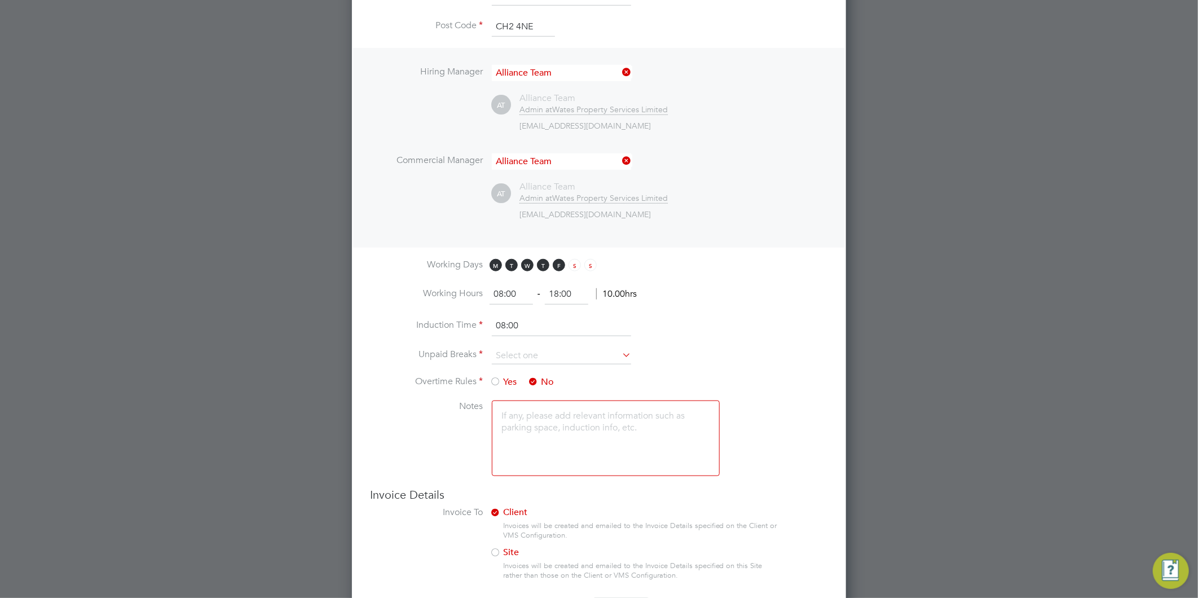
scroll to position [565, 0]
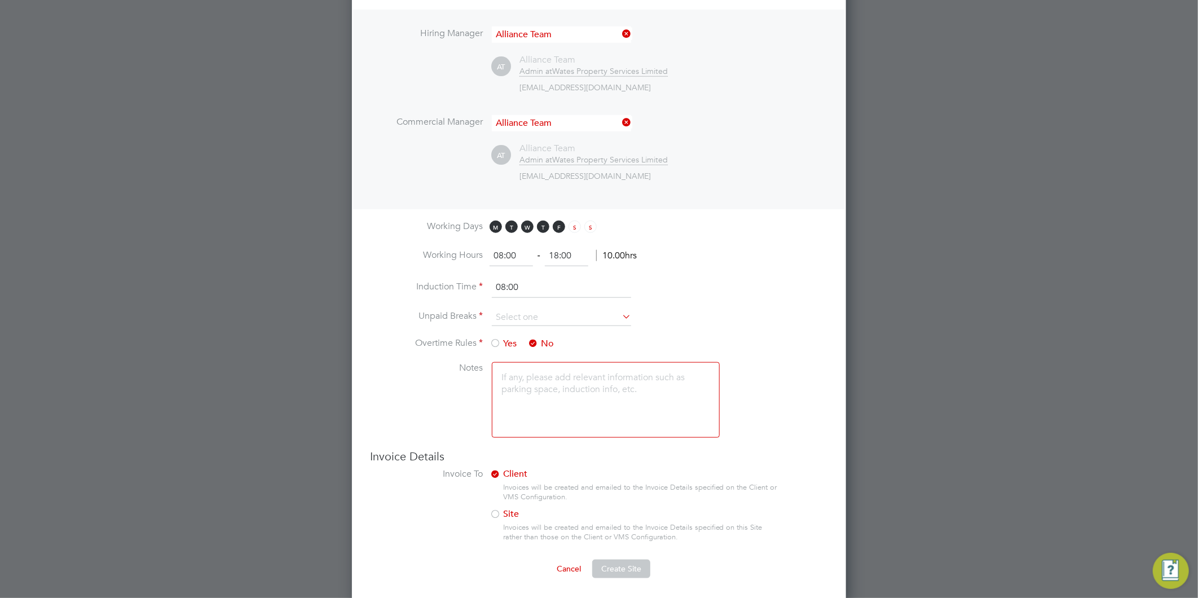
drag, startPoint x: 573, startPoint y: 254, endPoint x: 534, endPoint y: 257, distance: 39.0
click at [534, 257] on ng-form "08:00 ‐ 18:00 10.00hrs" at bounding box center [563, 255] width 147 height 11
click at [555, 311] on input at bounding box center [561, 317] width 139 height 17
click at [517, 363] on li "30 mins" at bounding box center [561, 360] width 140 height 15
click at [618, 564] on span "Create Site" at bounding box center [621, 569] width 40 height 10
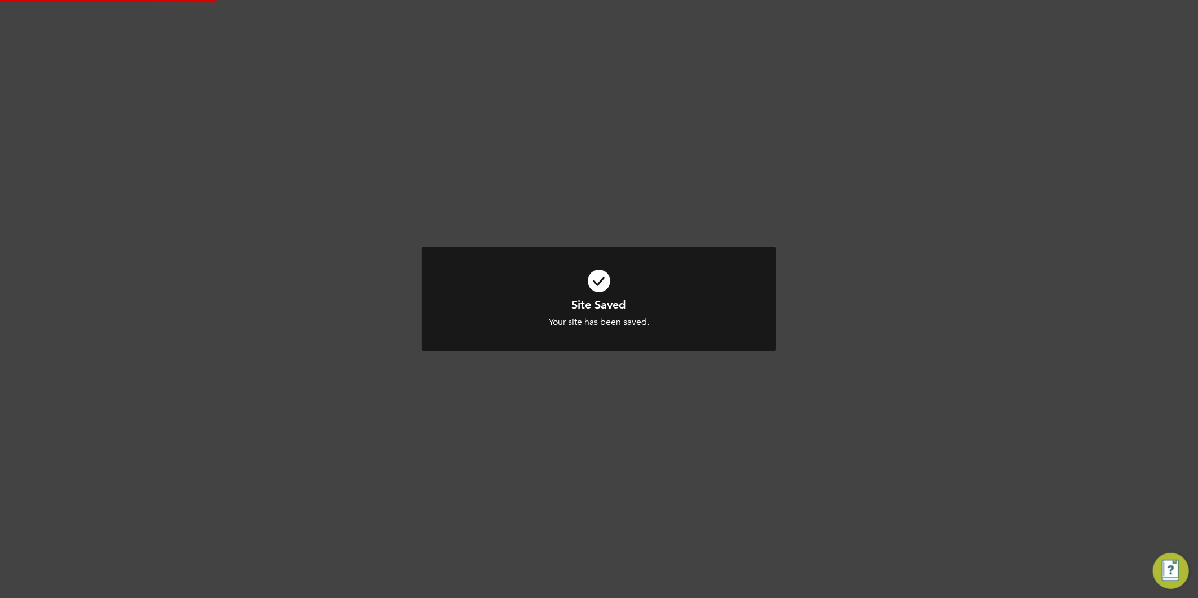
scroll to position [0, 0]
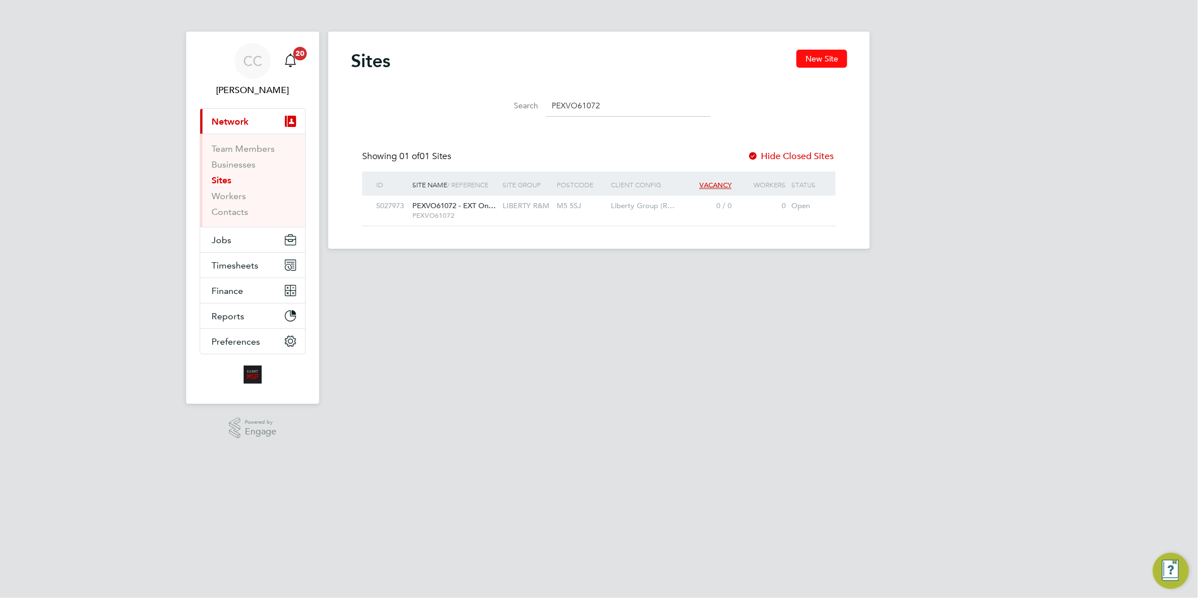
drag, startPoint x: 841, startPoint y: 52, endPoint x: 835, endPoint y: 53, distance: 5.8
click at [841, 52] on button "New Site" at bounding box center [822, 59] width 51 height 18
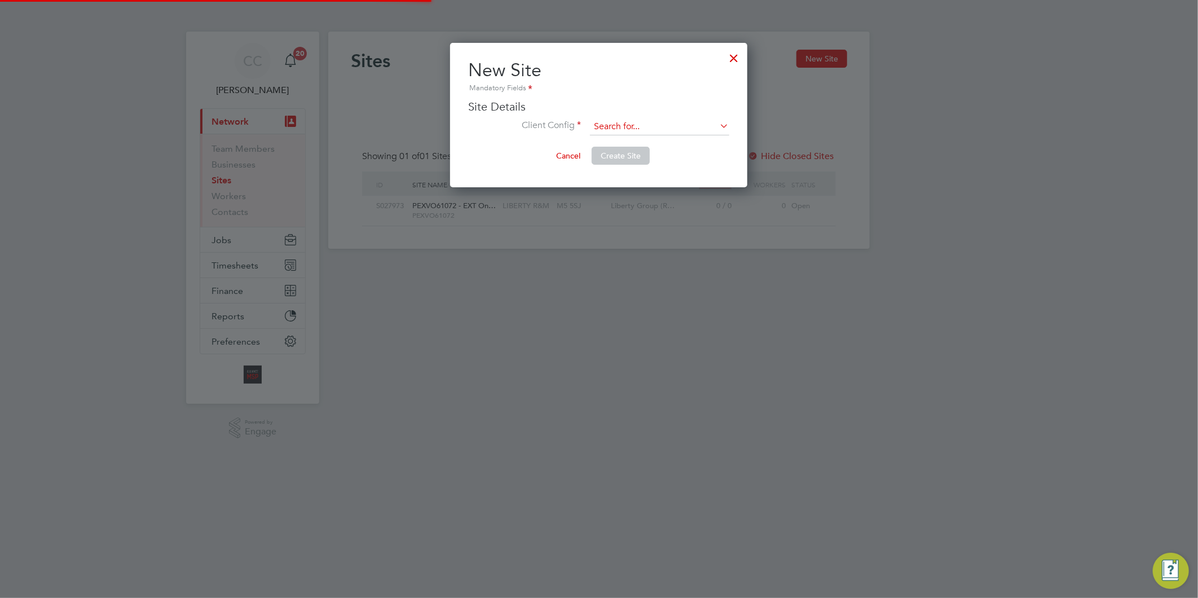
scroll to position [144, 297]
click at [605, 122] on input at bounding box center [659, 126] width 139 height 17
click at [639, 158] on li "Liberty Group (Responsive Maintenance)" at bounding box center [690, 157] width 201 height 15
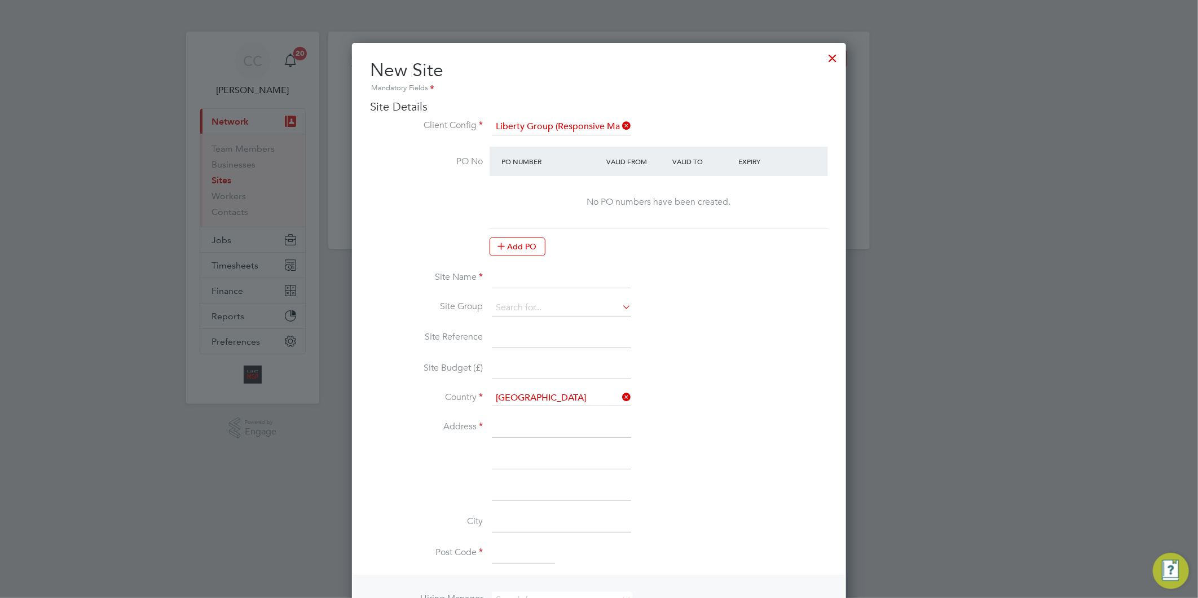
click at [510, 273] on input at bounding box center [561, 278] width 139 height 20
paste input "PINPL11052"
click at [544, 277] on input "PINPL11052 -" at bounding box center [561, 278] width 139 height 20
click at [583, 273] on input "PINPL11052 -" at bounding box center [561, 278] width 139 height 20
paste input "FH HMC HIA"
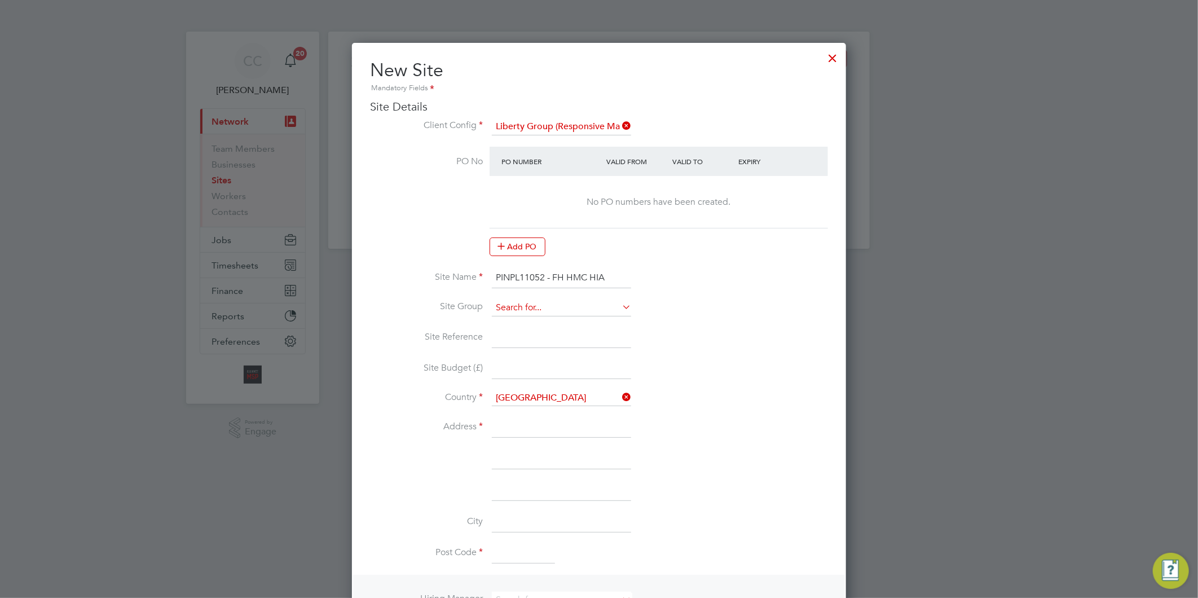
click at [512, 302] on input at bounding box center [561, 308] width 139 height 17
click at [532, 324] on li "LIBERTY R&M" at bounding box center [561, 322] width 140 height 15
drag, startPoint x: 543, startPoint y: 275, endPoint x: 476, endPoint y: 279, distance: 67.8
click at [476, 279] on li "Site Name PINPL11052 - FH HMC HIA" at bounding box center [599, 284] width 458 height 32
click at [534, 335] on input at bounding box center [561, 338] width 139 height 20
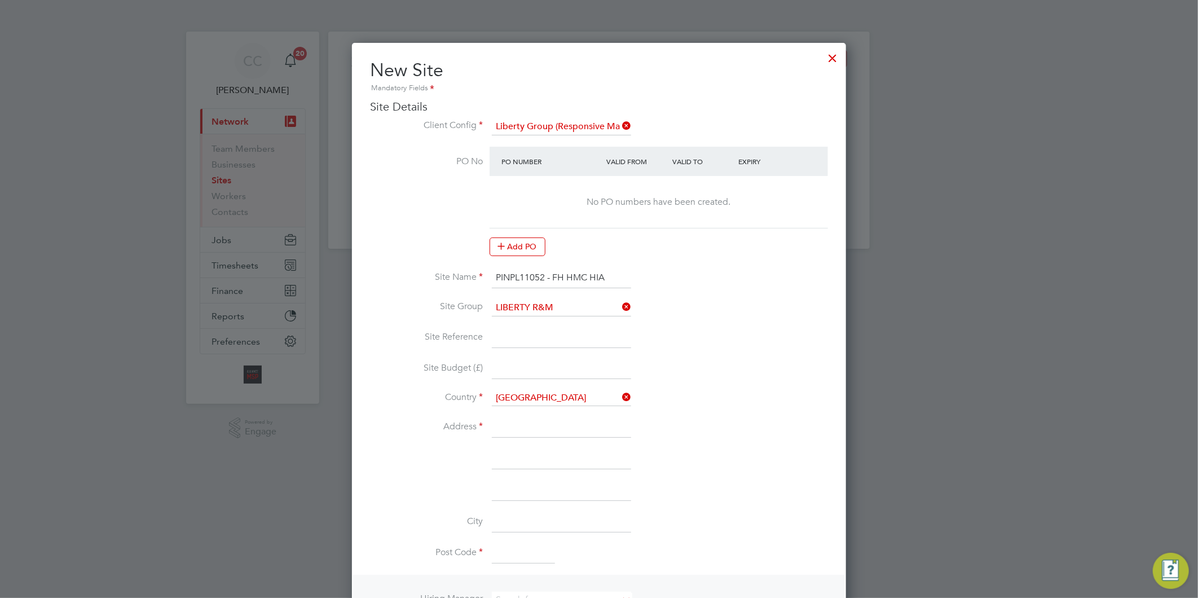
paste input "PINPL11052"
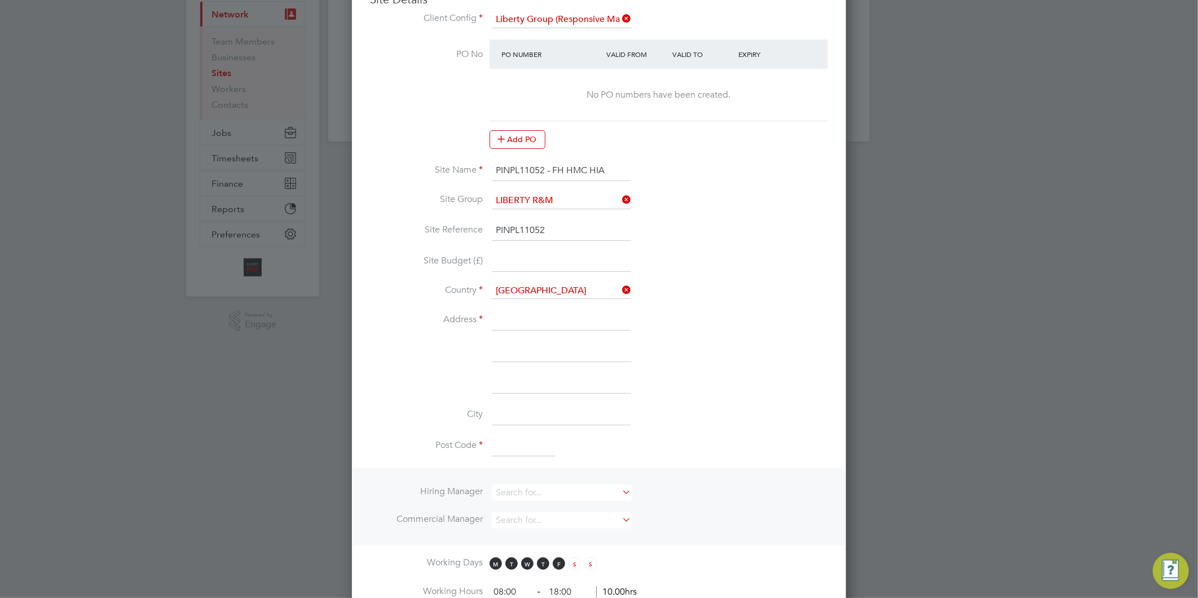
scroll to position [125, 0]
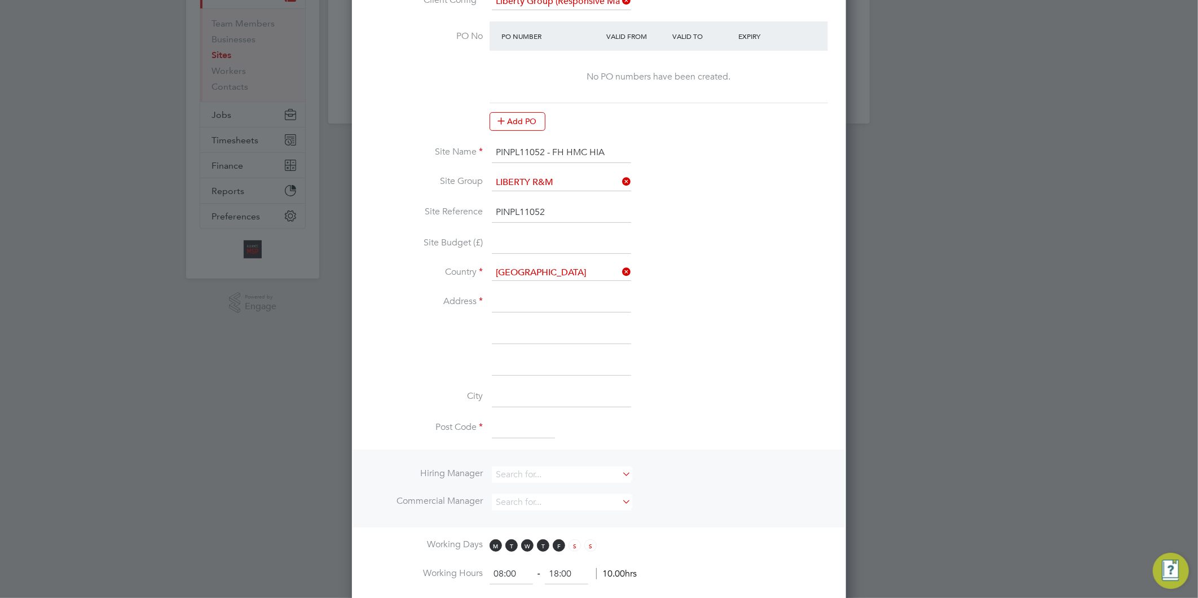
click at [514, 286] on li "Country [GEOGRAPHIC_DATA]" at bounding box center [599, 278] width 458 height 27
click at [517, 300] on input at bounding box center [561, 302] width 139 height 20
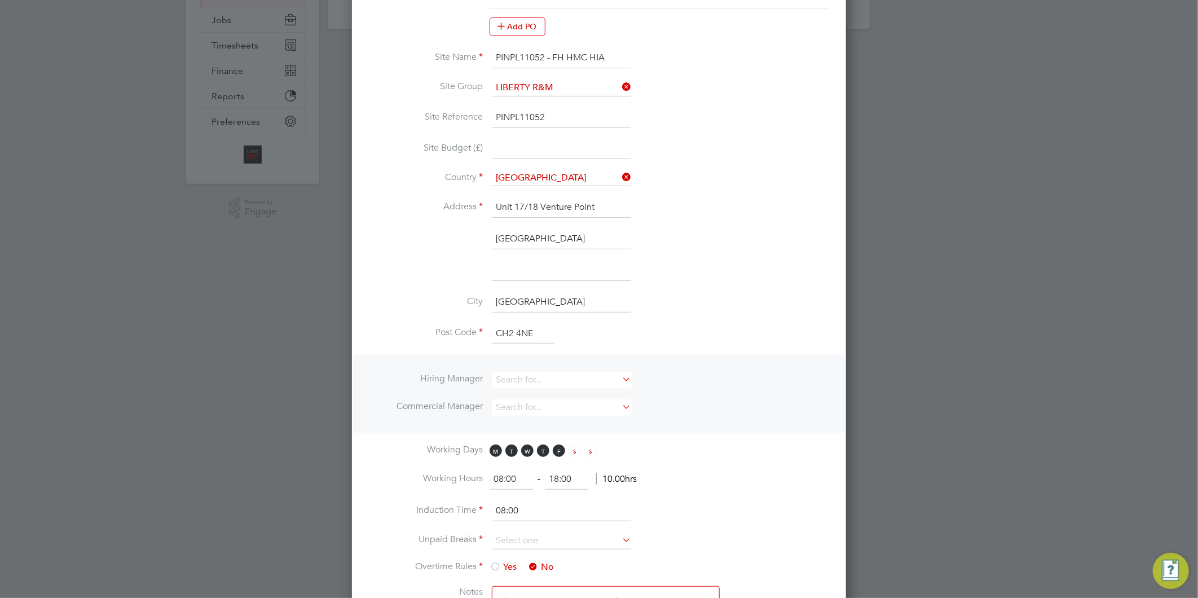
scroll to position [250, 0]
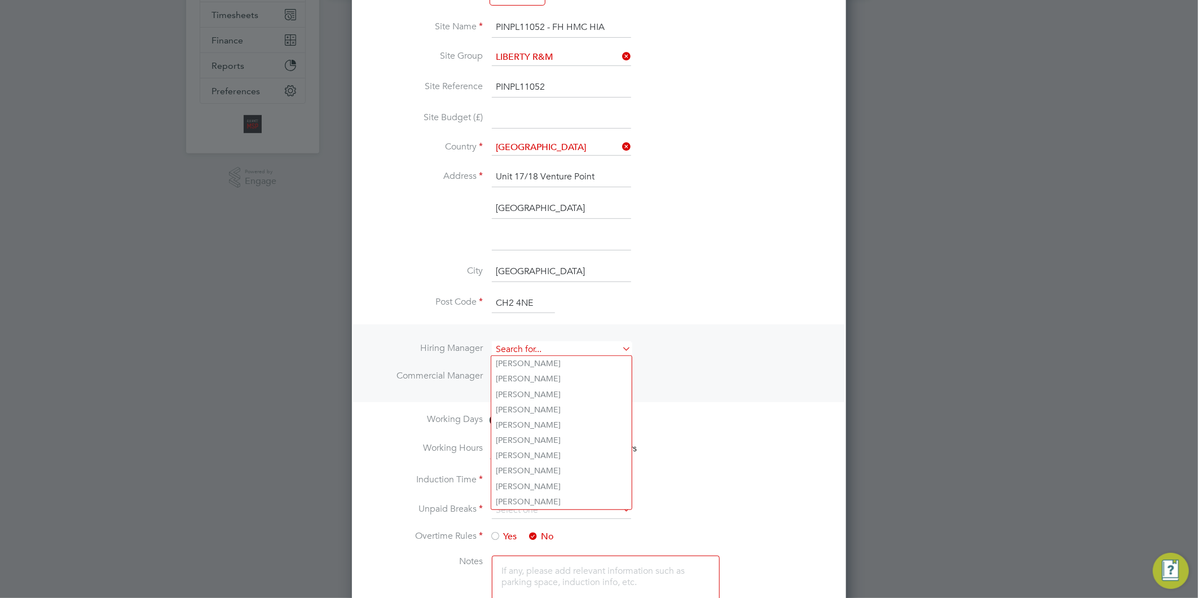
click at [562, 348] on input at bounding box center [561, 349] width 139 height 16
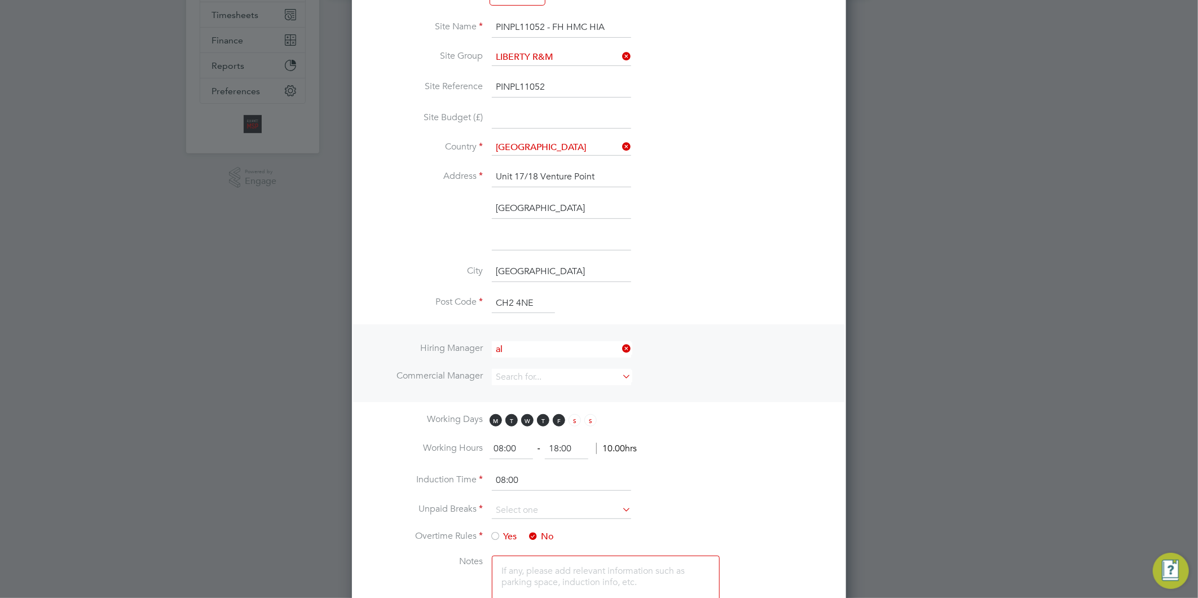
click at [534, 494] on li "Al liance Team" at bounding box center [561, 499] width 140 height 15
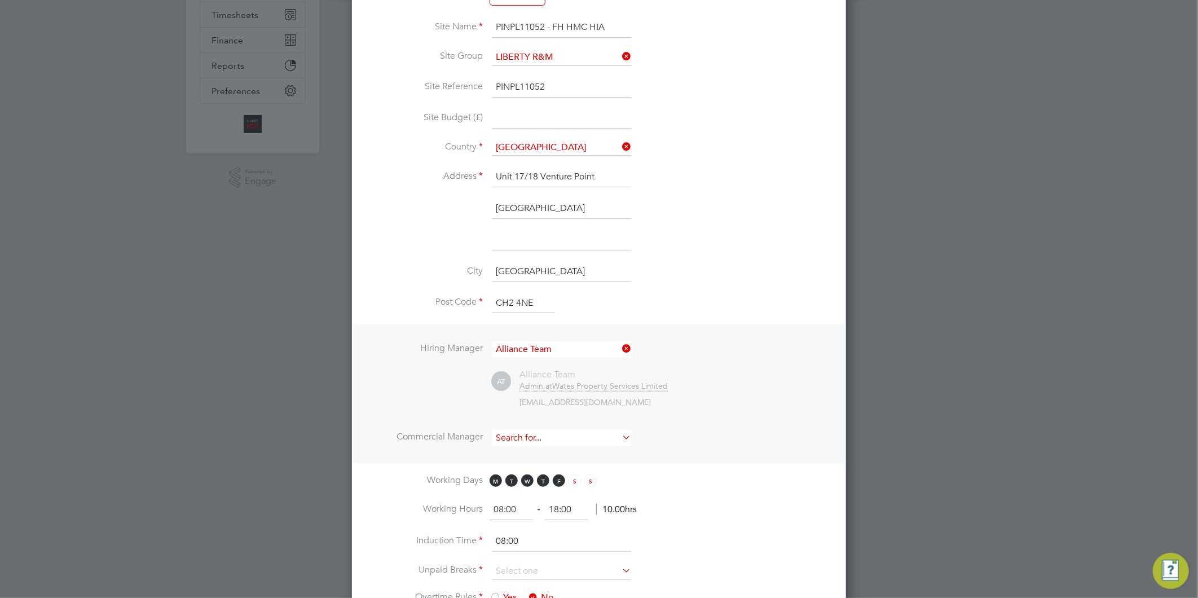
click at [531, 433] on input at bounding box center [561, 438] width 139 height 16
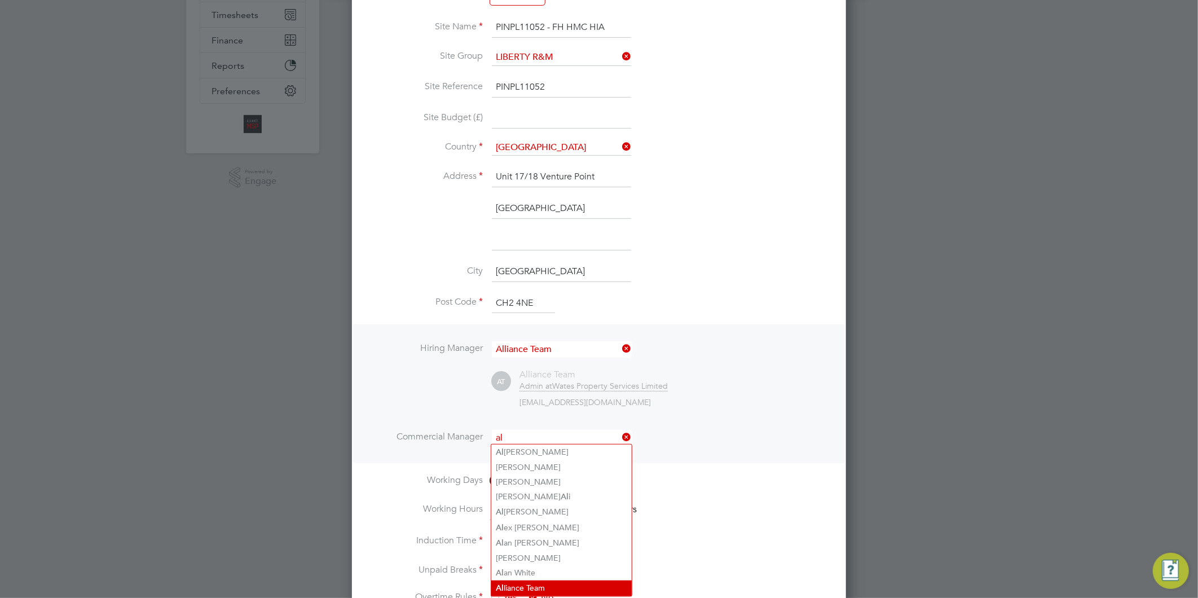
click at [514, 581] on li "Al liance Team" at bounding box center [561, 587] width 140 height 15
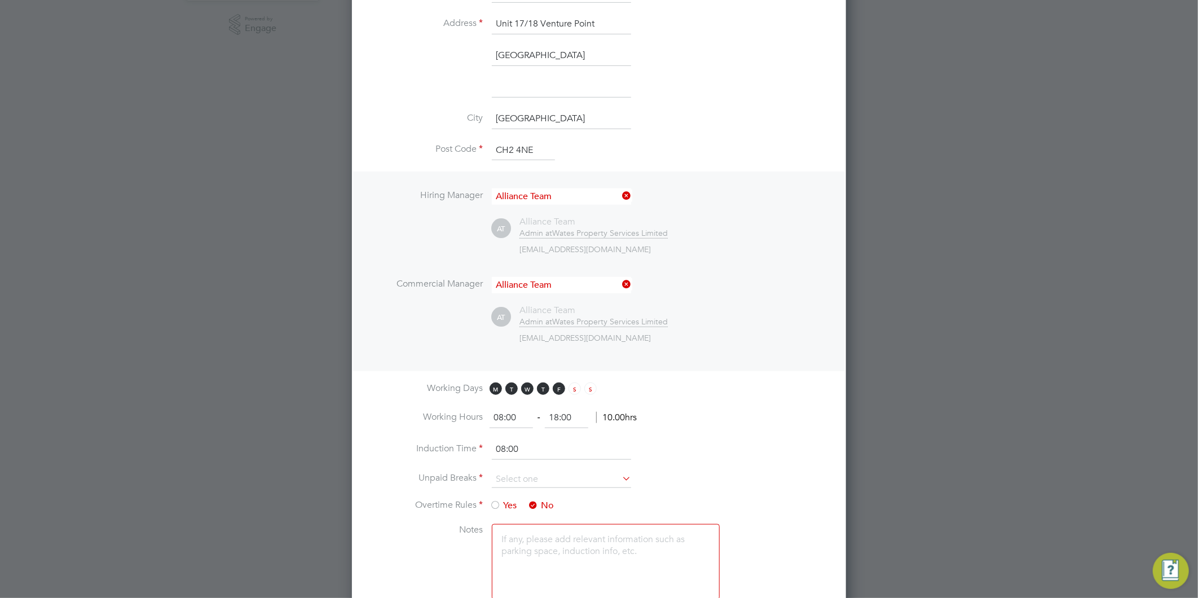
scroll to position [501, 0]
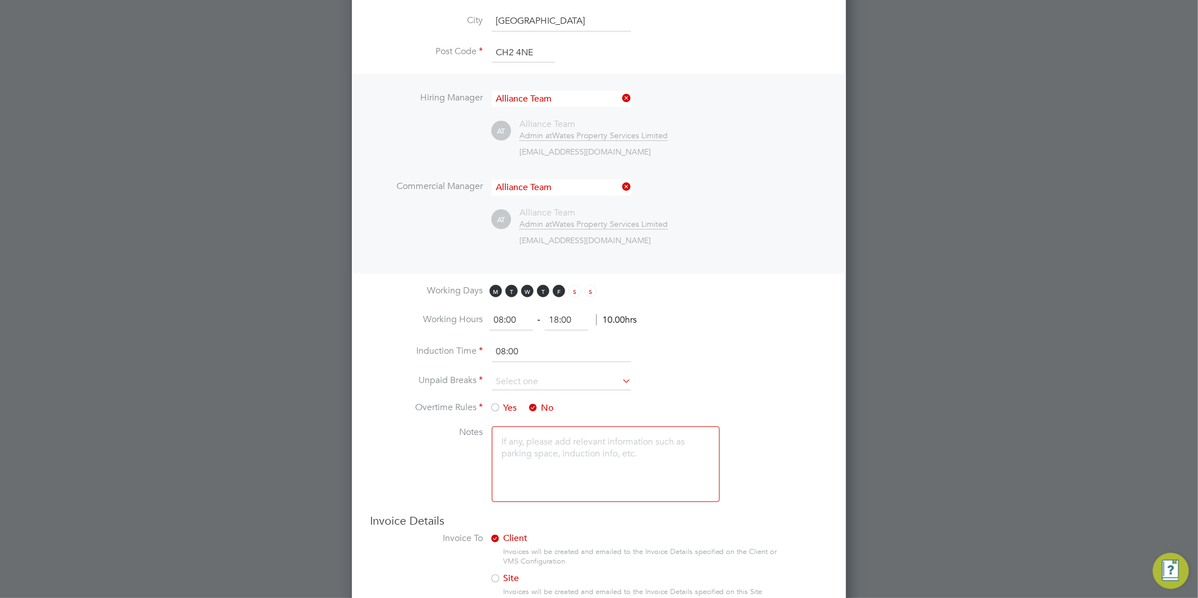
drag, startPoint x: 560, startPoint y: 324, endPoint x: 545, endPoint y: 328, distance: 15.7
click at [546, 328] on li "Working Hours 08:00 ‐ 18:00 10.00hrs" at bounding box center [599, 326] width 458 height 32
click at [536, 377] on input at bounding box center [561, 381] width 139 height 17
click at [533, 376] on input at bounding box center [561, 381] width 139 height 17
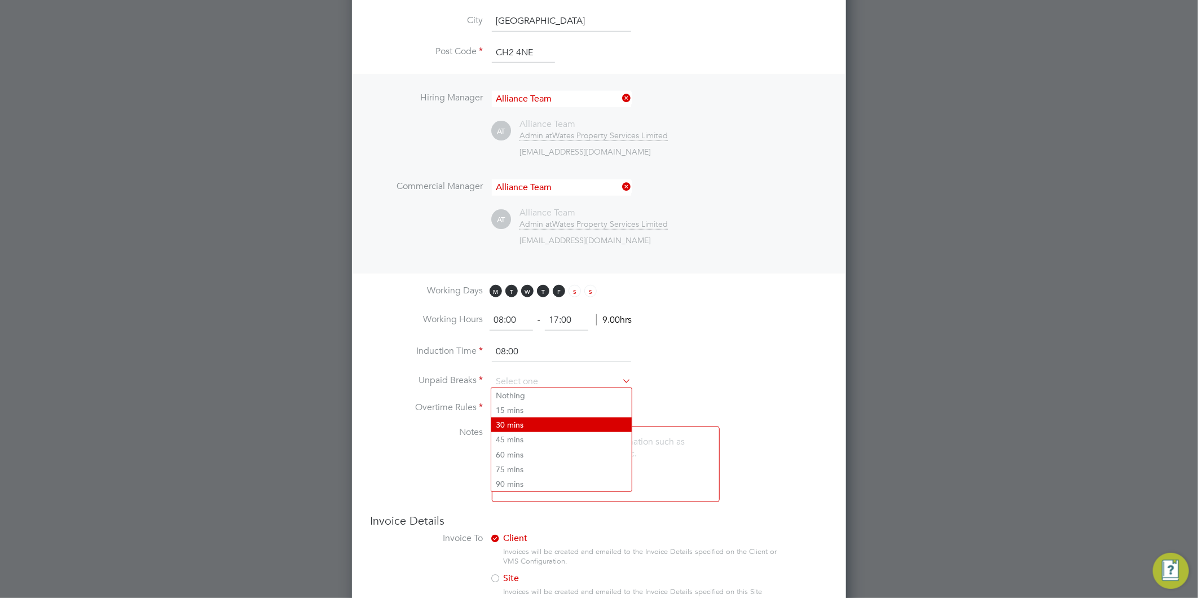
click at [513, 423] on li "30 mins" at bounding box center [561, 424] width 140 height 15
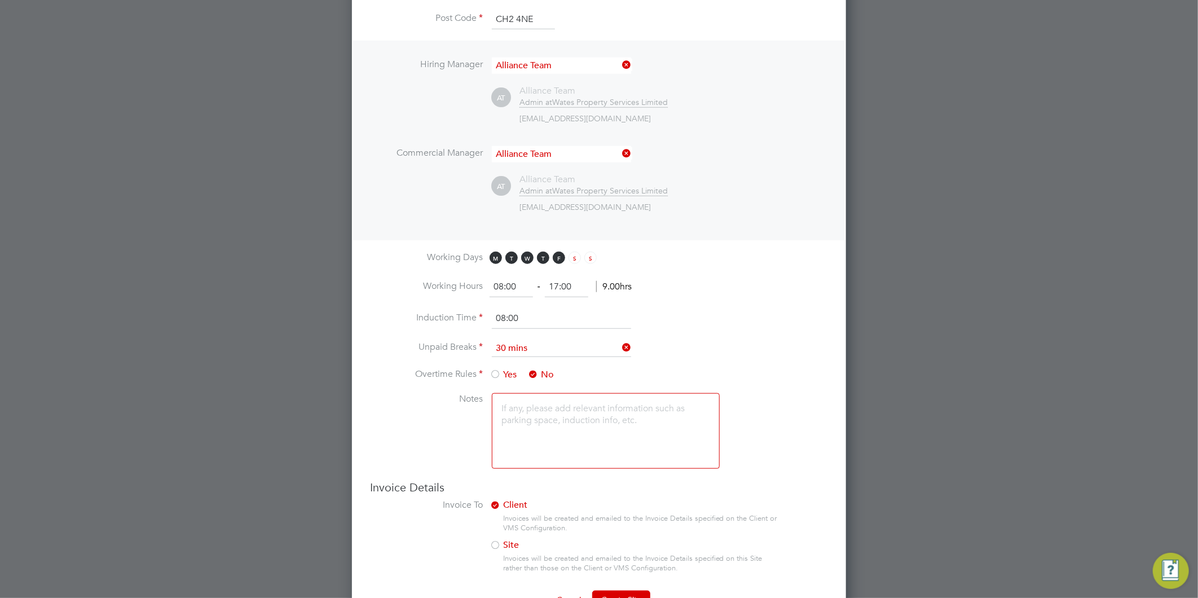
scroll to position [565, 0]
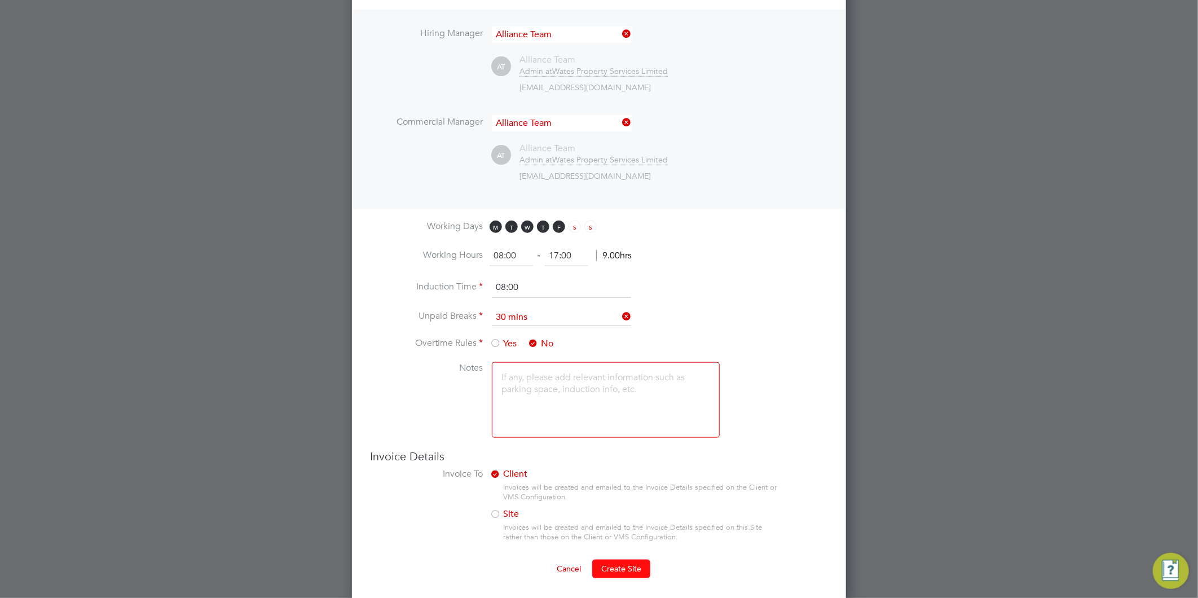
click at [627, 566] on span "Create Site" at bounding box center [621, 569] width 40 height 10
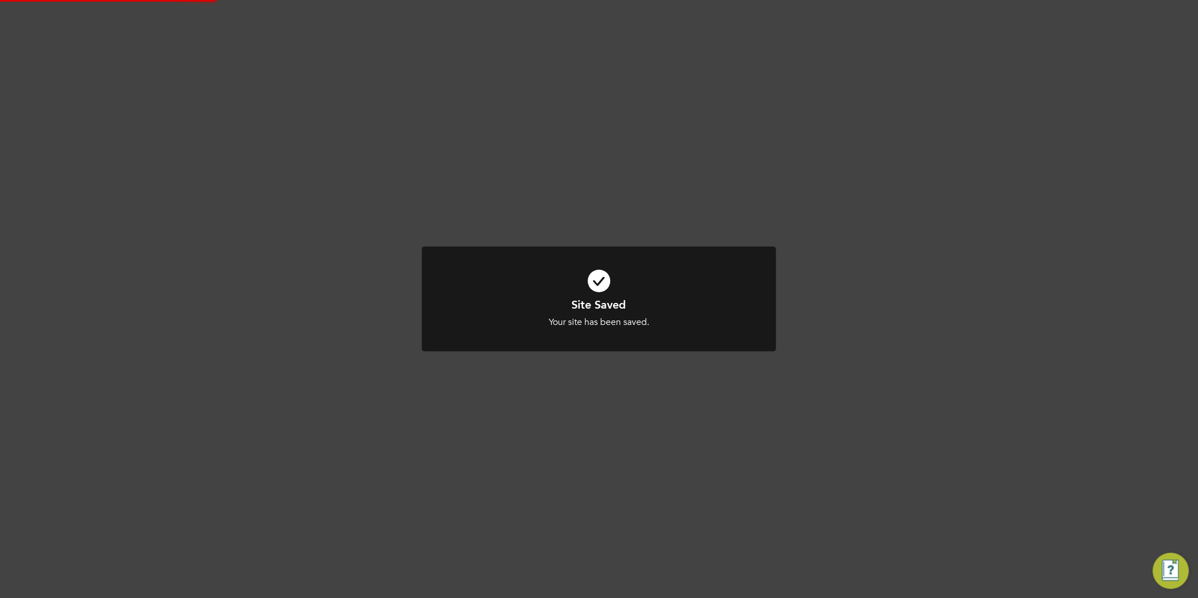
scroll to position [0, 0]
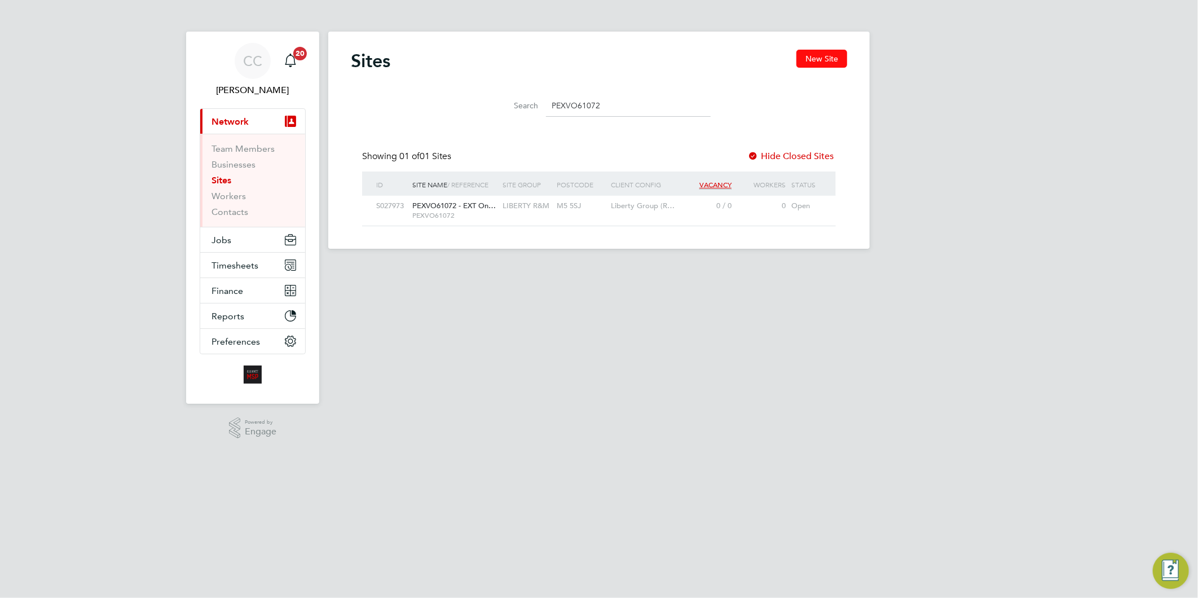
click at [815, 51] on button "New Site" at bounding box center [822, 59] width 51 height 18
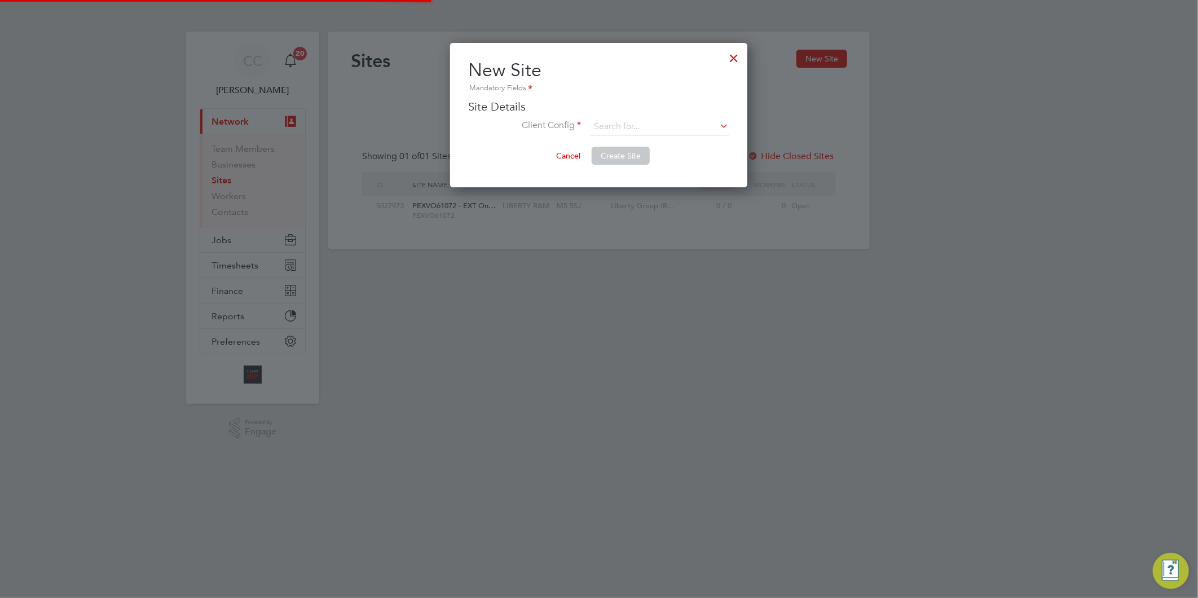
scroll to position [144, 297]
click at [624, 126] on input at bounding box center [659, 126] width 139 height 17
click at [627, 157] on li "Liberty Group (Responsive Maintenance)" at bounding box center [690, 157] width 201 height 15
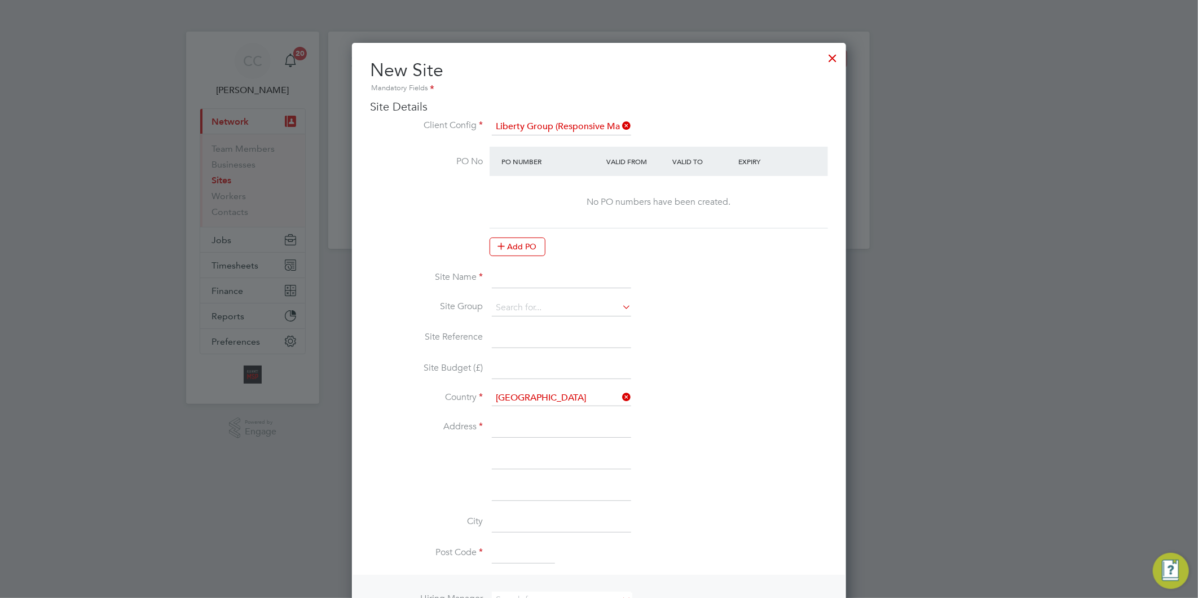
click at [553, 280] on input at bounding box center [561, 278] width 139 height 20
paste input "PINRR11000"
click at [574, 279] on input "PINRR11000 -" at bounding box center [561, 278] width 139 height 20
paste input "FH HMC RESPONSIVE REPAIRS"
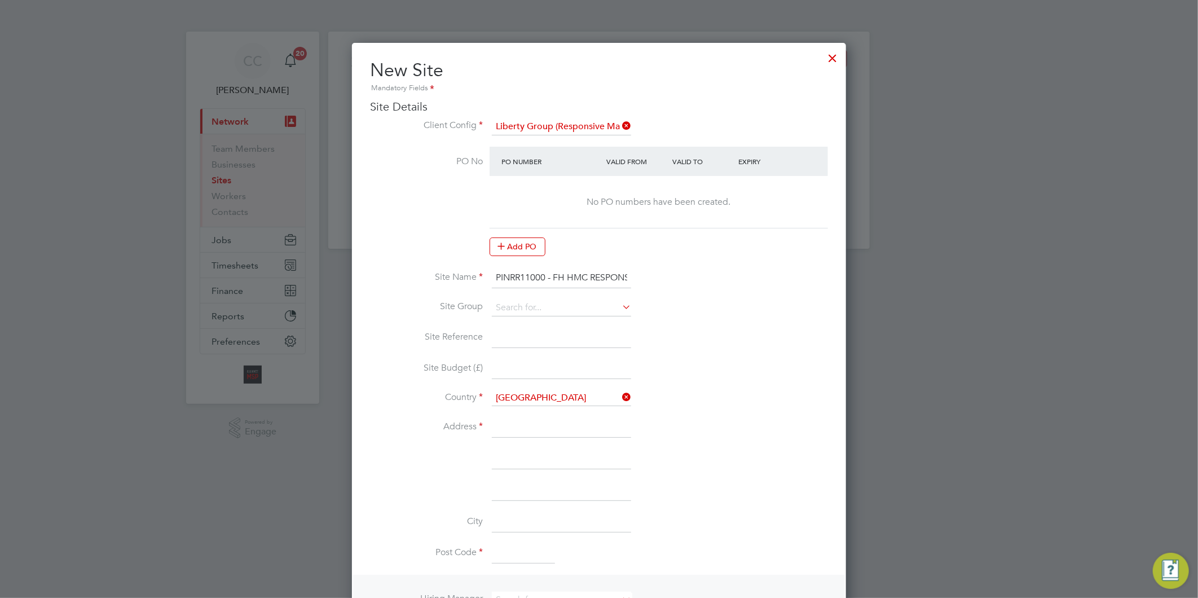
click at [565, 296] on li "Site Name PINRR11000 - FH HMC RESPONSIVE REPAIRS" at bounding box center [599, 284] width 458 height 32
click at [538, 307] on input at bounding box center [561, 308] width 139 height 17
click at [531, 323] on li "LIBERTY R&M" at bounding box center [561, 322] width 140 height 15
drag, startPoint x: 545, startPoint y: 272, endPoint x: 478, endPoint y: 273, distance: 67.1
click at [478, 272] on li "Site Name PINRR11000 - FH HMC RESPONSIVE REPAIRS" at bounding box center [599, 284] width 458 height 32
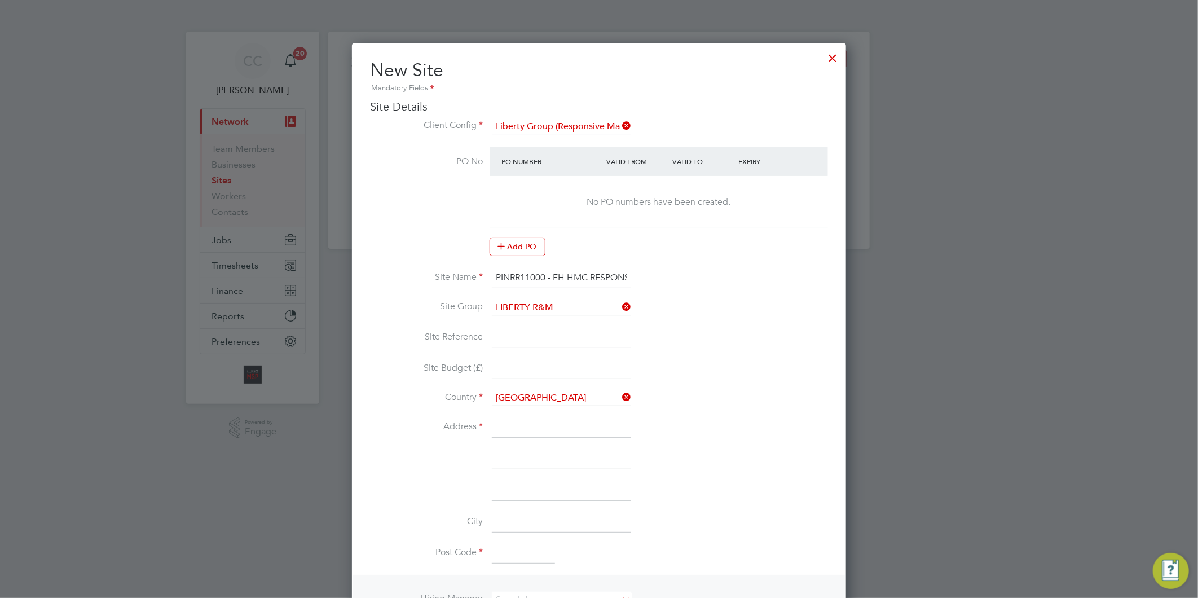
click at [546, 333] on input at bounding box center [561, 338] width 139 height 20
paste input "PINRR11000"
click at [504, 422] on input at bounding box center [561, 427] width 139 height 20
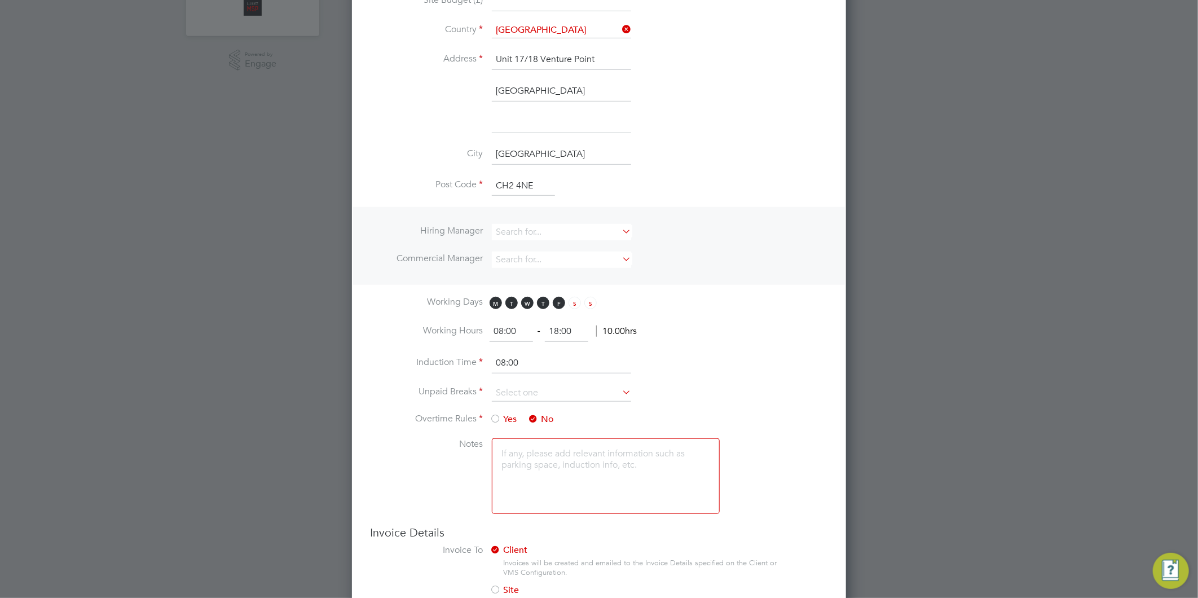
scroll to position [376, 0]
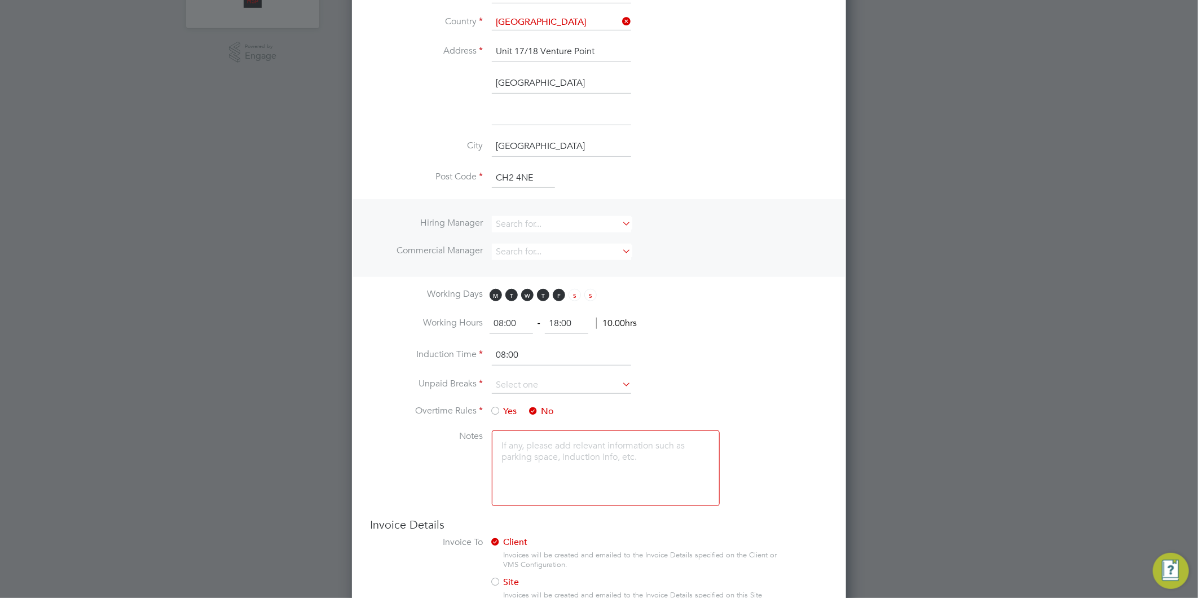
drag, startPoint x: 577, startPoint y: 316, endPoint x: 453, endPoint y: 316, distance: 124.1
click at [453, 316] on li "Working Hours 08:00 ‐ 18:00 10.00hrs" at bounding box center [599, 330] width 458 height 32
click at [520, 377] on input at bounding box center [561, 385] width 139 height 17
click at [527, 425] on li "30 mins" at bounding box center [561, 427] width 140 height 15
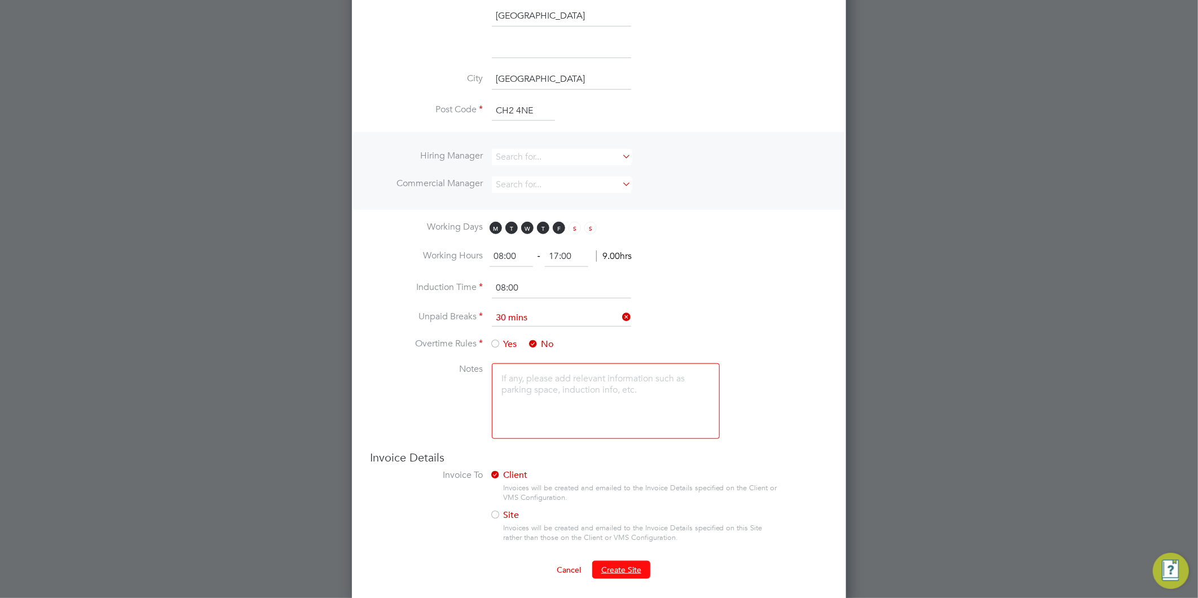
click at [608, 565] on span "Create Site" at bounding box center [621, 570] width 40 height 10
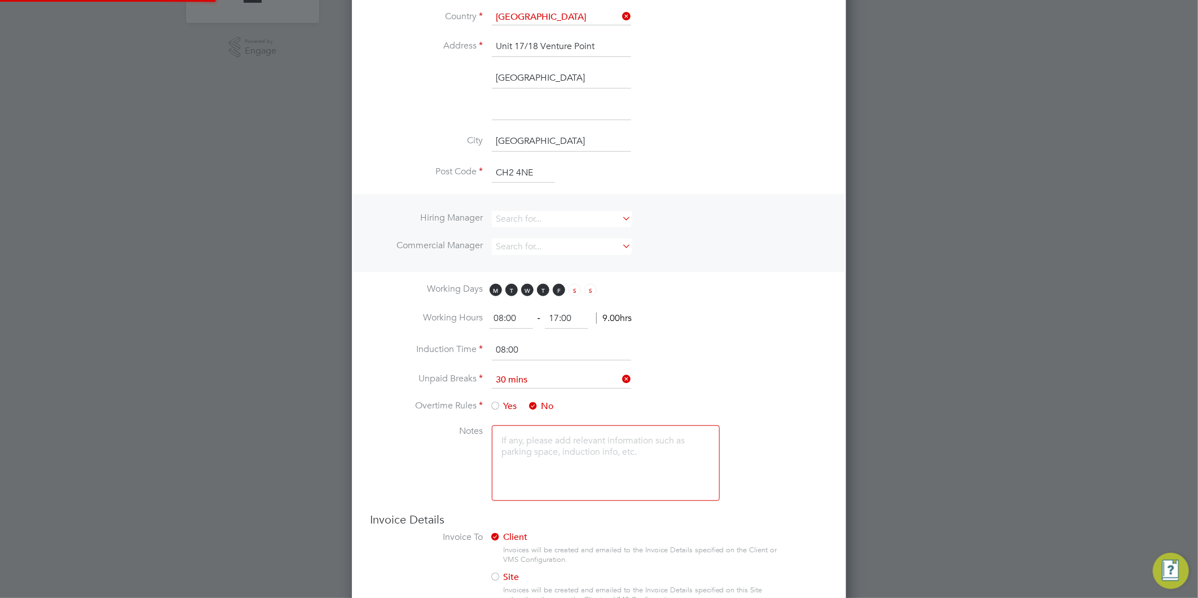
scroll to position [0, 0]
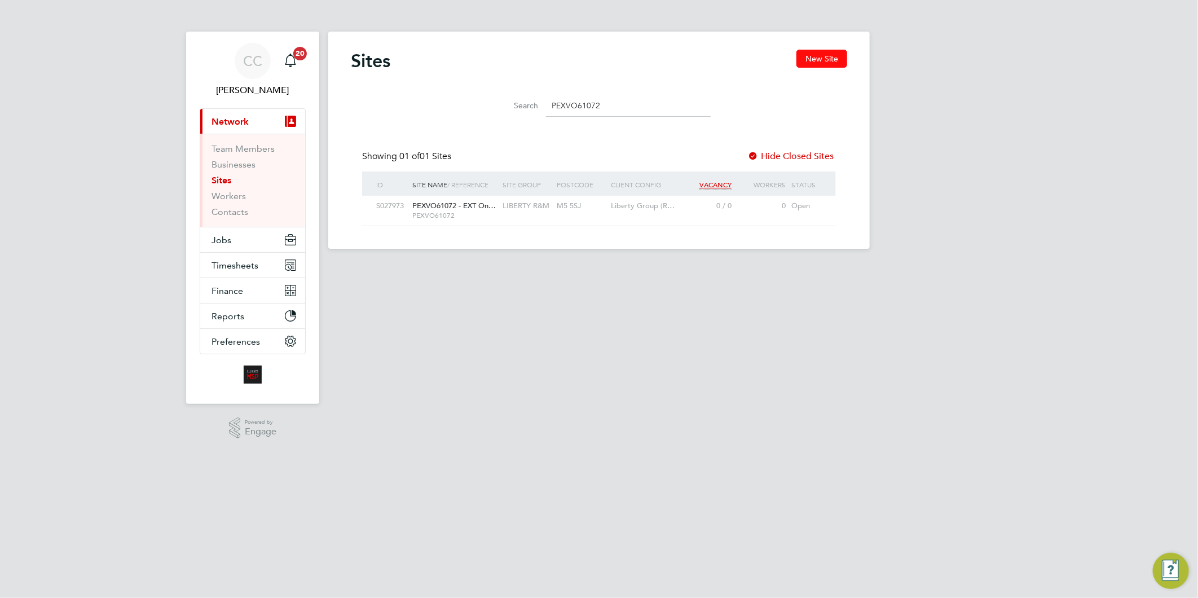
click at [830, 55] on button "New Site" at bounding box center [822, 59] width 51 height 18
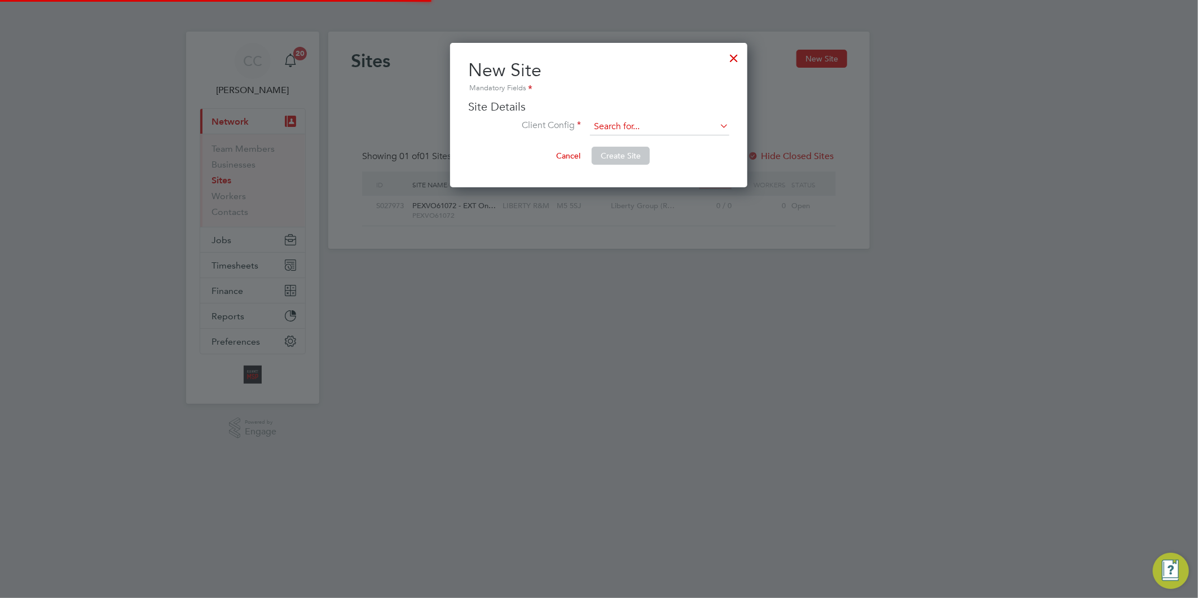
scroll to position [144, 297]
click at [667, 121] on input at bounding box center [659, 126] width 139 height 17
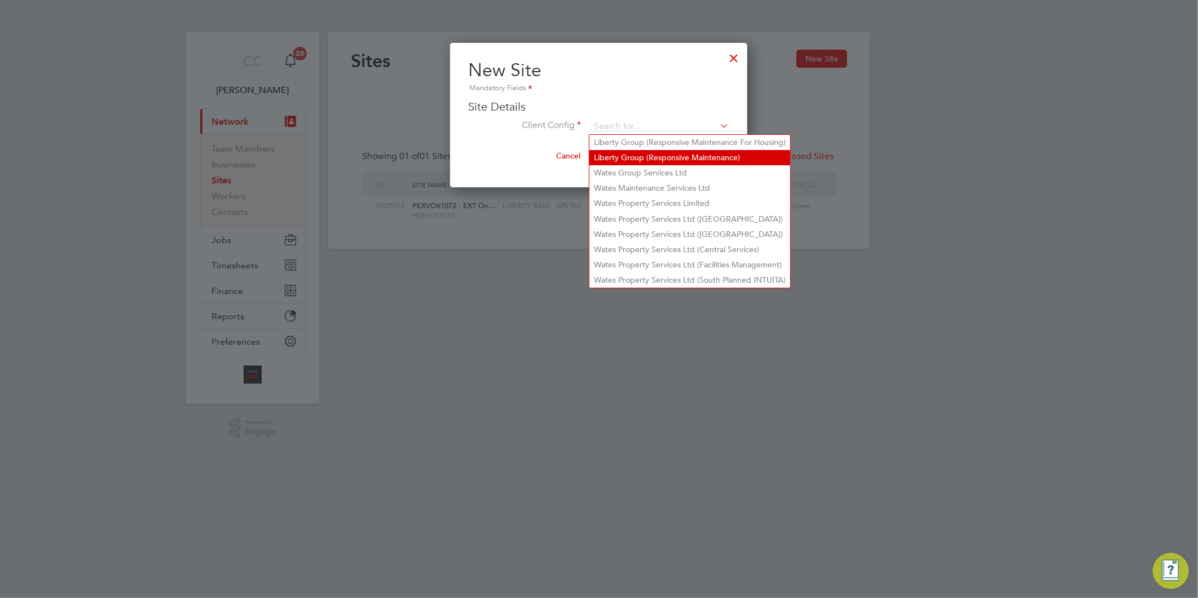
click at [648, 156] on li "Liberty Group (Responsive Maintenance)" at bounding box center [690, 157] width 201 height 15
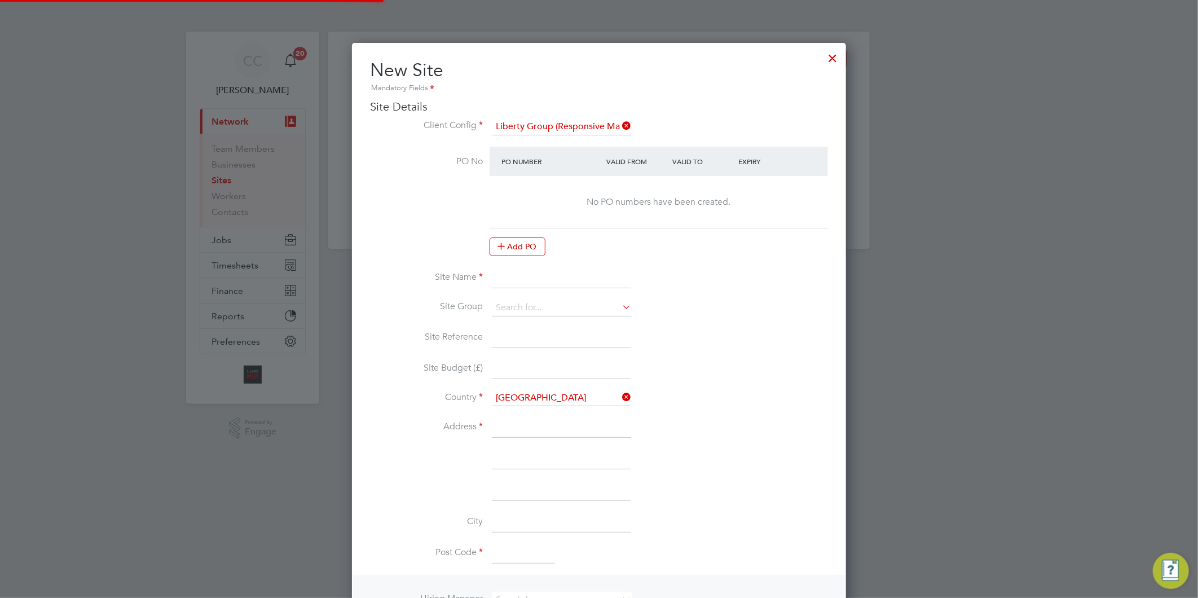
scroll to position [999, 495]
click at [511, 280] on input at bounding box center [561, 278] width 139 height 20
paste
click at [574, 274] on input "PINVO11001 -" at bounding box center [561, 278] width 139 height 20
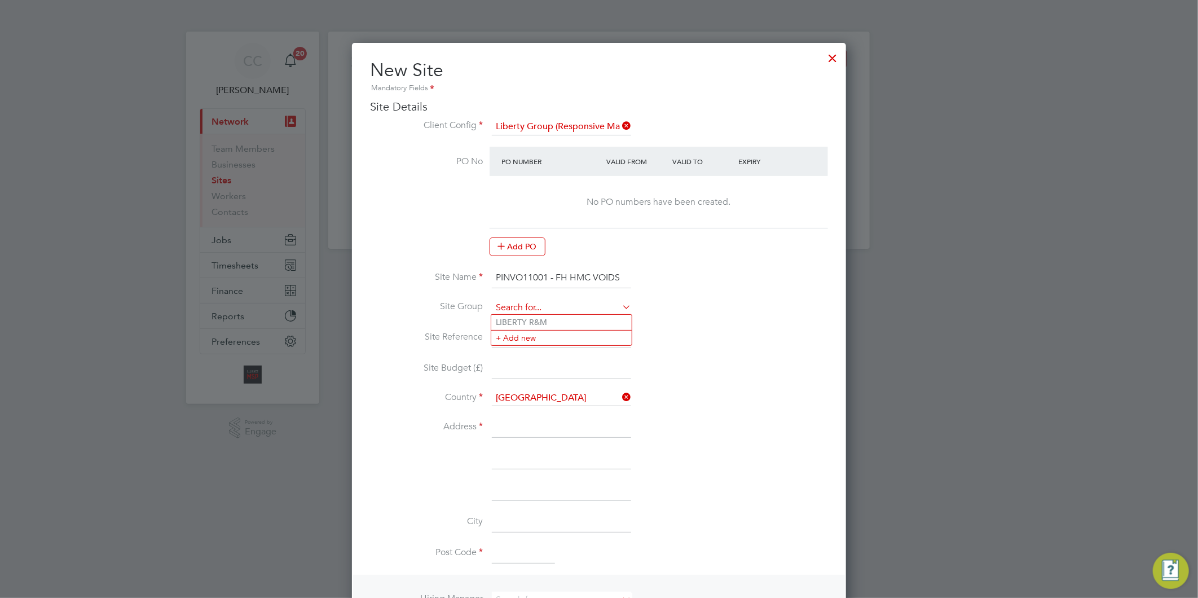
click at [516, 304] on input at bounding box center [561, 308] width 139 height 17
click at [525, 312] on input at bounding box center [561, 308] width 139 height 17
drag, startPoint x: 533, startPoint y: 326, endPoint x: 517, endPoint y: 324, distance: 15.3
click at [533, 325] on li "LIBERTY R&M" at bounding box center [561, 322] width 140 height 15
click at [573, 334] on input at bounding box center [561, 338] width 139 height 20
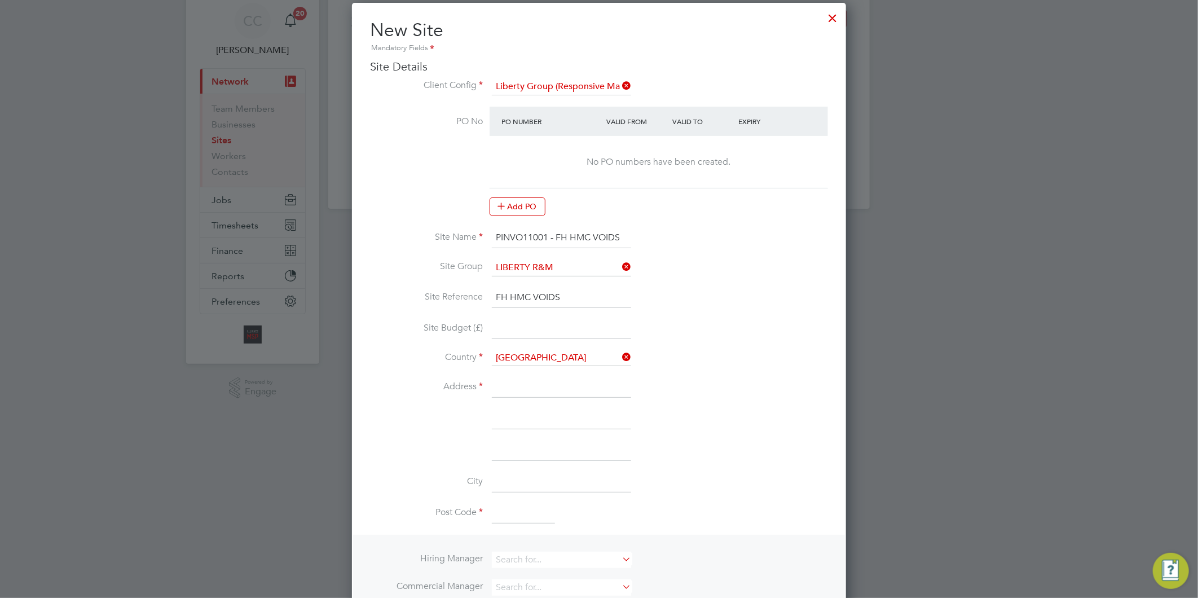
scroll to position [125, 0]
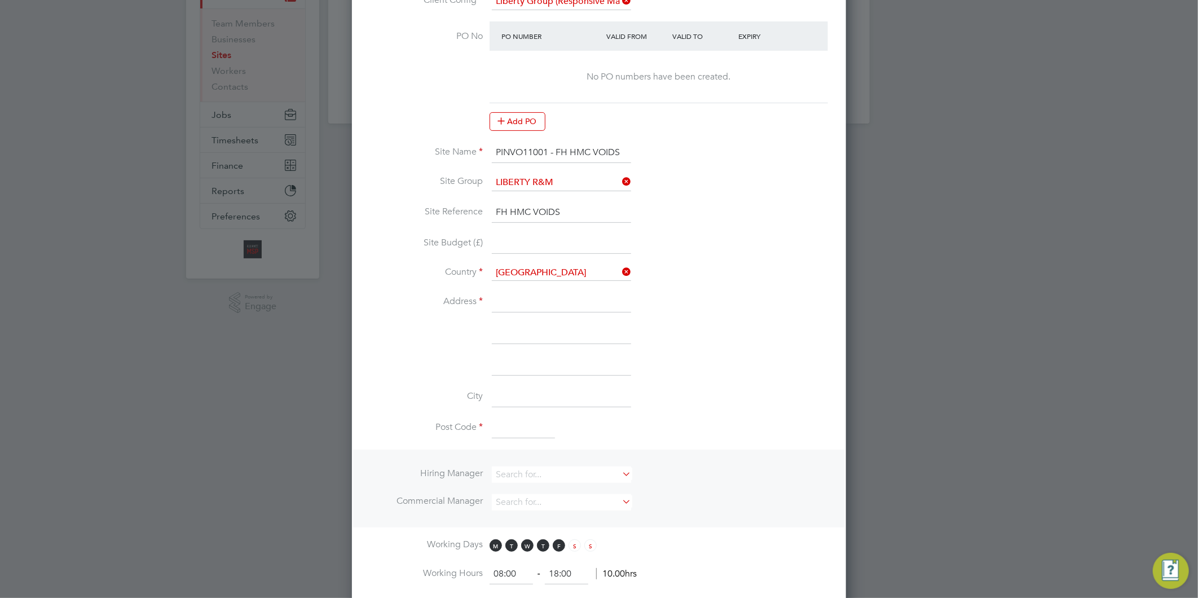
drag, startPoint x: 564, startPoint y: 204, endPoint x: 481, endPoint y: 212, distance: 83.9
click at [481, 212] on li "Site Reference FH HMC VOIDS" at bounding box center [599, 219] width 458 height 32
drag, startPoint x: 502, startPoint y: 152, endPoint x: 471, endPoint y: 155, distance: 31.2
click at [471, 155] on li "Site Name PINVO11001 - FH HMC VOIDS" at bounding box center [599, 159] width 458 height 32
click at [546, 211] on input at bounding box center [561, 213] width 139 height 20
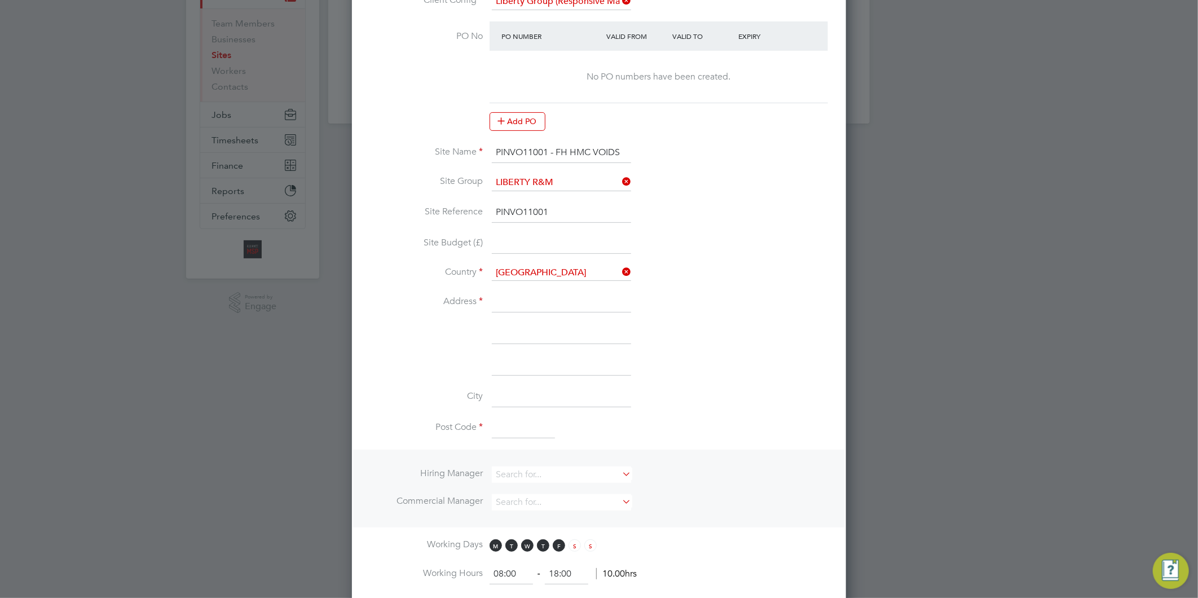
click at [527, 300] on input at bounding box center [561, 302] width 139 height 20
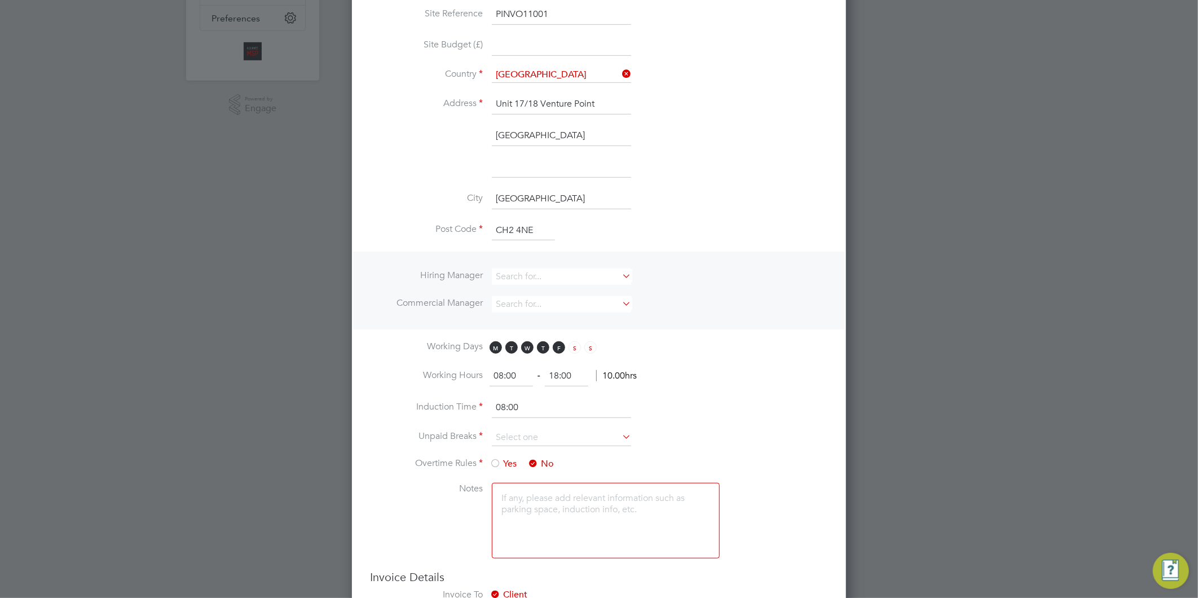
scroll to position [443, 0]
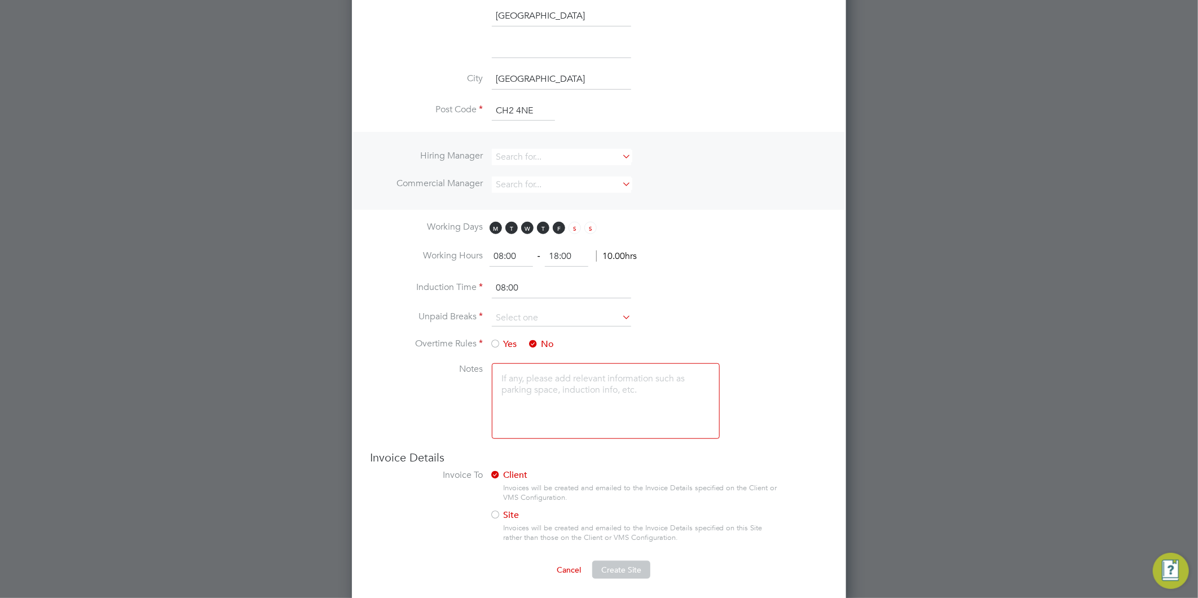
drag, startPoint x: 550, startPoint y: 253, endPoint x: 638, endPoint y: 206, distance: 99.4
click at [527, 252] on ng-form "08:00 ‐ 18:00 10.00hrs" at bounding box center [563, 255] width 147 height 11
click at [532, 311] on input at bounding box center [561, 318] width 139 height 17
click at [523, 358] on li "30 mins" at bounding box center [561, 360] width 140 height 15
click at [544, 154] on input at bounding box center [561, 157] width 139 height 16
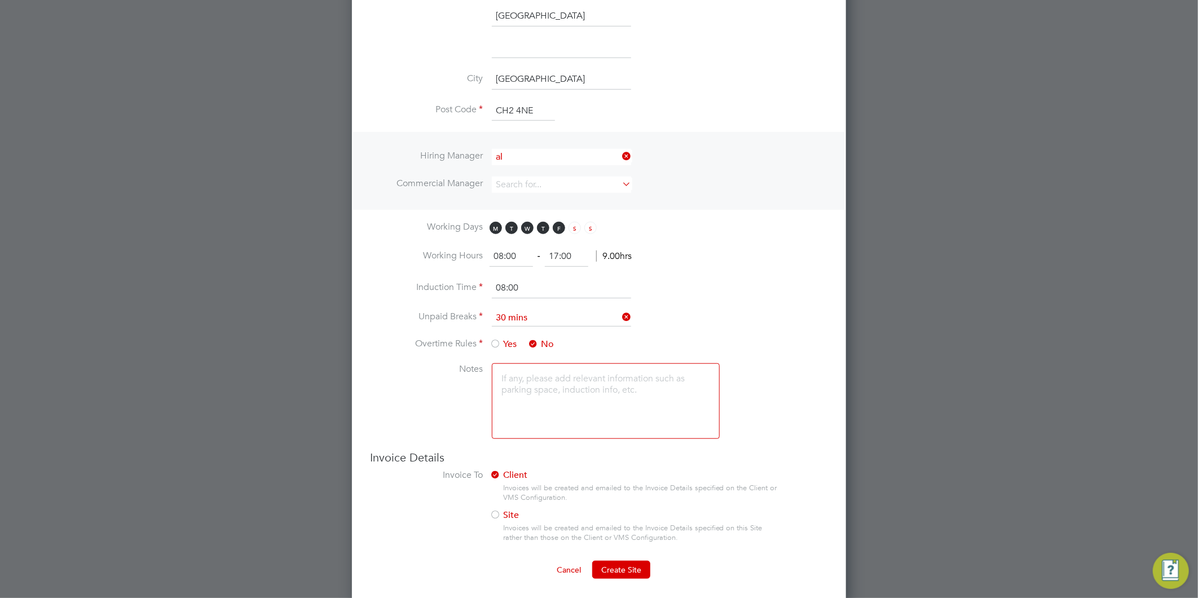
click at [540, 302] on li "Al liance Team" at bounding box center [561, 307] width 140 height 15
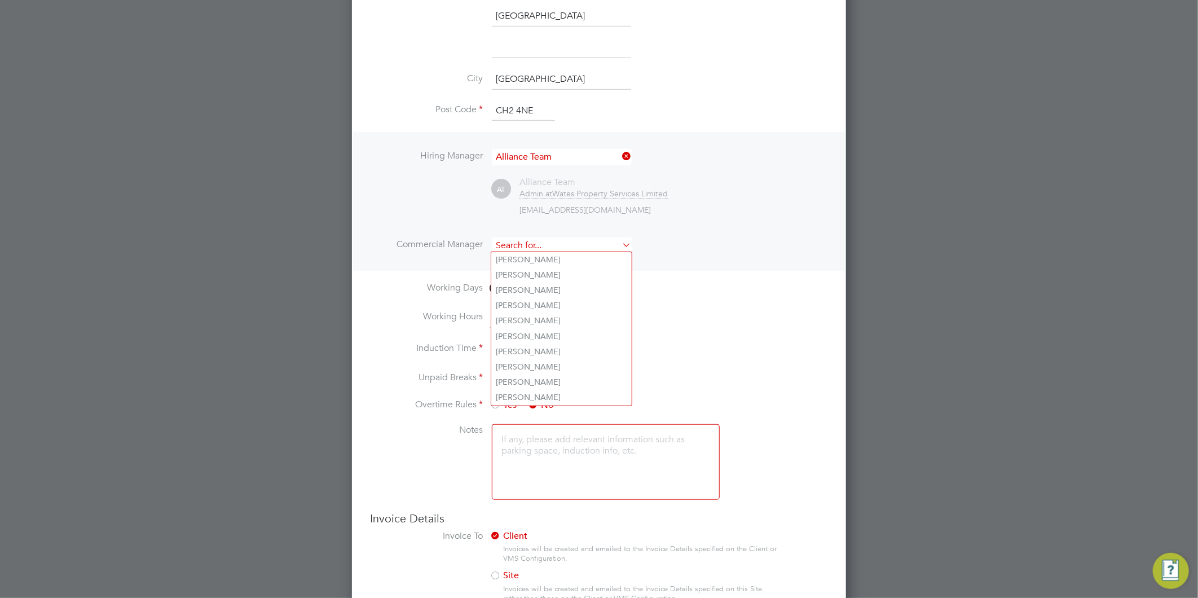
click at [534, 240] on input at bounding box center [561, 245] width 139 height 16
click at [533, 391] on li "Al liance Team" at bounding box center [561, 395] width 140 height 15
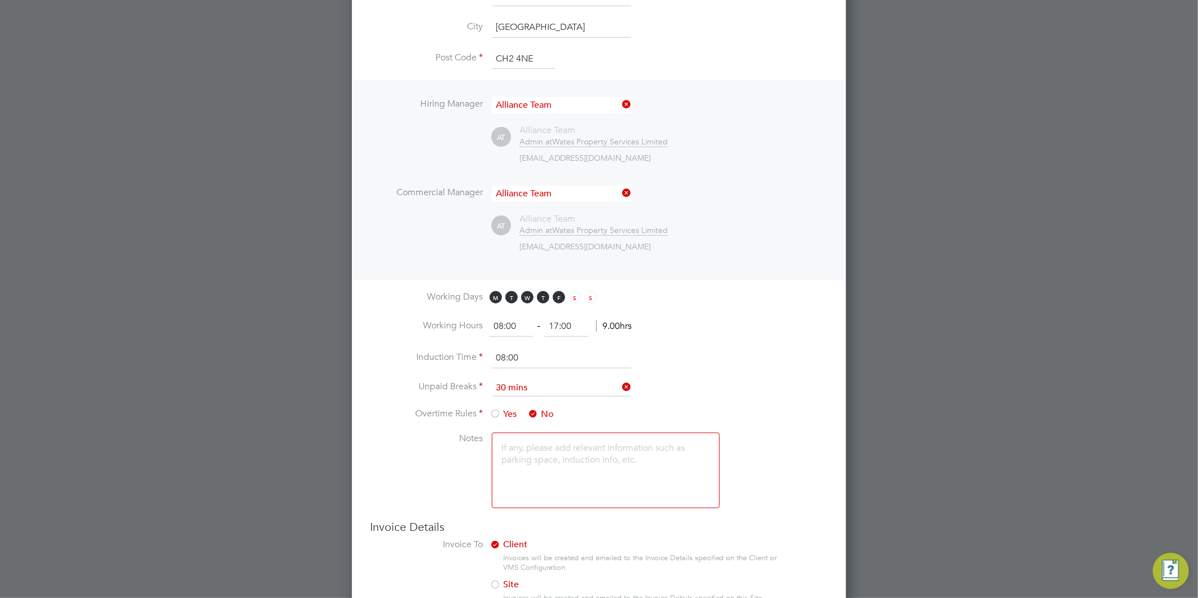
scroll to position [565, 0]
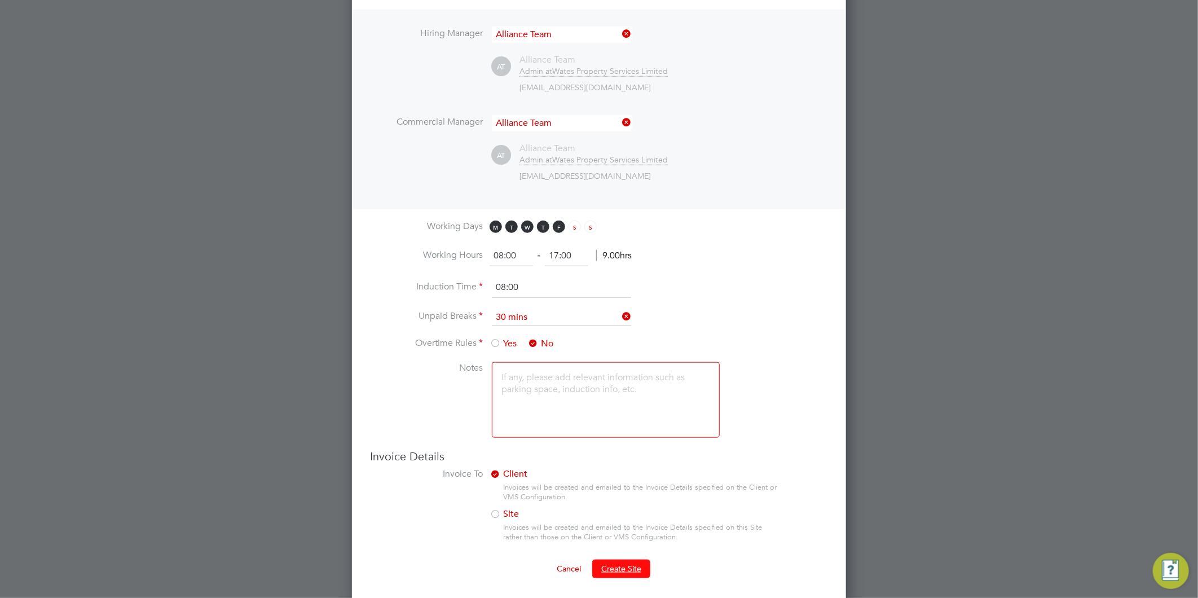
click at [614, 564] on span "Create Site" at bounding box center [621, 569] width 40 height 10
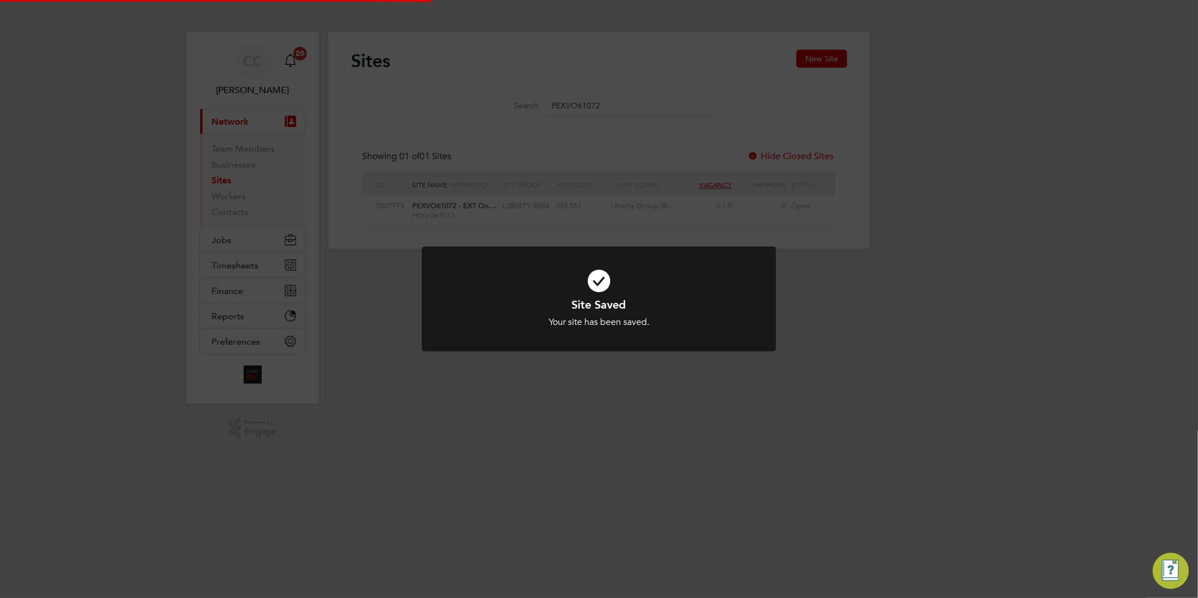
scroll to position [0, 0]
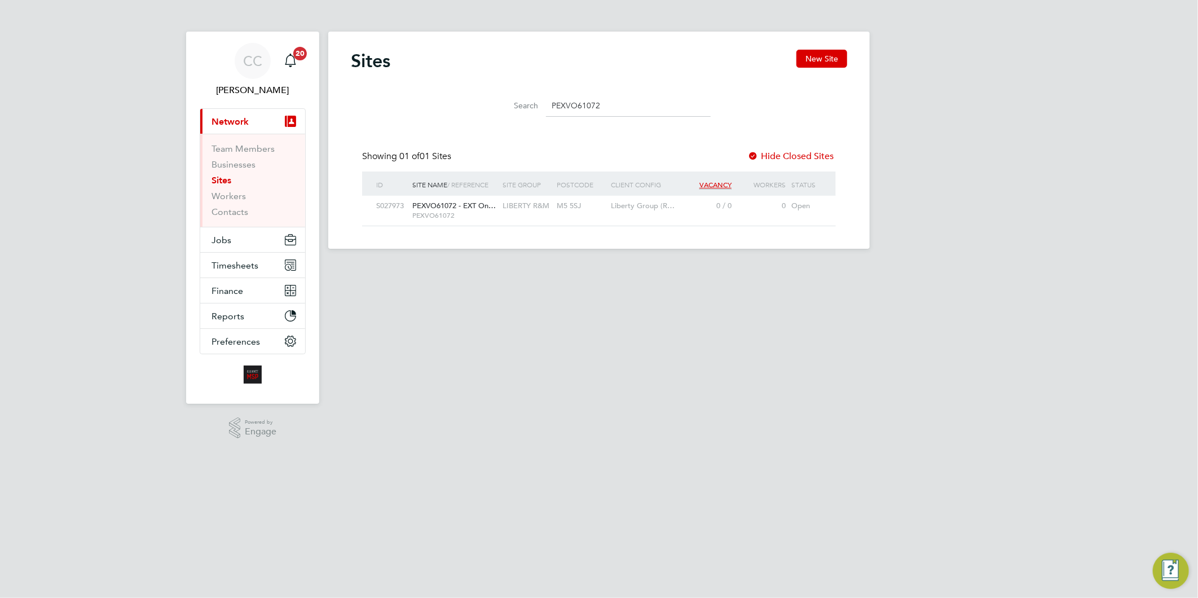
click at [637, 103] on input "PEXVO61072" at bounding box center [628, 106] width 165 height 22
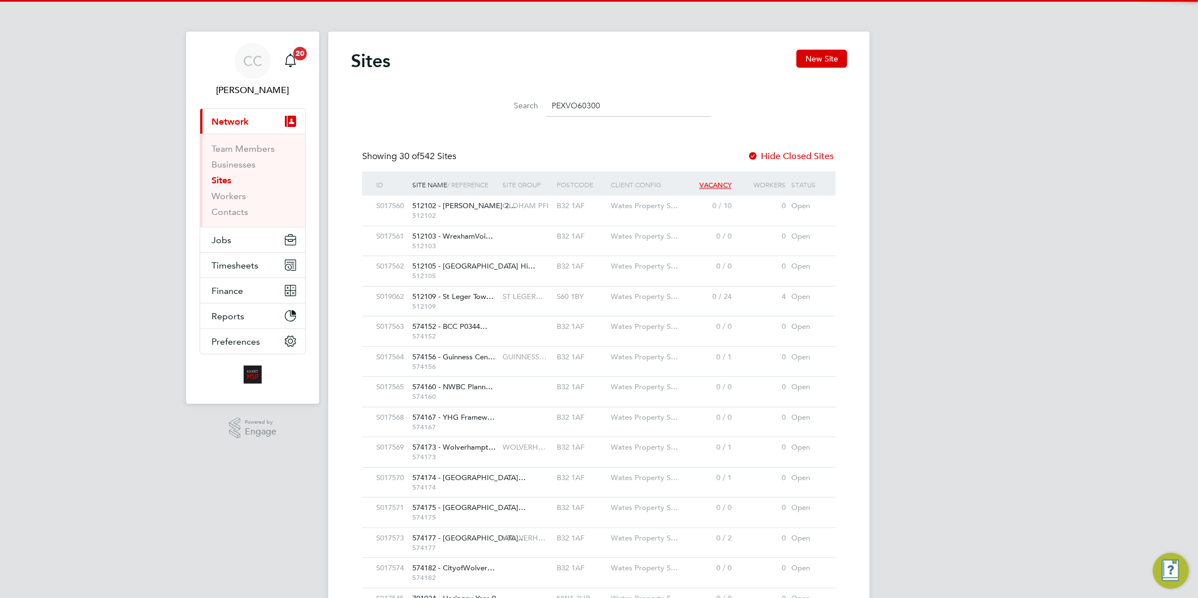
scroll to position [21, 55]
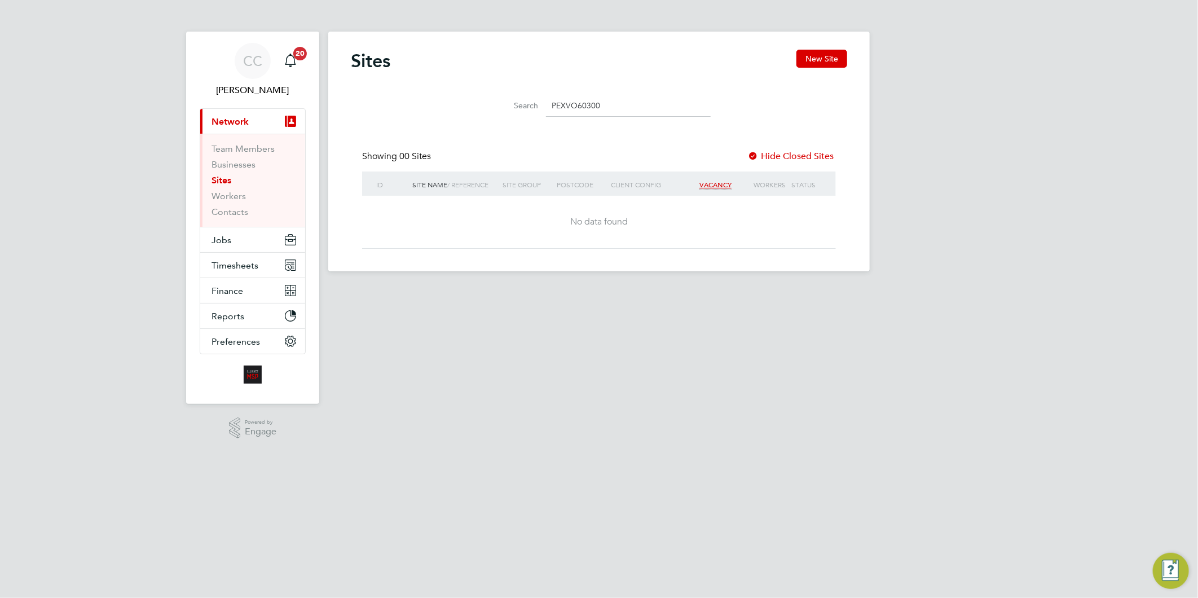
drag, startPoint x: 601, startPoint y: 106, endPoint x: 534, endPoint y: 107, distance: 67.1
click at [534, 107] on div "Search PEXVO60300" at bounding box center [598, 106] width 223 height 22
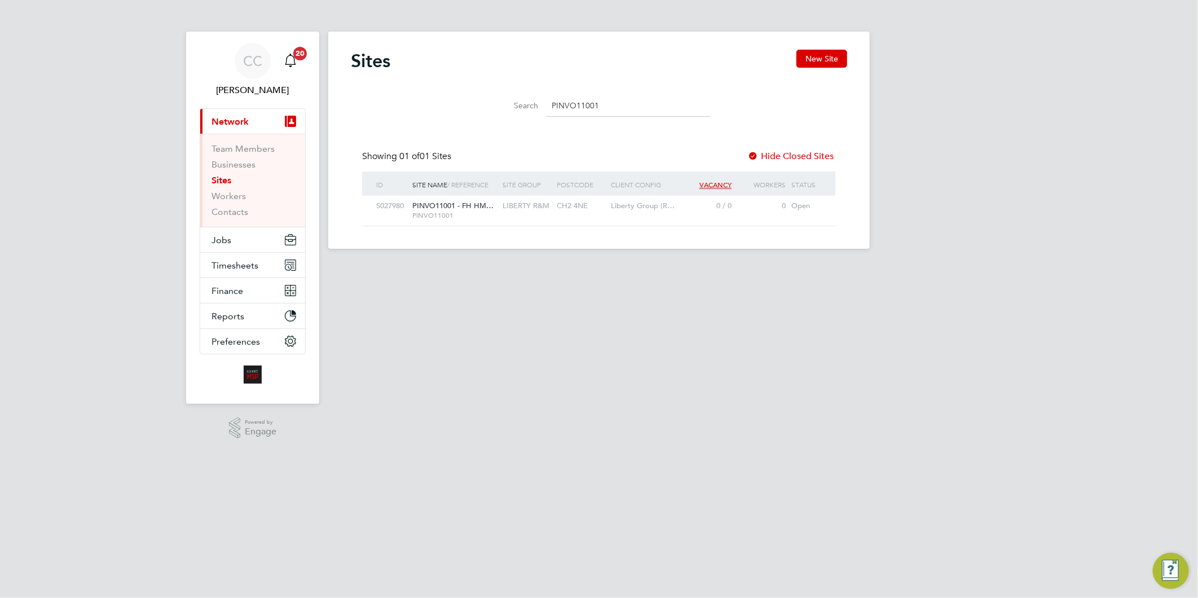
drag, startPoint x: 604, startPoint y: 104, endPoint x: 458, endPoint y: 104, distance: 146.1
click at [458, 104] on div "Search PINVO11001" at bounding box center [599, 102] width 496 height 39
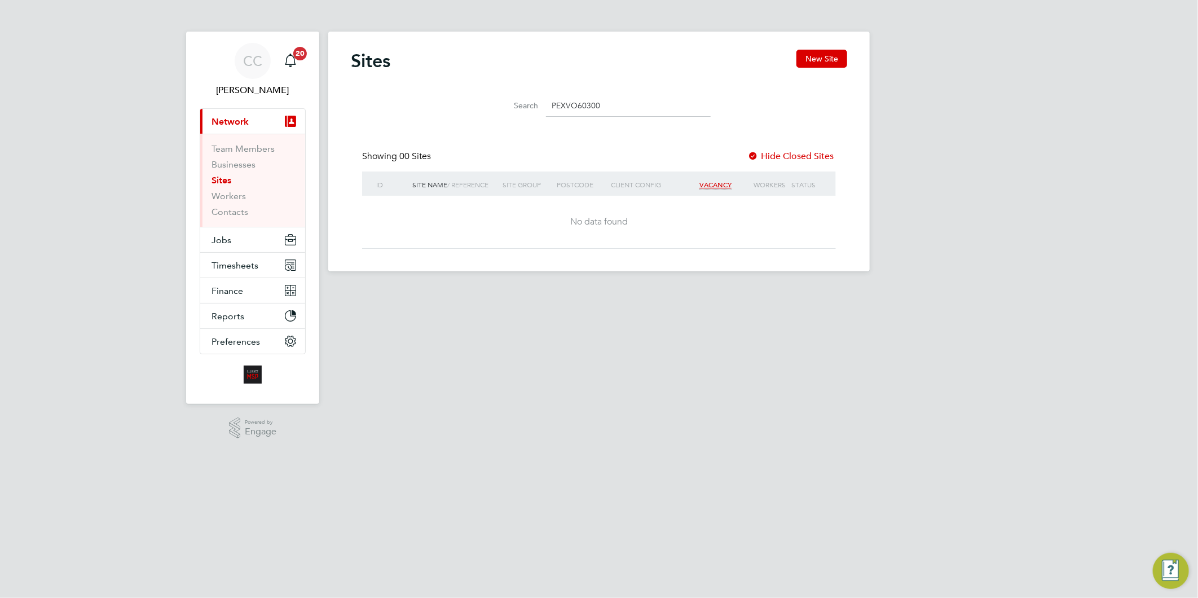
drag, startPoint x: 598, startPoint y: 100, endPoint x: 512, endPoint y: 100, distance: 86.3
click at [512, 100] on div "Search PEXVO60300" at bounding box center [598, 106] width 223 height 22
drag, startPoint x: 567, startPoint y: 102, endPoint x: 505, endPoint y: 100, distance: 61.5
click at [504, 100] on div "Search PEXVO60300" at bounding box center [598, 106] width 223 height 22
drag, startPoint x: 604, startPoint y: 104, endPoint x: 516, endPoint y: 104, distance: 88.0
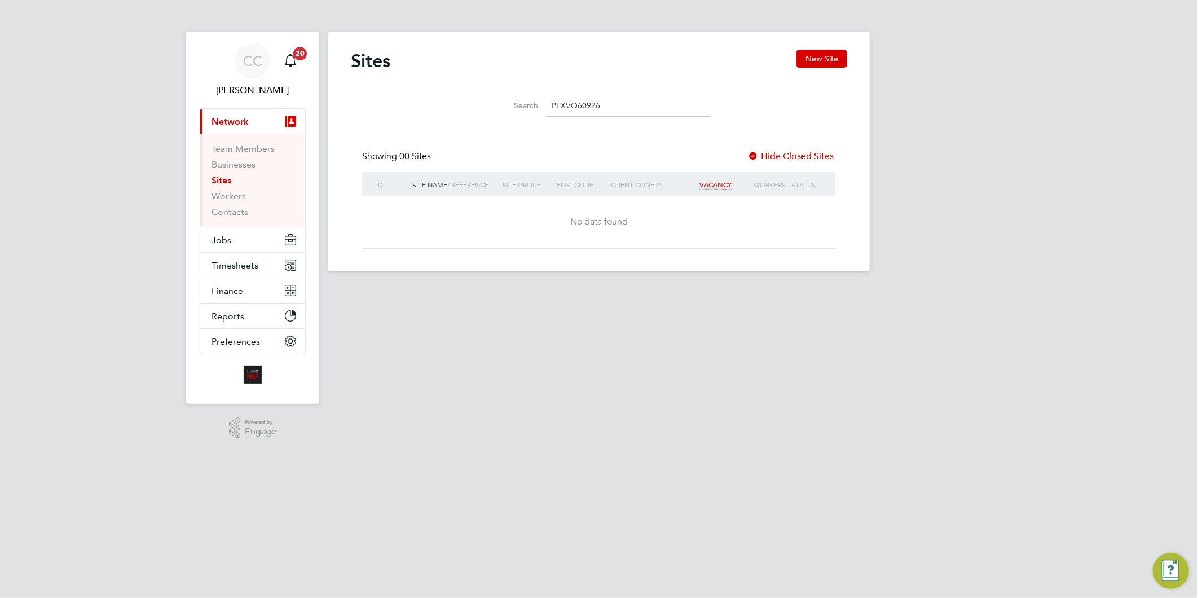
click at [516, 104] on div "Search PEXVO60926" at bounding box center [598, 106] width 223 height 22
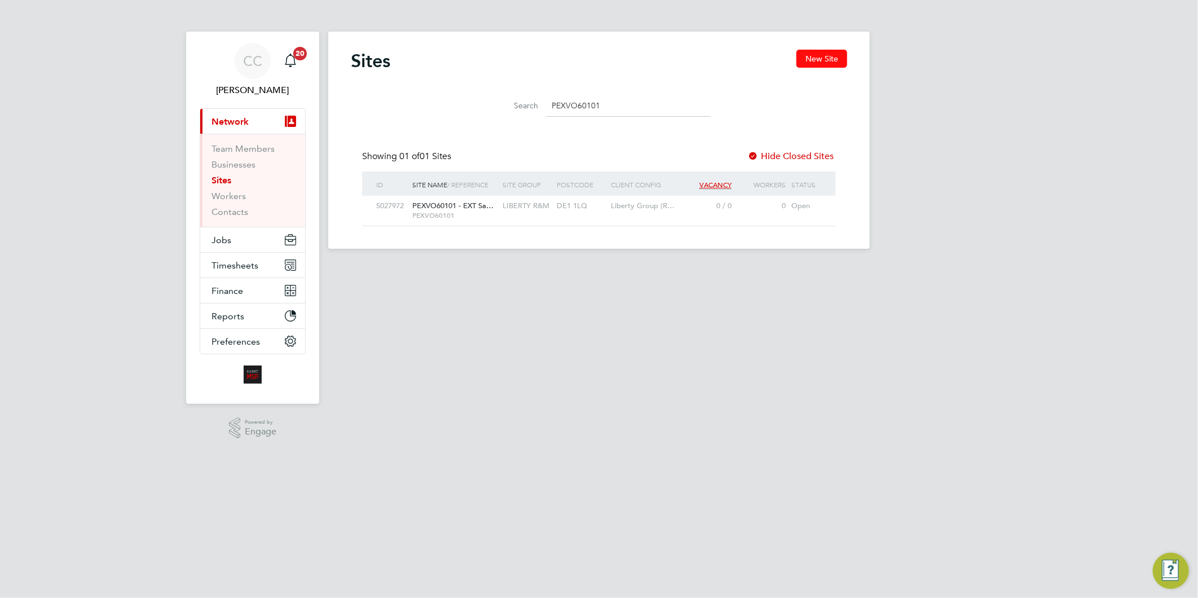
click at [820, 58] on button "New Site" at bounding box center [822, 59] width 51 height 18
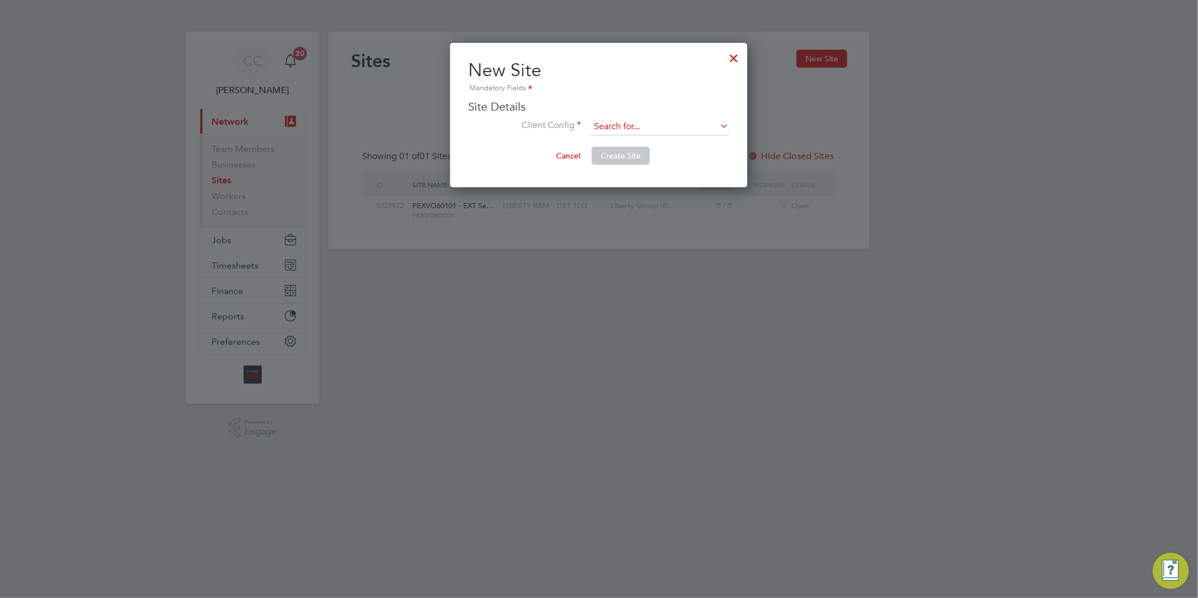
click at [610, 124] on input at bounding box center [659, 126] width 139 height 17
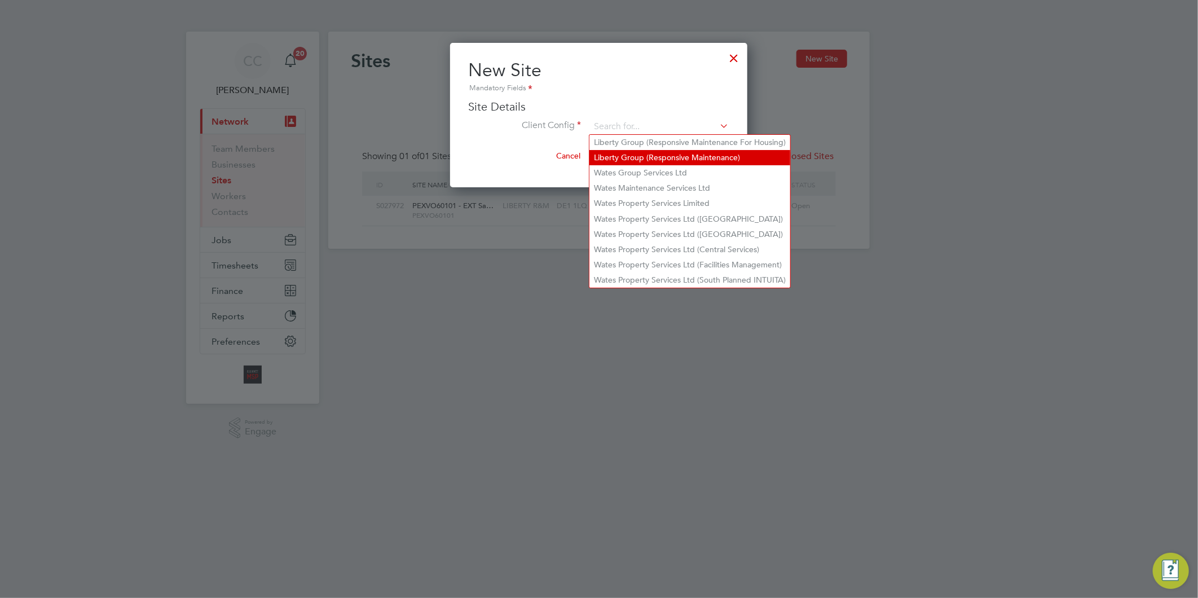
click at [701, 152] on li "Liberty Group (Responsive Maintenance)" at bounding box center [690, 157] width 201 height 15
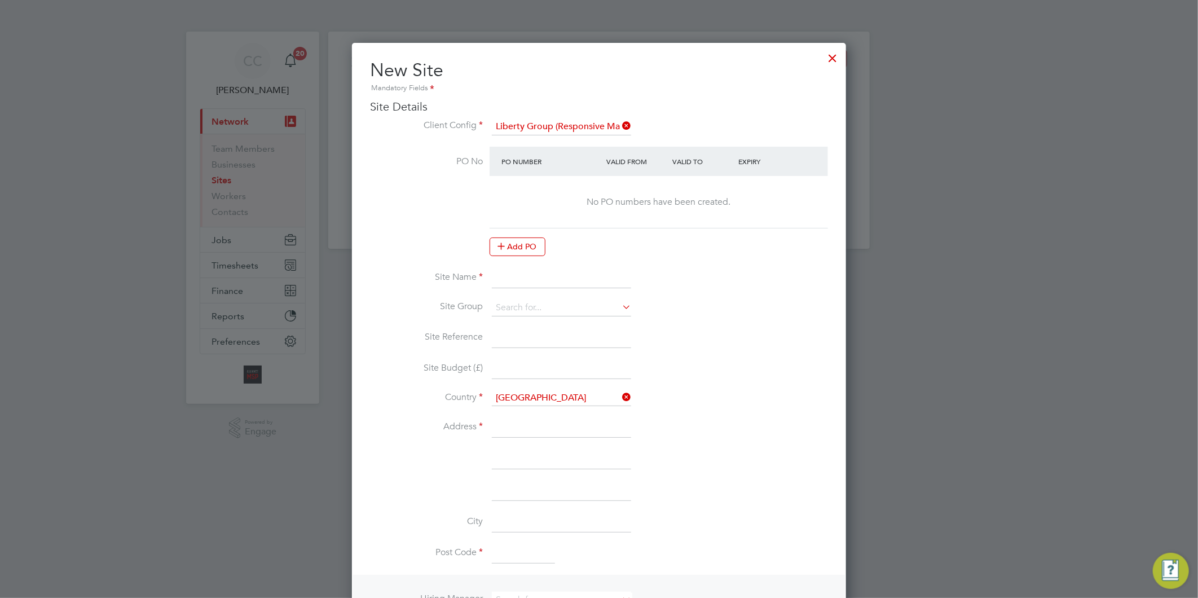
click at [517, 275] on input at bounding box center [561, 278] width 139 height 20
click at [526, 278] on input at bounding box center [561, 278] width 139 height 20
click at [587, 277] on input "PEXVO60300 -" at bounding box center [561, 278] width 139 height 20
drag, startPoint x: 527, startPoint y: 300, endPoint x: 470, endPoint y: 267, distance: 65.4
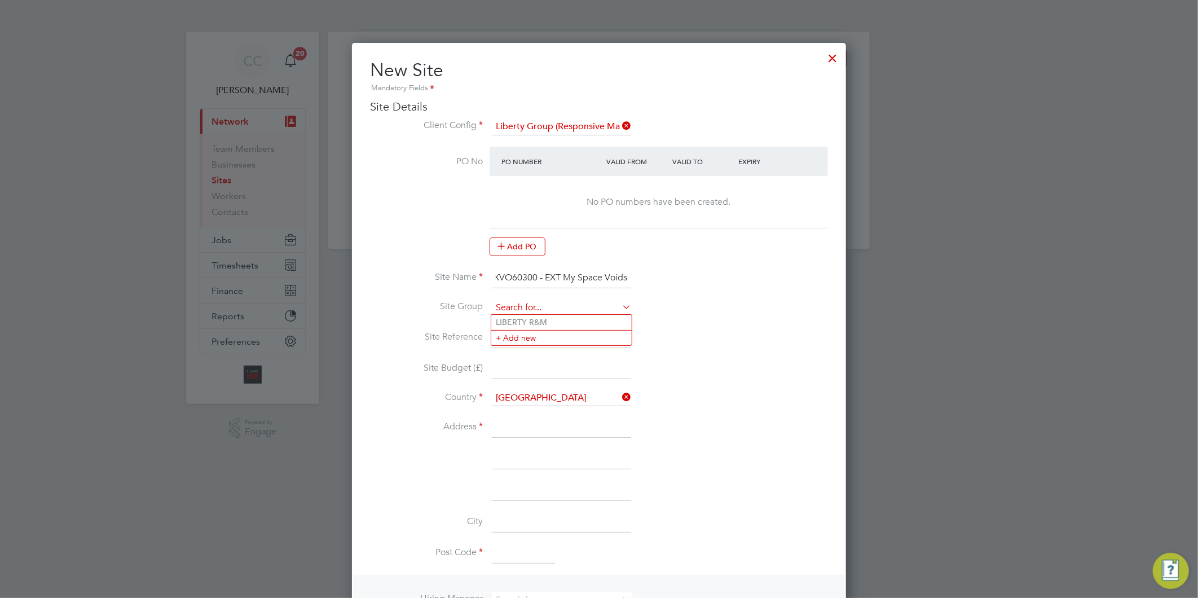
click at [527, 300] on input at bounding box center [561, 308] width 139 height 17
click at [544, 322] on li "LIBERTY R&M" at bounding box center [561, 322] width 140 height 15
drag, startPoint x: 549, startPoint y: 276, endPoint x: 495, endPoint y: 276, distance: 54.2
click at [495, 276] on input "PEXVO60300 - EXT My Space Voids" at bounding box center [561, 278] width 139 height 20
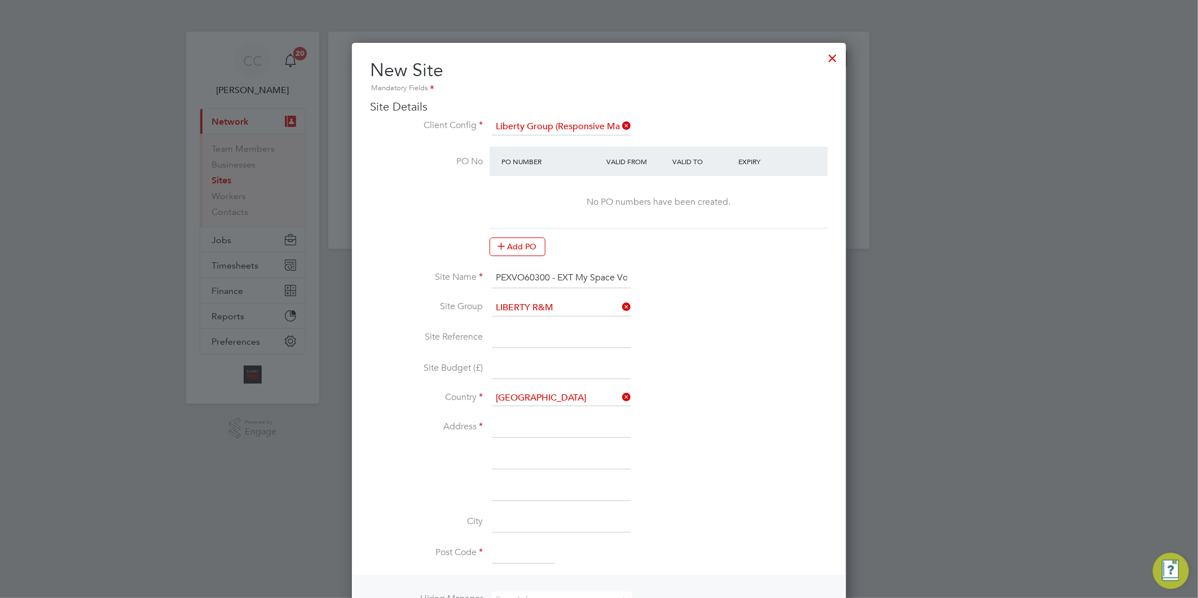
click at [548, 346] on li "Site Reference" at bounding box center [599, 344] width 458 height 32
click at [545, 336] on input at bounding box center [561, 338] width 139 height 20
click at [531, 429] on input at bounding box center [561, 427] width 139 height 20
click at [531, 453] on input at bounding box center [561, 459] width 139 height 20
click at [527, 521] on input at bounding box center [561, 522] width 139 height 20
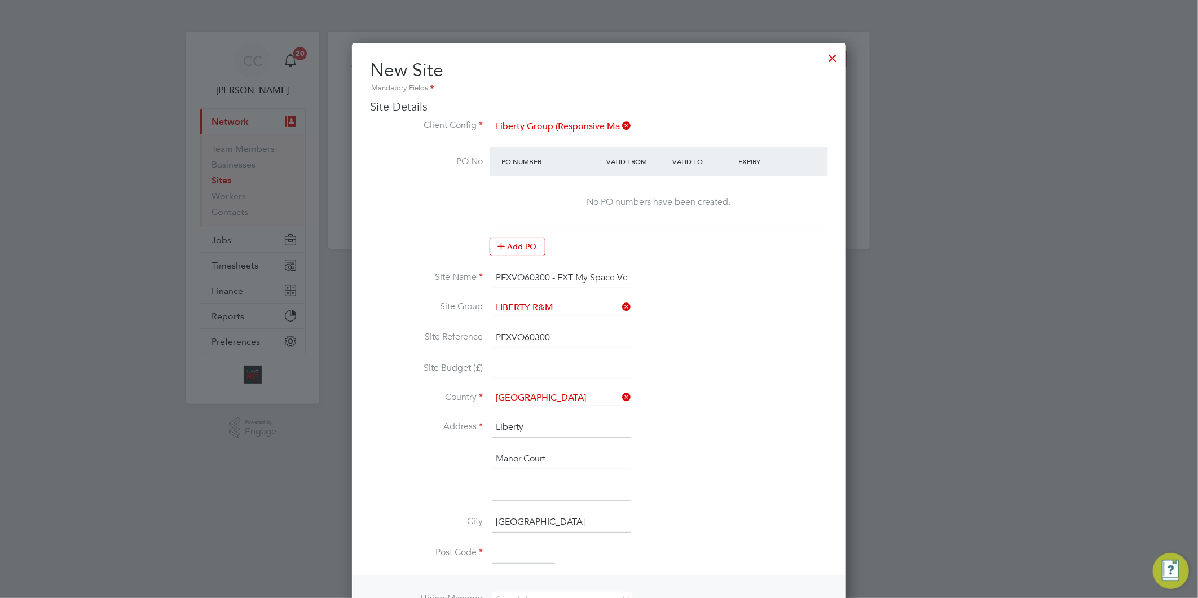
click at [517, 547] on input at bounding box center [523, 554] width 63 height 20
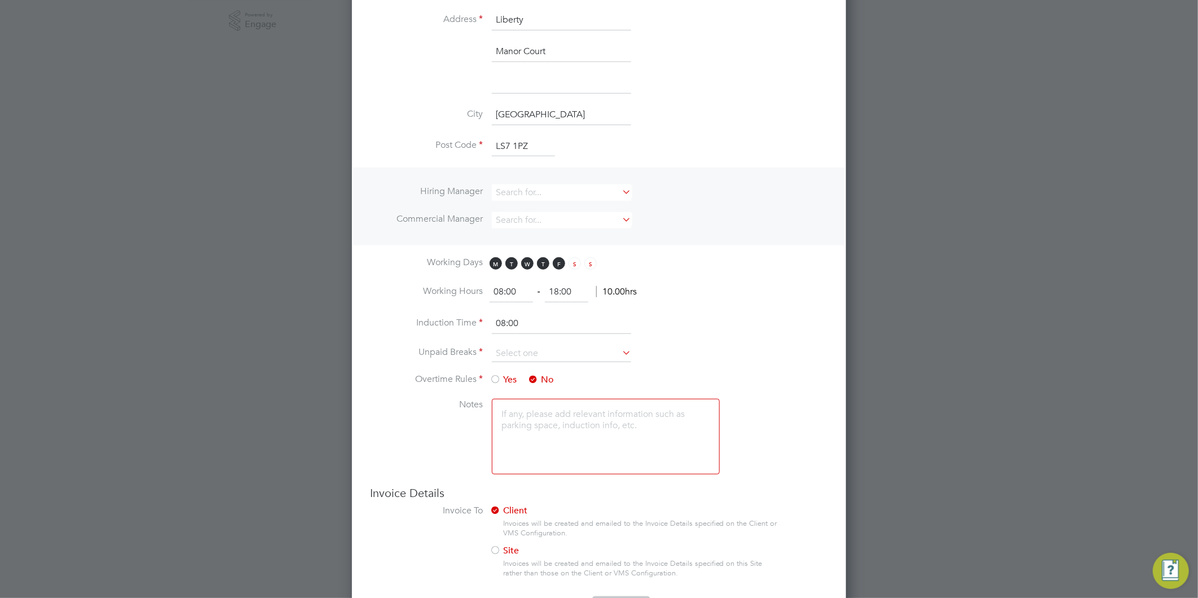
scroll to position [438, 0]
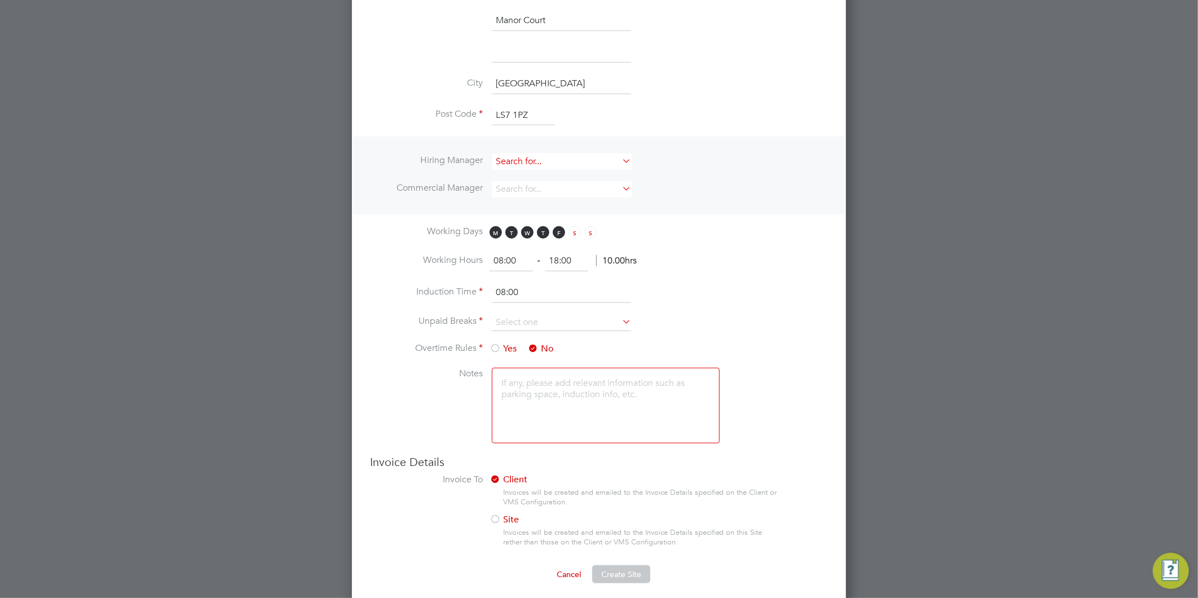
click at [570, 160] on input at bounding box center [561, 161] width 139 height 16
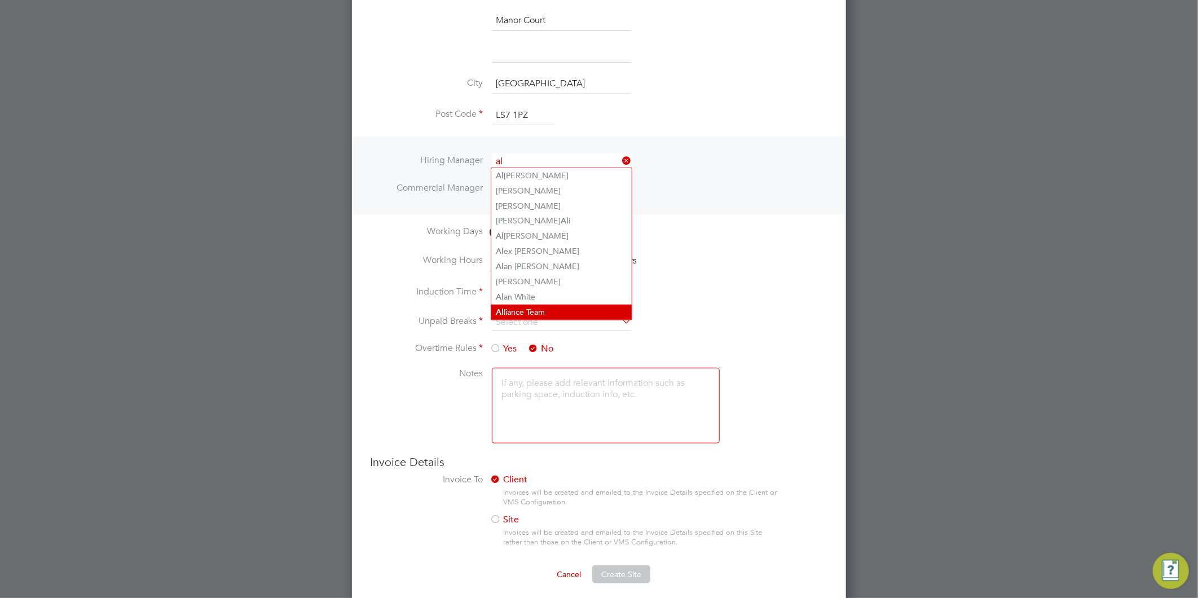
click at [525, 305] on li "Al liance Team" at bounding box center [561, 312] width 140 height 15
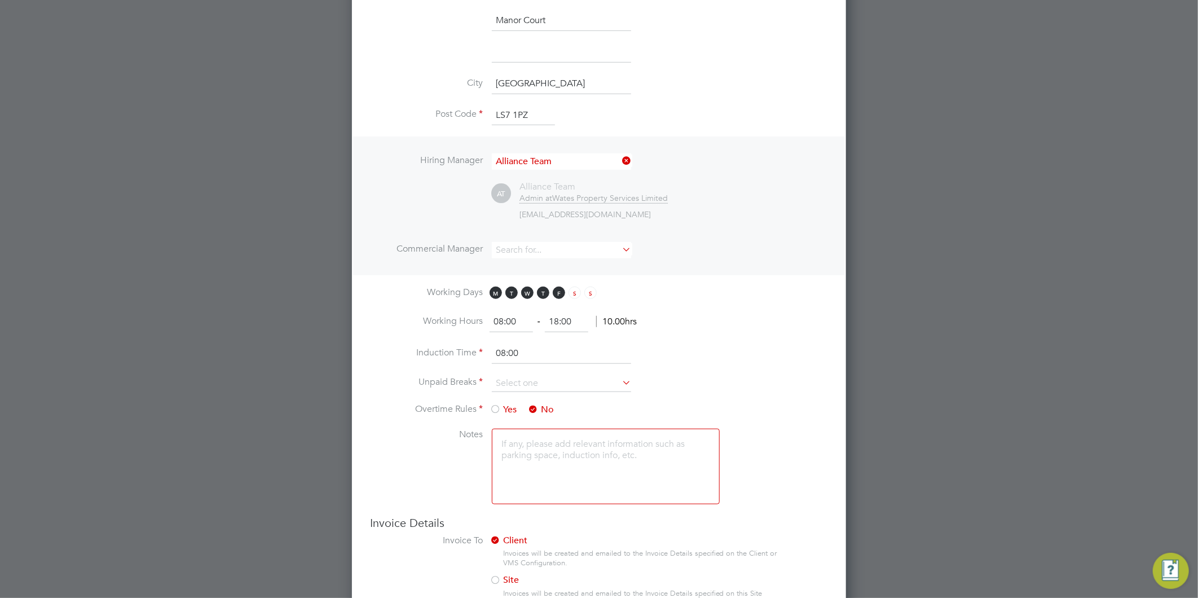
scroll to position [1059, 495]
click at [530, 242] on input at bounding box center [561, 250] width 139 height 16
click at [529, 393] on li "Al liance Team" at bounding box center [561, 400] width 140 height 15
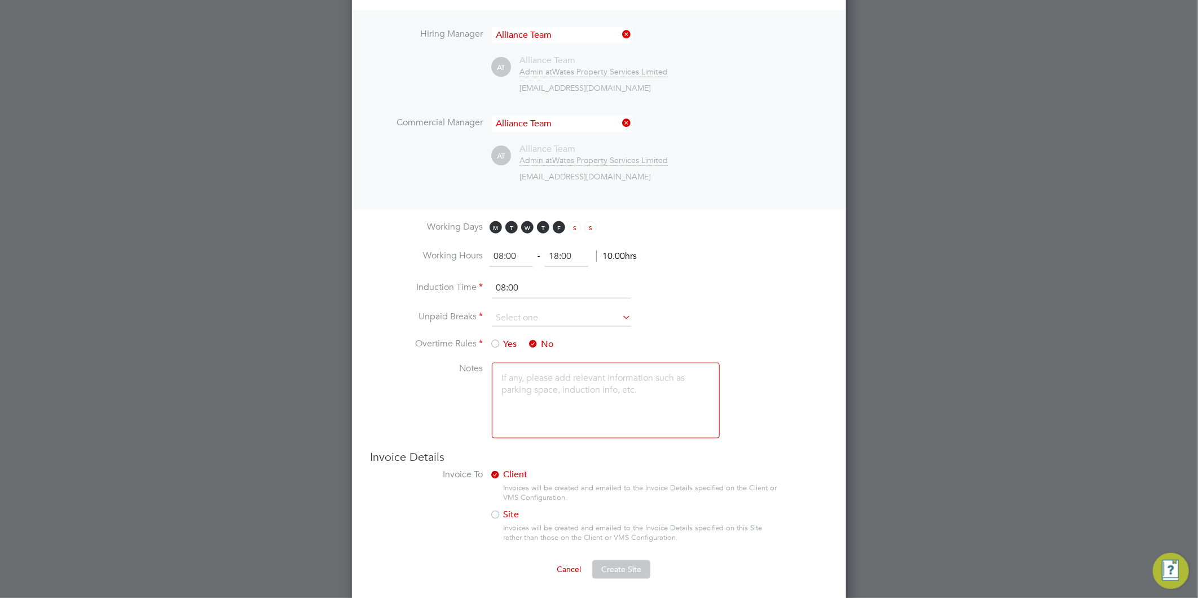
scroll to position [565, 0]
click at [571, 310] on input at bounding box center [561, 317] width 139 height 17
click at [516, 358] on li "30 mins" at bounding box center [561, 360] width 140 height 15
click at [627, 564] on span "Create Site" at bounding box center [621, 569] width 40 height 10
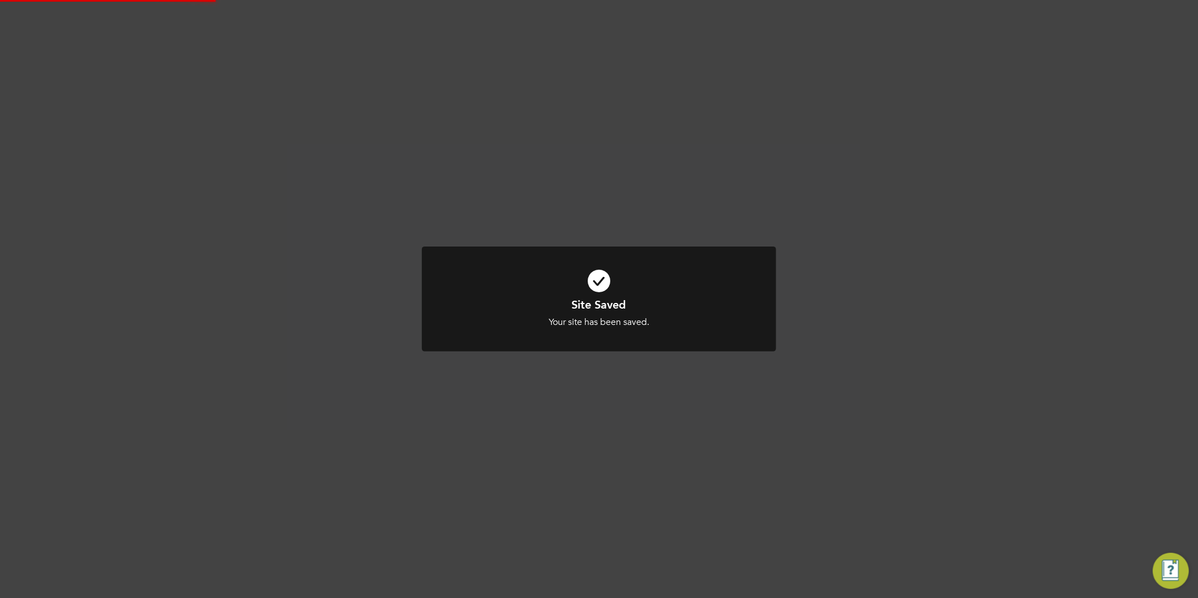
scroll to position [0, 0]
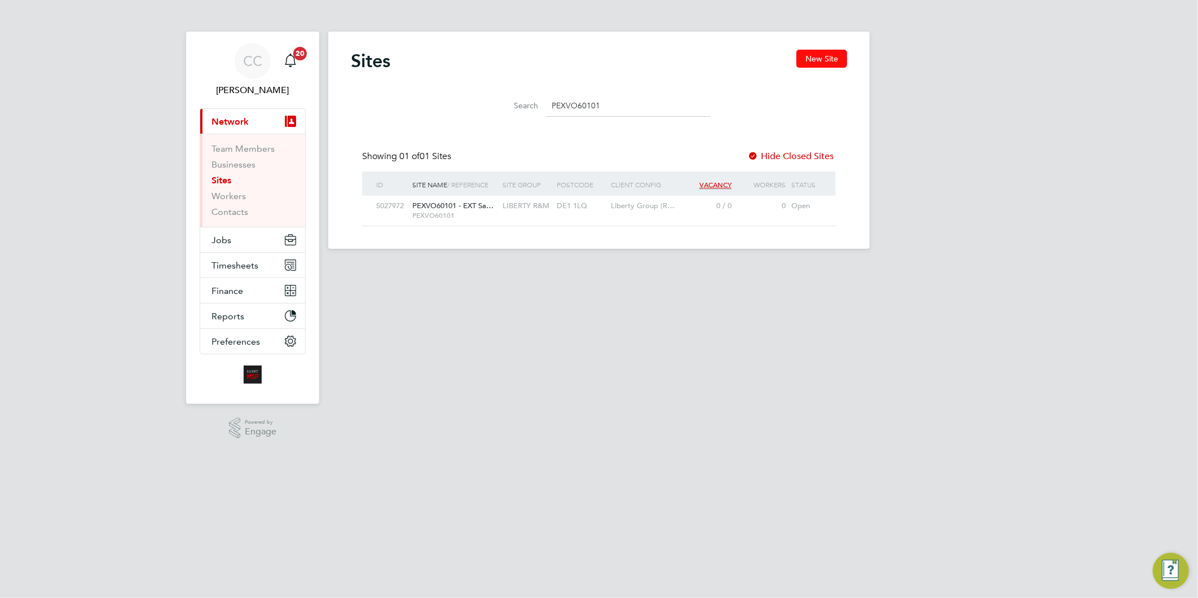
drag, startPoint x: 804, startPoint y: 48, endPoint x: 826, endPoint y: 59, distance: 24.7
click at [804, 48] on div "Site Saved Your site has been saved. Cancel Okay" at bounding box center [599, 299] width 1198 height 598
click at [831, 62] on button "New Site" at bounding box center [822, 59] width 51 height 18
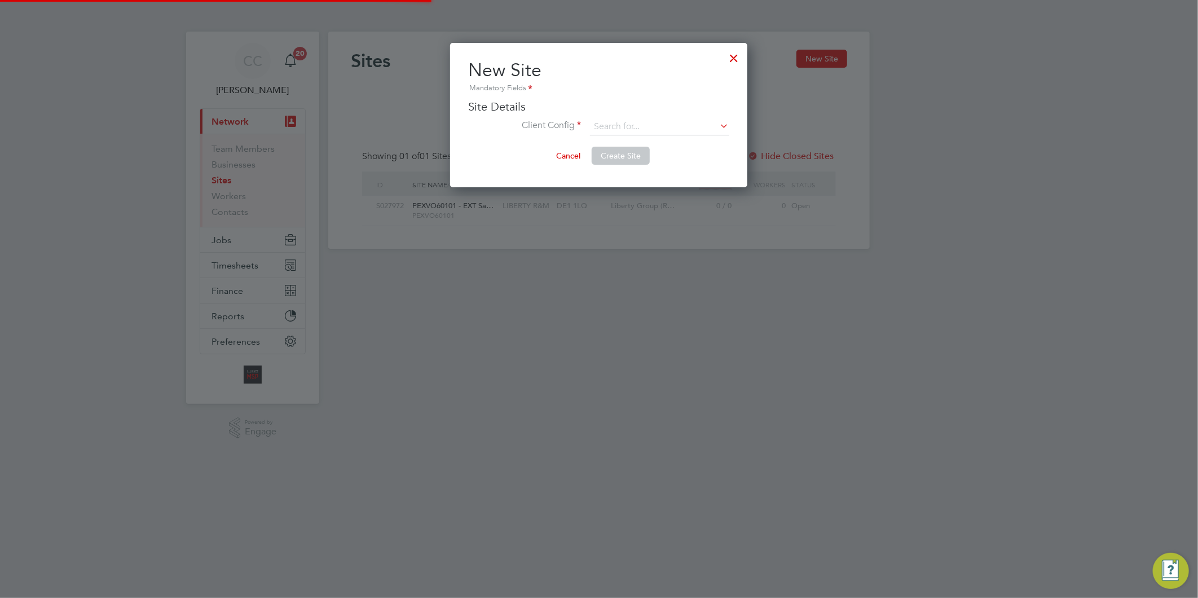
scroll to position [144, 297]
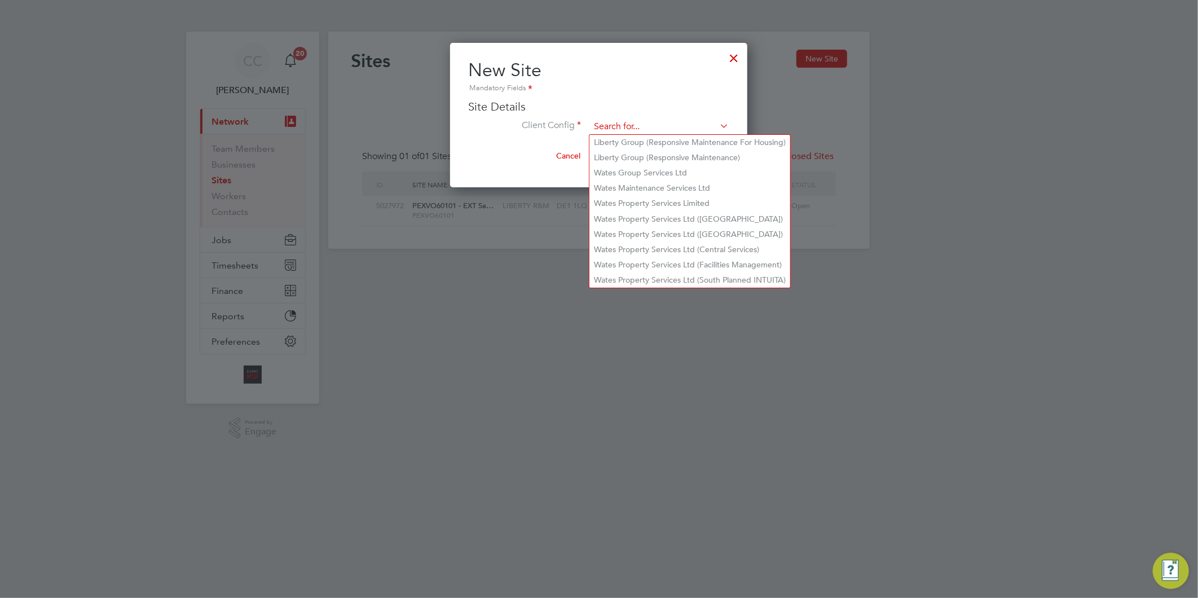
click at [617, 122] on input at bounding box center [659, 126] width 139 height 17
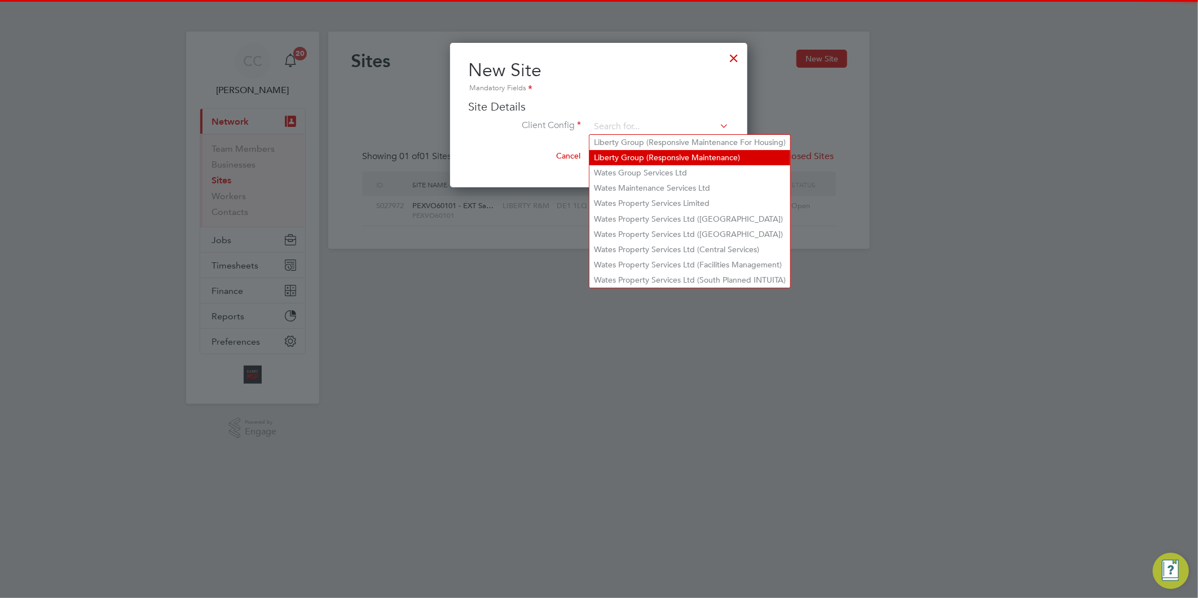
click at [635, 151] on li "Liberty Group (Responsive Maintenance)" at bounding box center [690, 157] width 201 height 15
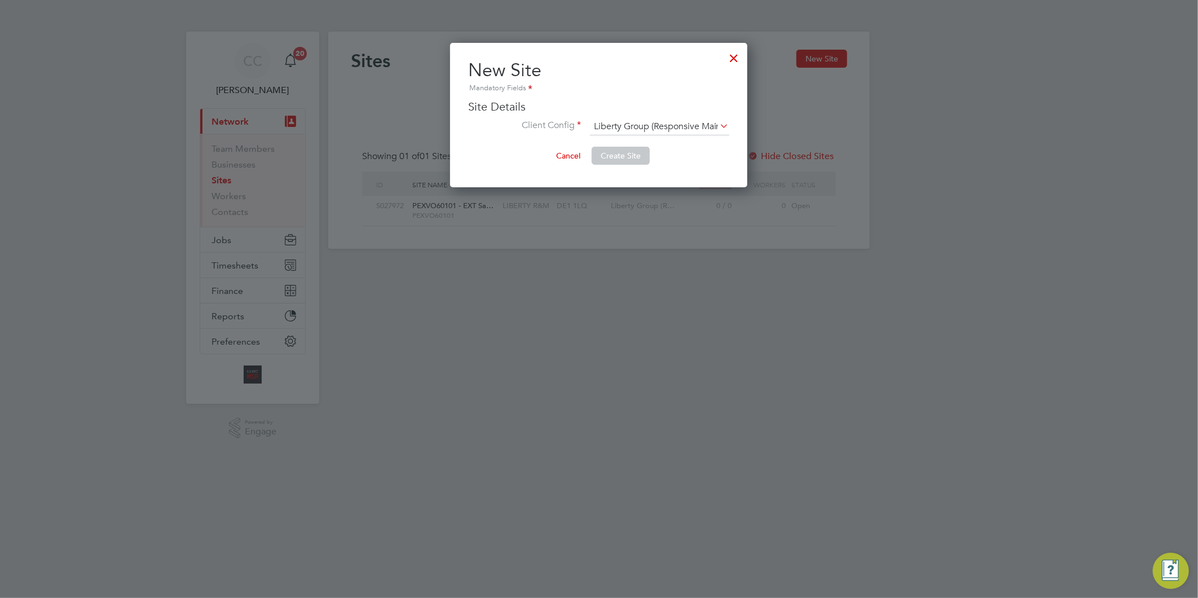
scroll to position [999, 495]
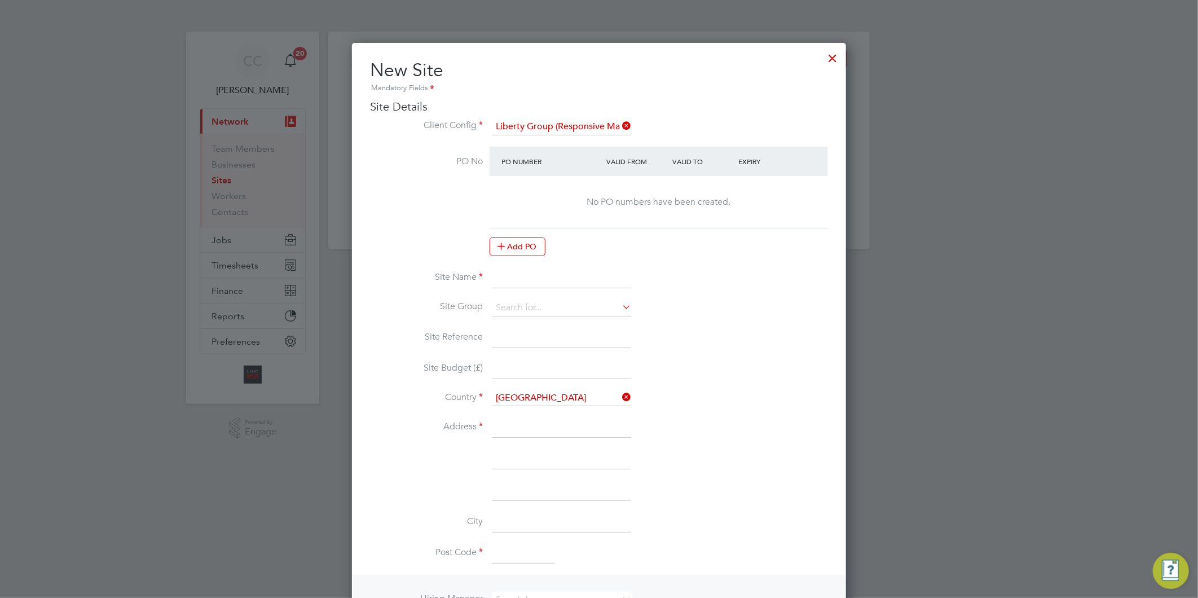
click at [521, 272] on input at bounding box center [561, 278] width 139 height 20
click at [584, 274] on input "PEXVO60926 -" at bounding box center [561, 278] width 139 height 20
click at [525, 308] on input at bounding box center [561, 308] width 139 height 17
click at [540, 327] on li "LIBERTY R&M" at bounding box center [561, 322] width 140 height 15
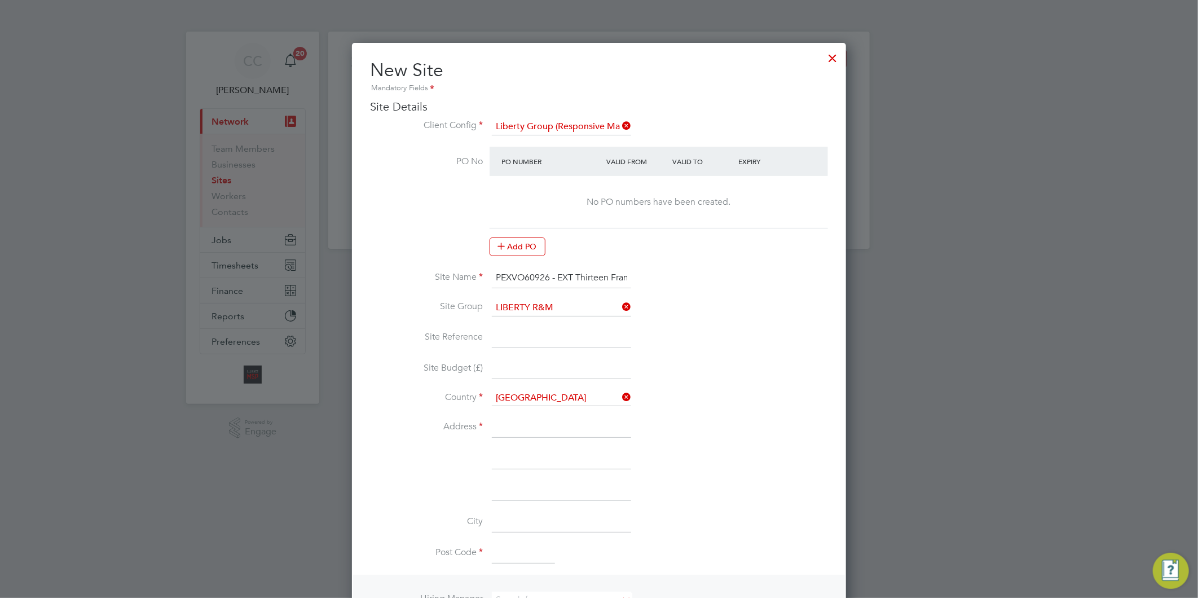
drag, startPoint x: 549, startPoint y: 272, endPoint x: 495, endPoint y: 274, distance: 54.7
click at [495, 274] on input "PEXVO60926 - EXT Thirteen Framework - Lot2 Voids" at bounding box center [561, 278] width 139 height 20
click at [533, 335] on input at bounding box center [561, 338] width 139 height 20
click at [499, 430] on input at bounding box center [561, 427] width 139 height 20
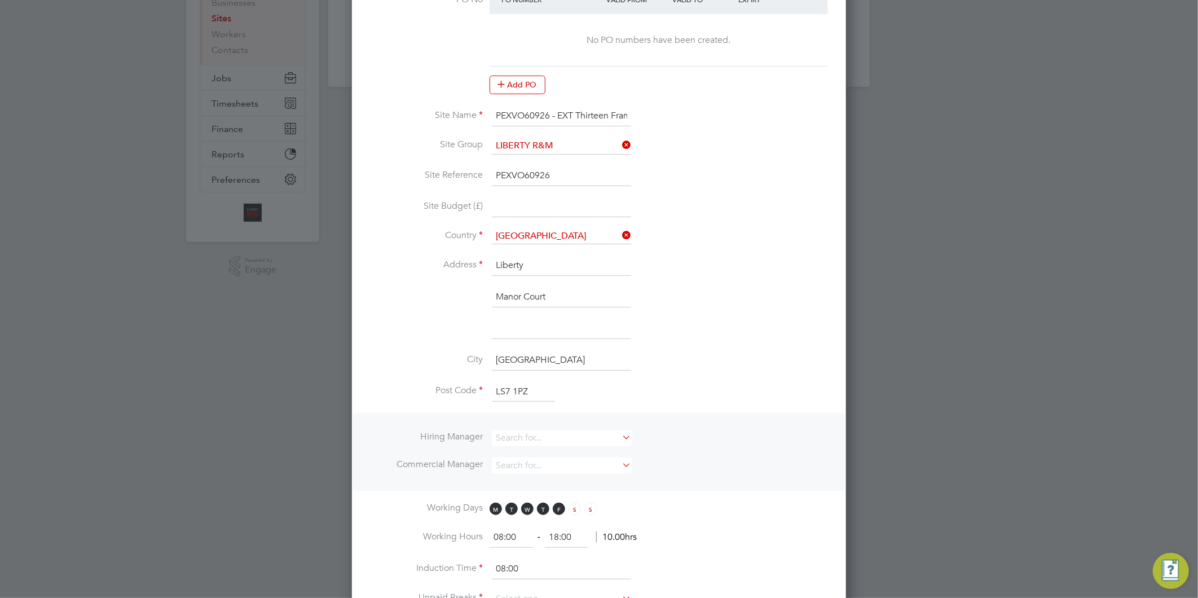
scroll to position [188, 0]
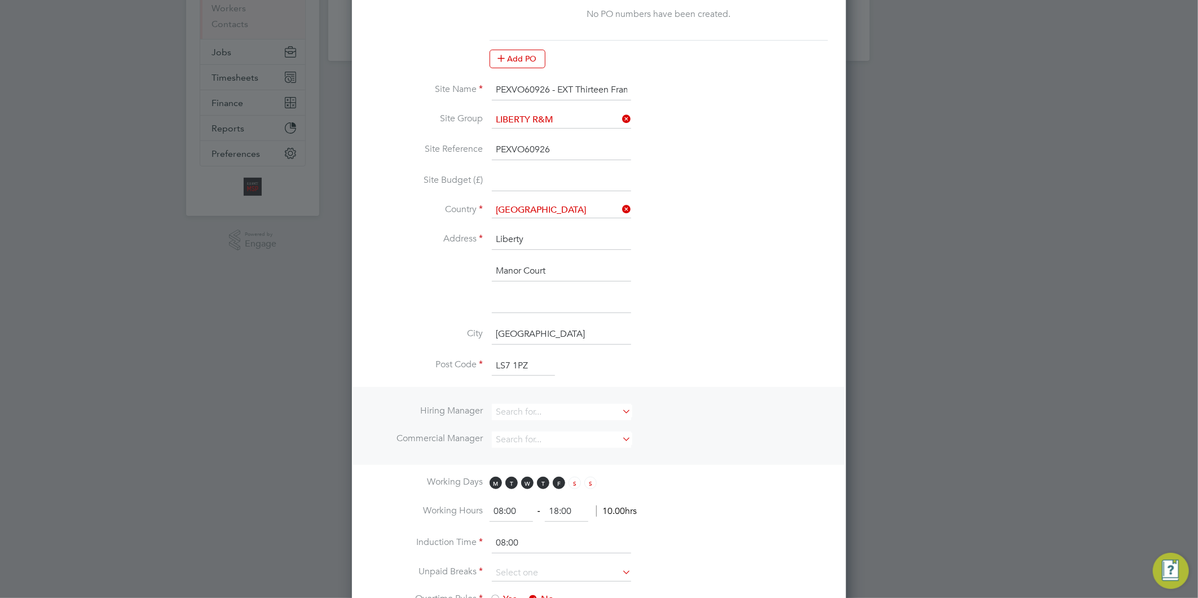
click at [523, 401] on li "Hiring Manager Commercial Manager" at bounding box center [599, 426] width 492 height 78
click at [533, 412] on input at bounding box center [561, 412] width 139 height 16
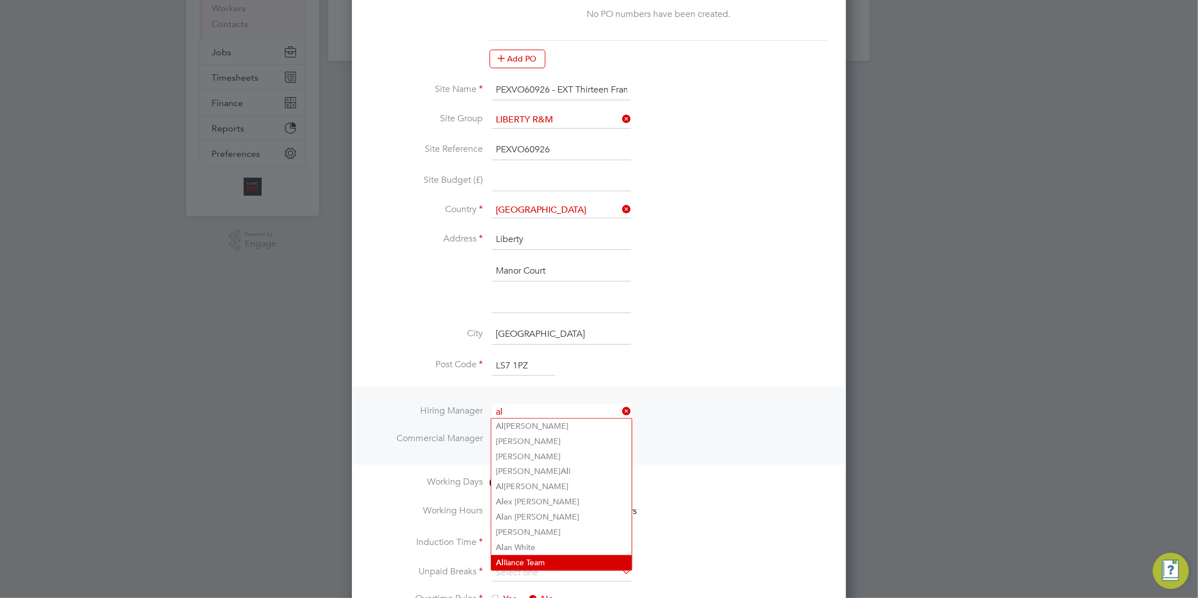
click at [533, 560] on li "Al liance Team" at bounding box center [561, 562] width 140 height 15
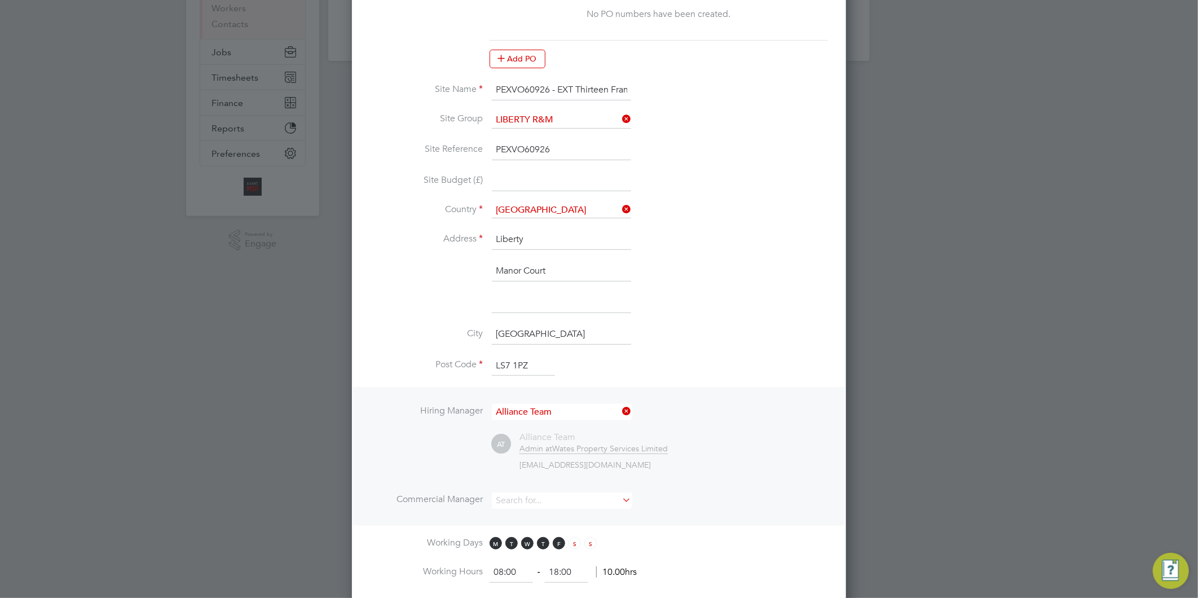
scroll to position [1059, 495]
click at [525, 493] on input at bounding box center [561, 500] width 139 height 16
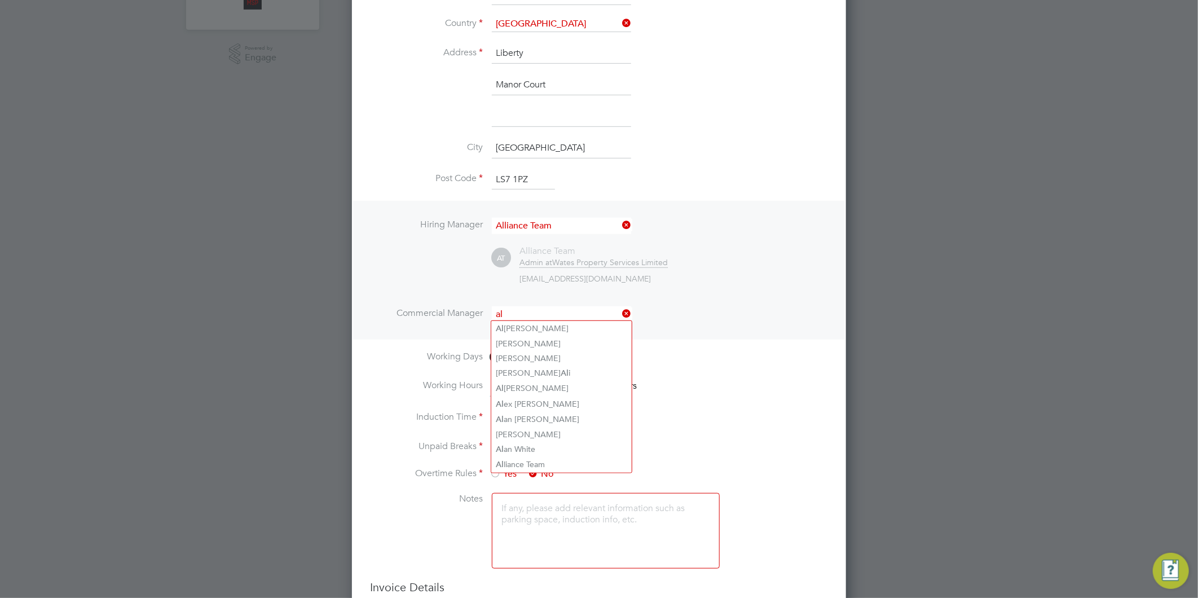
scroll to position [376, 0]
click at [521, 459] on li "Al liance Team" at bounding box center [561, 462] width 140 height 15
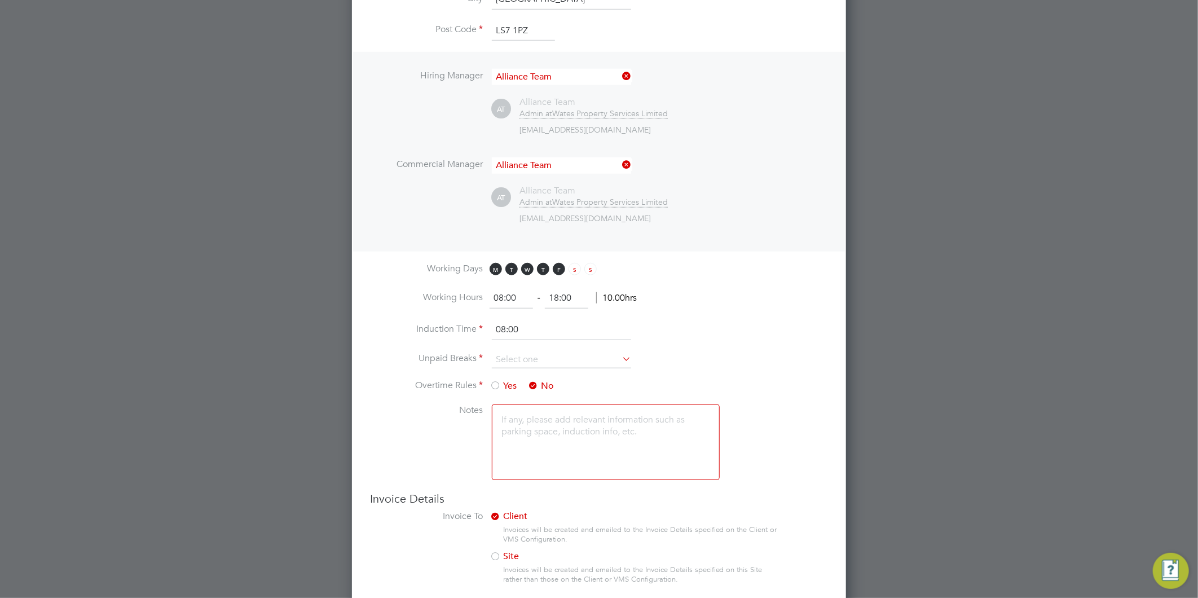
scroll to position [564, 0]
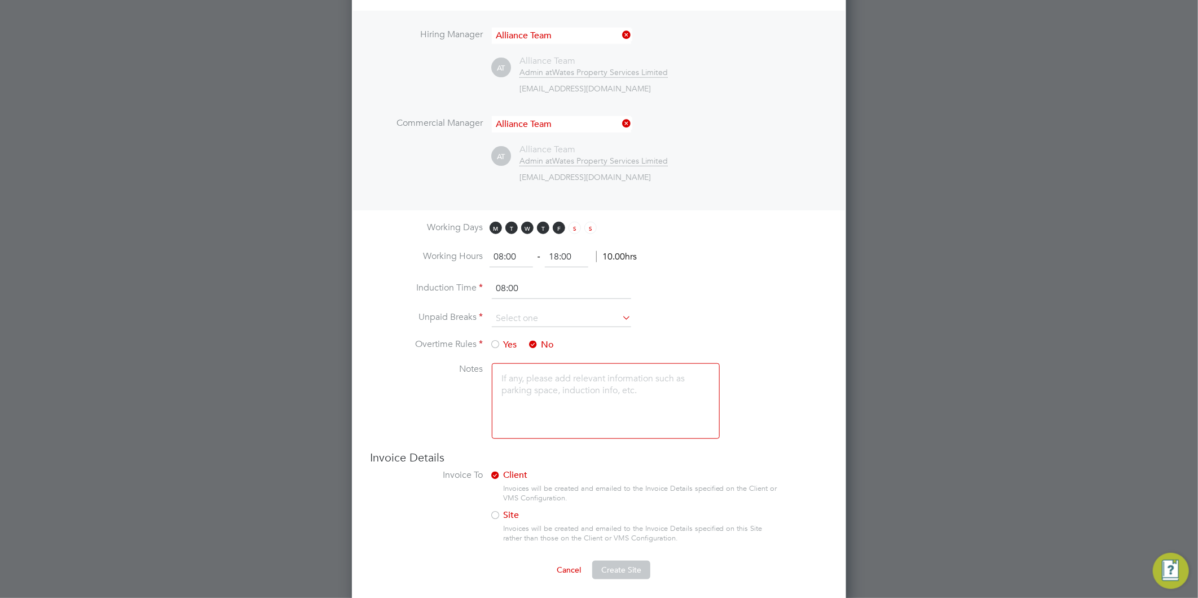
drag, startPoint x: 577, startPoint y: 257, endPoint x: 537, endPoint y: 257, distance: 40.1
click at [537, 257] on ng-form "08:00 ‐ 18:00 10.00hrs" at bounding box center [563, 256] width 147 height 11
click at [537, 313] on input at bounding box center [561, 318] width 139 height 17
click at [523, 310] on input at bounding box center [561, 318] width 139 height 17
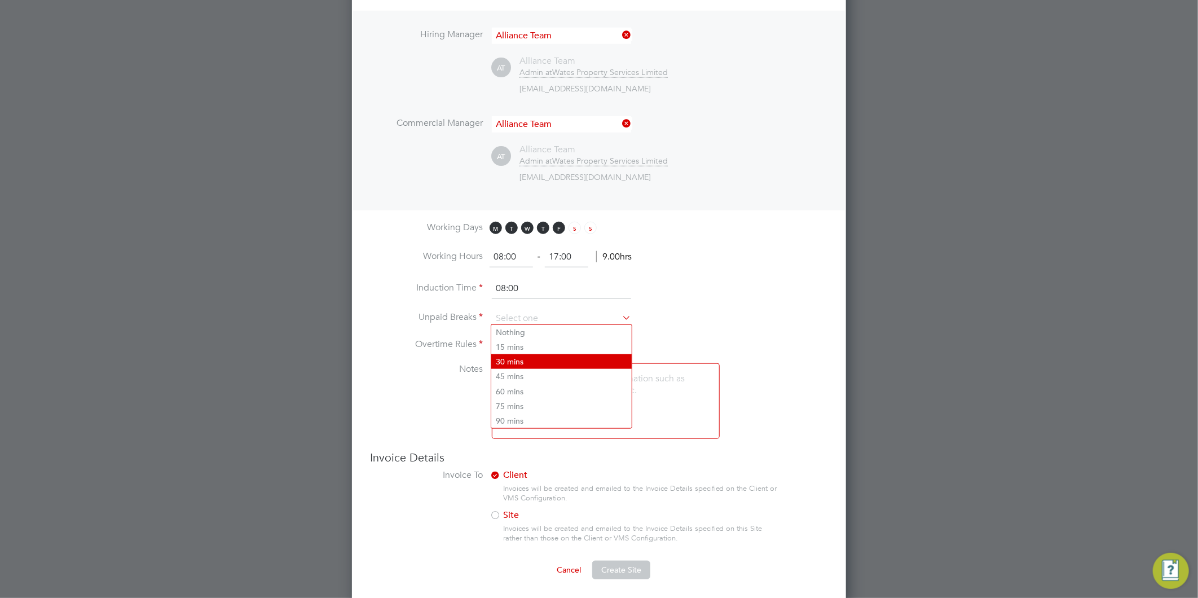
click at [517, 357] on li "30 mins" at bounding box center [561, 361] width 140 height 15
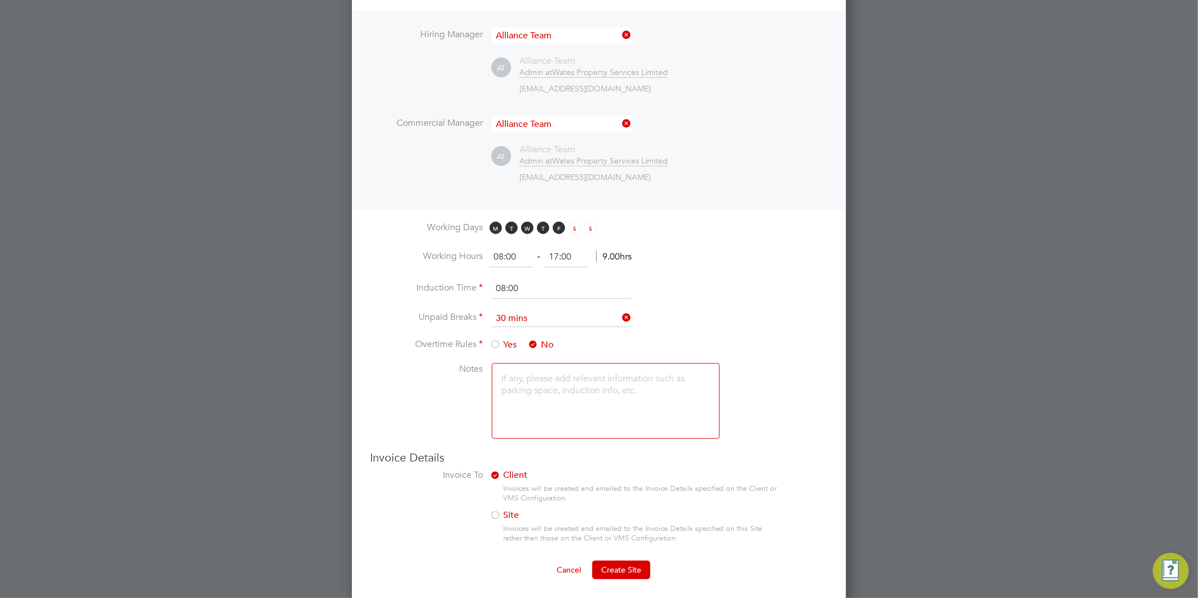
click at [529, 399] on textarea at bounding box center [606, 401] width 228 height 76
click at [635, 571] on span "Create Site" at bounding box center [621, 569] width 40 height 10
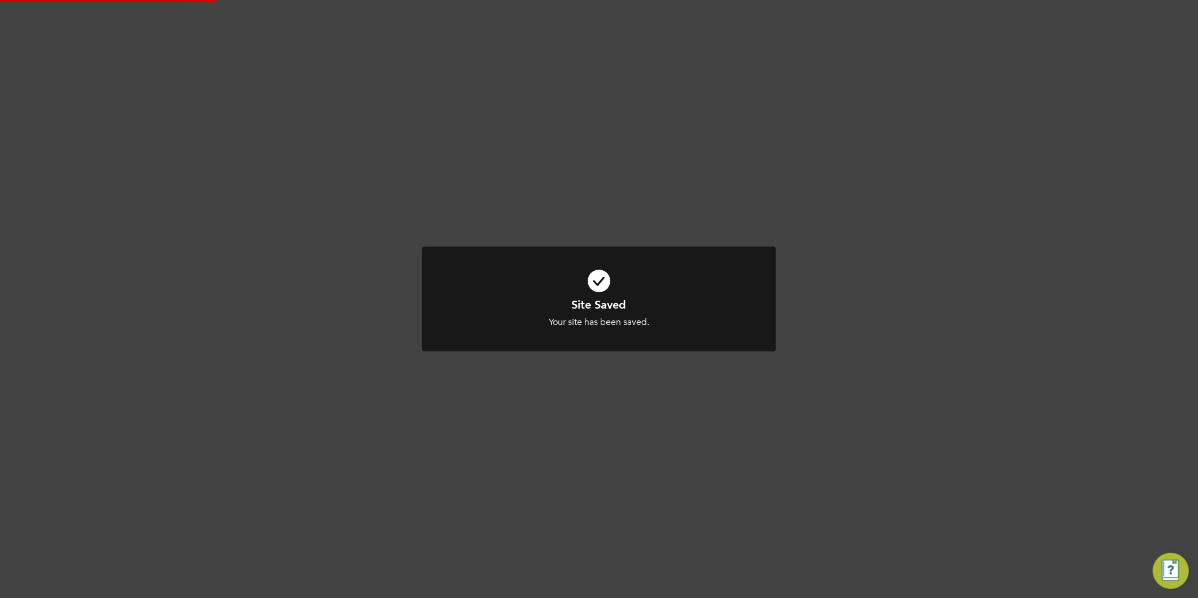
scroll to position [0, 0]
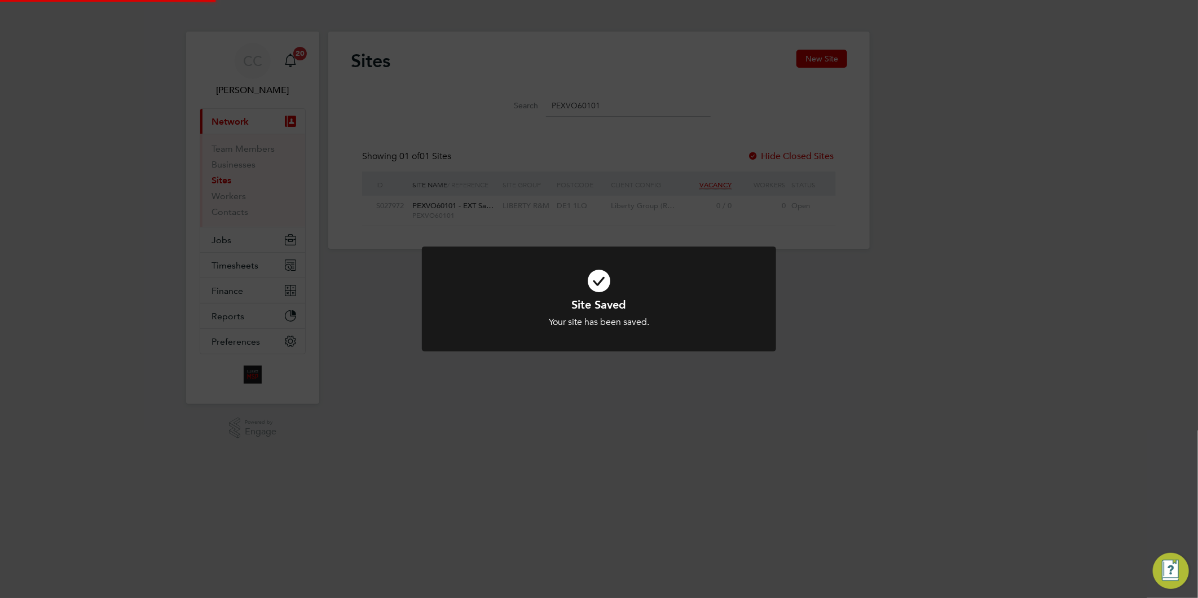
click at [635, 570] on div "Site Saved Your site has been saved. Cancel Okay" at bounding box center [599, 299] width 1198 height 598
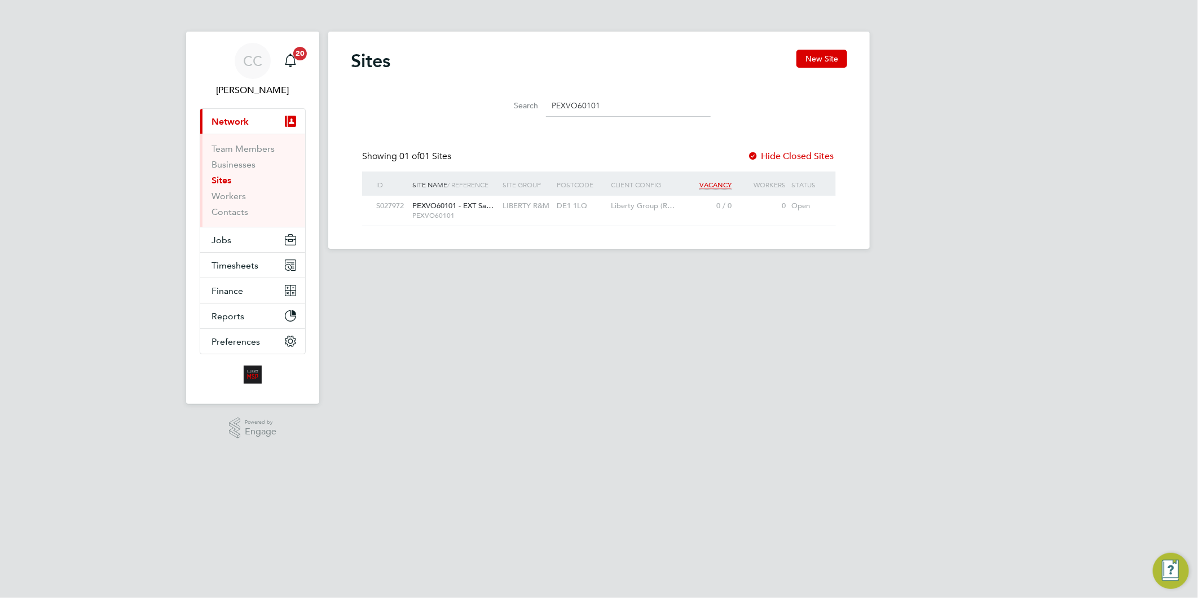
click at [241, 125] on span "Network" at bounding box center [230, 121] width 37 height 11
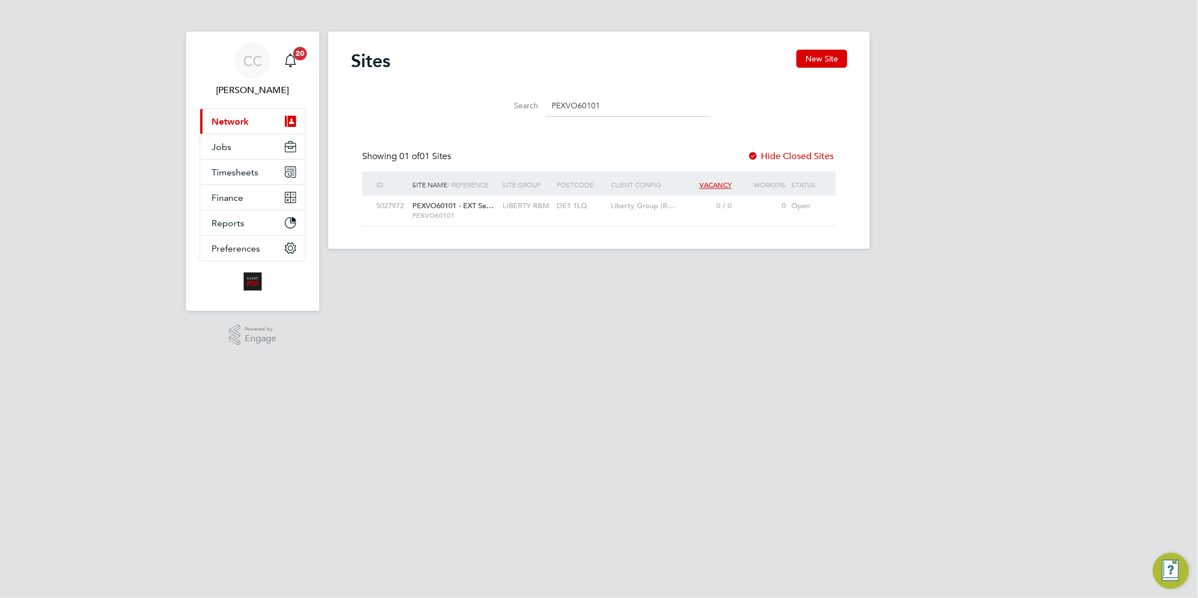
click at [237, 125] on span "Network" at bounding box center [230, 121] width 37 height 11
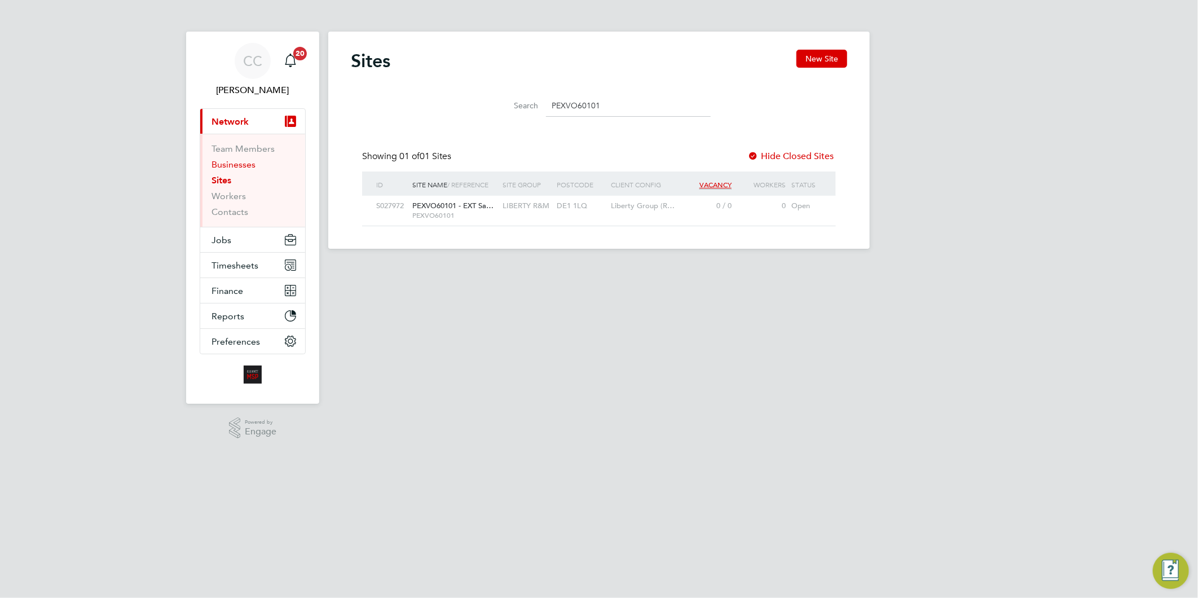
click at [241, 166] on link "Businesses" at bounding box center [234, 164] width 44 height 11
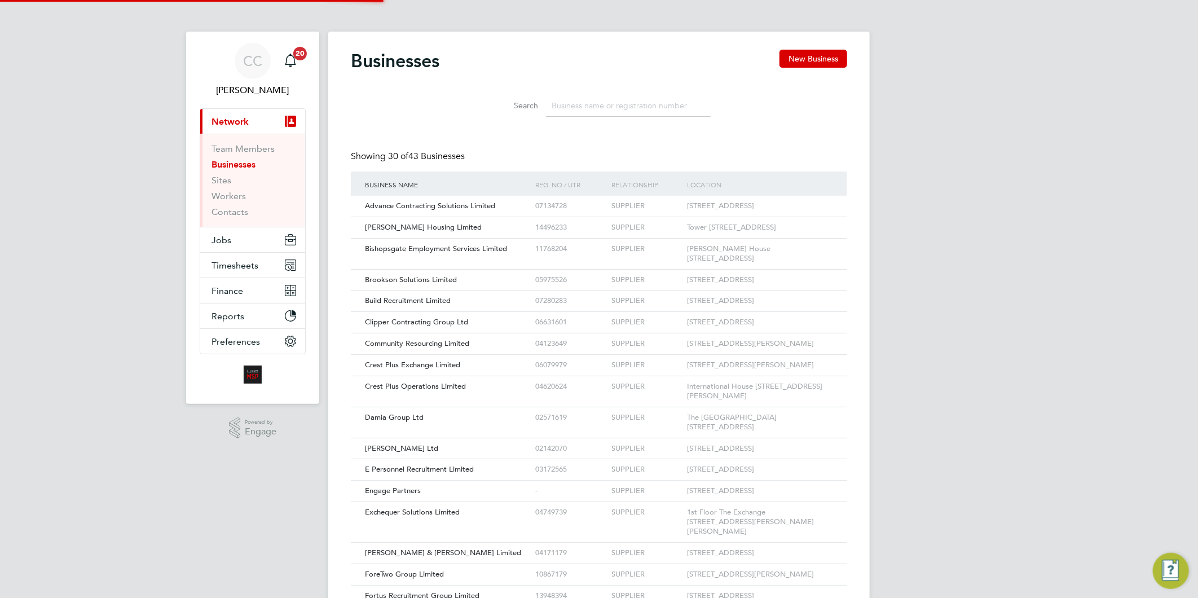
scroll to position [21, 171]
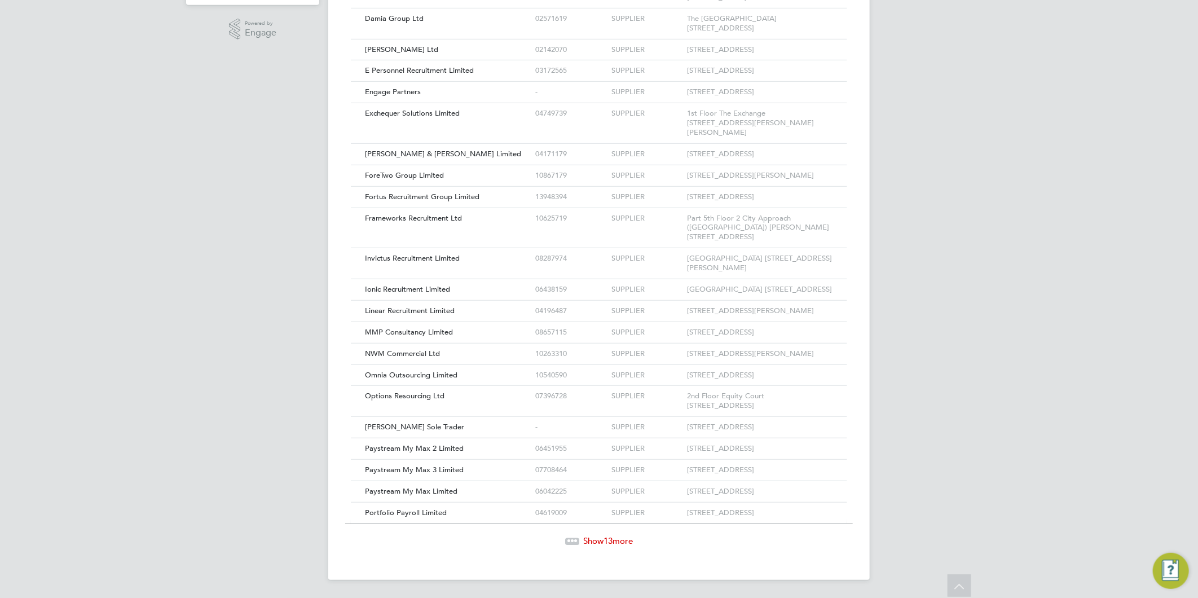
click at [628, 539] on span "Show 13 more" at bounding box center [608, 540] width 50 height 11
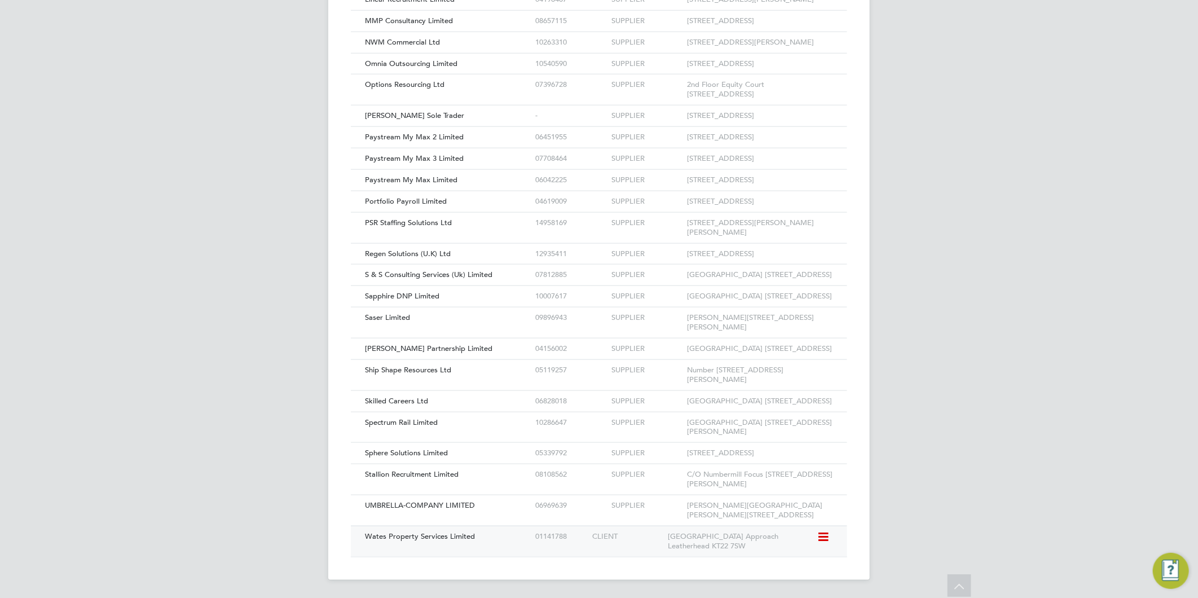
click at [435, 535] on span "Wates Property Services Limited" at bounding box center [420, 536] width 110 height 10
